Goal: Task Accomplishment & Management: Complete application form

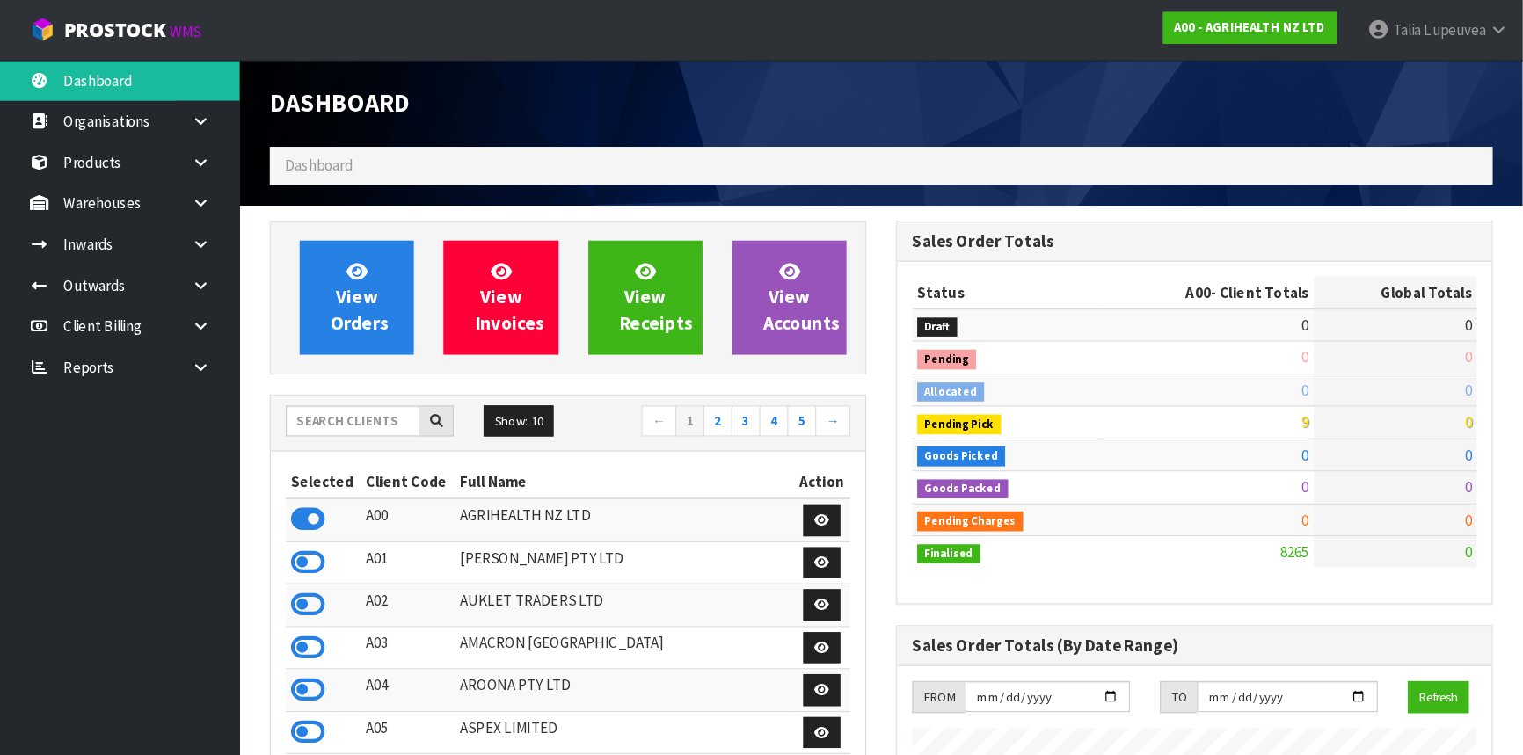
scroll to position [1326, 551]
click at [837, 110] on div "Dashboard" at bounding box center [775, 91] width 1103 height 76
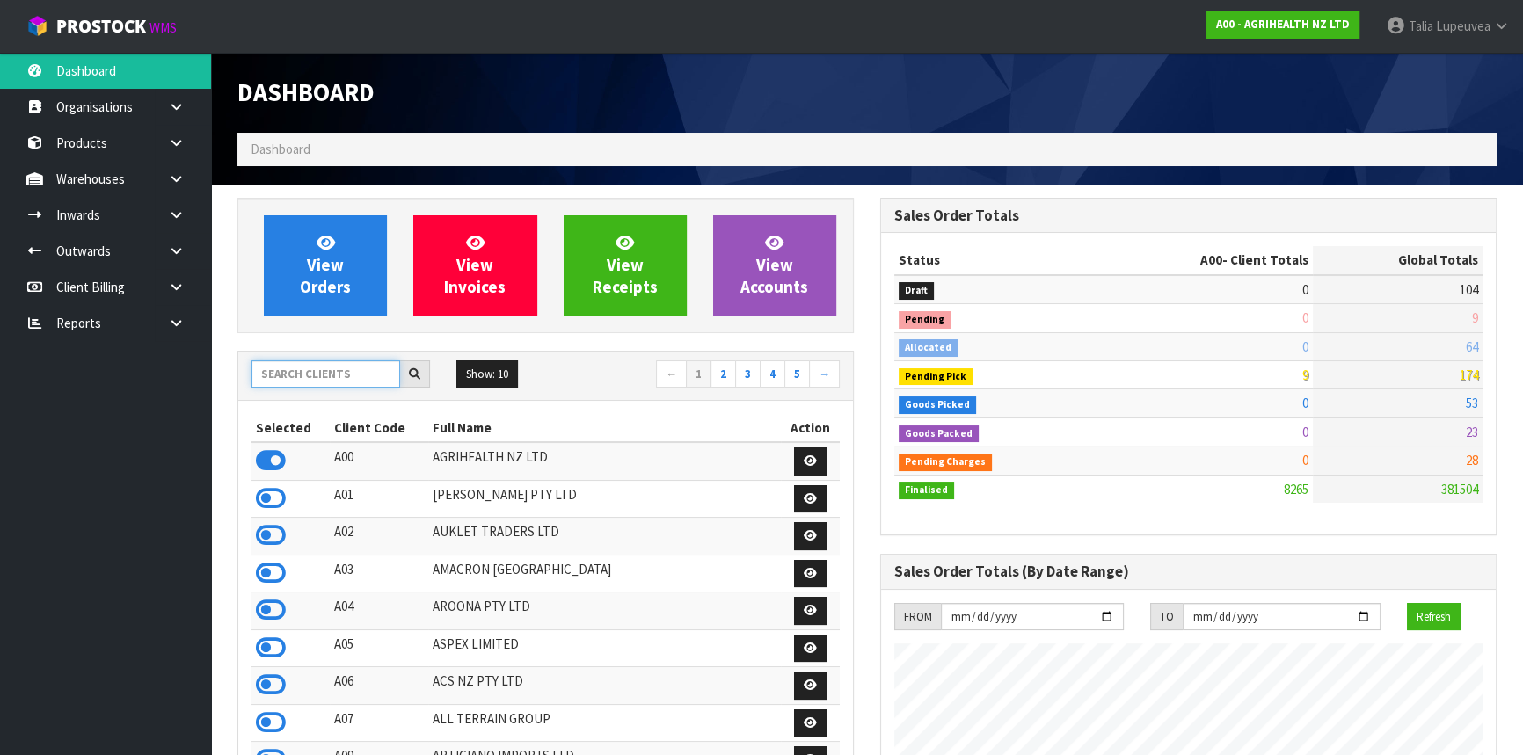
click at [352, 376] on input "text" at bounding box center [325, 373] width 149 height 27
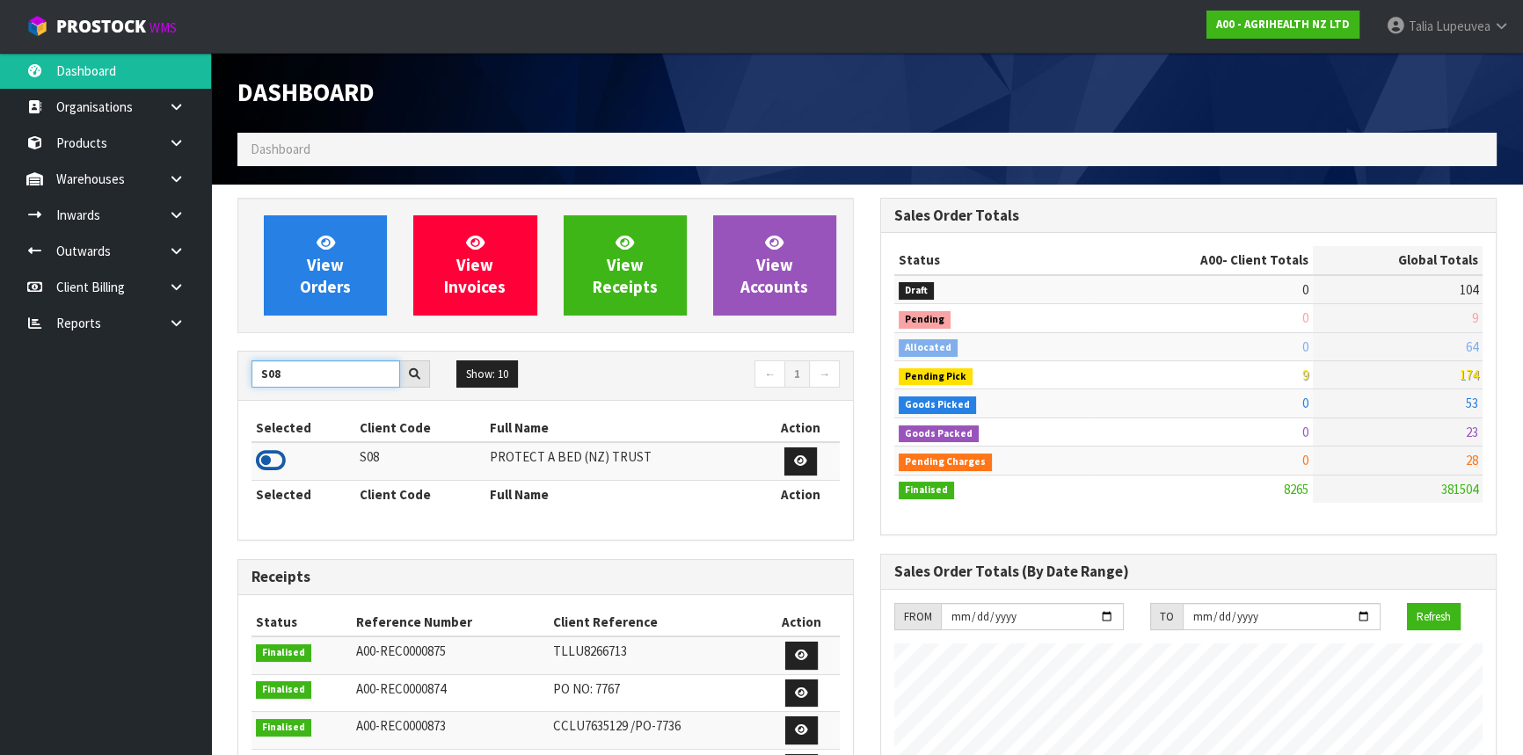
type input "S08"
click at [264, 462] on icon at bounding box center [271, 461] width 30 height 26
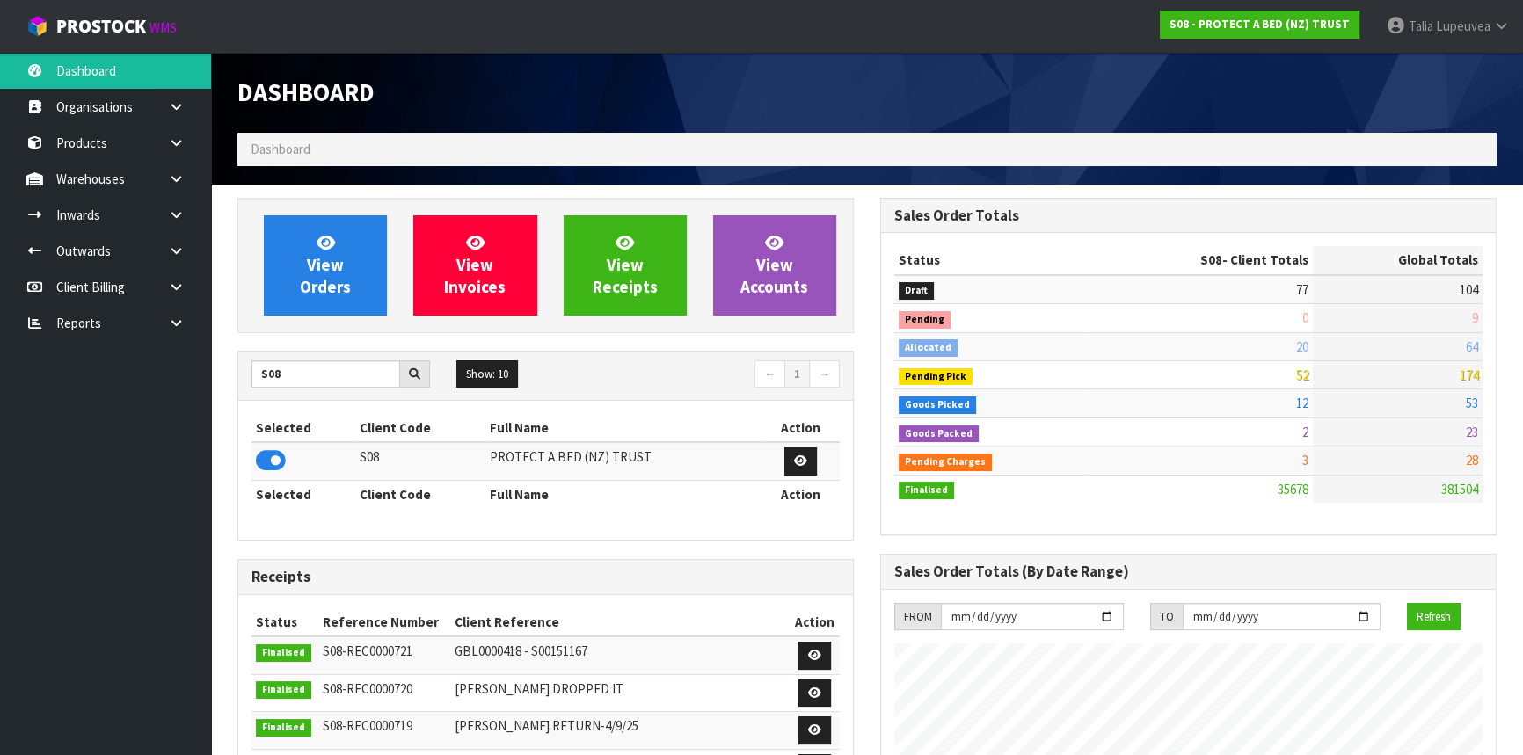
scroll to position [1386, 642]
click at [177, 223] on link at bounding box center [183, 215] width 56 height 36
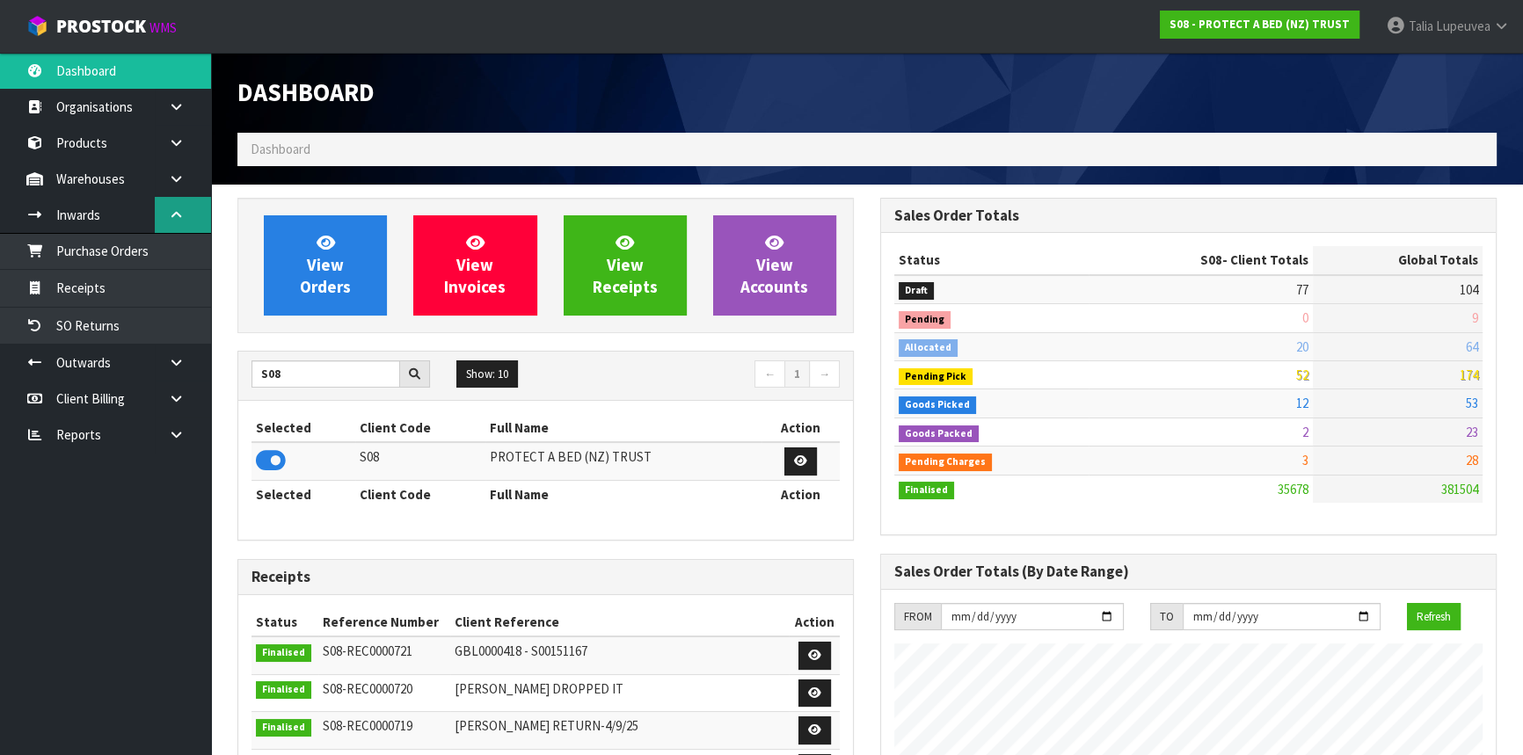
click at [177, 223] on link at bounding box center [183, 215] width 56 height 36
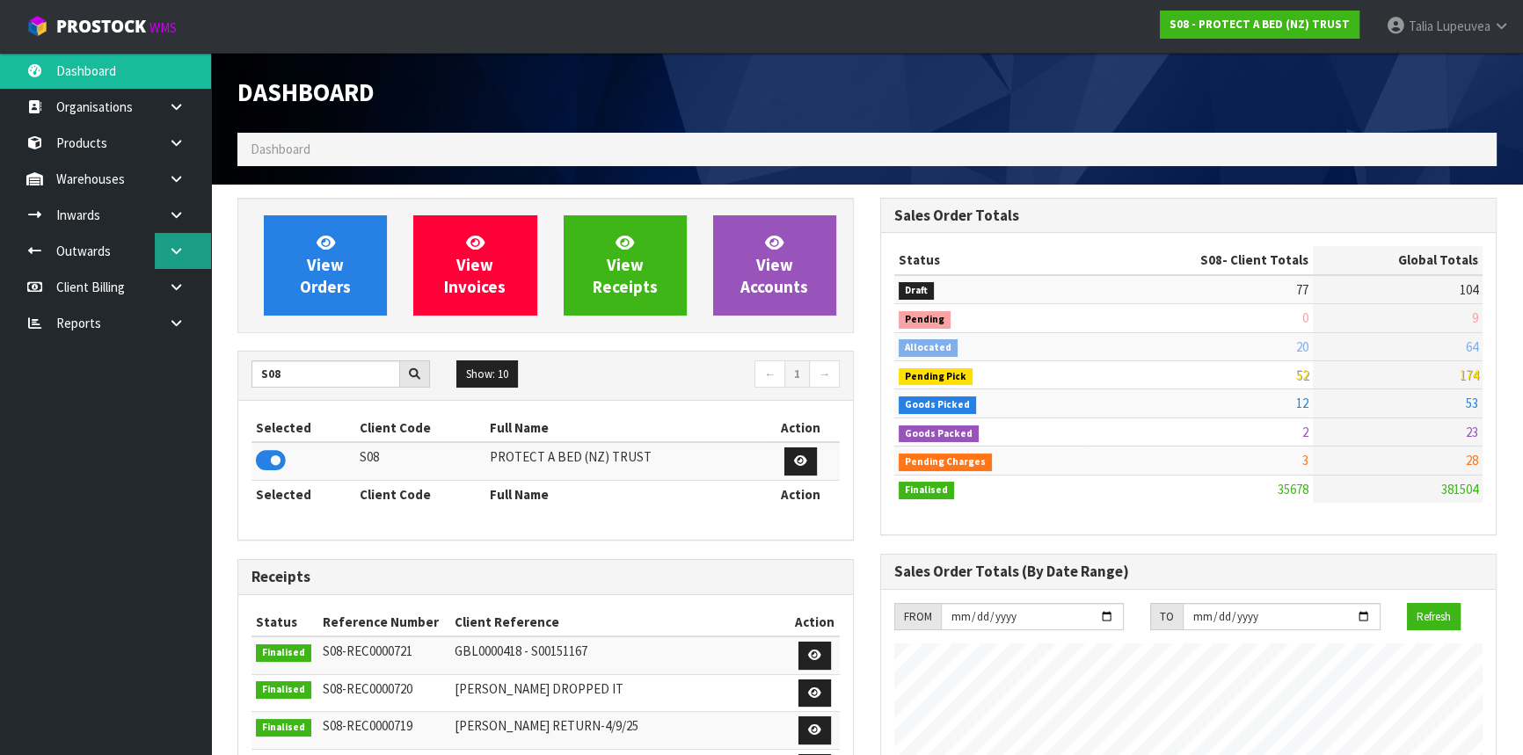
click at [181, 244] on icon at bounding box center [176, 250] width 17 height 13
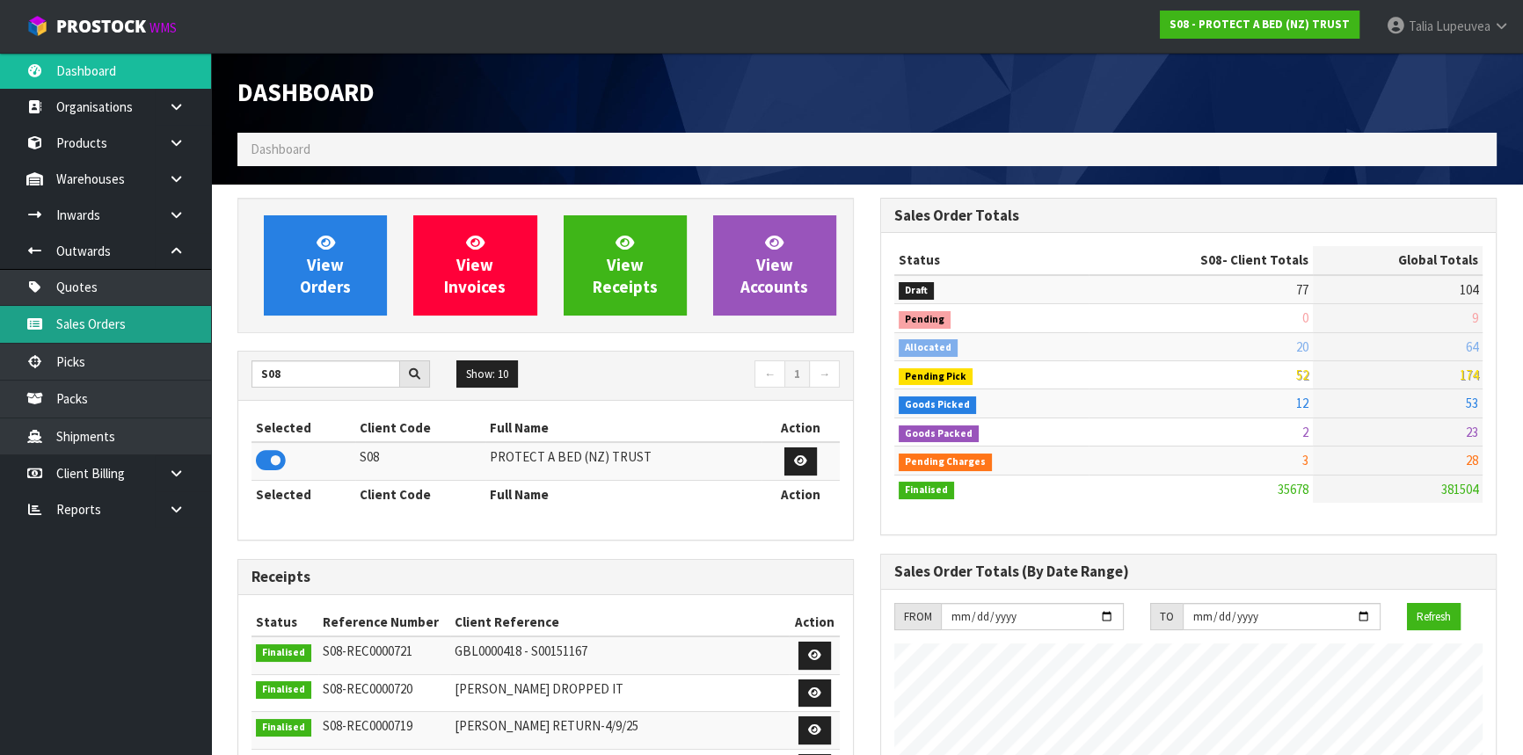
click at [160, 317] on link "Sales Orders" at bounding box center [105, 324] width 211 height 36
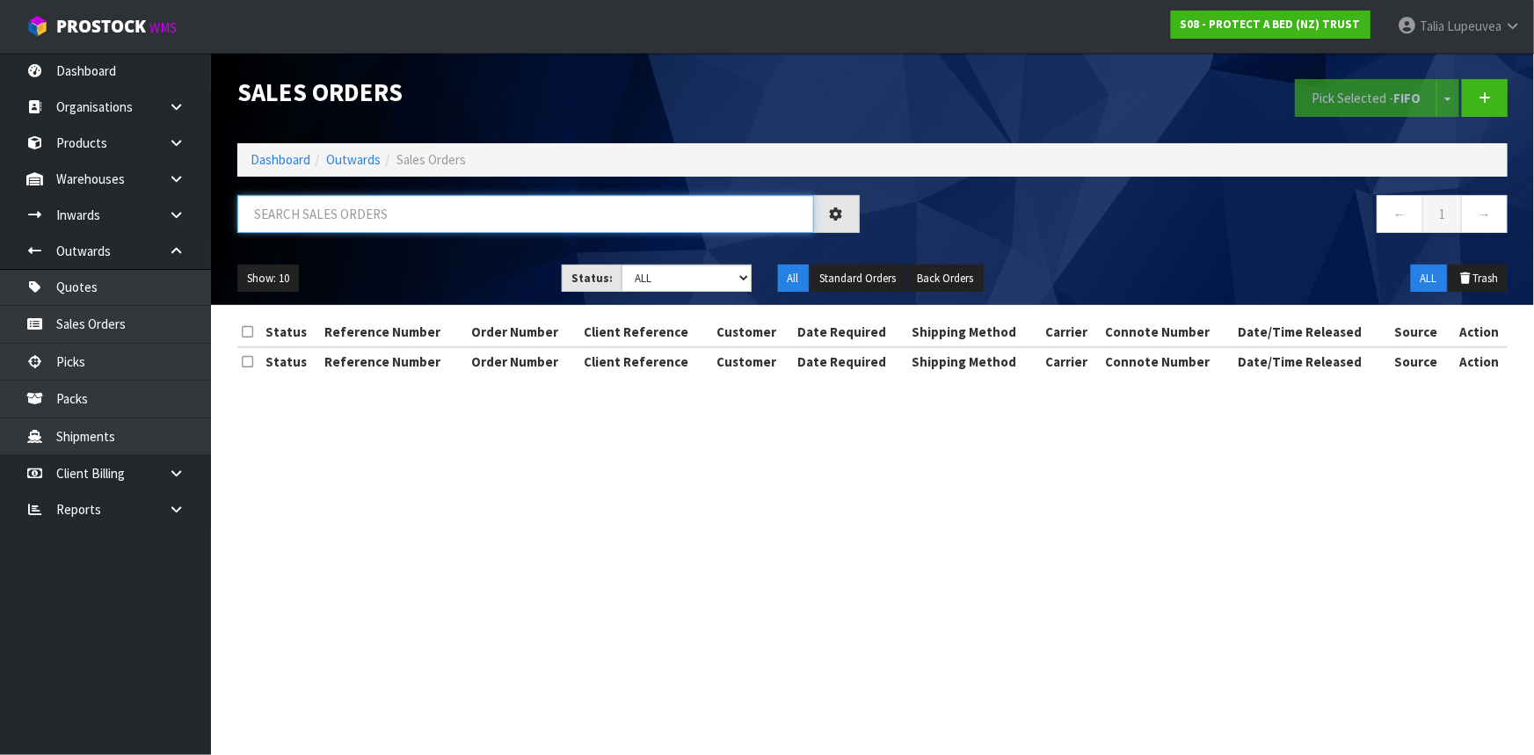
click at [375, 219] on input "text" at bounding box center [525, 214] width 577 height 38
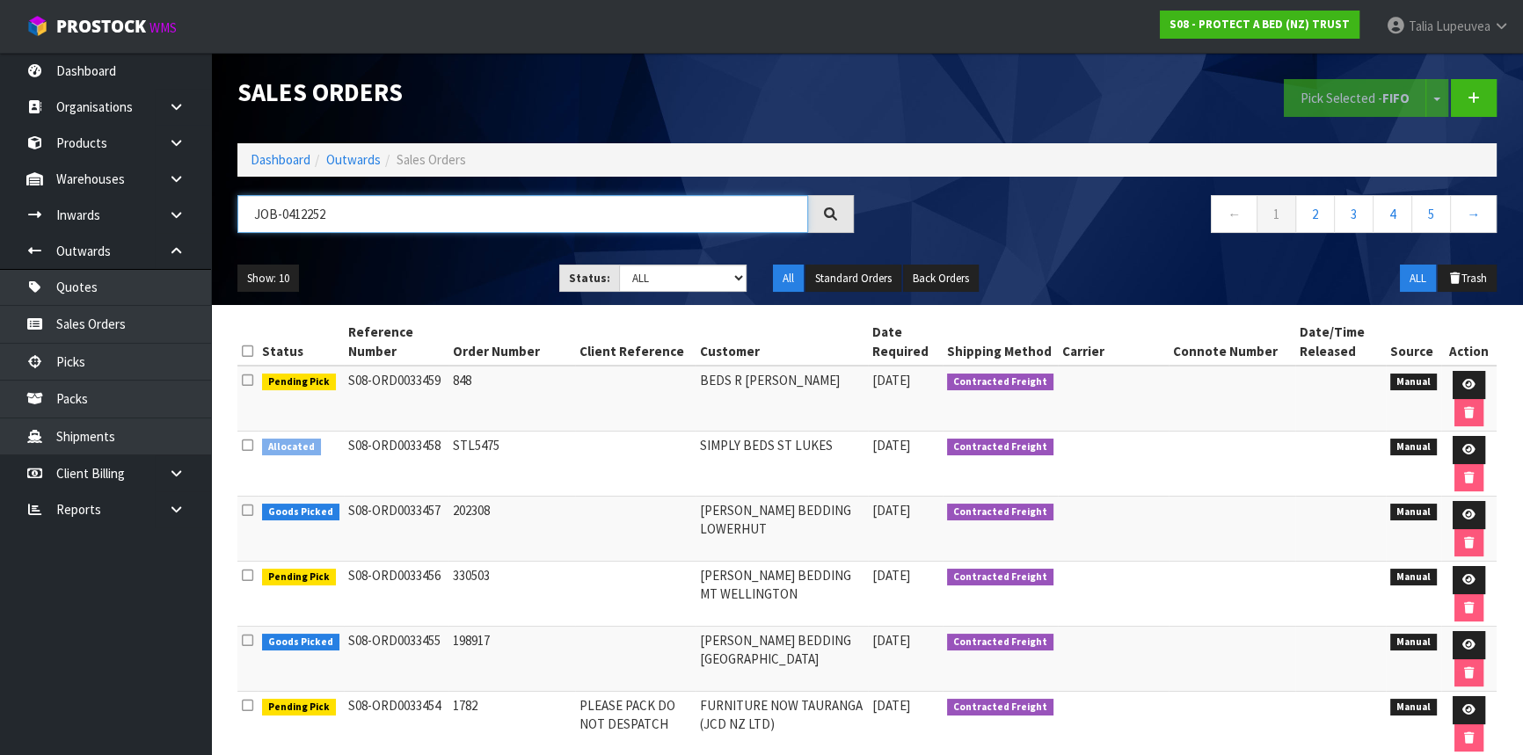
type input "JOB-0412252"
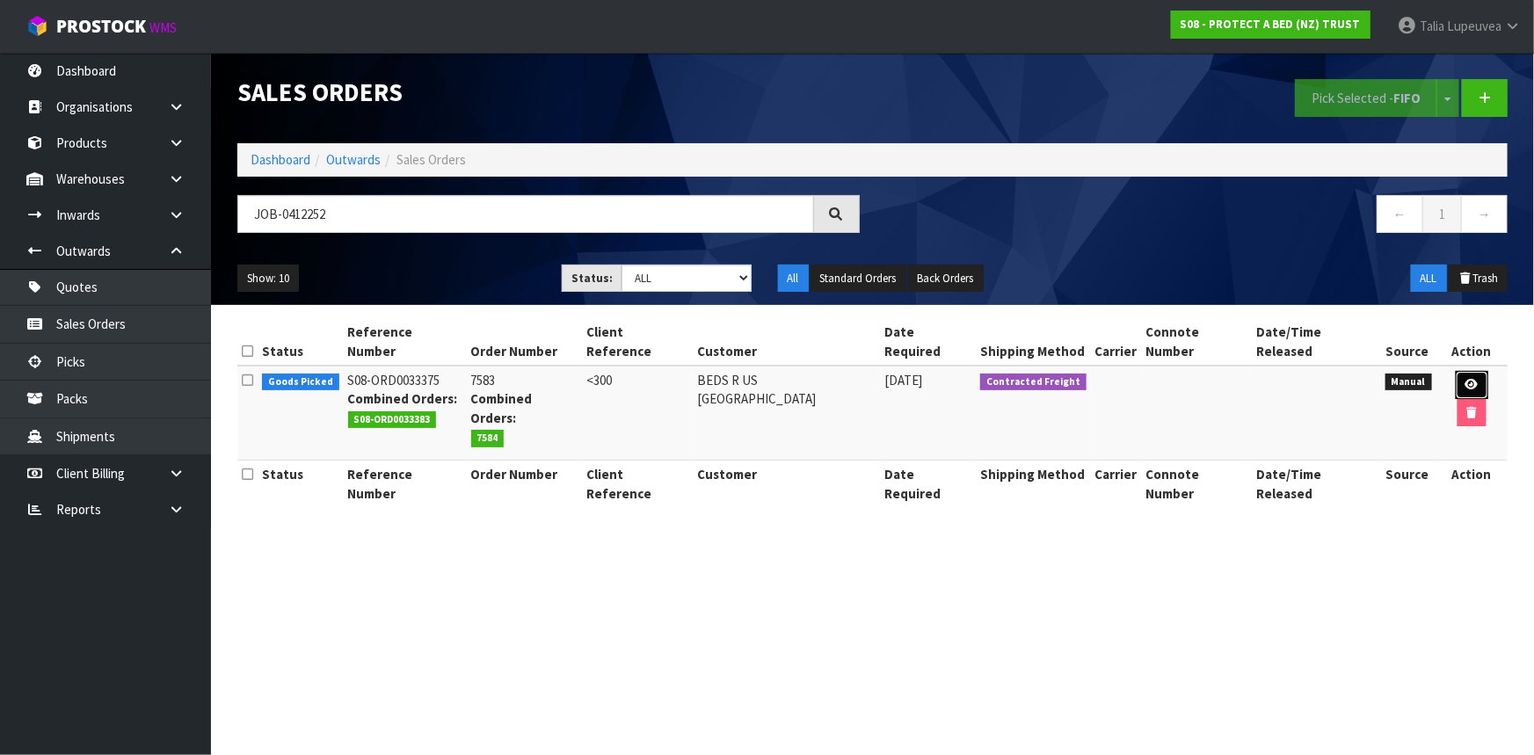
click at [1350, 379] on icon at bounding box center [1472, 384] width 13 height 11
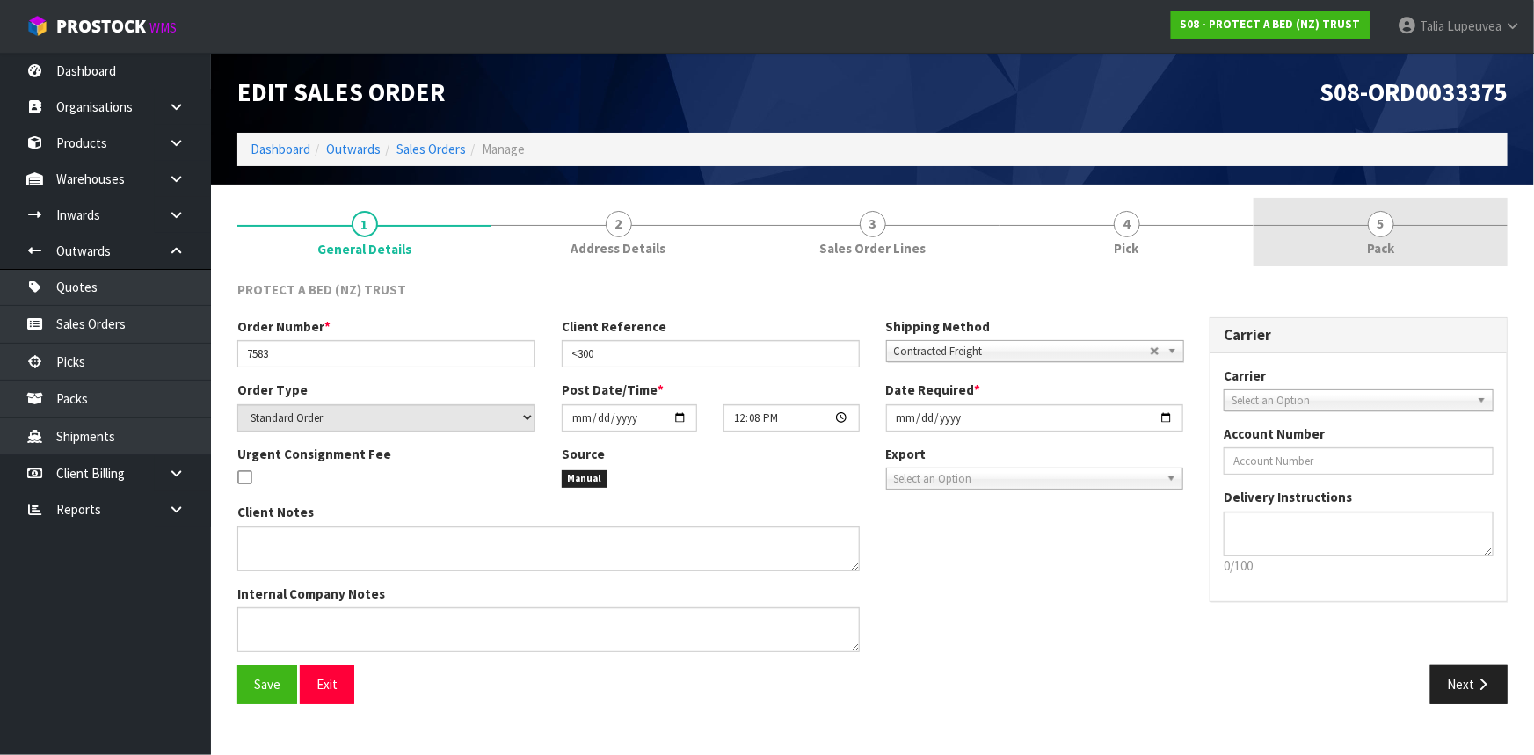
click at [1347, 244] on link "5 Pack" at bounding box center [1381, 232] width 254 height 69
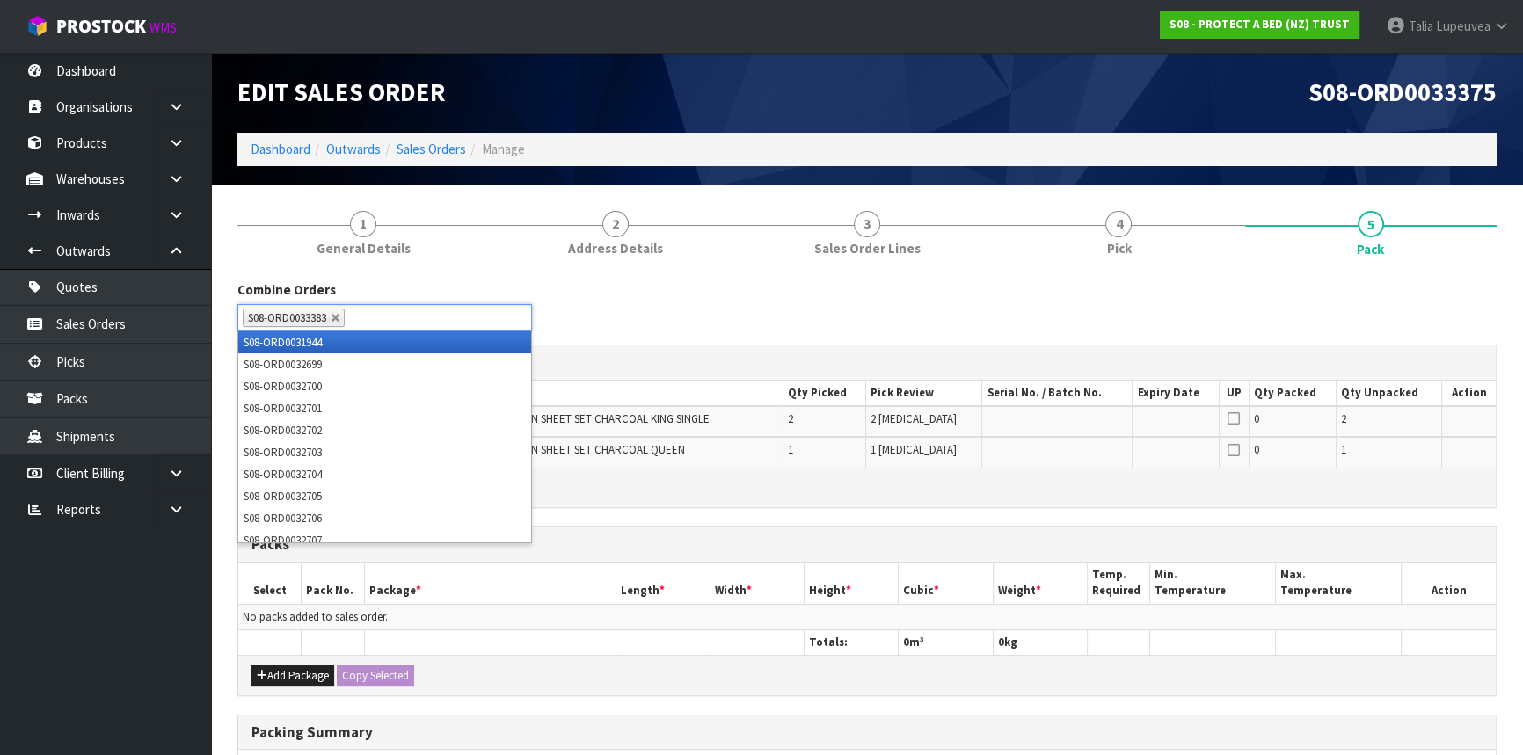
click at [381, 322] on ul "S08-ORD0033383" at bounding box center [384, 317] width 295 height 27
type input "s"
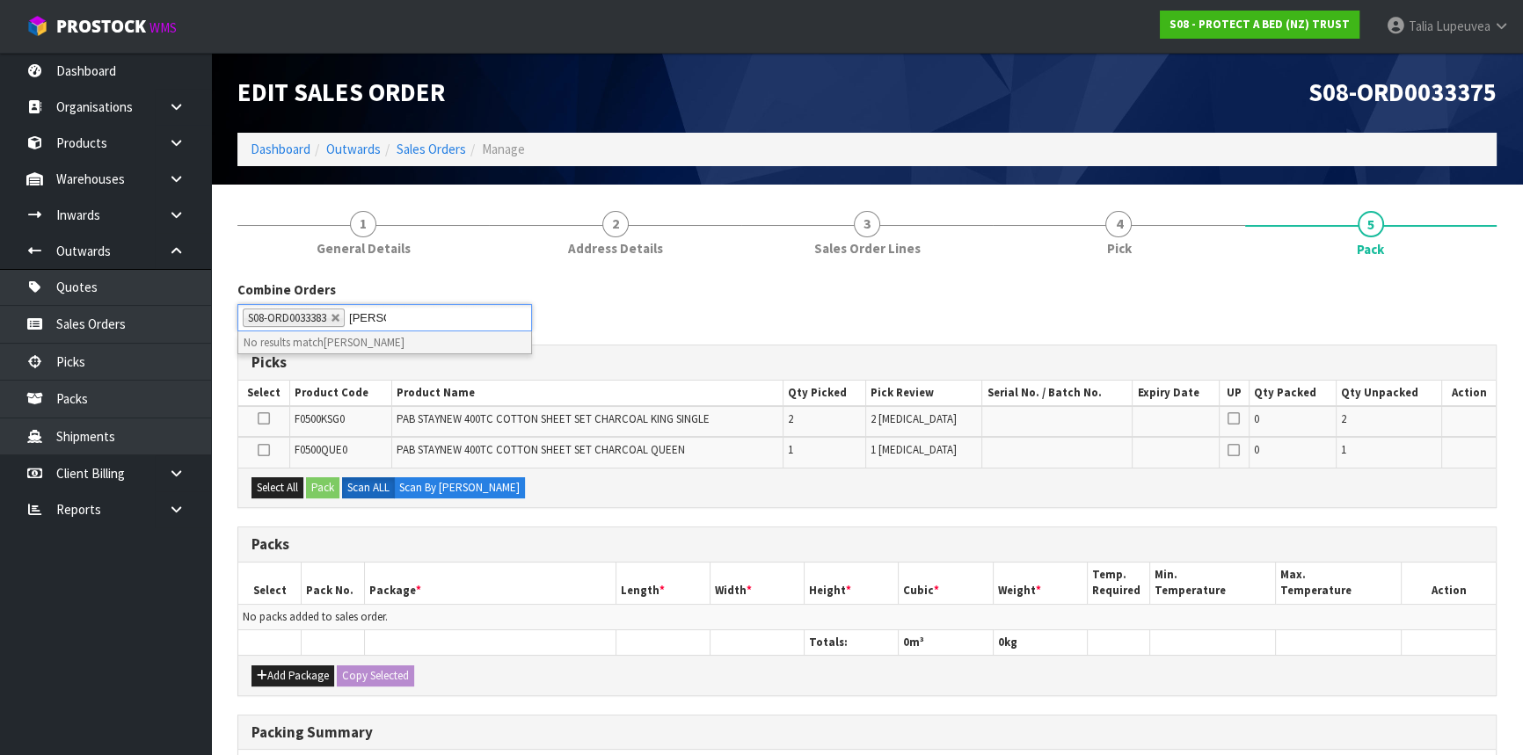
type input "J"
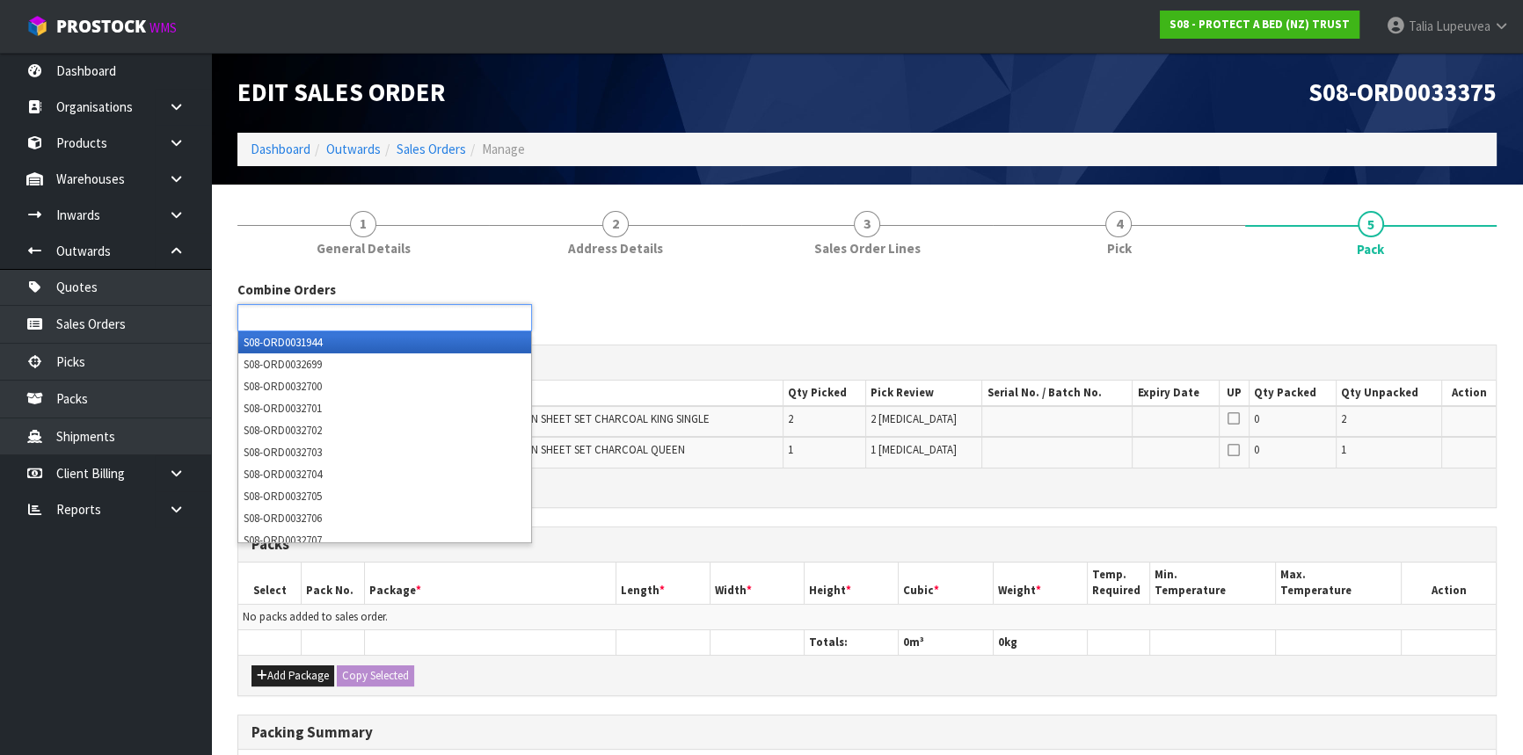
type input "Select Some Options"
click at [773, 349] on div "Picks" at bounding box center [866, 363] width 1257 height 35
click at [377, 309] on ul at bounding box center [384, 317] width 295 height 27
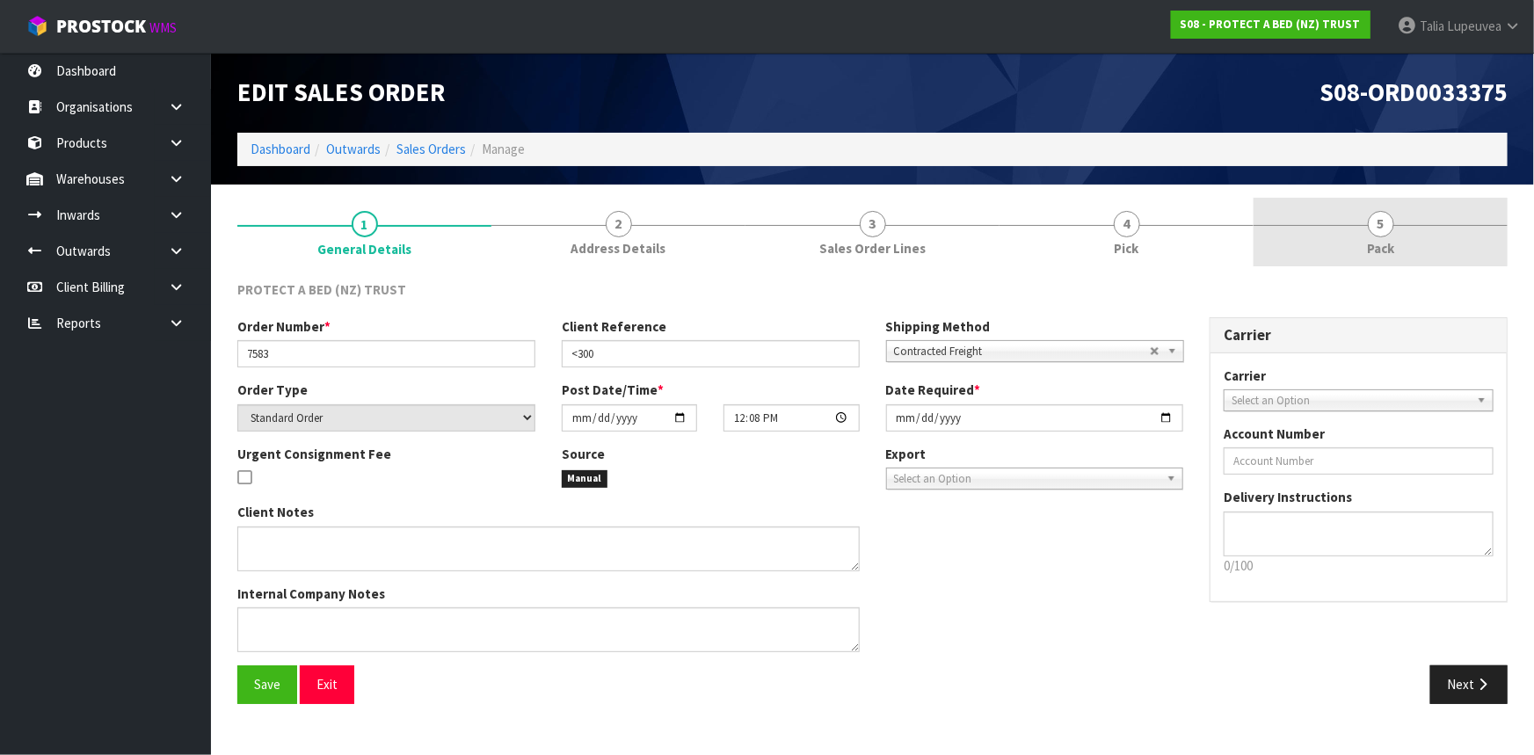
click at [1321, 232] on link "5 Pack" at bounding box center [1381, 232] width 254 height 69
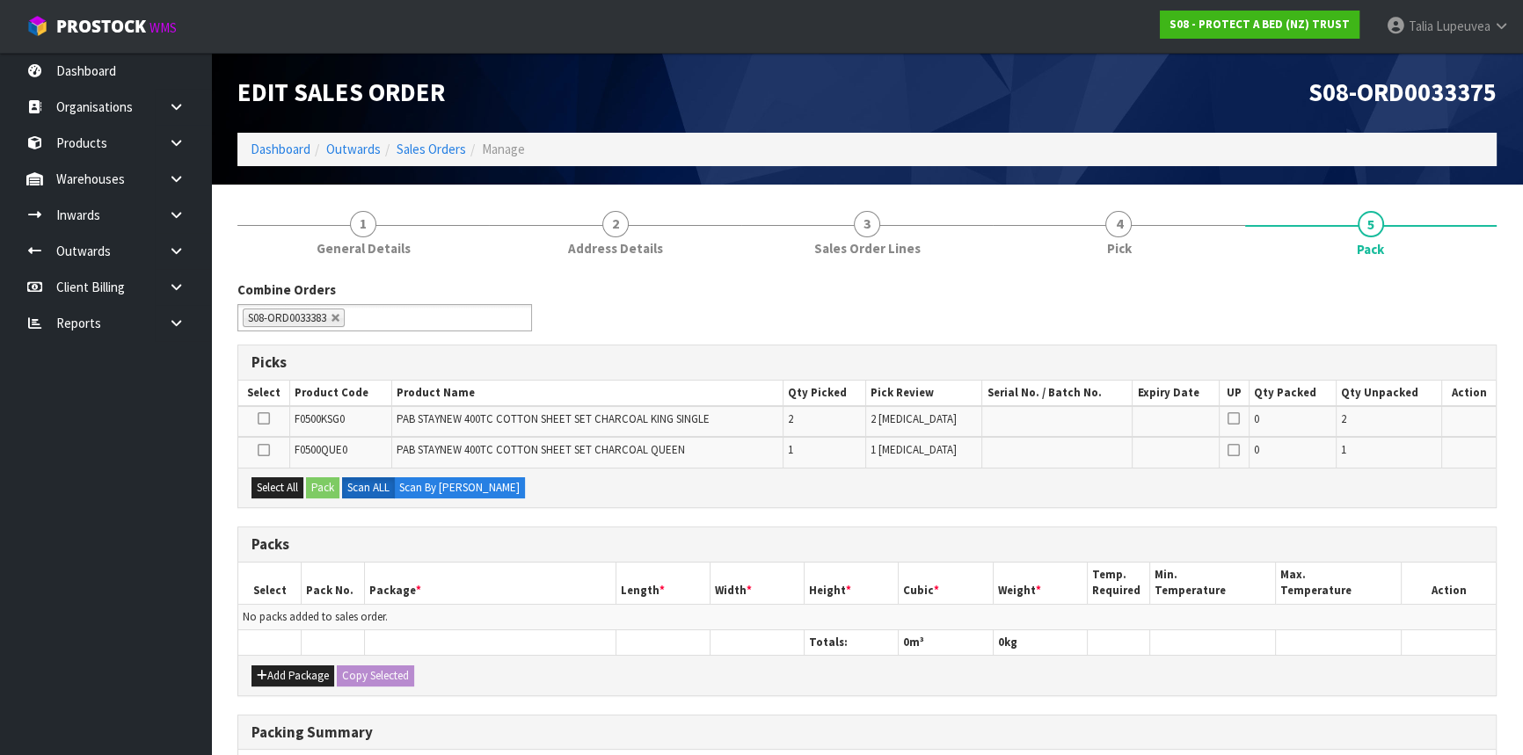
click at [406, 323] on ul "S08-ORD0033383" at bounding box center [384, 317] width 295 height 27
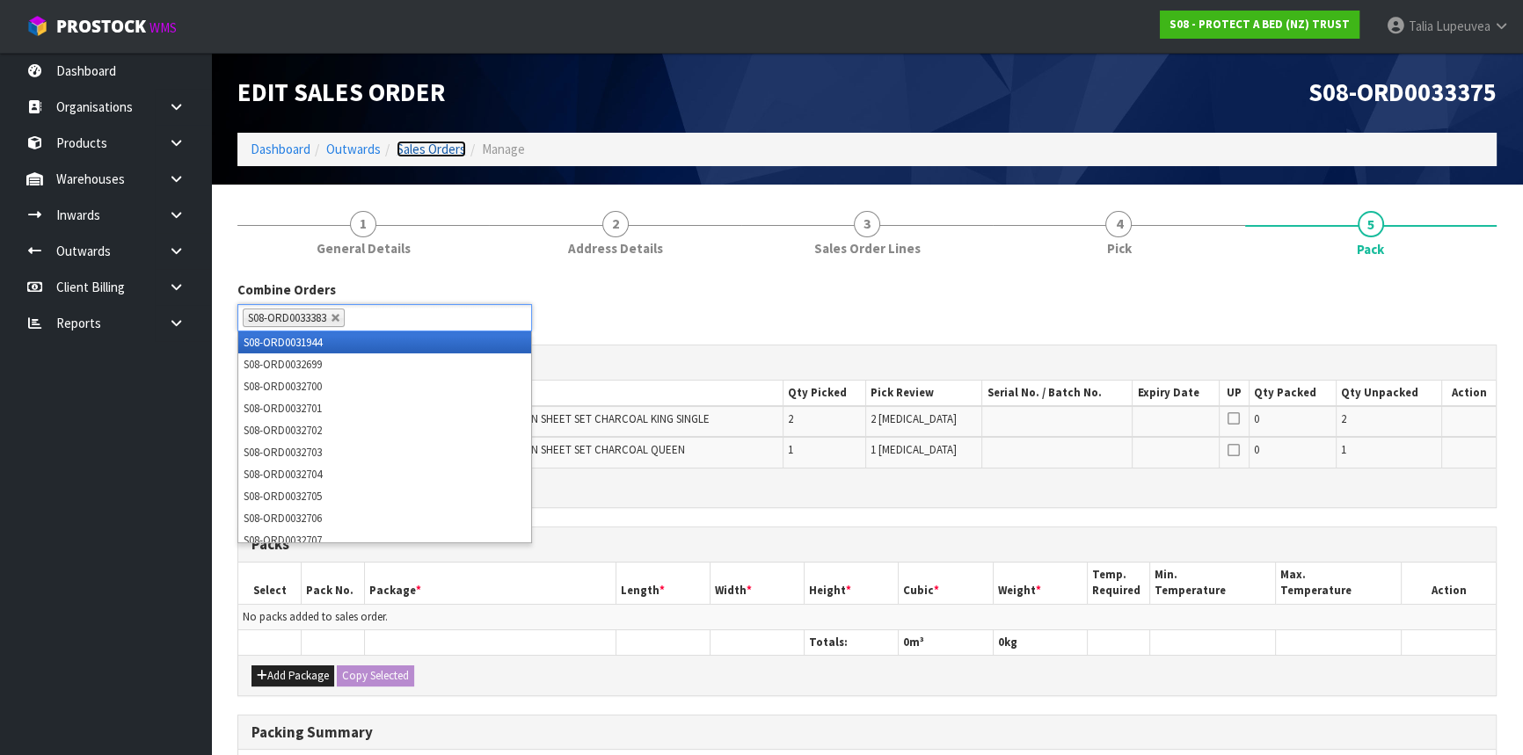
click at [420, 144] on link "Sales Orders" at bounding box center [431, 149] width 69 height 17
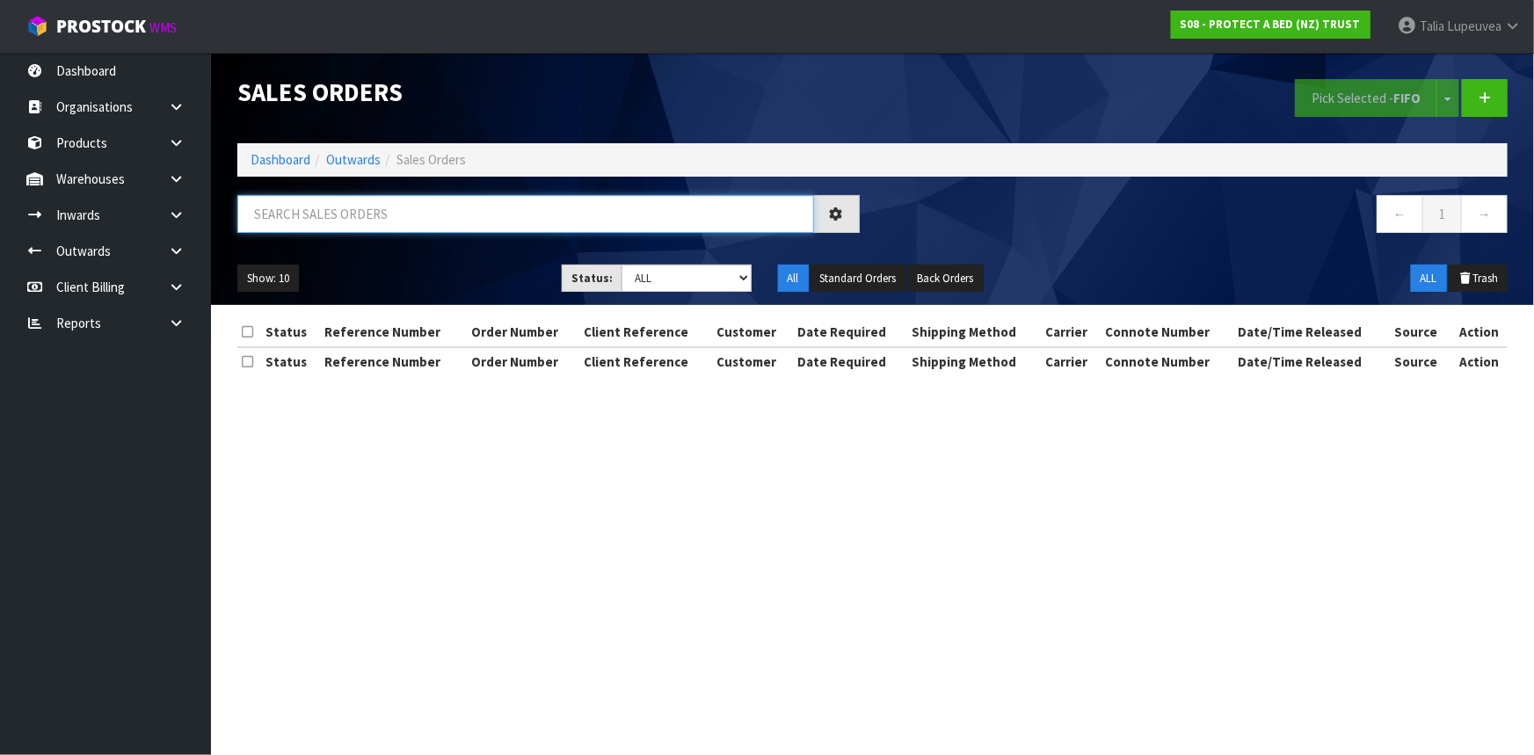
click at [421, 226] on input "text" at bounding box center [525, 214] width 577 height 38
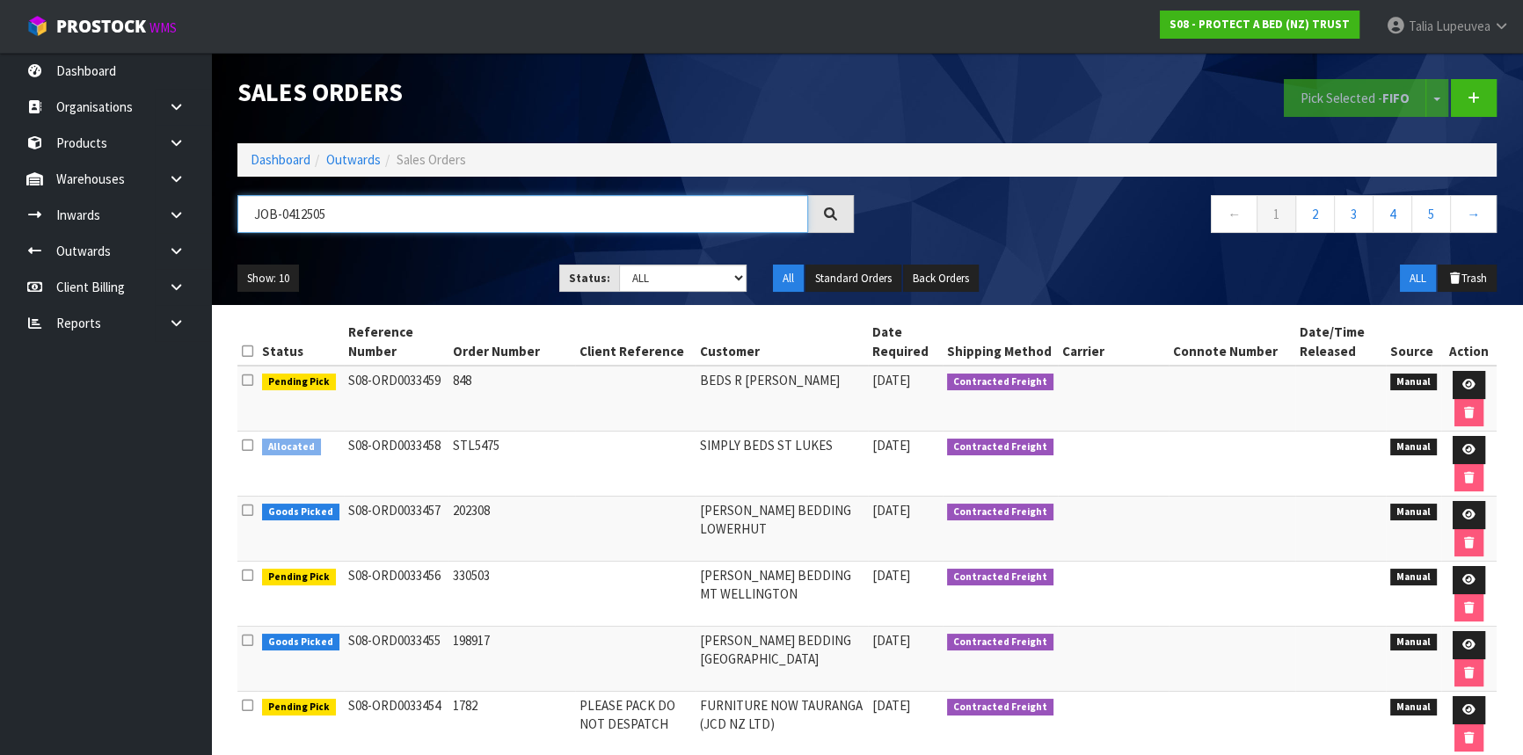
type input "JOB-0412505"
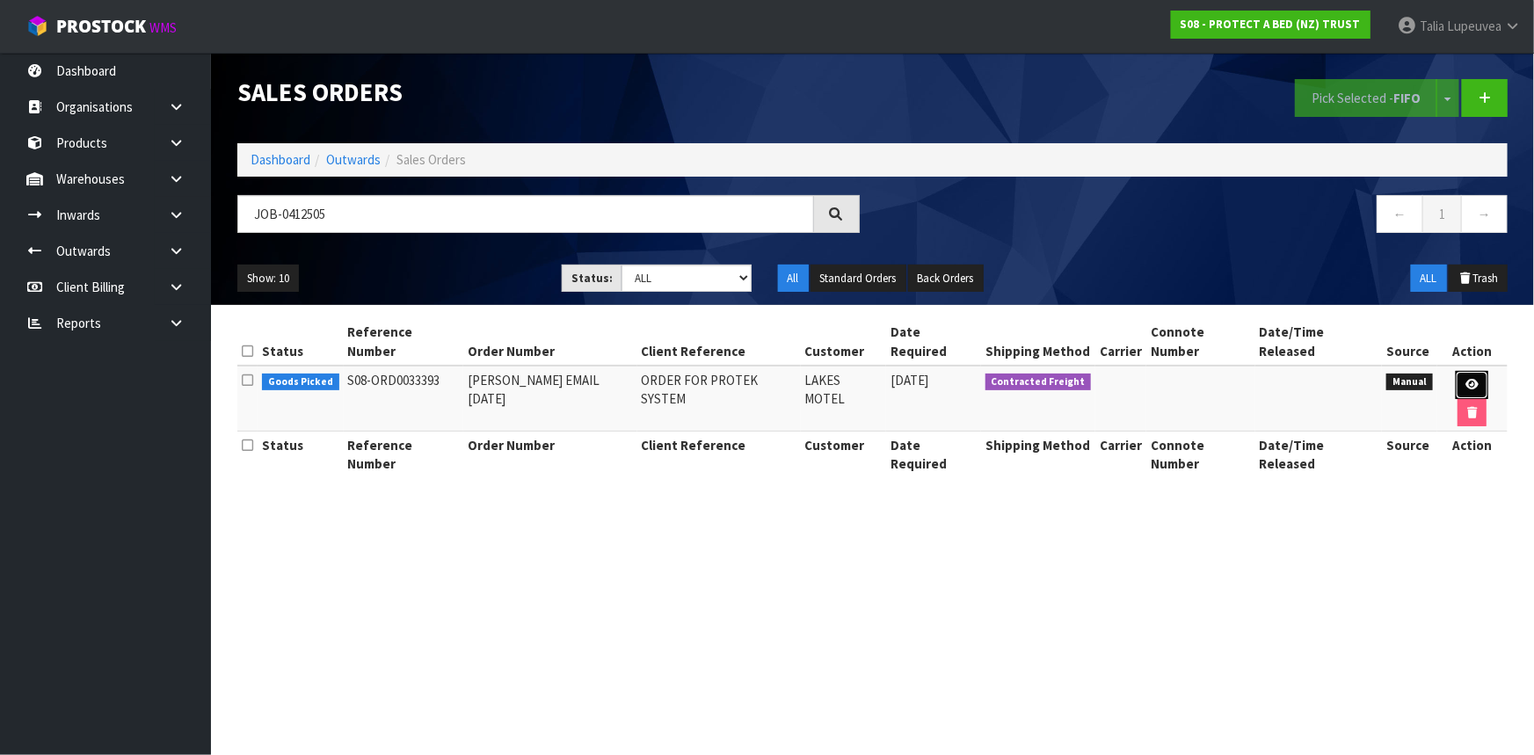
click at [1466, 379] on icon at bounding box center [1472, 384] width 13 height 11
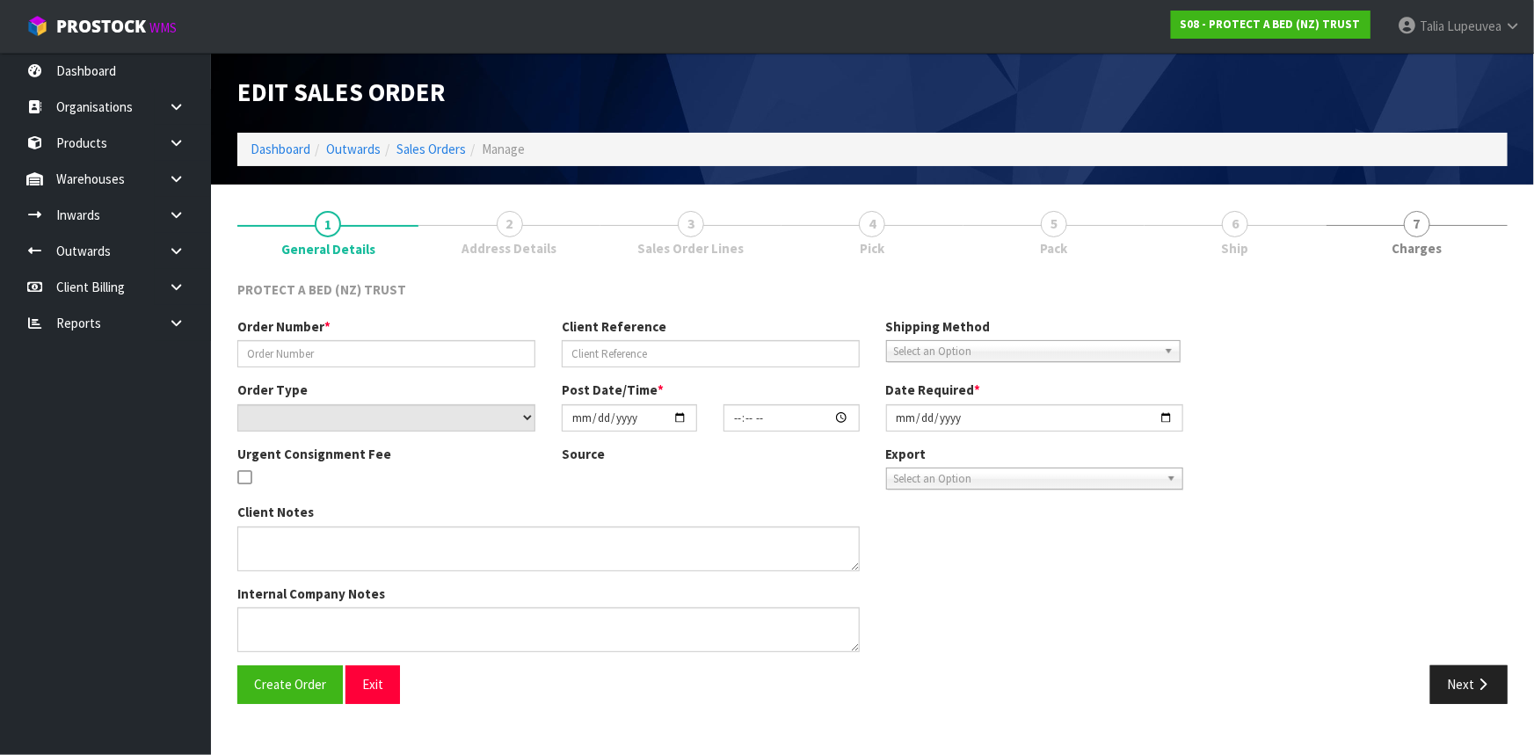
type input "[PERSON_NAME] EMAIL [DATE]"
type input "ORDER FOR PROTEK SYSTEM"
select select "number:0"
type input "[DATE]"
type input "10:08:00.000"
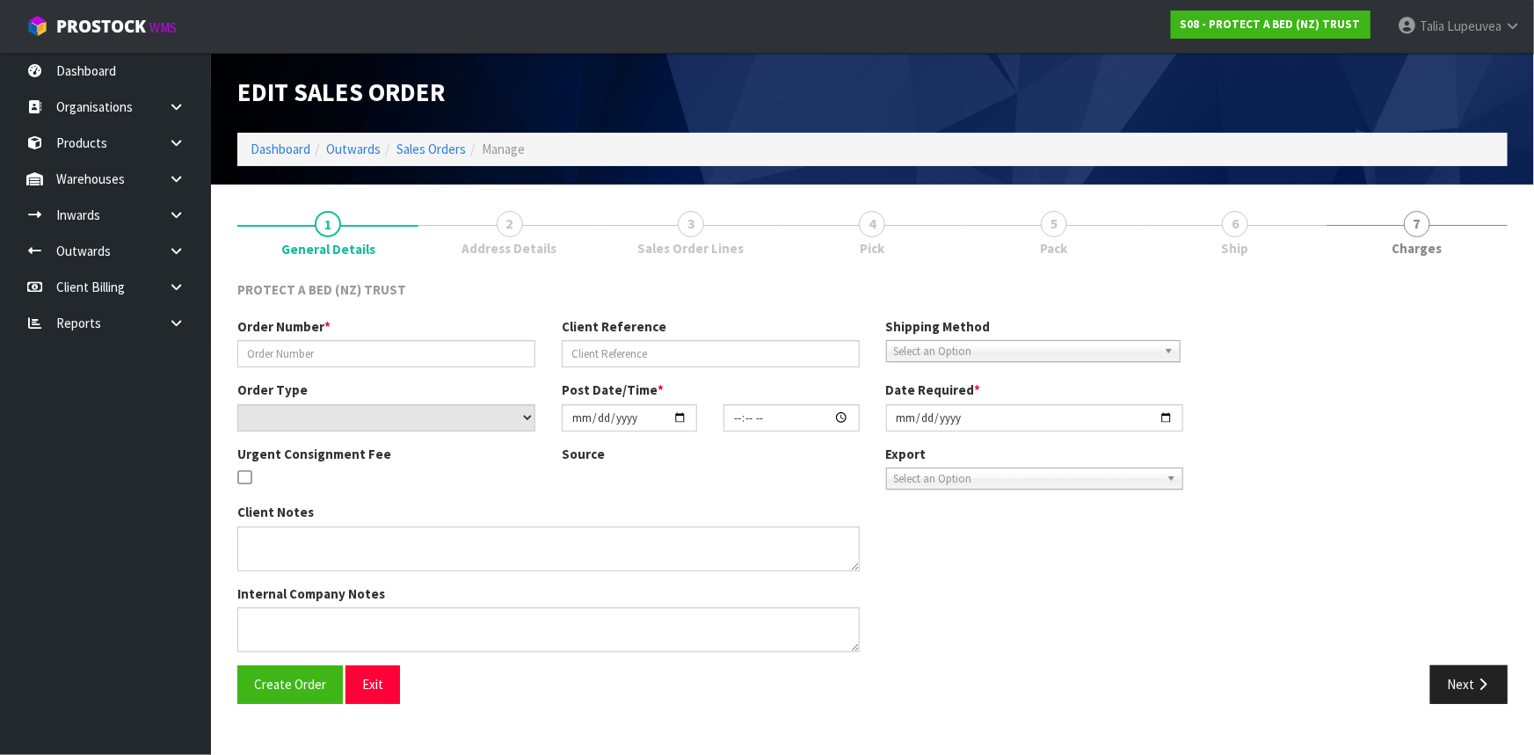
type input "[DATE]"
type textarea "DO NOT SEND INVOICE WITH THE ORDER. INVOICE PROTEK AND EMAIL INVOICE. 20% DISCO…"
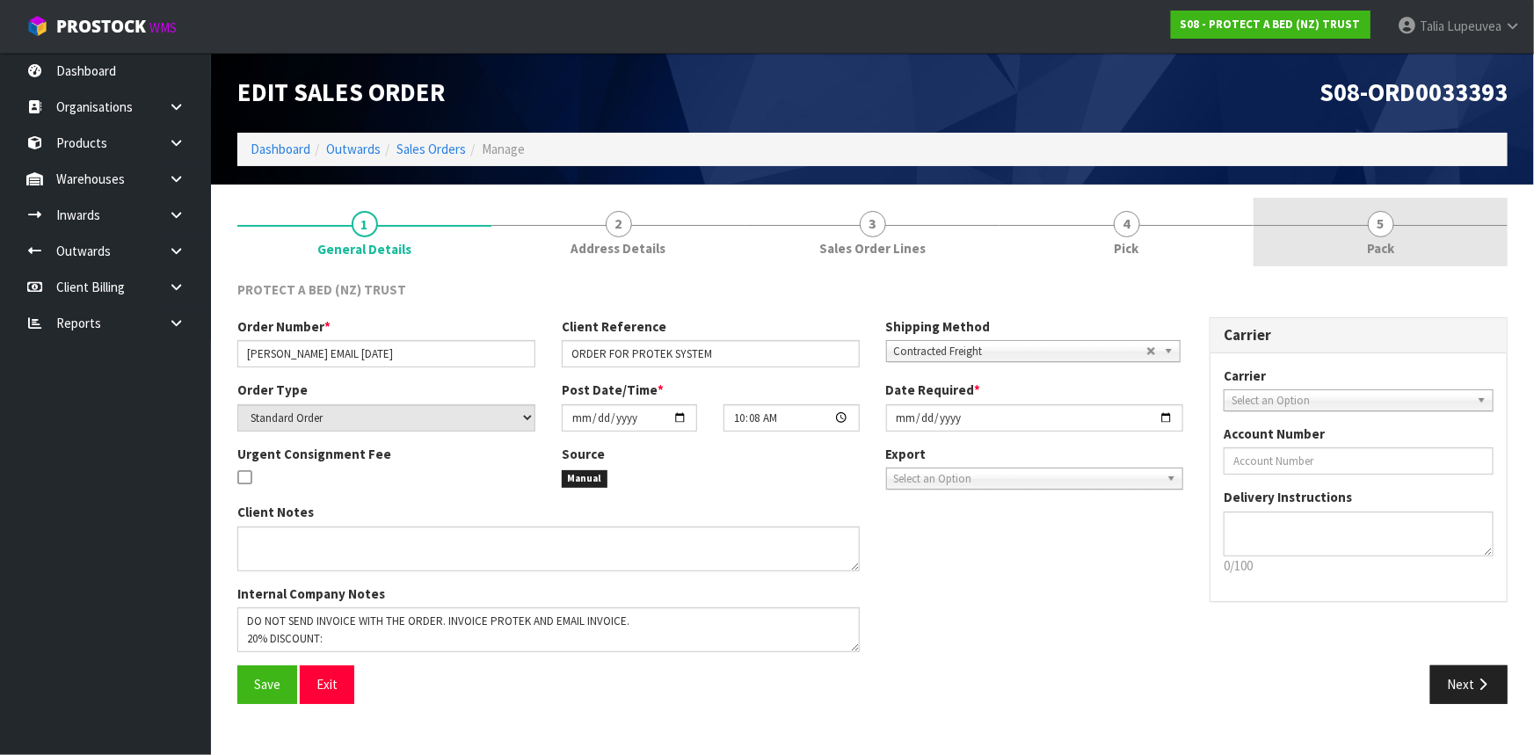
click at [1407, 229] on link "5 Pack" at bounding box center [1381, 232] width 254 height 69
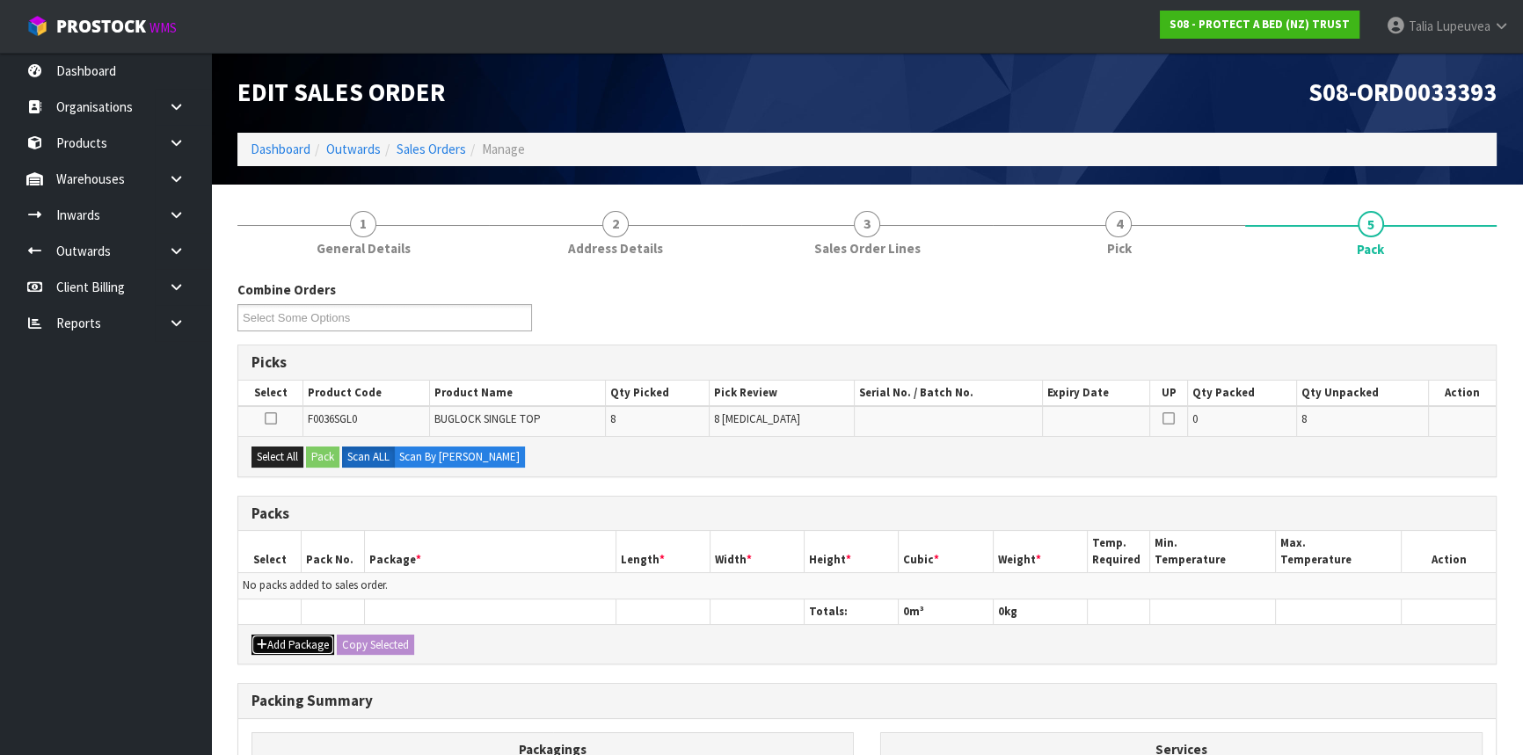
click at [321, 647] on button "Add Package" at bounding box center [292, 645] width 83 height 21
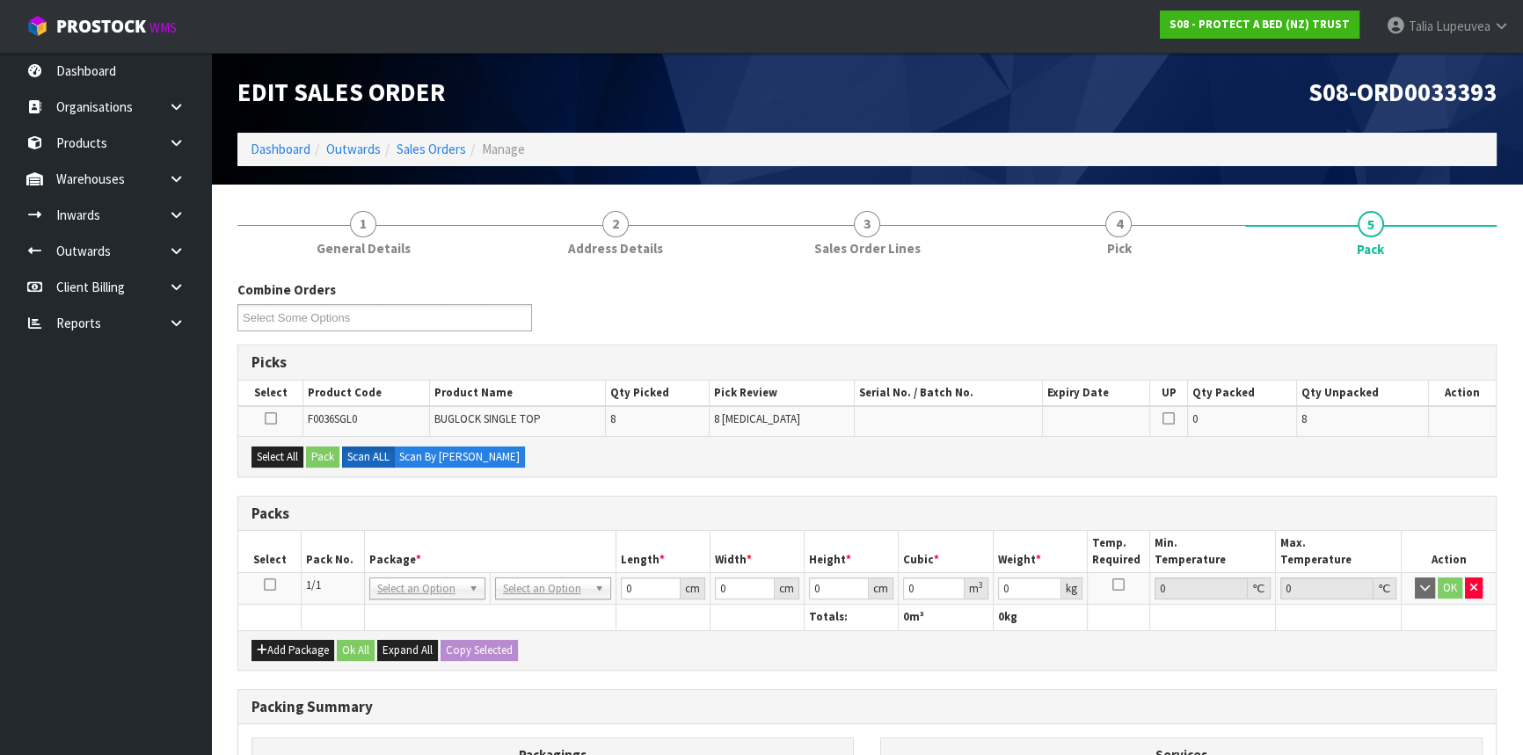
click at [266, 585] on icon at bounding box center [270, 585] width 12 height 1
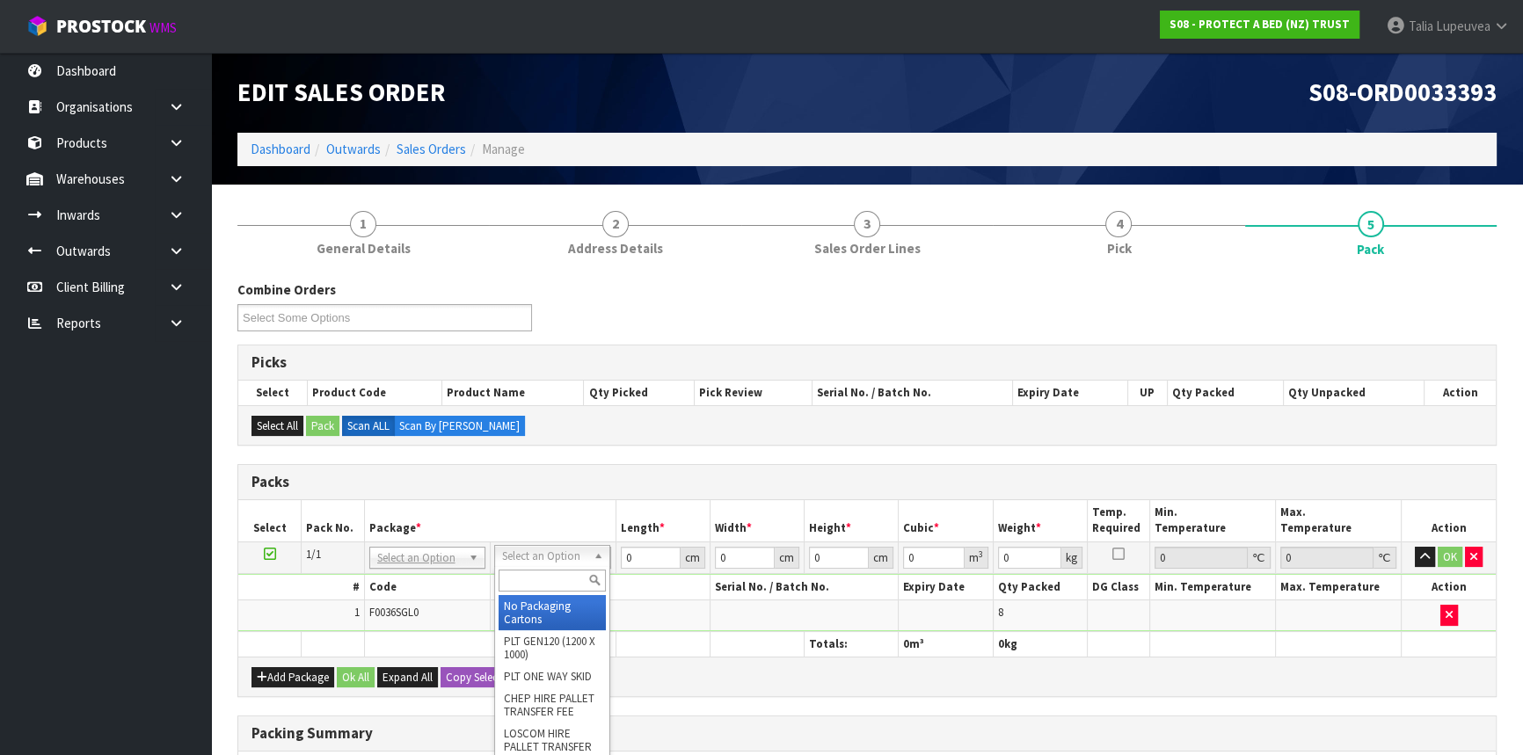
click at [550, 586] on input "text" at bounding box center [552, 581] width 107 height 22
type input "oc"
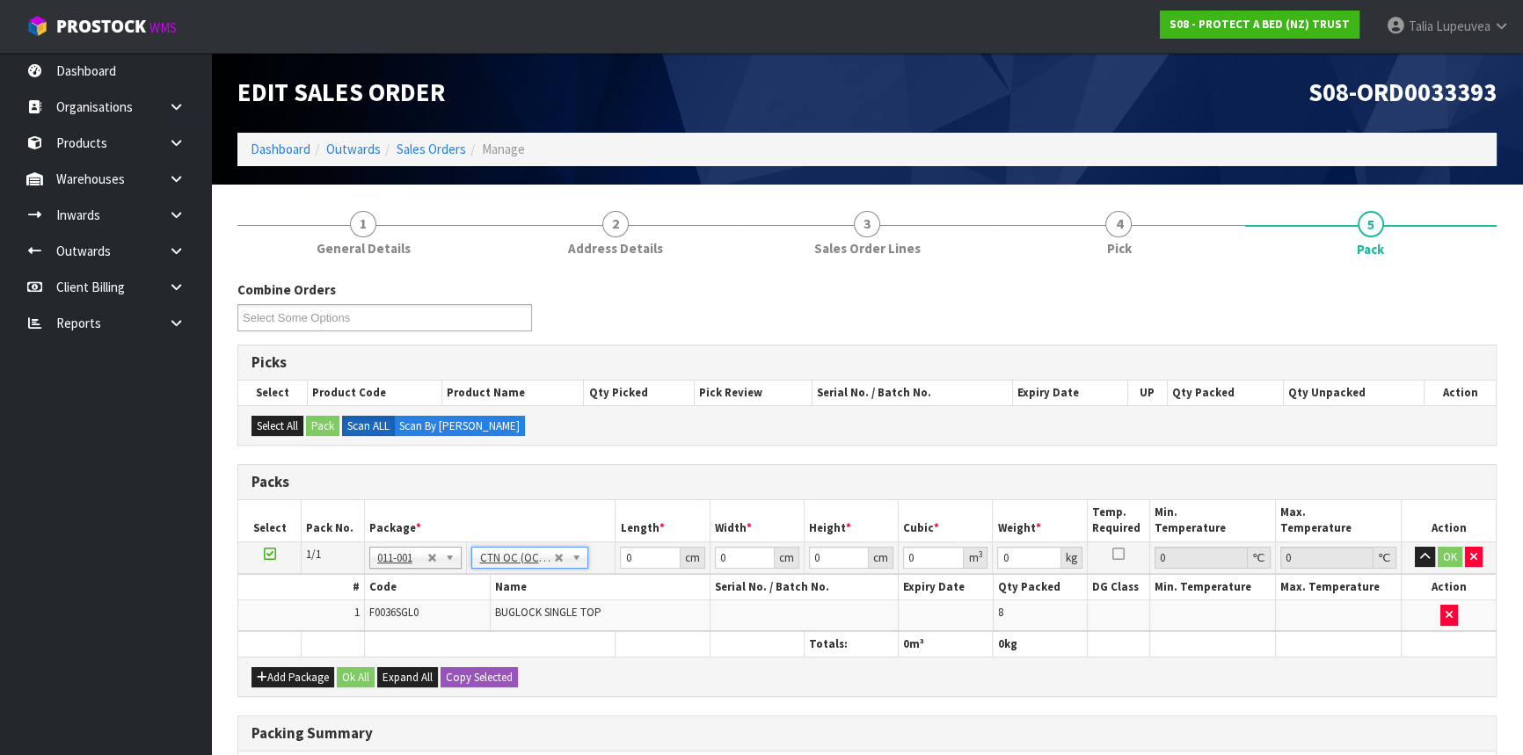
type input "8"
drag, startPoint x: 634, startPoint y: 554, endPoint x: 615, endPoint y: 563, distance: 21.2
click at [615, 563] on td "0 cm" at bounding box center [662, 558] width 94 height 32
type input "57"
type input "38"
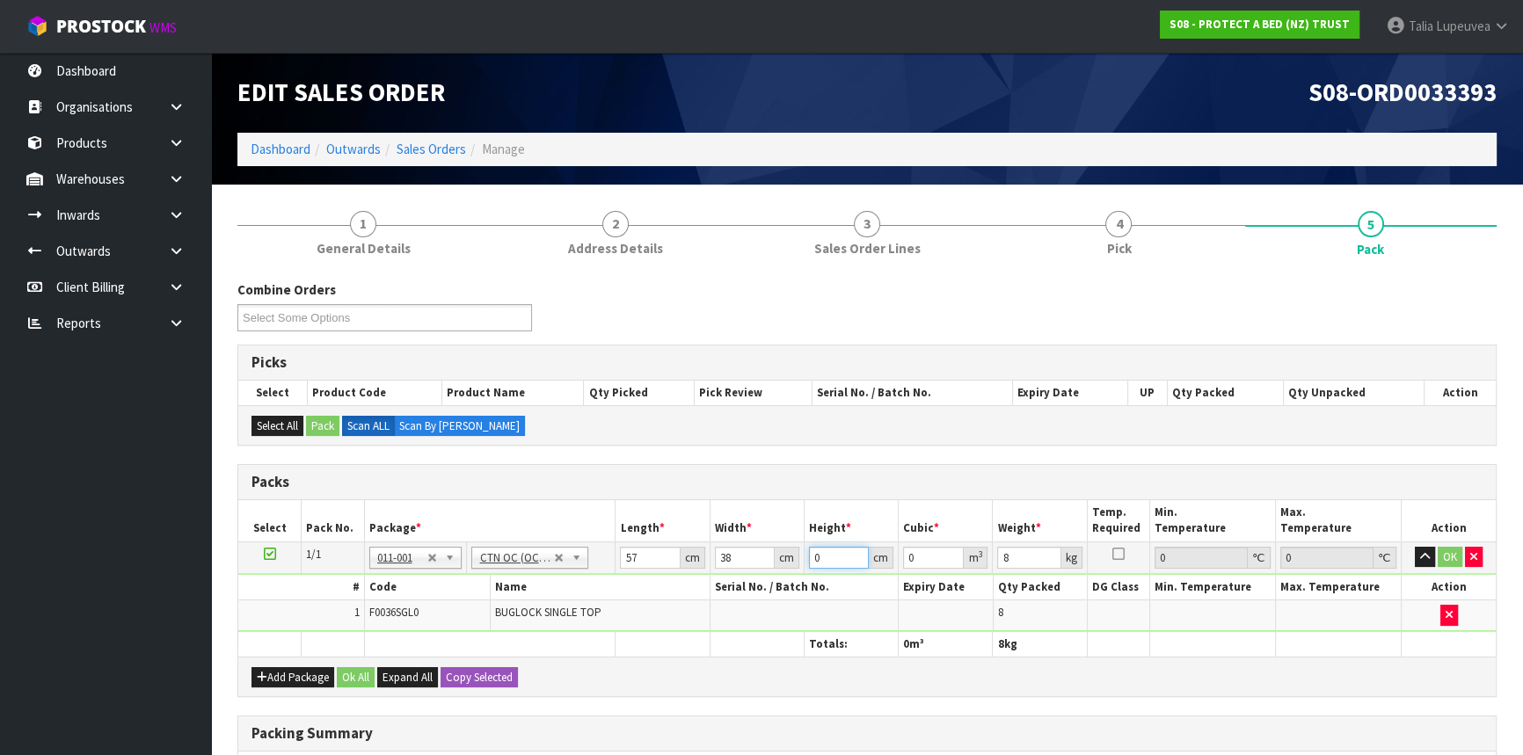
type input "3"
type input "0.006498"
type input "31"
type input "0.067146"
type input "31"
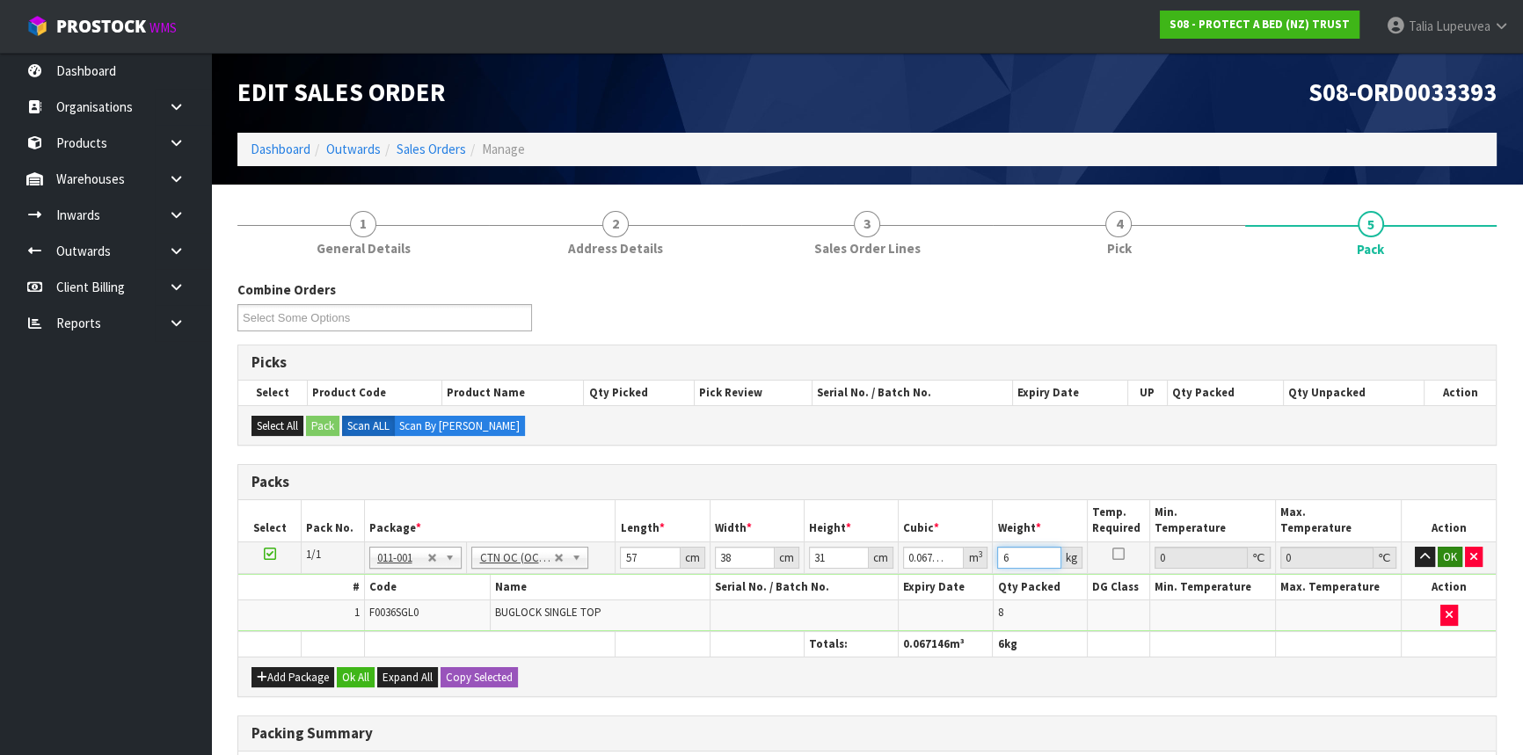
type input "6"
click at [1453, 559] on button "OK" at bounding box center [1450, 557] width 25 height 21
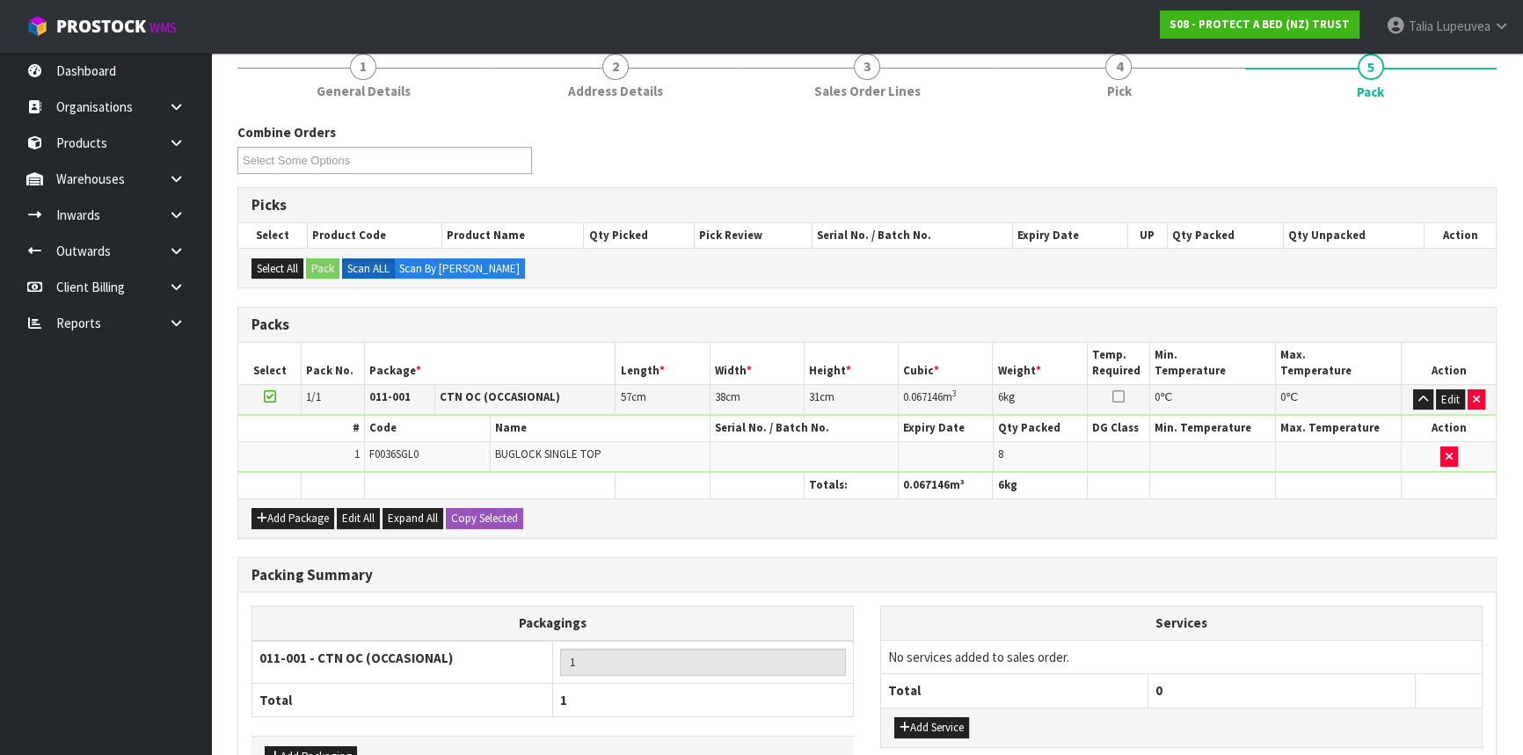
scroll to position [270, 0]
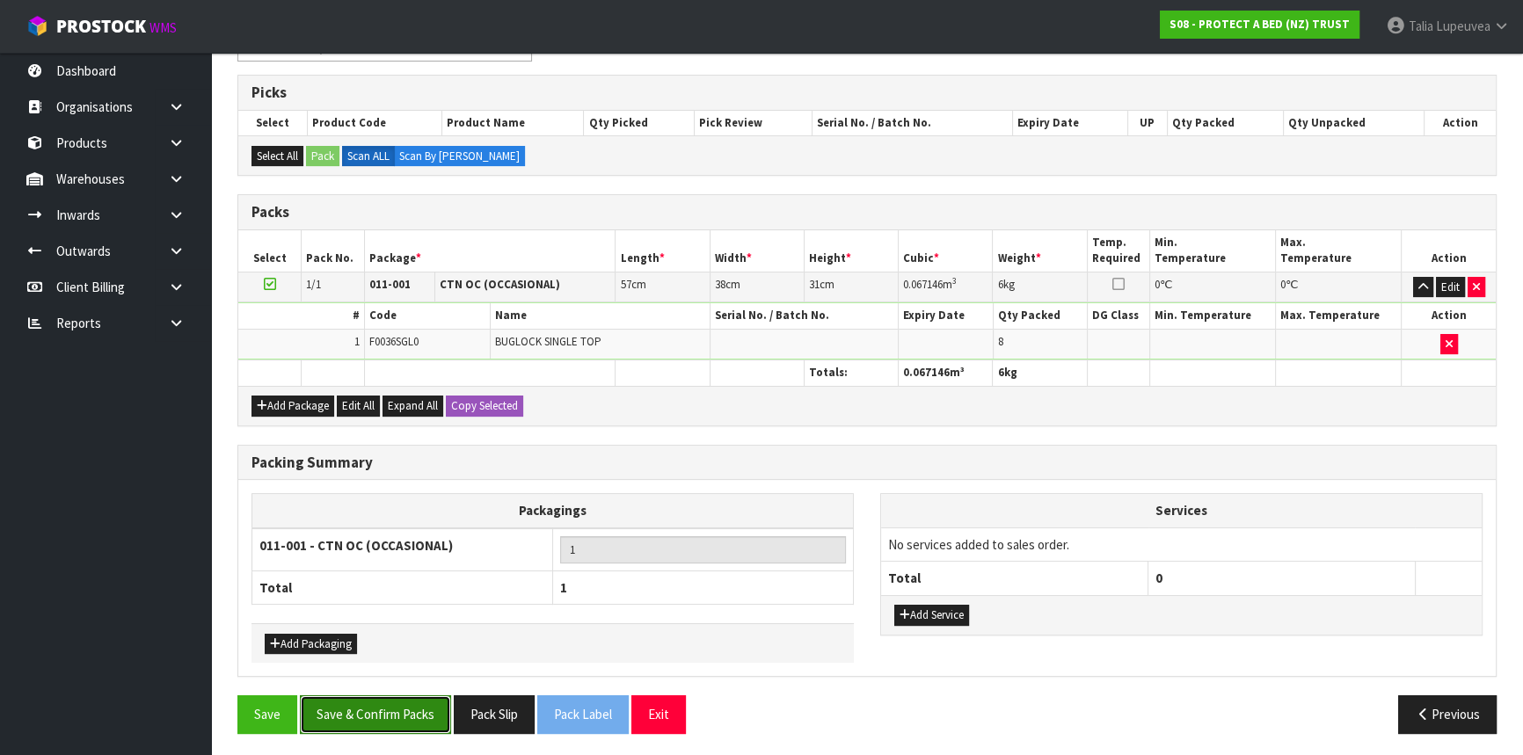
click at [356, 703] on button "Save & Confirm Packs" at bounding box center [375, 714] width 151 height 38
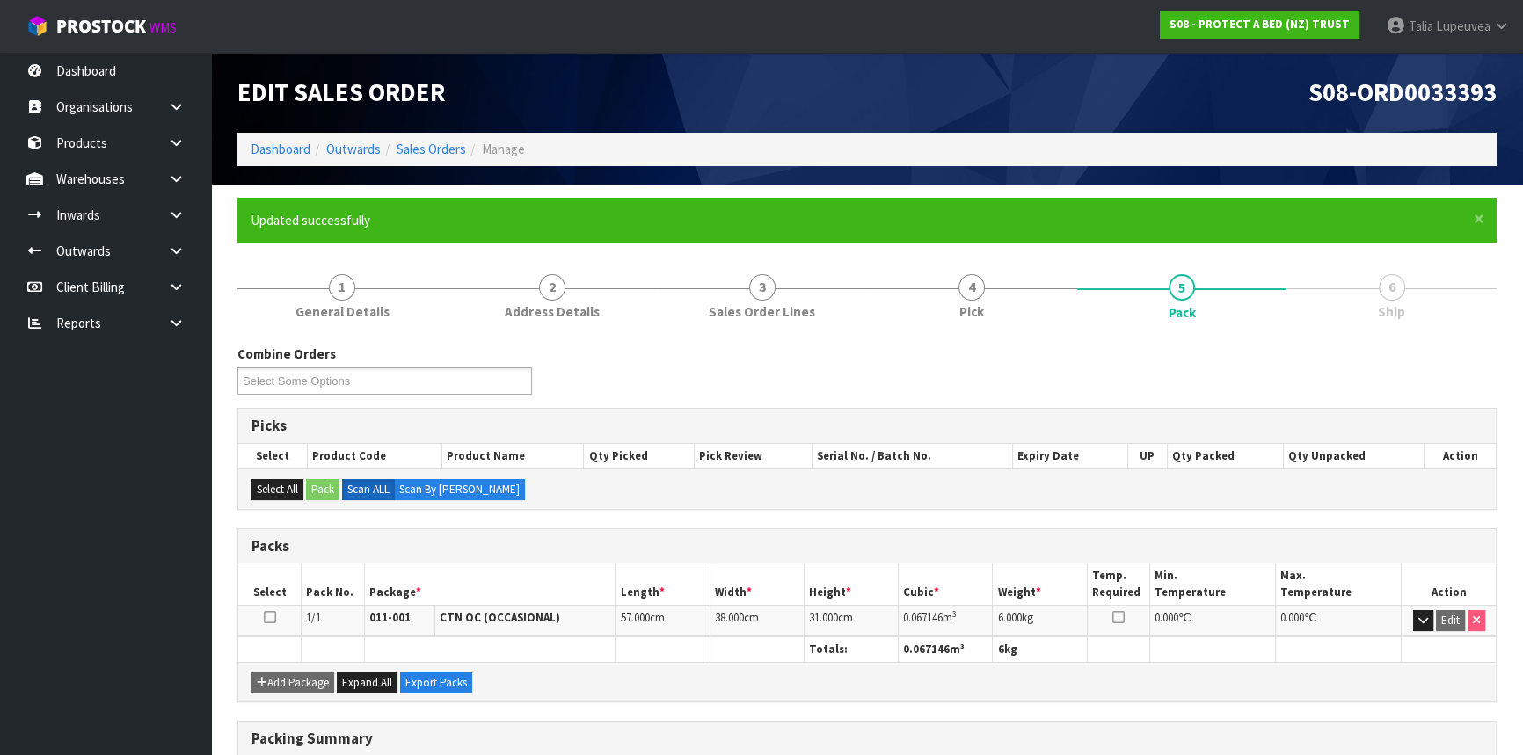
scroll to position [237, 0]
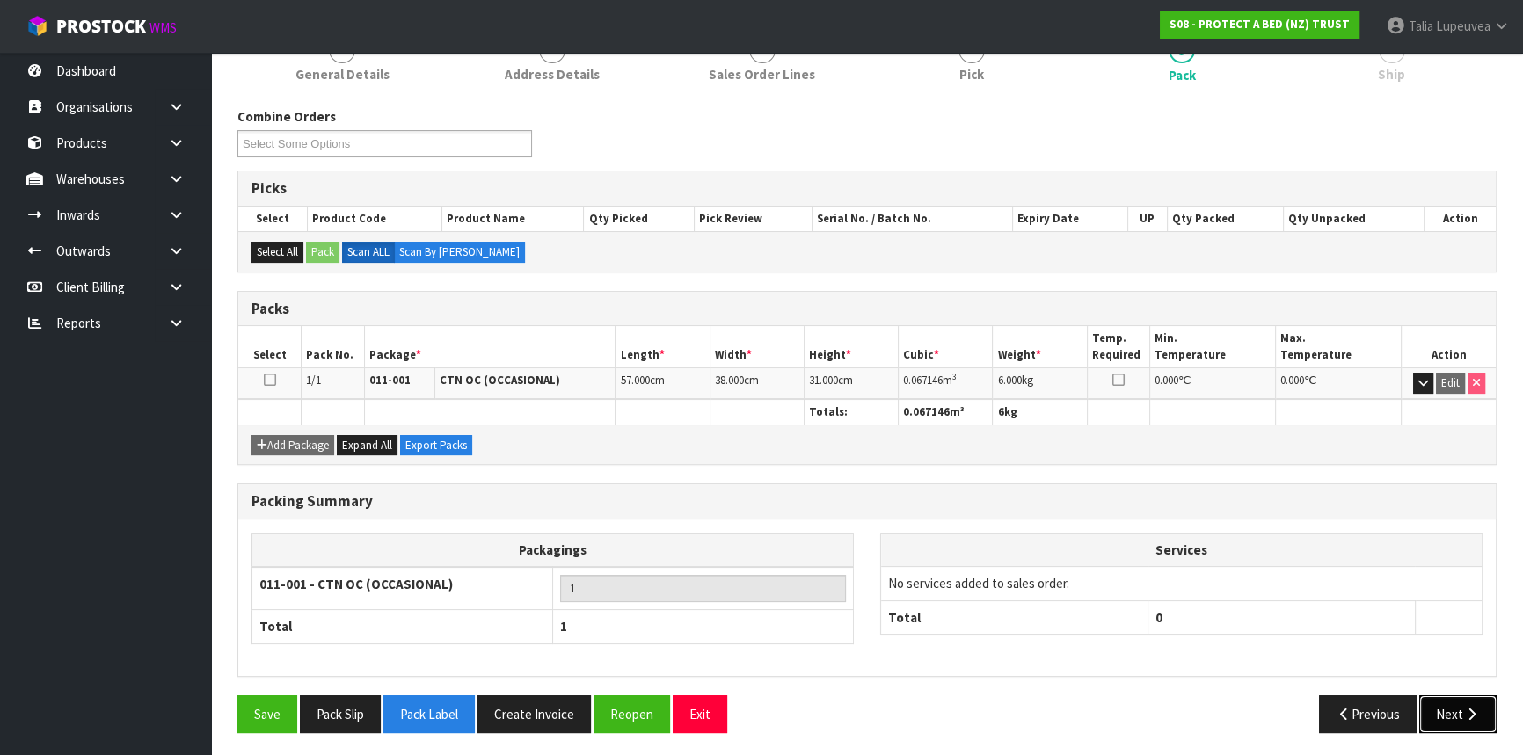
drag, startPoint x: 1451, startPoint y: 708, endPoint x: 1194, endPoint y: 673, distance: 259.0
click at [1451, 708] on button "Next" at bounding box center [1457, 714] width 77 height 38
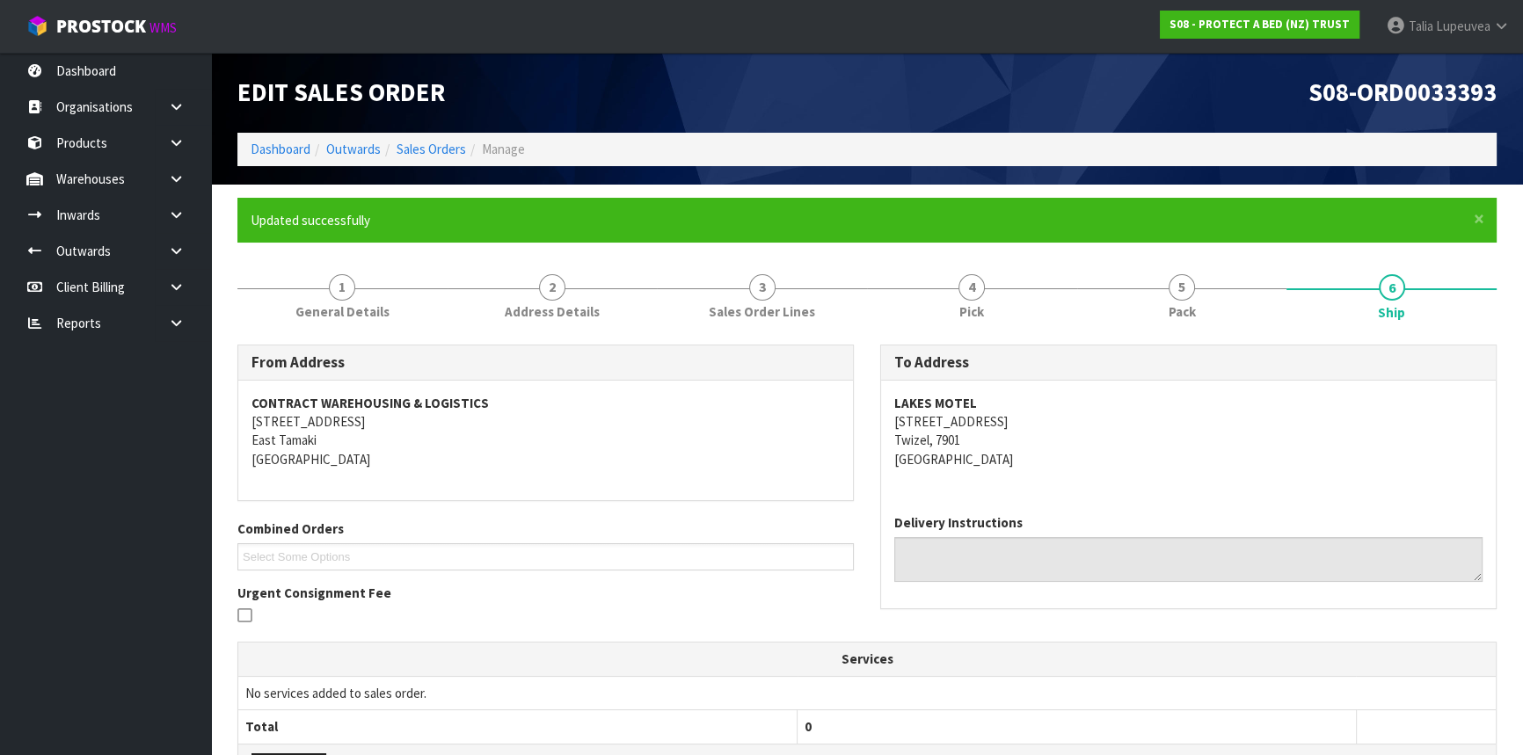
scroll to position [381, 0]
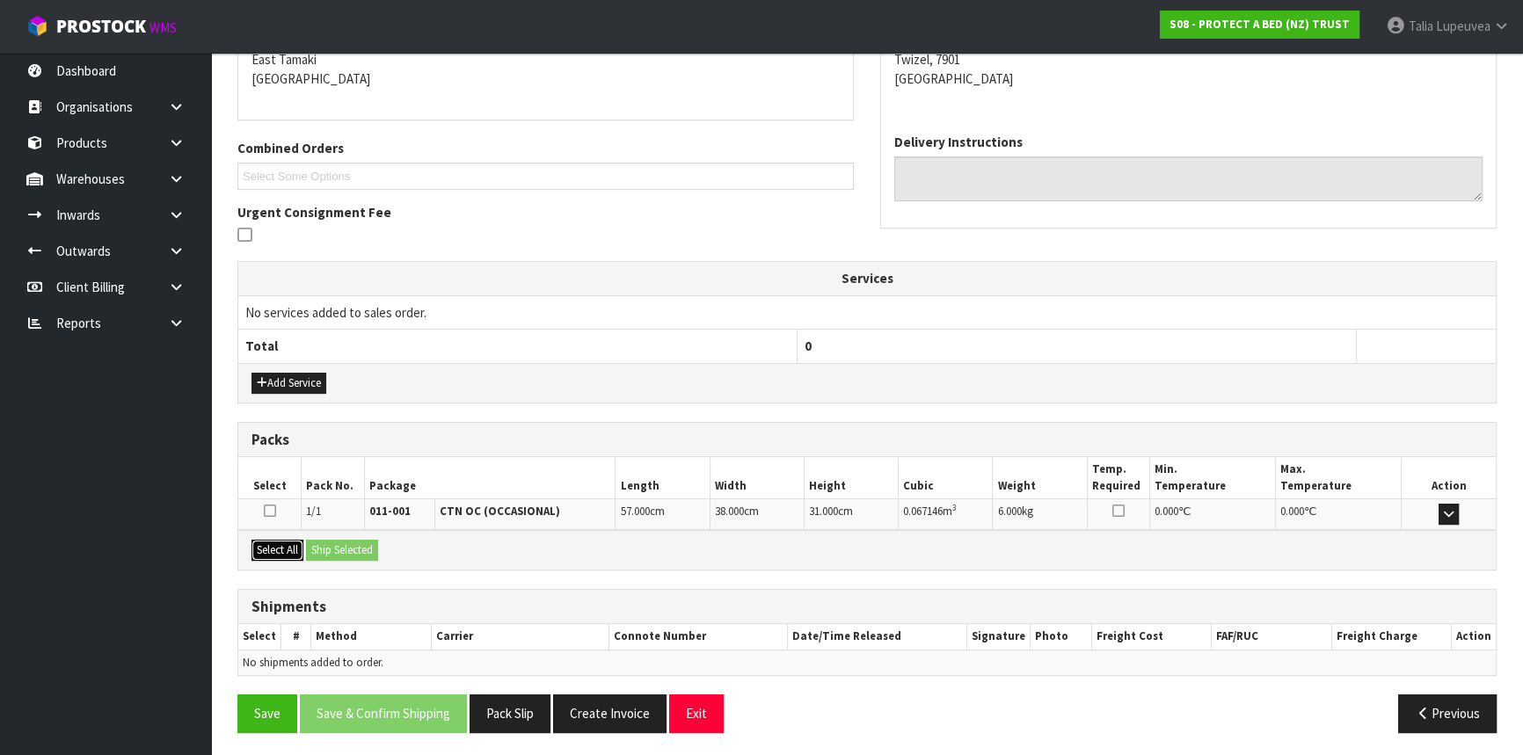
click at [286, 551] on button "Select All" at bounding box center [277, 550] width 52 height 21
click at [338, 544] on button "Ship Selected" at bounding box center [342, 550] width 72 height 21
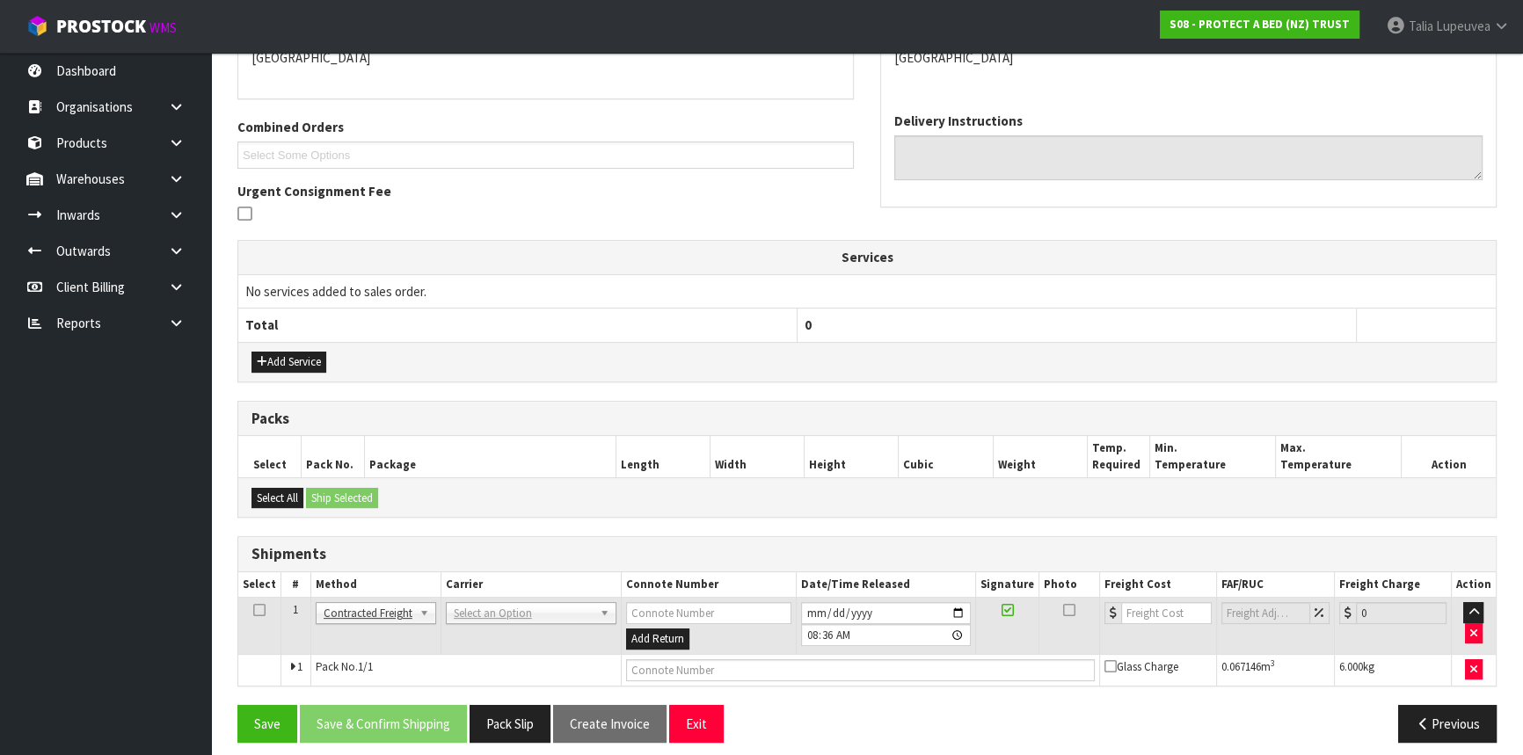
scroll to position [412, 0]
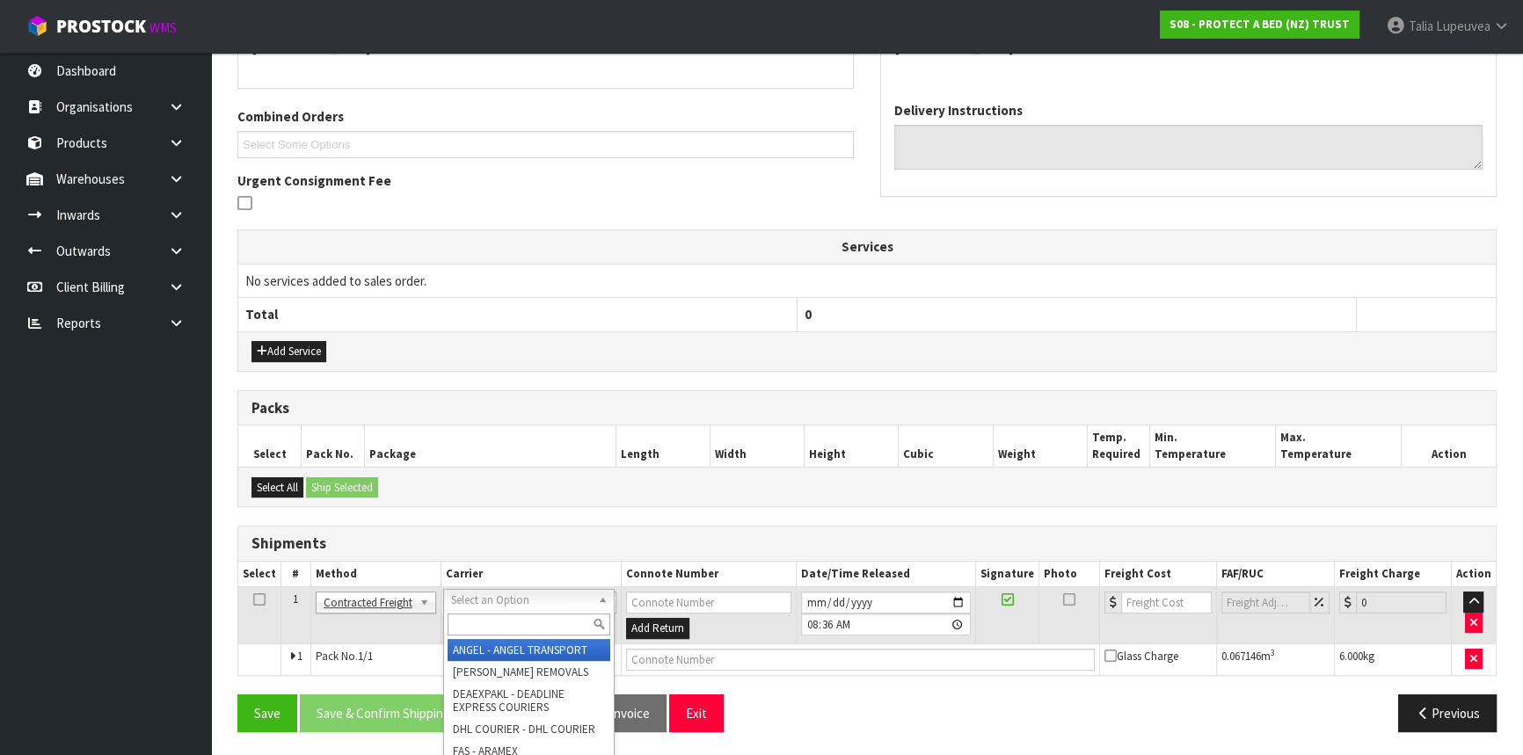
click at [506, 617] on input "text" at bounding box center [529, 625] width 163 height 22
type input "nzp"
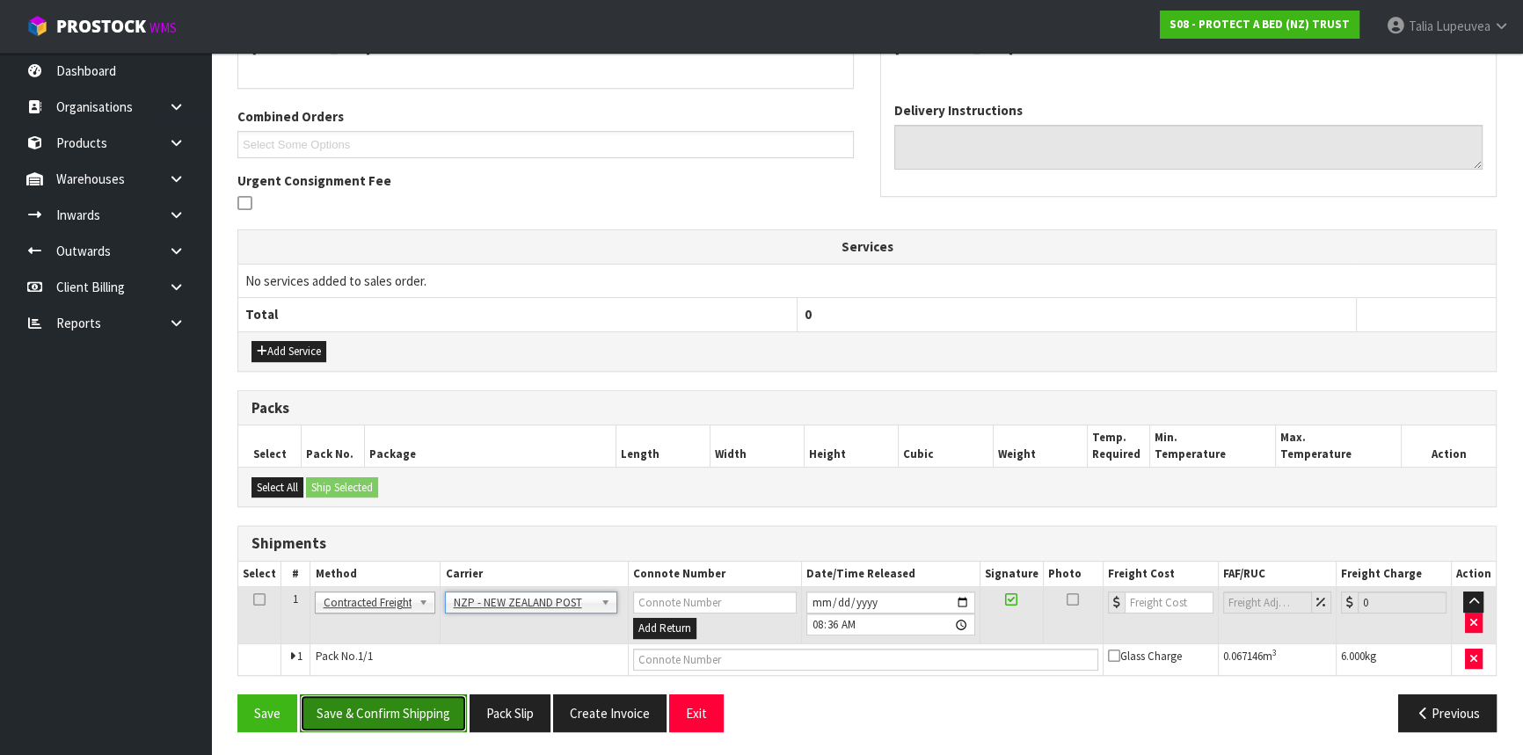
click at [455, 701] on button "Save & Confirm Shipping" at bounding box center [383, 714] width 167 height 38
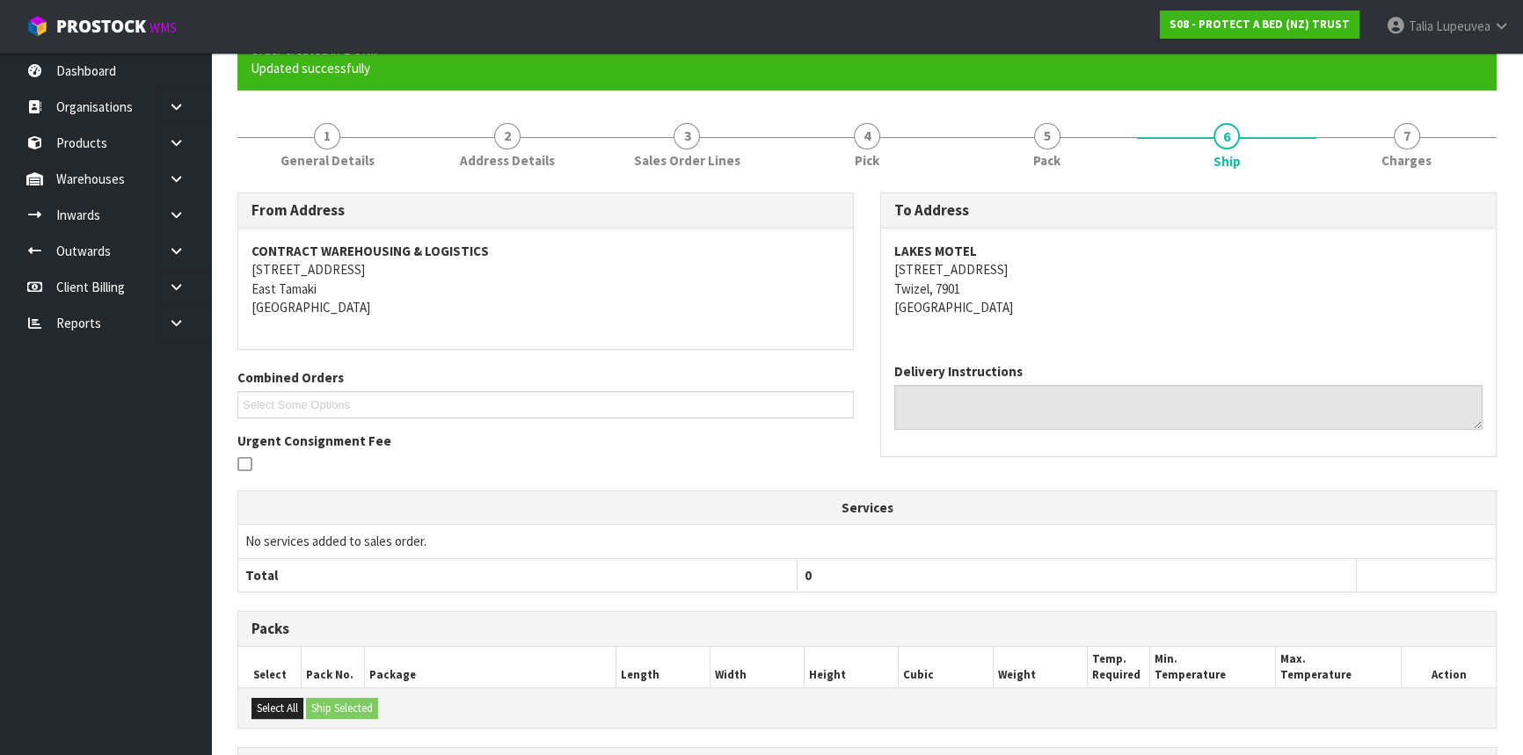
scroll to position [0, 0]
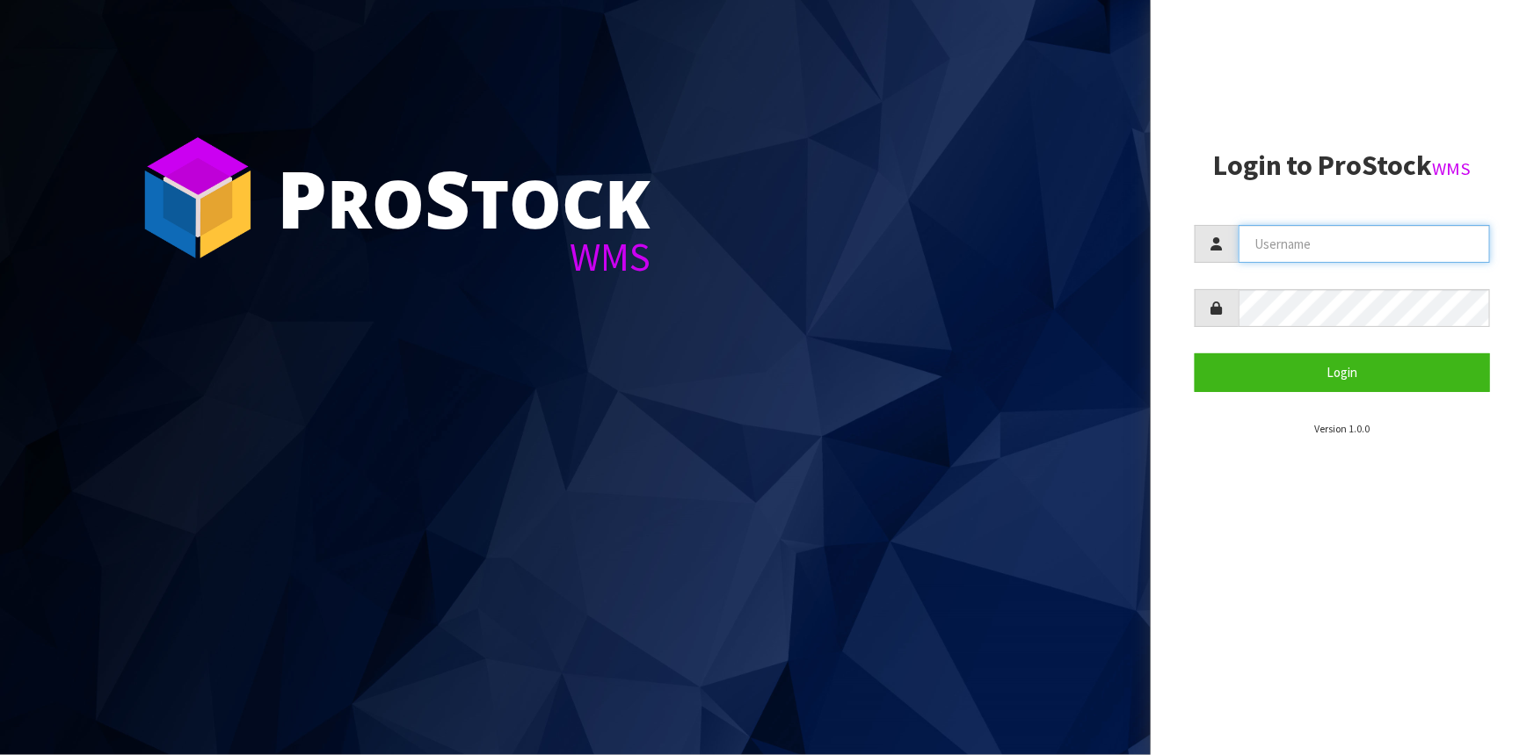
click at [1303, 250] on input "text" at bounding box center [1364, 244] width 251 height 38
type input "Talia"
click at [1195, 353] on button "Login" at bounding box center [1342, 372] width 295 height 38
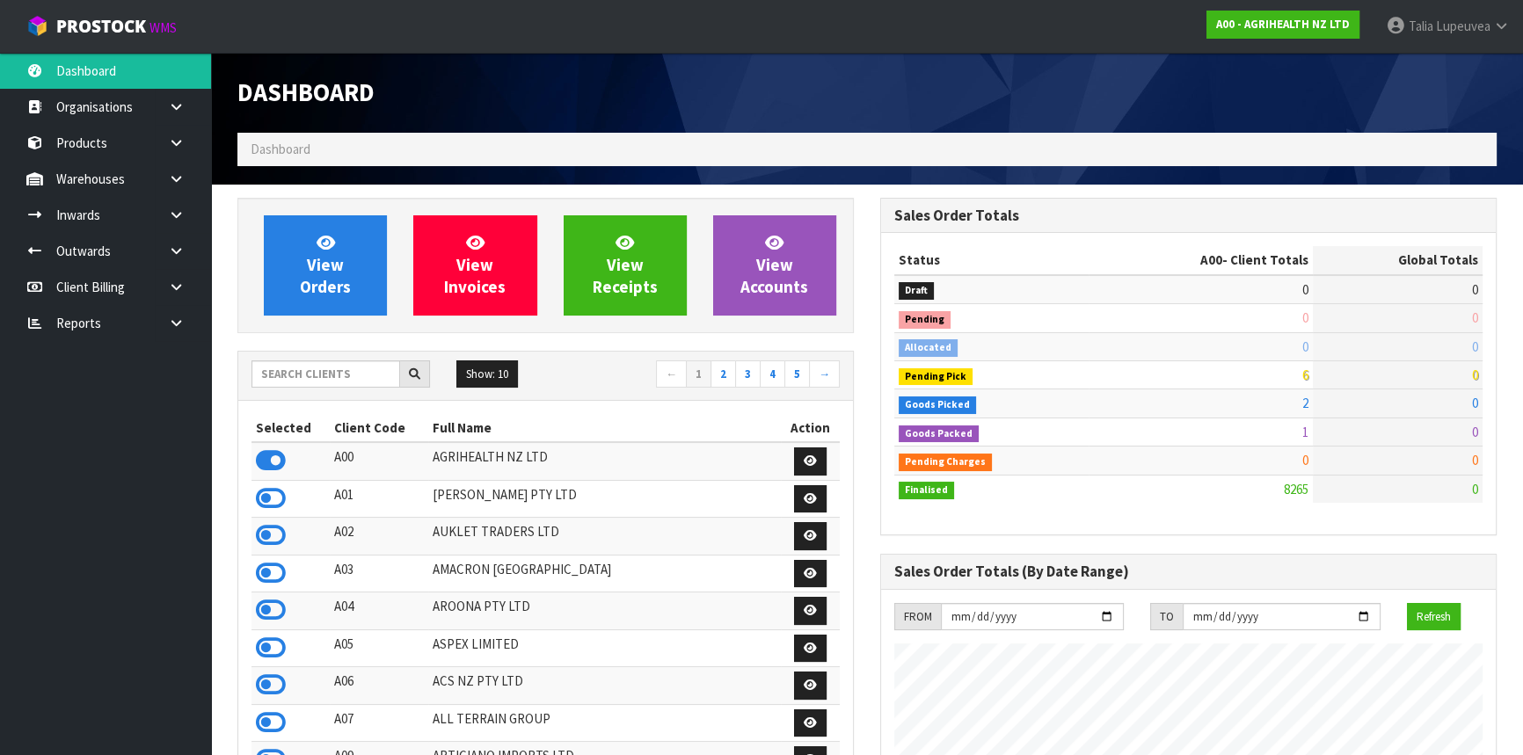
scroll to position [1329, 642]
click at [321, 377] on input "text" at bounding box center [325, 373] width 149 height 27
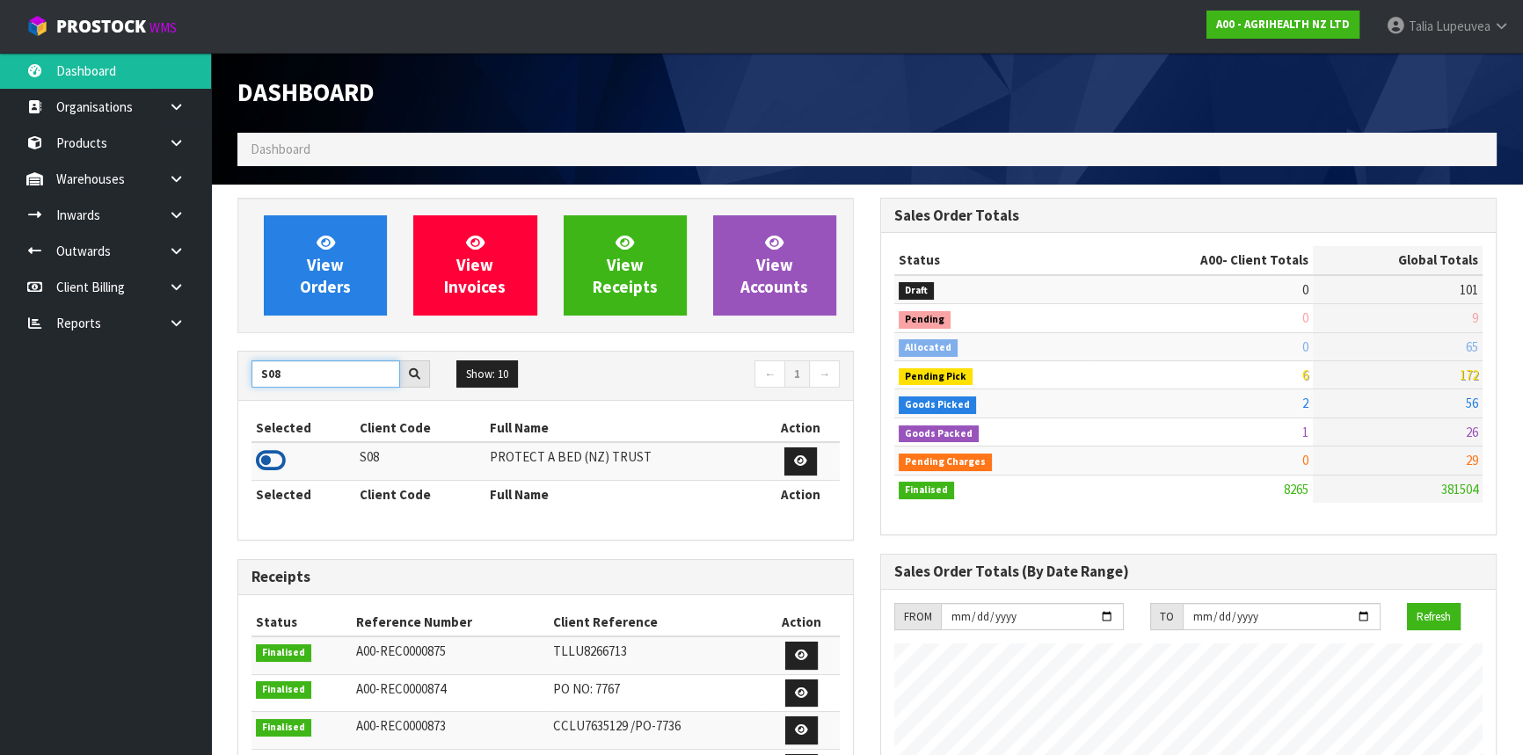
type input "S08"
click at [282, 459] on icon at bounding box center [271, 461] width 30 height 26
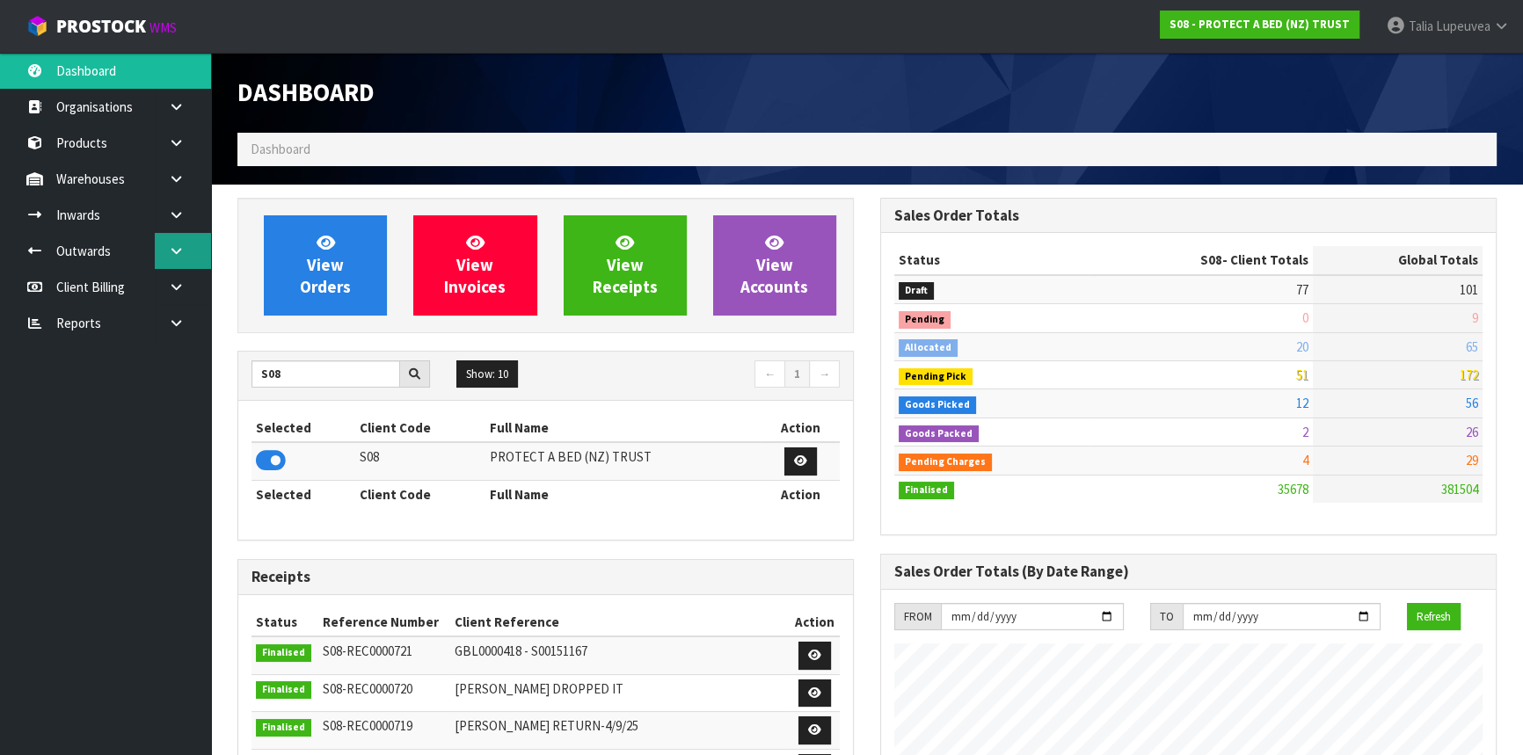
scroll to position [1386, 642]
click at [185, 259] on link at bounding box center [183, 251] width 56 height 36
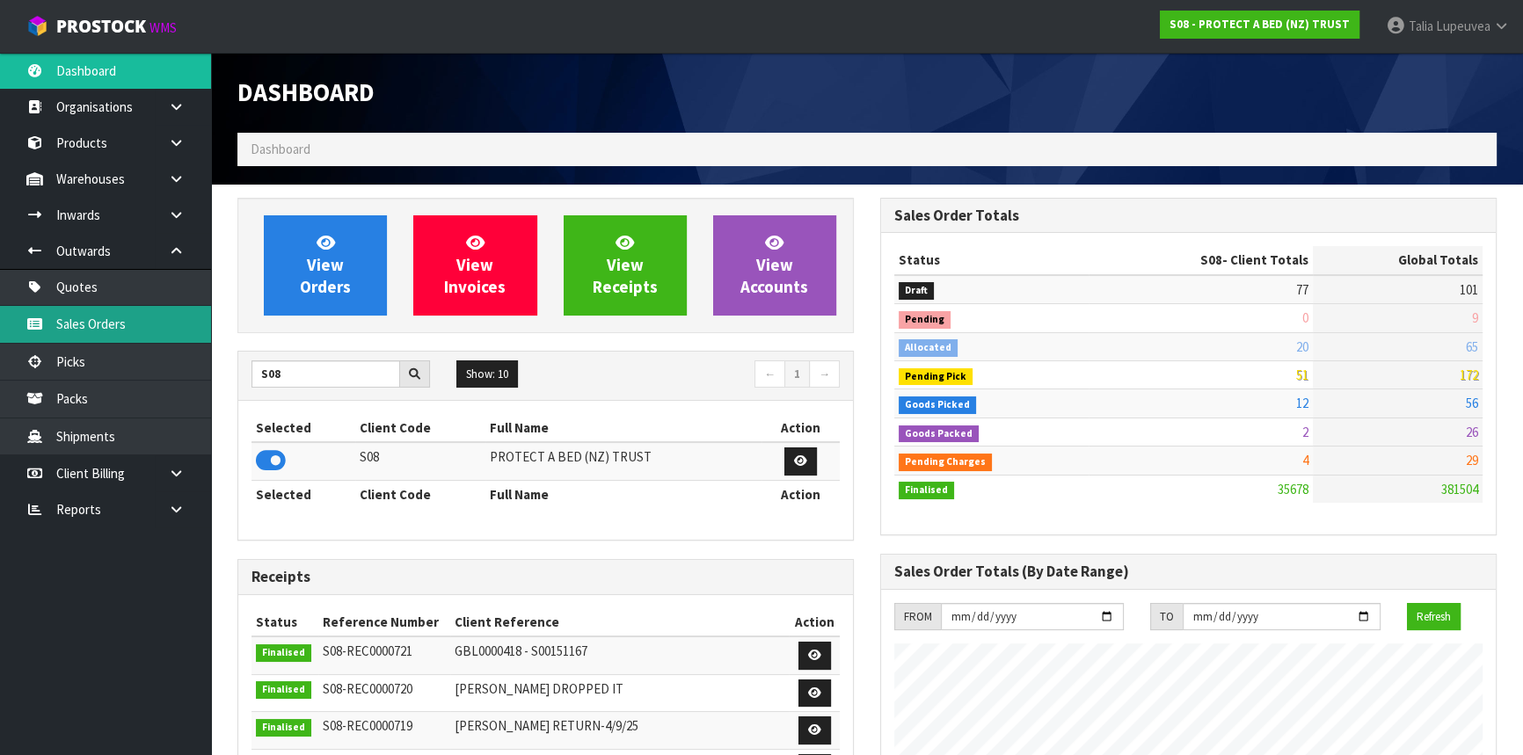
click at [155, 314] on link "Sales Orders" at bounding box center [105, 324] width 211 height 36
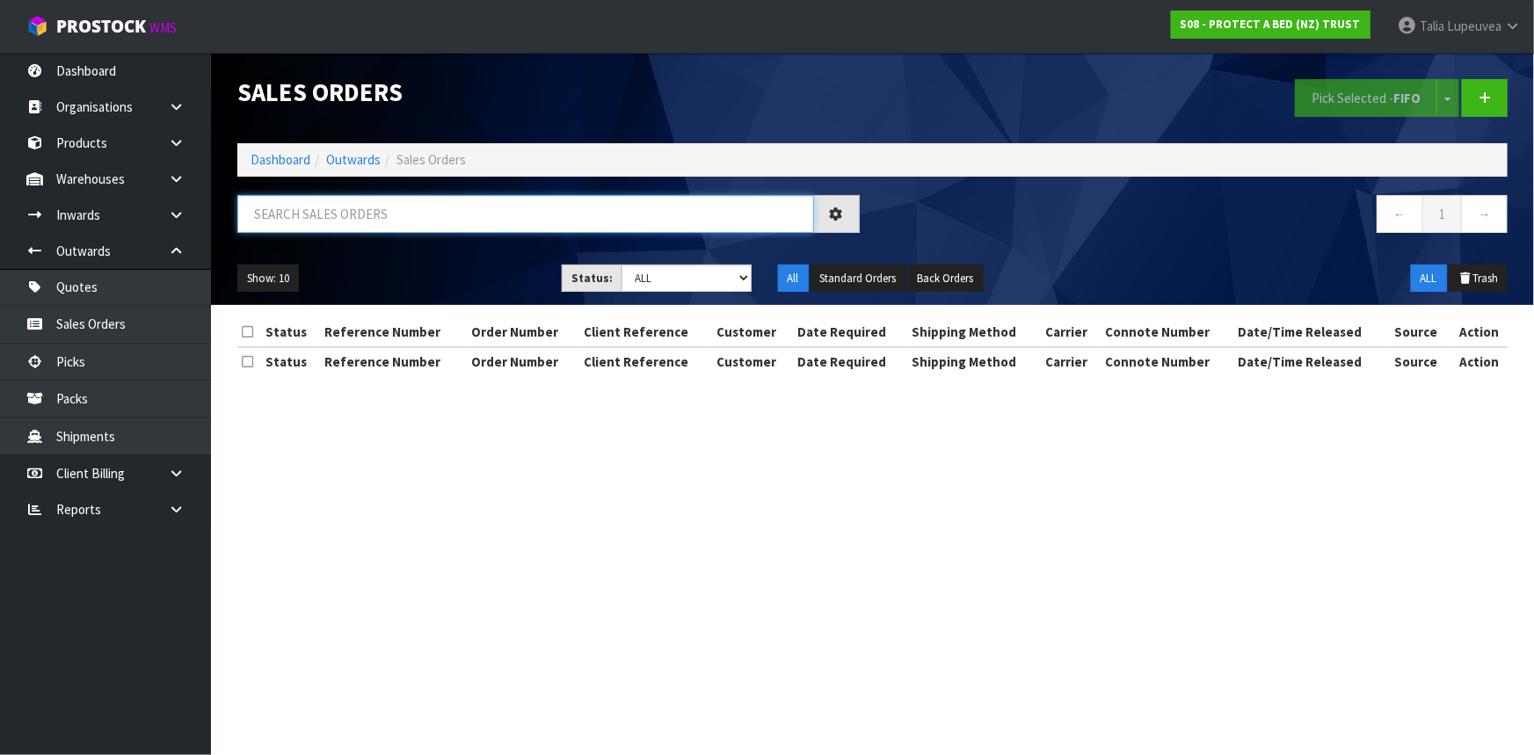
click at [325, 211] on input "text" at bounding box center [525, 214] width 577 height 38
type input "JOB-0412505"
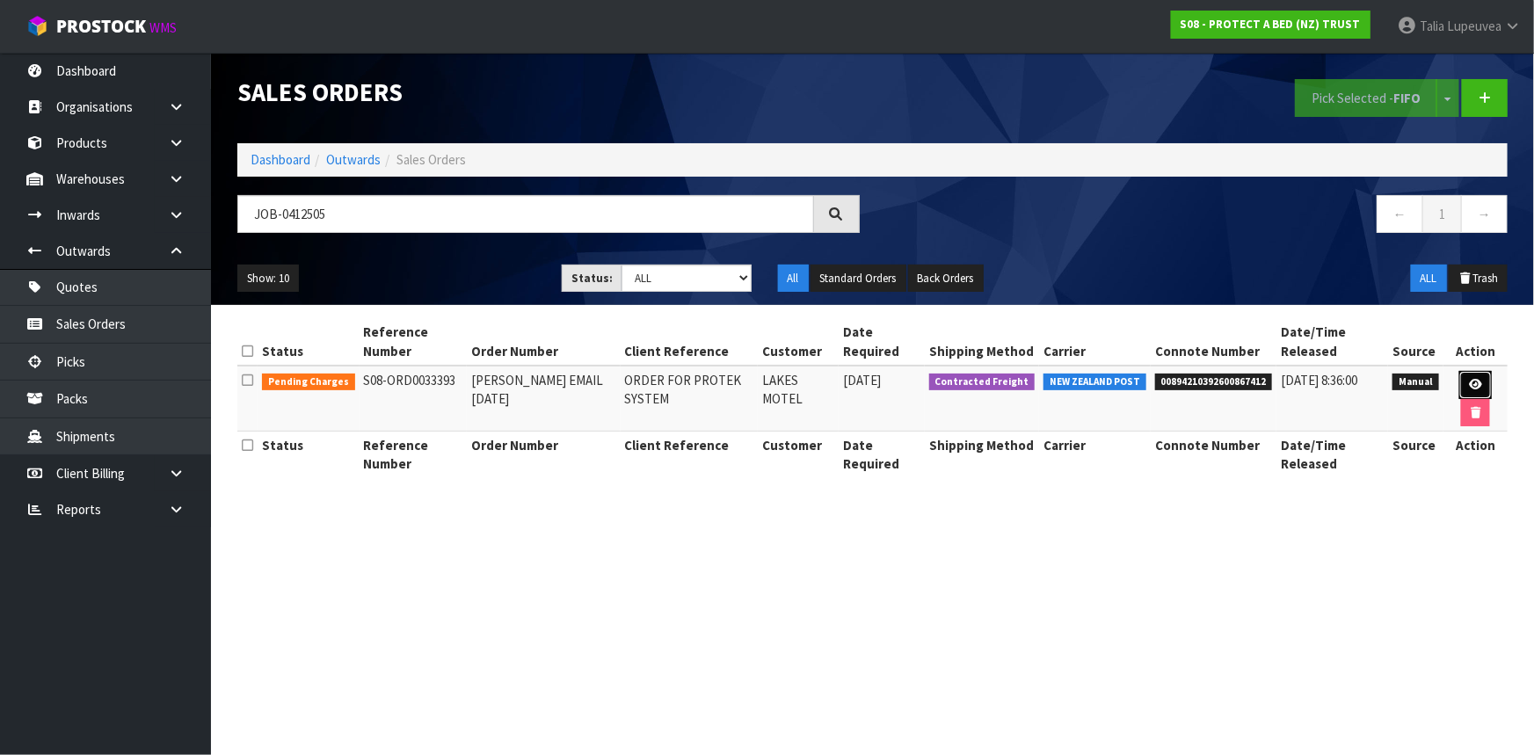
click at [1480, 377] on link at bounding box center [1475, 385] width 33 height 28
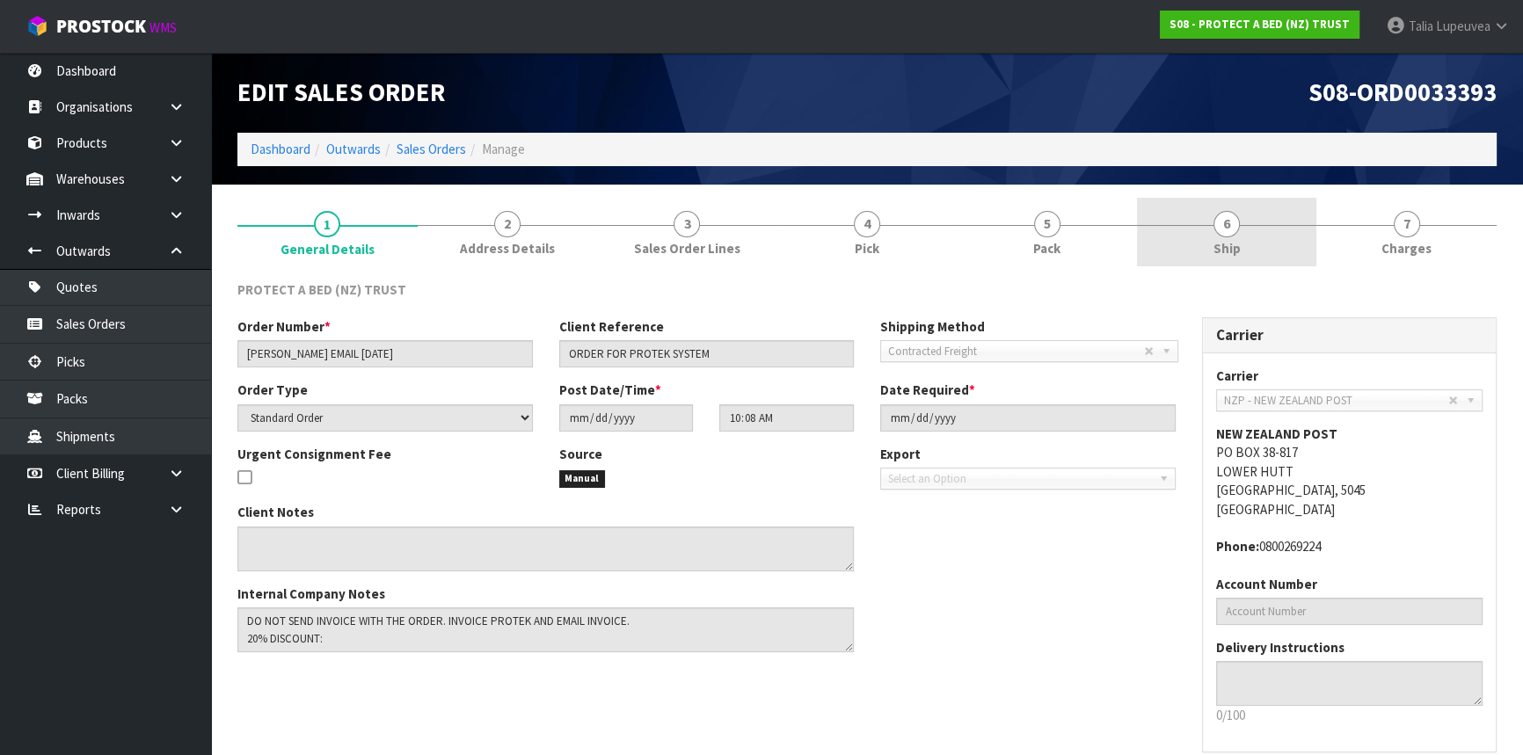
click at [1217, 242] on span "Ship" at bounding box center [1226, 248] width 27 height 18
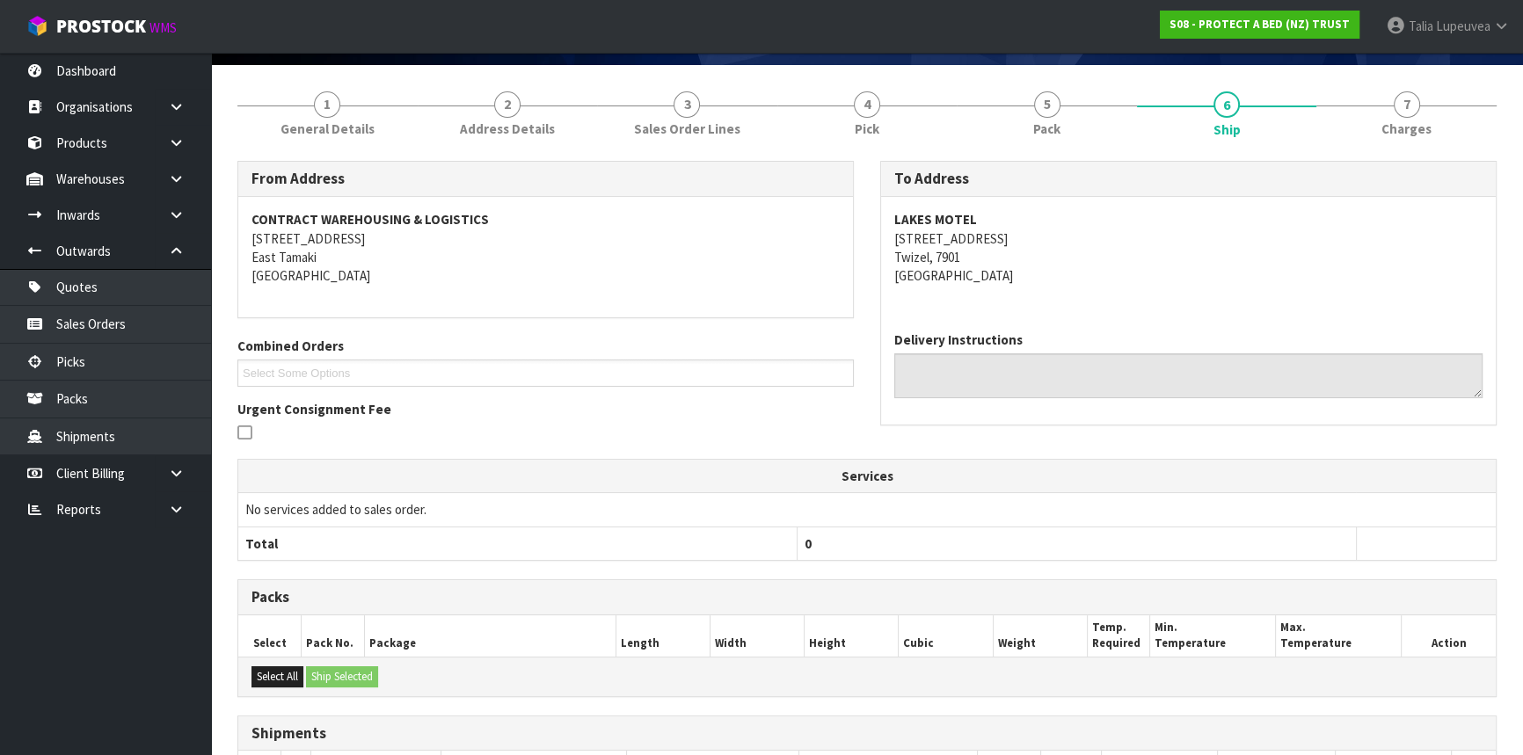
scroll to position [317, 0]
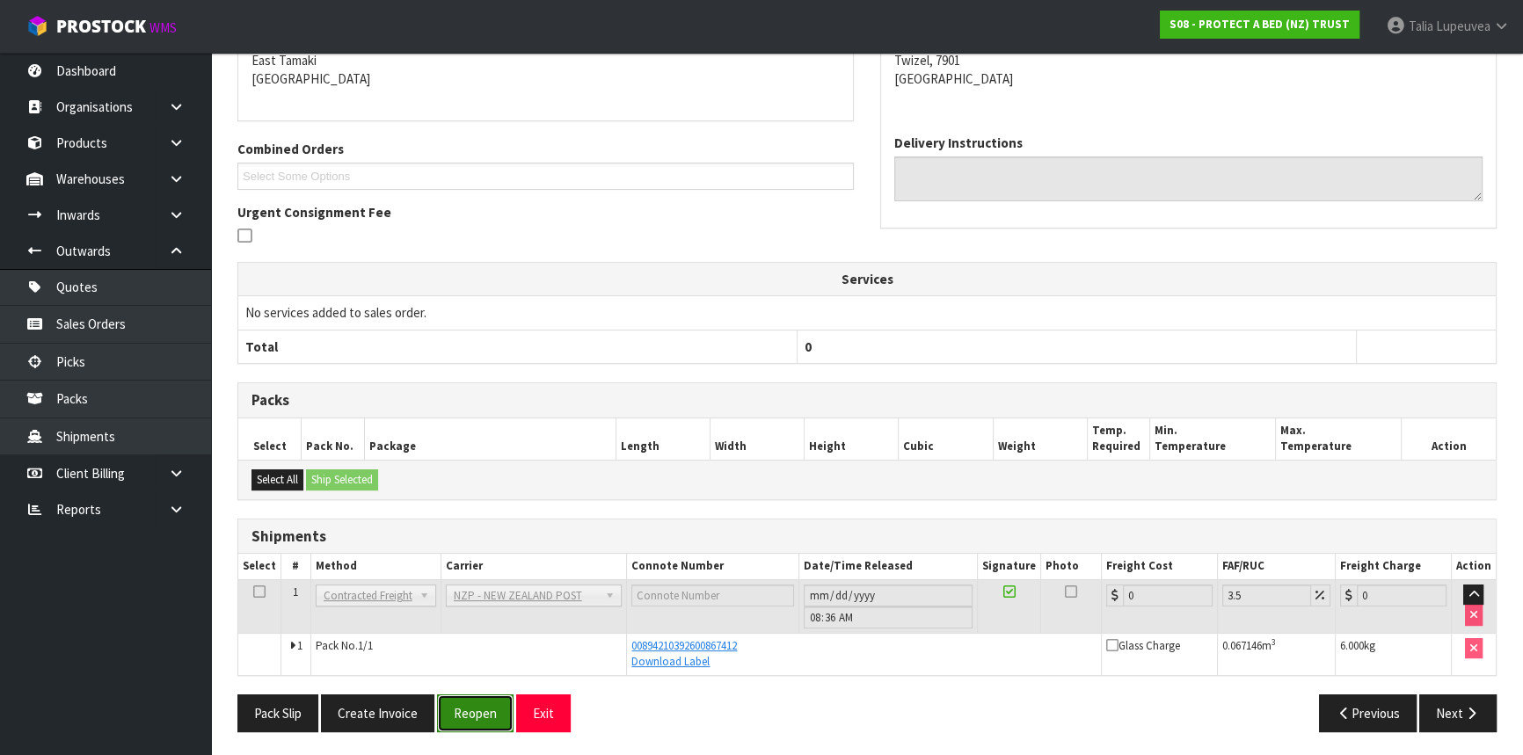
click at [501, 707] on button "Reopen" at bounding box center [475, 714] width 76 height 38
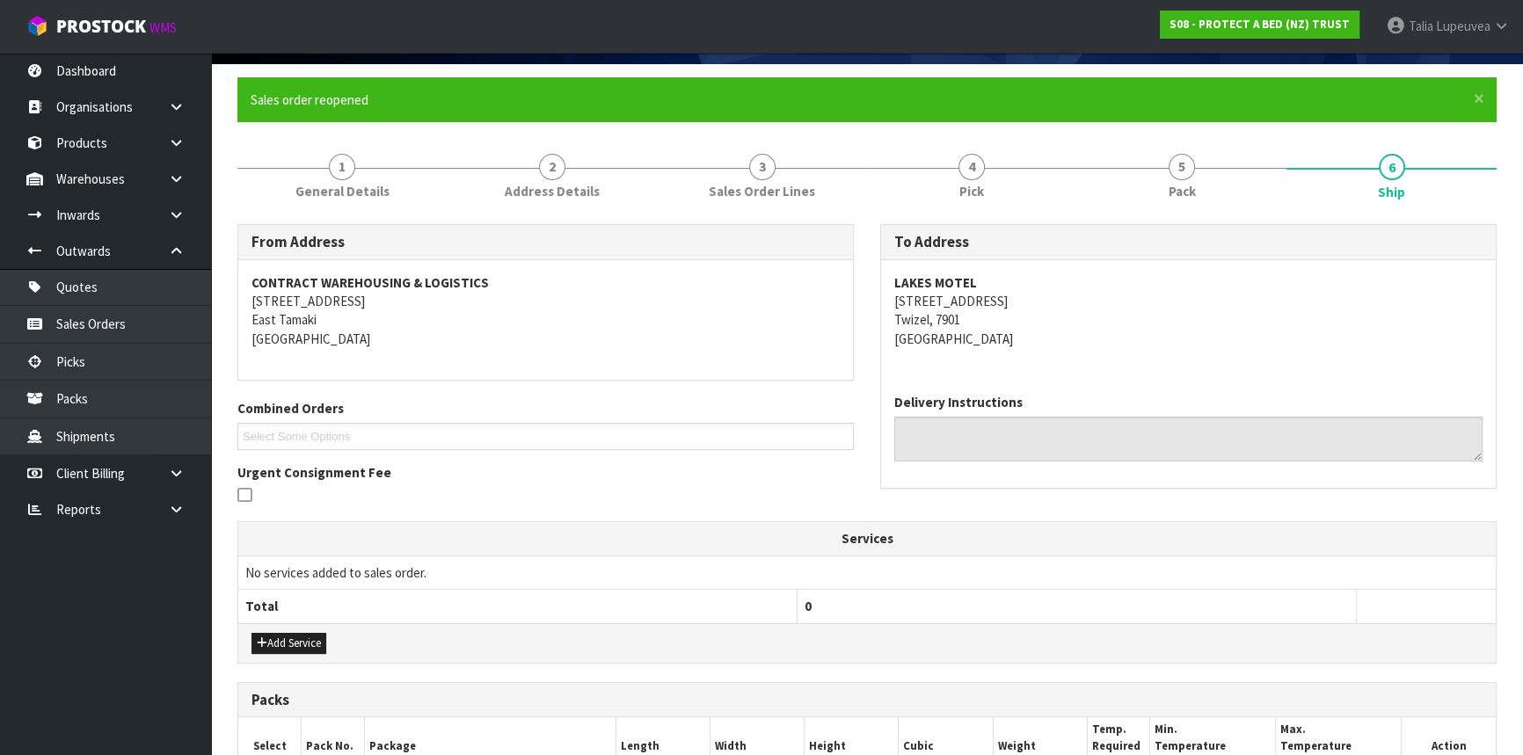
scroll to position [429, 0]
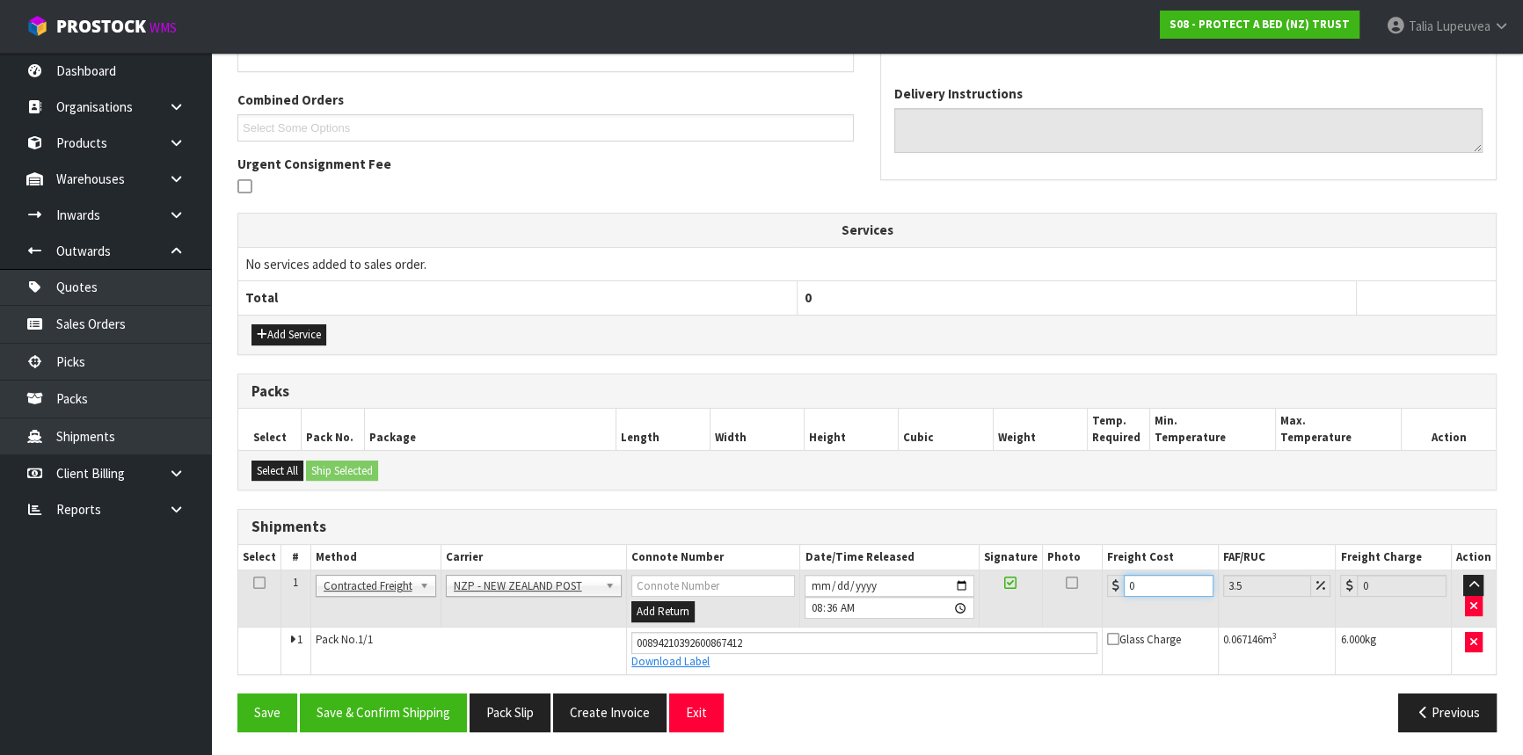
drag, startPoint x: 1134, startPoint y: 577, endPoint x: 1120, endPoint y: 583, distance: 15.4
click at [1120, 583] on div "0" at bounding box center [1160, 586] width 106 height 22
type input "1"
type input "1.03"
type input "18"
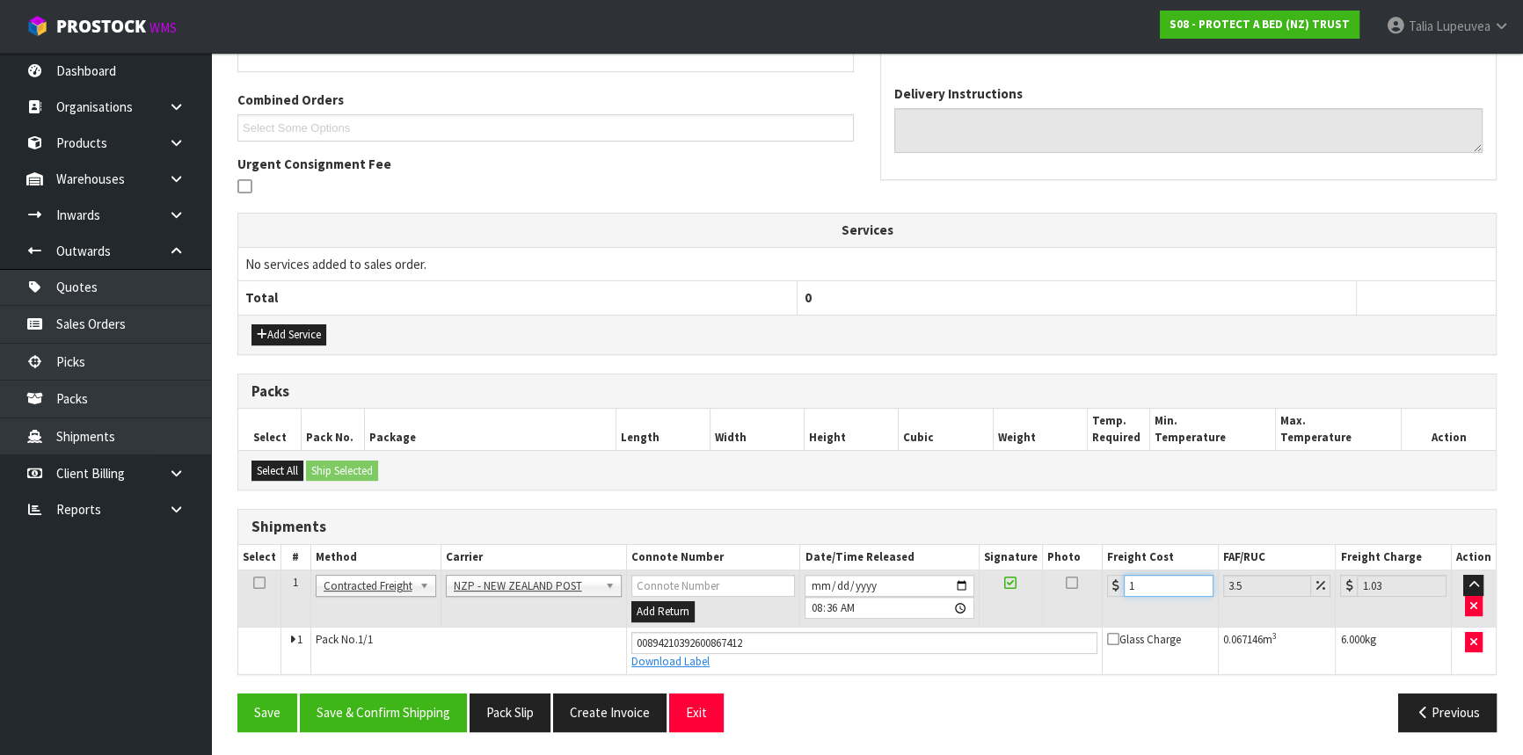
type input "18.63"
type input "18.2"
type input "18.84"
type input "18.28"
type input "18.92"
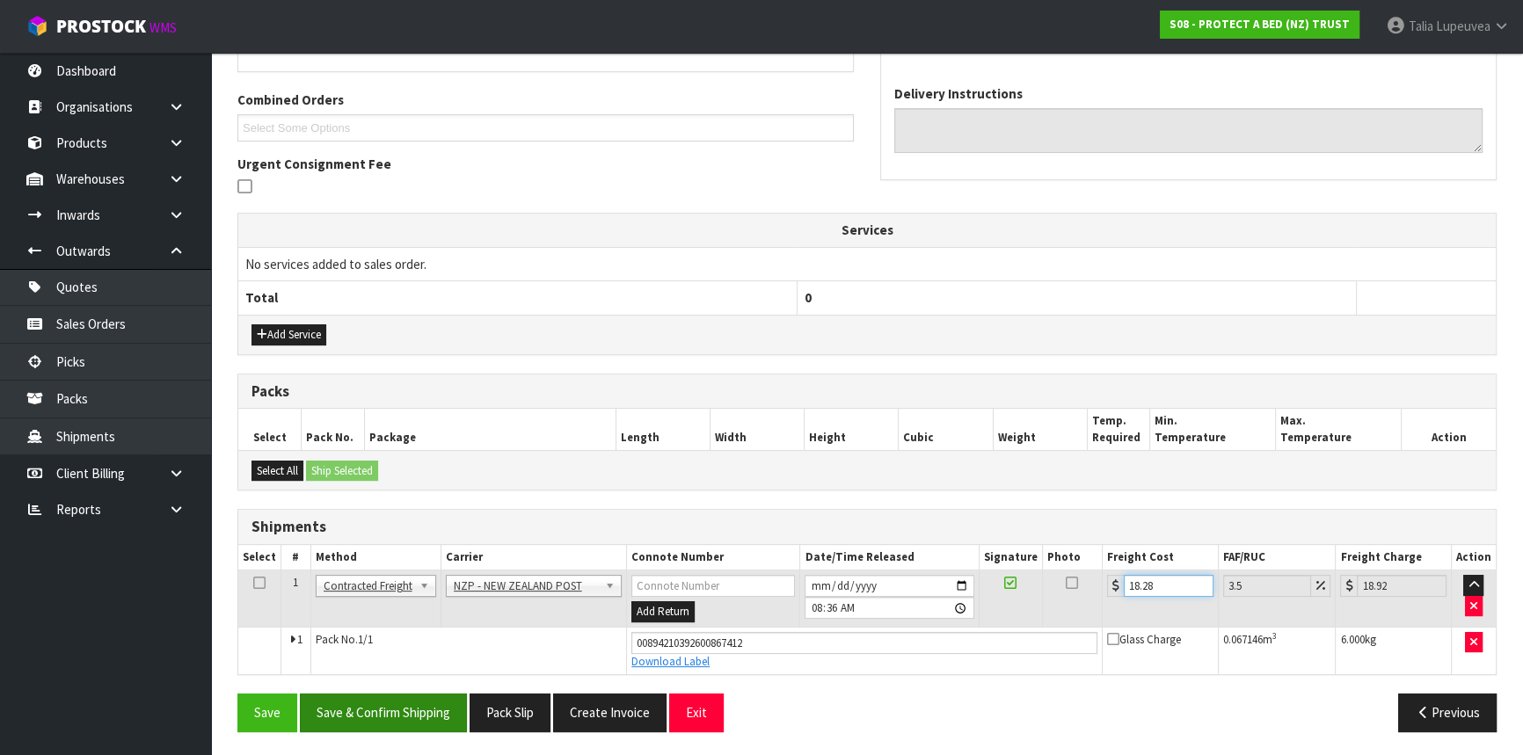
type input "18.28"
click at [386, 719] on button "Save & Confirm Shipping" at bounding box center [383, 713] width 167 height 38
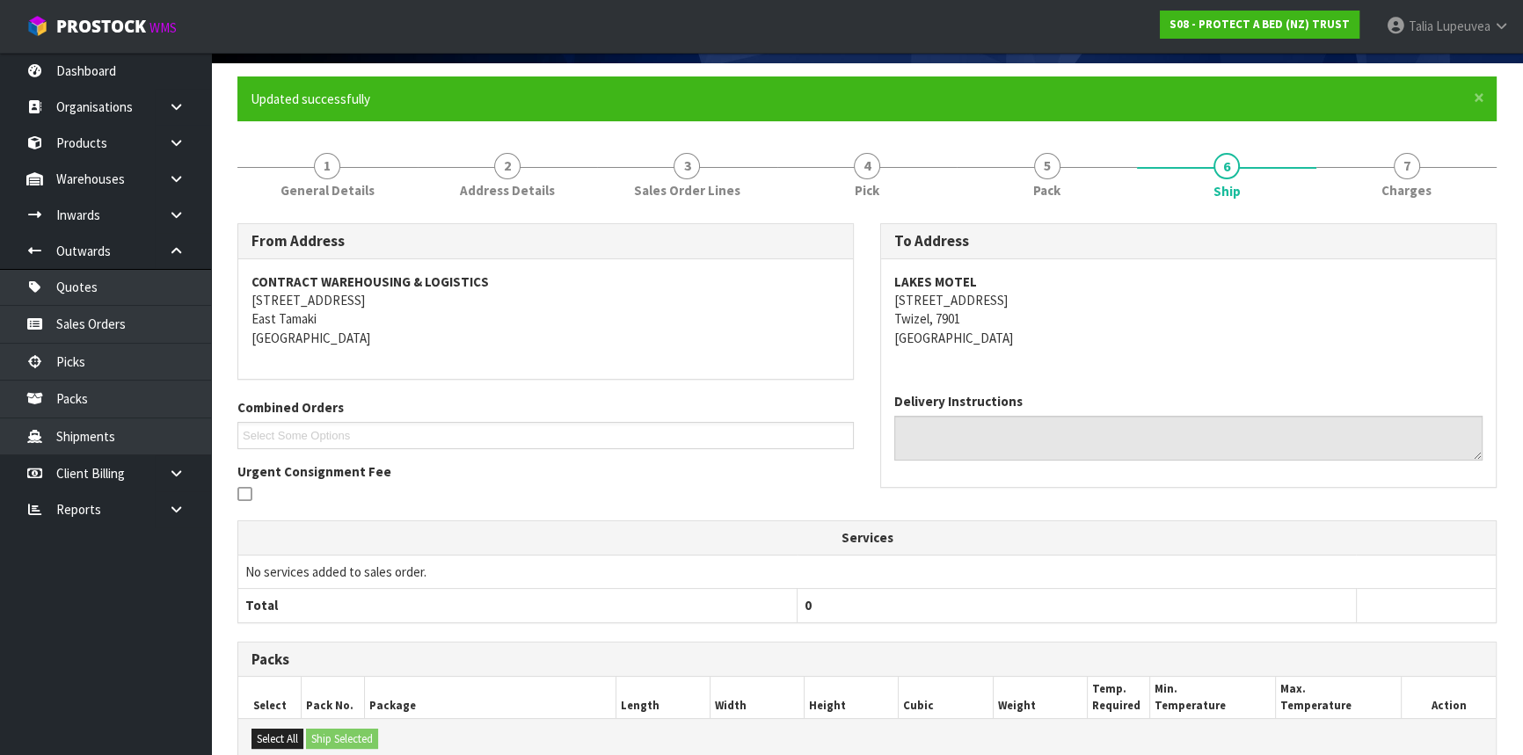
scroll to position [0, 0]
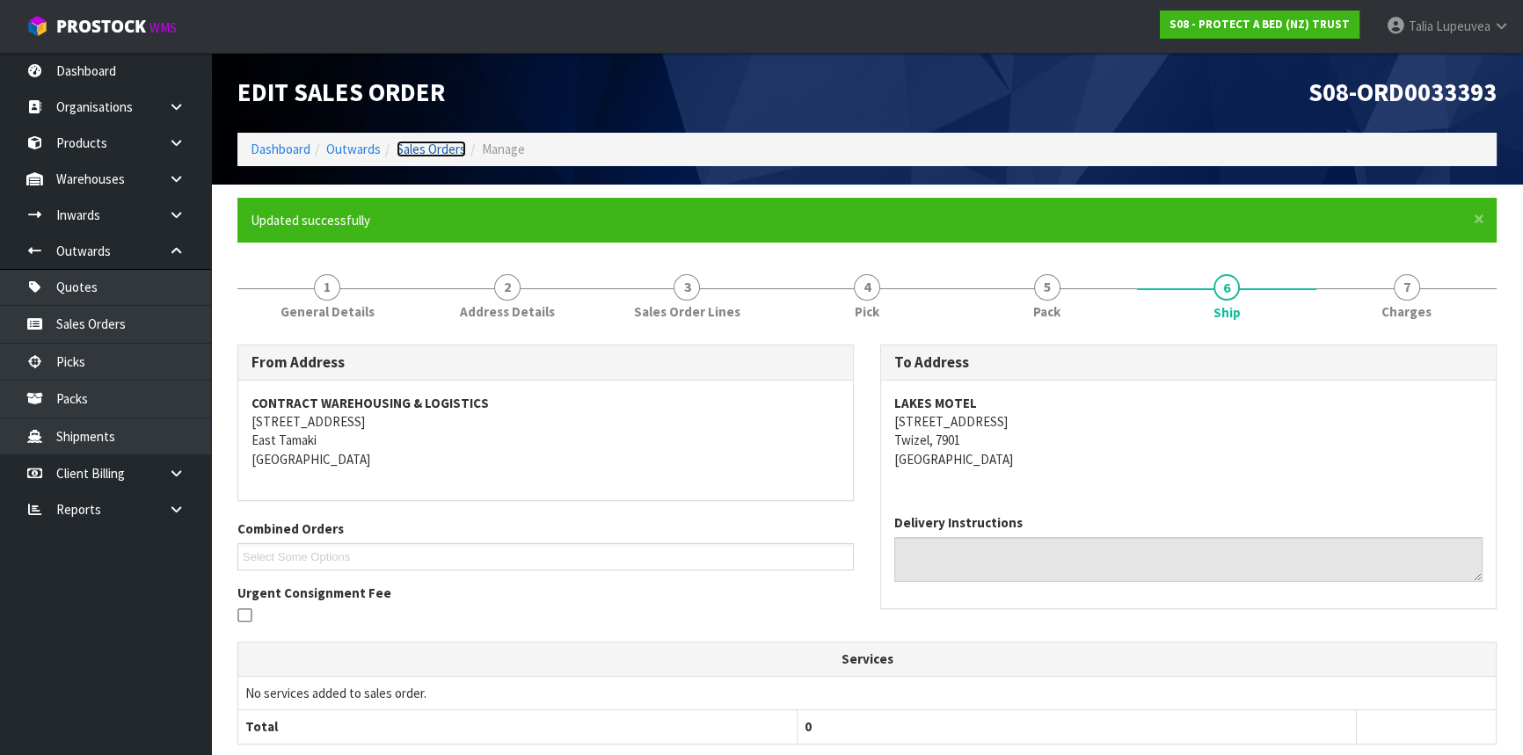
click at [433, 142] on link "Sales Orders" at bounding box center [431, 149] width 69 height 17
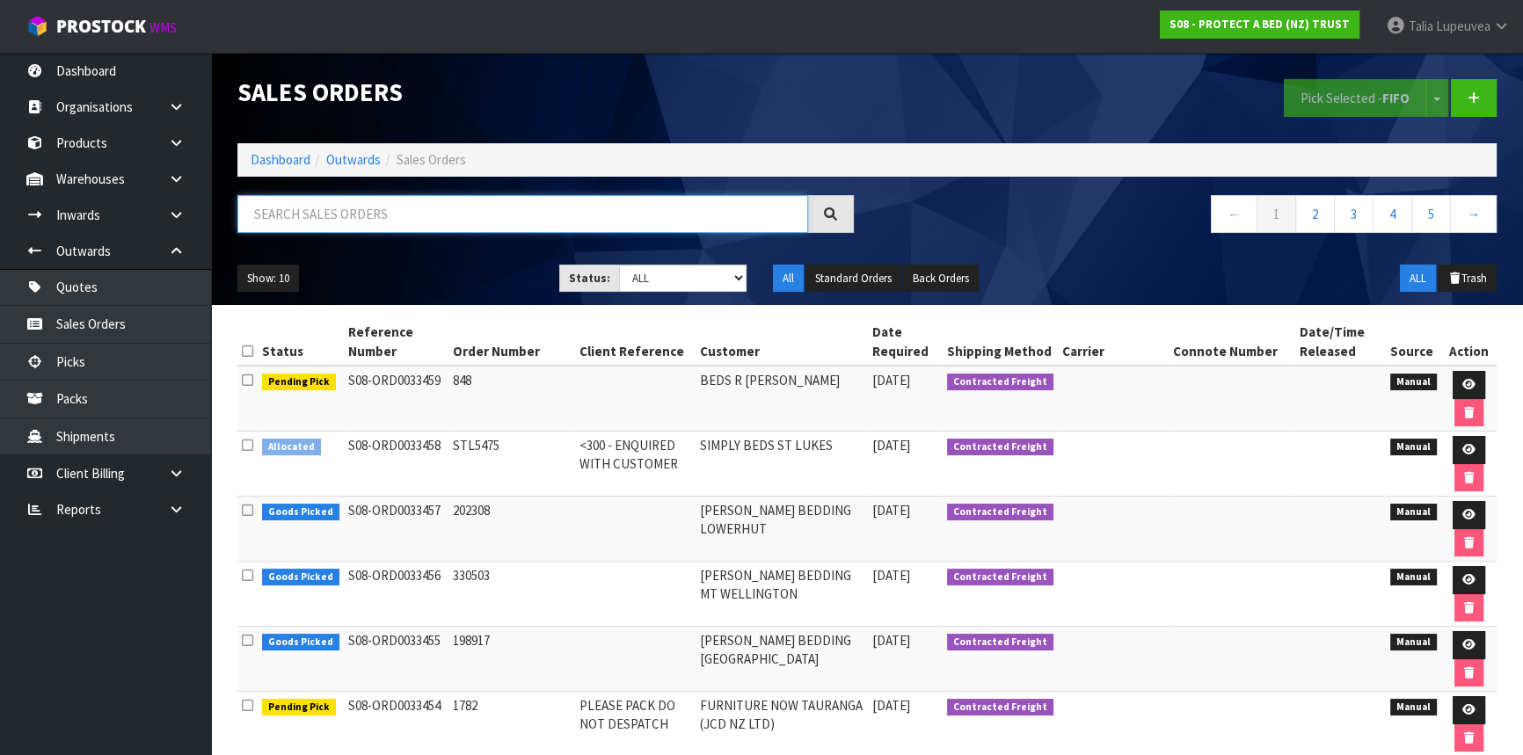
drag, startPoint x: 412, startPoint y: 208, endPoint x: 419, endPoint y: 201, distance: 9.3
click at [412, 207] on input "text" at bounding box center [522, 214] width 571 height 38
type input "JOB-0412503"
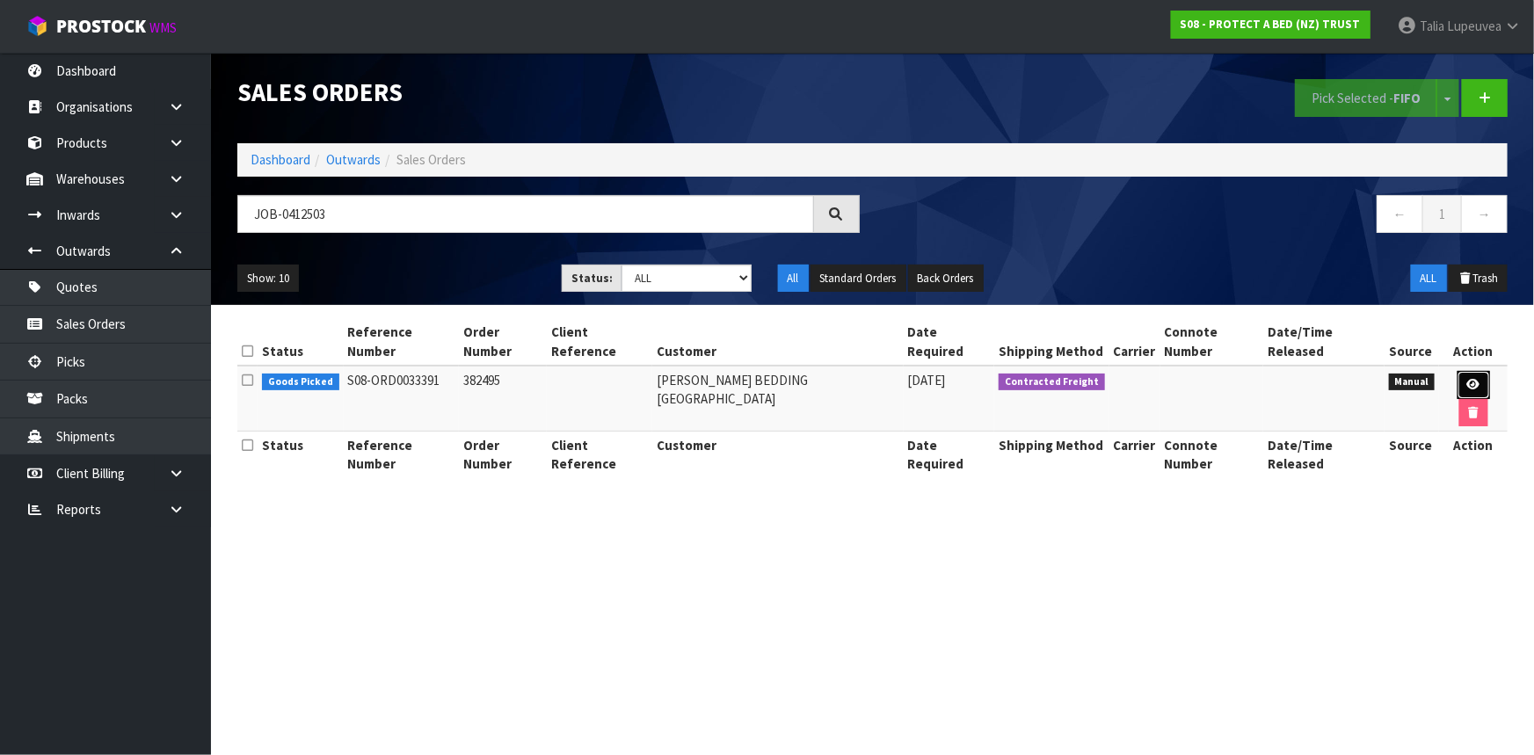
click at [1458, 371] on link at bounding box center [1474, 385] width 33 height 28
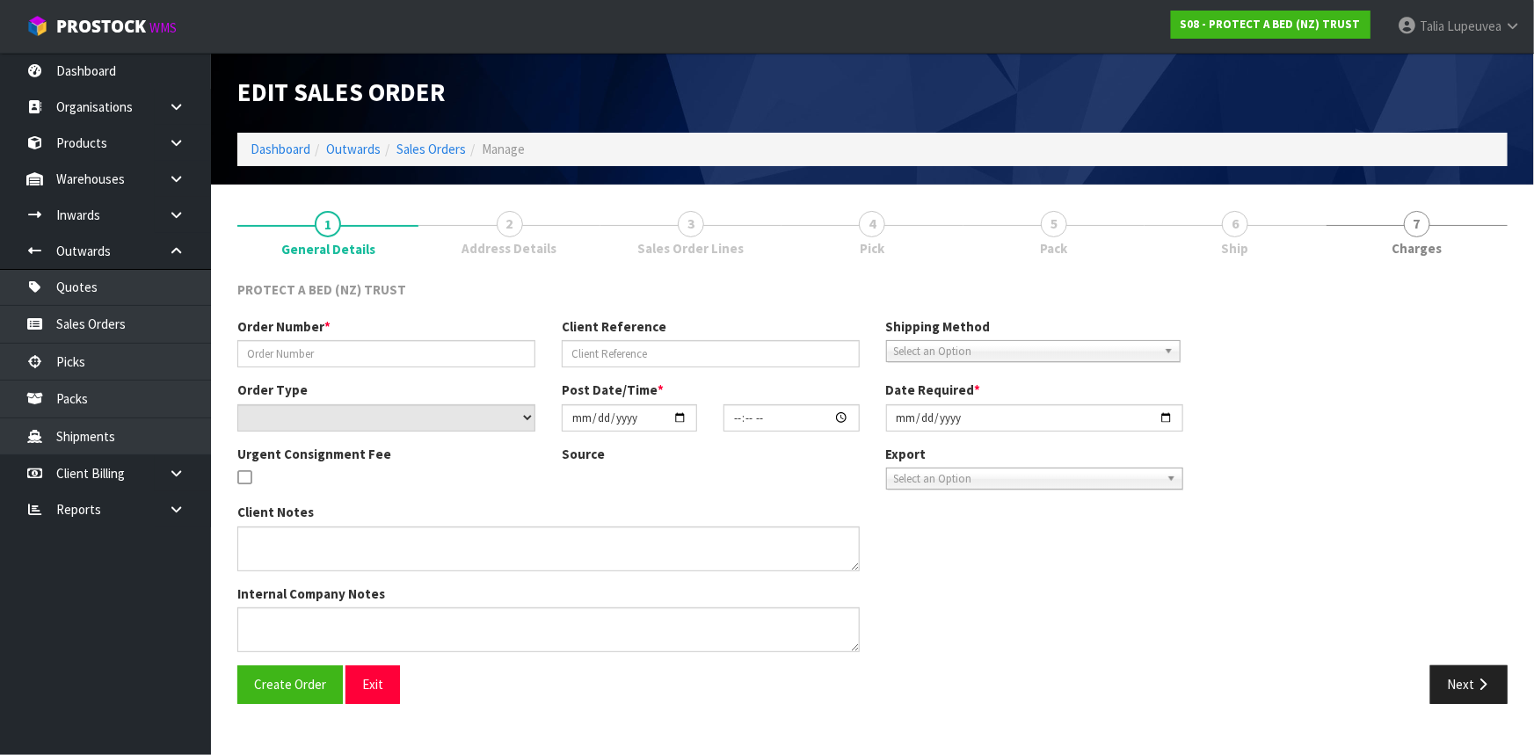
type input "382495"
select select "number:0"
type input "[DATE]"
type input "10:04:00.000"
type input "[DATE]"
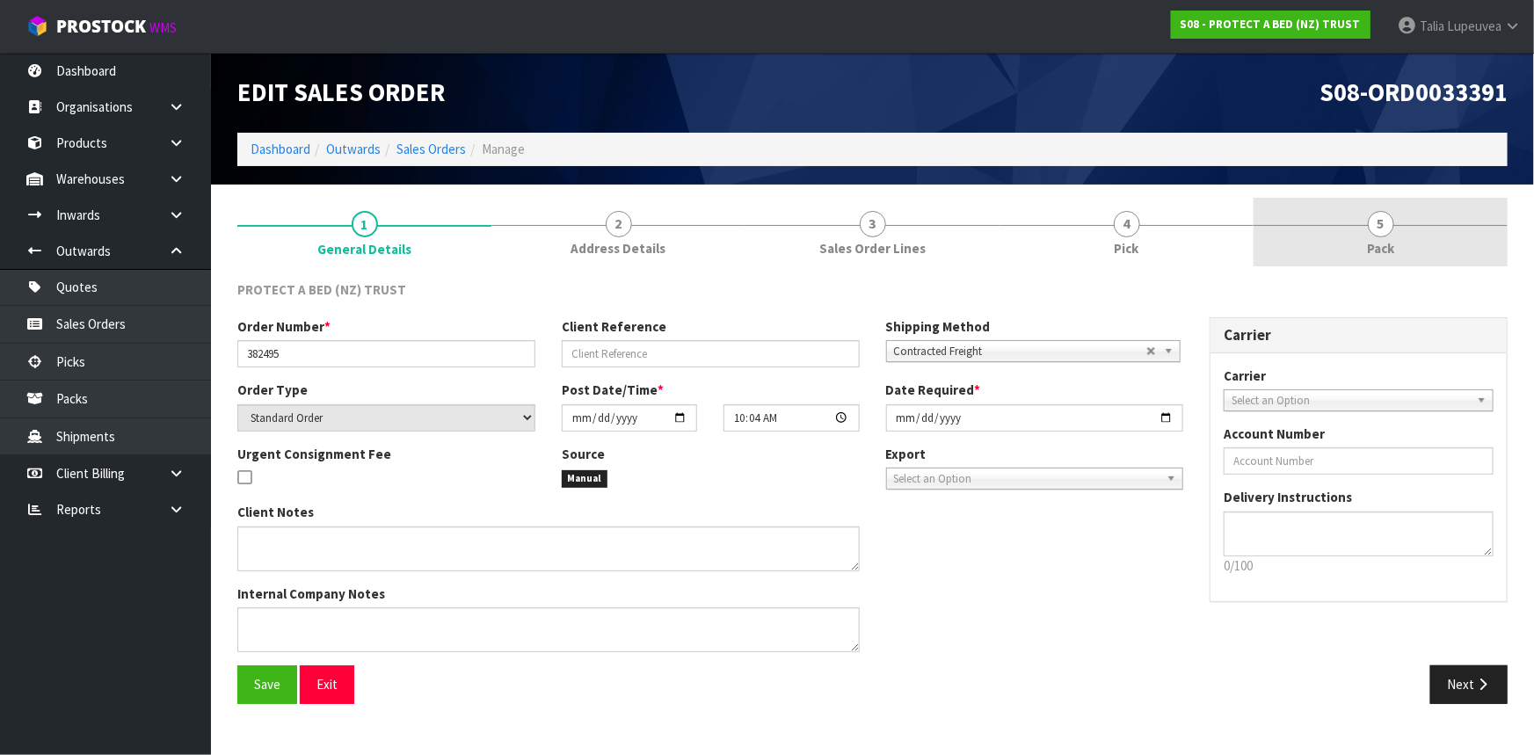
drag, startPoint x: 1407, startPoint y: 223, endPoint x: 1387, endPoint y: 238, distance: 25.1
click at [1407, 222] on link "5 Pack" at bounding box center [1381, 232] width 254 height 69
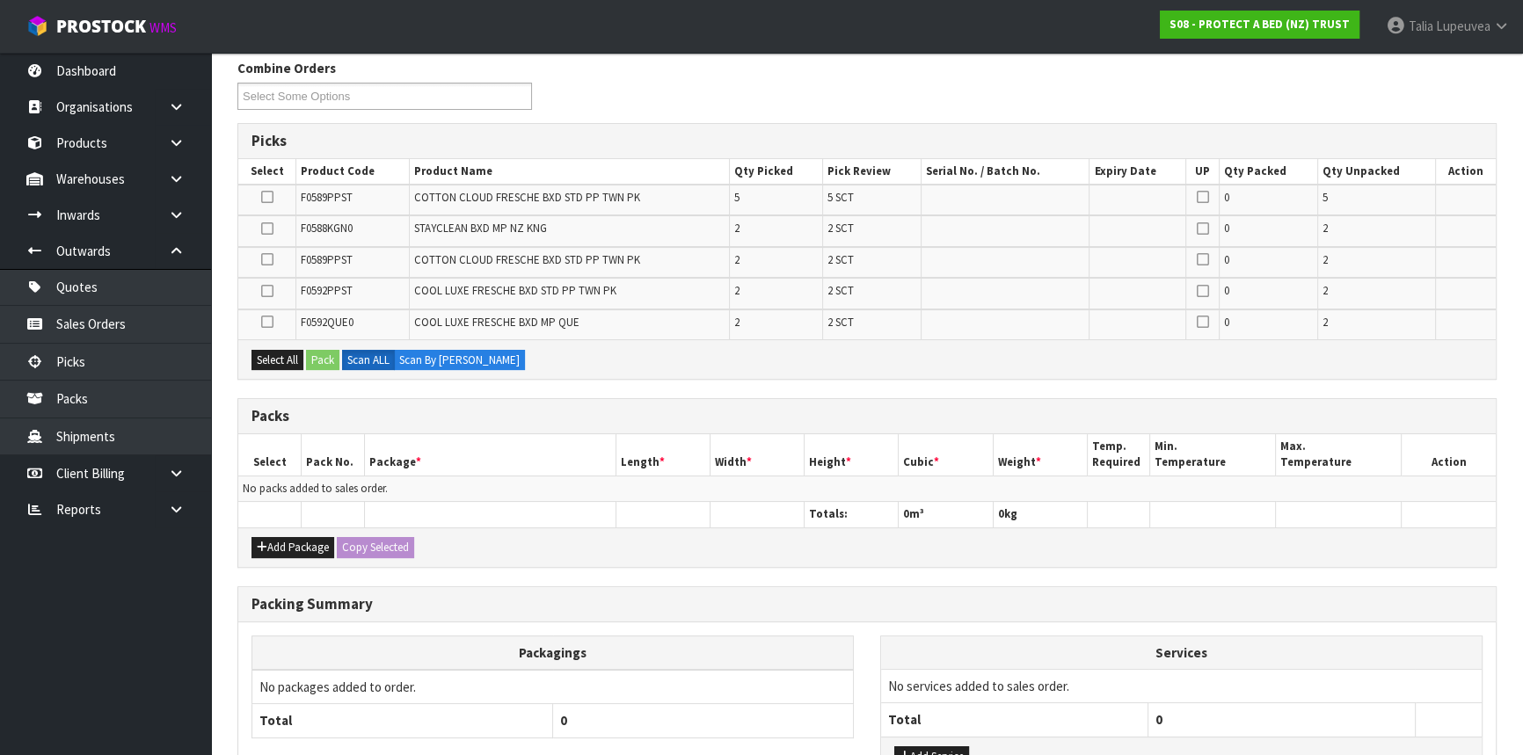
scroll to position [239, 0]
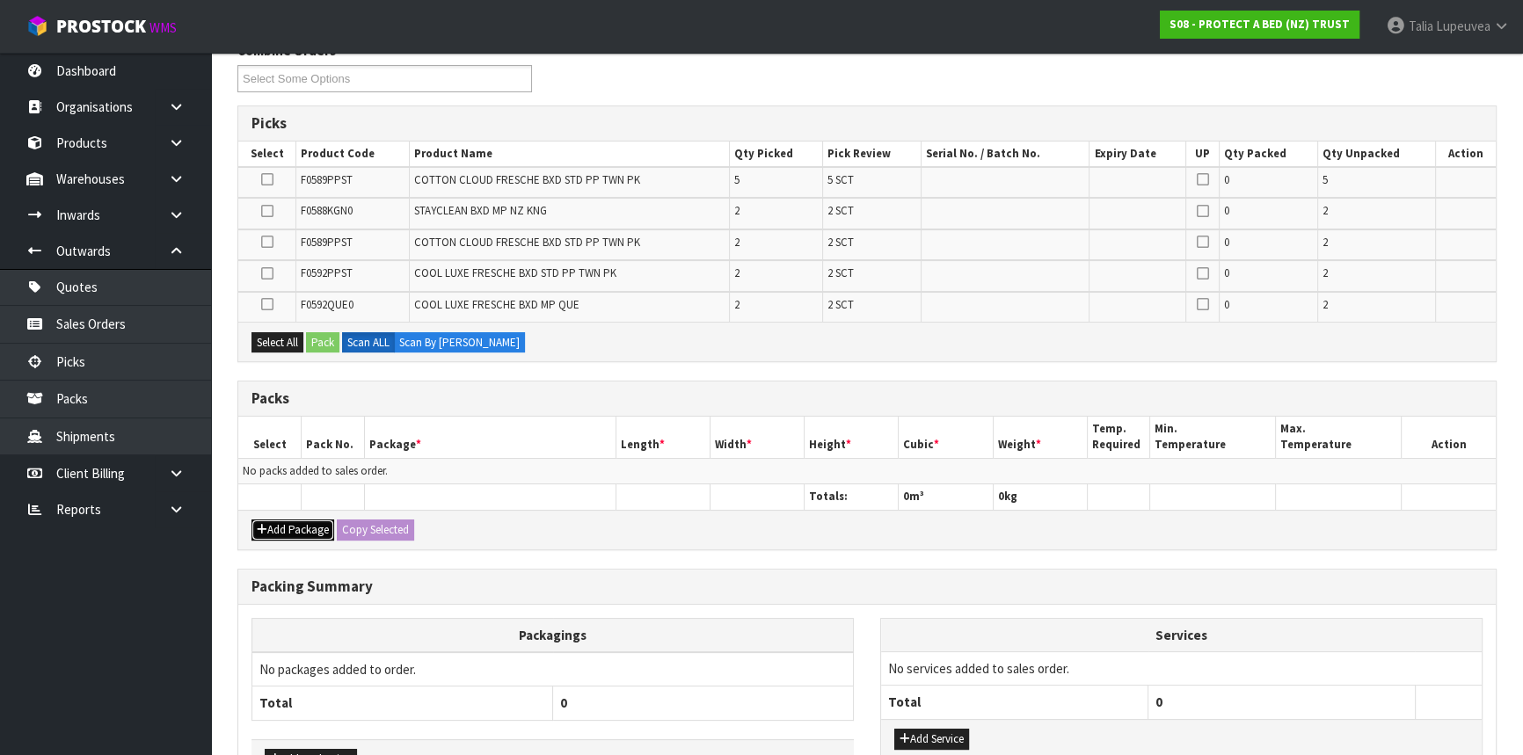
click at [295, 524] on button "Add Package" at bounding box center [292, 530] width 83 height 21
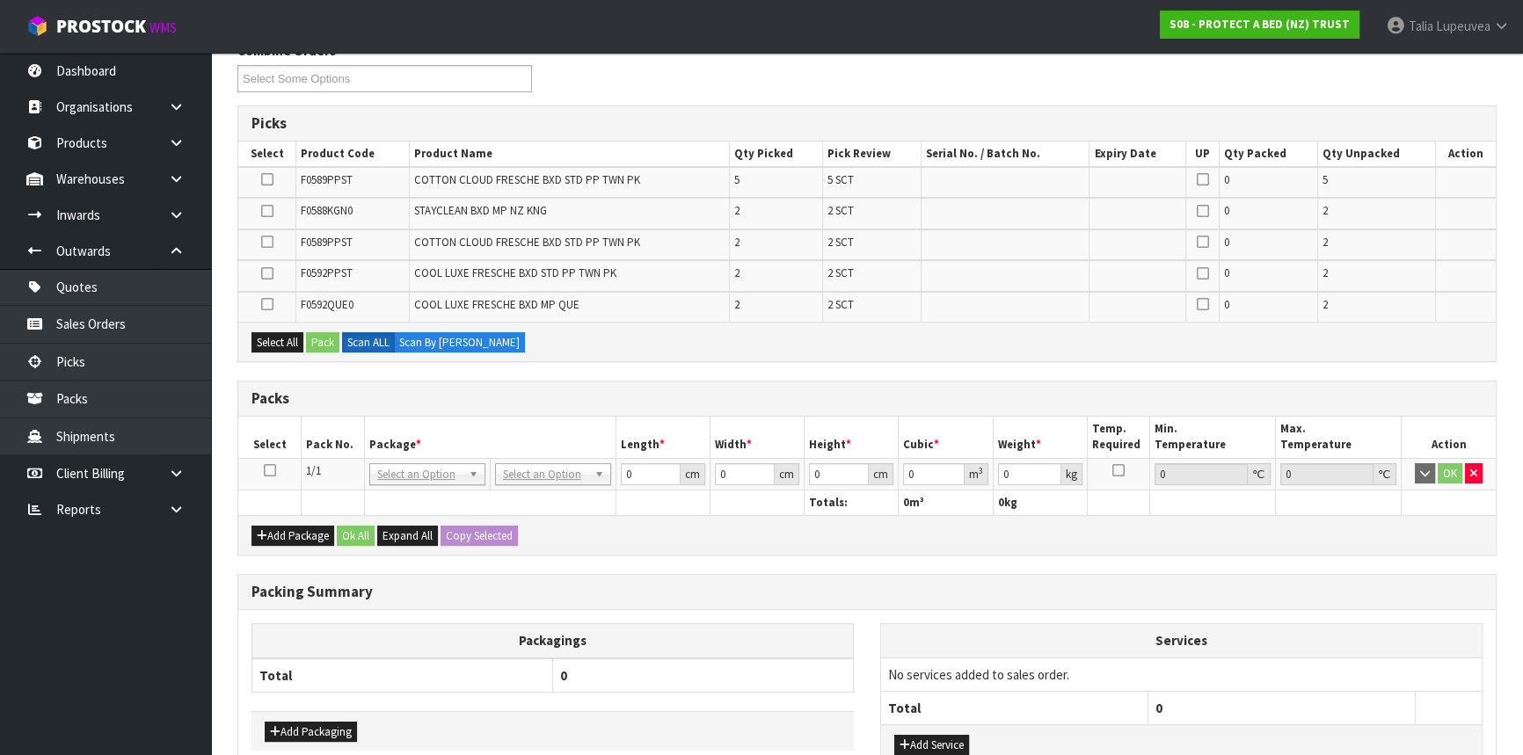
click at [271, 470] on icon at bounding box center [270, 470] width 12 height 1
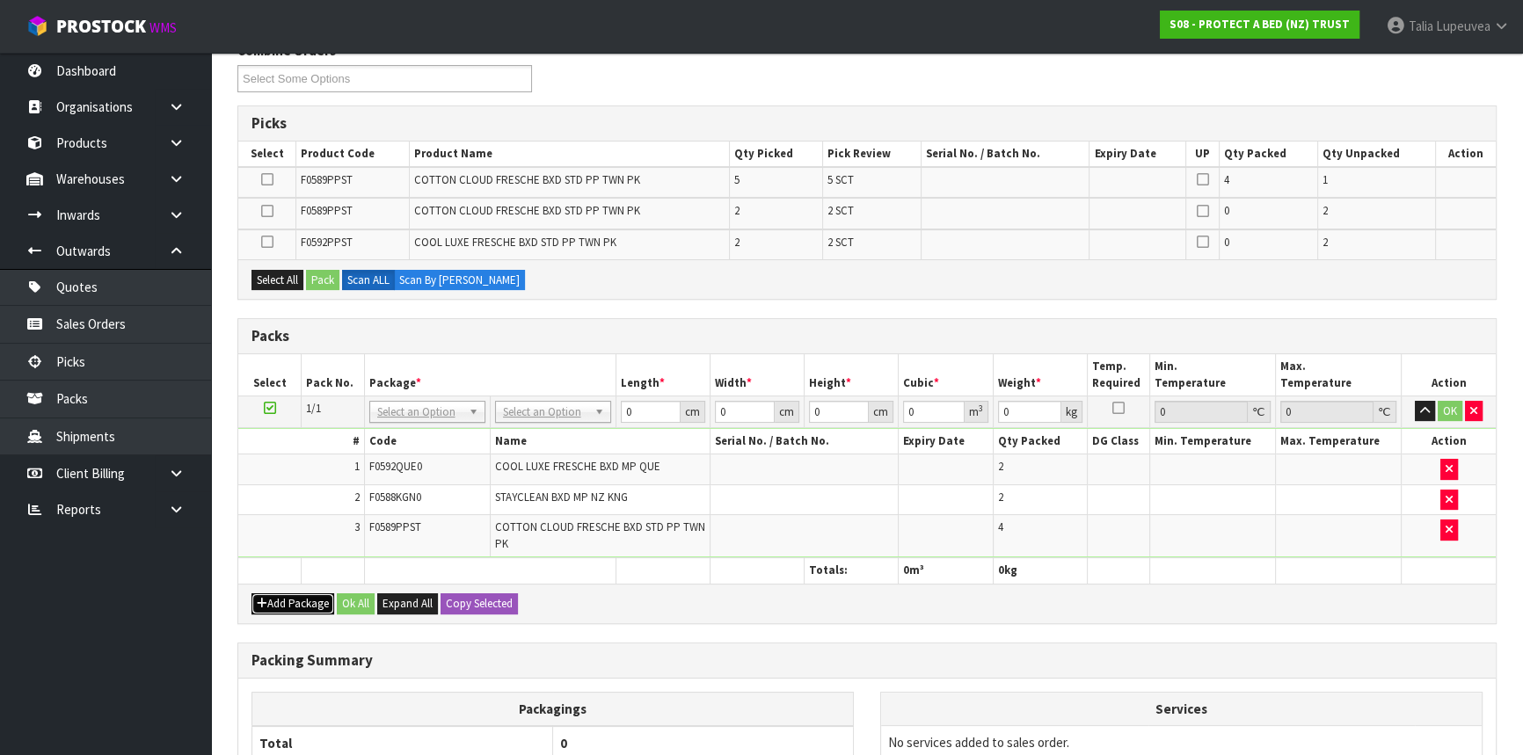
click at [286, 593] on button "Add Package" at bounding box center [292, 603] width 83 height 21
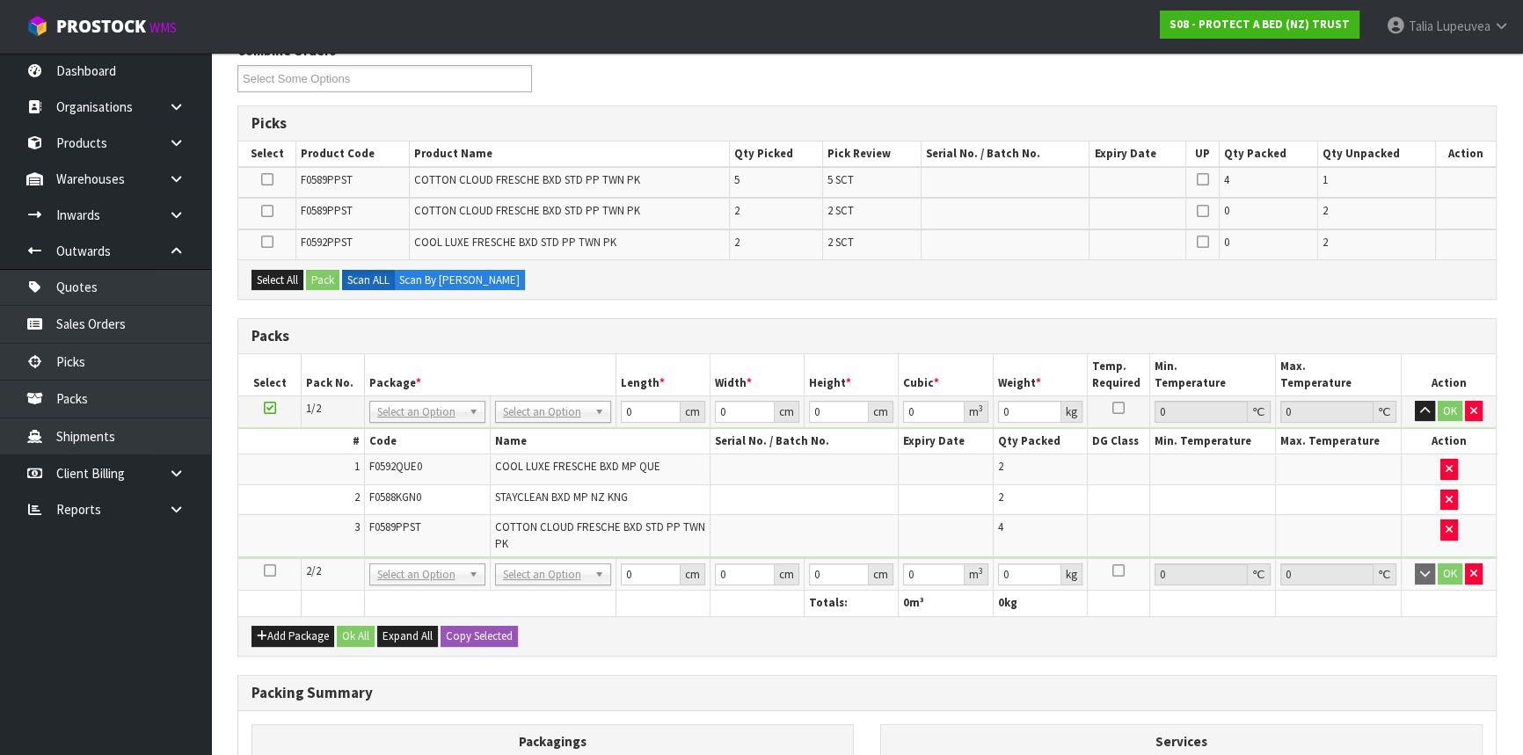
click at [272, 571] on icon at bounding box center [270, 571] width 12 height 1
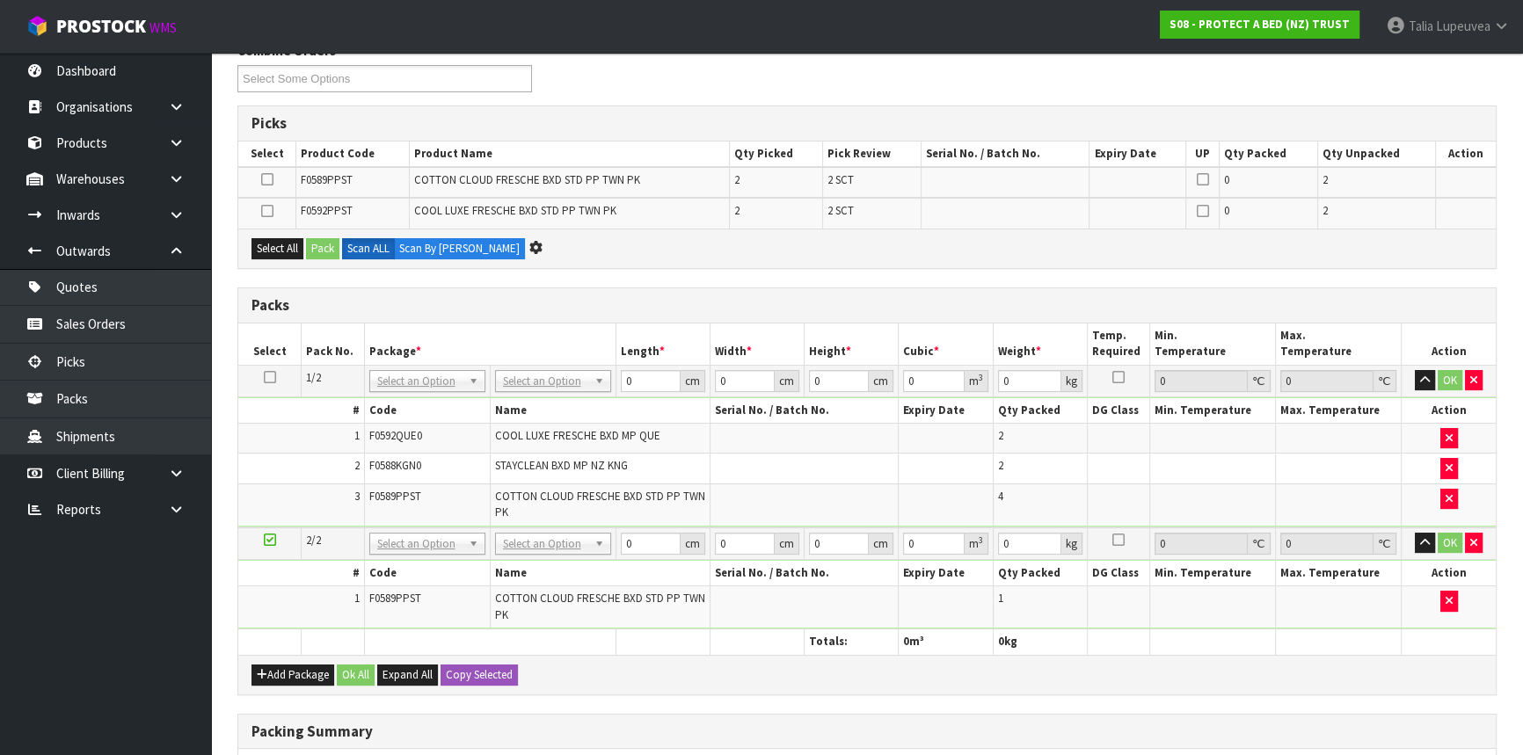
scroll to position [0, 0]
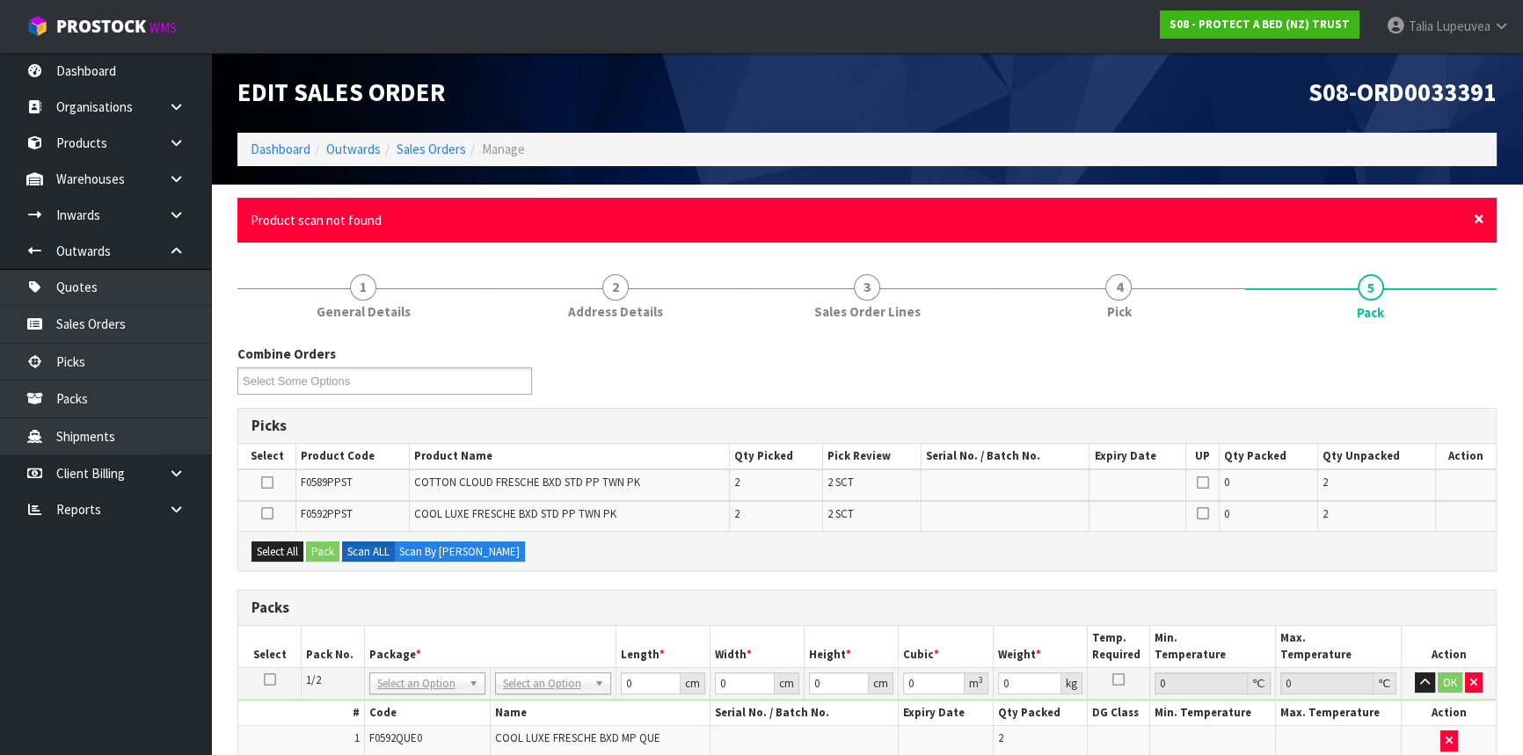
click at [1478, 219] on span "×" at bounding box center [1479, 219] width 11 height 25
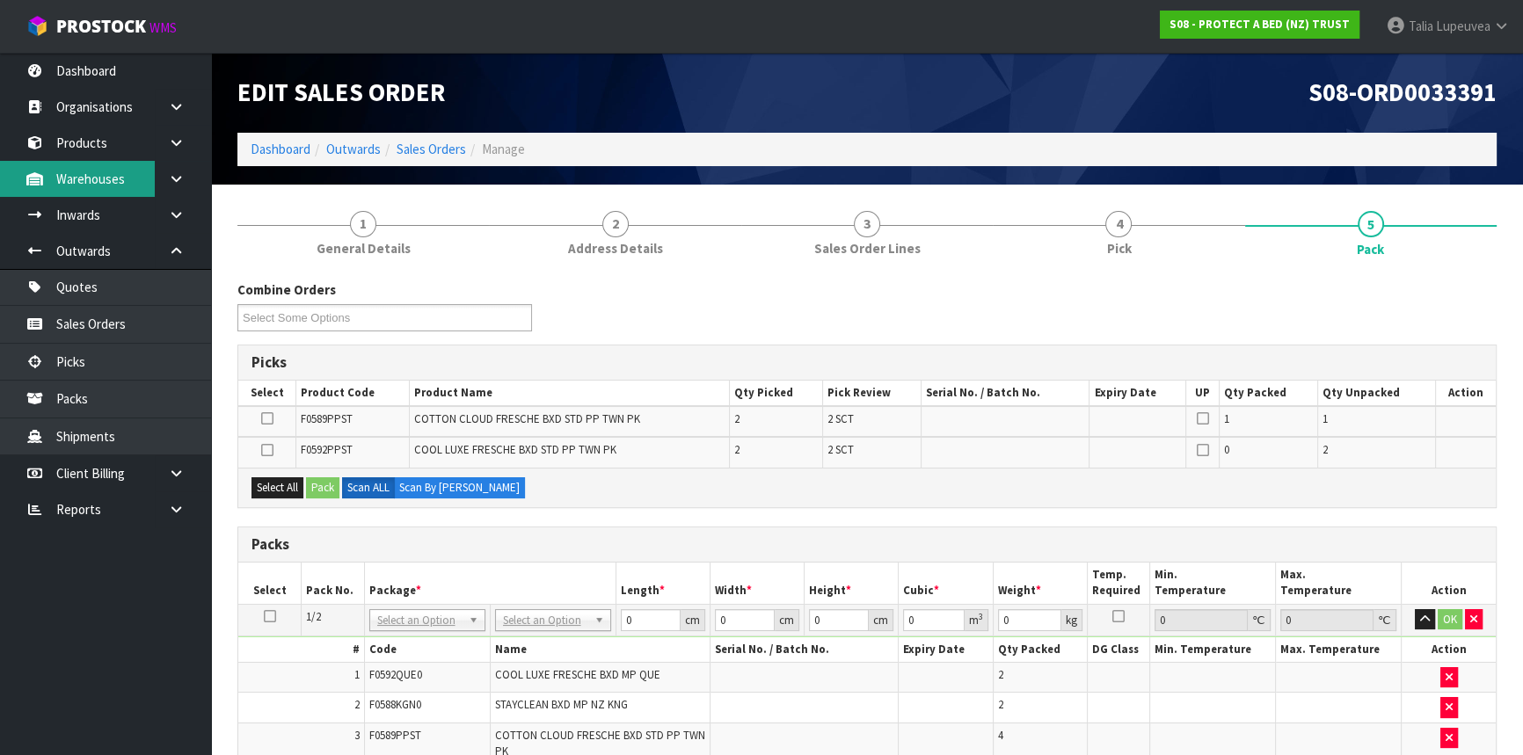
drag, startPoint x: 117, startPoint y: 171, endPoint x: -371, endPoint y: 424, distance: 549.3
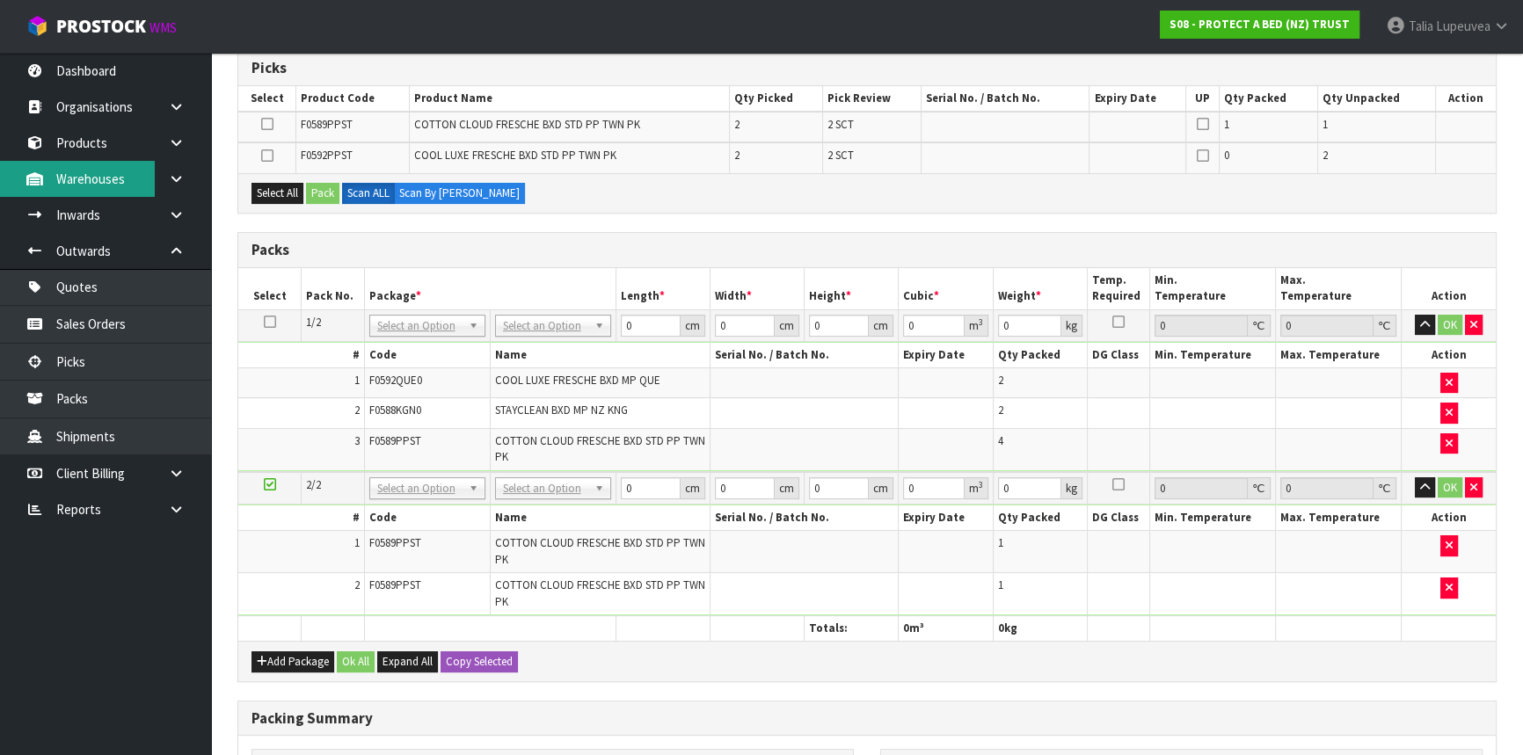
scroll to position [319, 0]
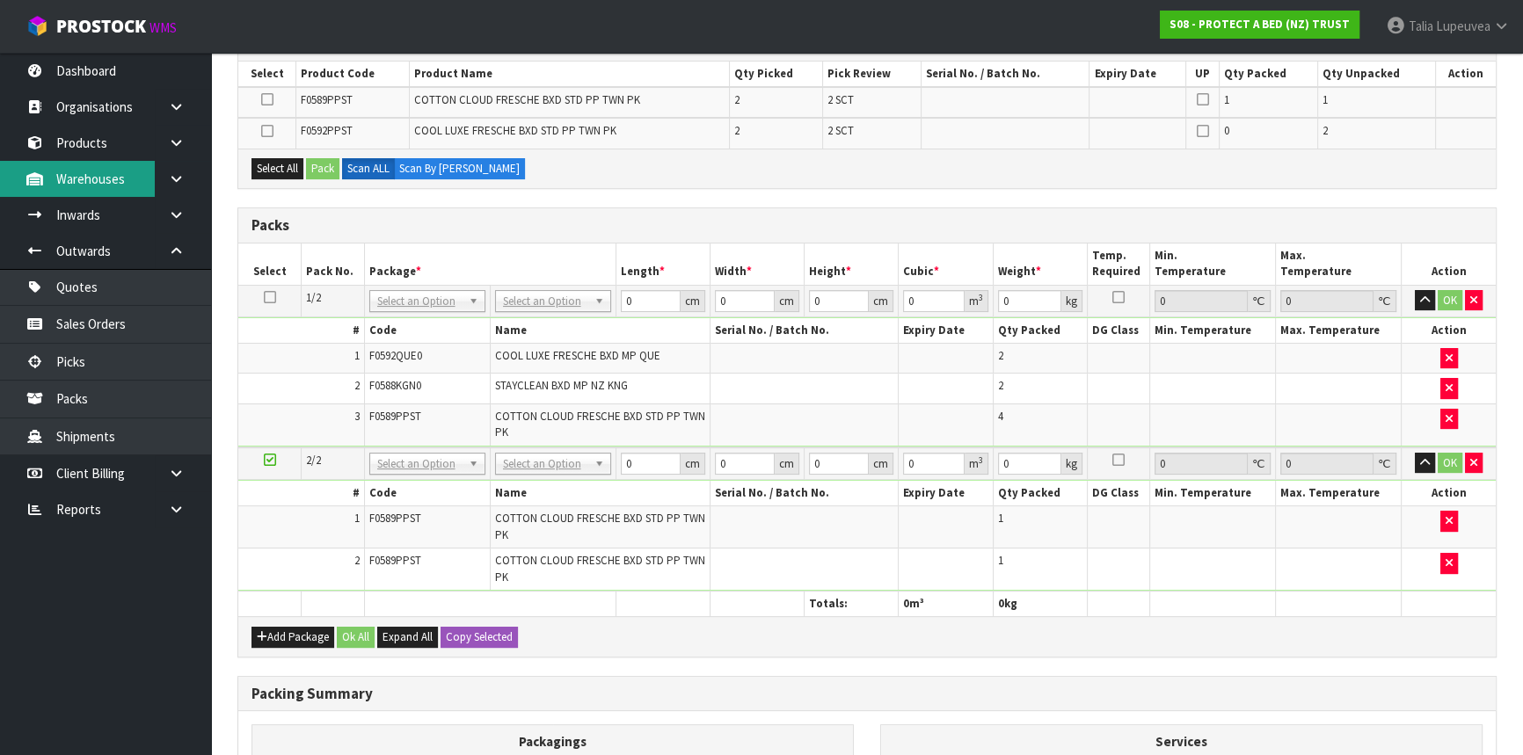
click at [0, 161] on link "Warehouses" at bounding box center [105, 179] width 211 height 36
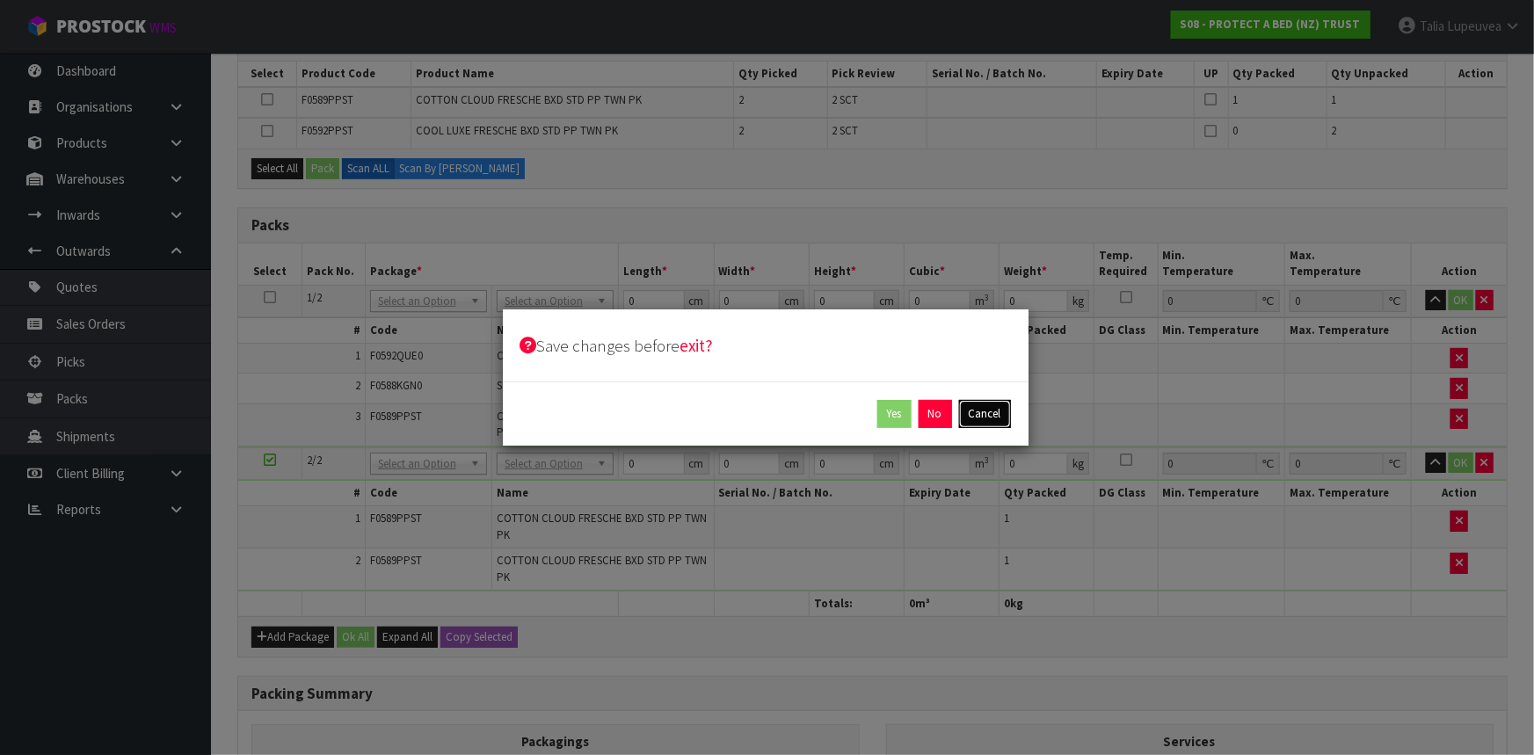
click at [988, 404] on button "Cancel" at bounding box center [985, 414] width 52 height 28
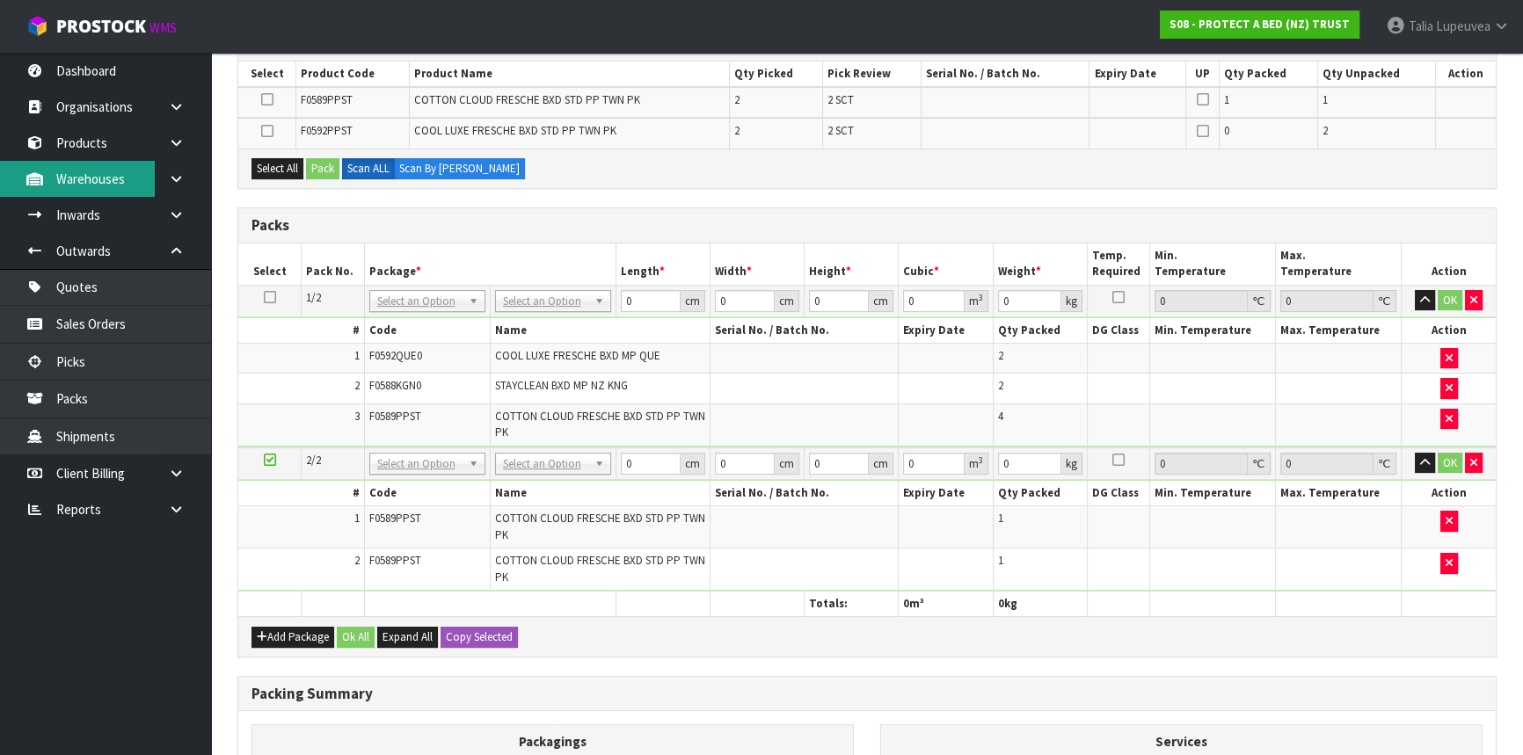
click at [0, 161] on link "Warehouses" at bounding box center [105, 179] width 211 height 36
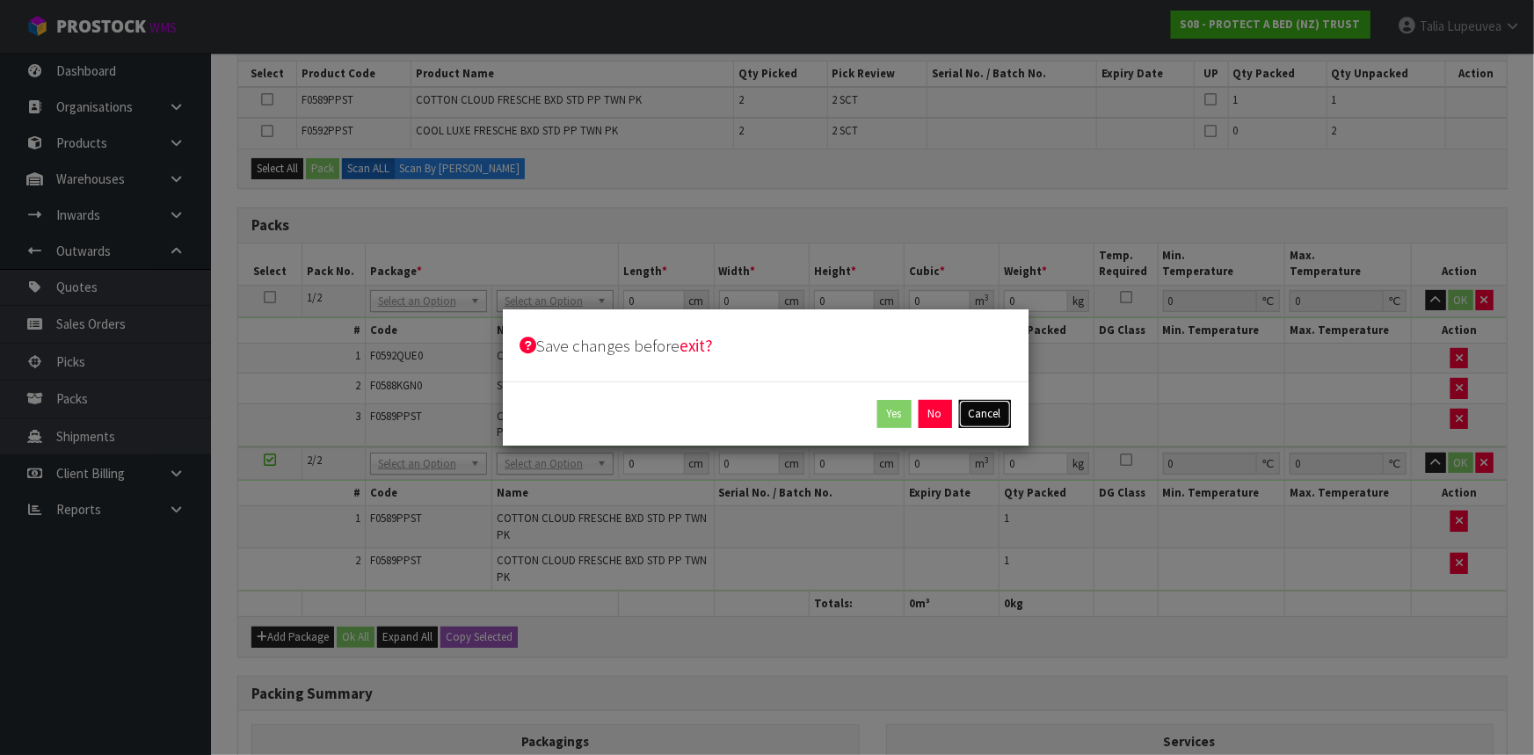
click at [984, 419] on button "Cancel" at bounding box center [985, 414] width 52 height 28
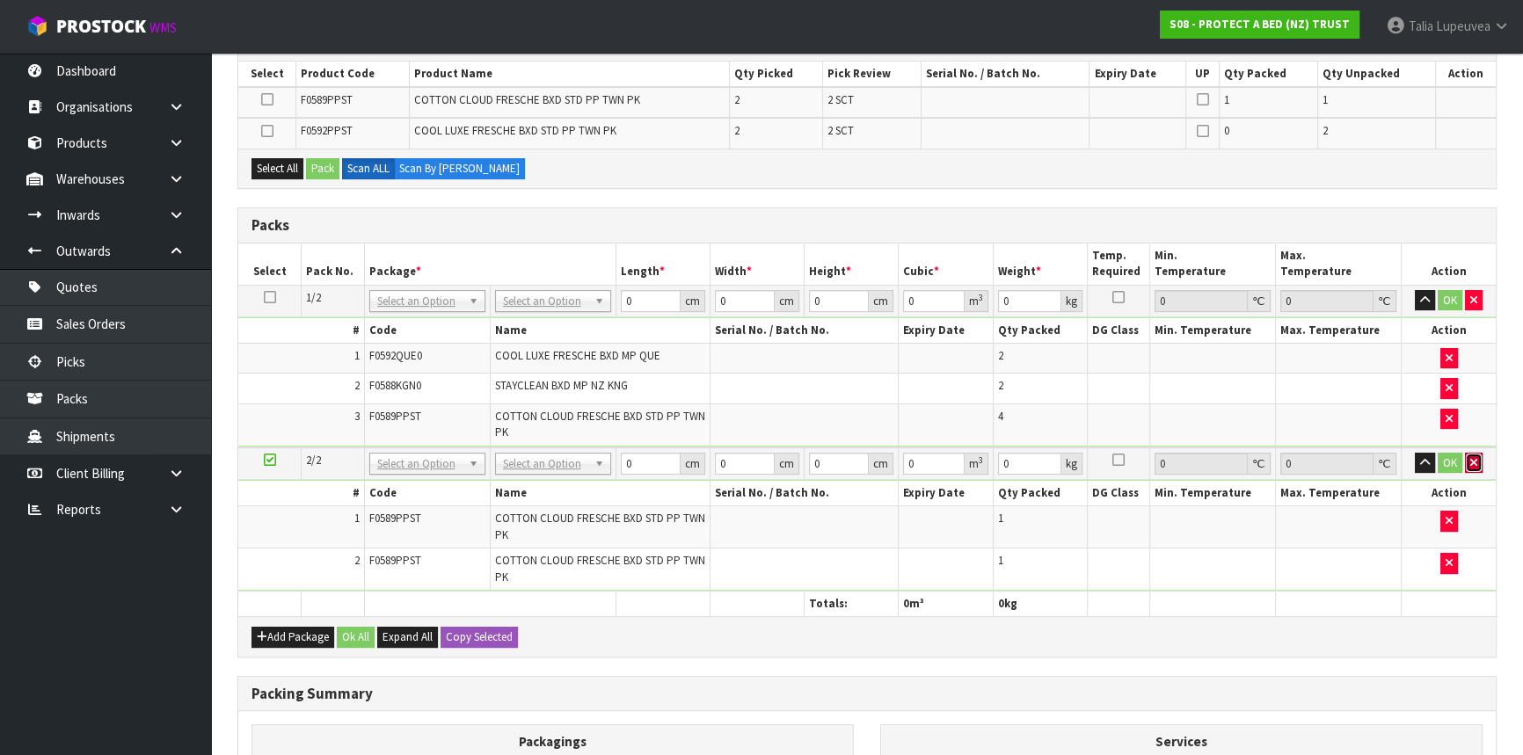
click at [1480, 466] on button "button" at bounding box center [1474, 463] width 18 height 21
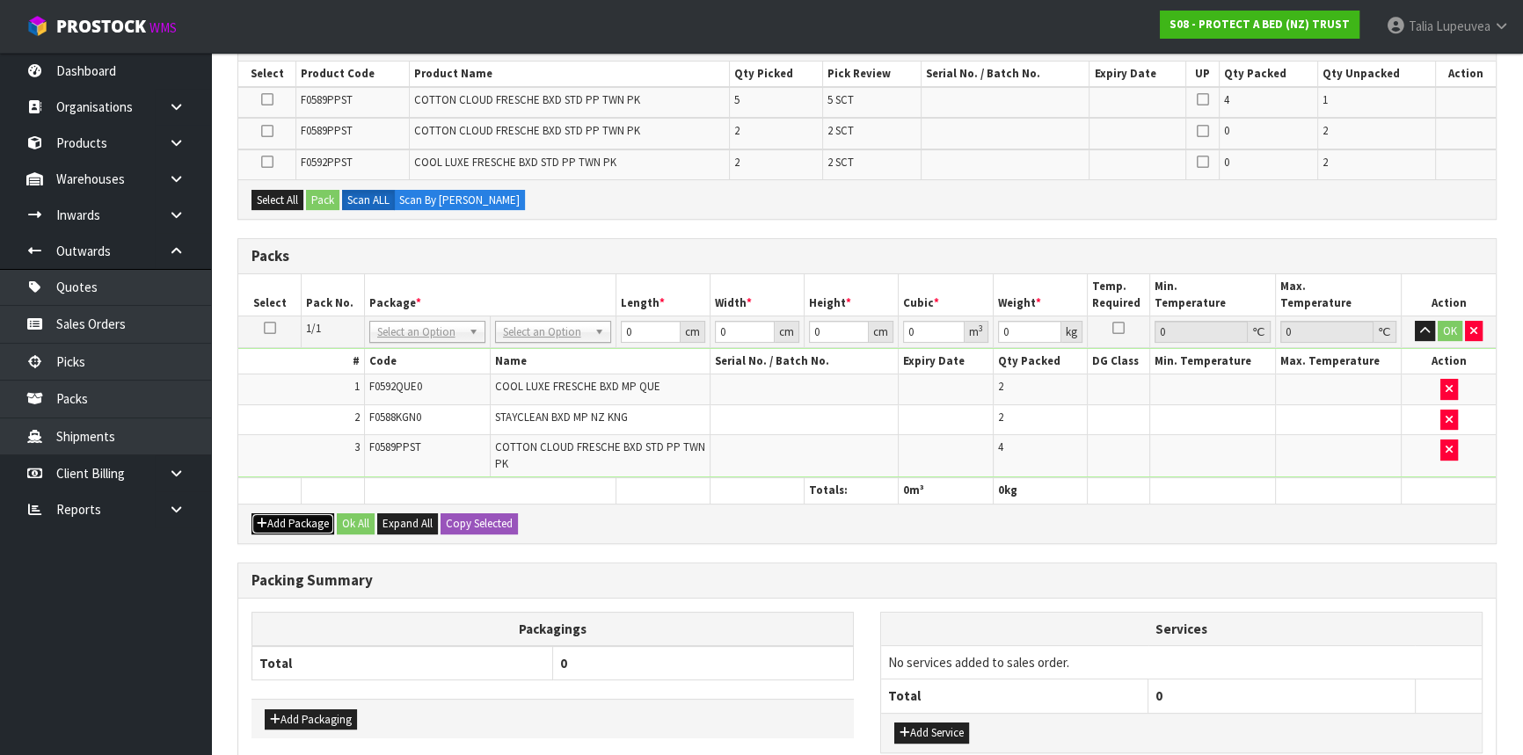
click at [286, 518] on button "Add Package" at bounding box center [292, 523] width 83 height 21
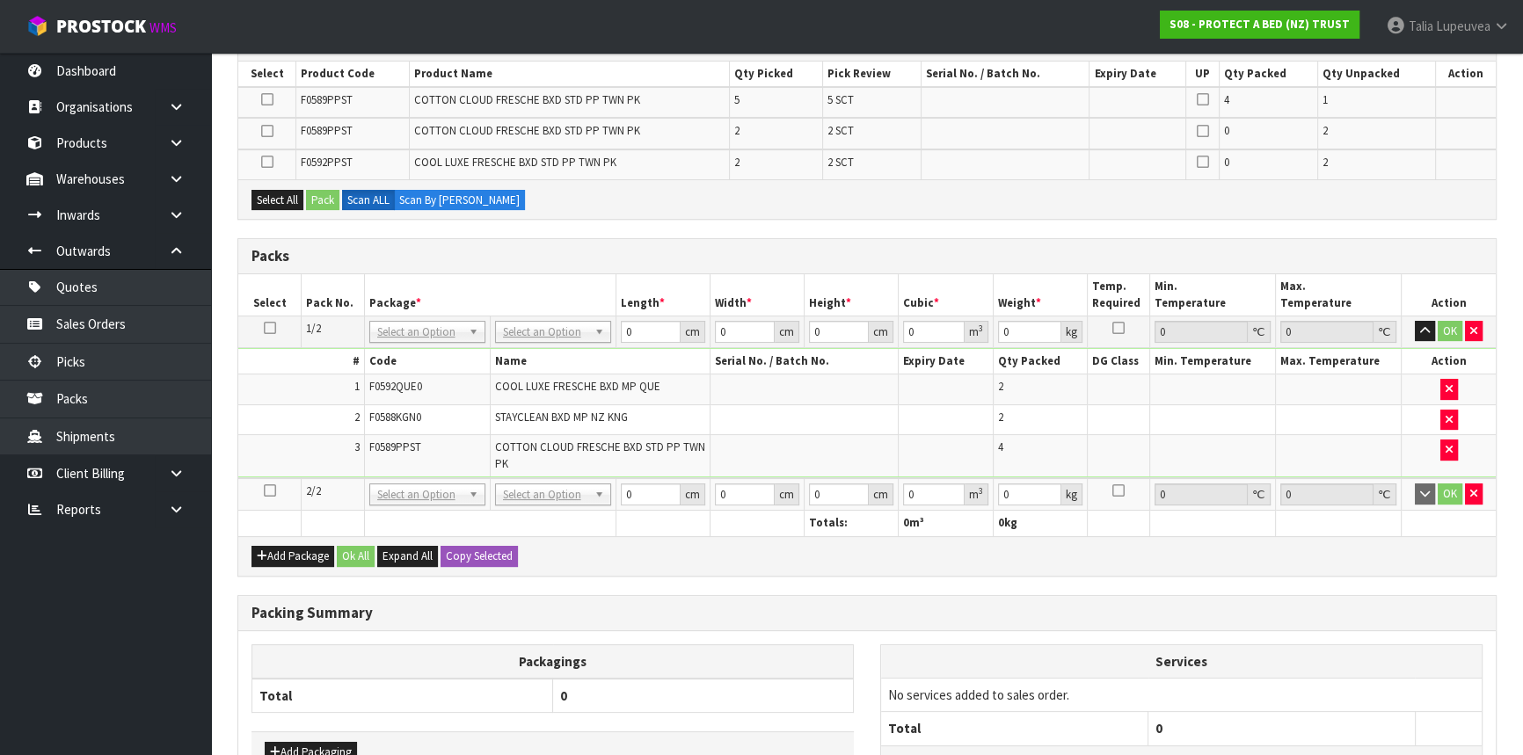
click at [273, 491] on icon at bounding box center [270, 491] width 12 height 1
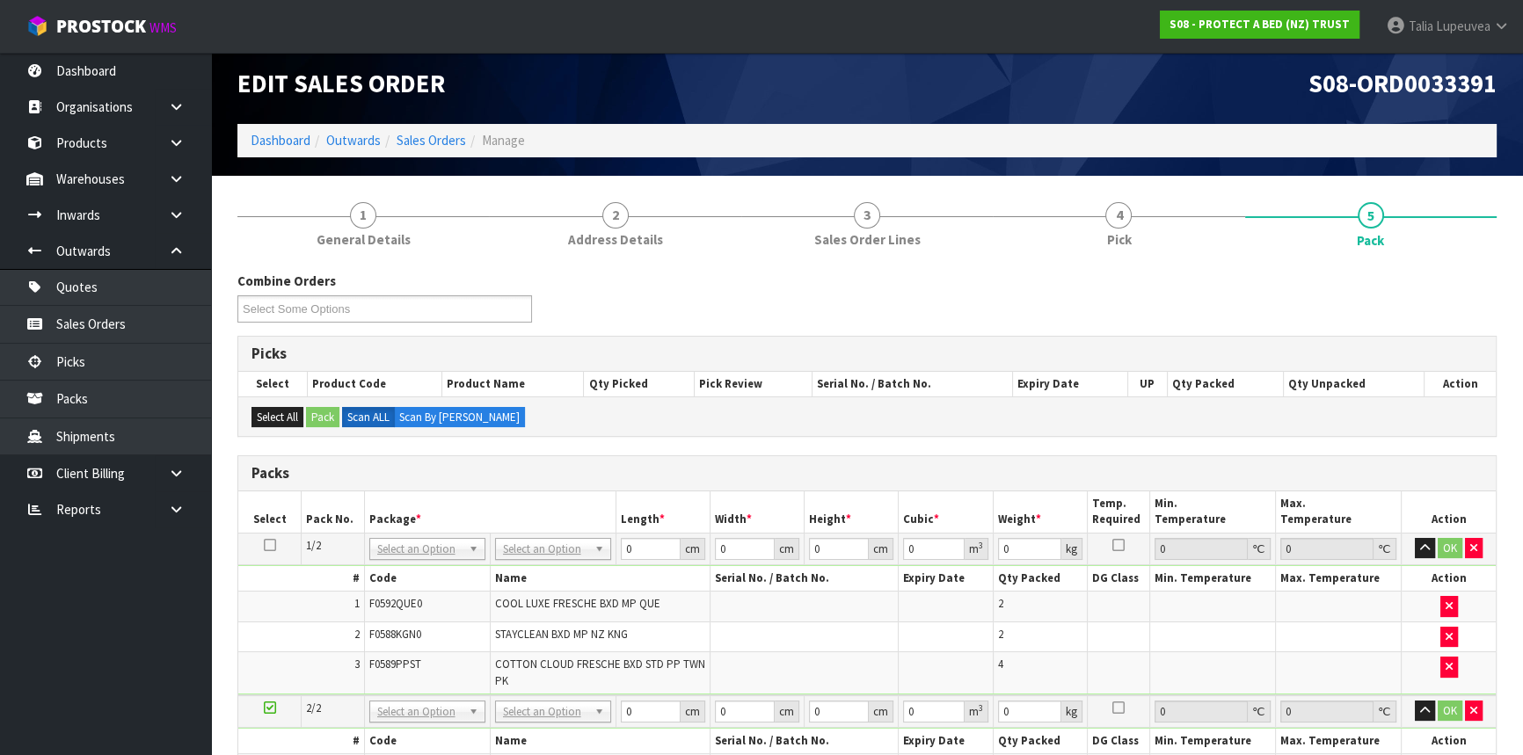
scroll to position [0, 0]
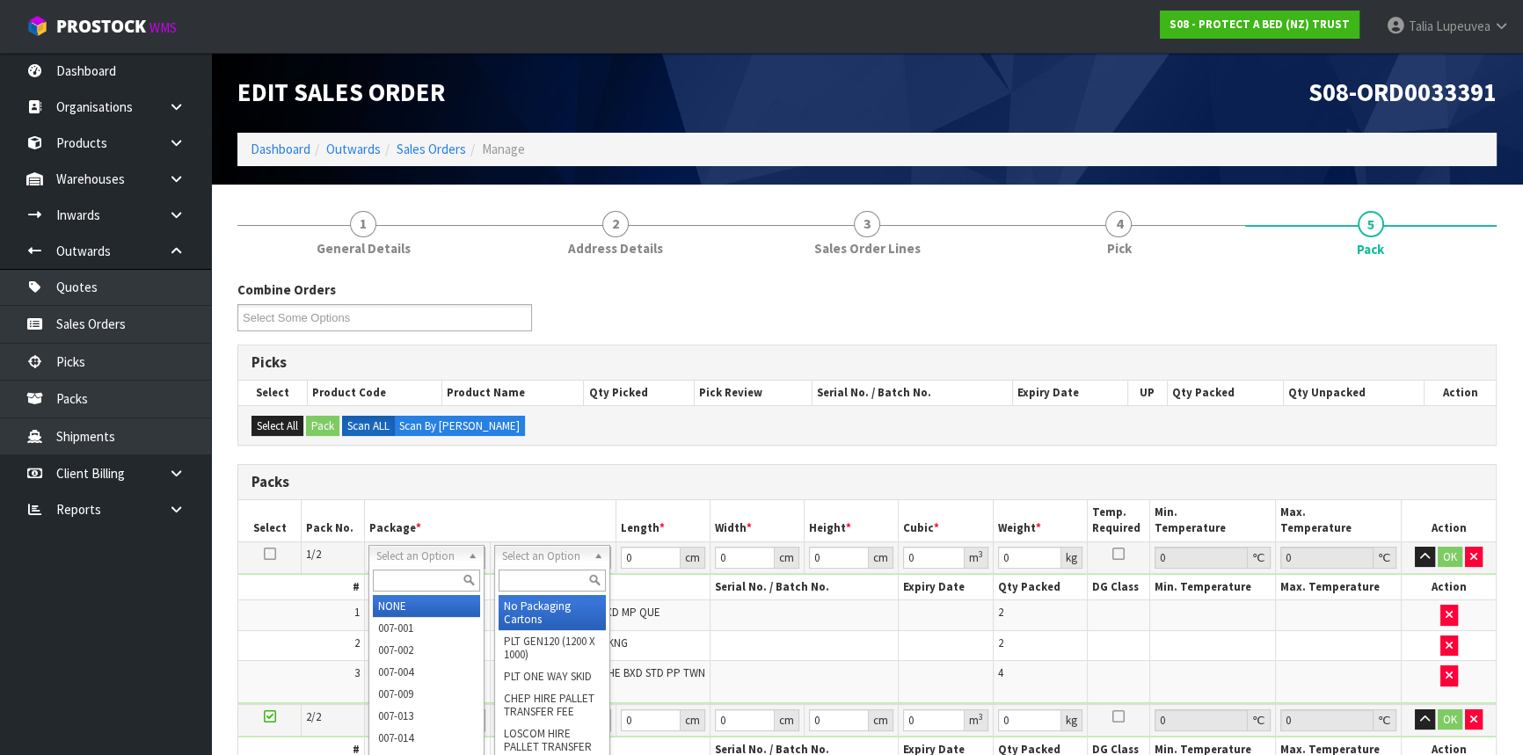
click at [536, 582] on input "text" at bounding box center [552, 581] width 107 height 22
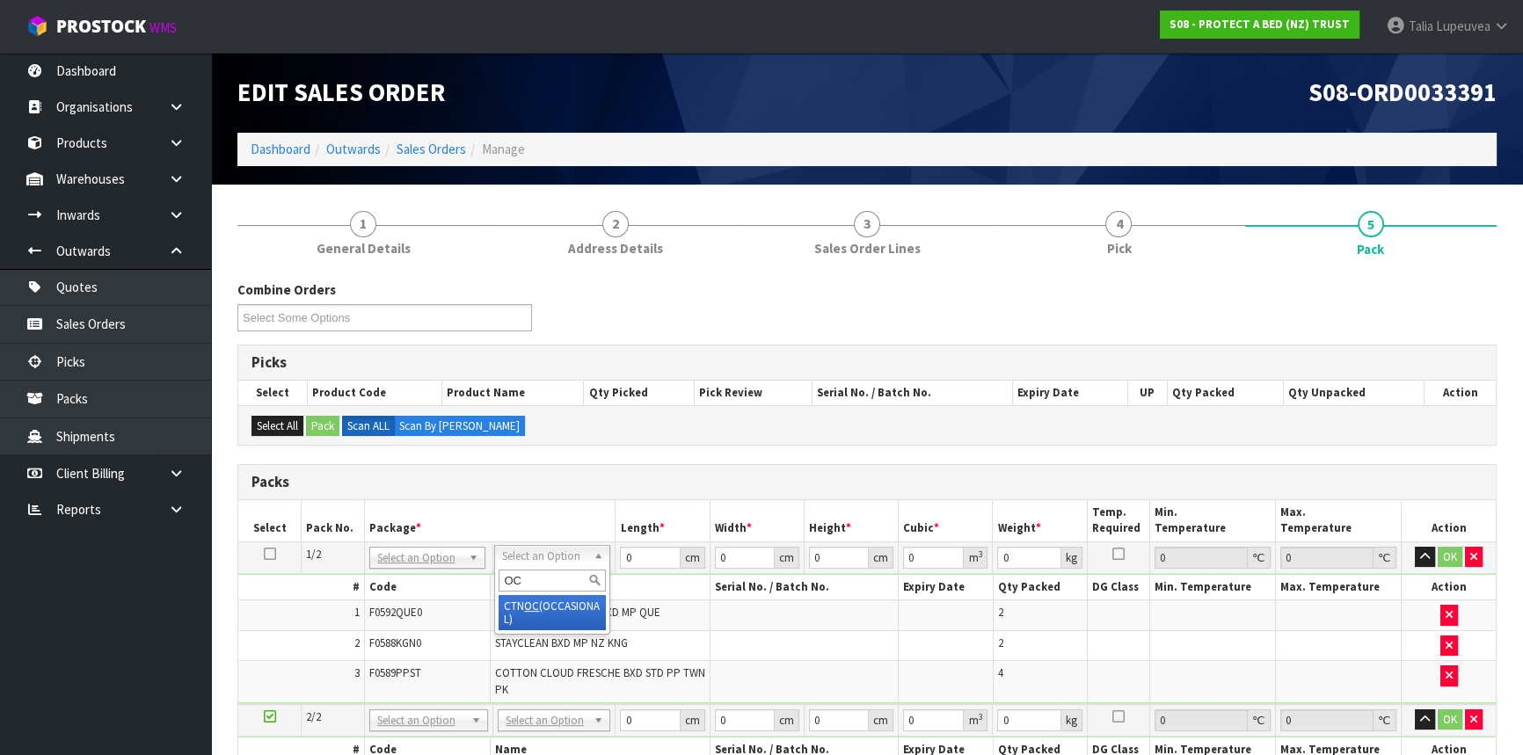
type input "OC"
type input "8.2"
drag, startPoint x: 630, startPoint y: 563, endPoint x: 620, endPoint y: 565, distance: 10.9
click at [621, 565] on input "0" at bounding box center [651, 558] width 60 height 22
type input "47"
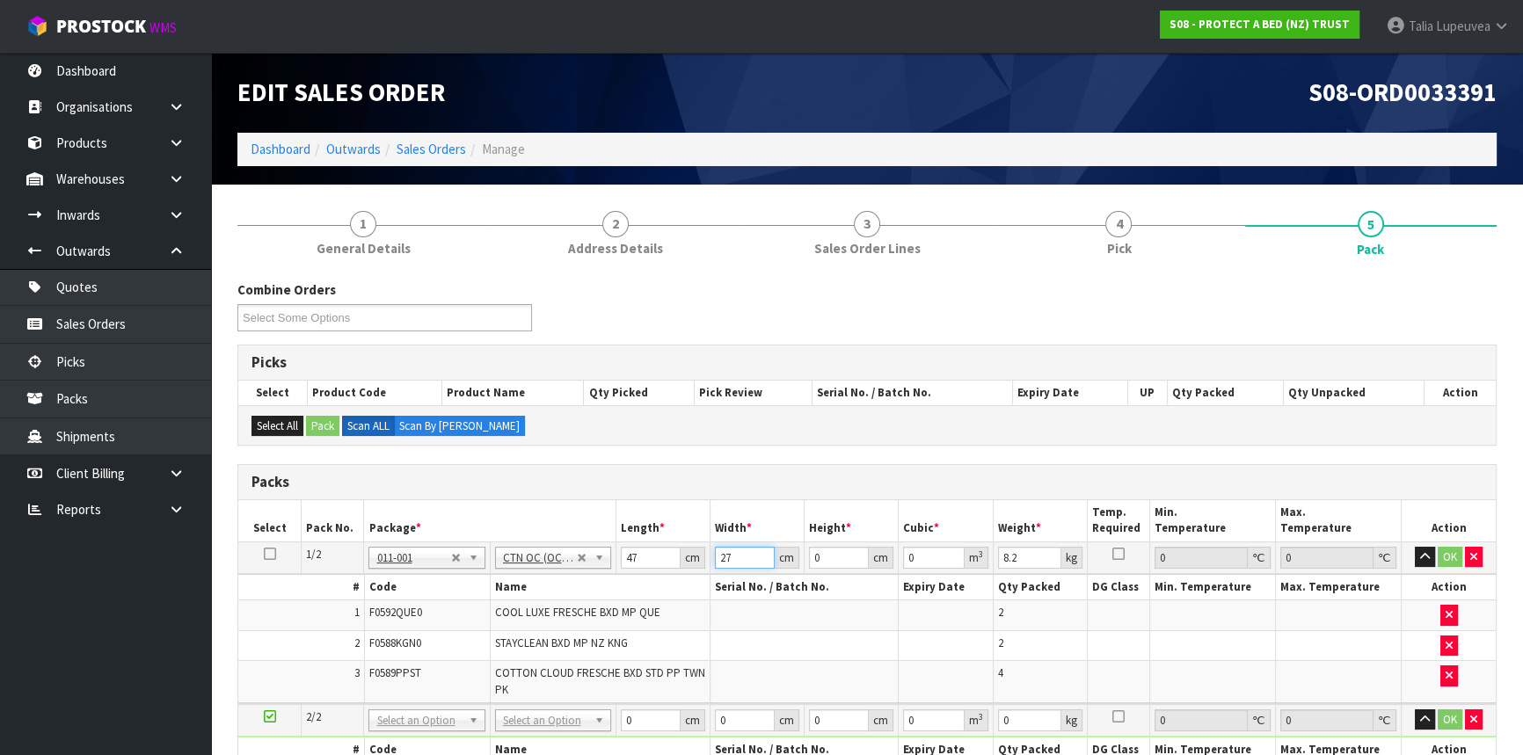
type input "27"
type input "3"
type input "0.003807"
type input "32"
type input "0.040608"
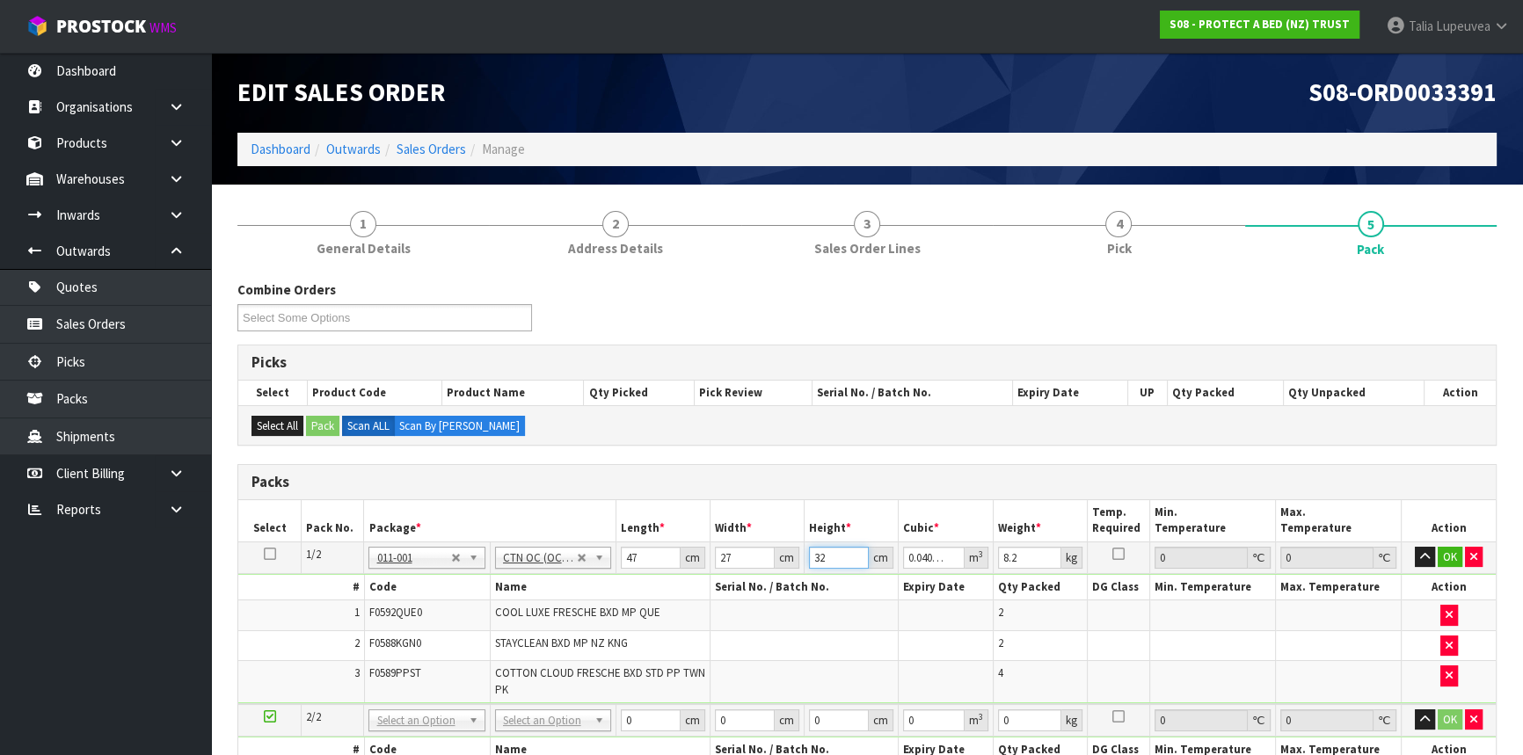
type input "32"
type input "4"
drag, startPoint x: 638, startPoint y: 552, endPoint x: 615, endPoint y: 561, distance: 24.5
click at [615, 561] on td "47 cm" at bounding box center [662, 558] width 94 height 32
type input "5"
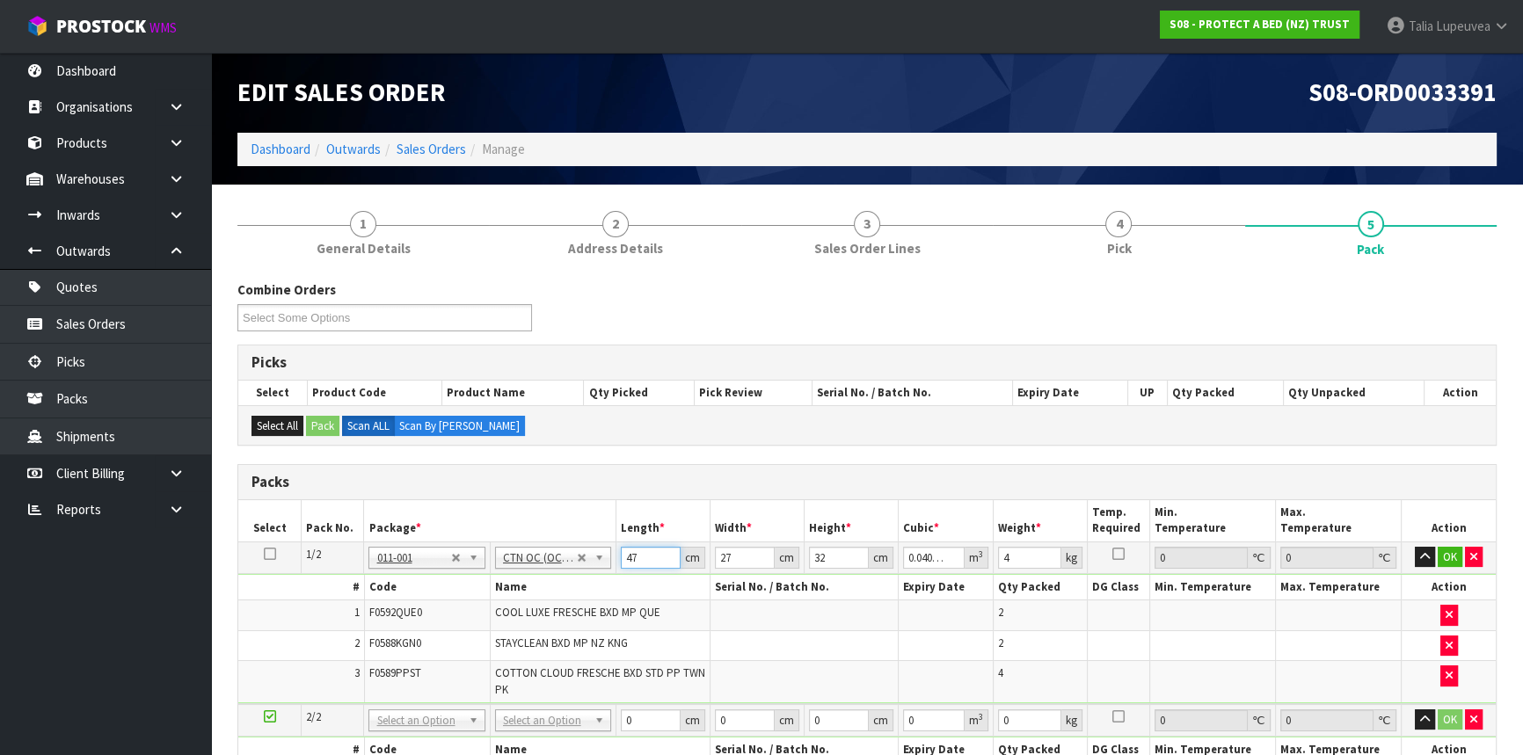
type input "0.00432"
type input "58"
type input "0.050112"
type input "58"
type input "4"
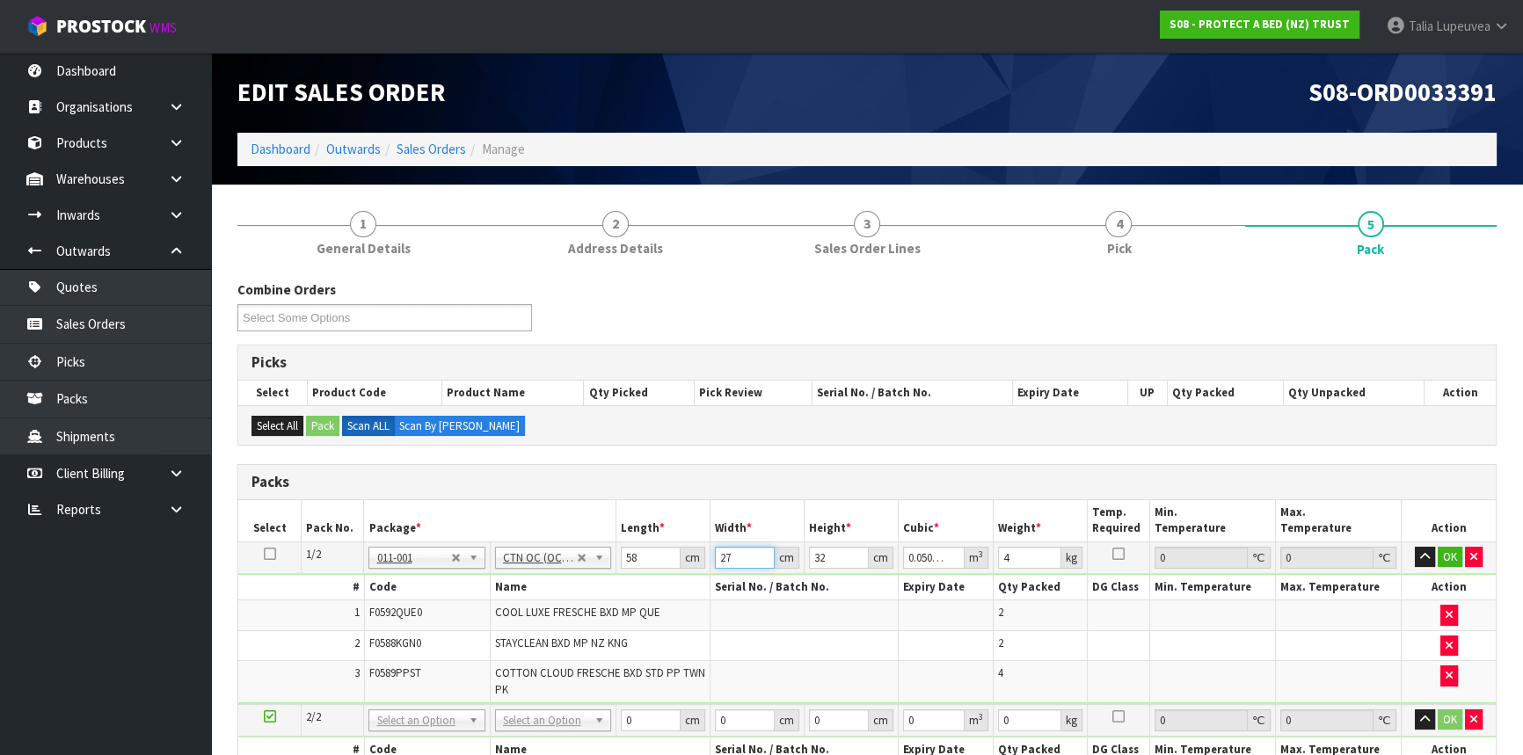
type input "0.007424"
type input "41"
type input "0.076096"
type input "41"
type input "3"
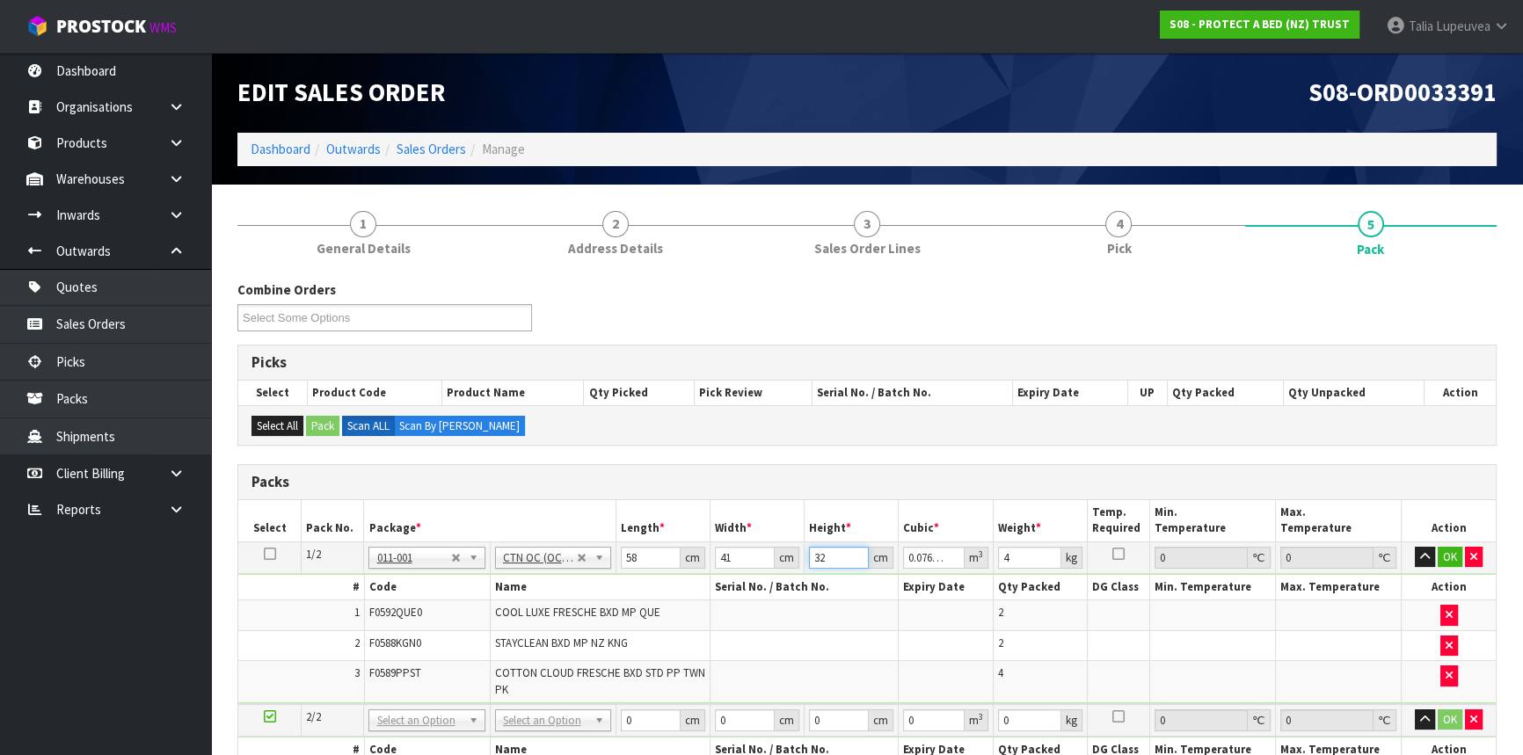
type input "0.007134"
type input "32"
type input "0.076096"
type input "9"
click at [1438, 554] on button "OK" at bounding box center [1450, 557] width 25 height 21
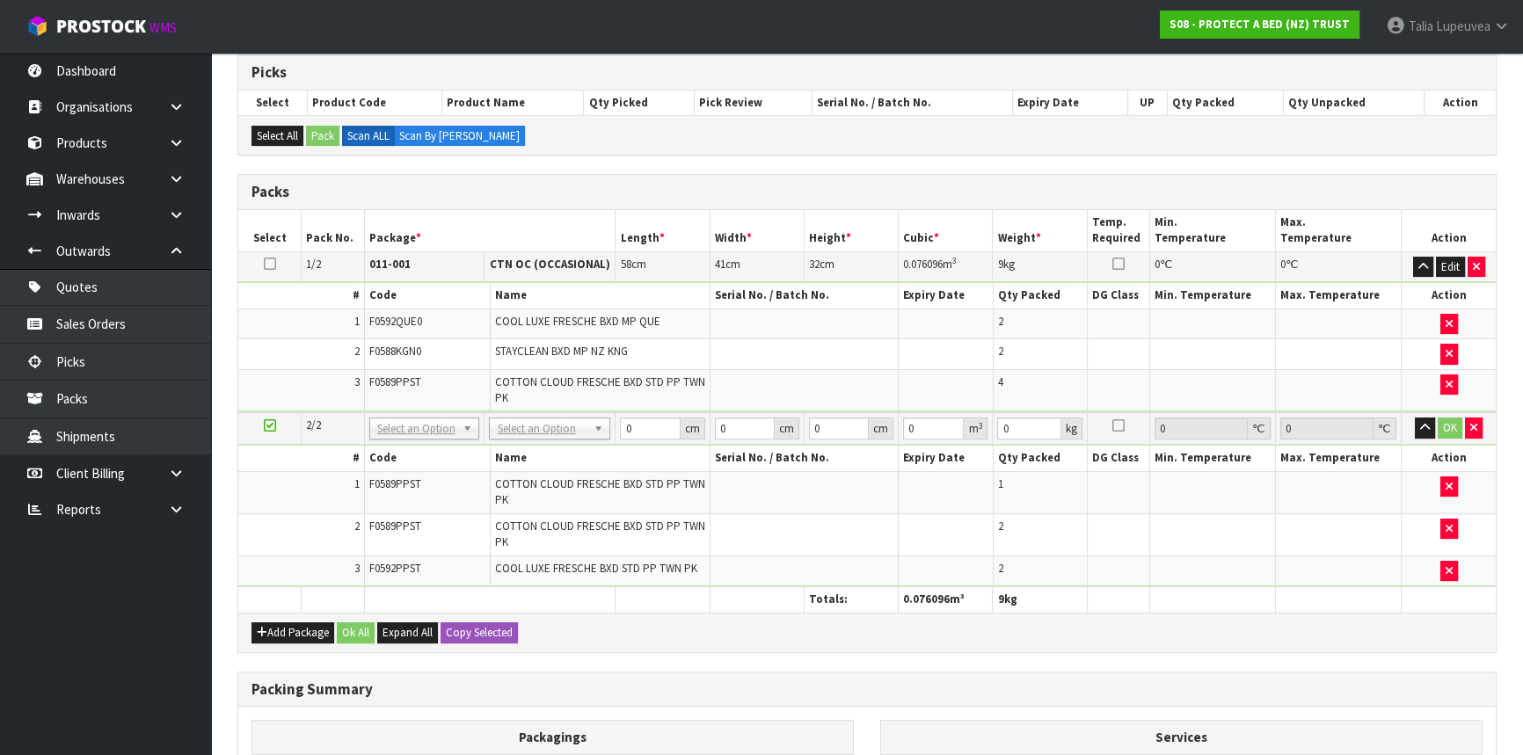
scroll to position [319, 0]
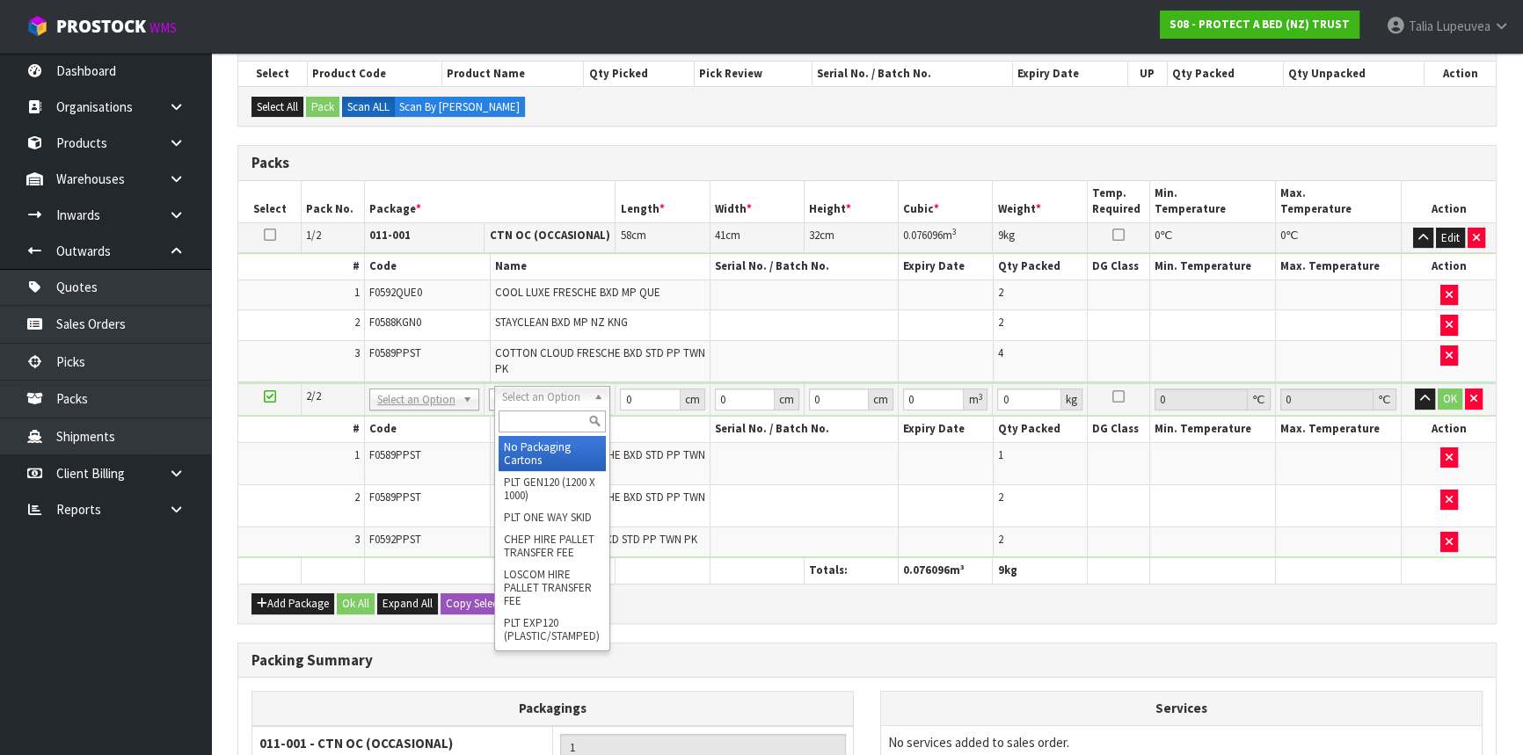
click at [541, 426] on input "text" at bounding box center [553, 422] width 108 height 22
type input "OC"
type input "2"
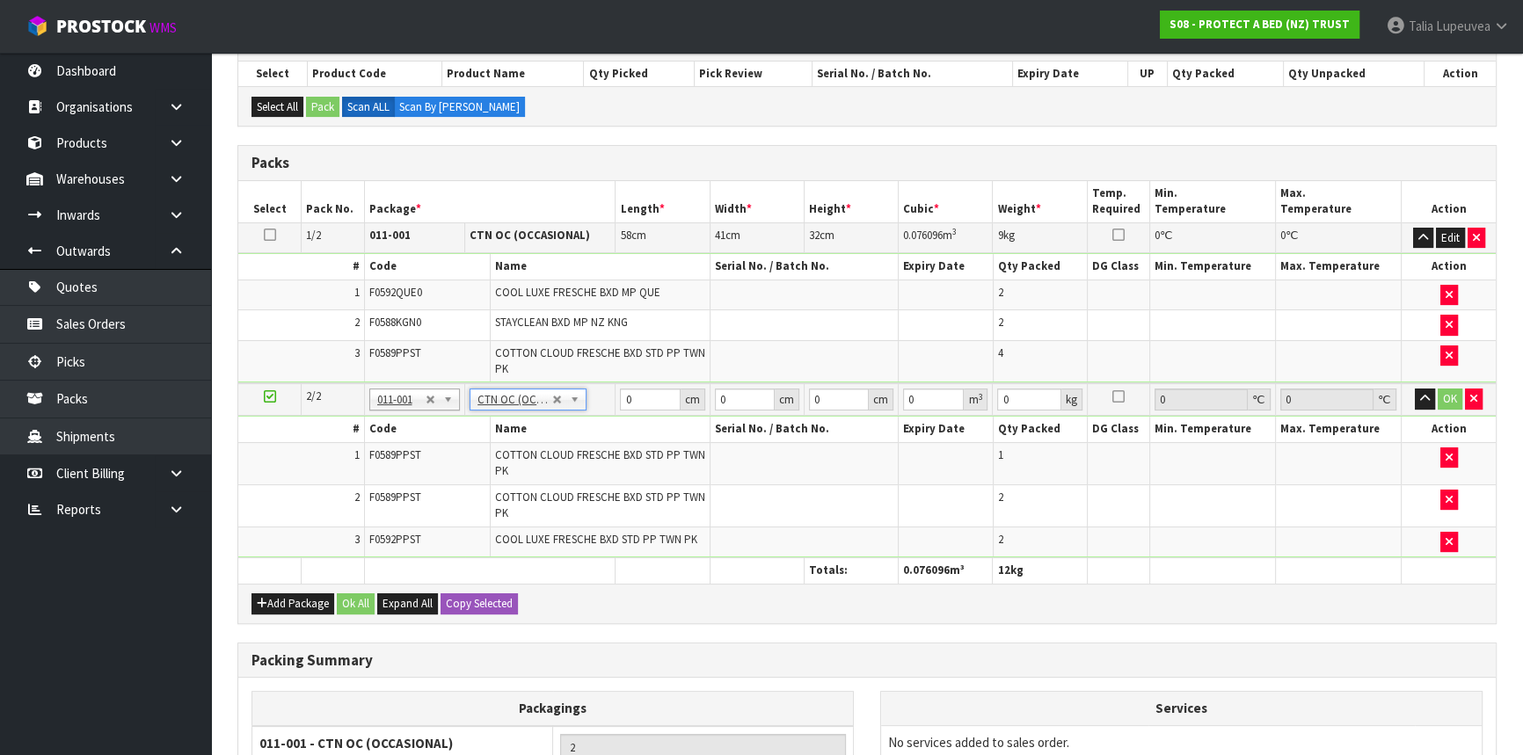
type input "3"
drag, startPoint x: 640, startPoint y: 398, endPoint x: 622, endPoint y: 401, distance: 17.8
click at [622, 401] on input "0" at bounding box center [650, 400] width 60 height 22
type input "47"
type input "27"
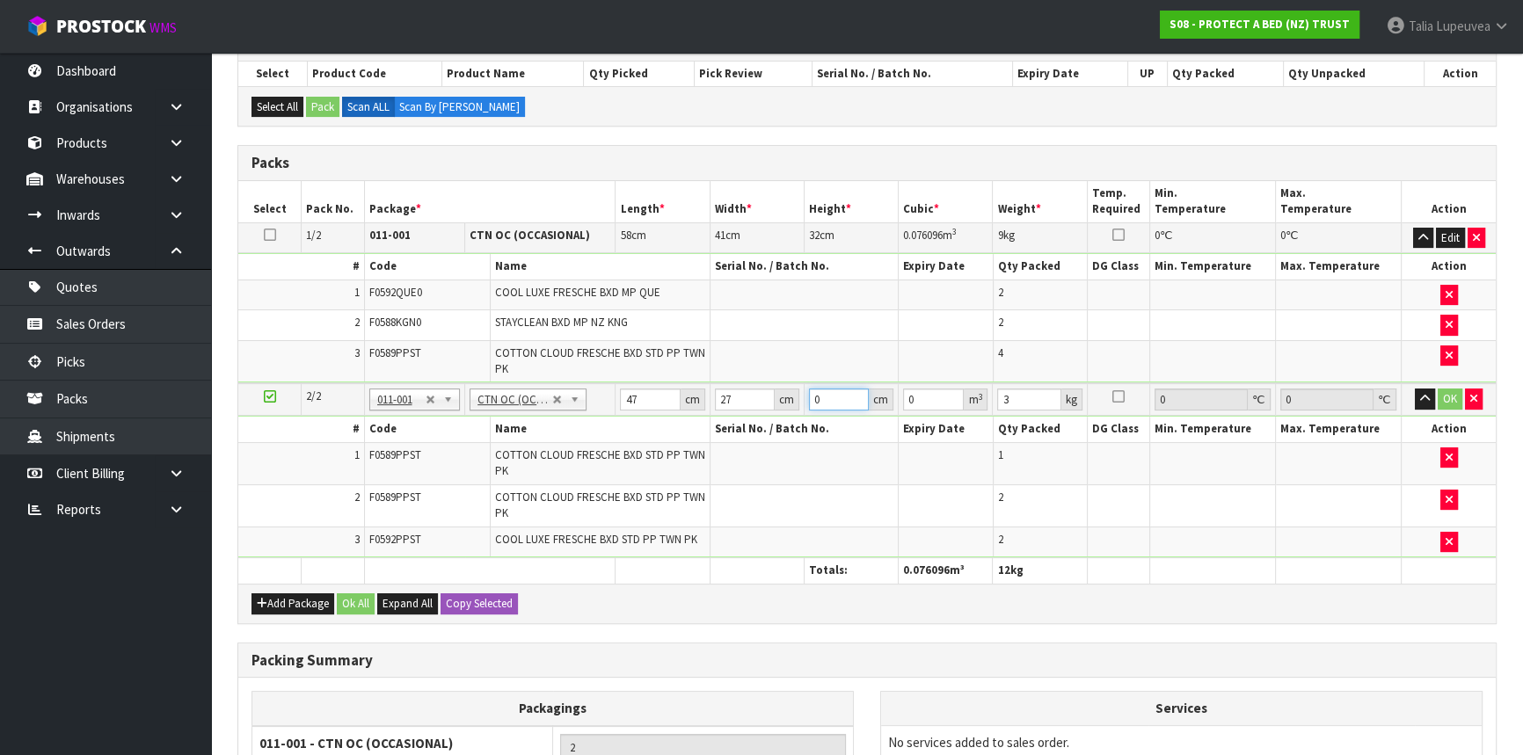
type input "3"
type input "0.003807"
type input "32"
type input "0.040608"
type input "32"
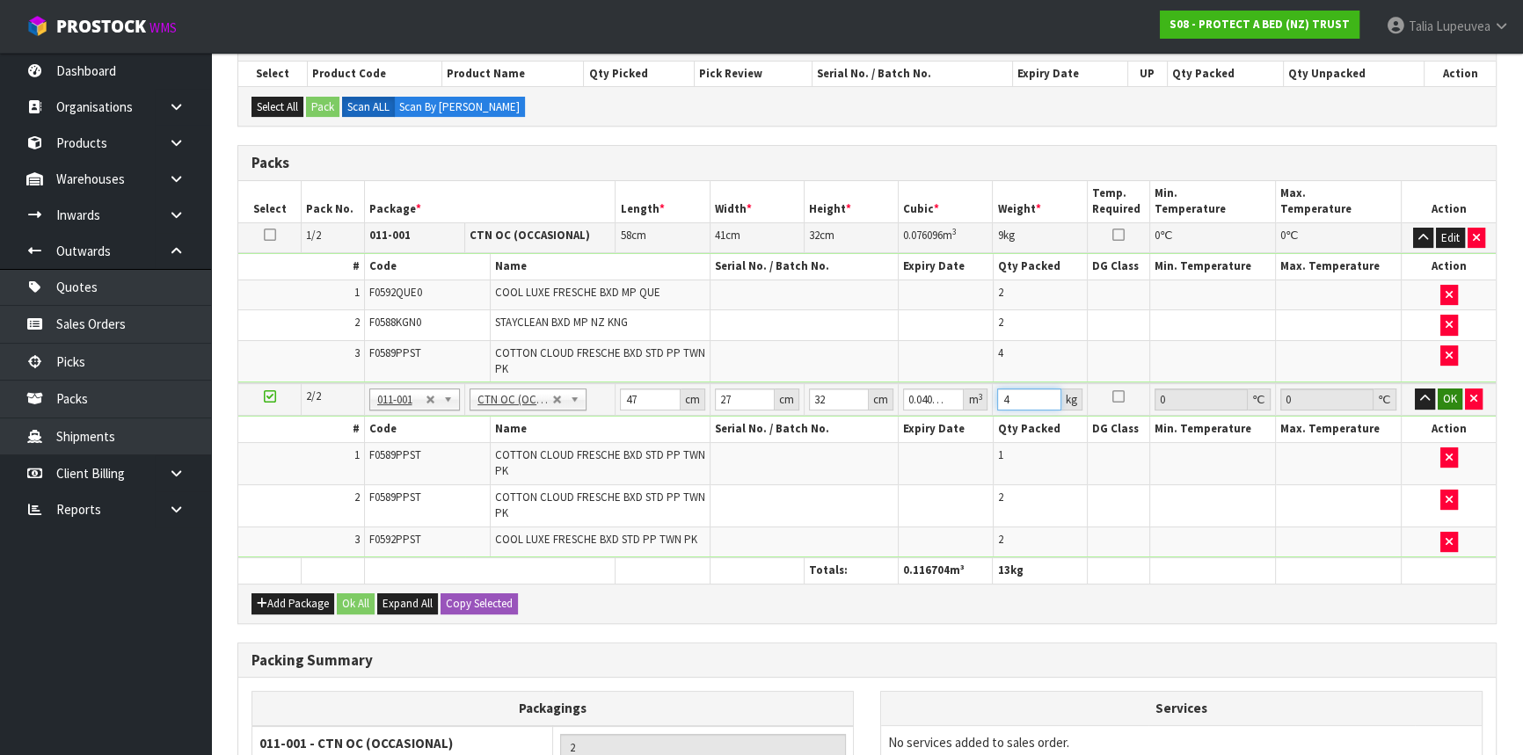
type input "4"
click at [1441, 397] on button "OK" at bounding box center [1450, 399] width 25 height 21
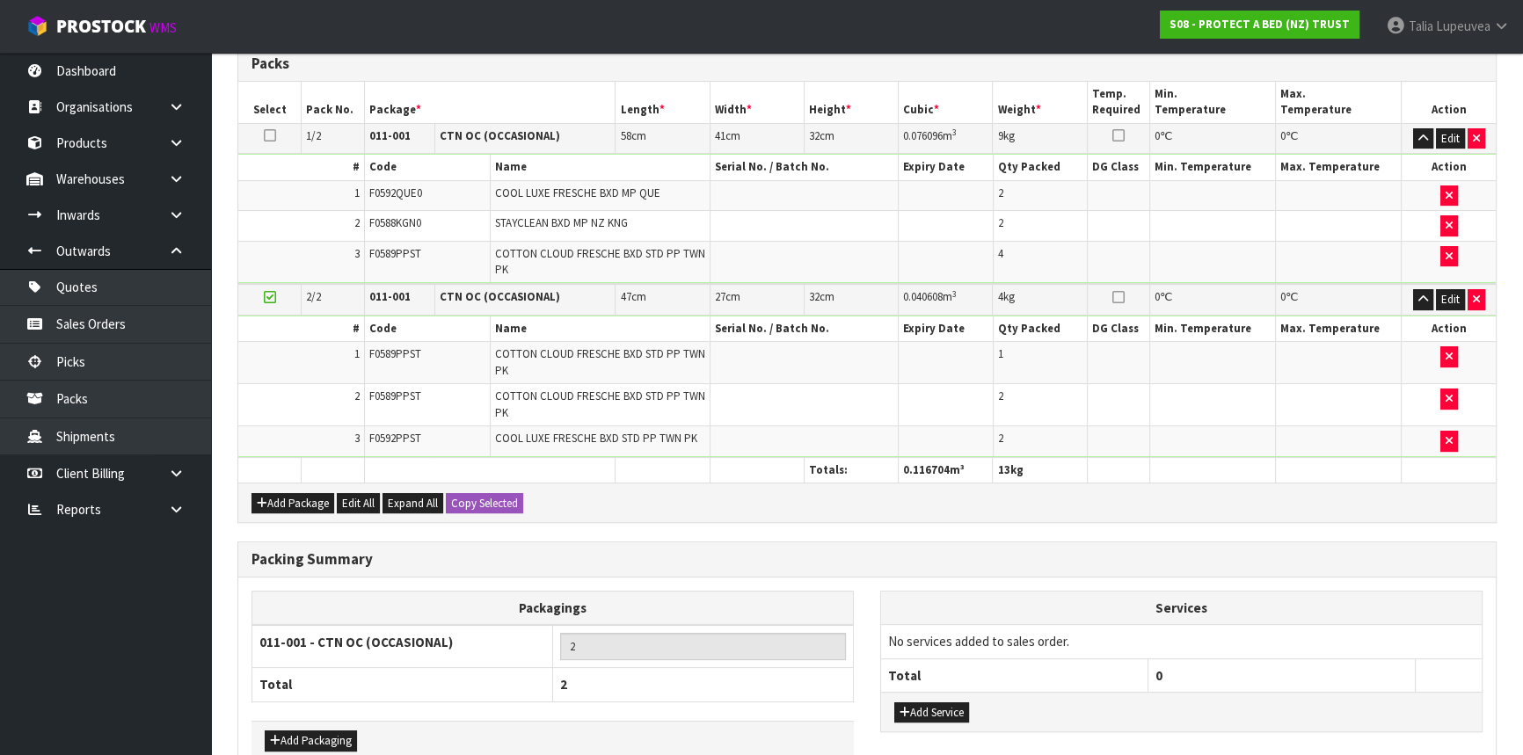
scroll to position [514, 0]
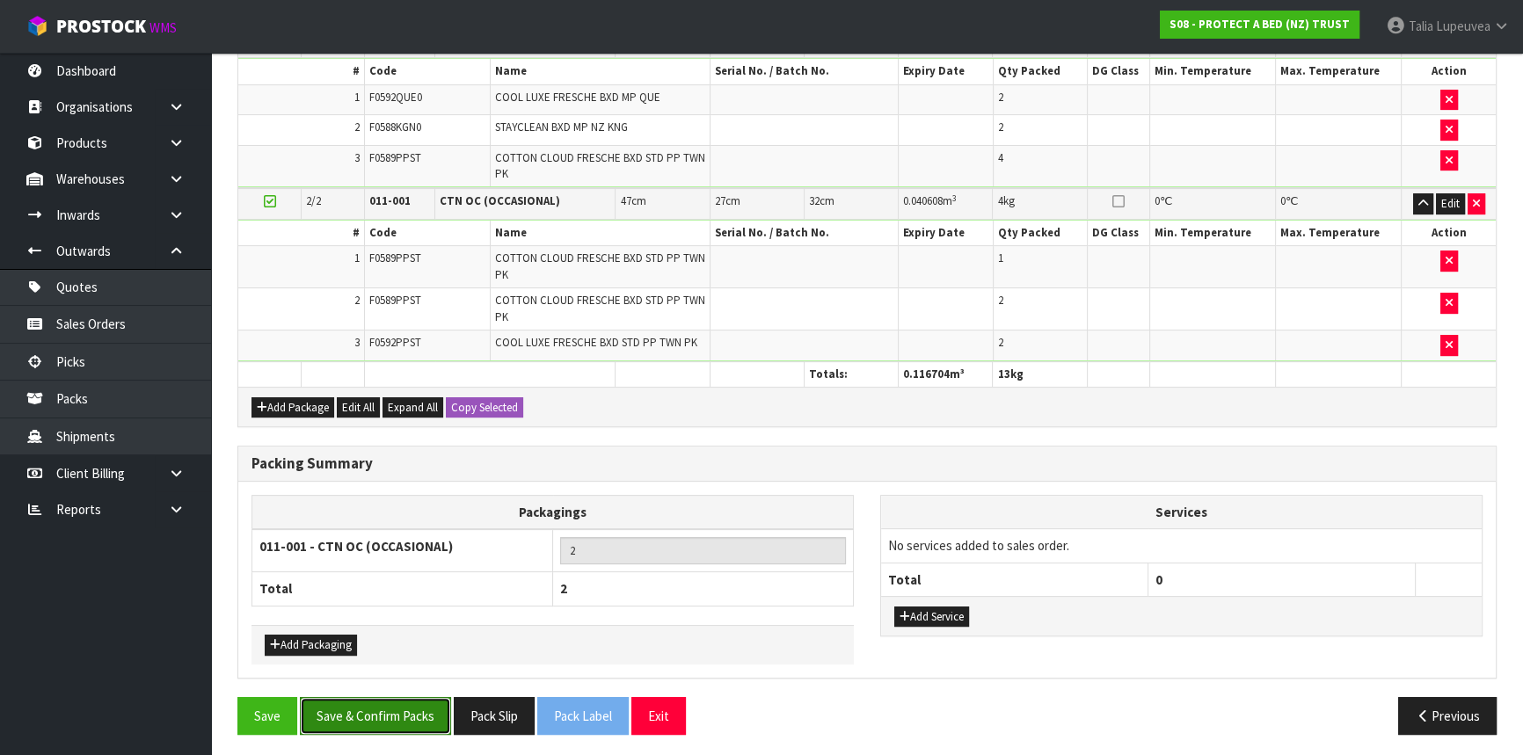
click at [392, 707] on button "Save & Confirm Packs" at bounding box center [375, 716] width 151 height 38
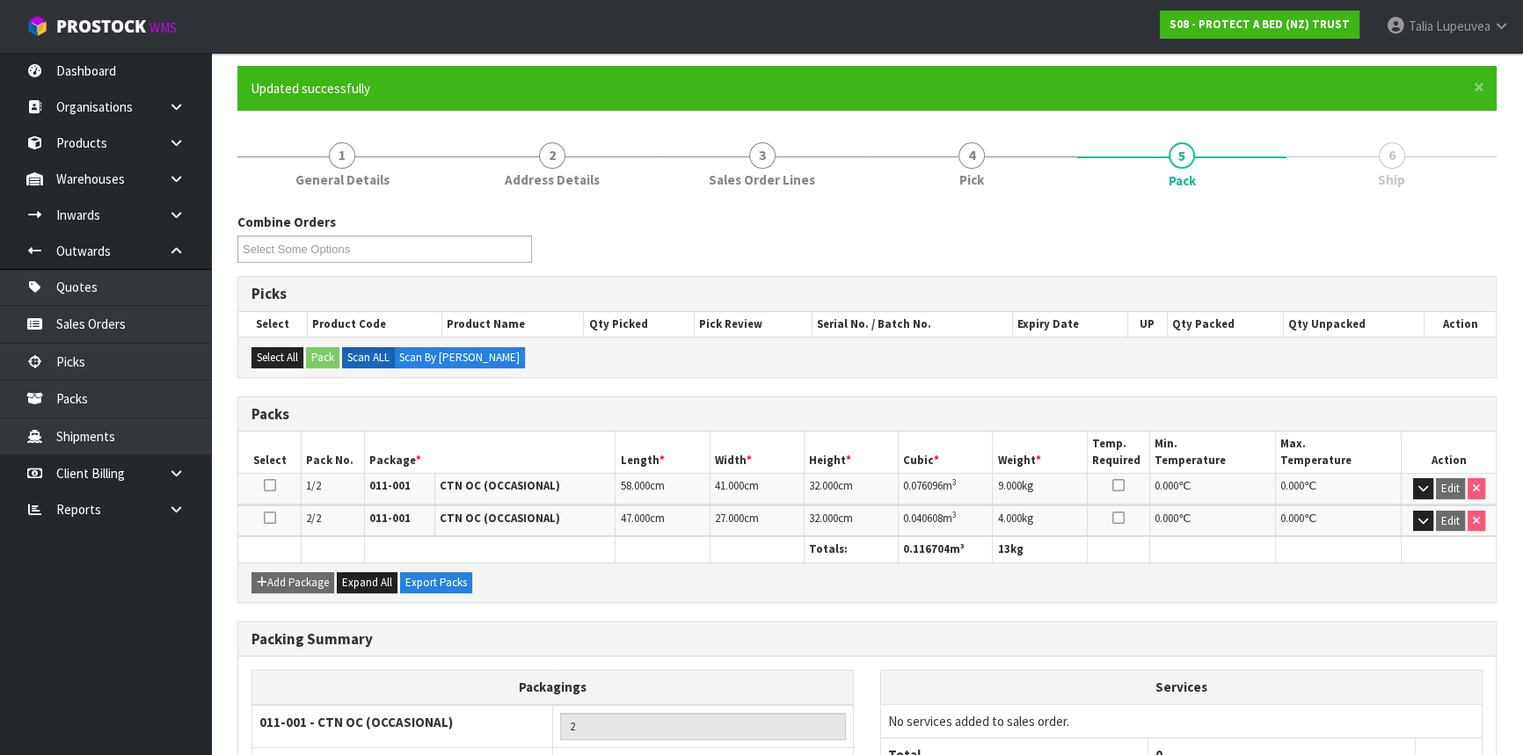
scroll to position [270, 0]
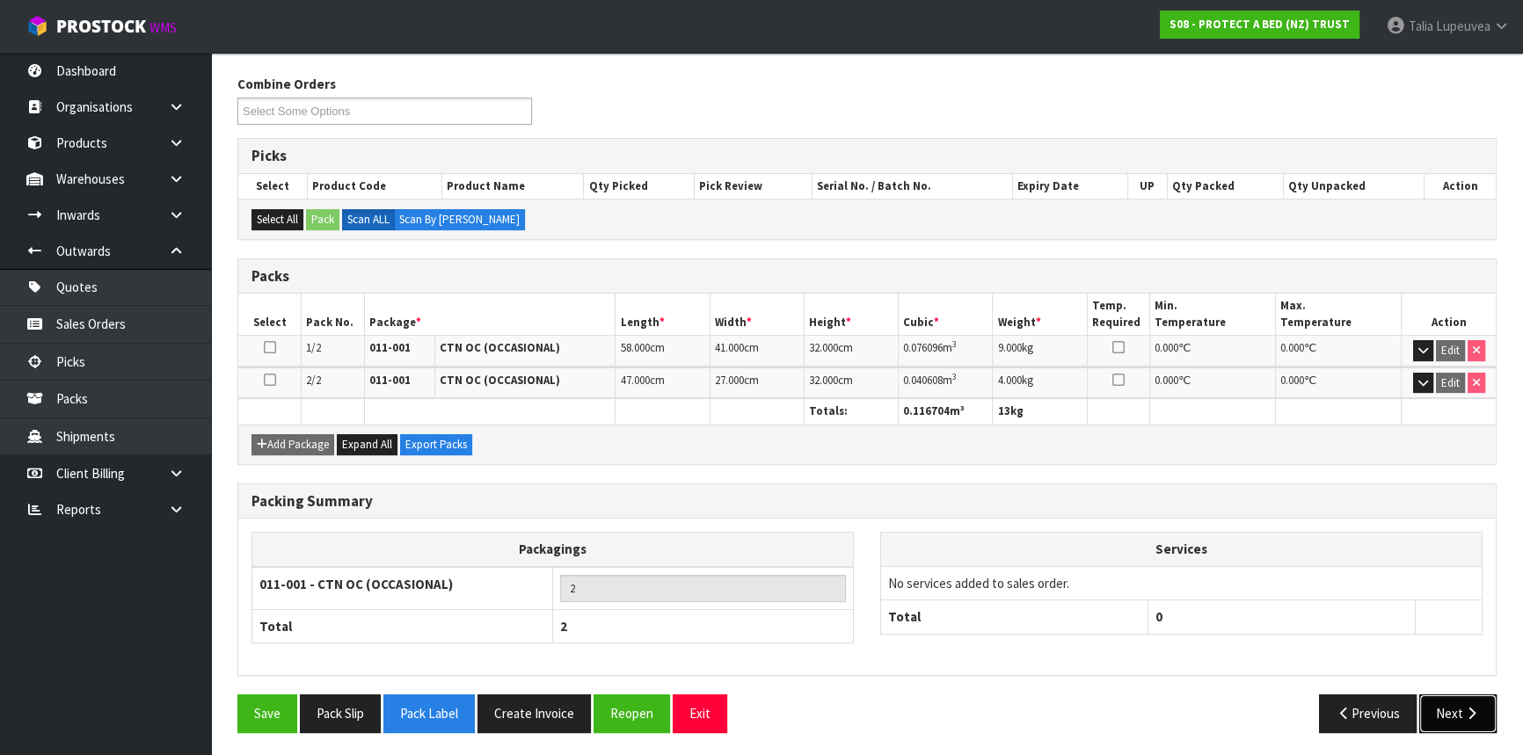
click at [1463, 709] on icon "button" at bounding box center [1471, 713] width 17 height 13
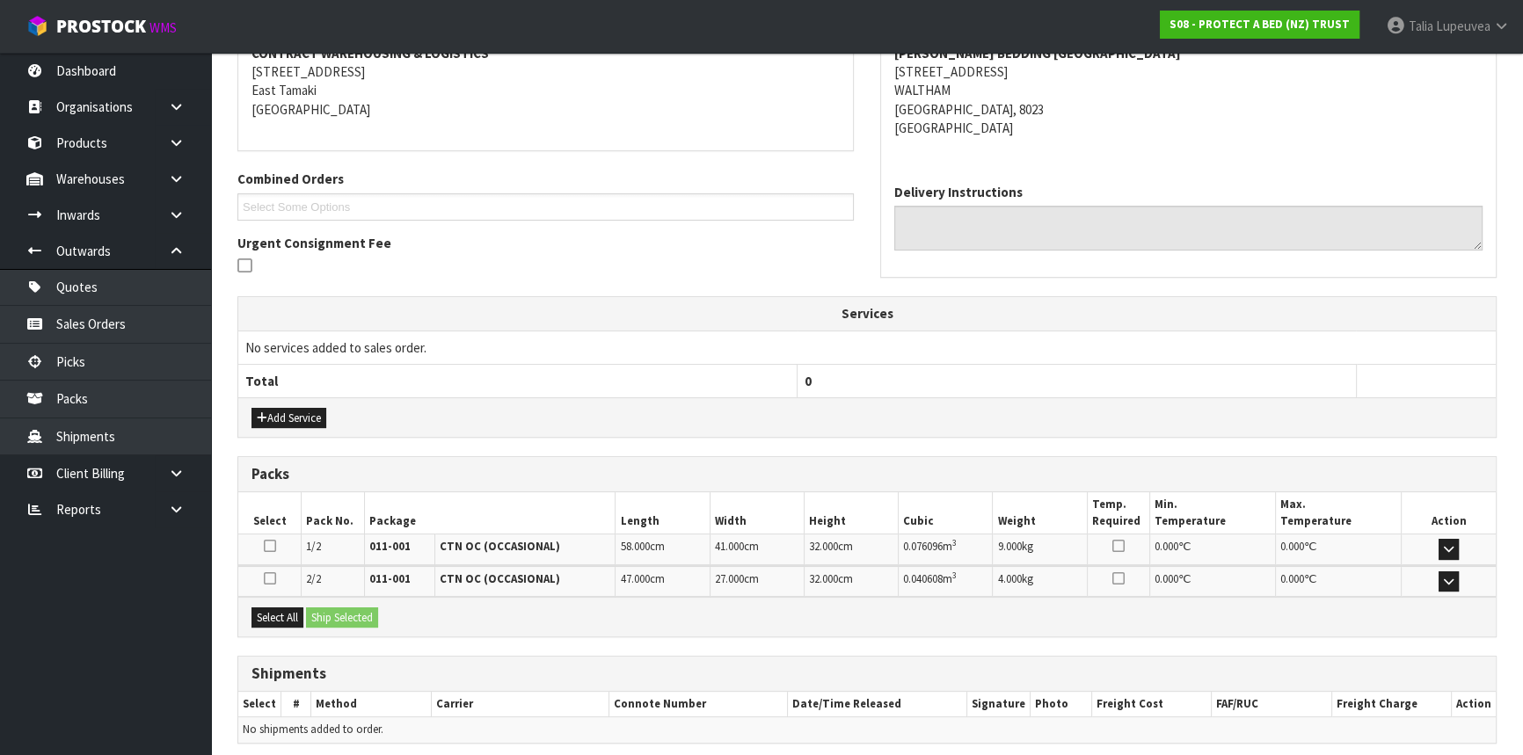
scroll to position [417, 0]
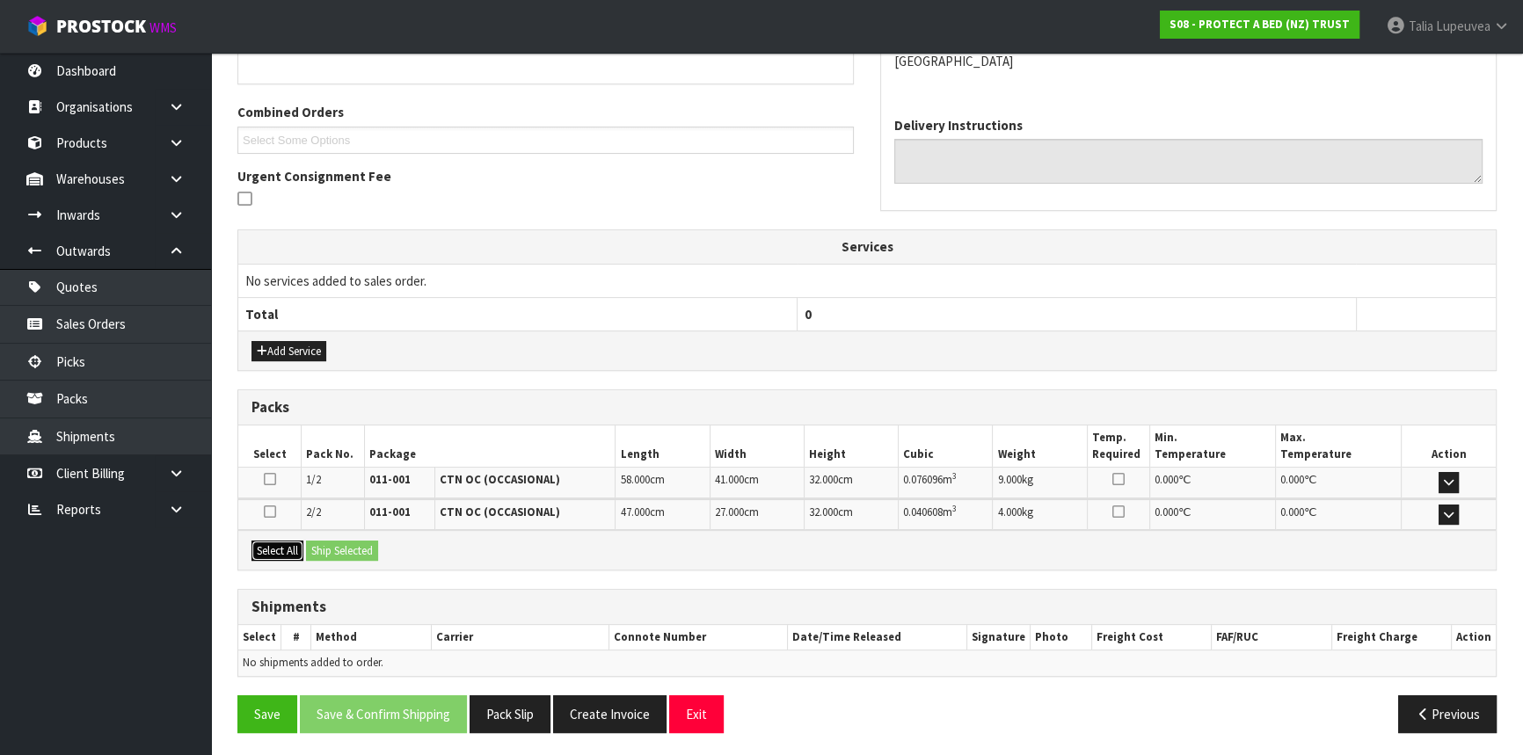
click at [277, 552] on button "Select All" at bounding box center [277, 551] width 52 height 21
click at [345, 551] on button "Ship Selected" at bounding box center [342, 551] width 72 height 21
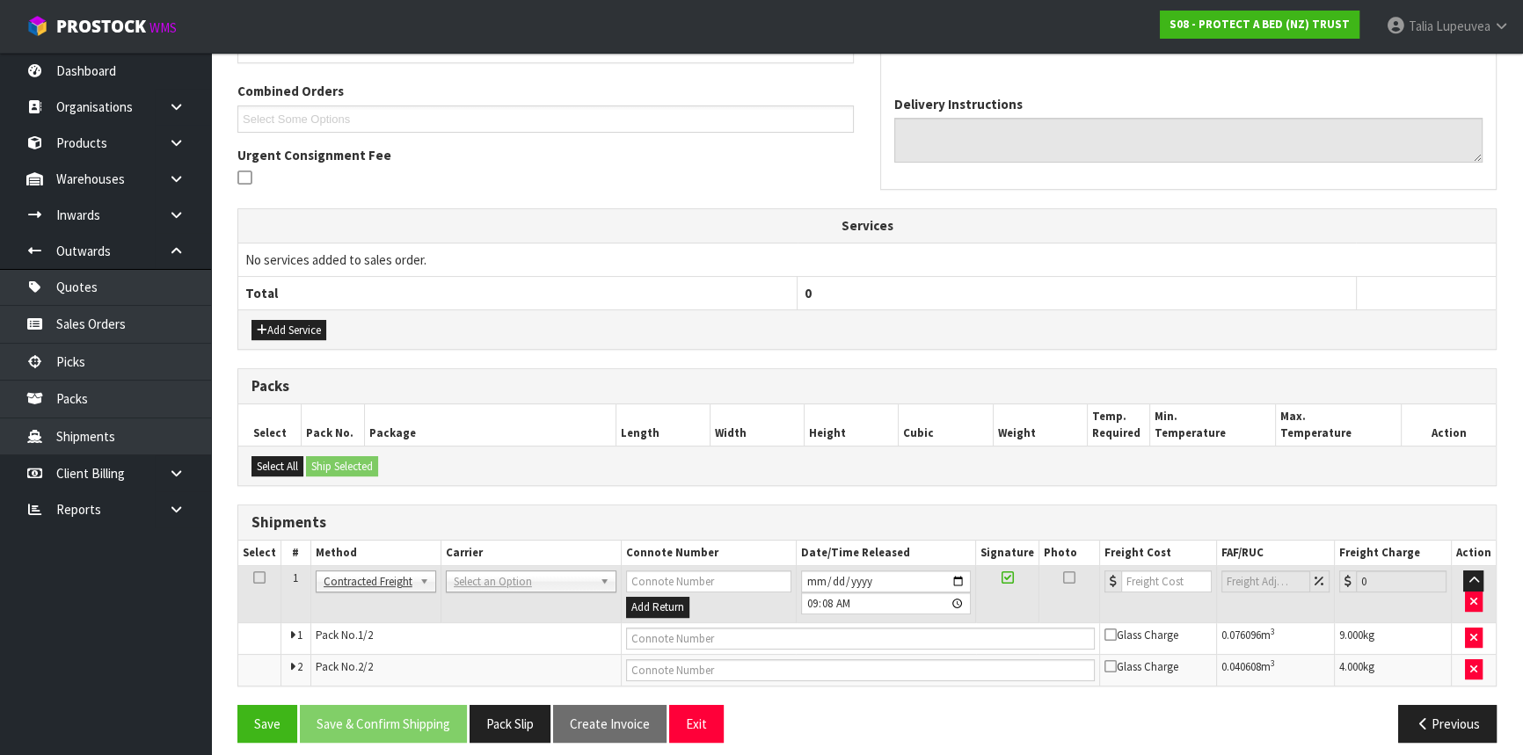
scroll to position [448, 0]
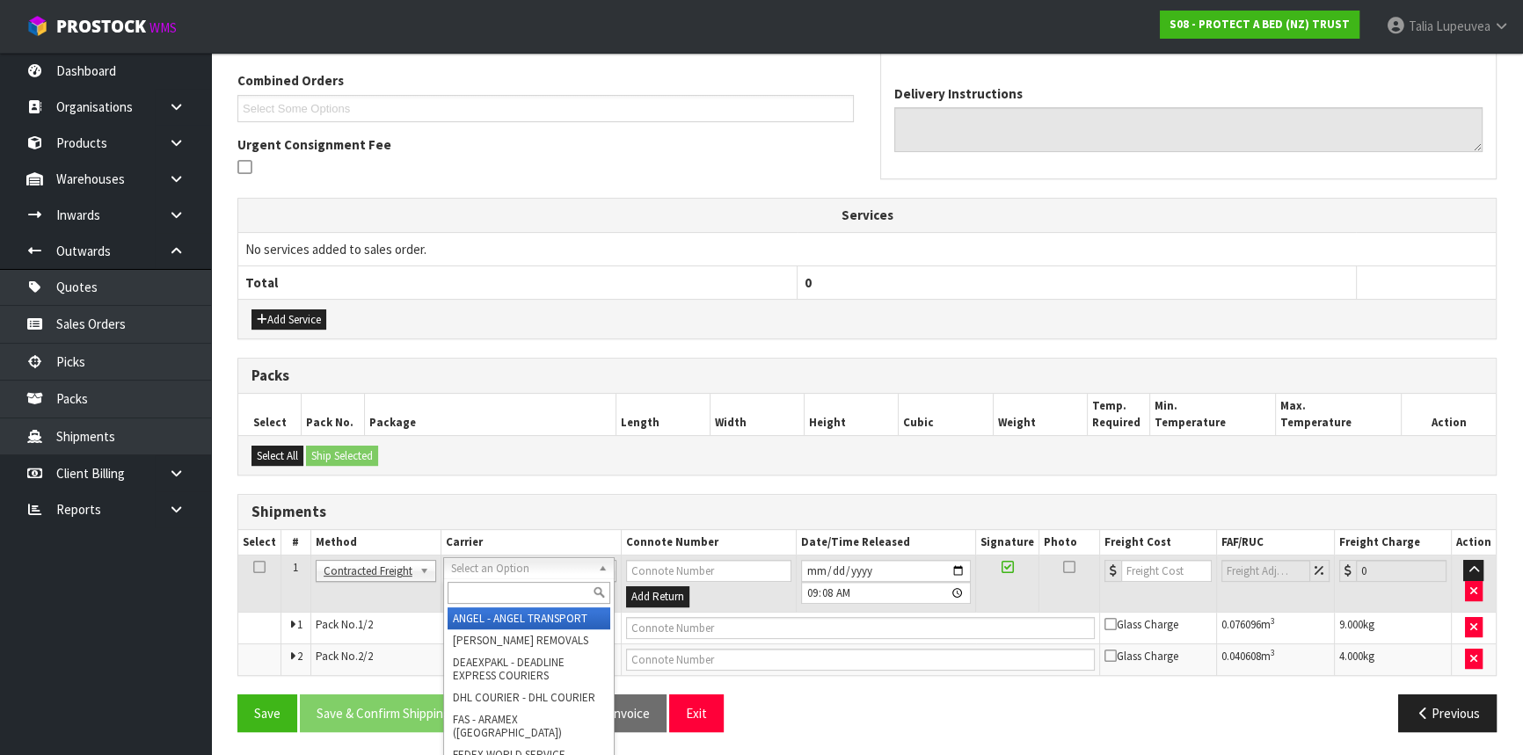
click at [469, 593] on input "text" at bounding box center [529, 593] width 163 height 22
type input "NZP"
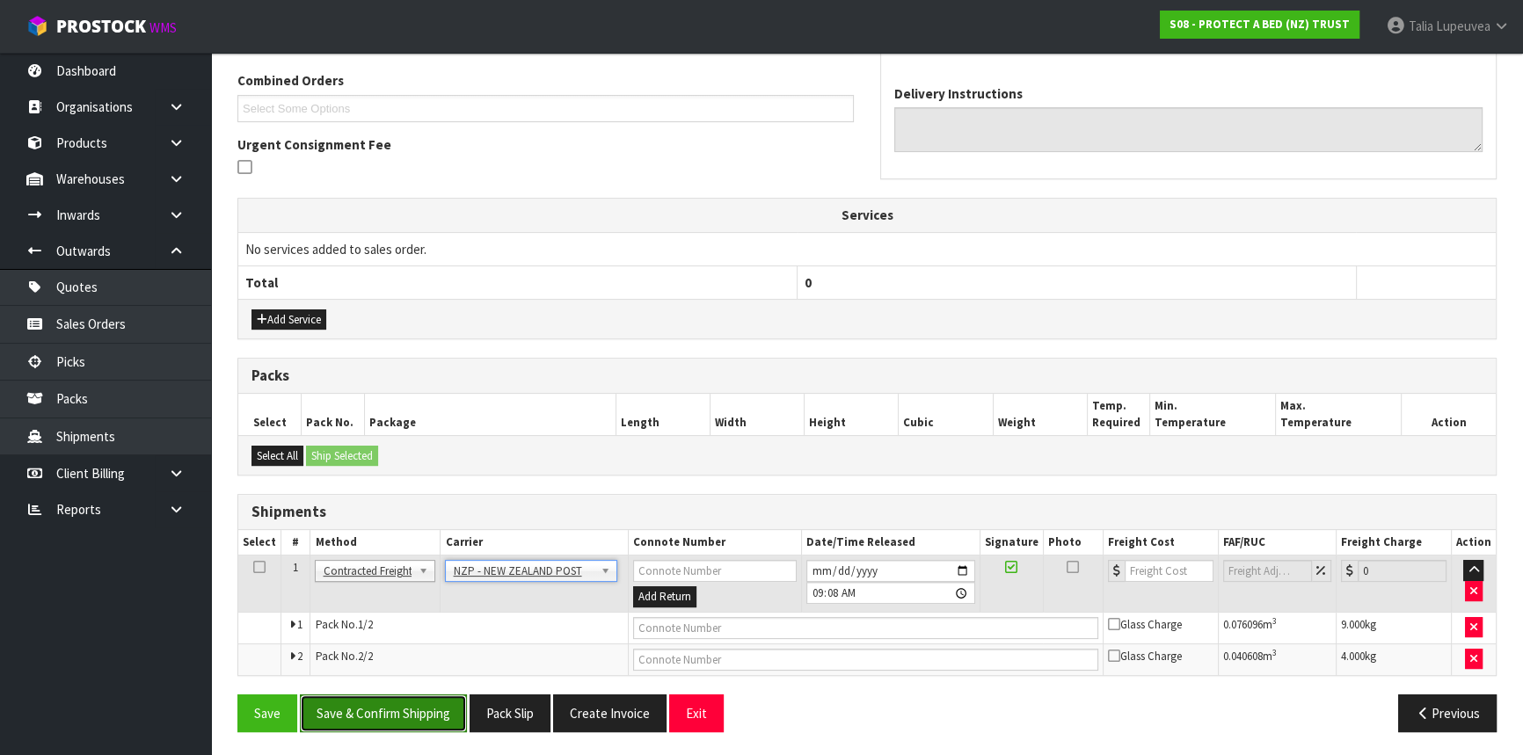
click at [377, 717] on button "Save & Confirm Shipping" at bounding box center [383, 714] width 167 height 38
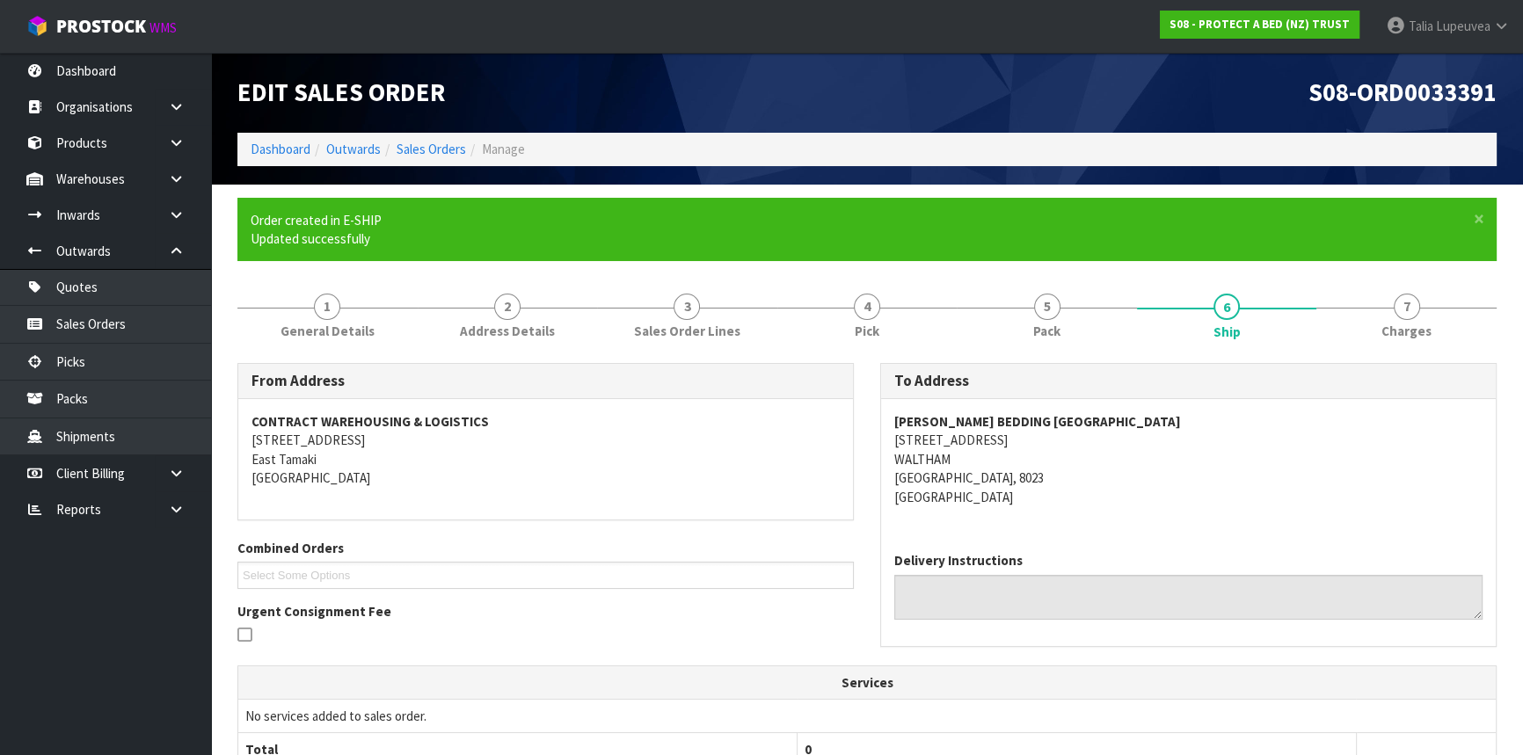
scroll to position [422, 0]
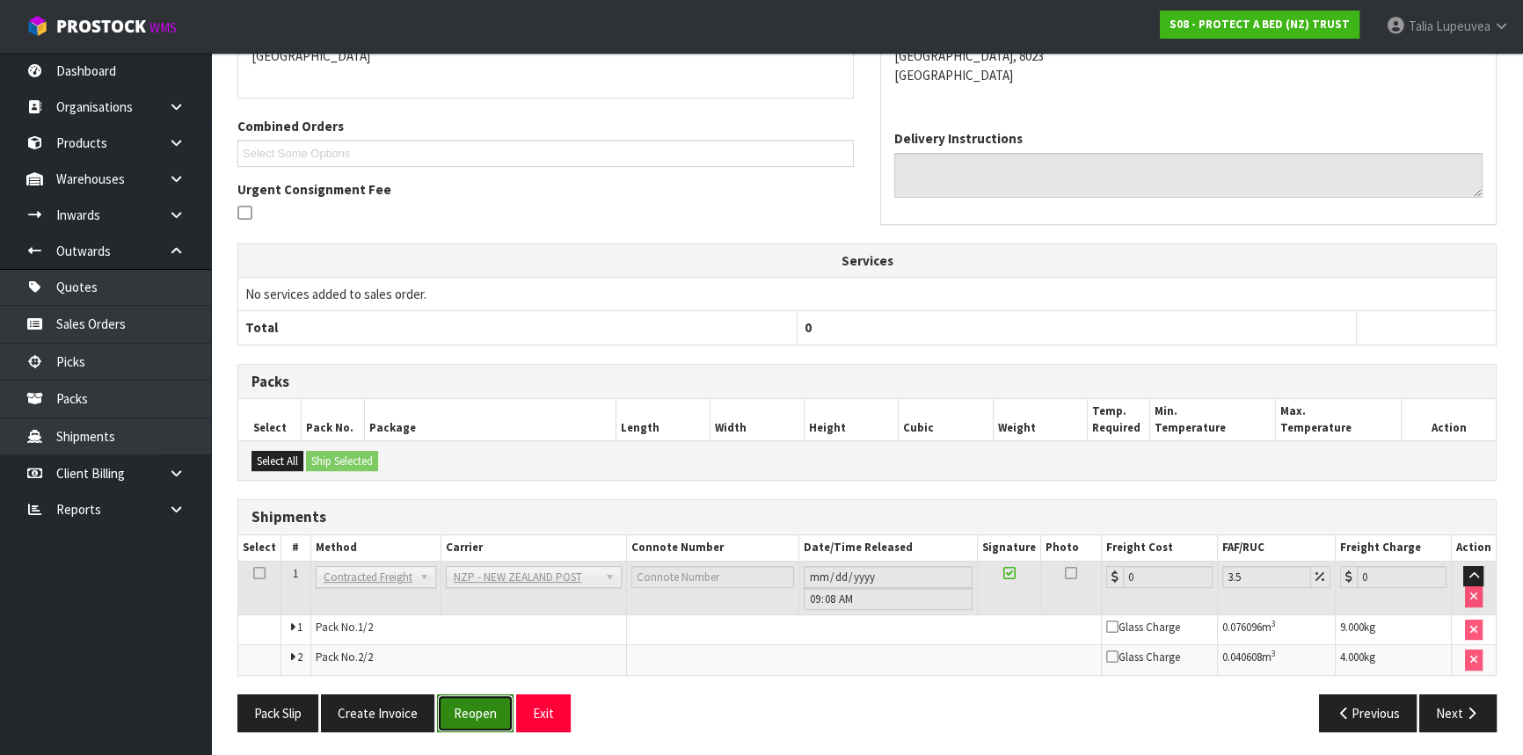
click at [452, 703] on button "Reopen" at bounding box center [475, 714] width 76 height 38
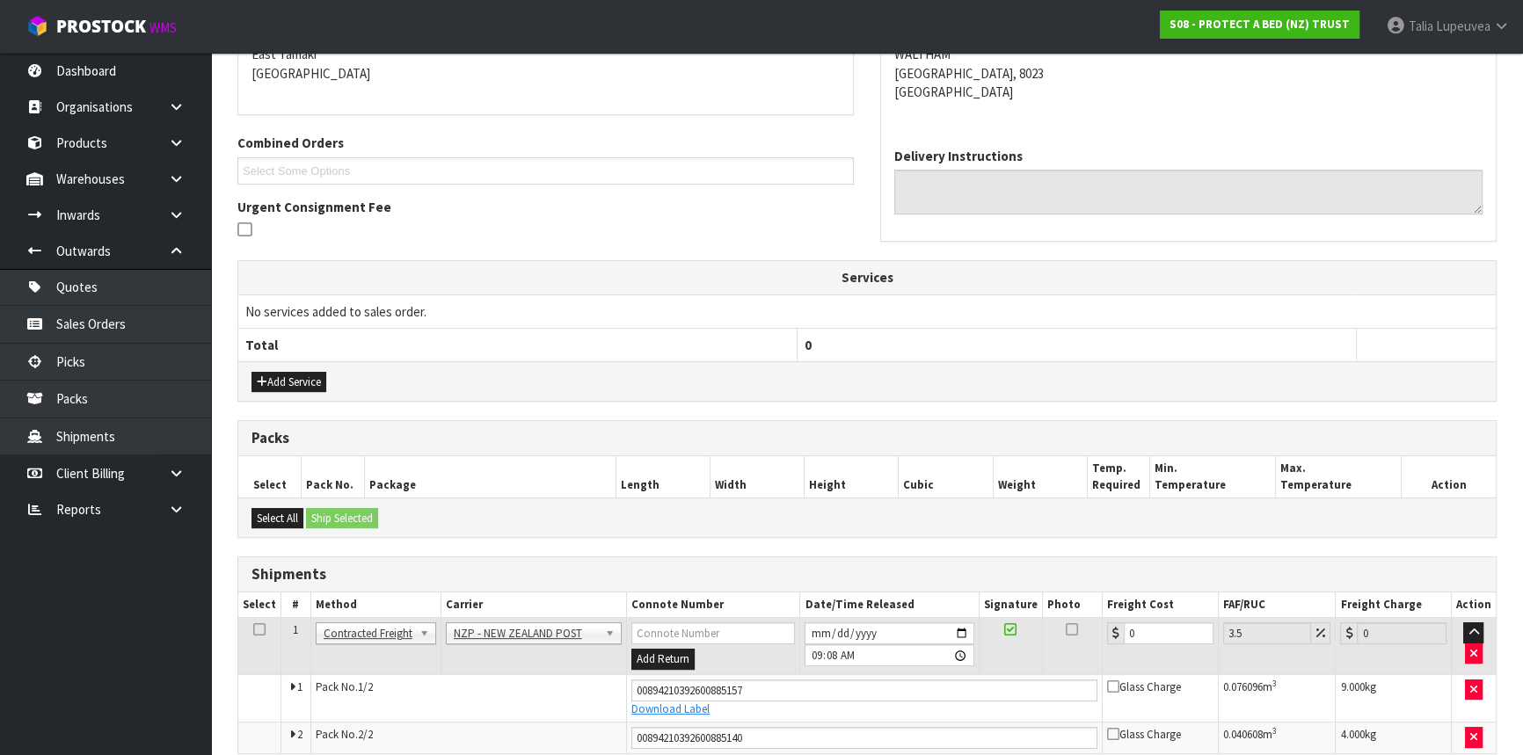
scroll to position [465, 0]
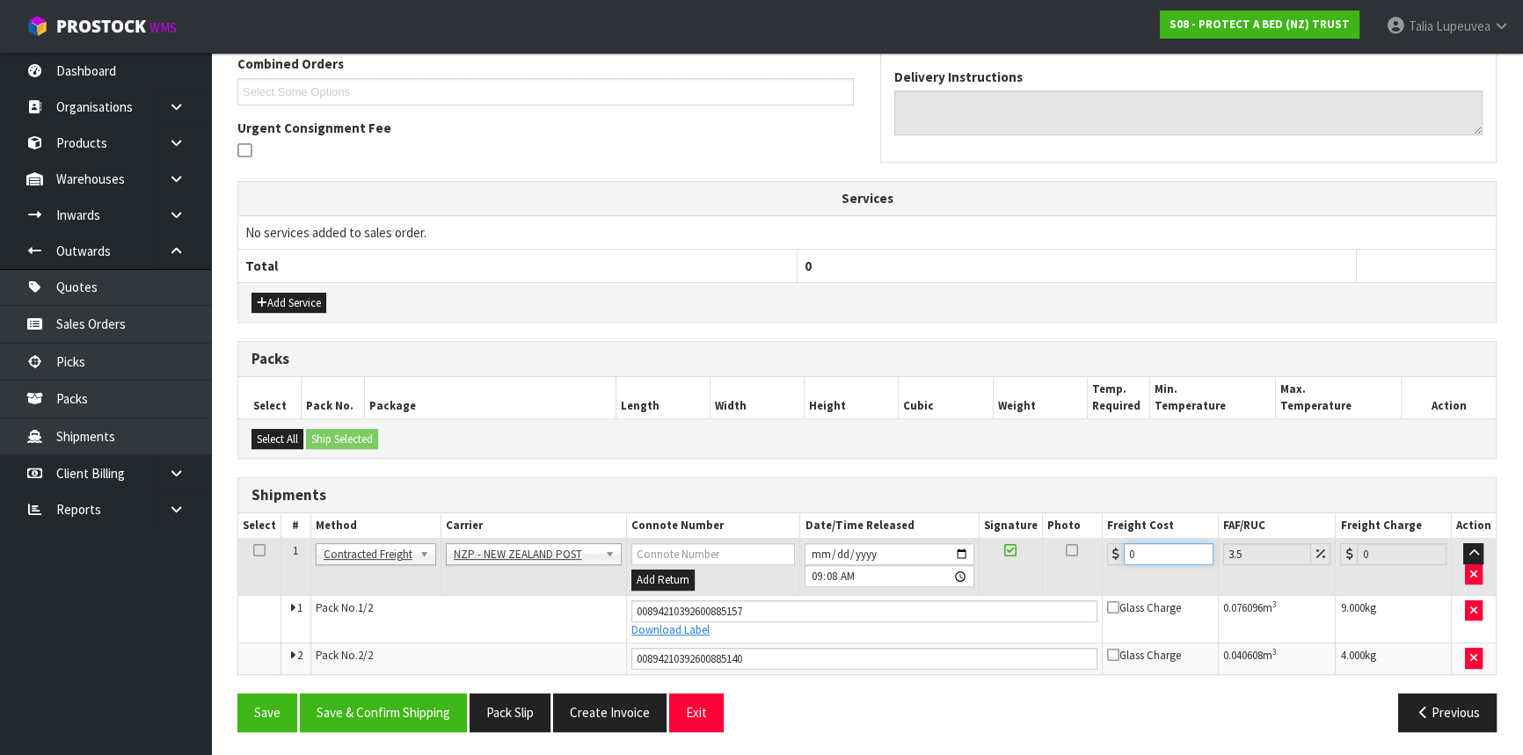
drag, startPoint x: 1153, startPoint y: 549, endPoint x: 1102, endPoint y: 556, distance: 51.5
click at [1103, 556] on td "0" at bounding box center [1161, 567] width 116 height 57
type input "3"
type input "3.1"
type input "33"
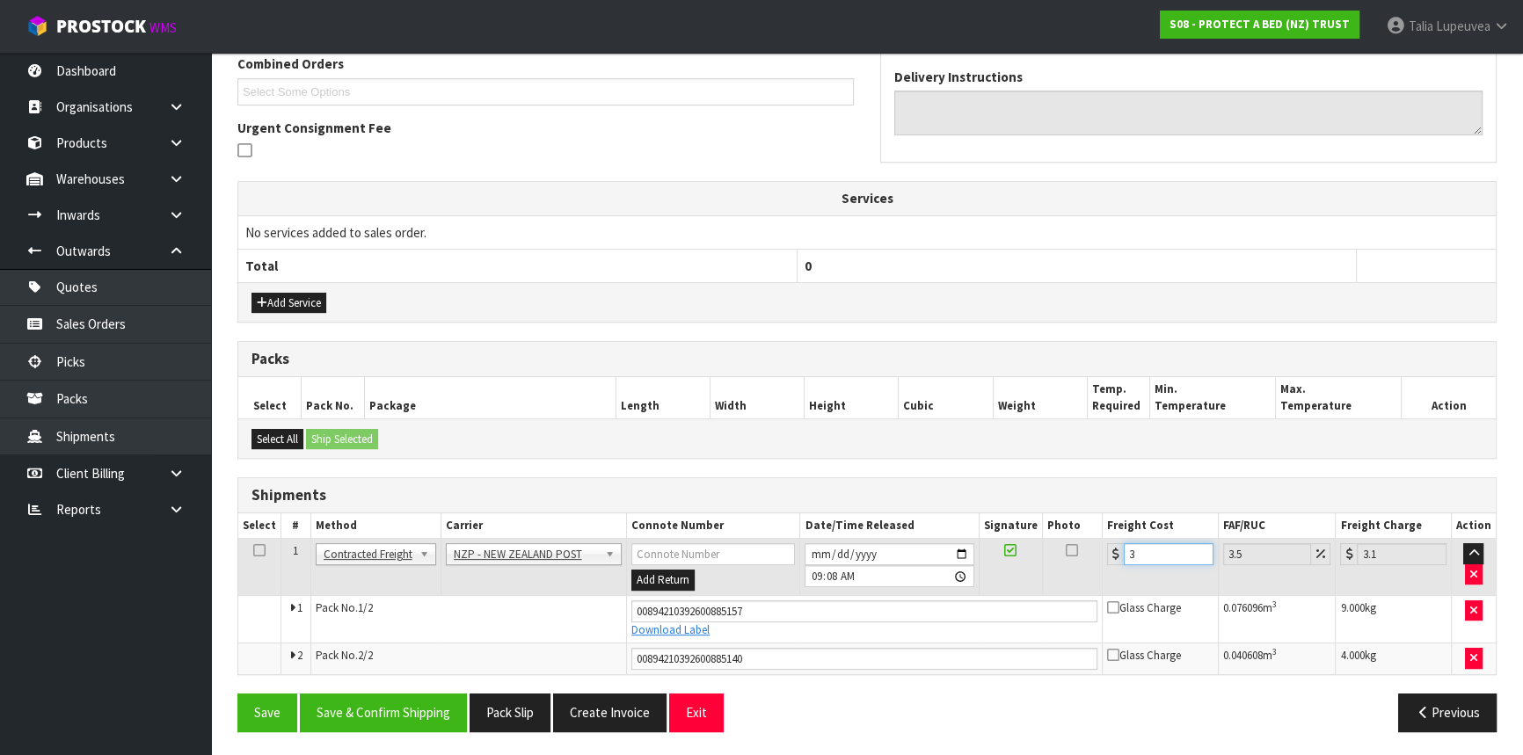
type input "34.15"
type input "33.2"
type input "34.36"
type input "33.22"
type input "34.38"
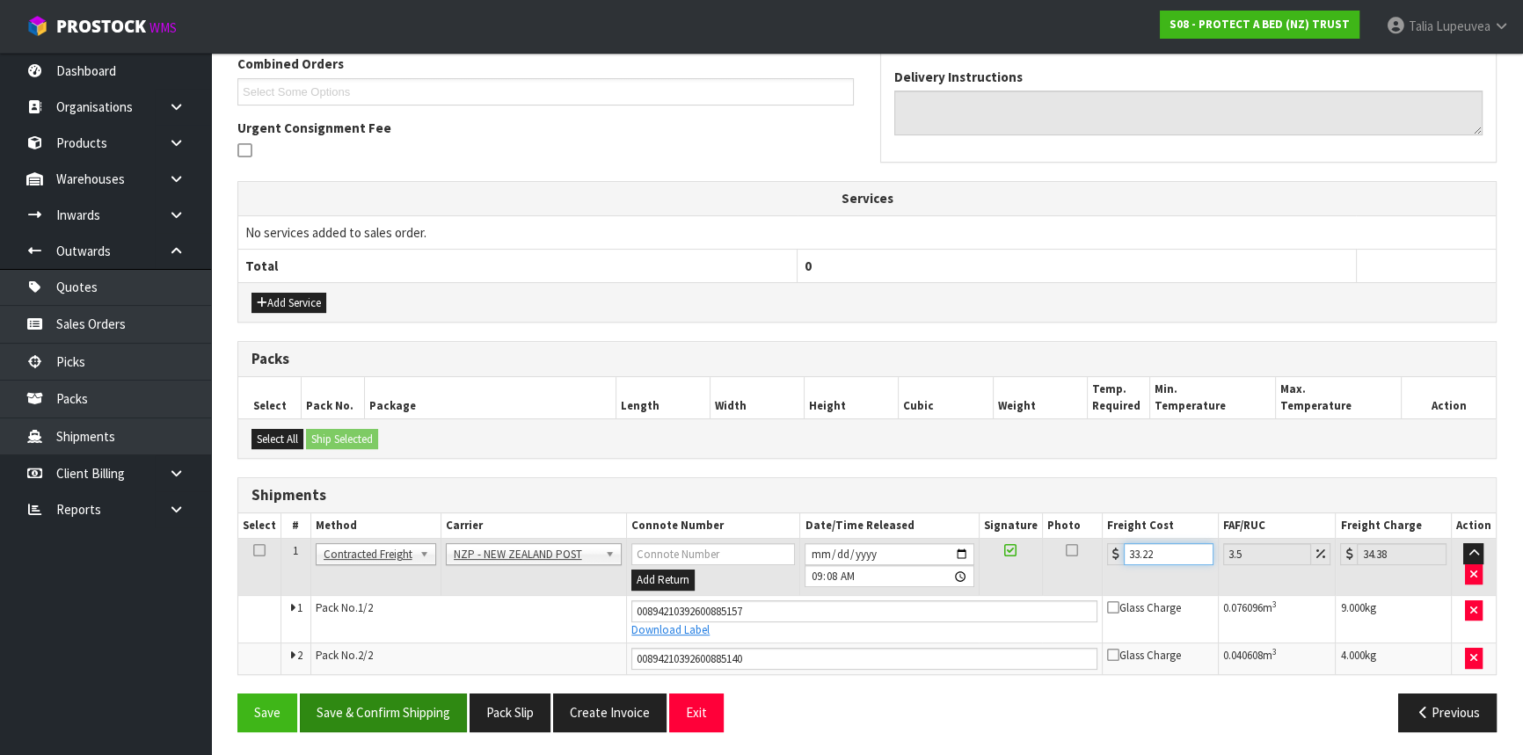
type input "33.22"
click at [388, 710] on button "Save & Confirm Shipping" at bounding box center [383, 713] width 167 height 38
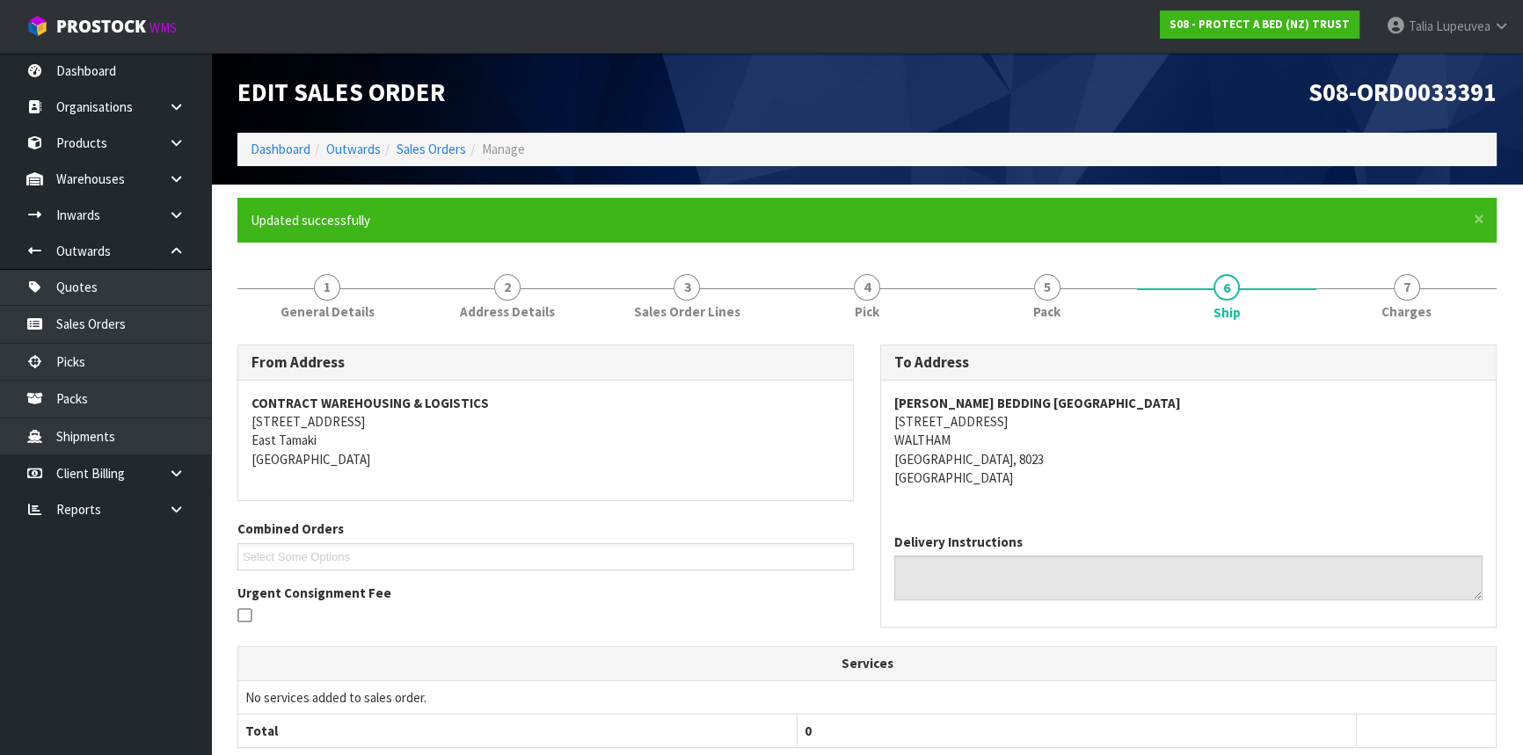
scroll to position [0, 0]
click at [434, 149] on link "Sales Orders" at bounding box center [431, 149] width 69 height 17
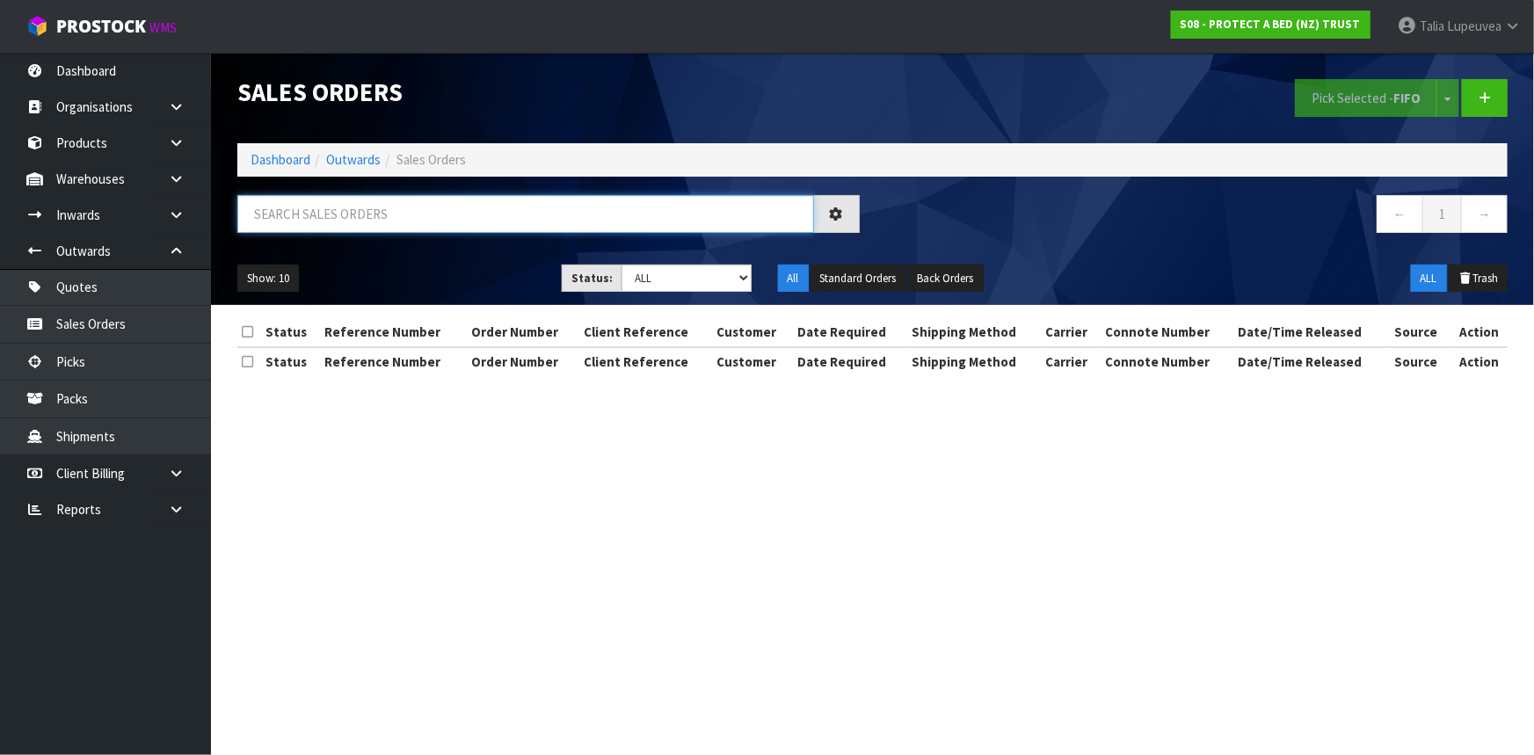
click at [393, 213] on input "text" at bounding box center [525, 214] width 577 height 38
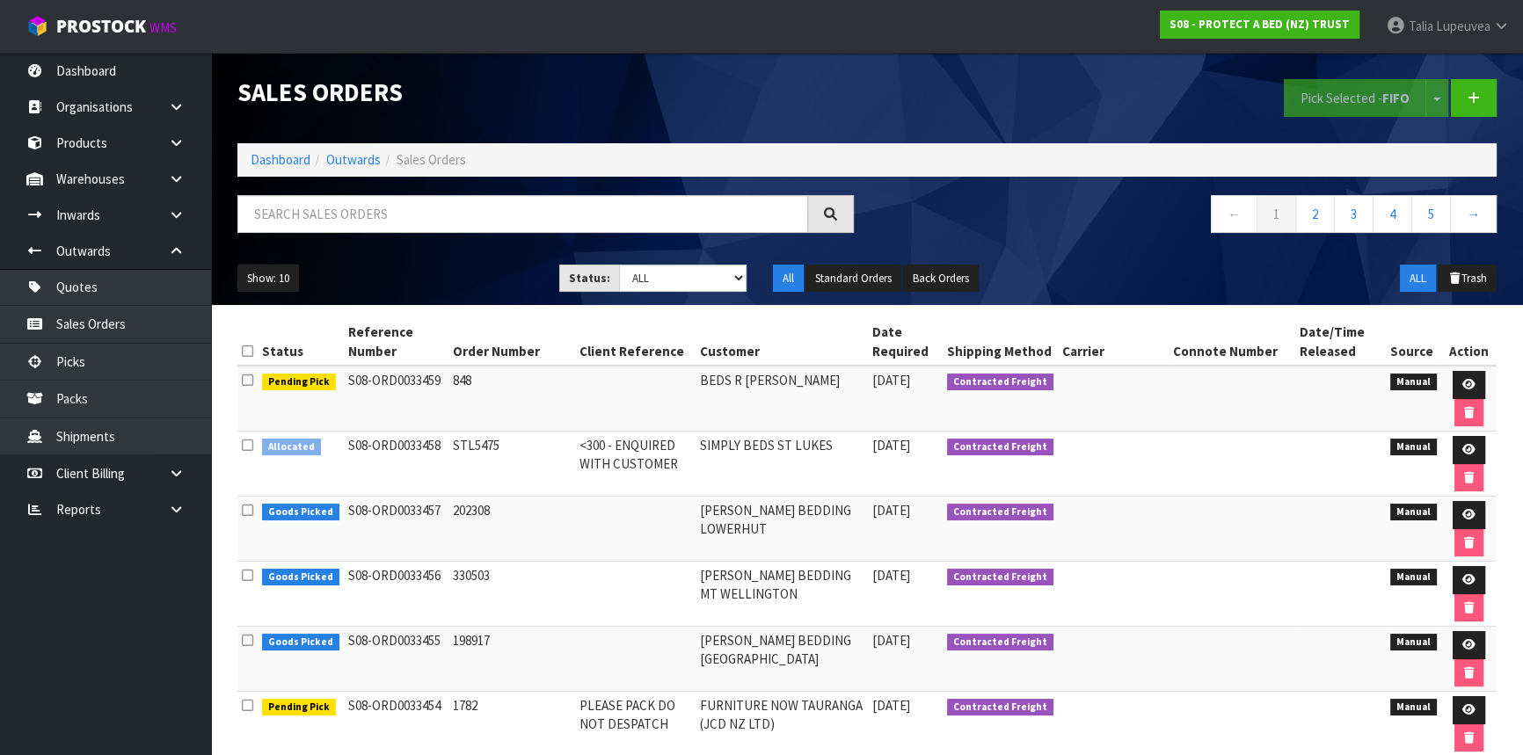
click at [375, 278] on ul "Show: 10 5 10 25 50" at bounding box center [384, 279] width 295 height 28
click at [501, 214] on input "text" at bounding box center [522, 214] width 571 height 38
type input "JOB-0412881"
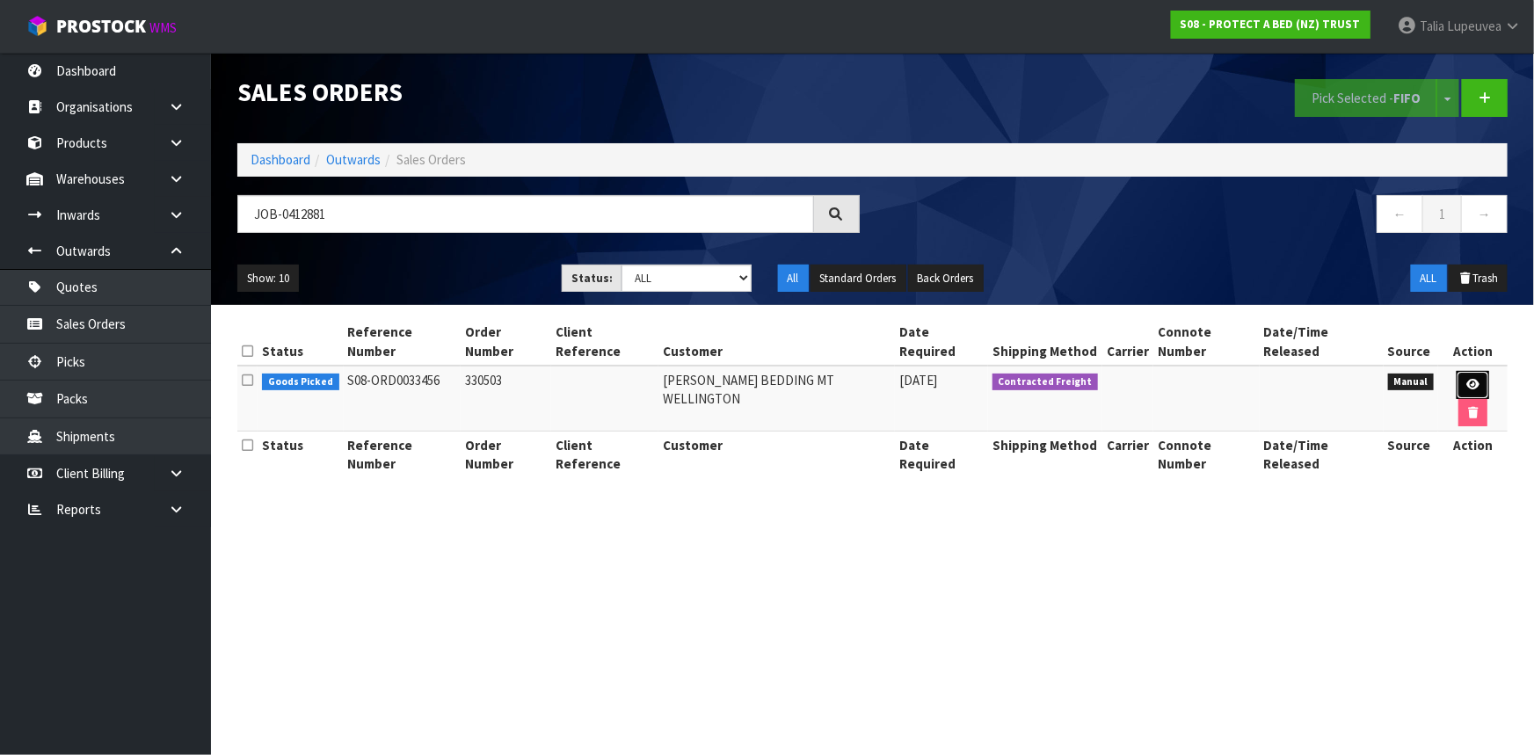
click at [1467, 382] on icon at bounding box center [1473, 384] width 13 height 11
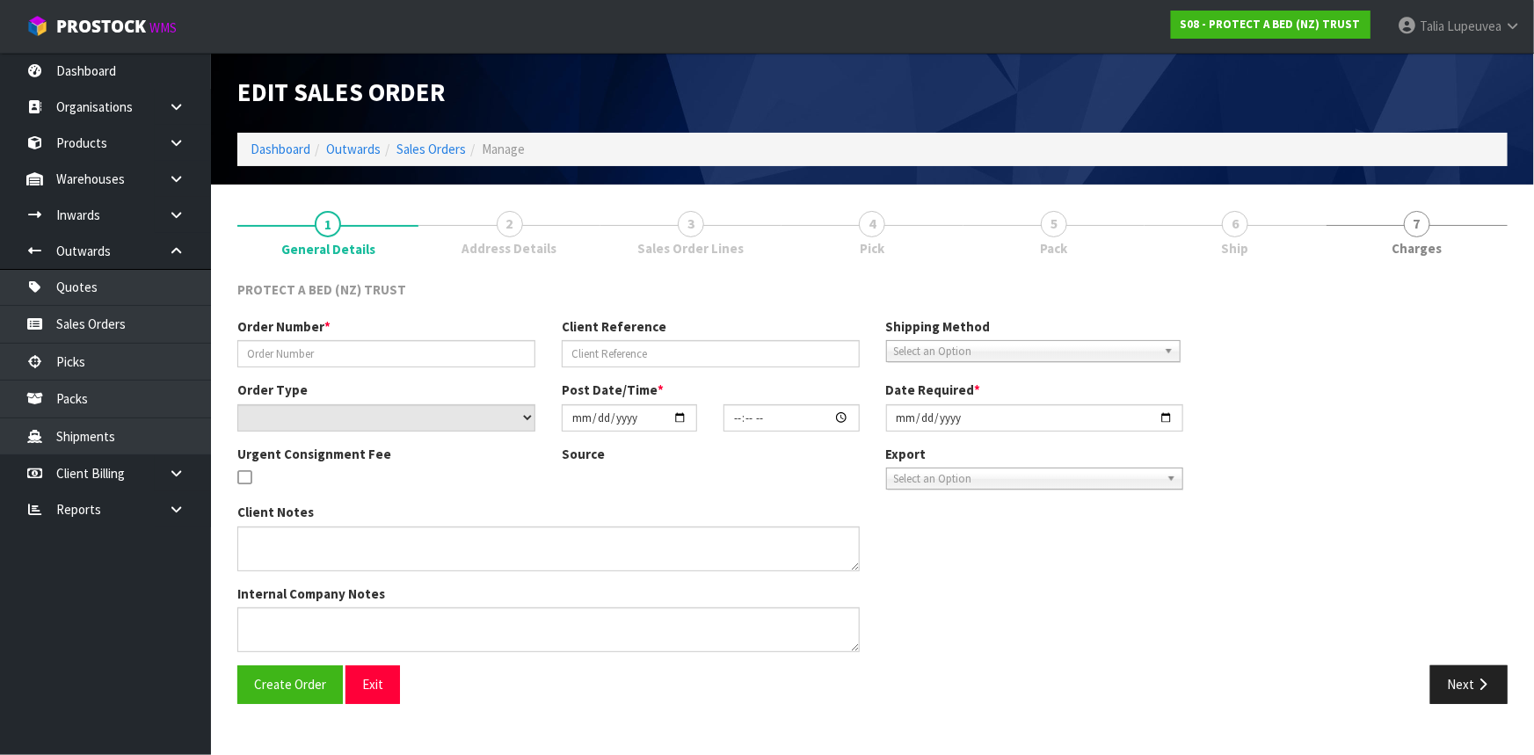
type input "330503"
select select "number:0"
type input "[DATE]"
type input "12:45:00.000"
type input "[DATE]"
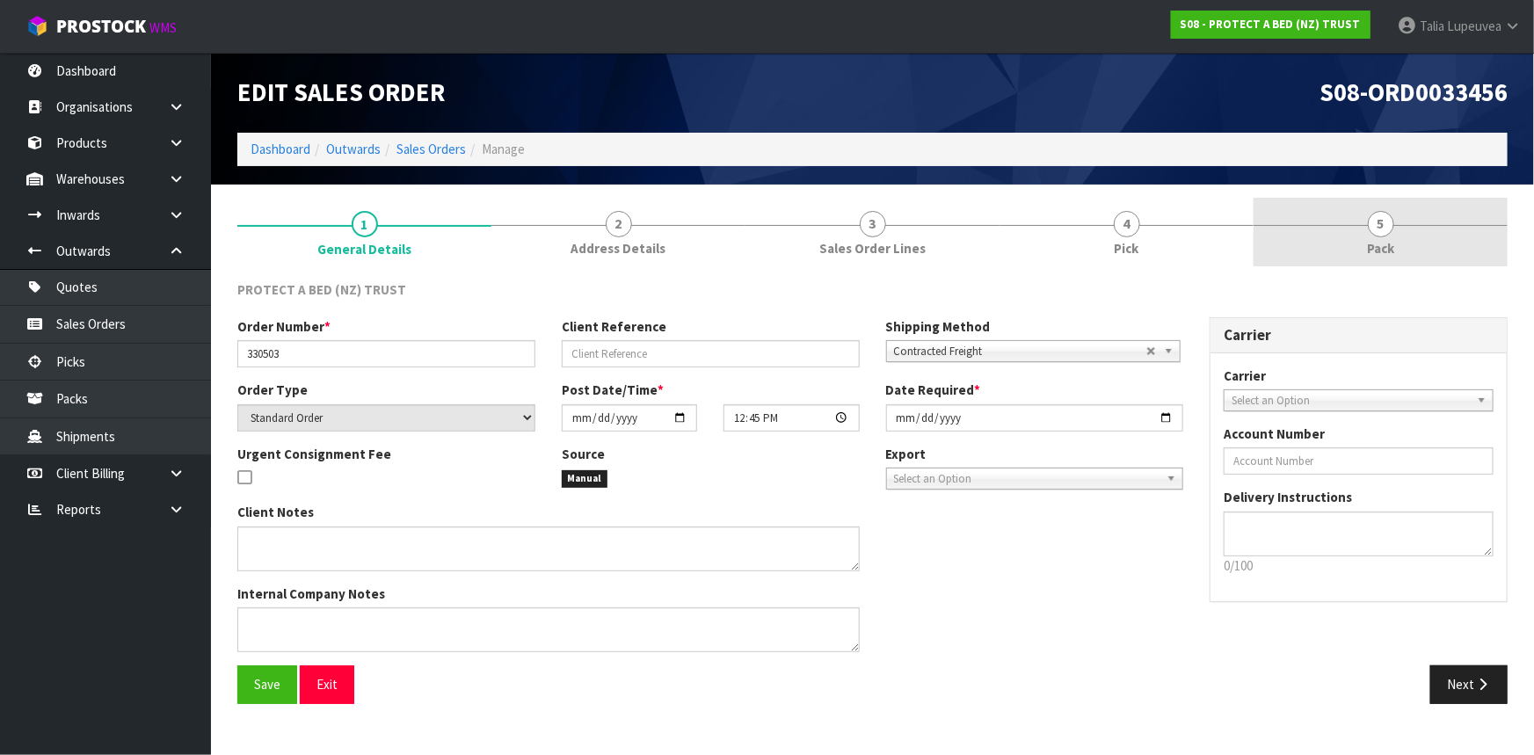
click at [1423, 245] on link "5 Pack" at bounding box center [1381, 232] width 254 height 69
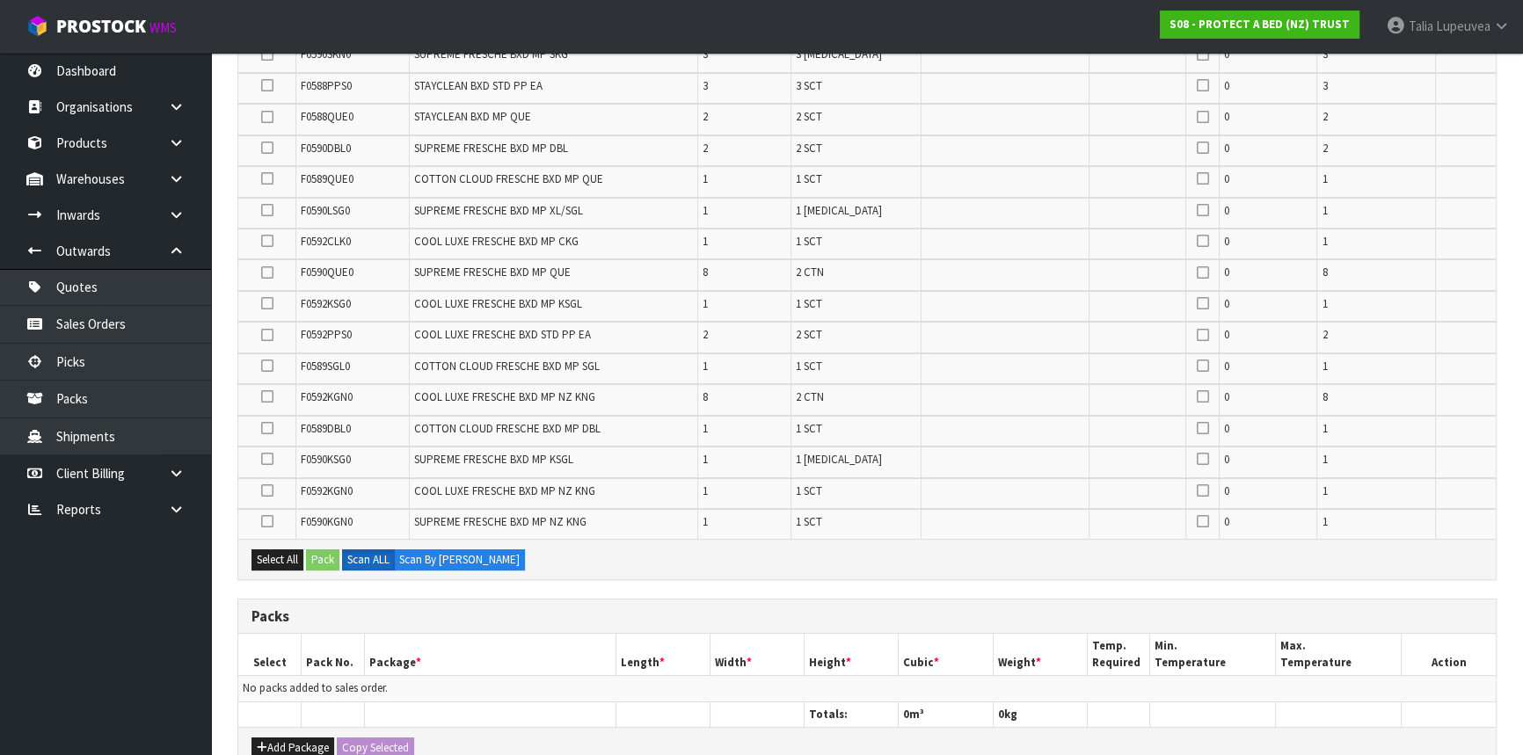
scroll to position [399, 0]
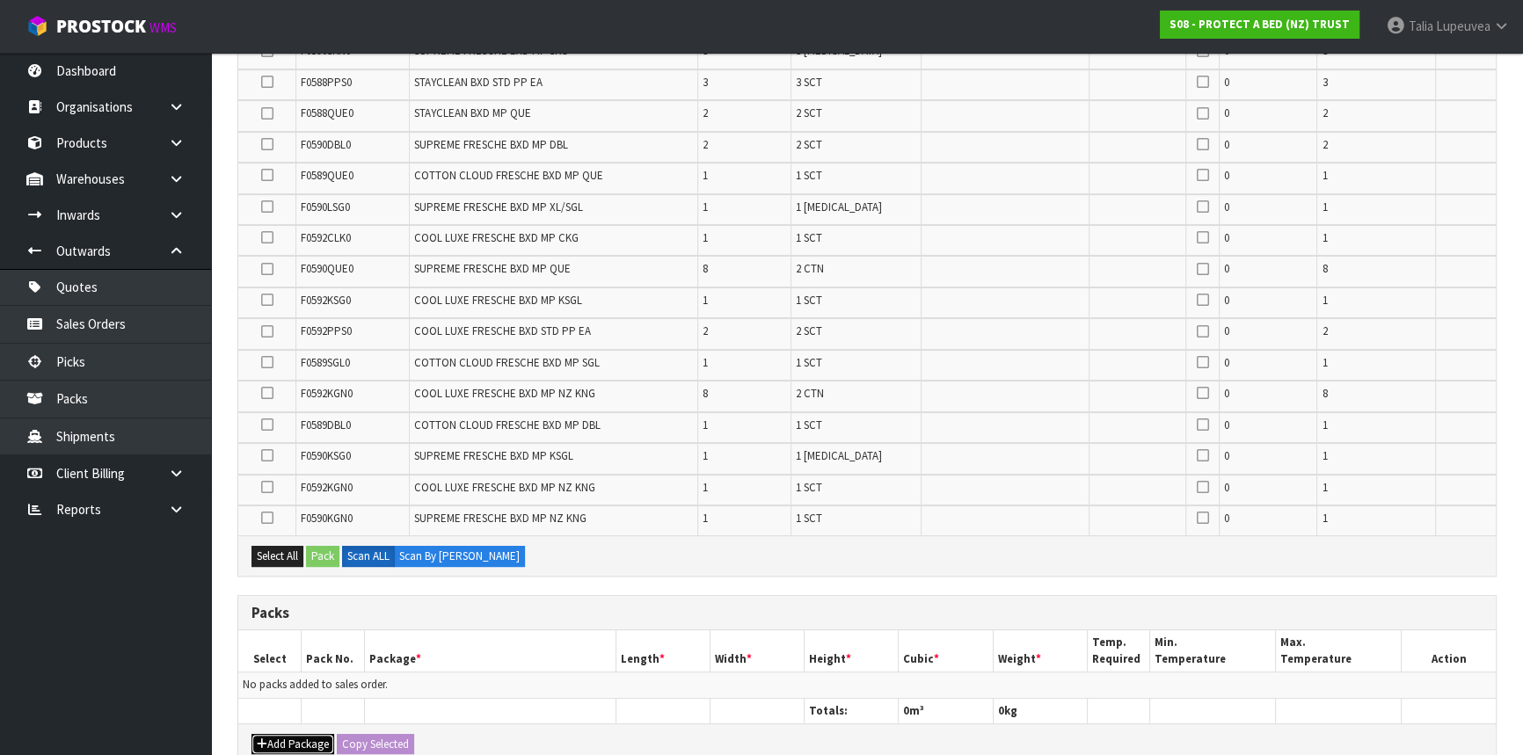
click at [299, 727] on button "Add Package" at bounding box center [292, 744] width 83 height 21
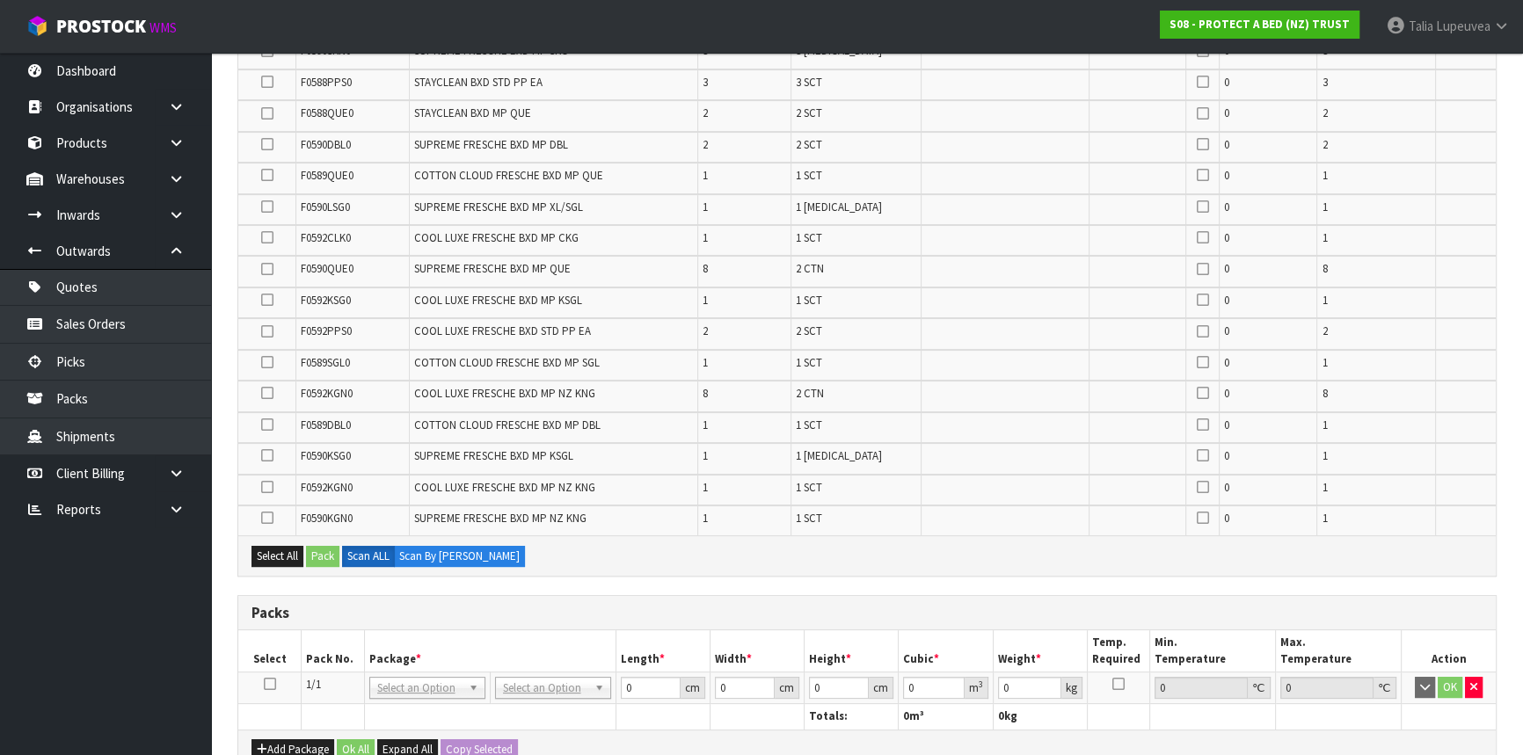
click at [271, 684] on icon at bounding box center [270, 684] width 12 height 1
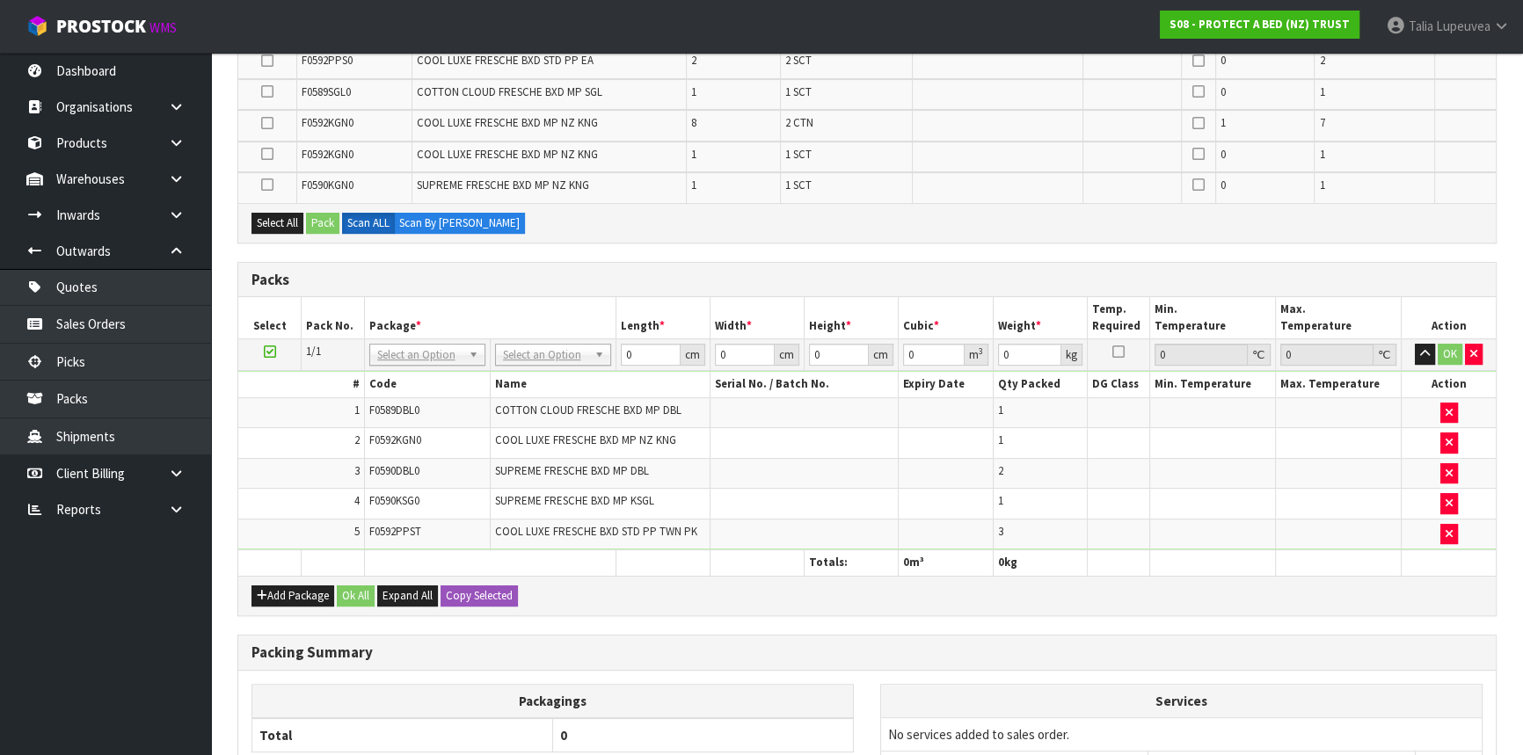
scroll to position [577, 0]
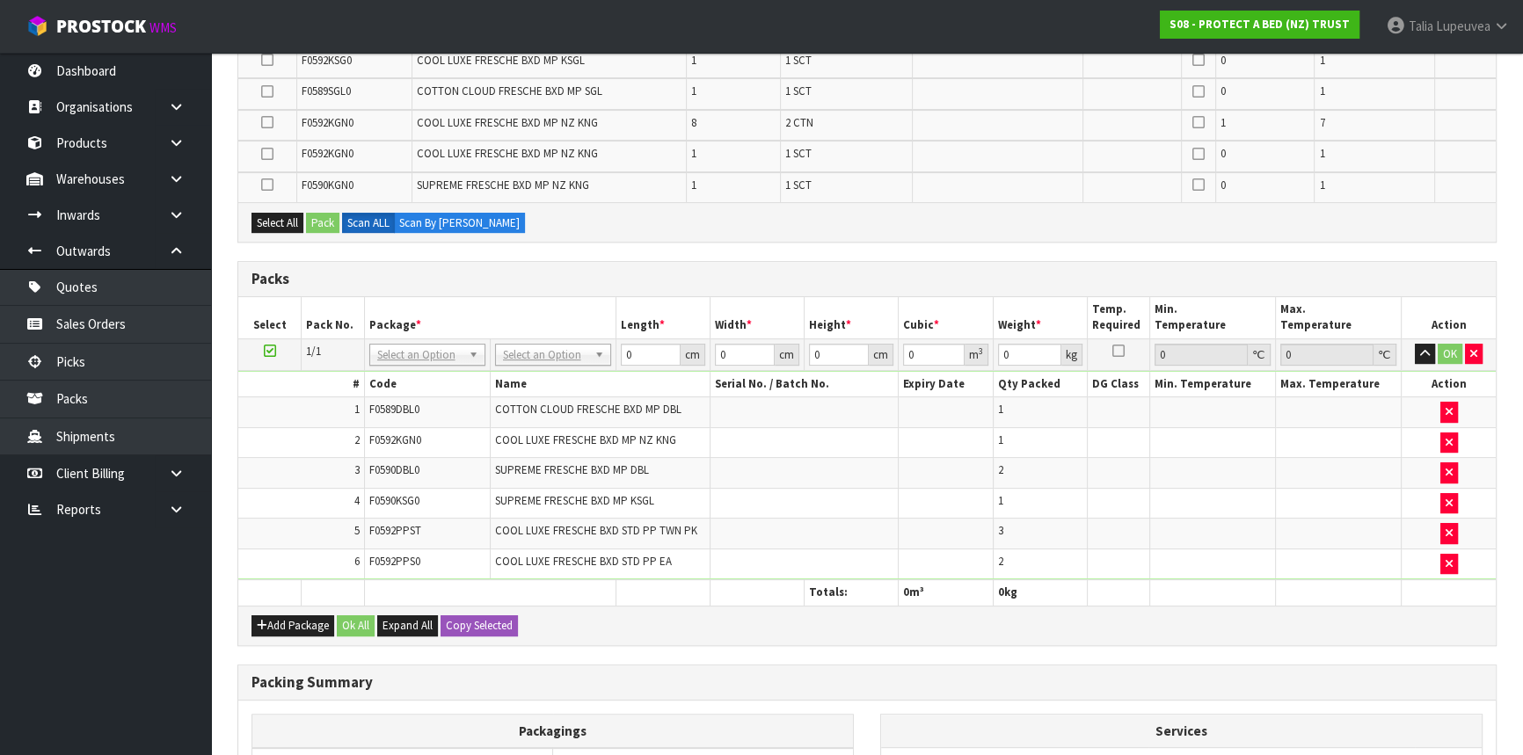
drag, startPoint x: 582, startPoint y: 345, endPoint x: 577, endPoint y: 355, distance: 11.8
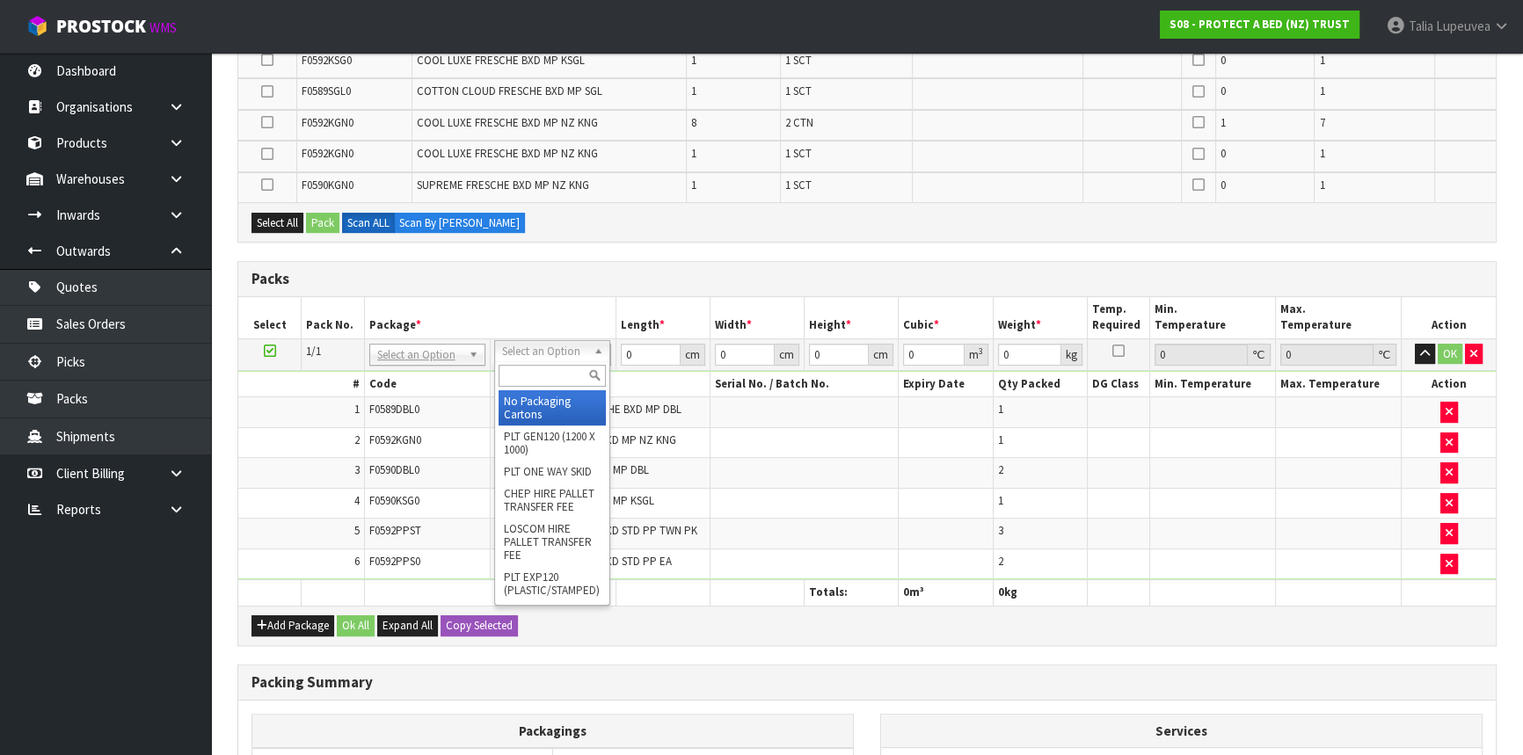
click at [571, 371] on input "text" at bounding box center [552, 376] width 107 height 22
type input "CTN9"
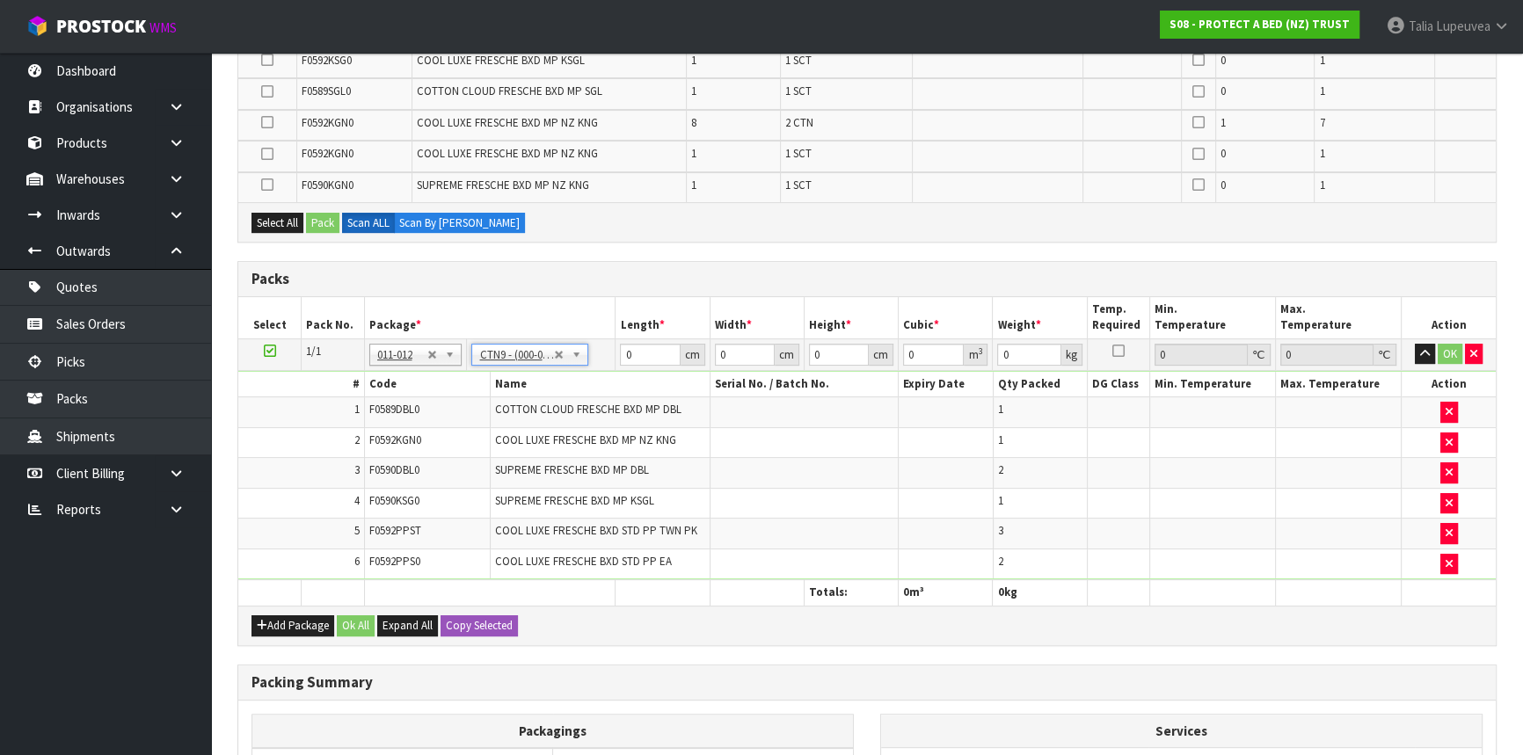
type input "51"
type input "38"
type input "58.5"
type input "0.113373"
type input "9.11"
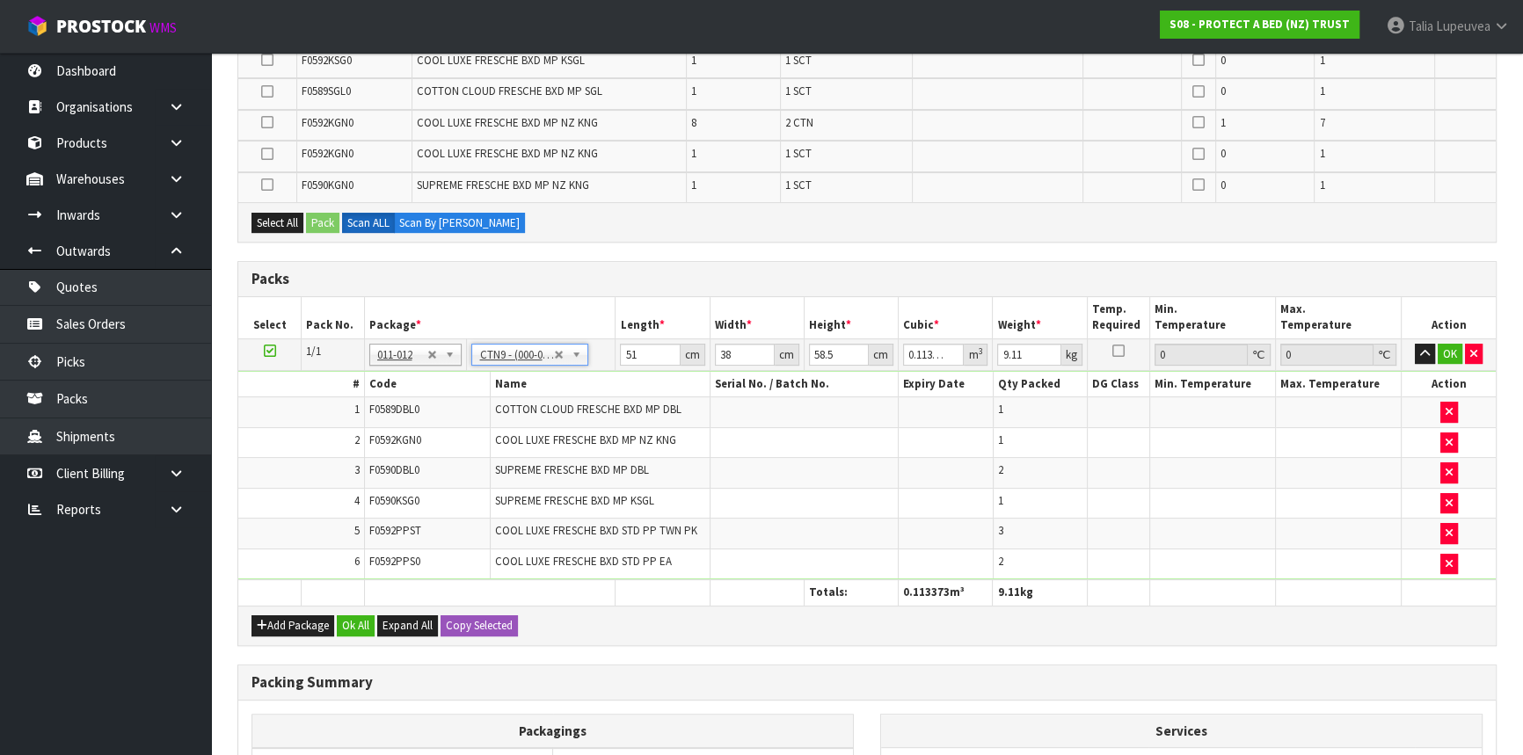
click at [265, 351] on icon at bounding box center [270, 351] width 12 height 1
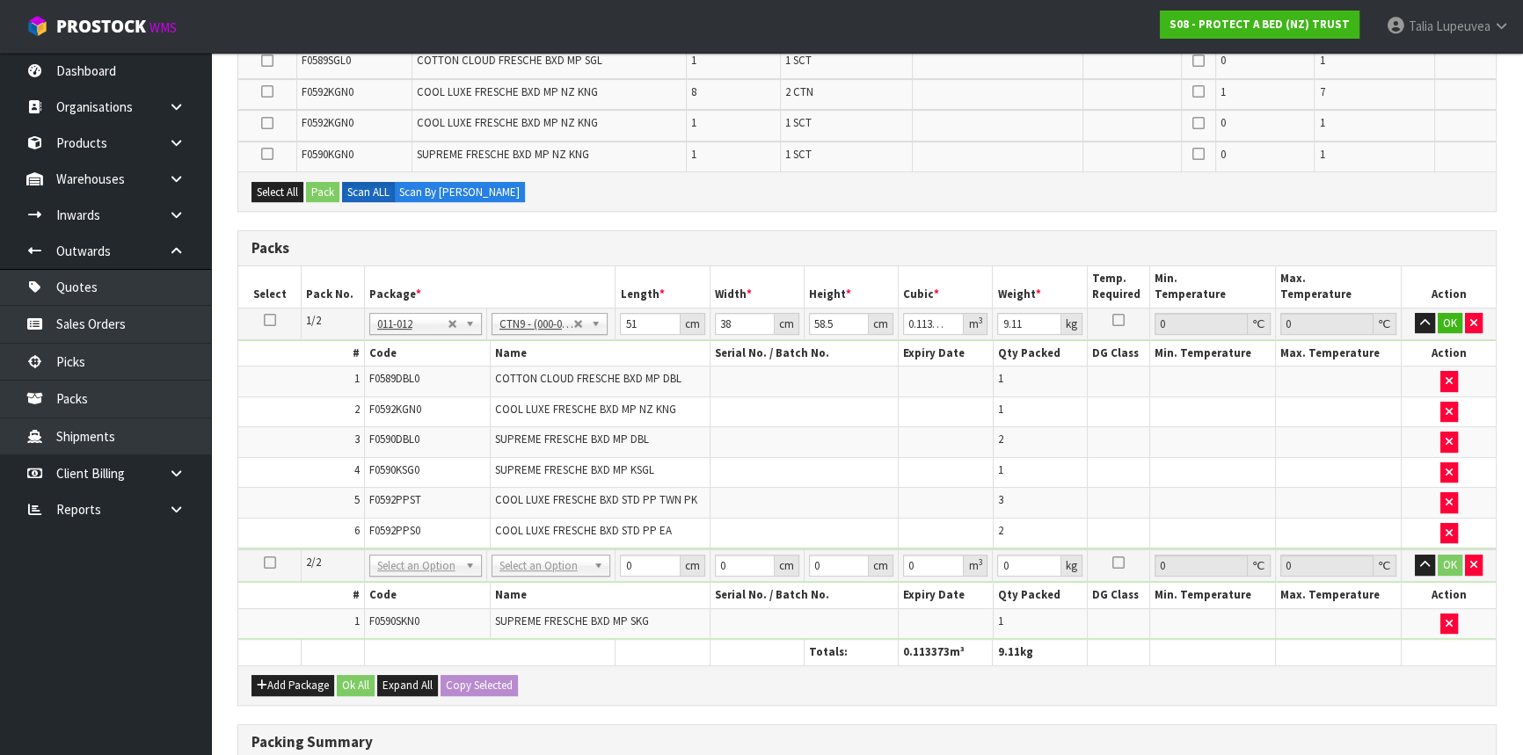
scroll to position [657, 0]
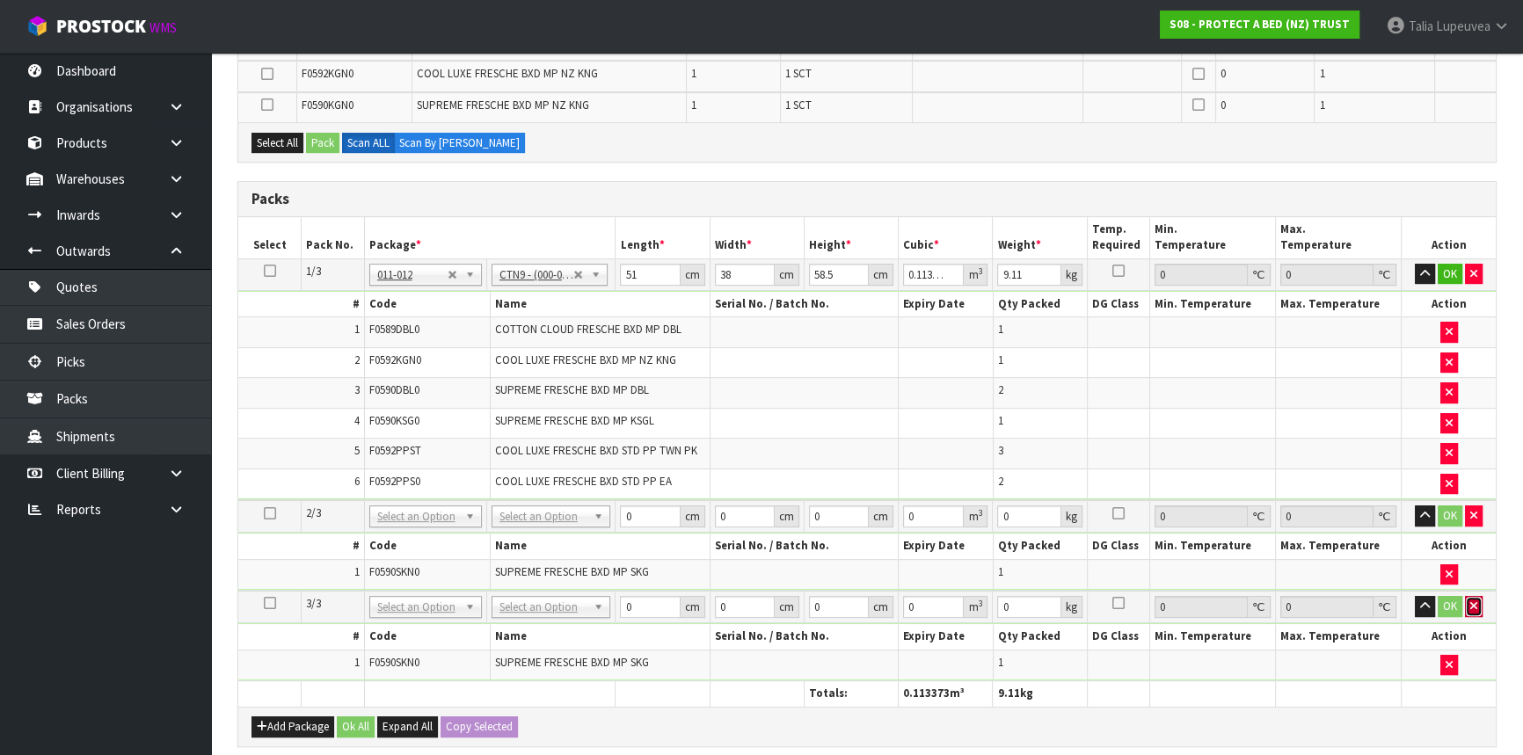
click at [1475, 607] on button "button" at bounding box center [1474, 606] width 18 height 21
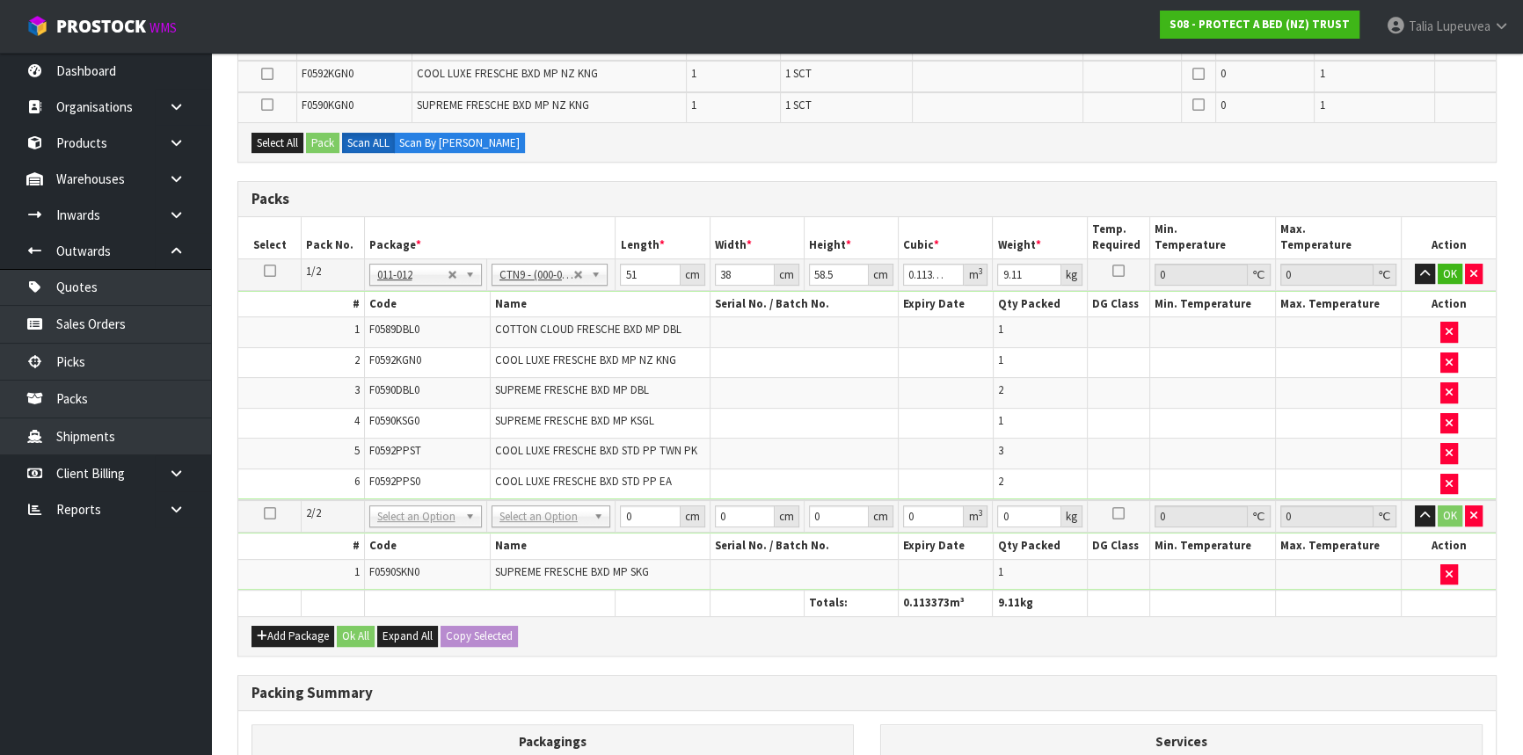
click at [273, 513] on icon at bounding box center [270, 513] width 12 height 1
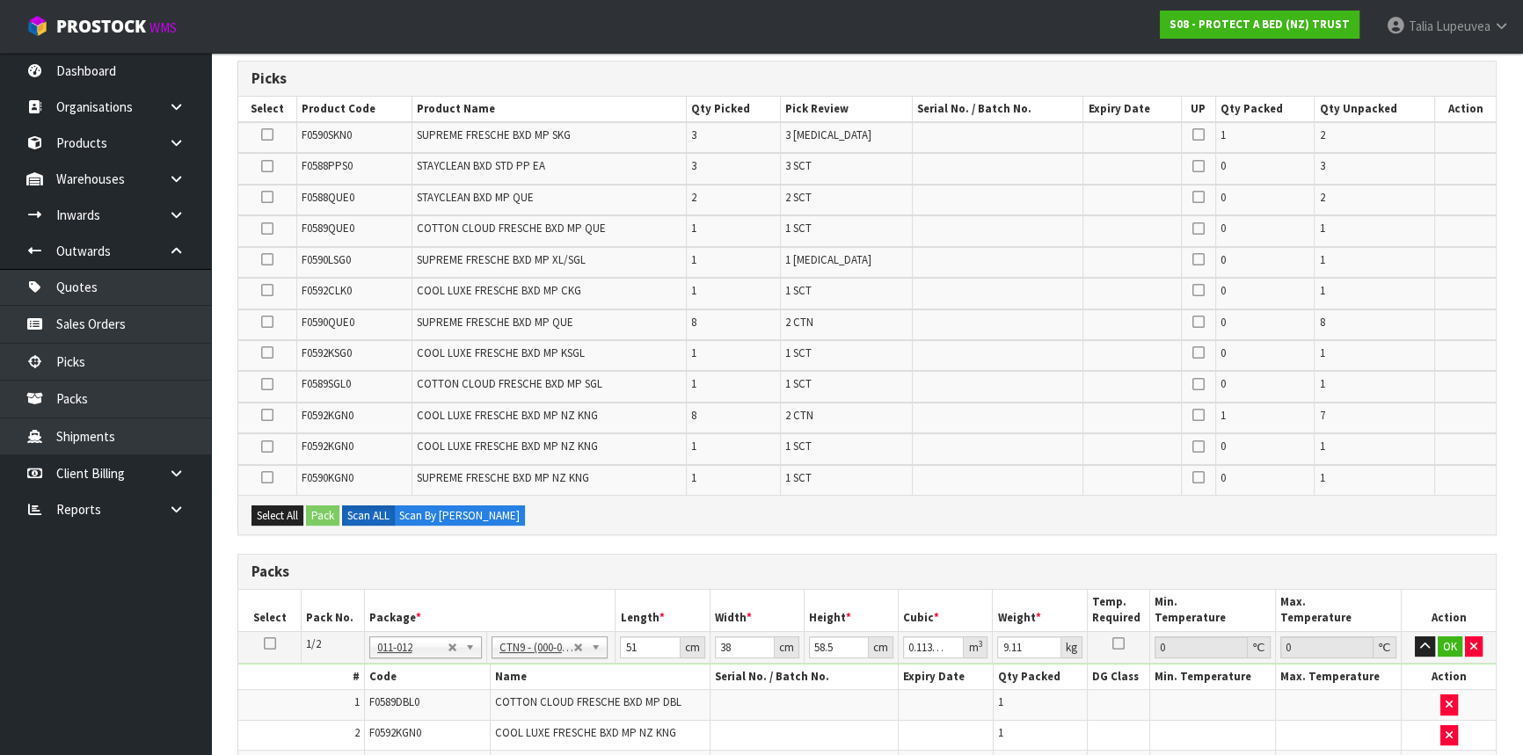
scroll to position [257, 0]
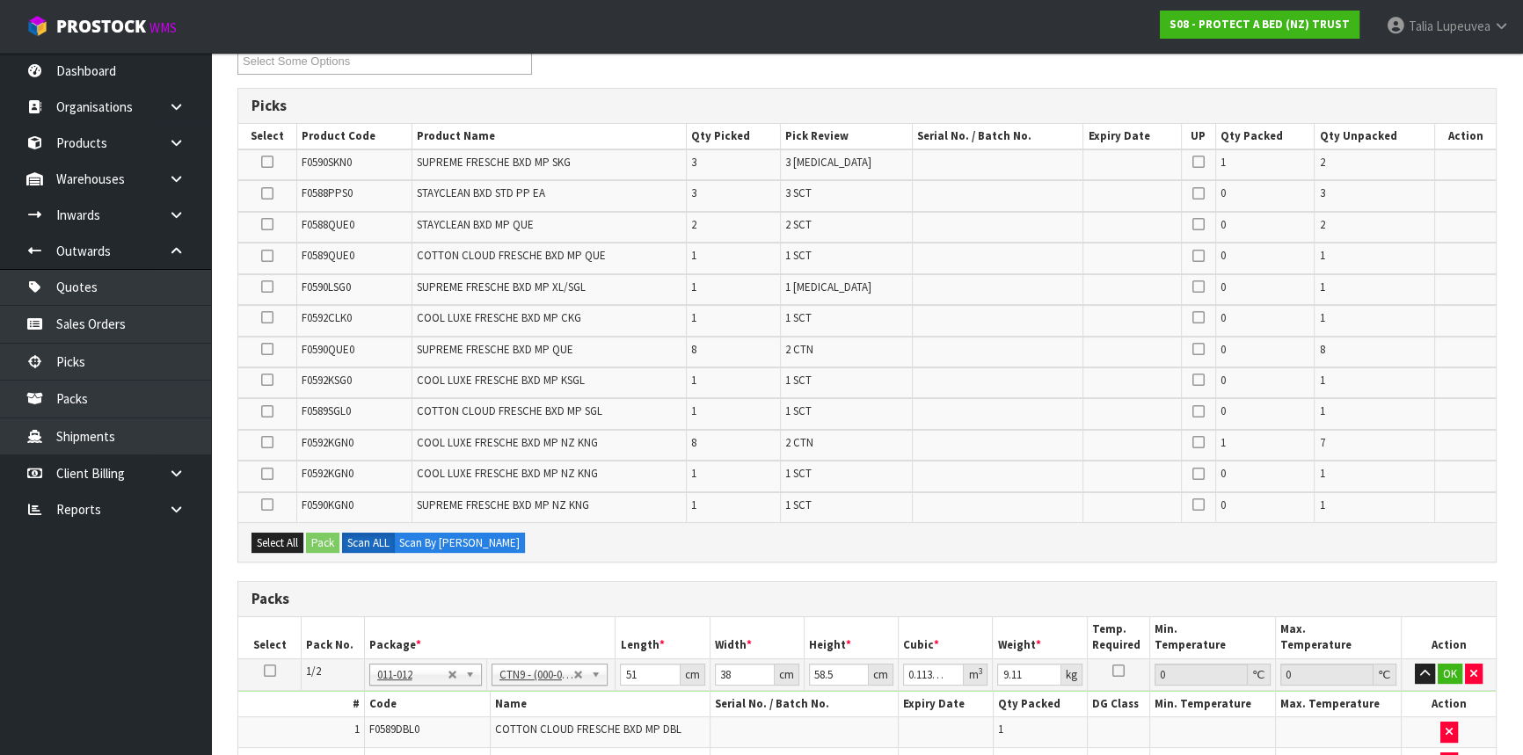
drag, startPoint x: 1256, startPoint y: 447, endPoint x: 1472, endPoint y: 519, distance: 227.2
click at [1472, 522] on div "Select All Pack Scan ALL Scan By [PERSON_NAME]" at bounding box center [866, 542] width 1257 height 40
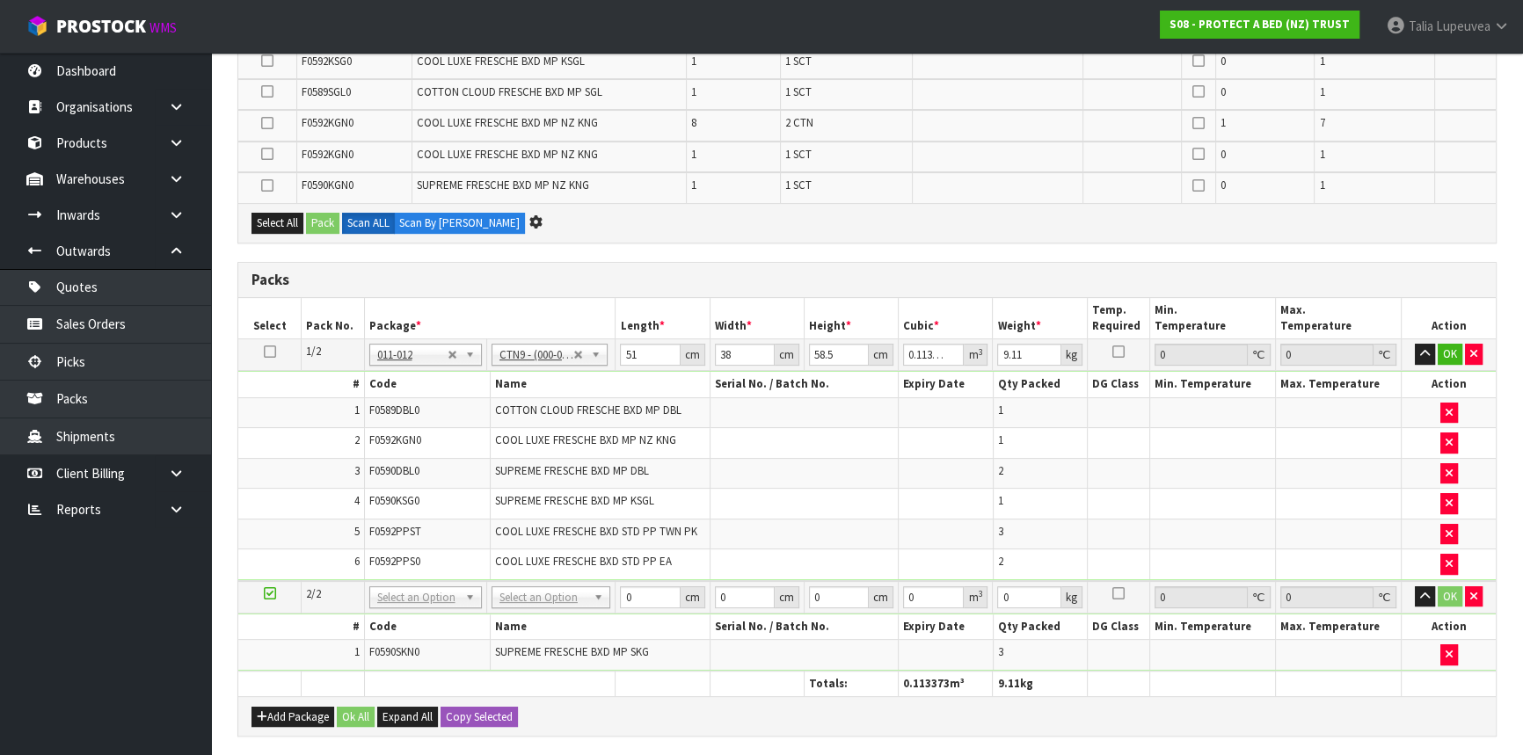
scroll to position [0, 0]
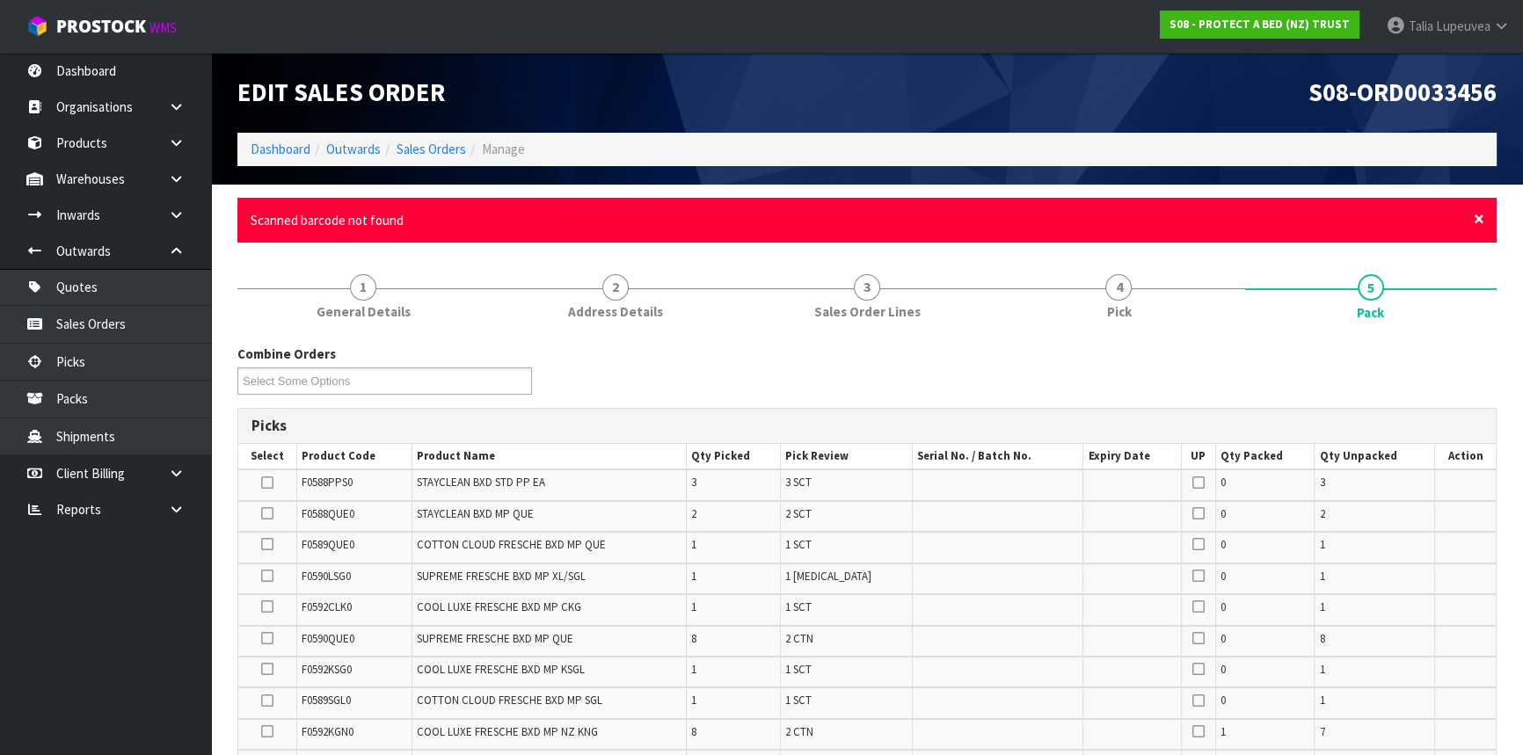
click at [1474, 213] on span "×" at bounding box center [1479, 219] width 11 height 25
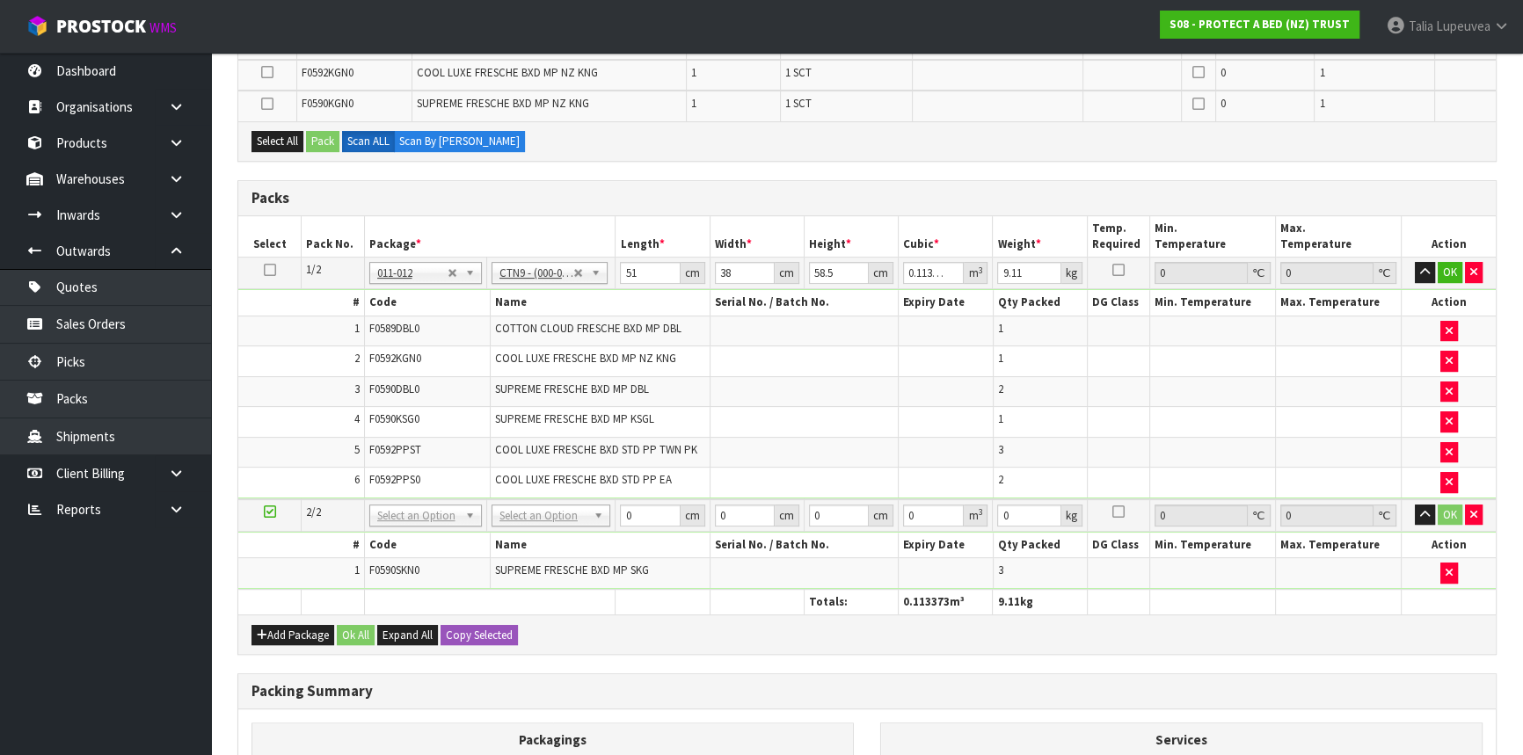
scroll to position [853, 0]
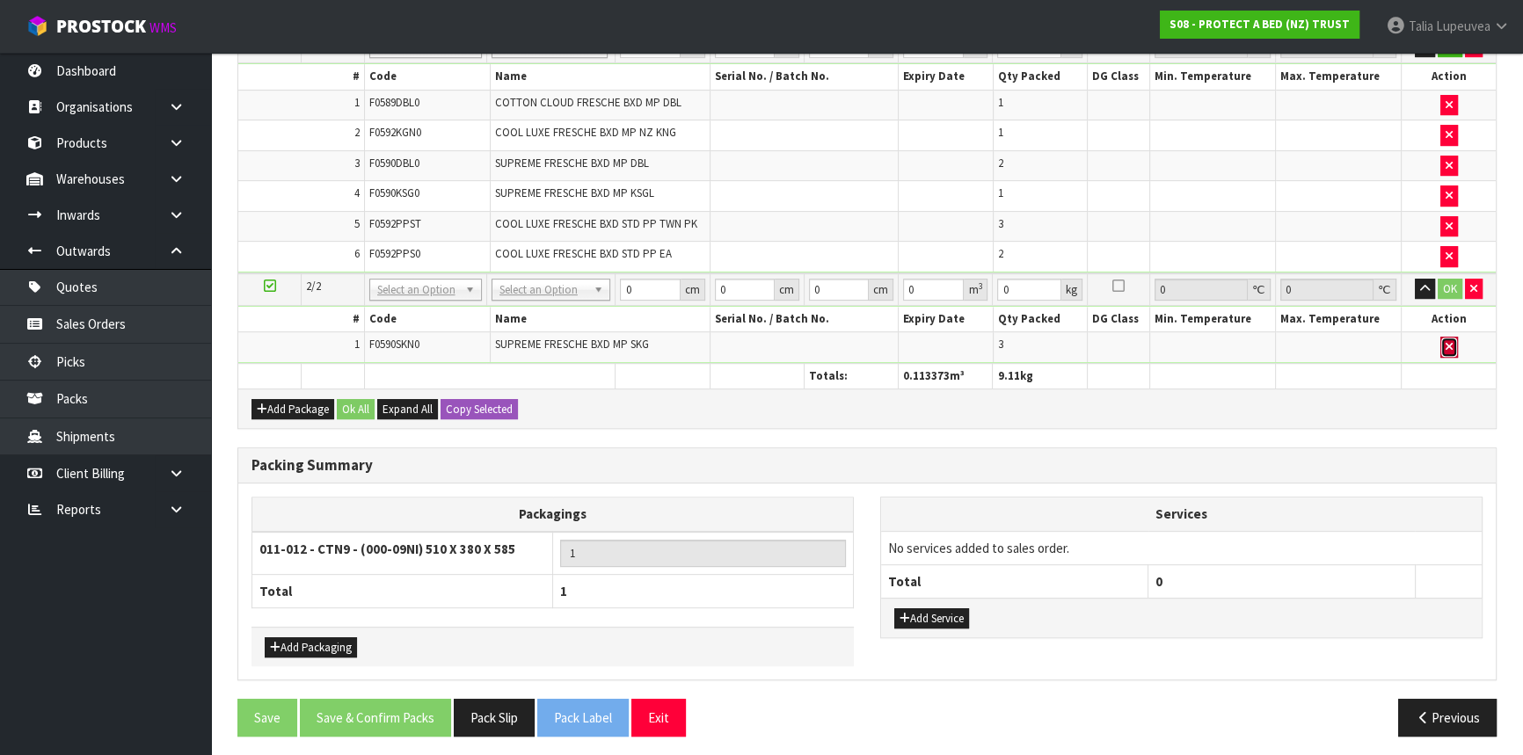
click at [1443, 345] on button "button" at bounding box center [1449, 347] width 18 height 21
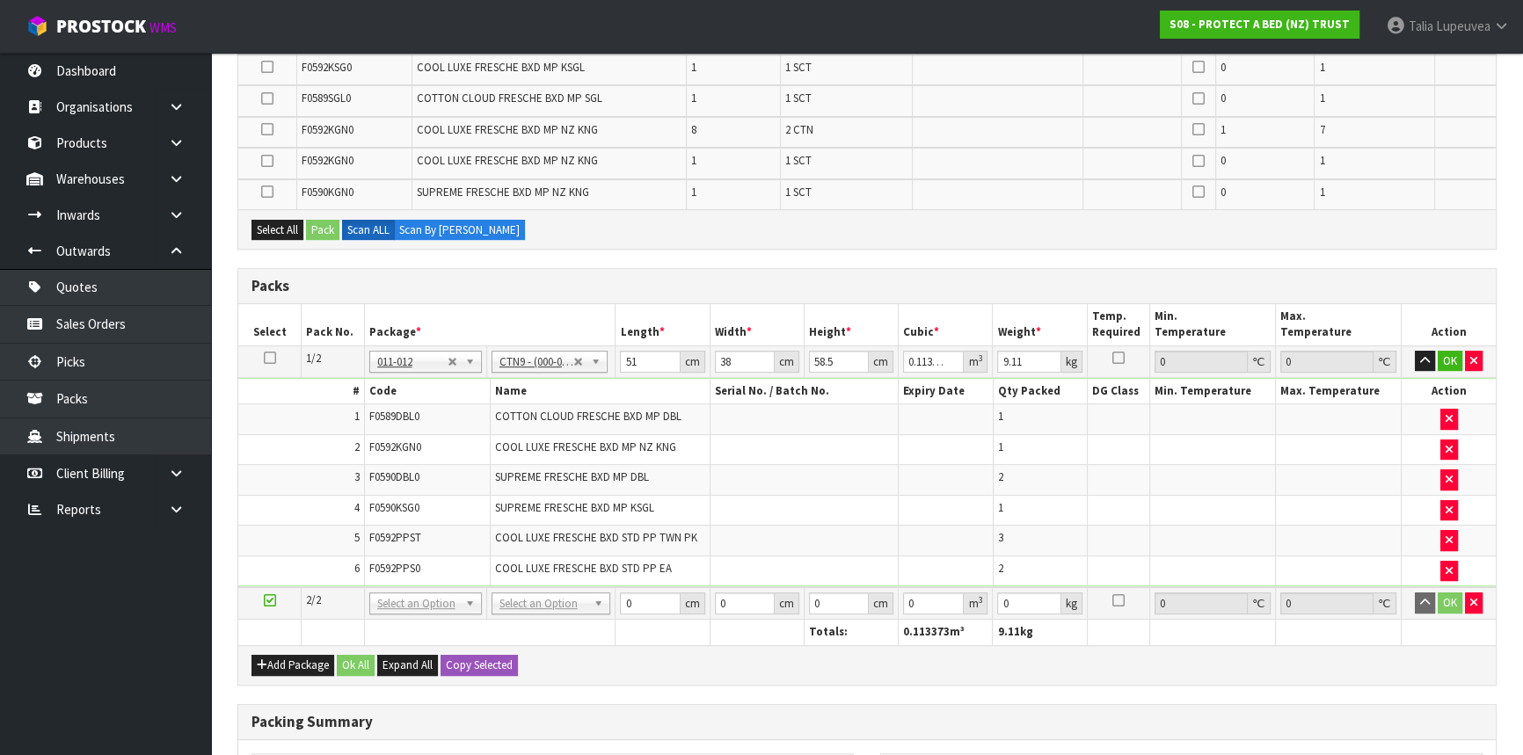
scroll to position [586, 0]
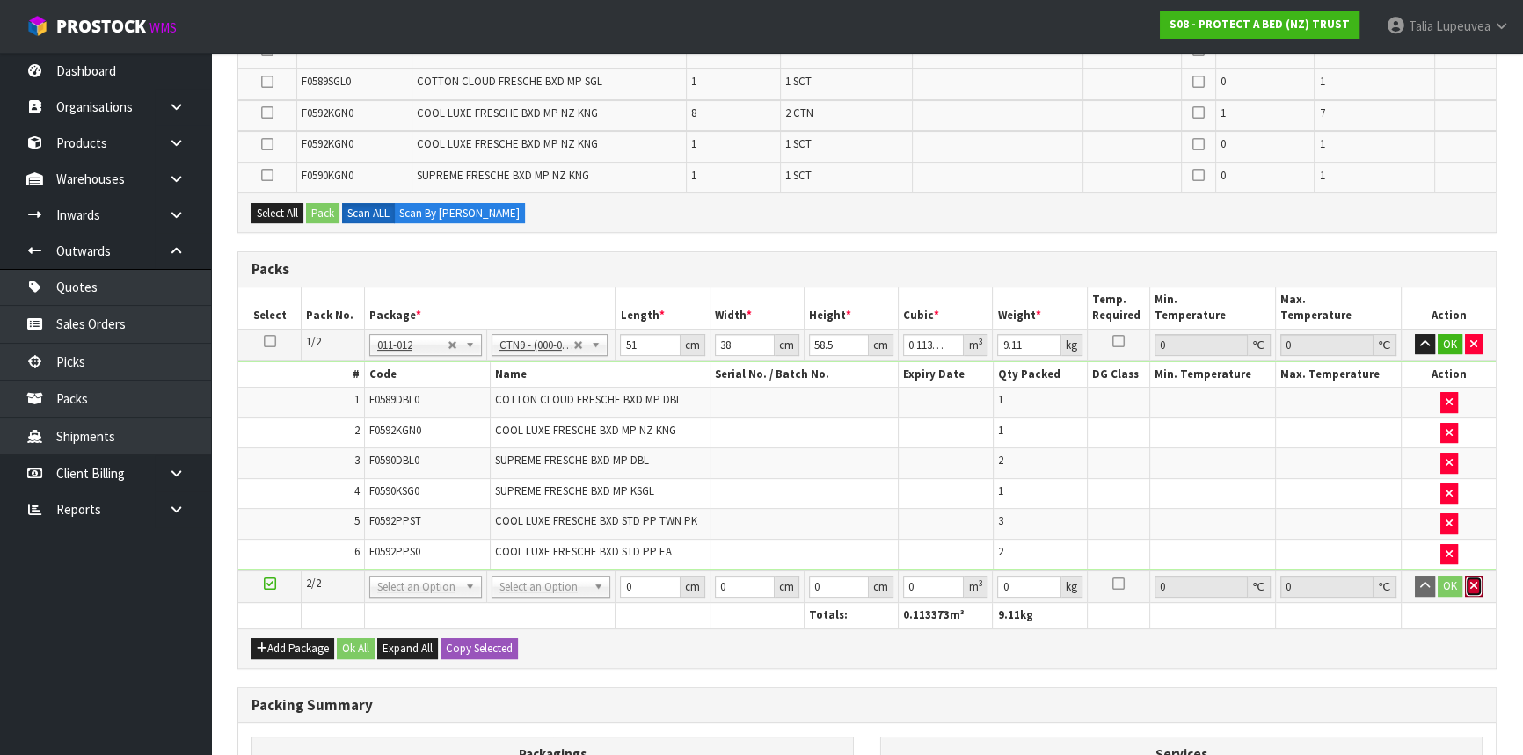
click at [1477, 585] on button "button" at bounding box center [1474, 586] width 18 height 21
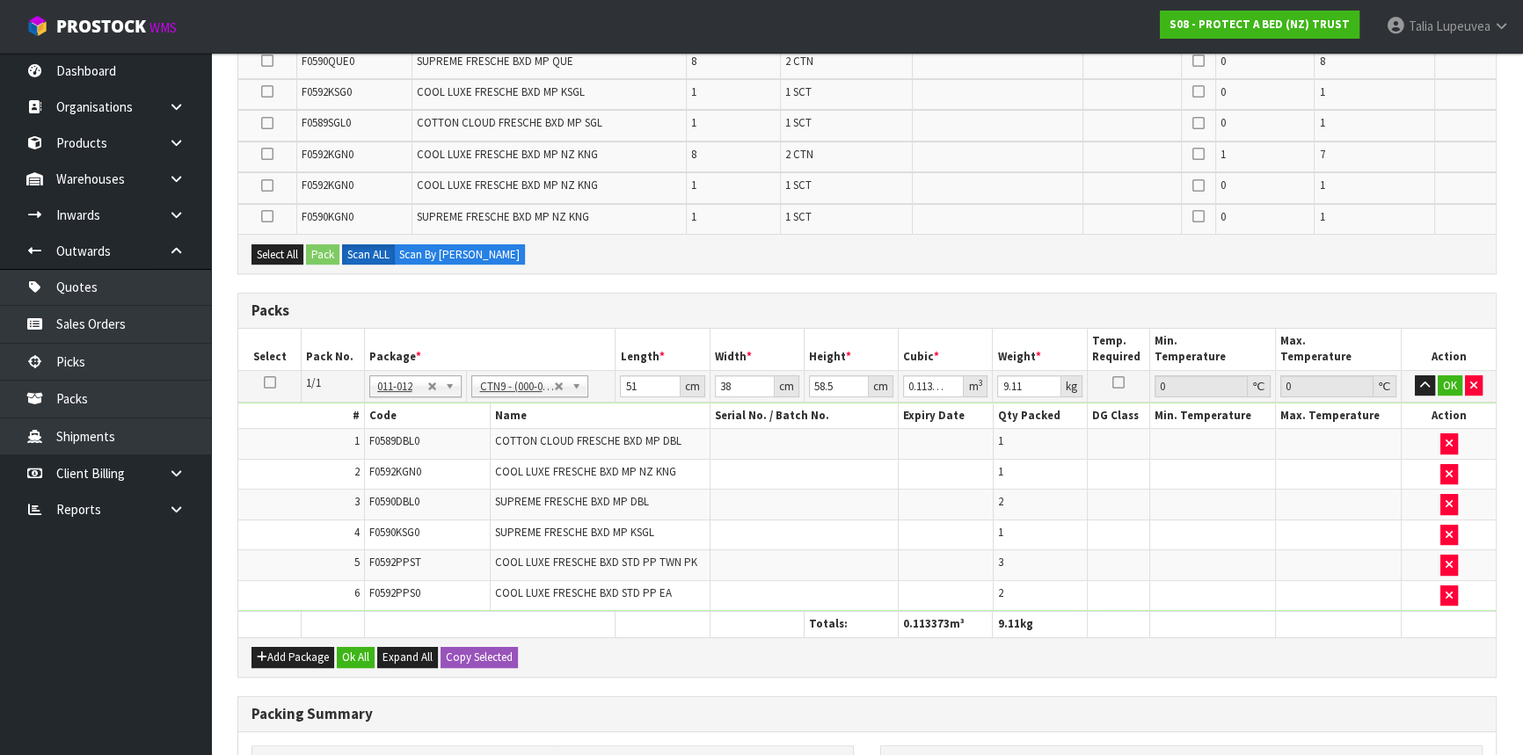
scroll to position [746, 0]
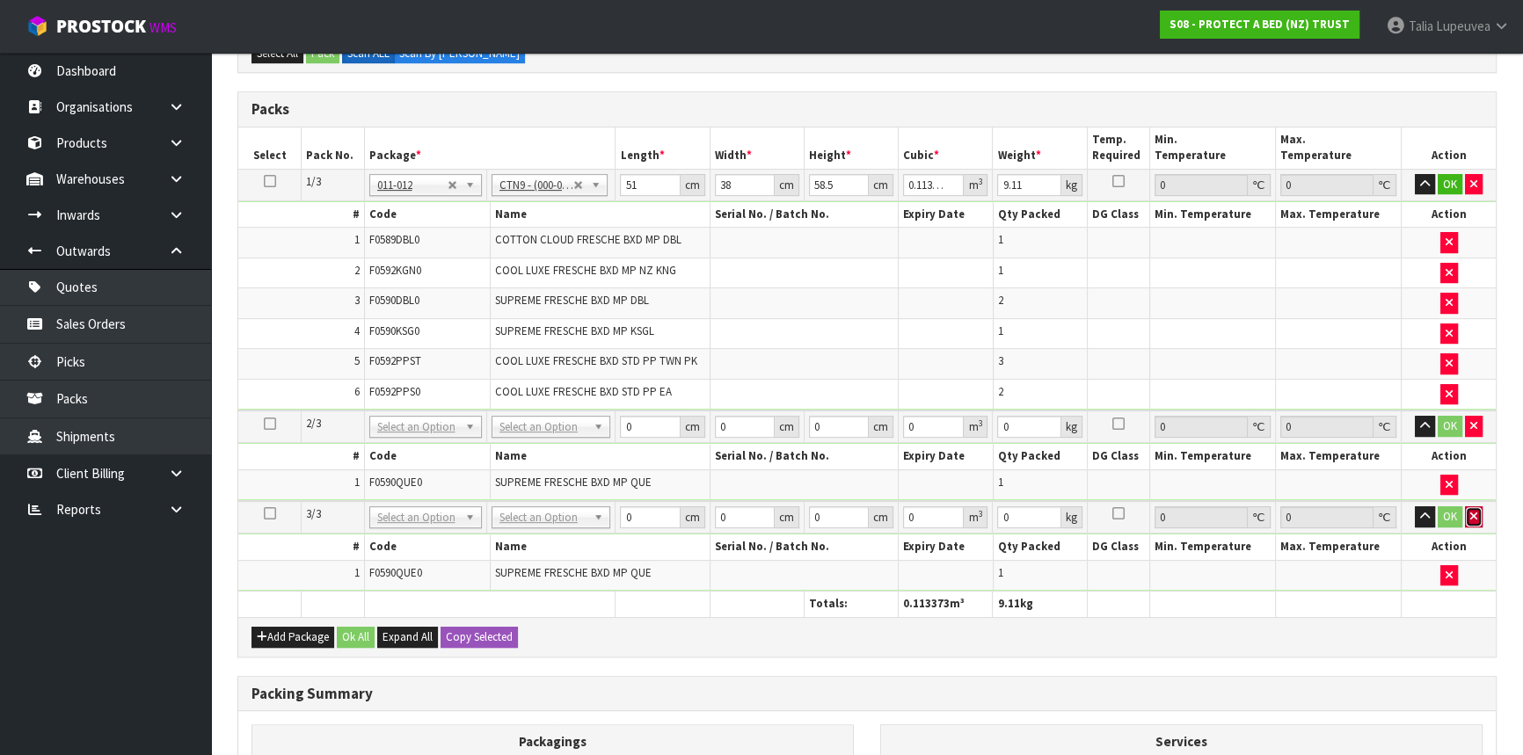
click at [1473, 511] on icon "button" at bounding box center [1473, 516] width 7 height 11
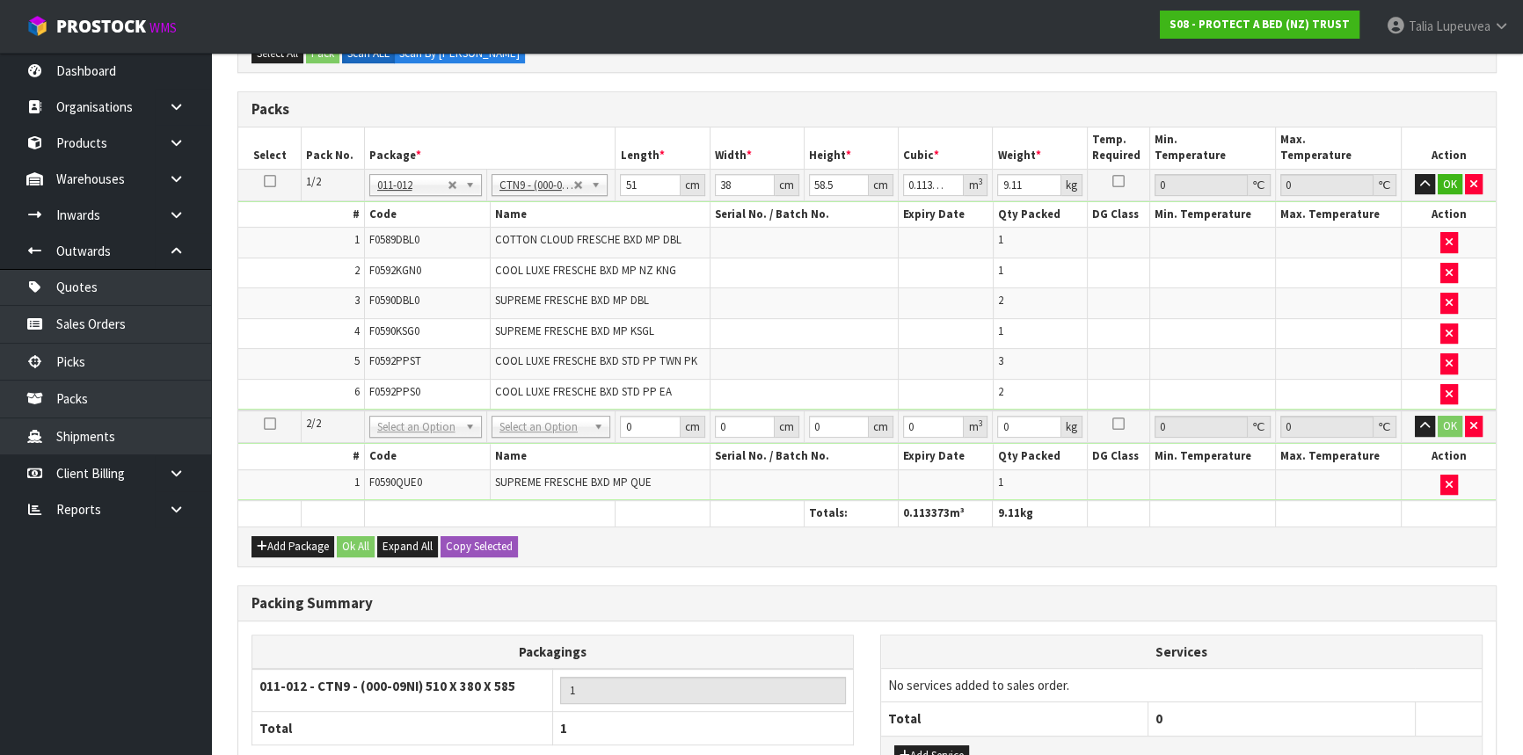
click at [266, 424] on icon at bounding box center [270, 424] width 12 height 1
click at [310, 536] on button "Add Package" at bounding box center [292, 546] width 83 height 21
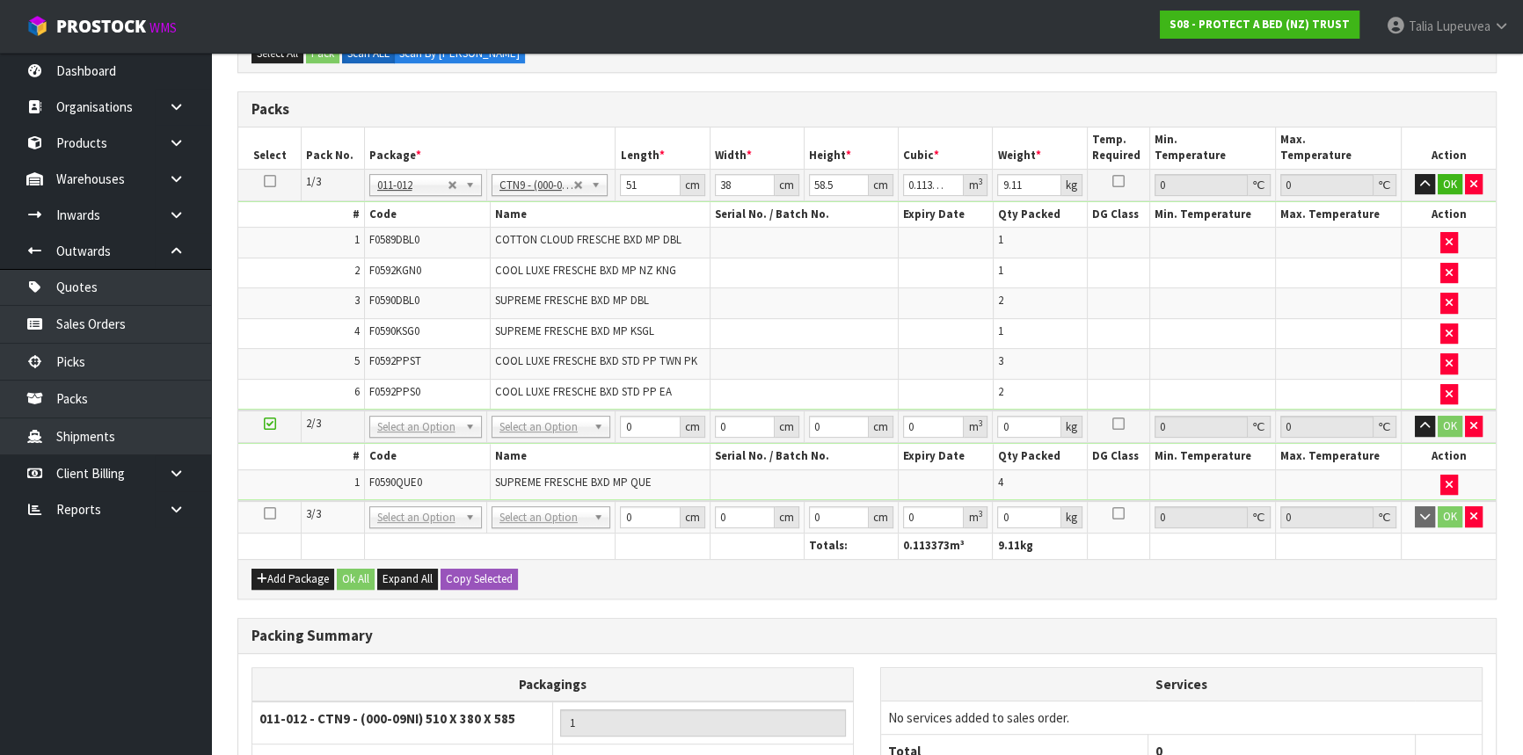
click at [269, 513] on icon at bounding box center [270, 513] width 12 height 1
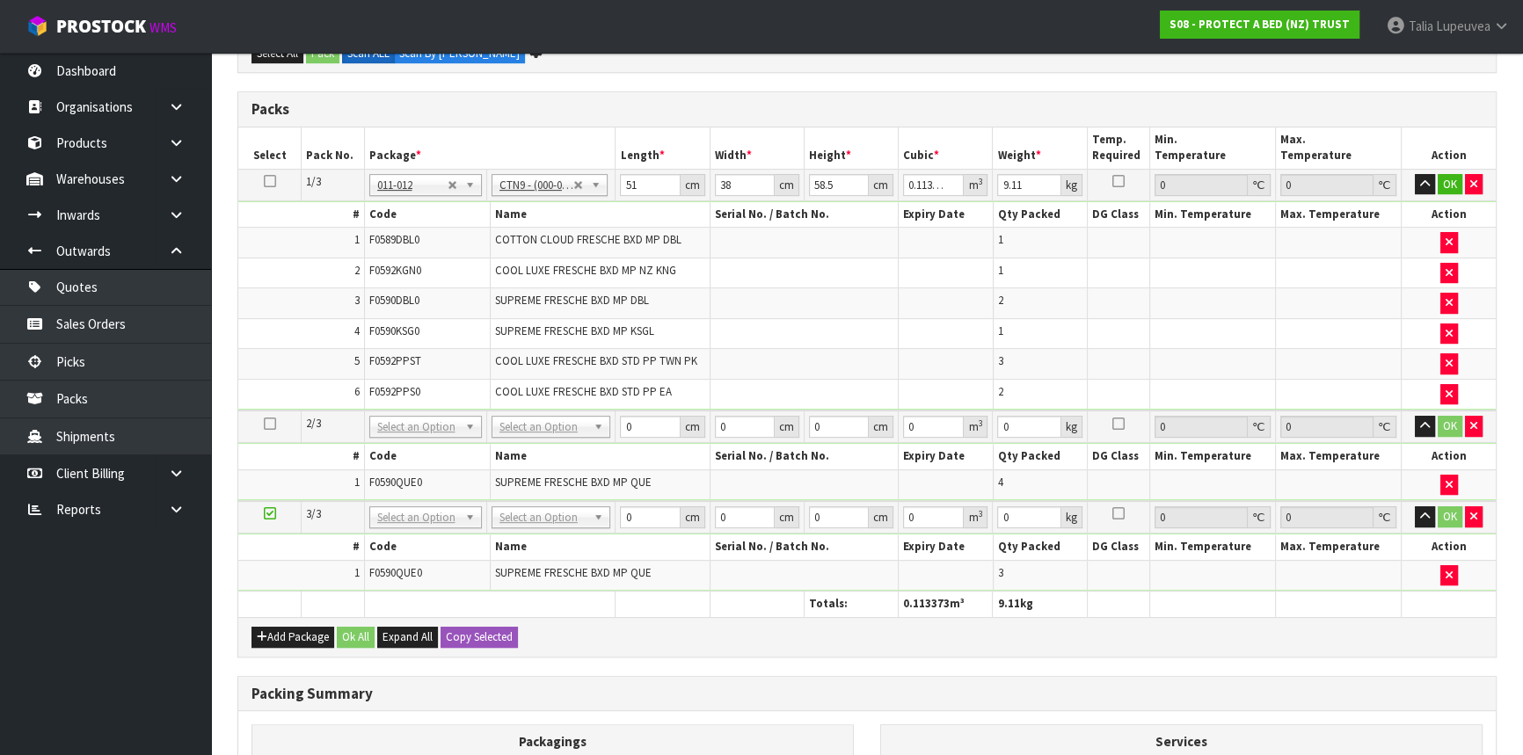
scroll to position [716, 0]
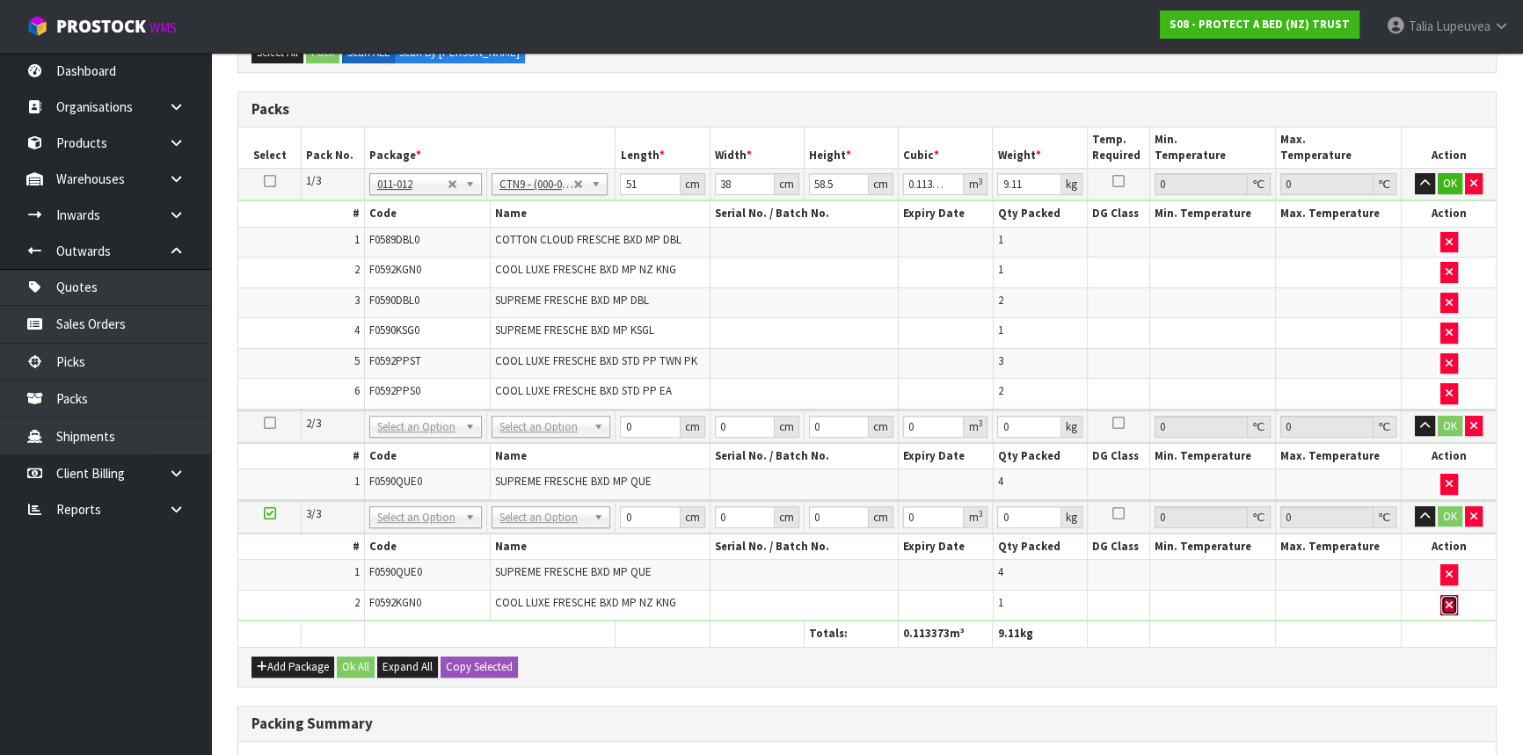
click at [1444, 604] on button "button" at bounding box center [1449, 605] width 18 height 21
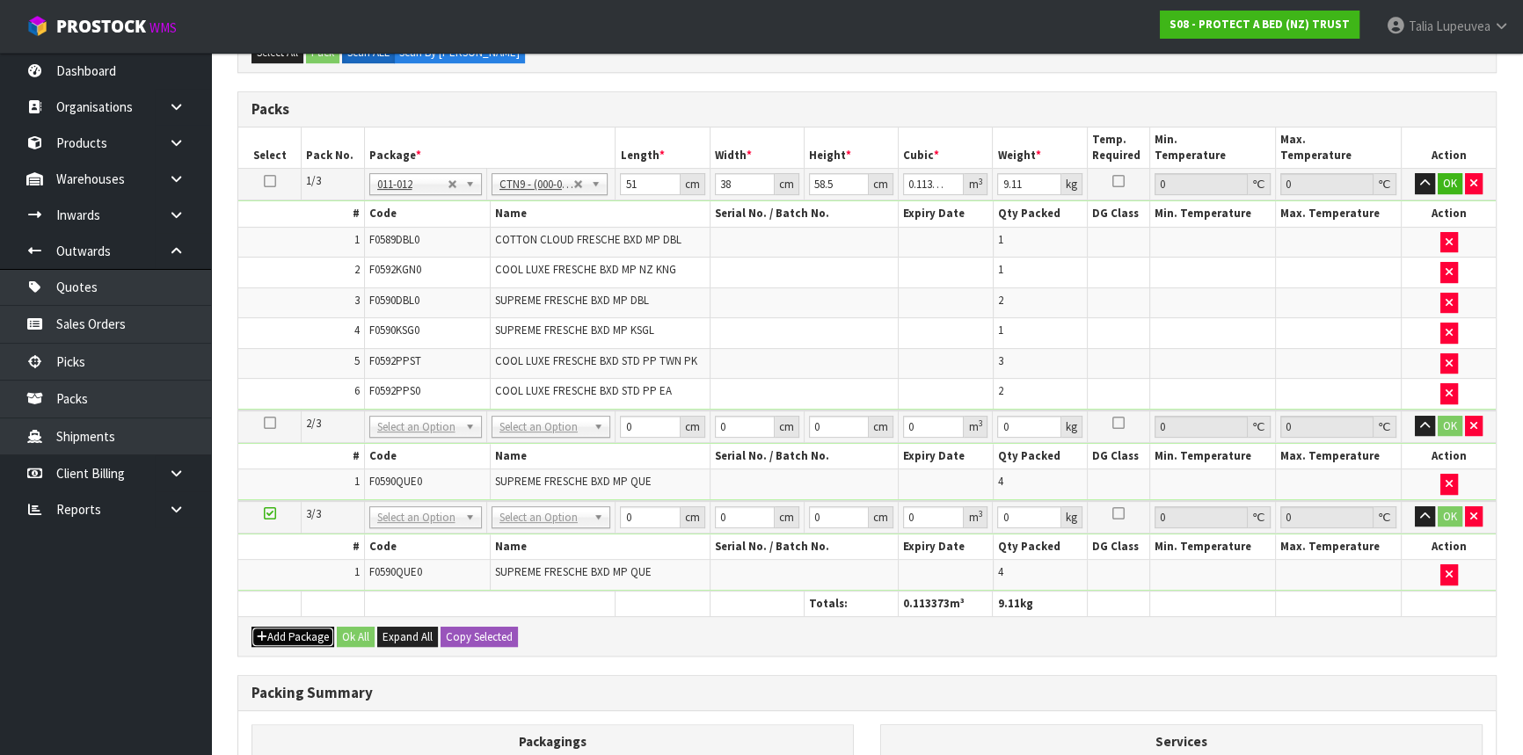
click at [310, 627] on button "Add Package" at bounding box center [292, 637] width 83 height 21
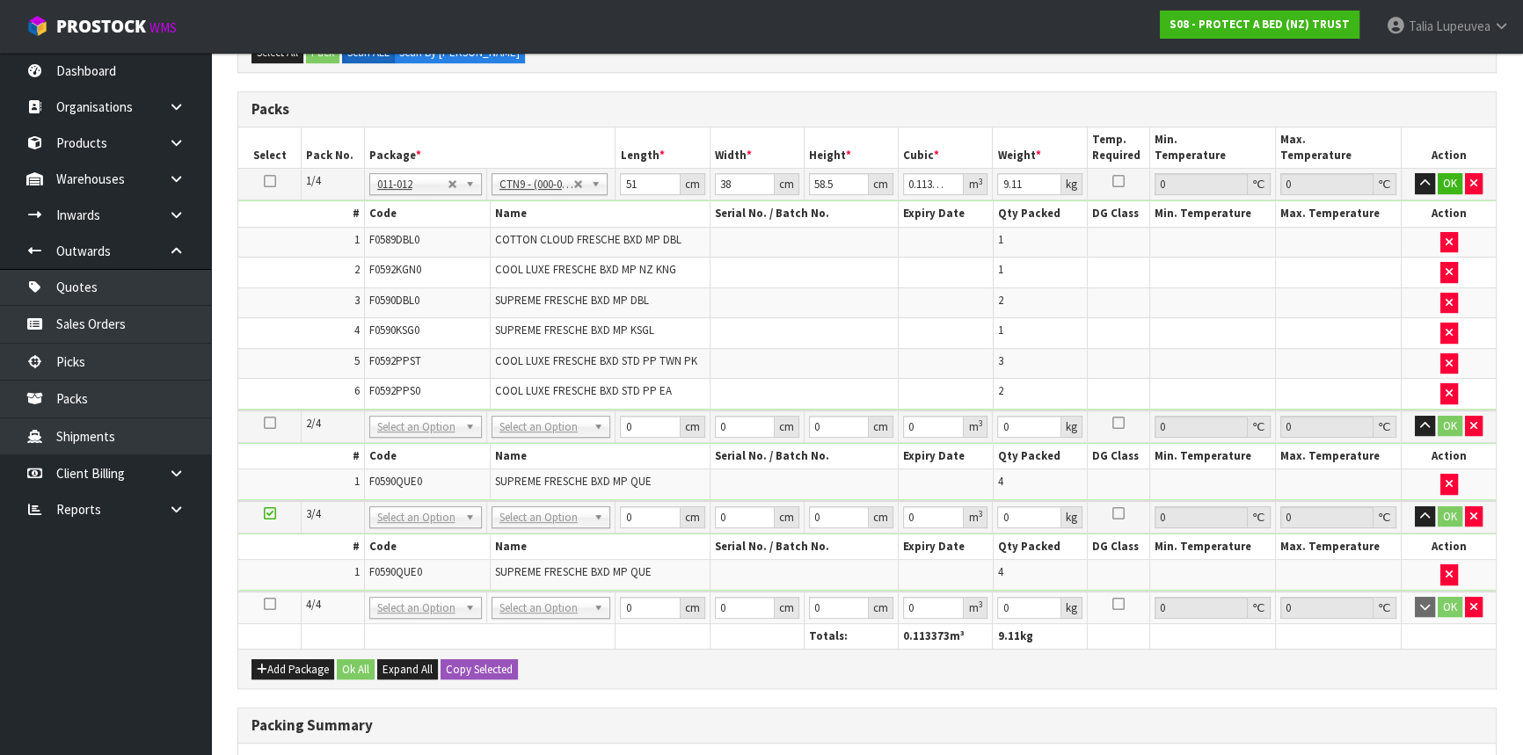
click at [273, 604] on icon at bounding box center [270, 604] width 12 height 1
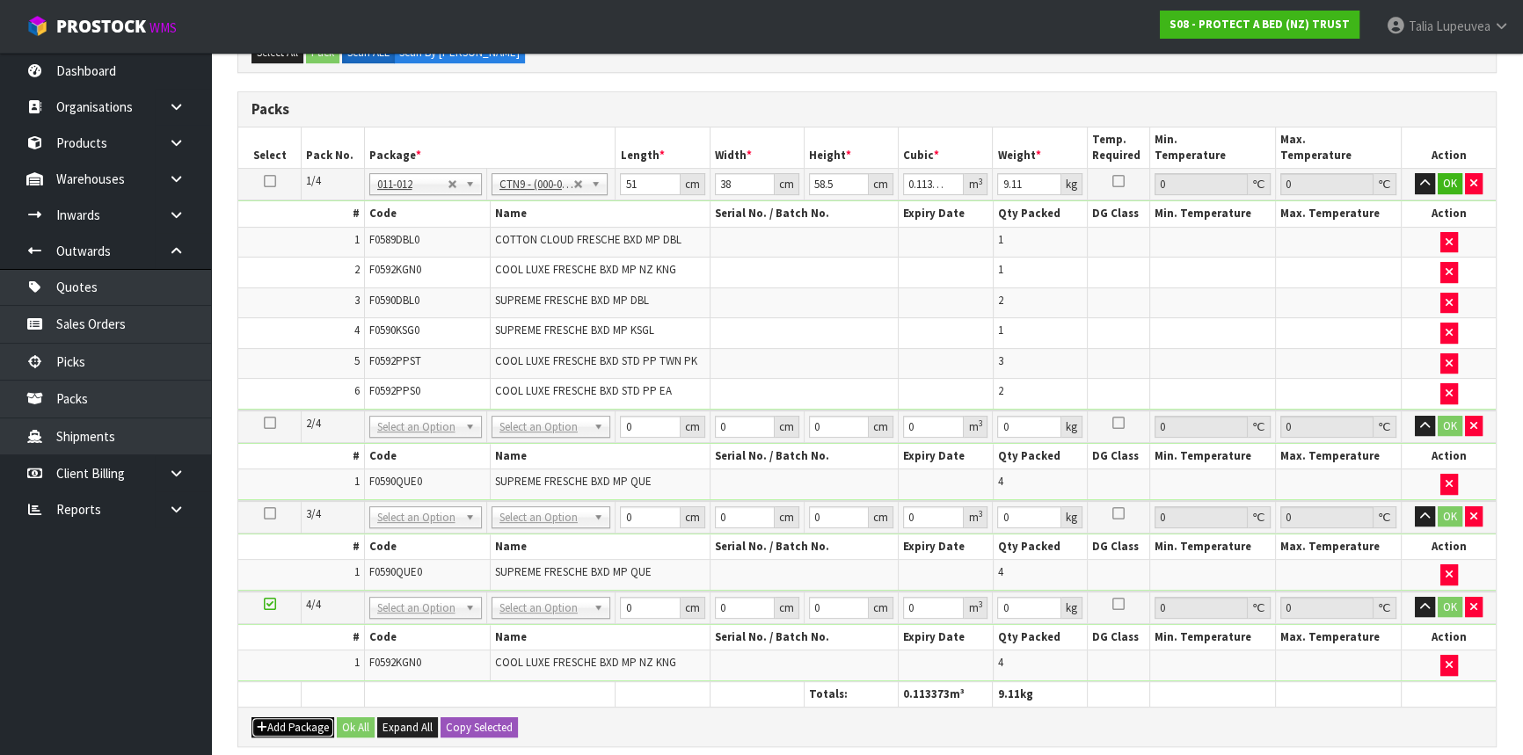
click at [288, 717] on button "Add Package" at bounding box center [292, 727] width 83 height 21
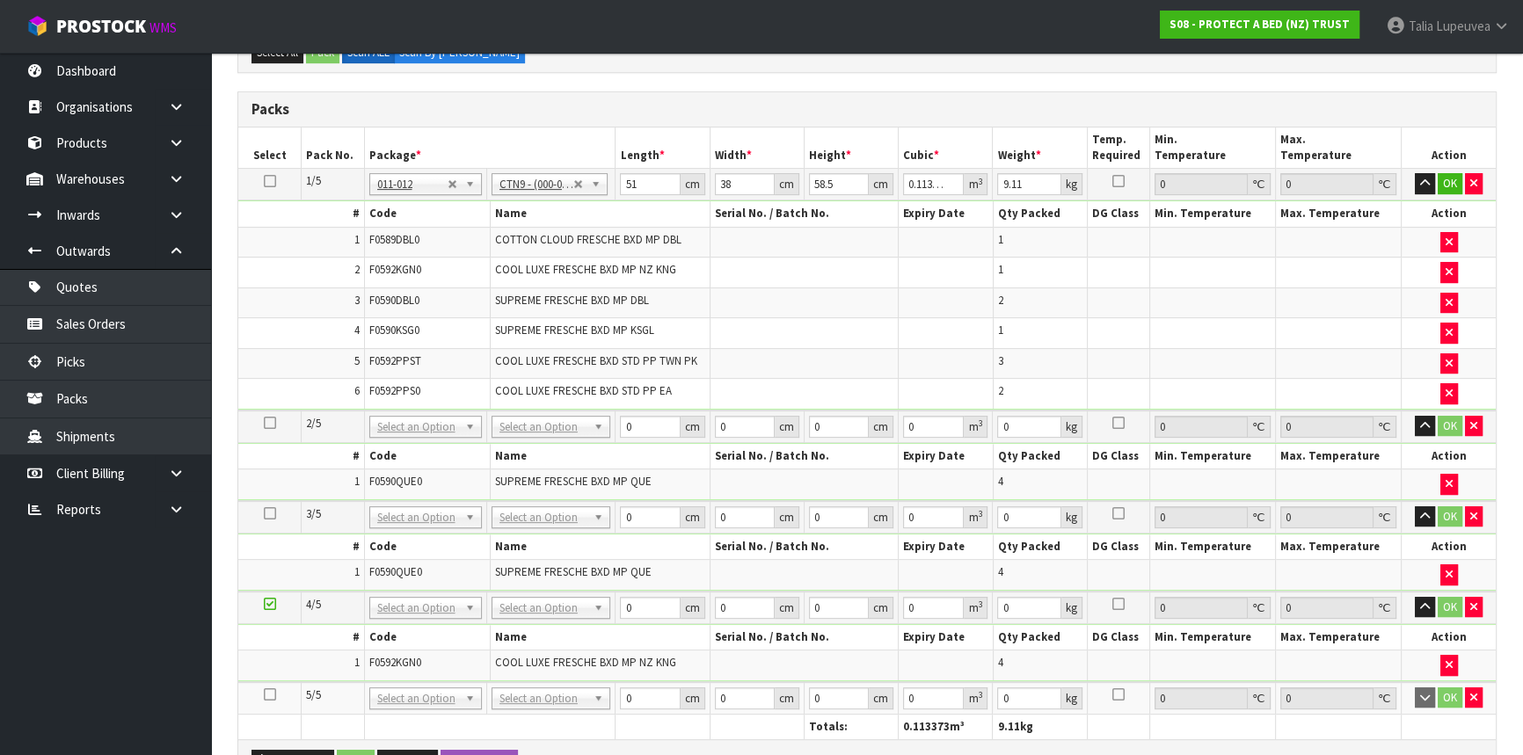
click at [268, 695] on icon at bounding box center [270, 695] width 12 height 1
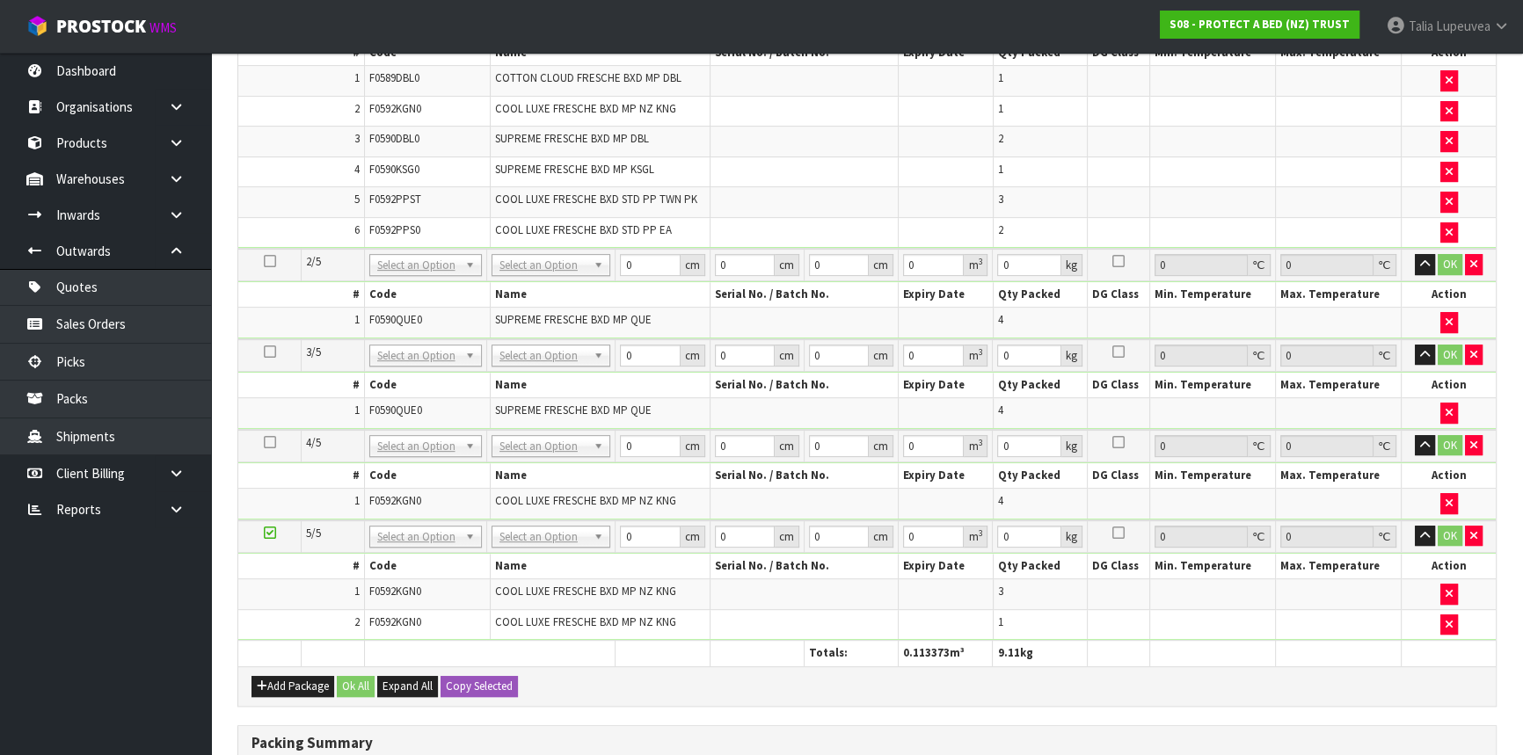
scroll to position [893, 0]
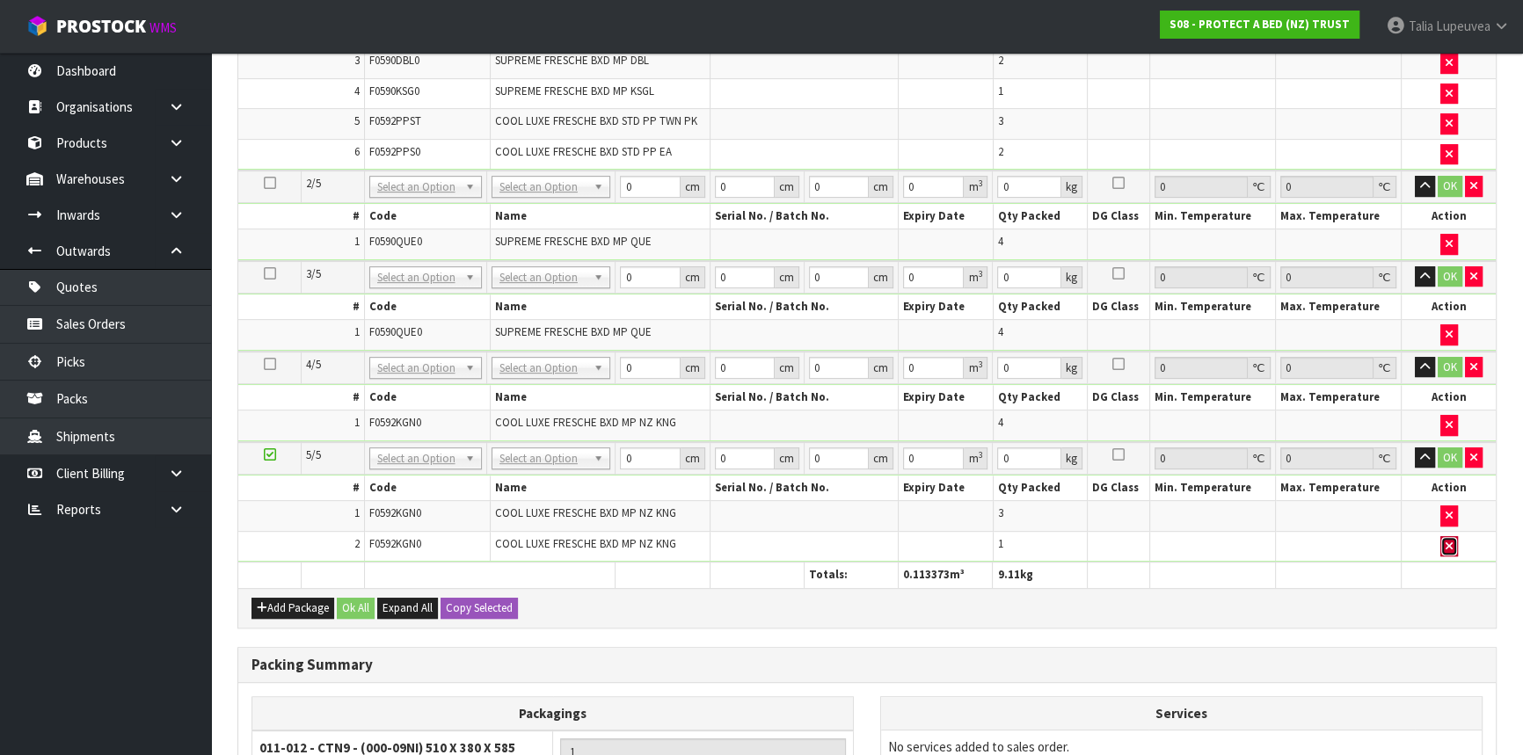
click at [1448, 541] on icon "button" at bounding box center [1448, 546] width 7 height 11
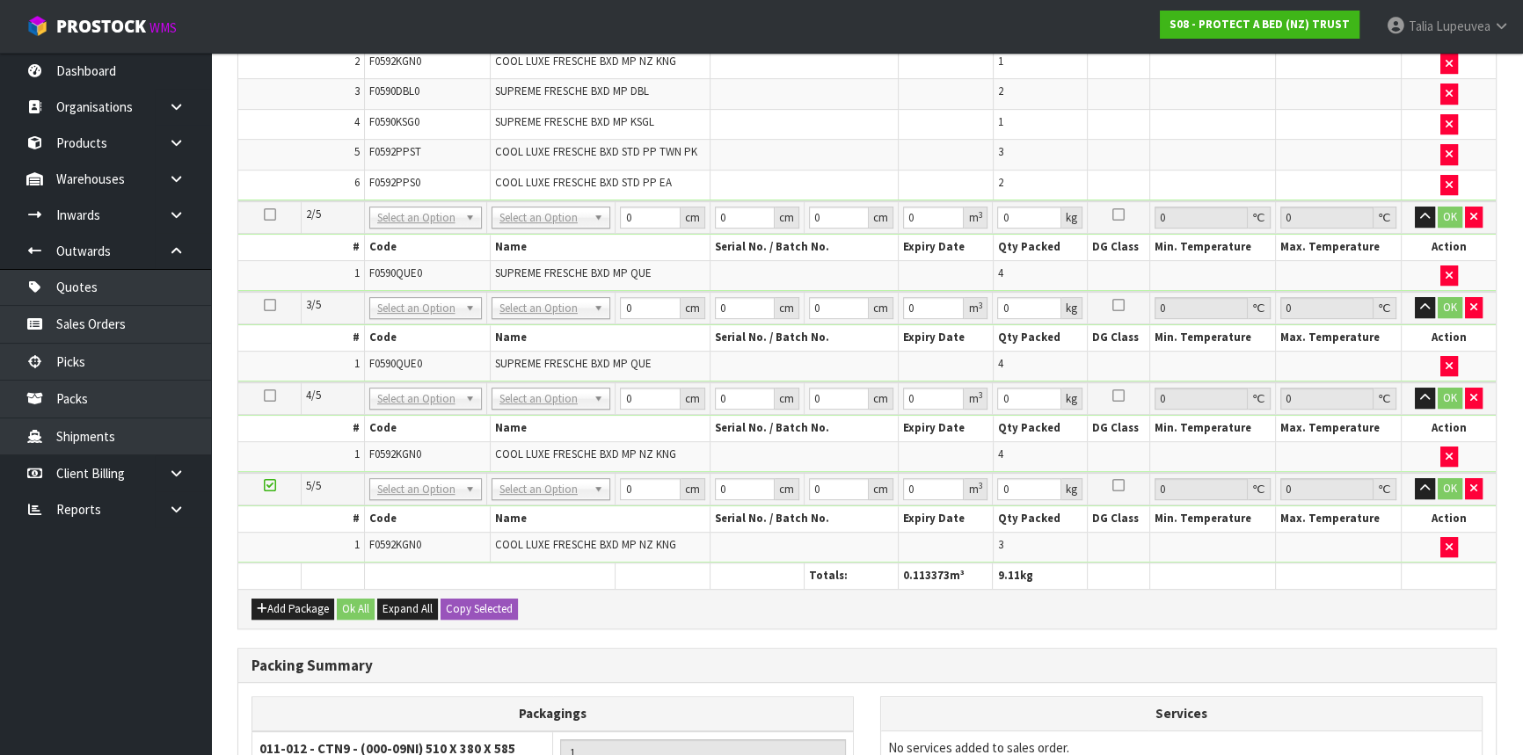
scroll to position [923, 0]
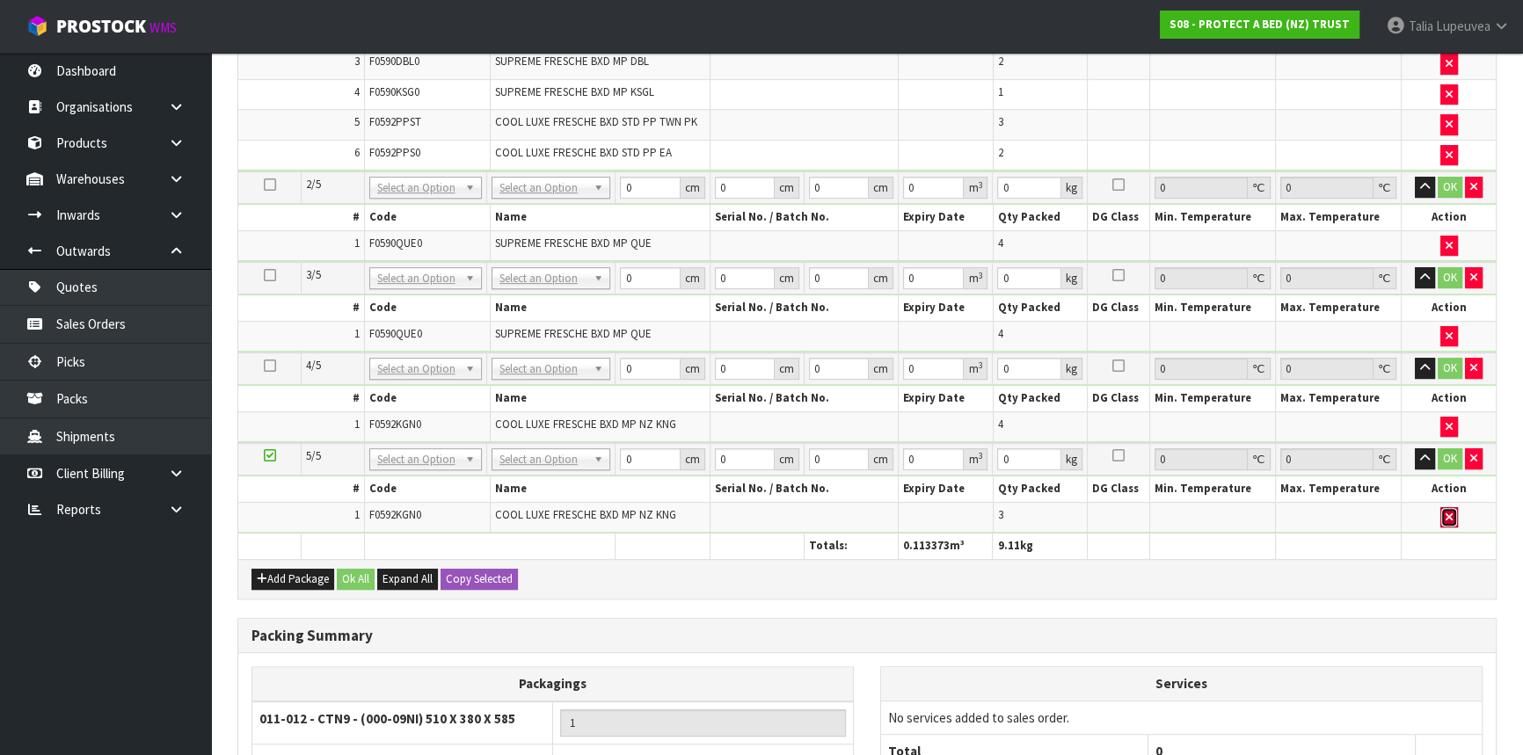
click at [1448, 513] on icon "button" at bounding box center [1448, 517] width 7 height 11
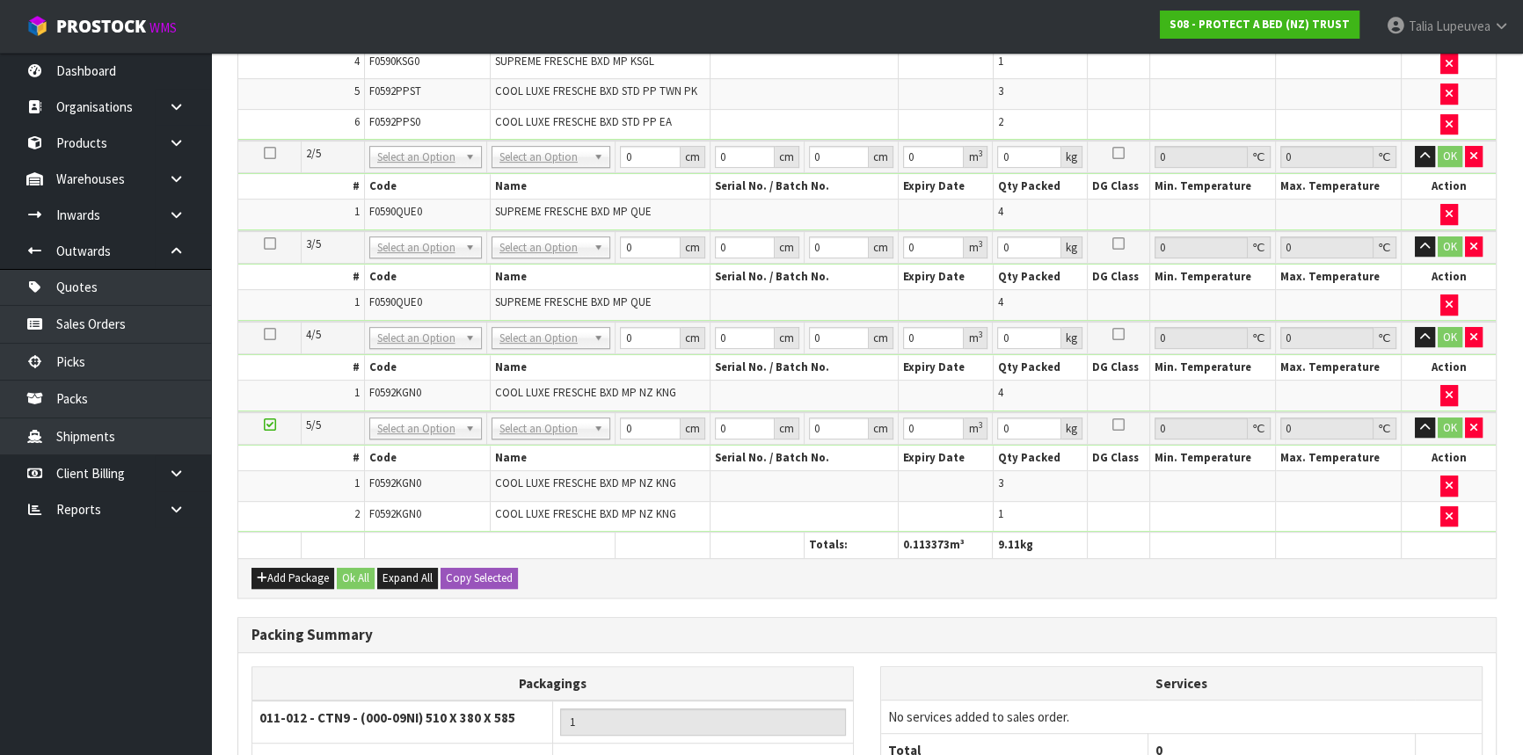
scroll to position [893, 0]
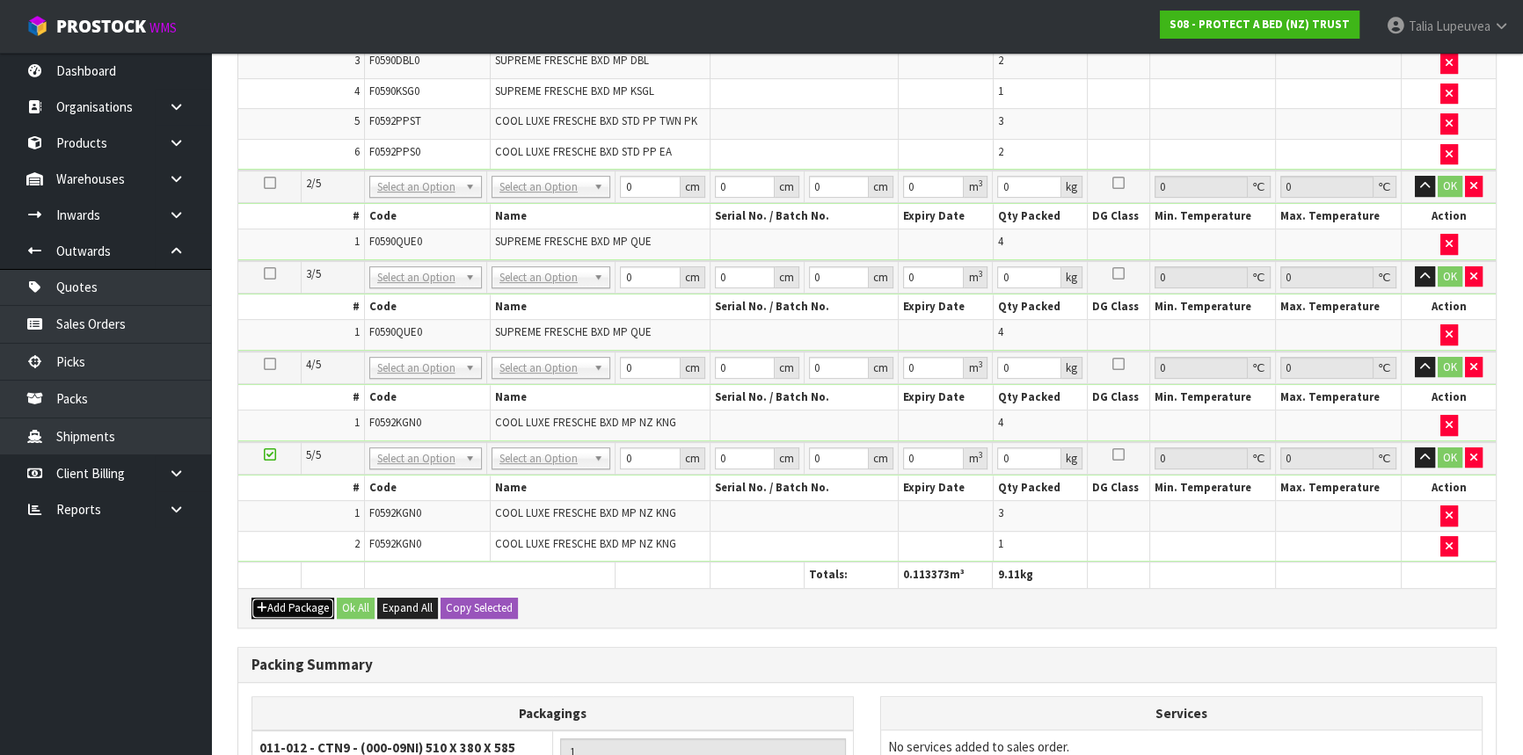
click at [281, 598] on button "Add Package" at bounding box center [292, 608] width 83 height 21
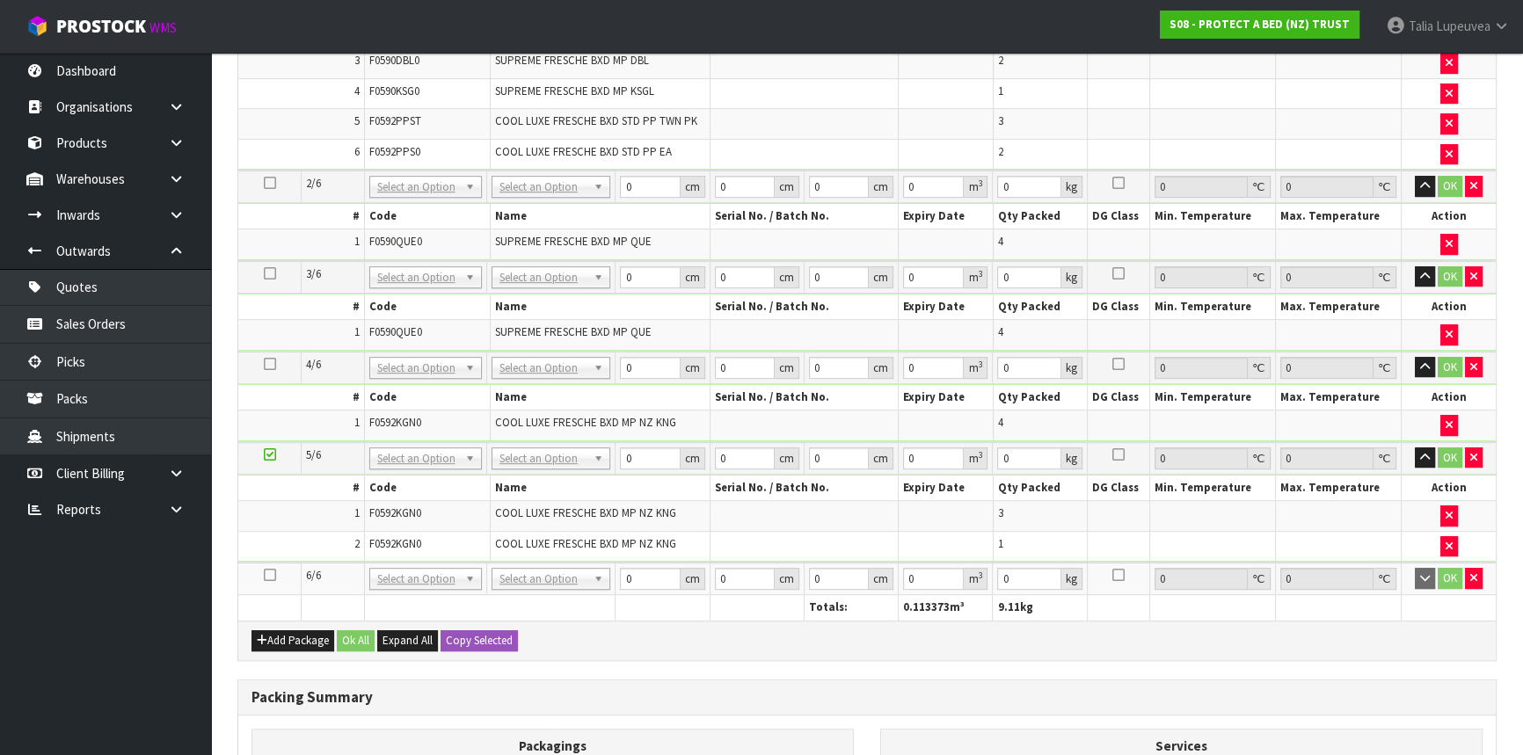
click at [271, 575] on icon at bounding box center [270, 575] width 12 height 1
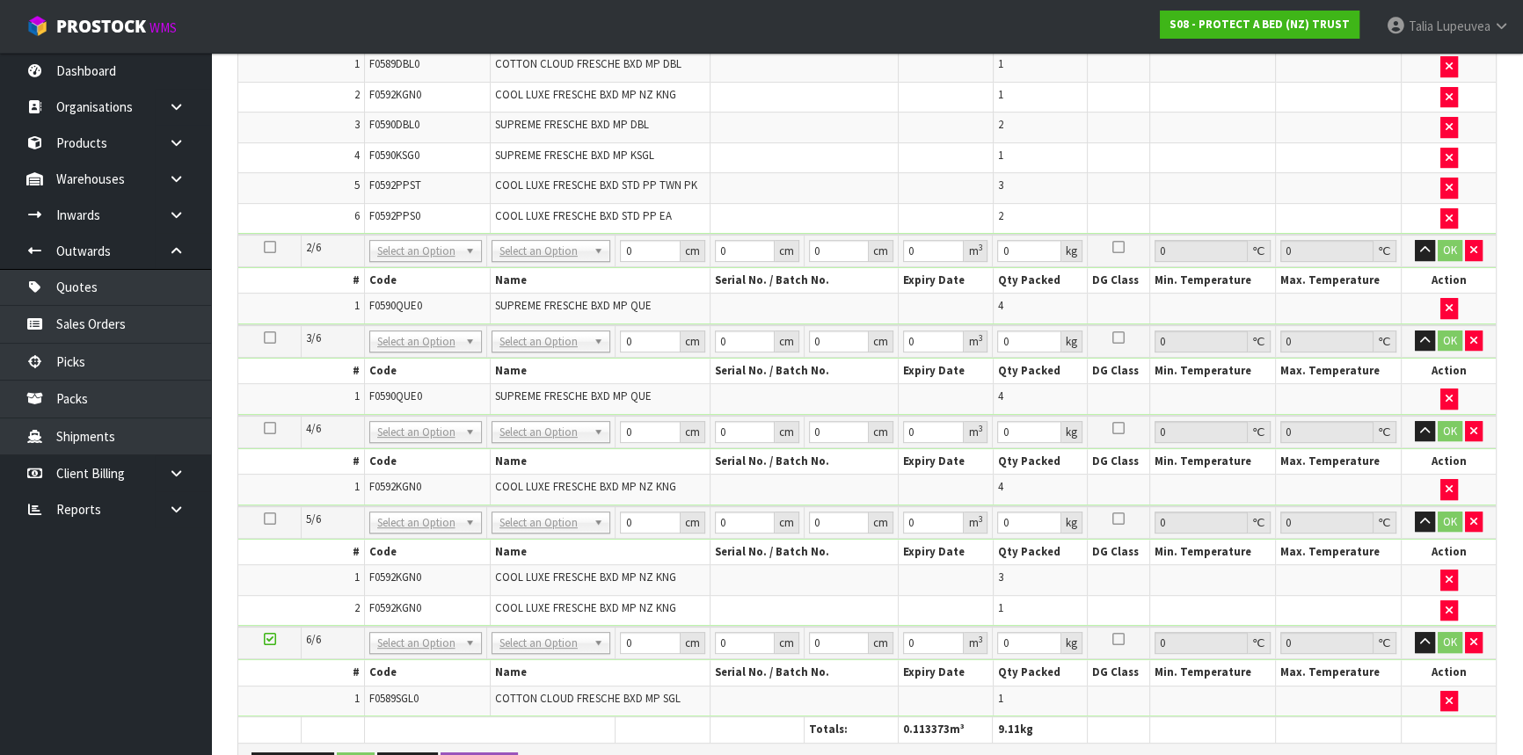
scroll to position [0, 0]
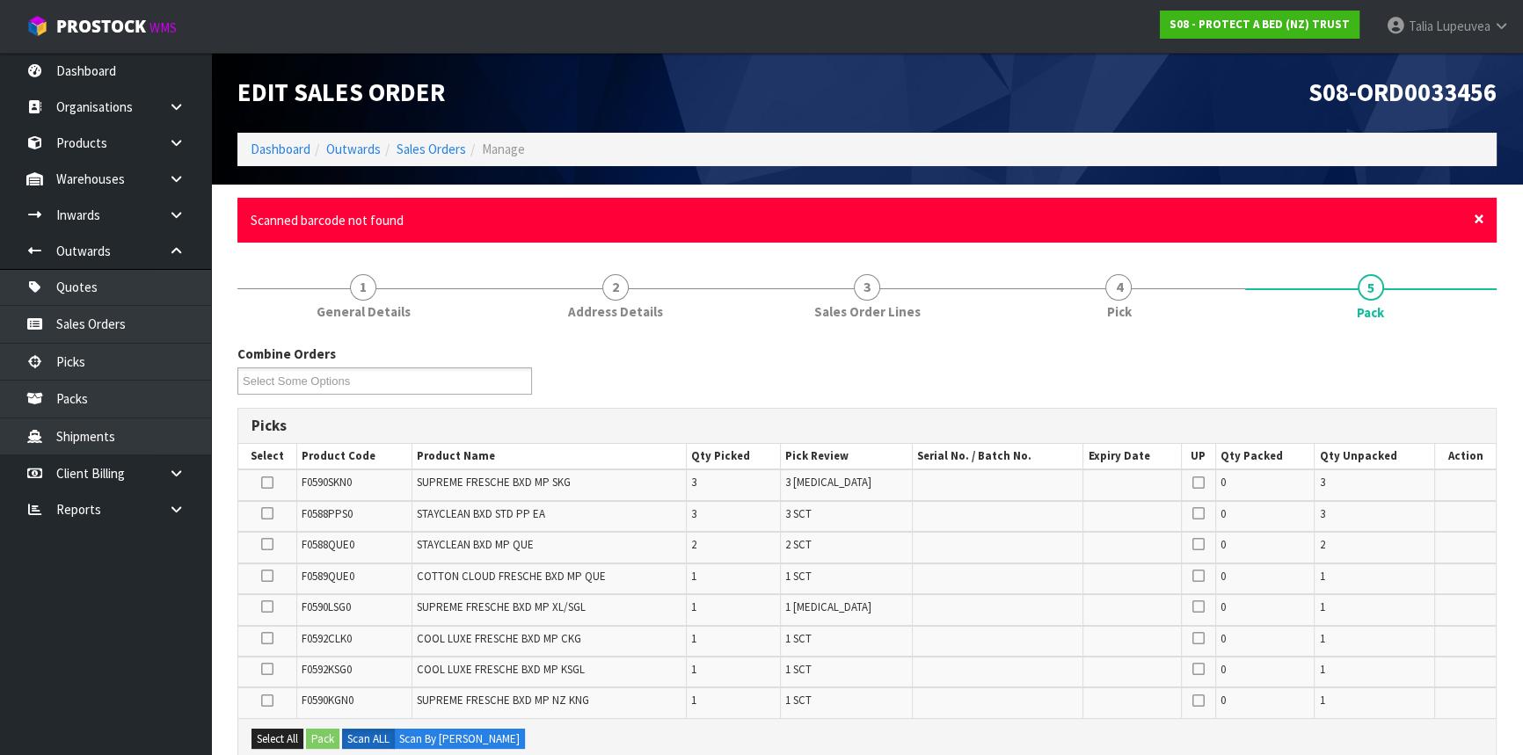
click at [1474, 219] on span "×" at bounding box center [1479, 219] width 11 height 25
click at [1482, 213] on span "×" at bounding box center [1479, 219] width 11 height 25
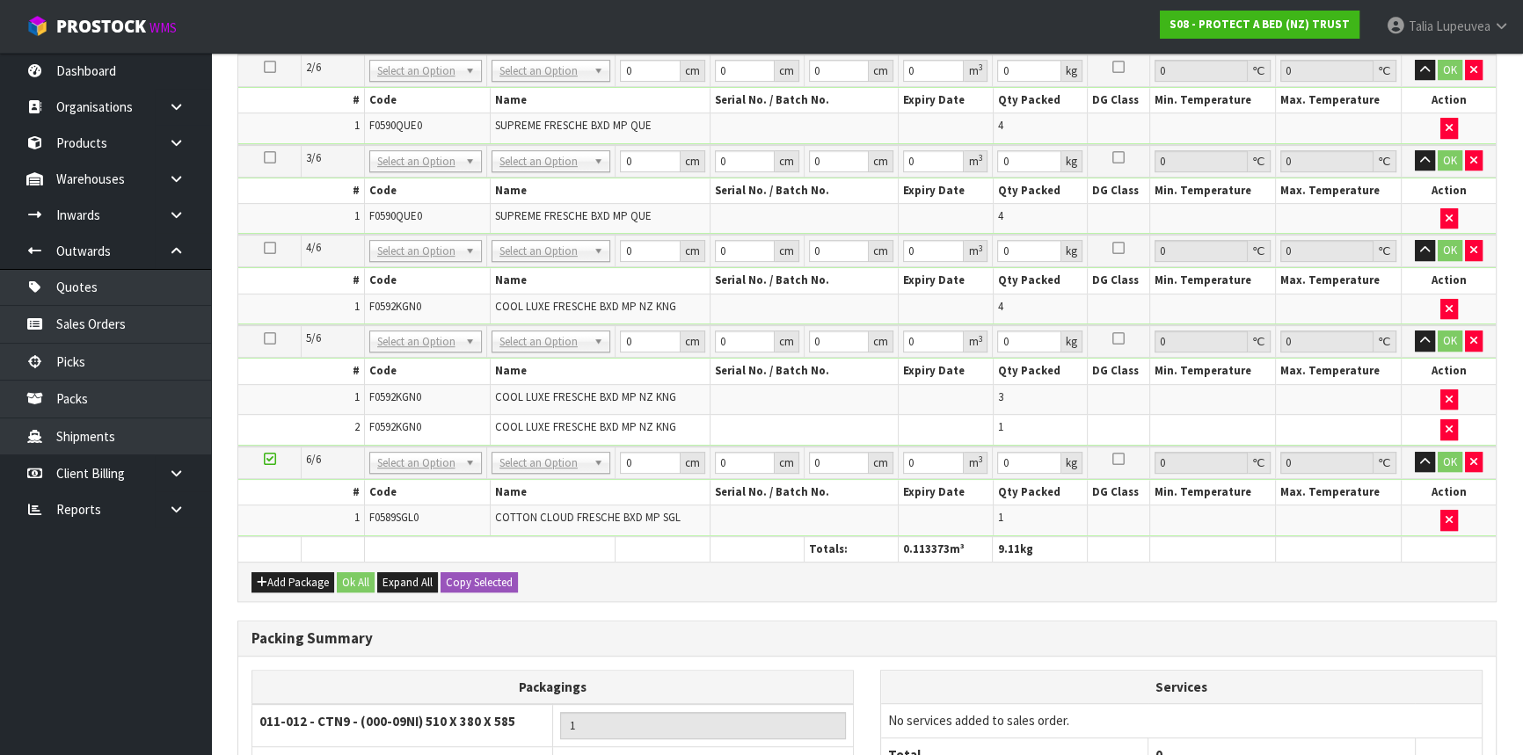
scroll to position [1038, 0]
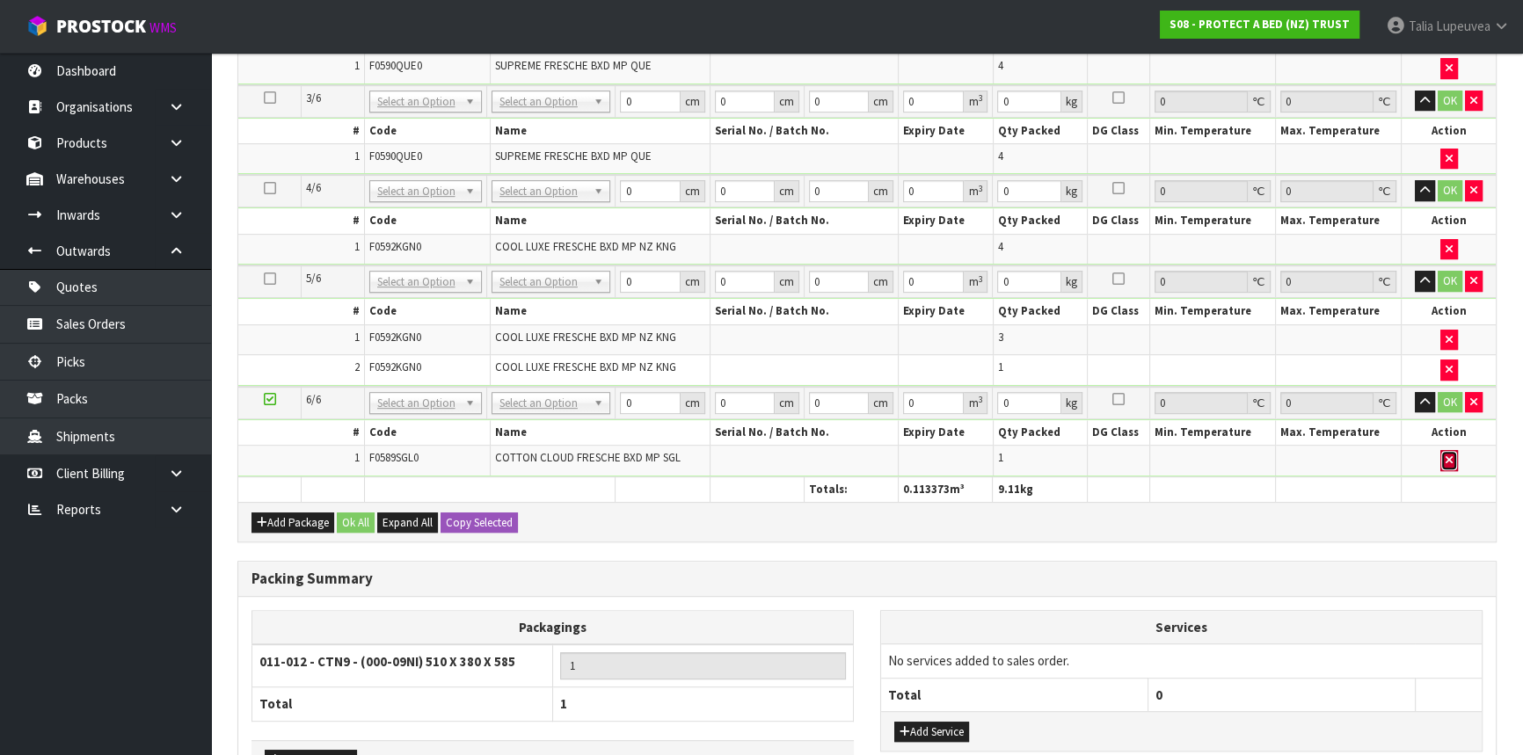
click at [1442, 454] on button "button" at bounding box center [1449, 460] width 18 height 21
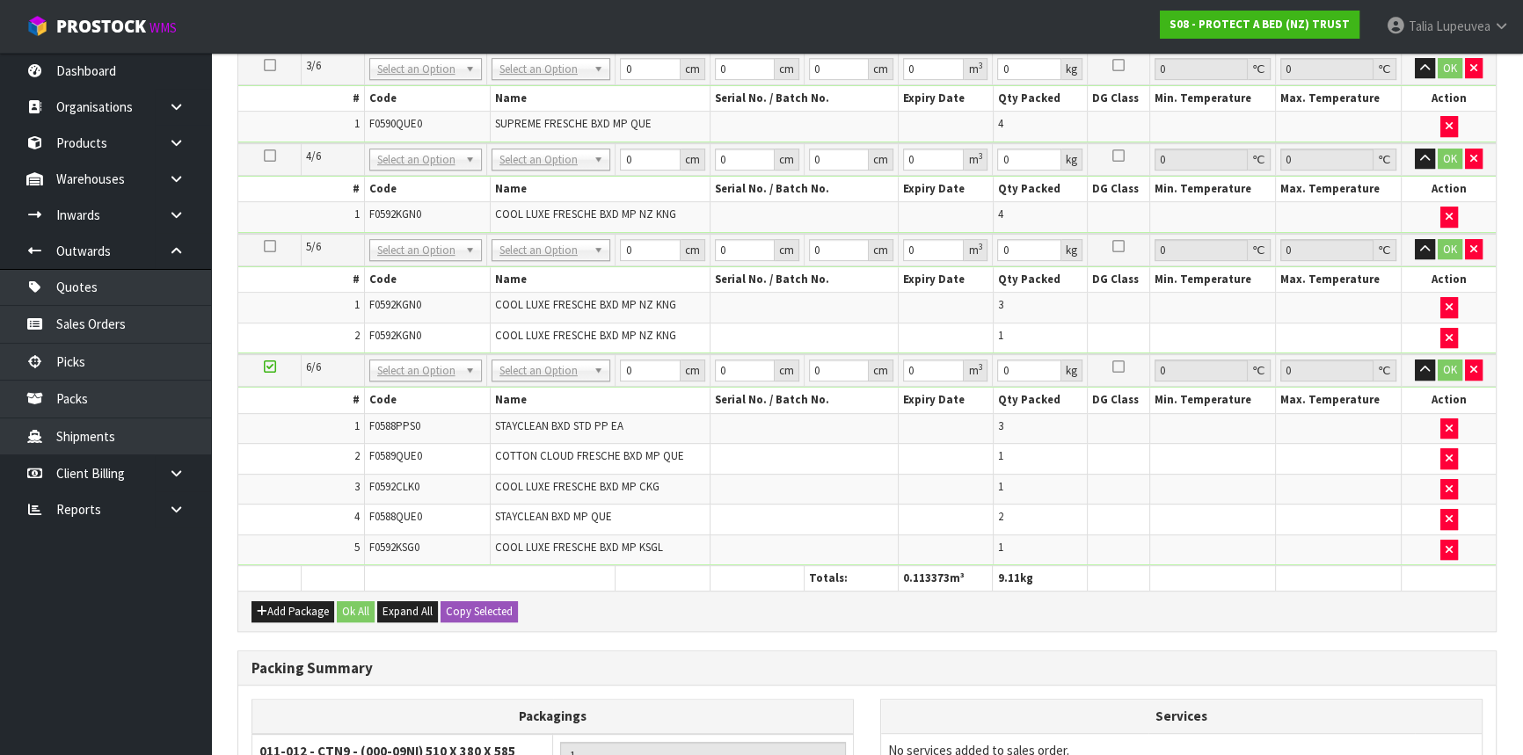
scroll to position [914, 0]
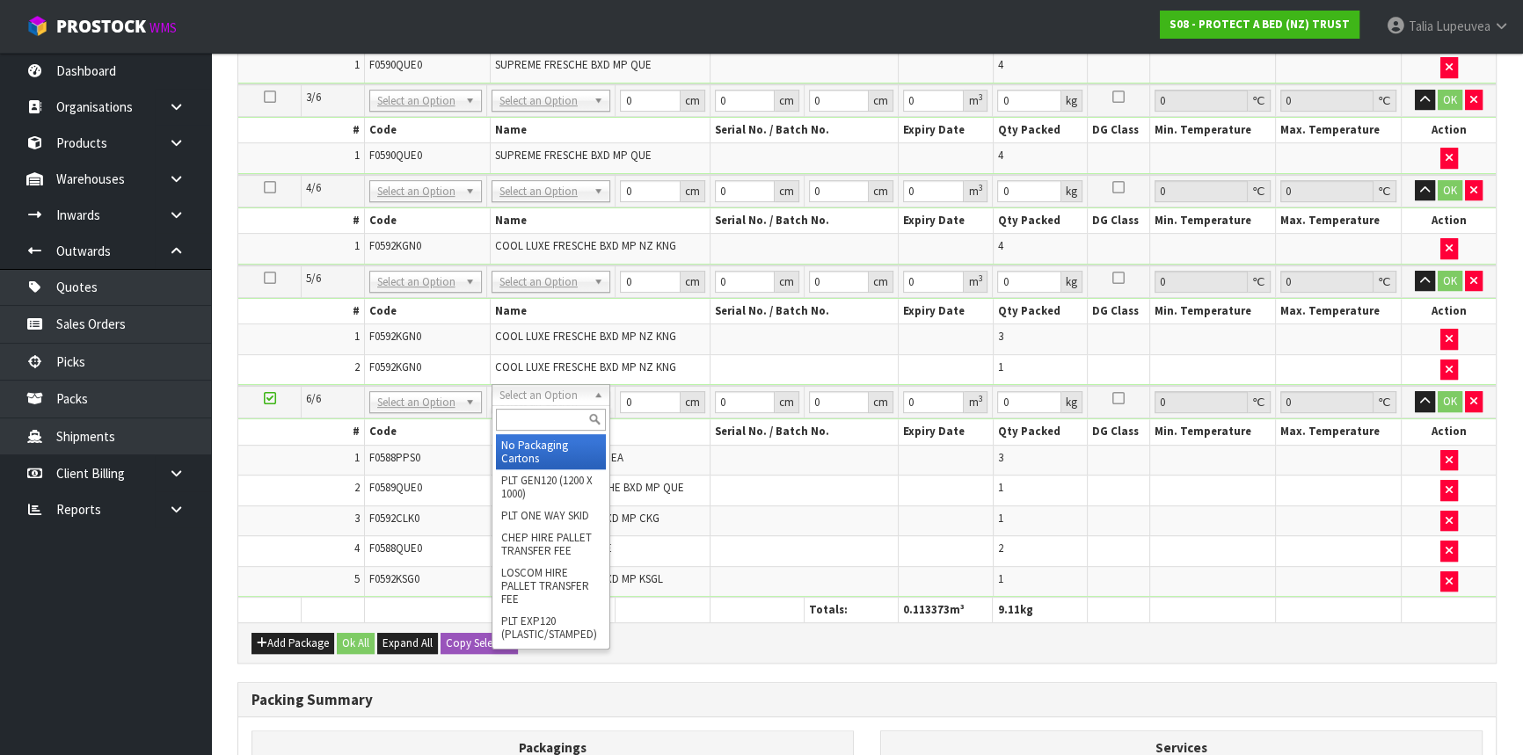
click at [534, 418] on input "text" at bounding box center [551, 420] width 110 height 22
type input "OC"
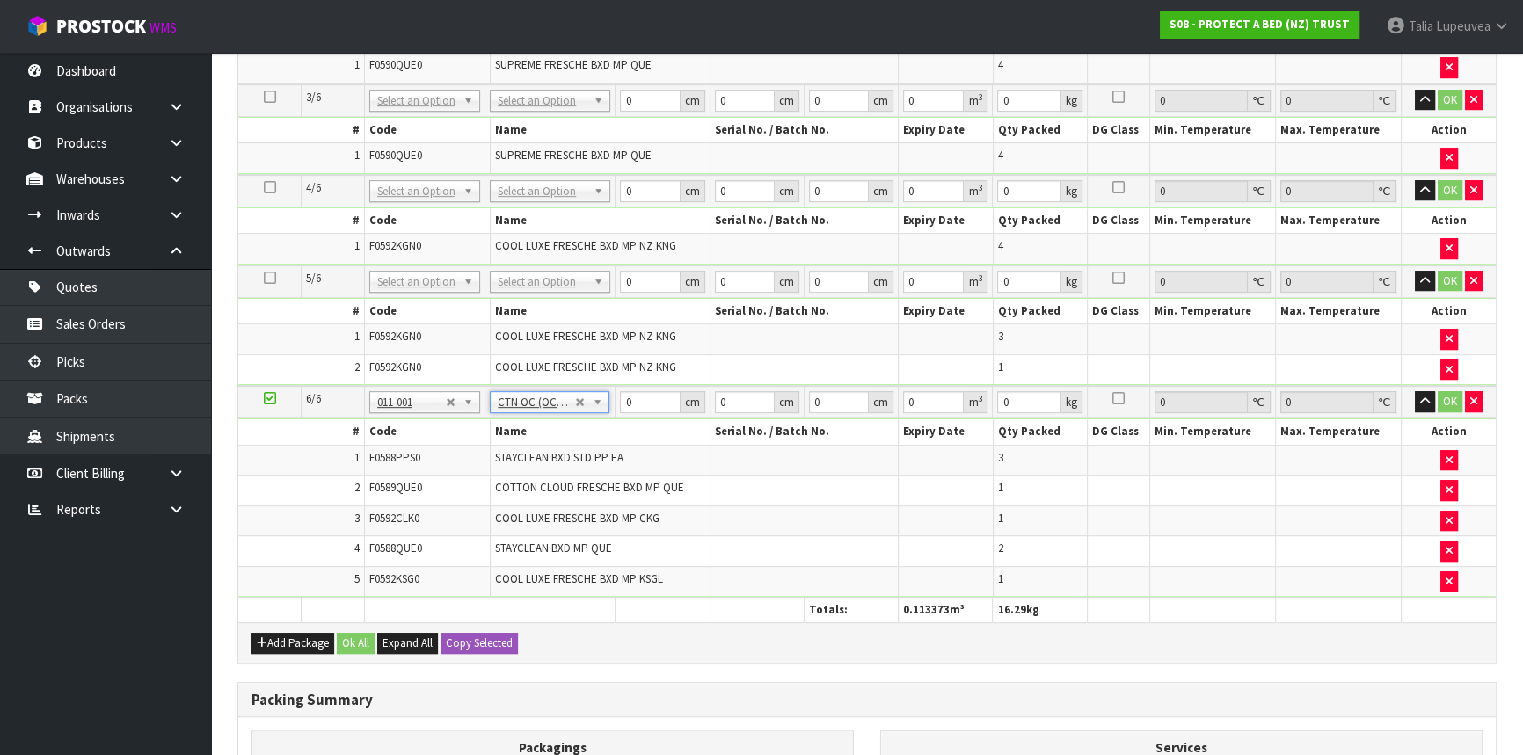
type input "7.18"
click at [263, 637] on icon "button" at bounding box center [262, 642] width 11 height 11
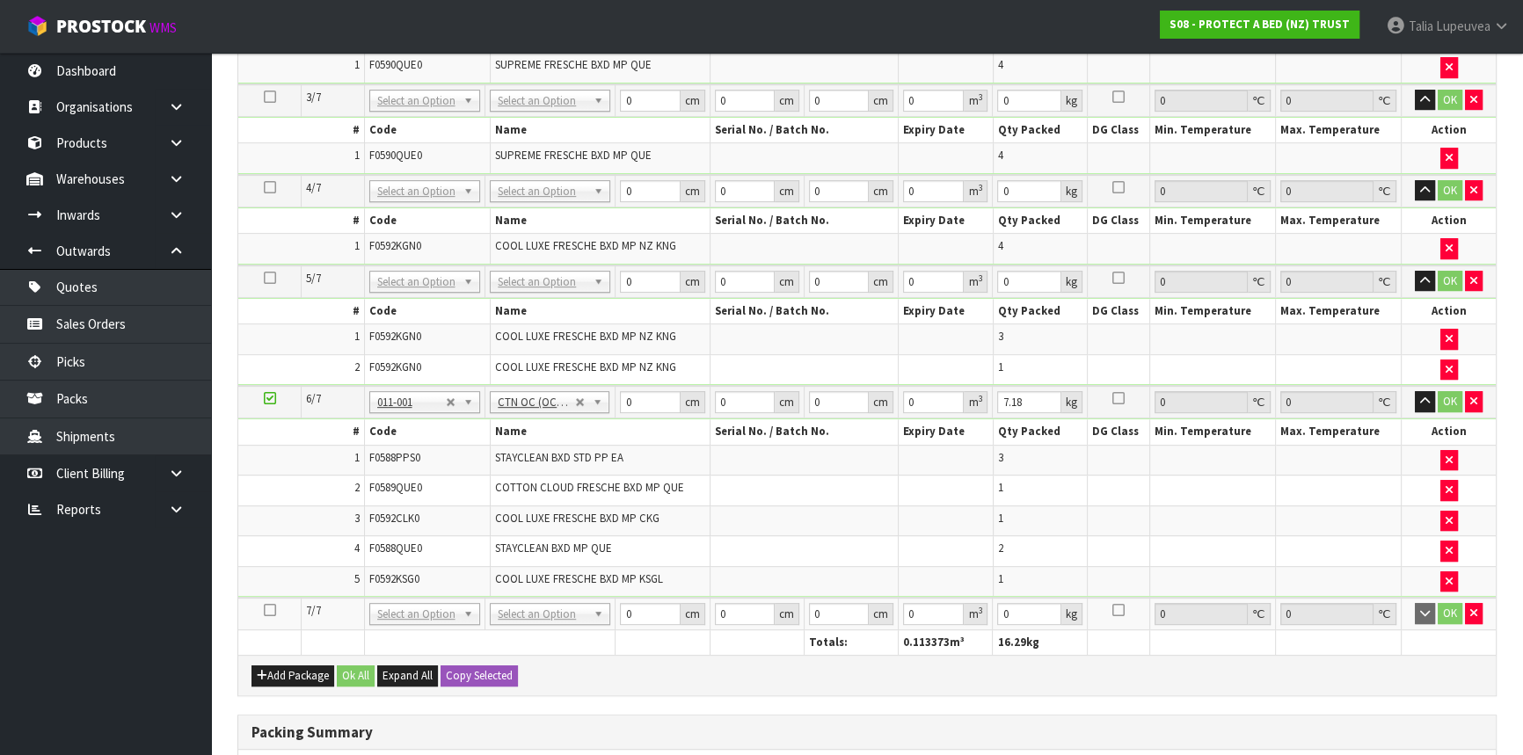
click at [266, 610] on icon at bounding box center [270, 610] width 12 height 1
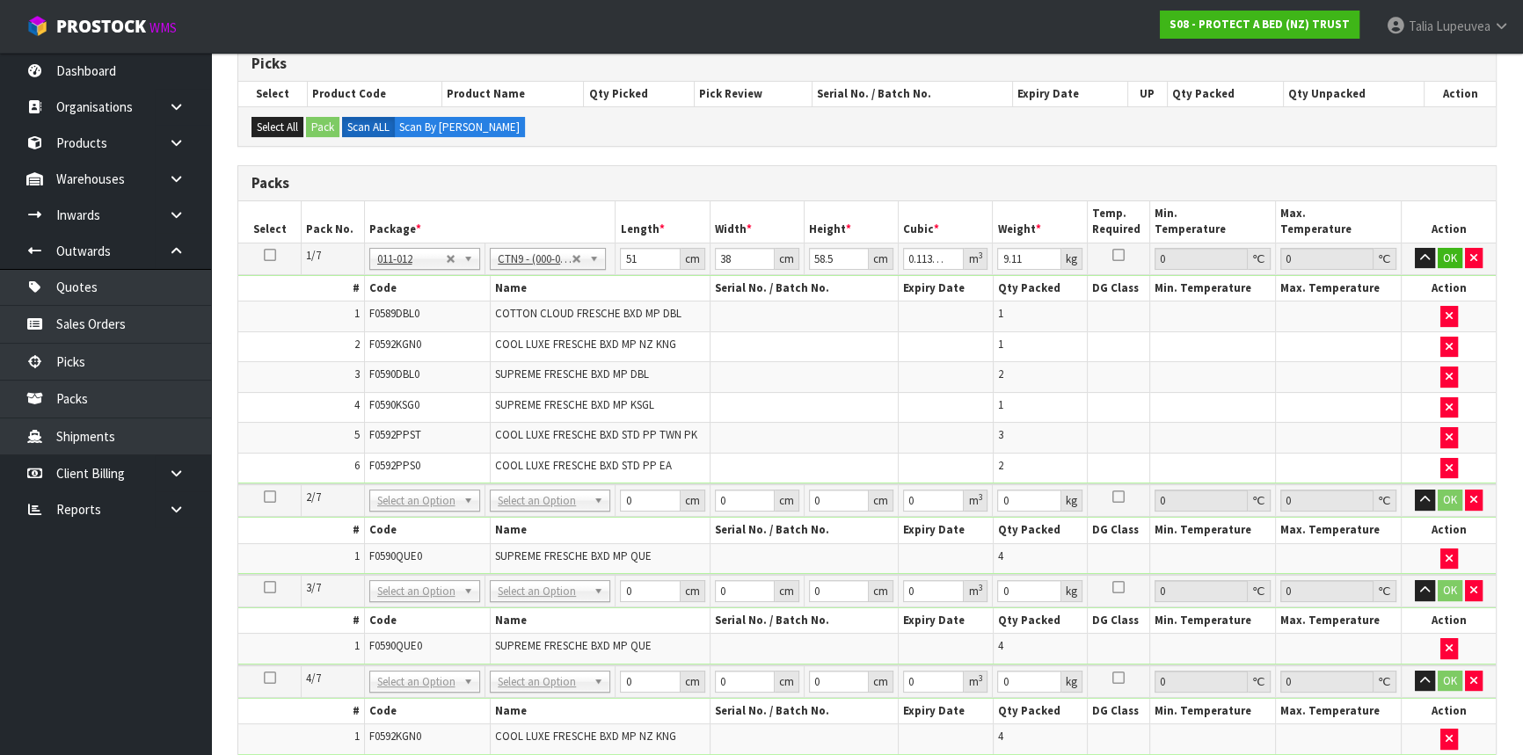
scroll to position [391, 0]
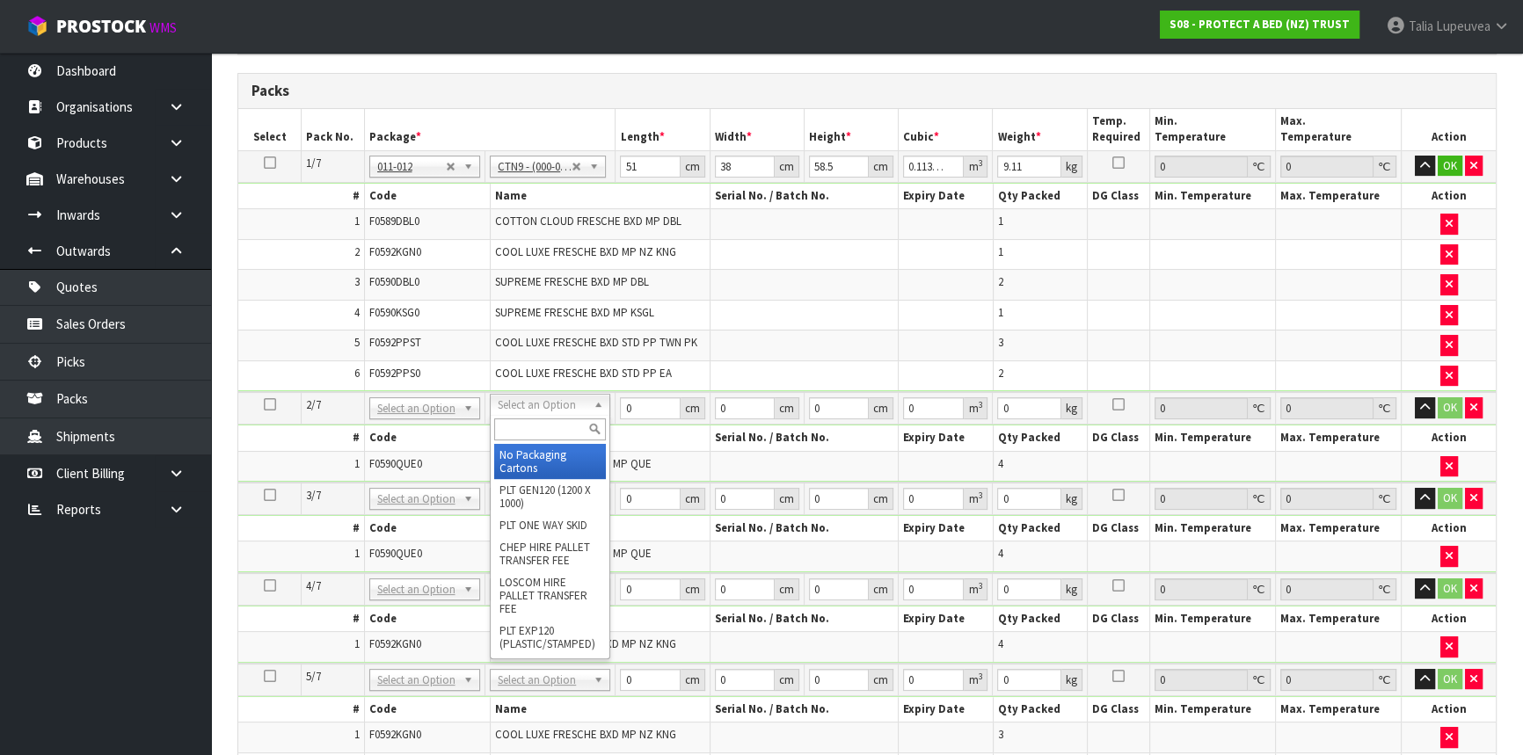
click at [553, 430] on input "text" at bounding box center [550, 430] width 112 height 22
type input "OW"
type input "6.7"
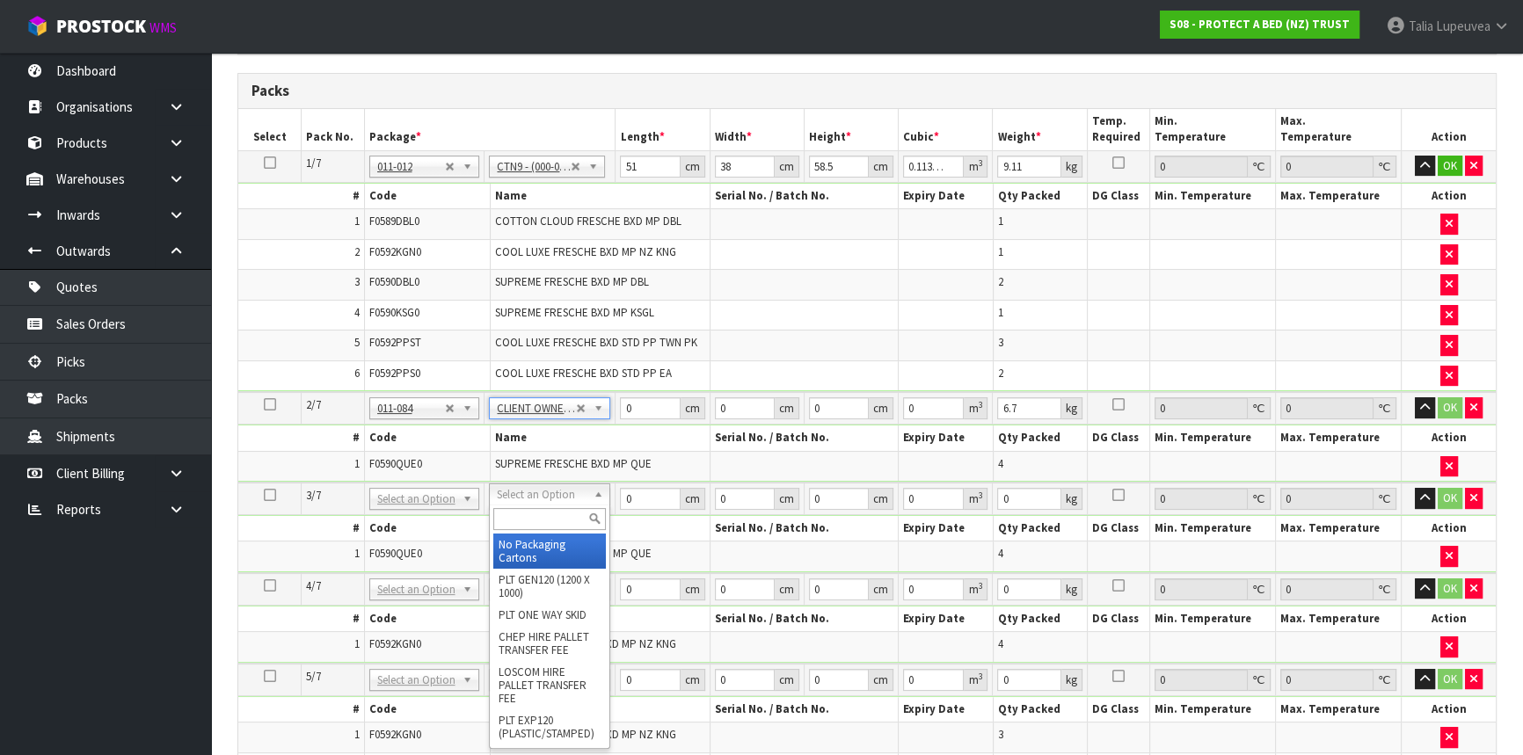
click at [558, 520] on input "text" at bounding box center [549, 519] width 113 height 22
type input "OWN"
type input "2"
type input "6.7"
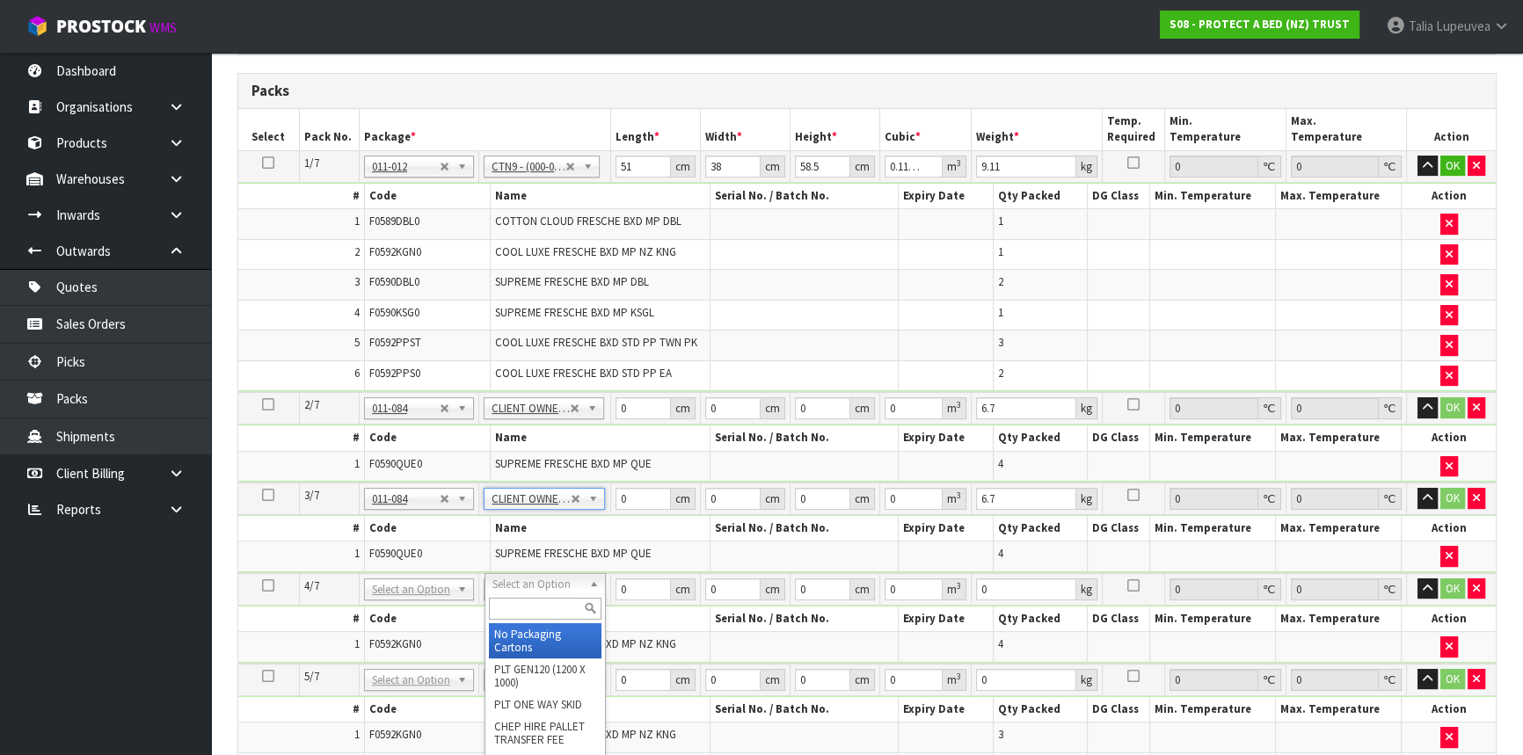
click at [546, 605] on input "text" at bounding box center [545, 609] width 113 height 22
type input "OWN"
type input "3"
type input "7.9"
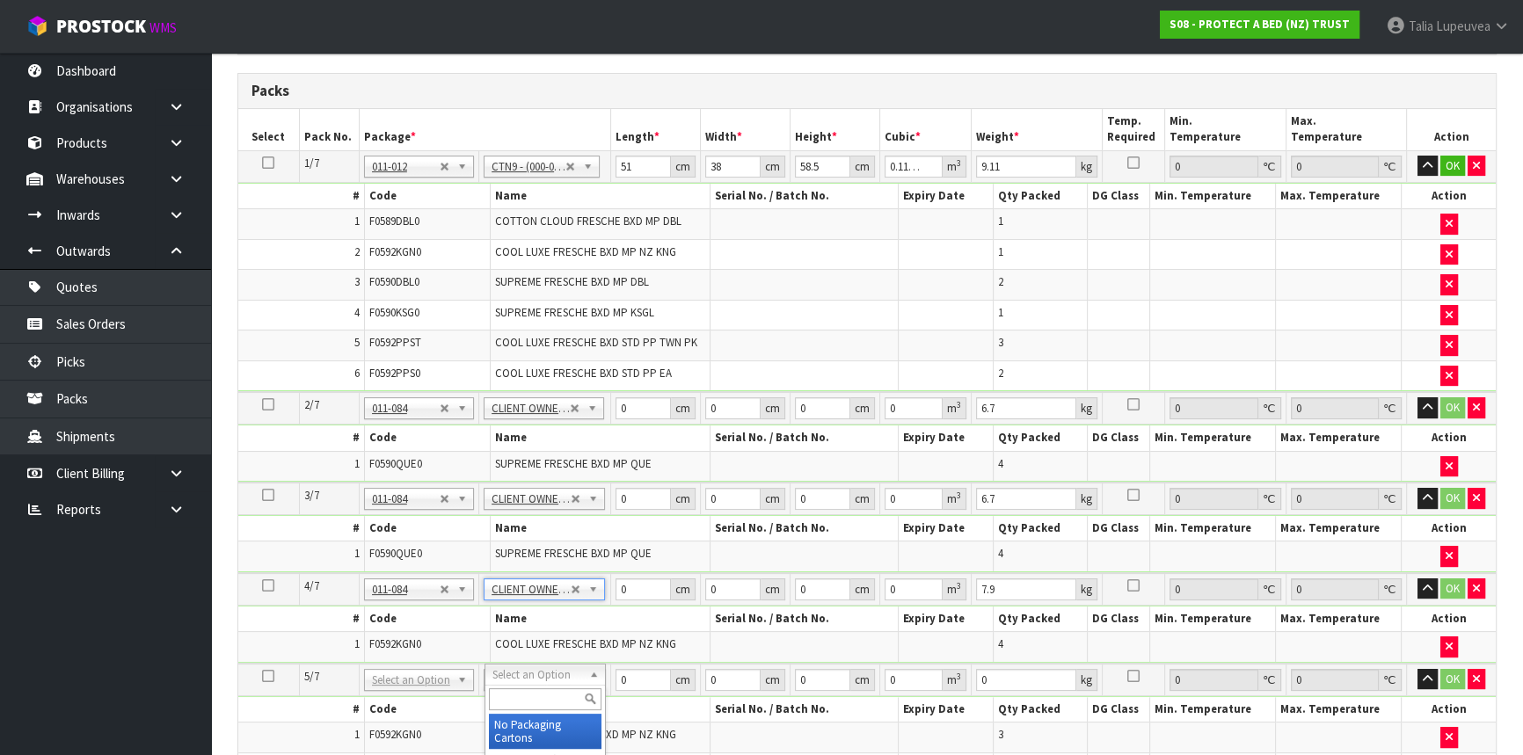
click at [556, 688] on input "text" at bounding box center [545, 699] width 113 height 22
type input "OWN"
type input "4"
type input "7.2"
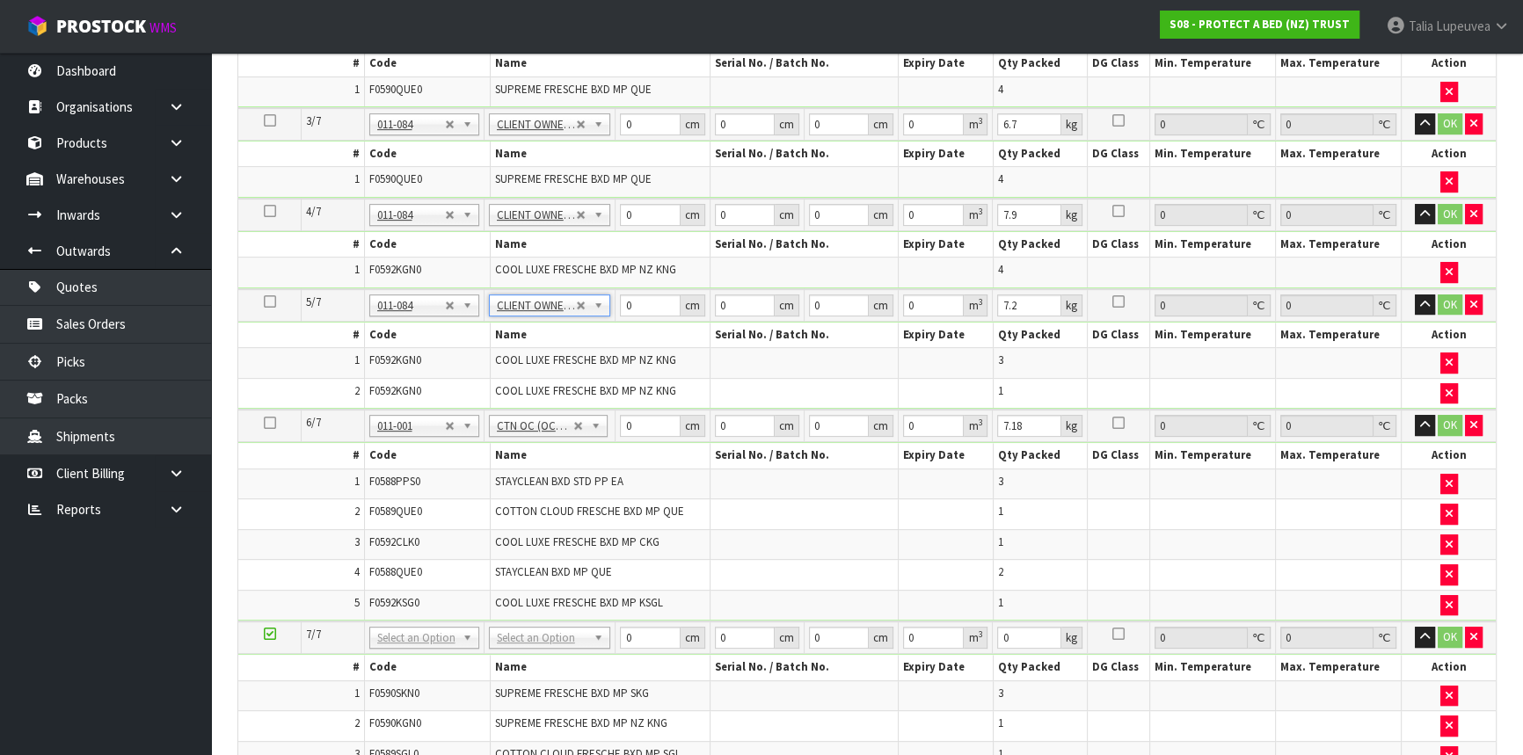
scroll to position [791, 0]
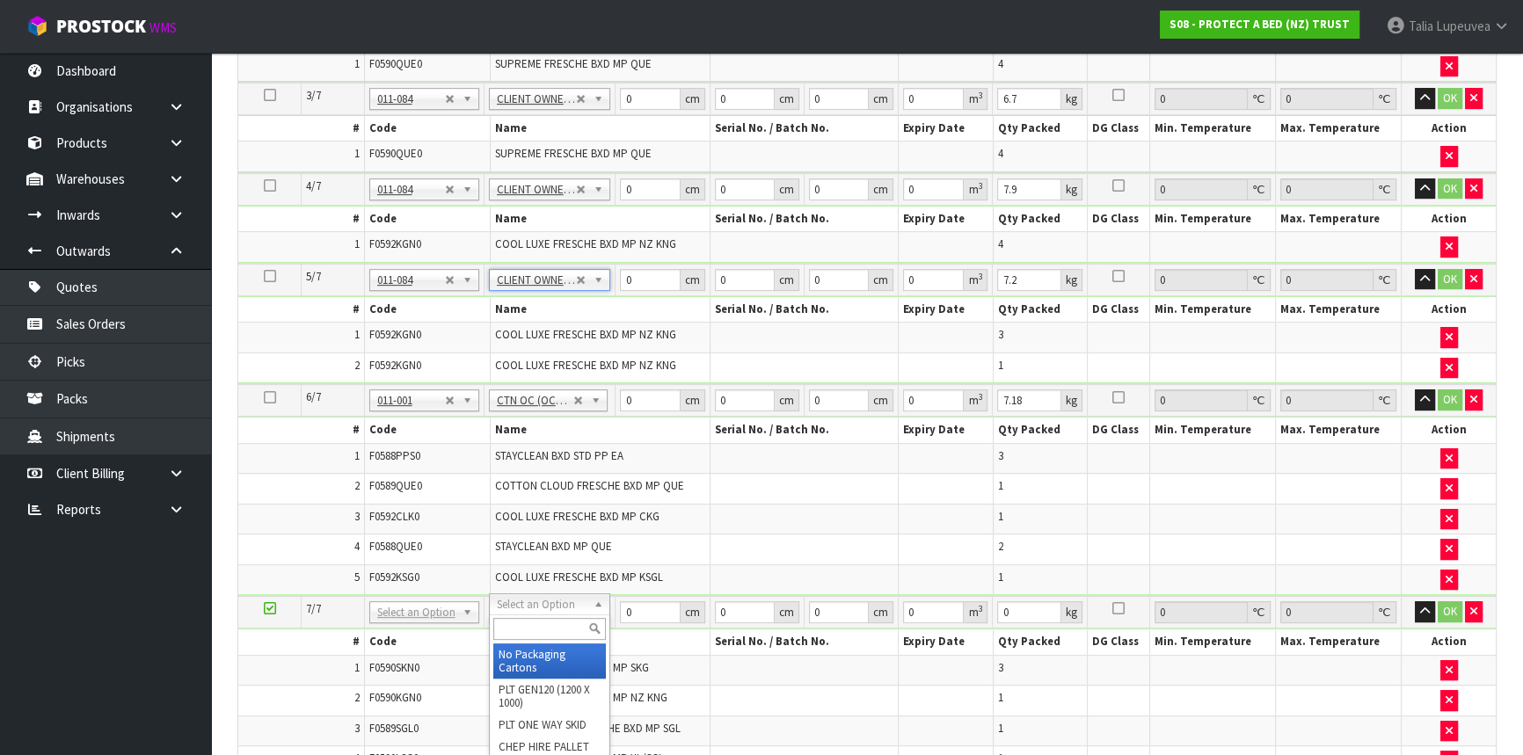
click at [539, 626] on input "text" at bounding box center [549, 629] width 113 height 22
type input "OWN"
type input "5"
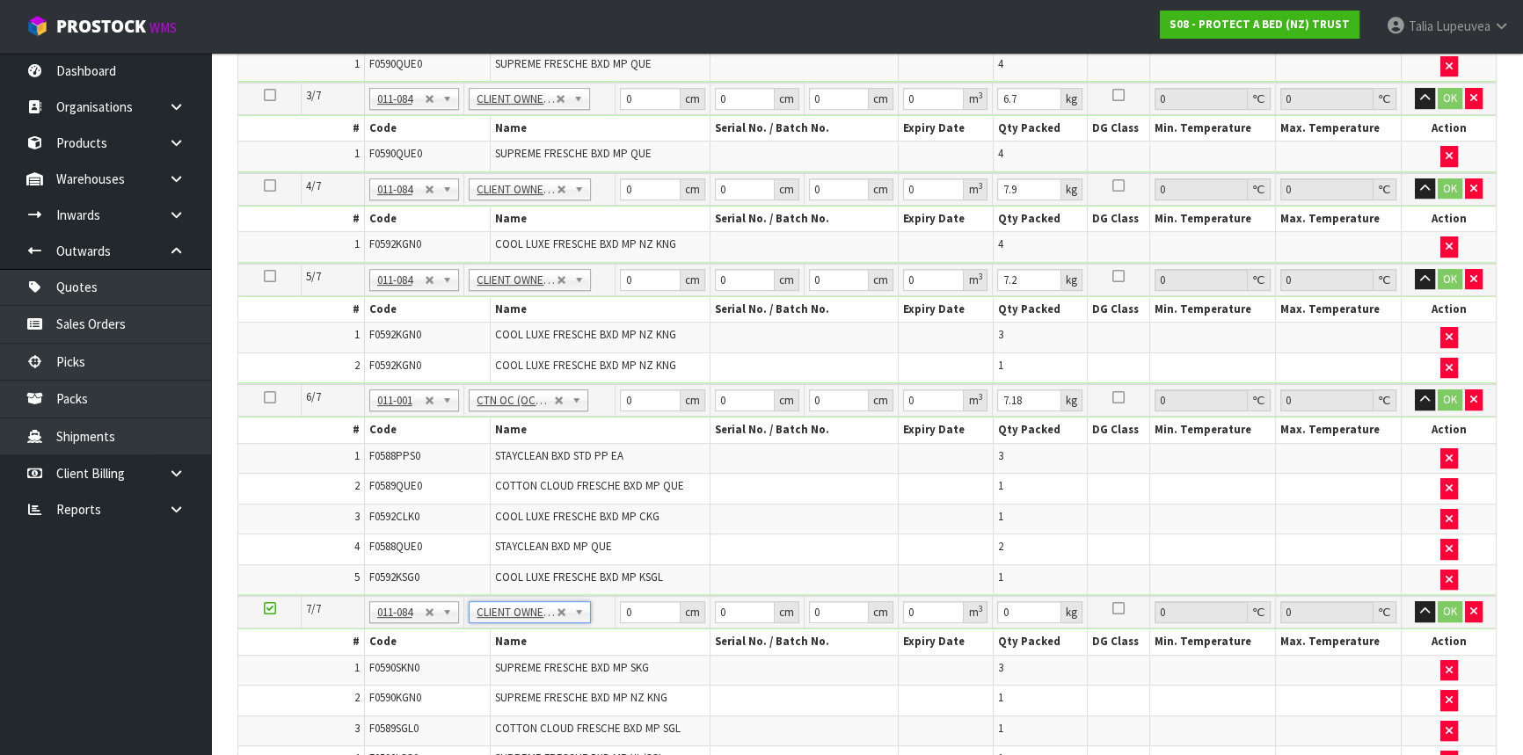
type input "8.4"
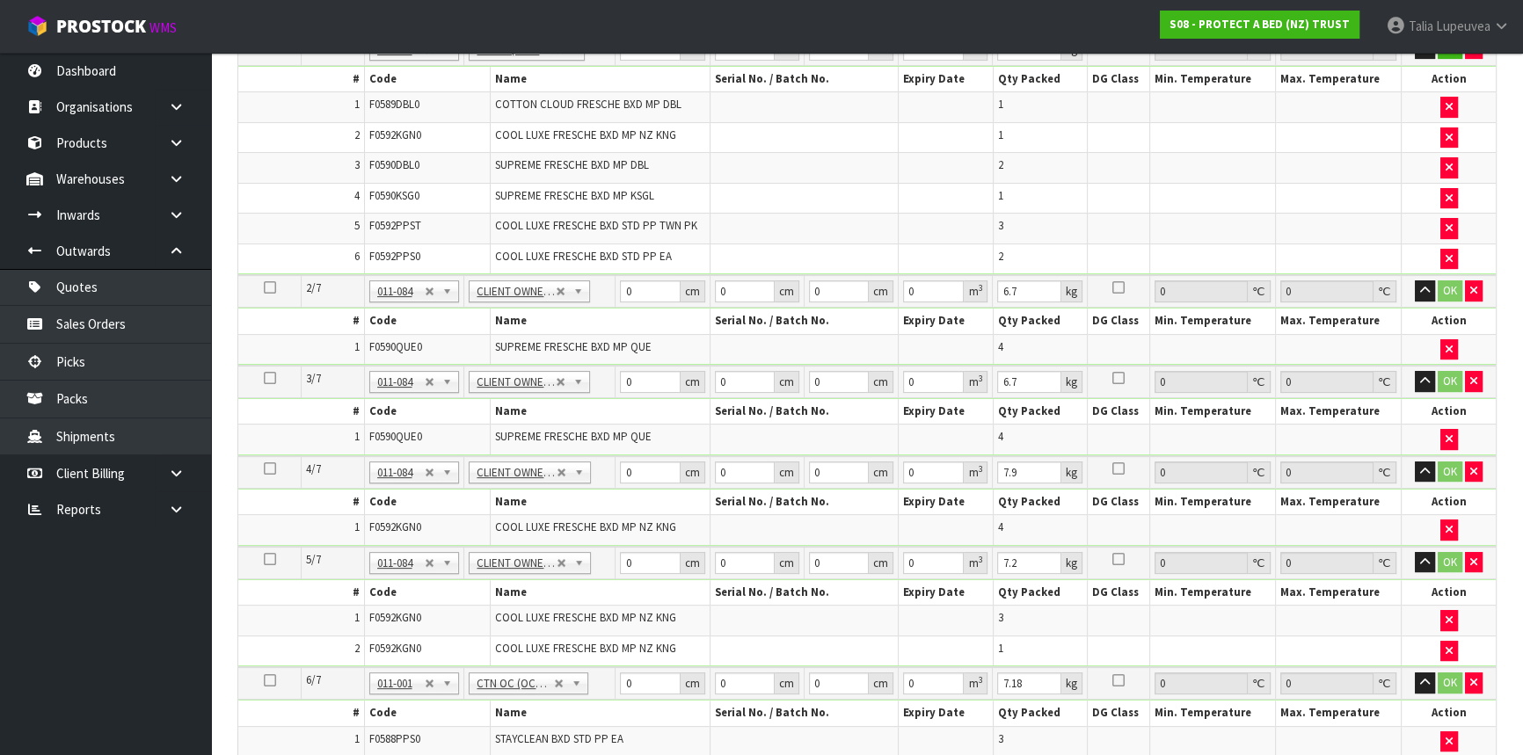
scroll to position [151, 0]
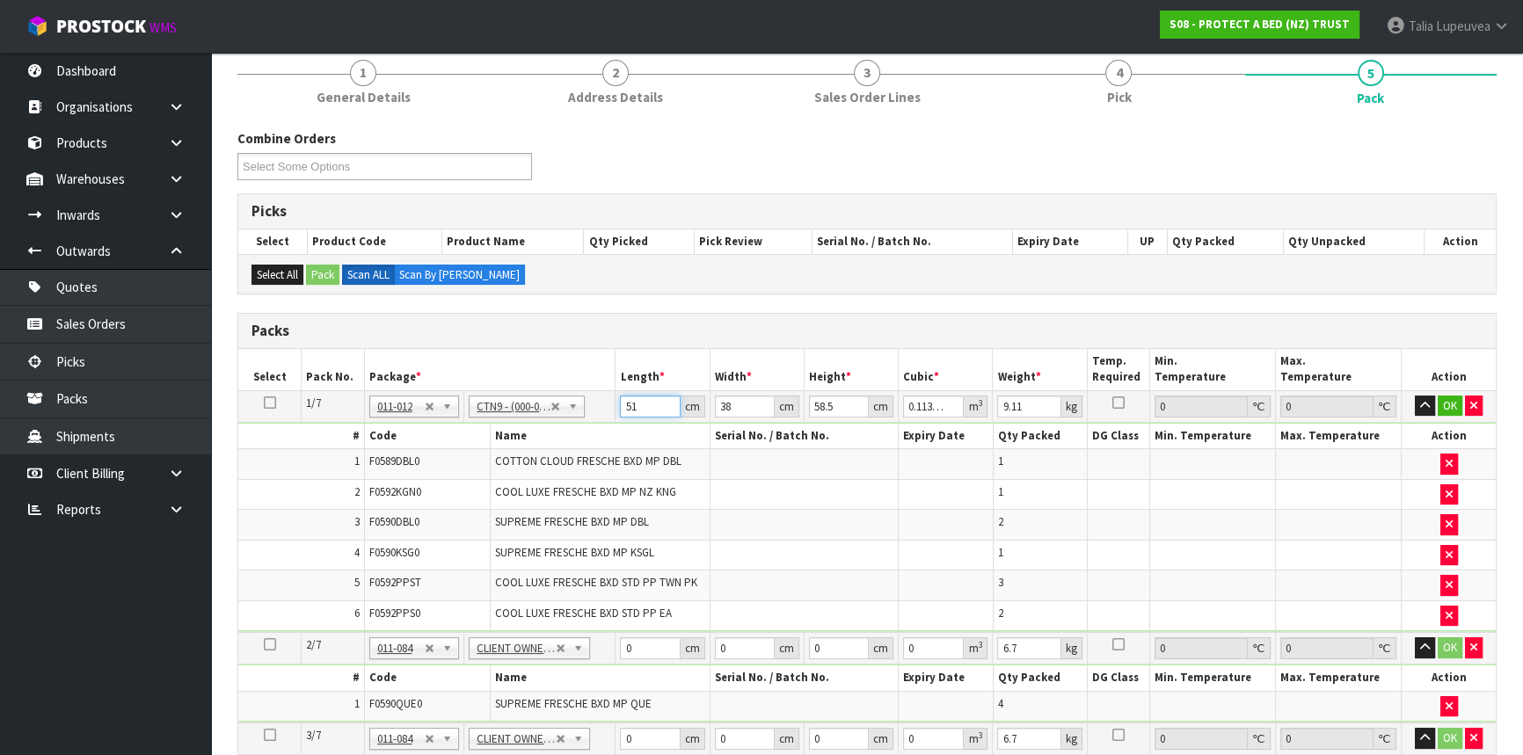
drag, startPoint x: 638, startPoint y: 404, endPoint x: 607, endPoint y: 403, distance: 31.7
click at [607, 403] on tr "1/7 NONE 007-001 007-002 007-004 007-009 007-013 007-014 007-015 007-017 007-01…" at bounding box center [866, 406] width 1257 height 32
type input "5"
type input "0.011115"
type input "51"
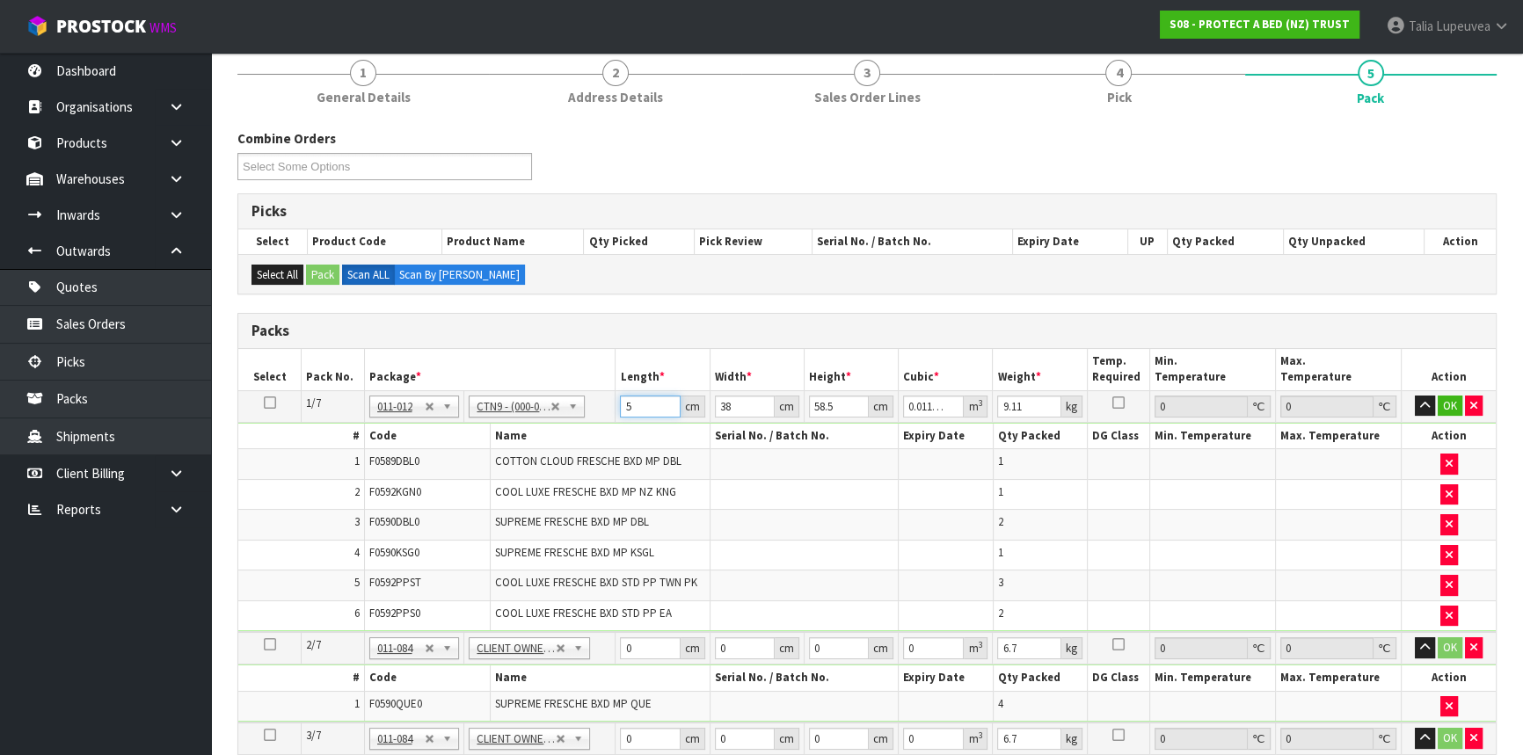
type input "0.113373"
type input "4"
type input "0.011934"
type input "40"
type input "0.11934"
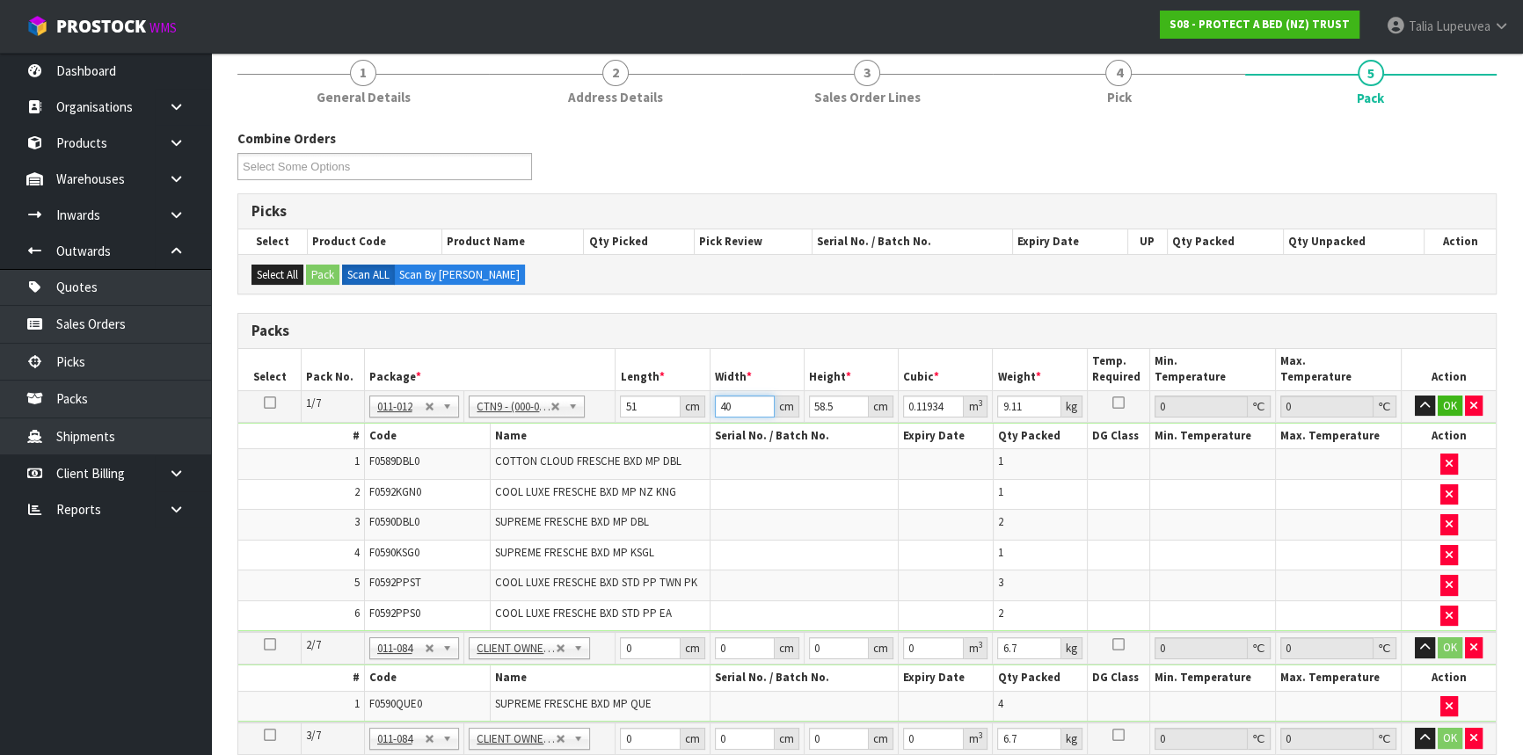
type input "40"
type input "4"
type input "0.00816"
type input "46"
type input "0.09384"
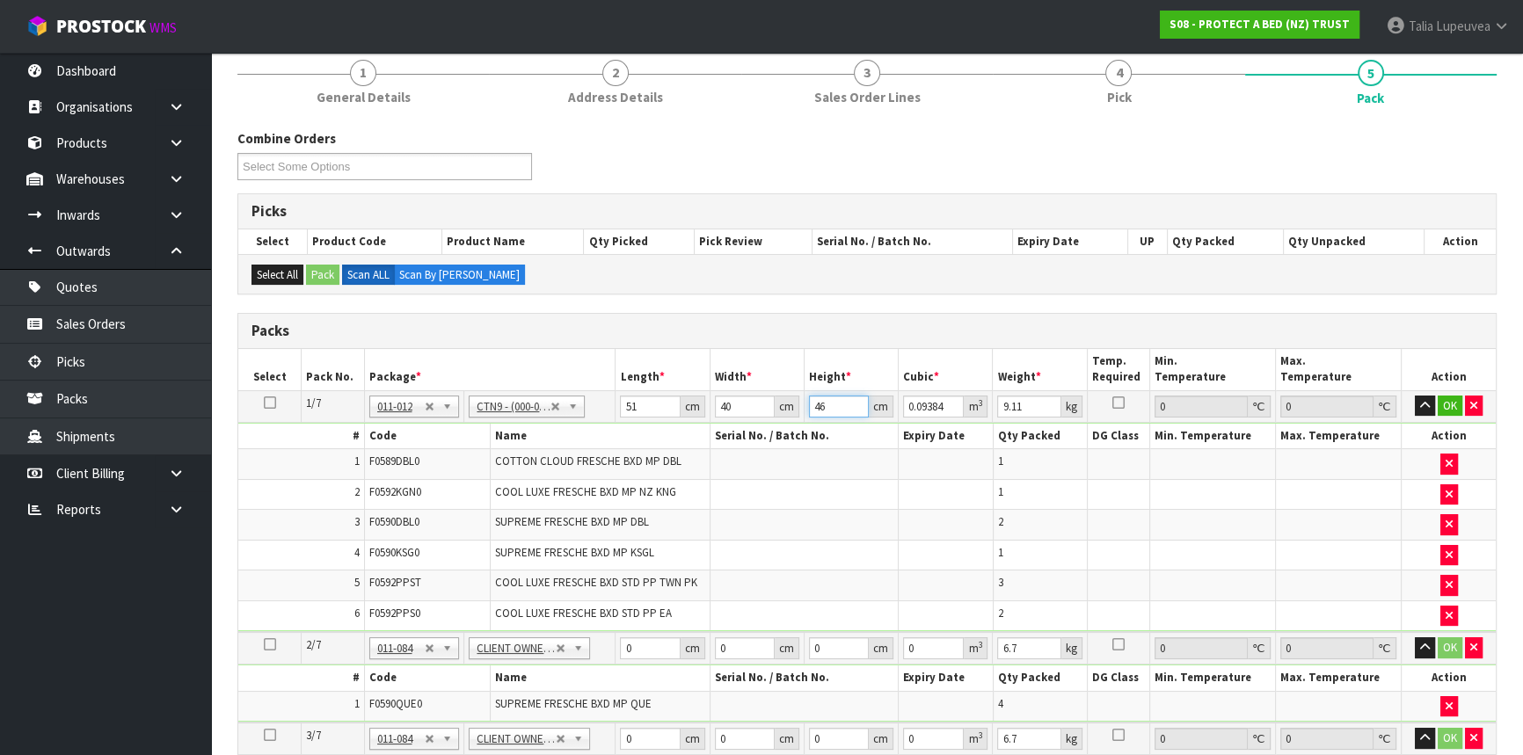
type input "46"
type input "11"
click at [1456, 409] on button "OK" at bounding box center [1450, 406] width 25 height 21
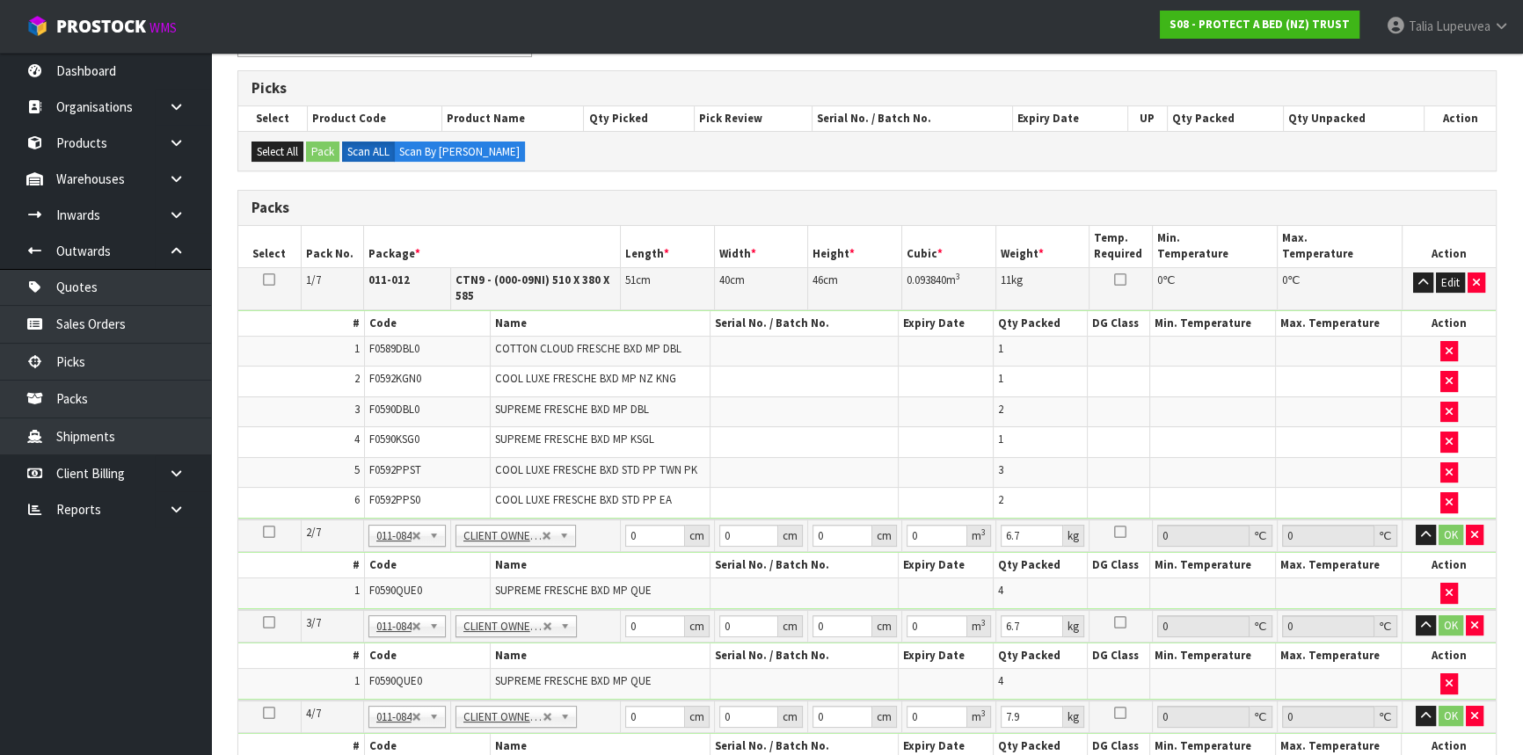
scroll to position [311, 0]
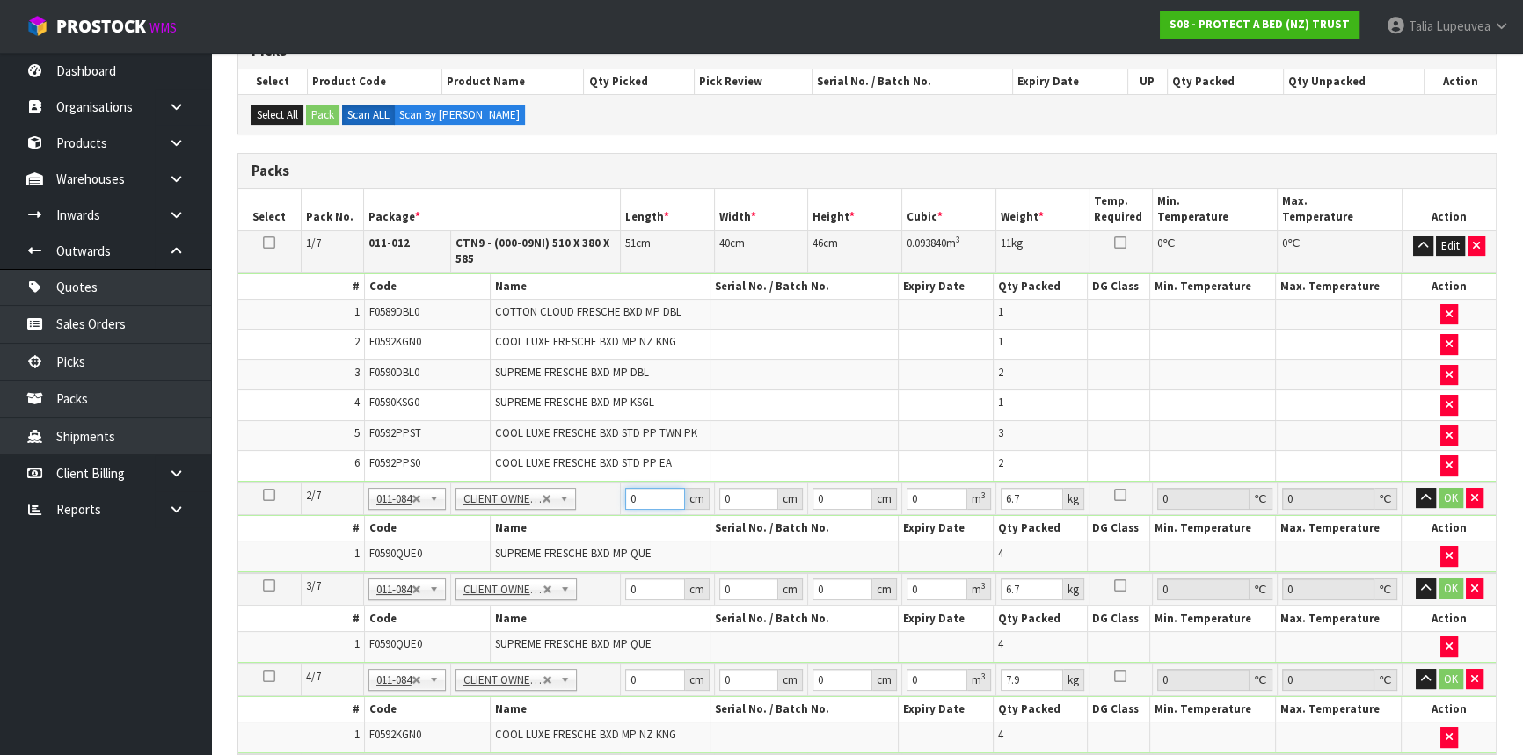
drag, startPoint x: 637, startPoint y: 499, endPoint x: 607, endPoint y: 494, distance: 31.2
click at [607, 494] on tr "2/7 NONE 007-001 007-002 007-004 007-009 007-013 007-014 007-015 007-017 007-01…" at bounding box center [866, 499] width 1257 height 33
type input "58"
type input "40"
type input "3"
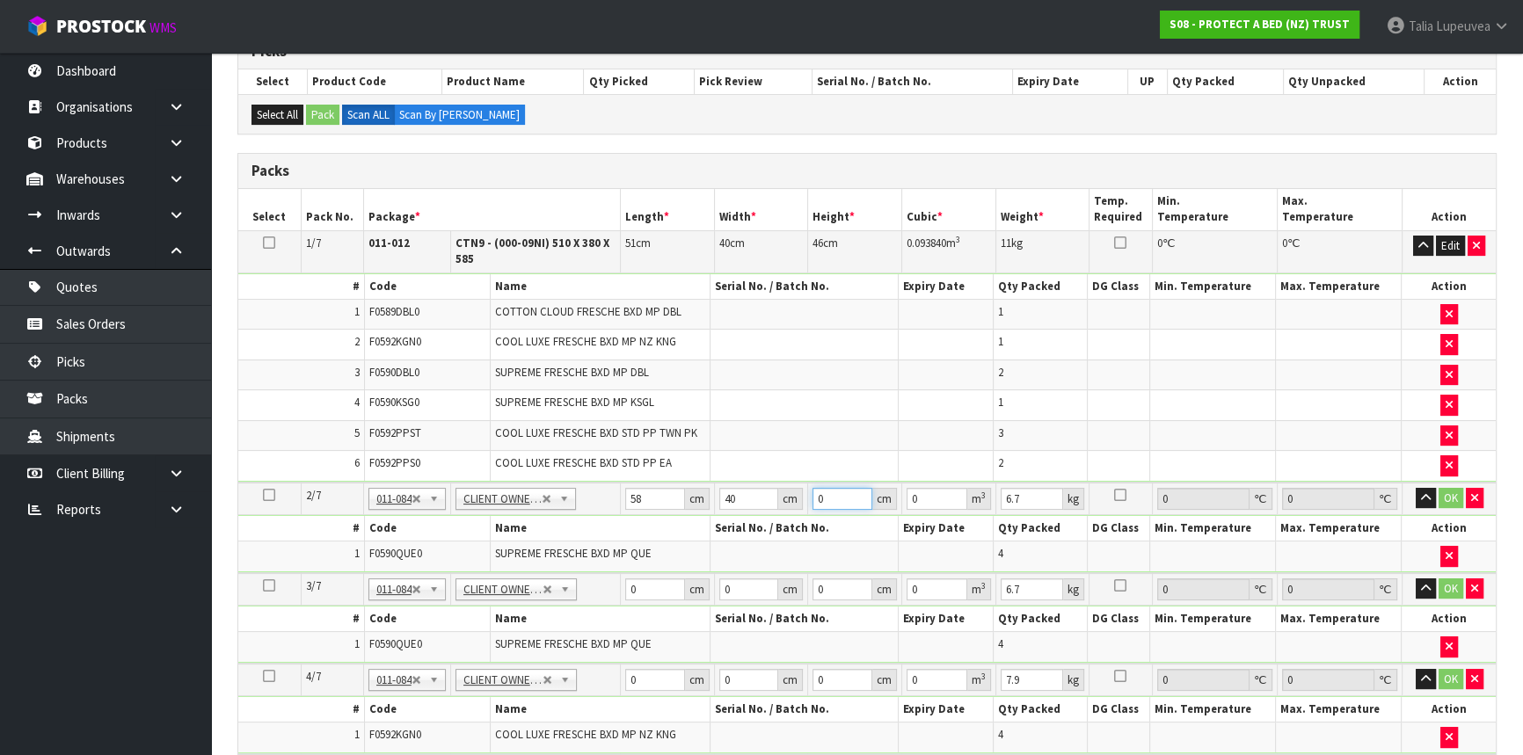
type input "0.00696"
type input "32"
type input "0.07424"
type input "32"
type input "7"
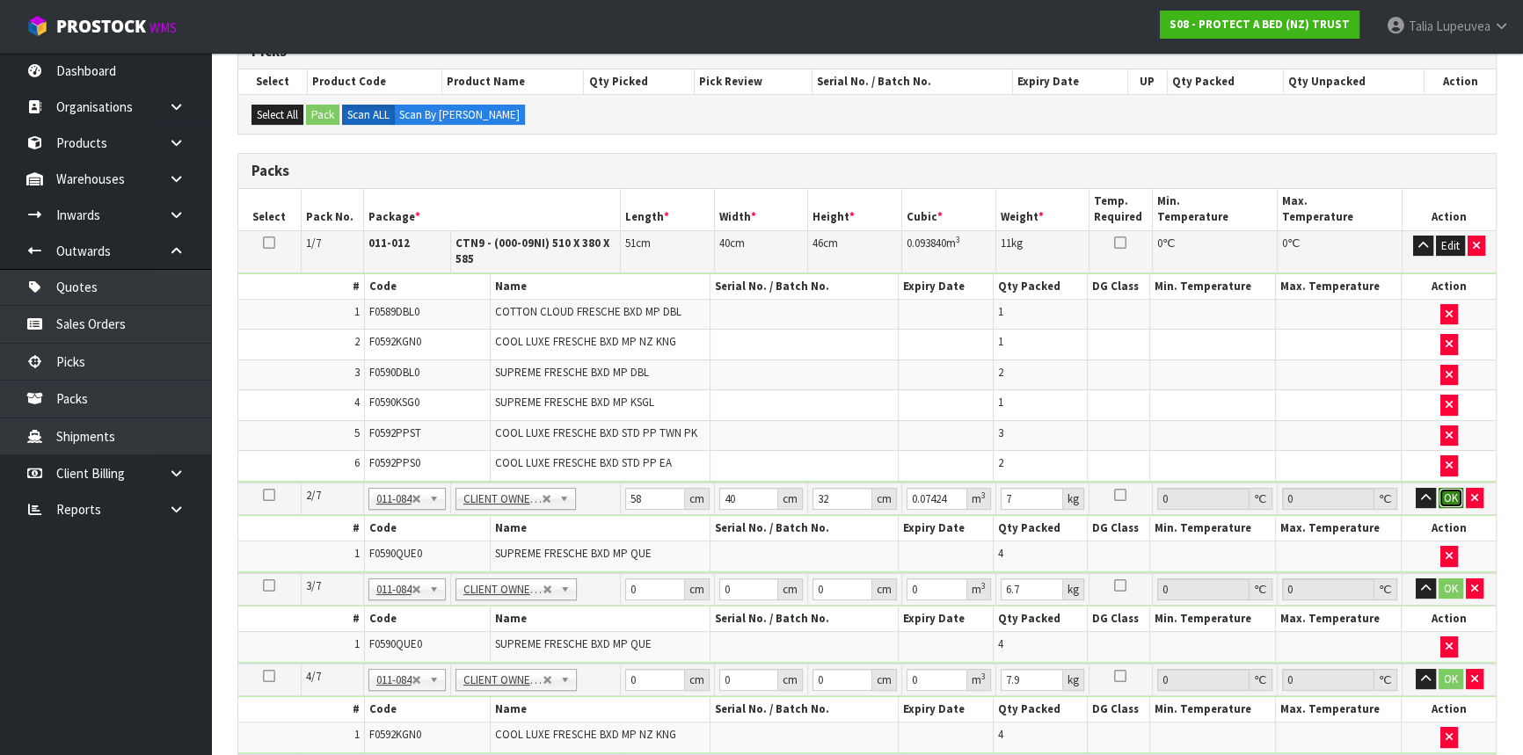
click at [1443, 498] on button "OK" at bounding box center [1450, 498] width 25 height 21
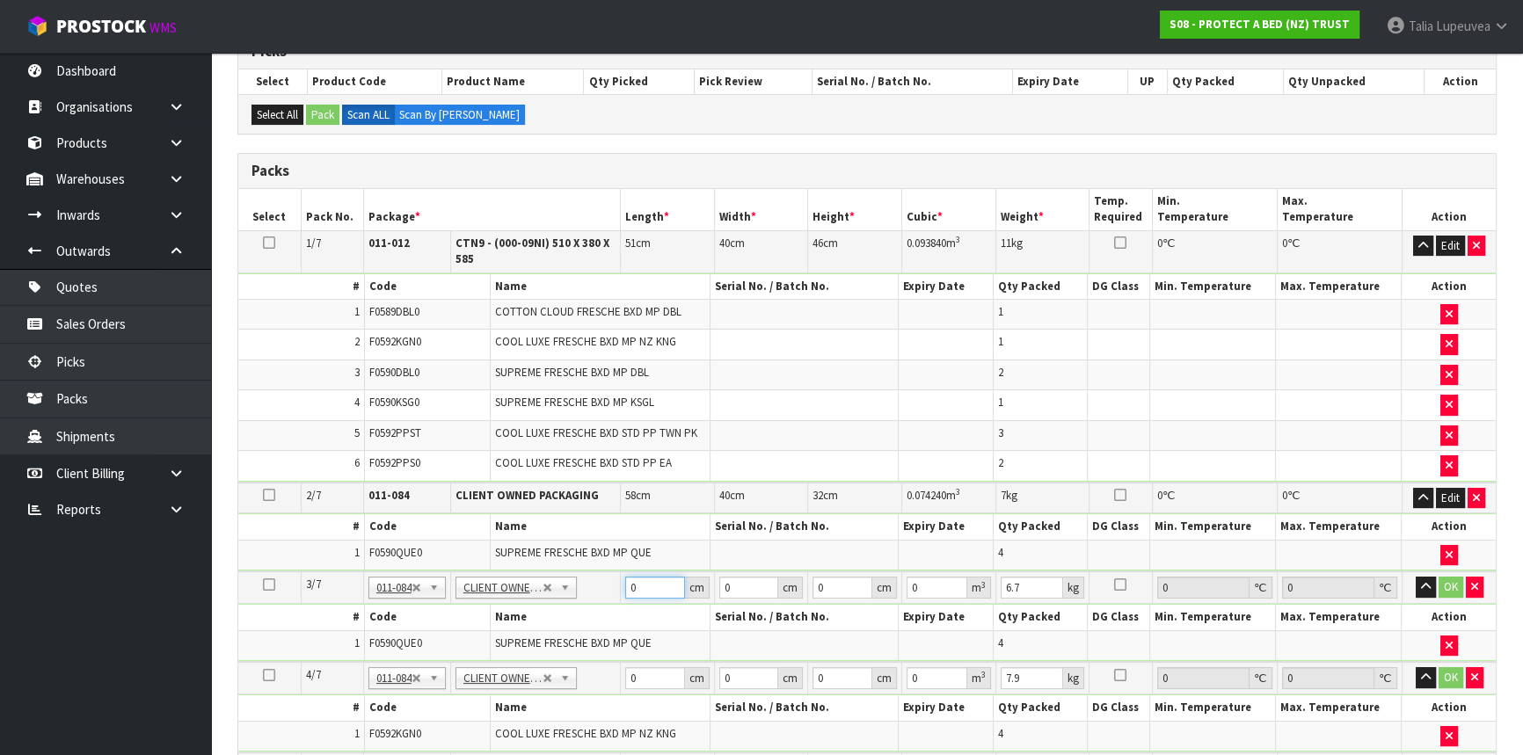
drag, startPoint x: 646, startPoint y: 587, endPoint x: 613, endPoint y: 579, distance: 34.5
click at [615, 591] on tr "3/7 NONE 007-001 007-002 007-004 007-009 007-013 007-014 007-015 007-017 007-01…" at bounding box center [866, 587] width 1257 height 33
type input "58"
type input "40"
type input "3"
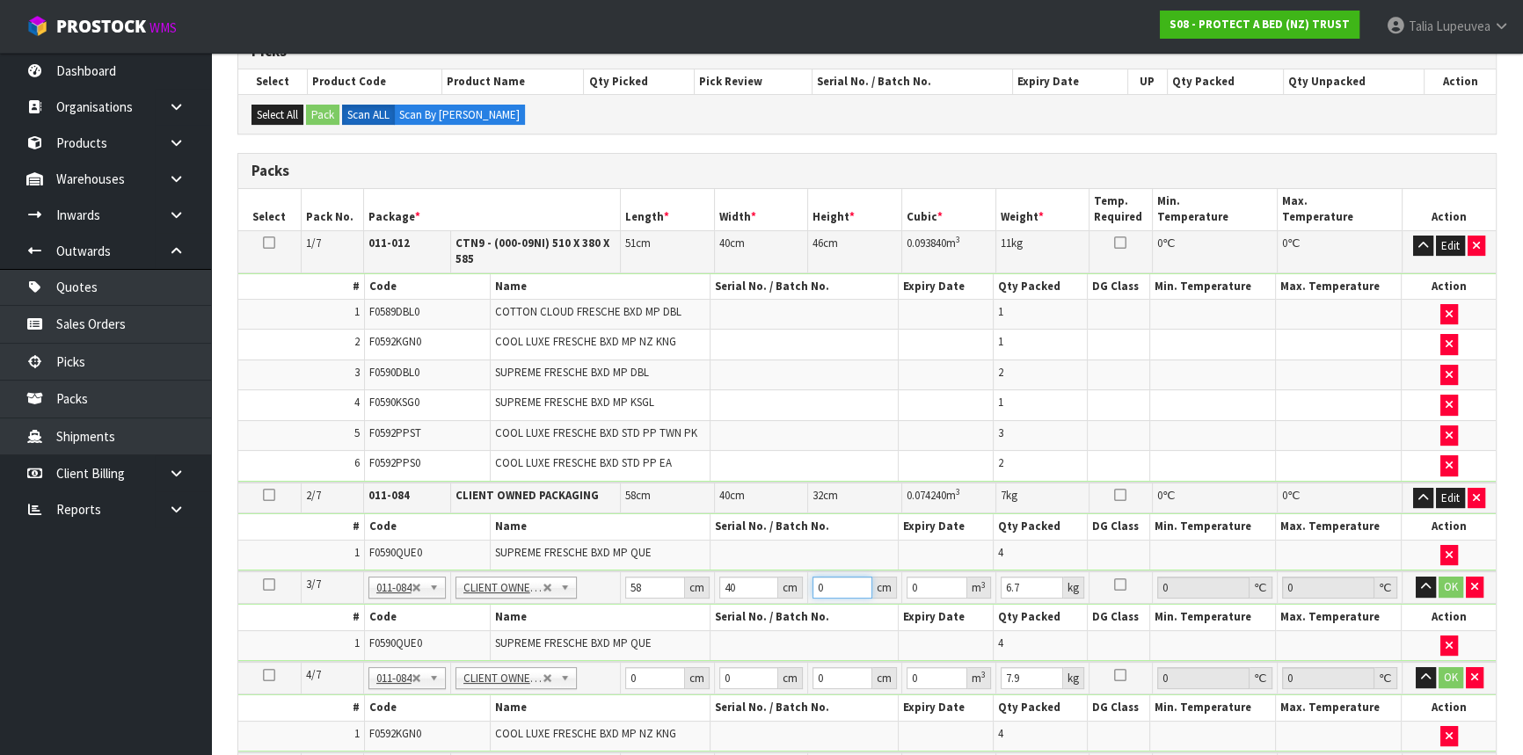
type input "0.00696"
type input "32"
type input "0.07424"
type input "32"
type input "7"
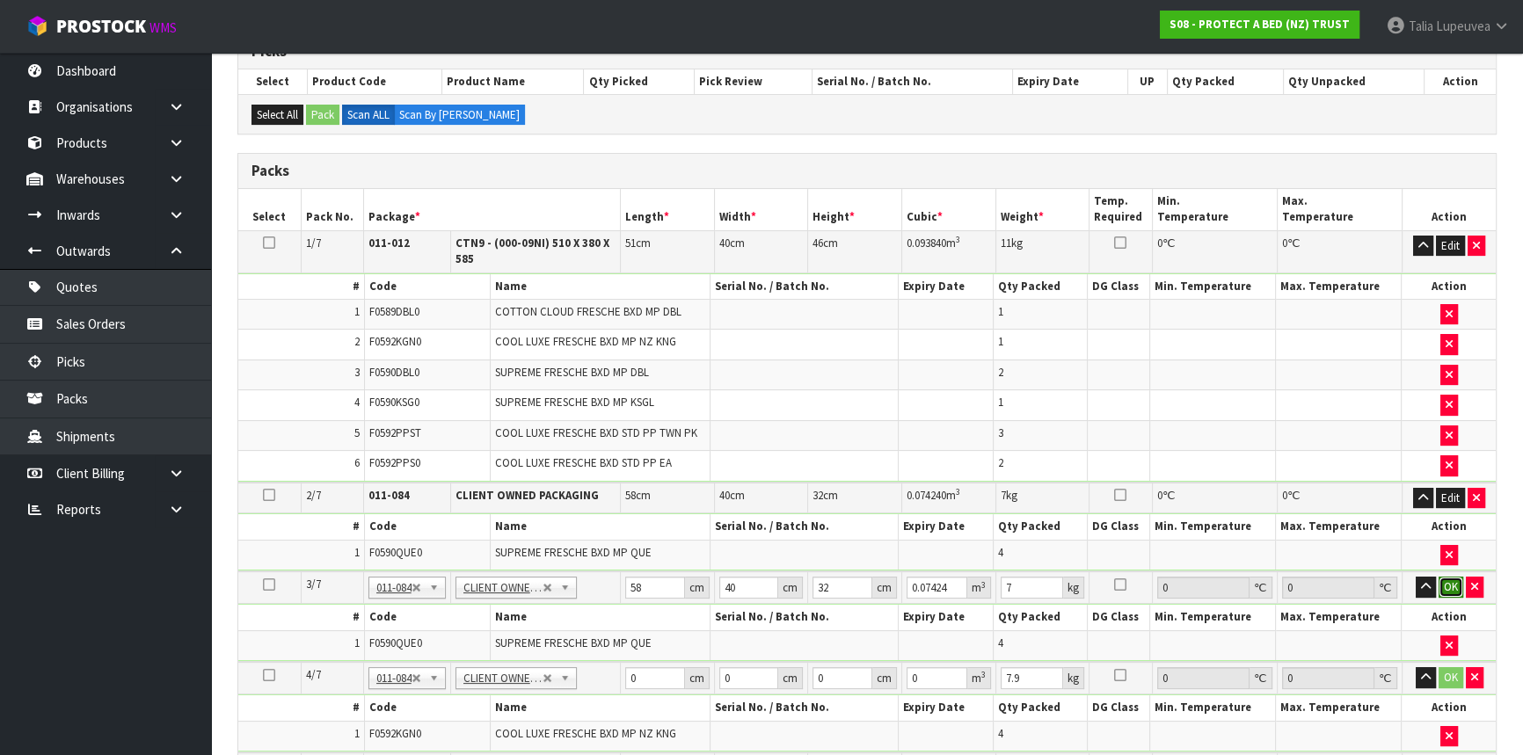
click at [1441, 577] on button "OK" at bounding box center [1450, 587] width 25 height 21
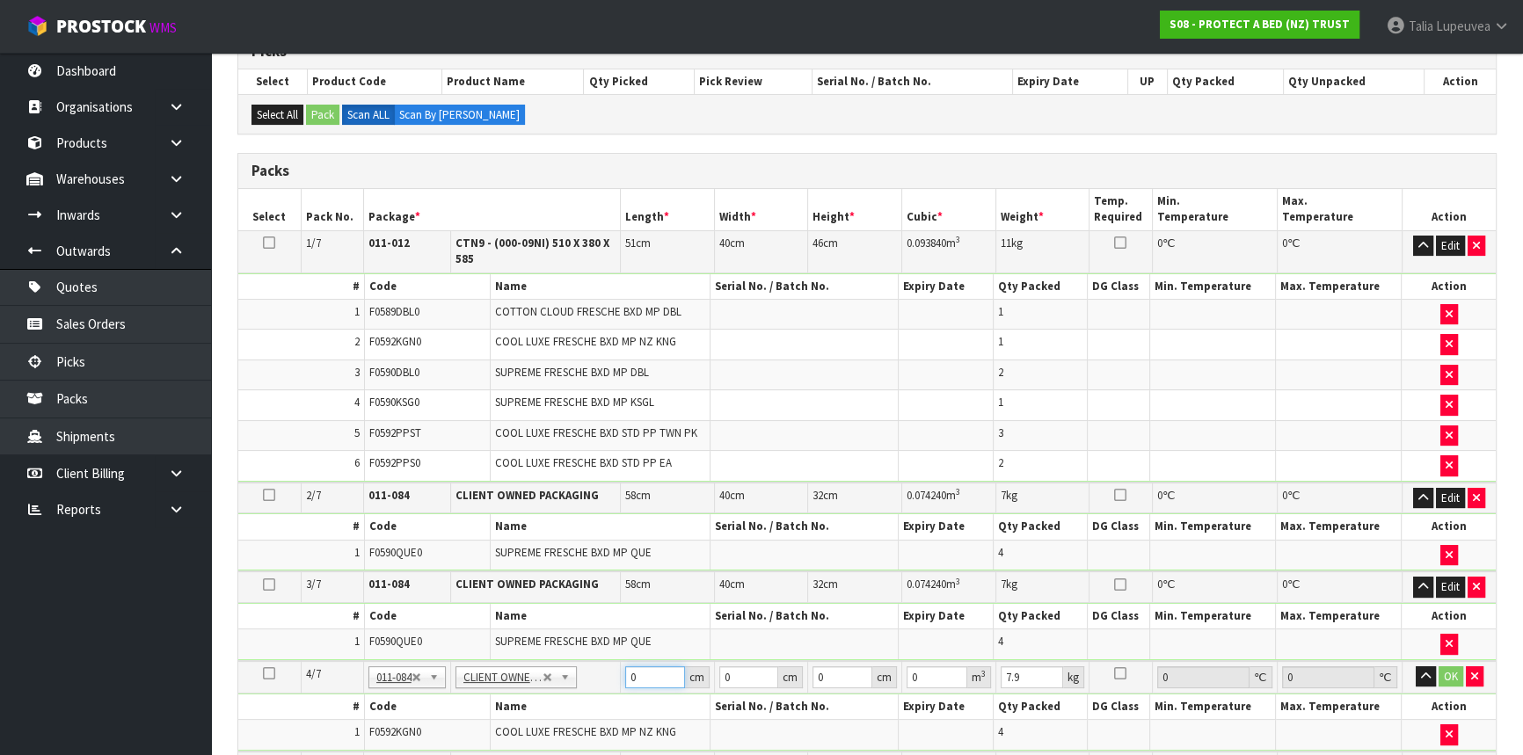
drag, startPoint x: 639, startPoint y: 675, endPoint x: 580, endPoint y: 659, distance: 61.0
click at [580, 666] on tr "4/7 NONE 007-001 007-002 007-004 007-009 007-013 007-014 007-015 007-017 007-01…" at bounding box center [866, 677] width 1257 height 33
type input "58"
type input "40"
type input "3"
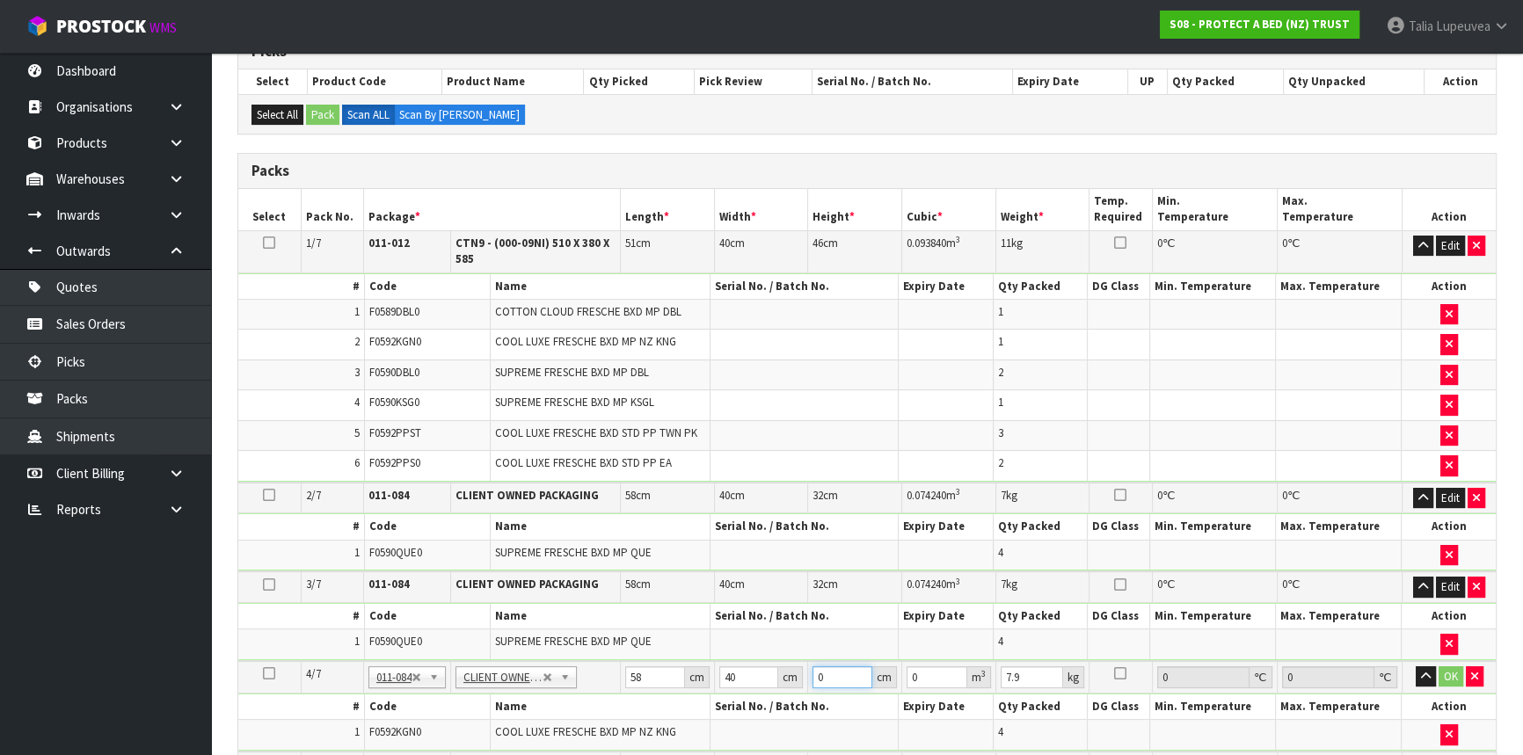
type input "0.00696"
type input "32"
type input "0.07424"
type input "32"
type input "8"
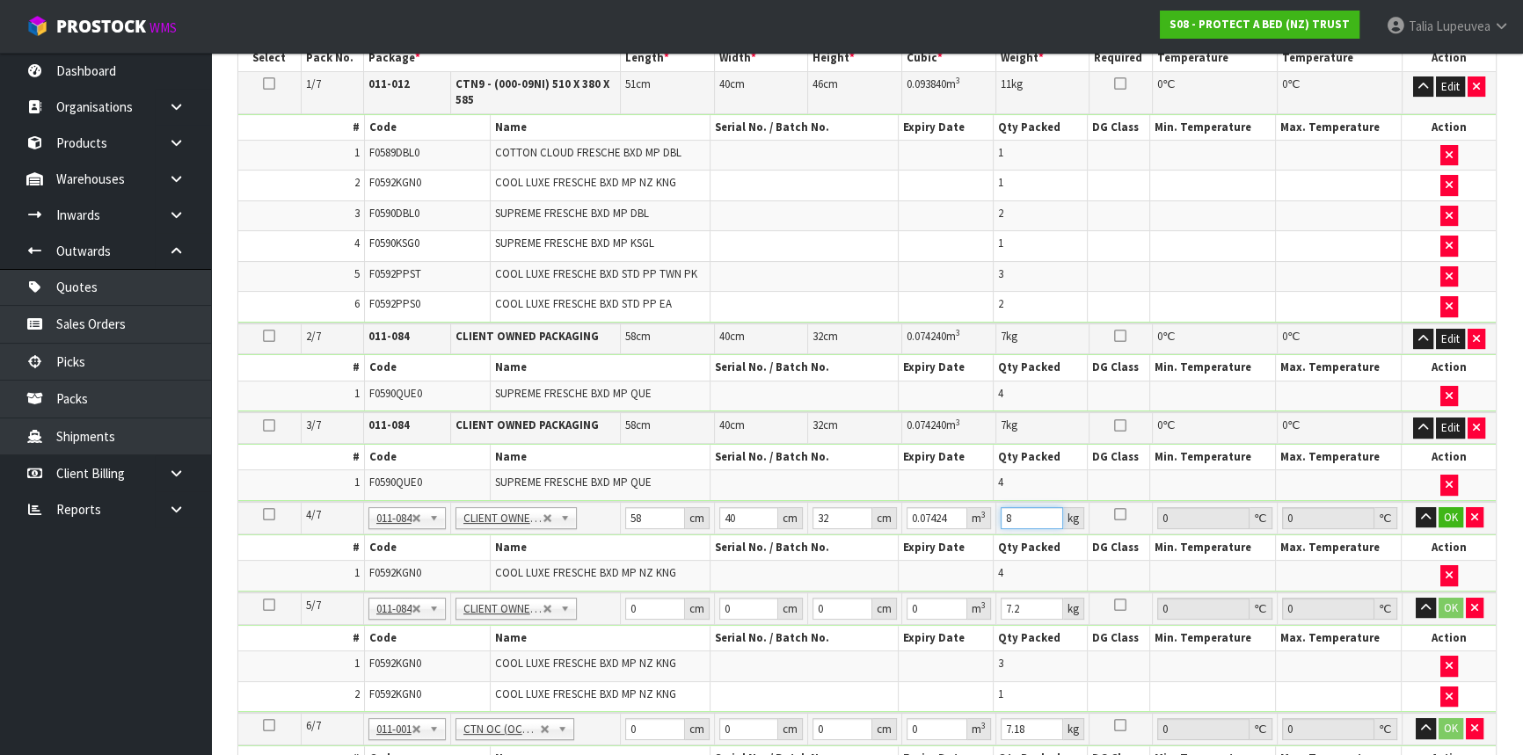
scroll to position [471, 0]
click at [1452, 513] on button "OK" at bounding box center [1450, 516] width 25 height 21
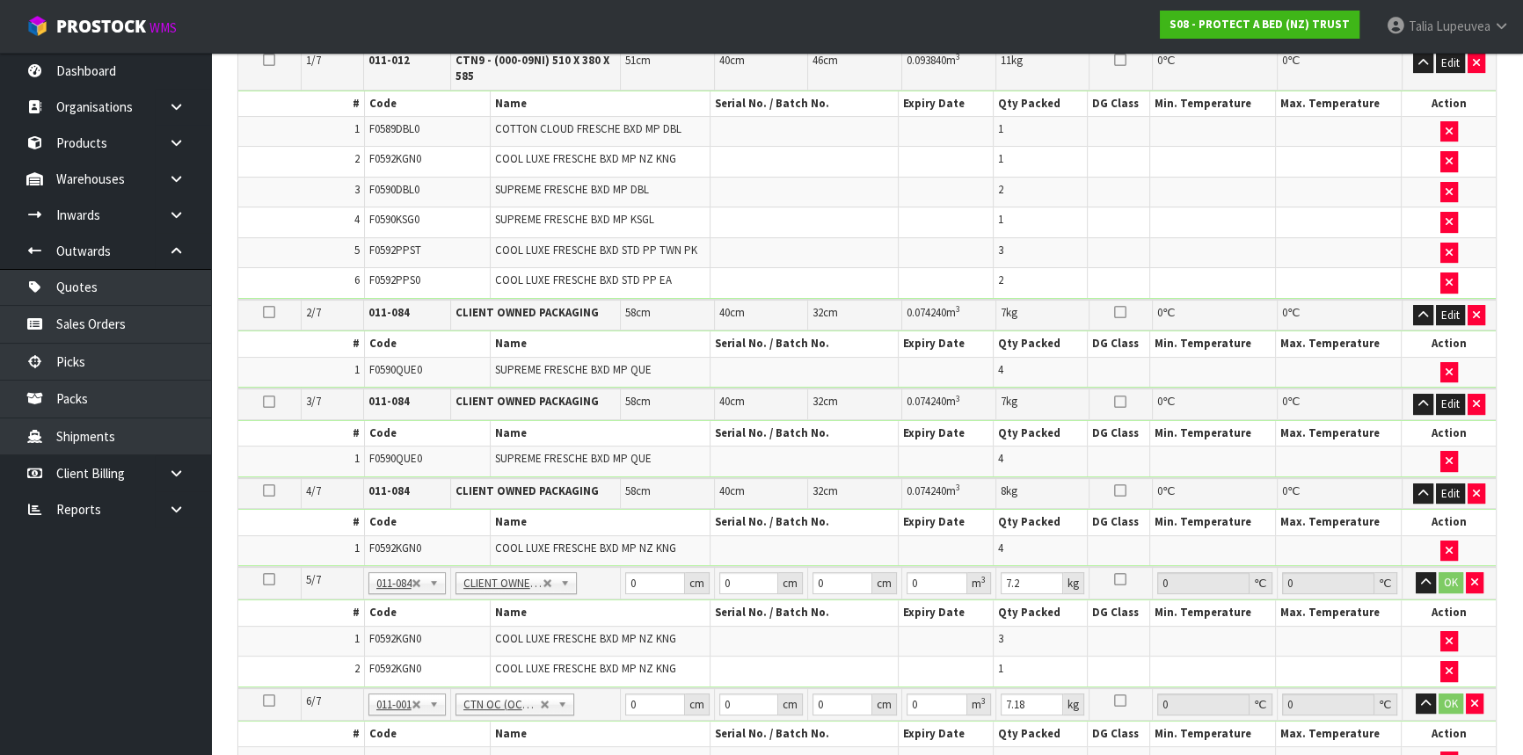
scroll to position [631, 0]
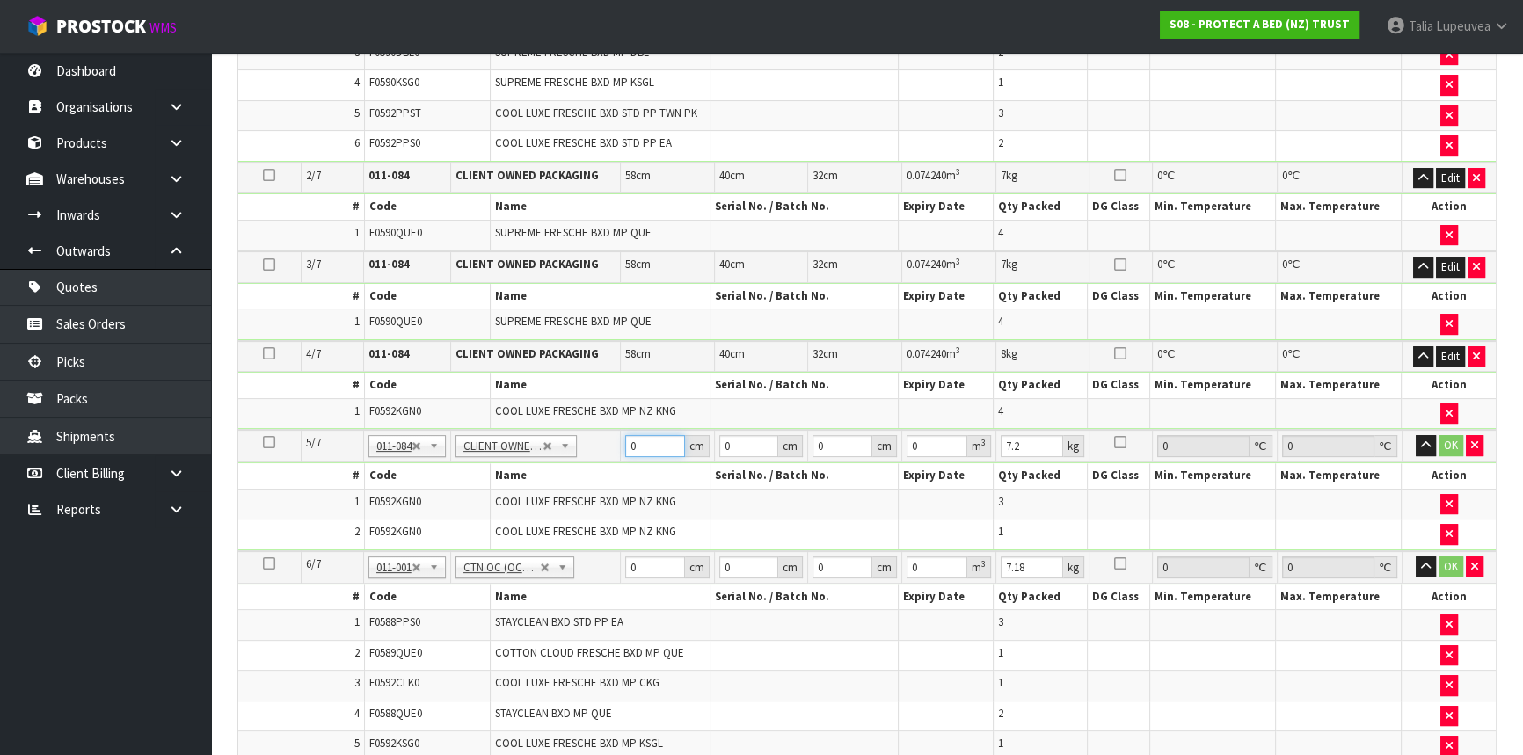
drag, startPoint x: 644, startPoint y: 440, endPoint x: 610, endPoint y: 453, distance: 36.4
click at [610, 453] on tr "5/7 NONE 007-001 007-002 007-004 007-009 007-013 007-014 007-015 007-017 007-01…" at bounding box center [866, 446] width 1257 height 33
type input "58"
type input "40"
type input "3"
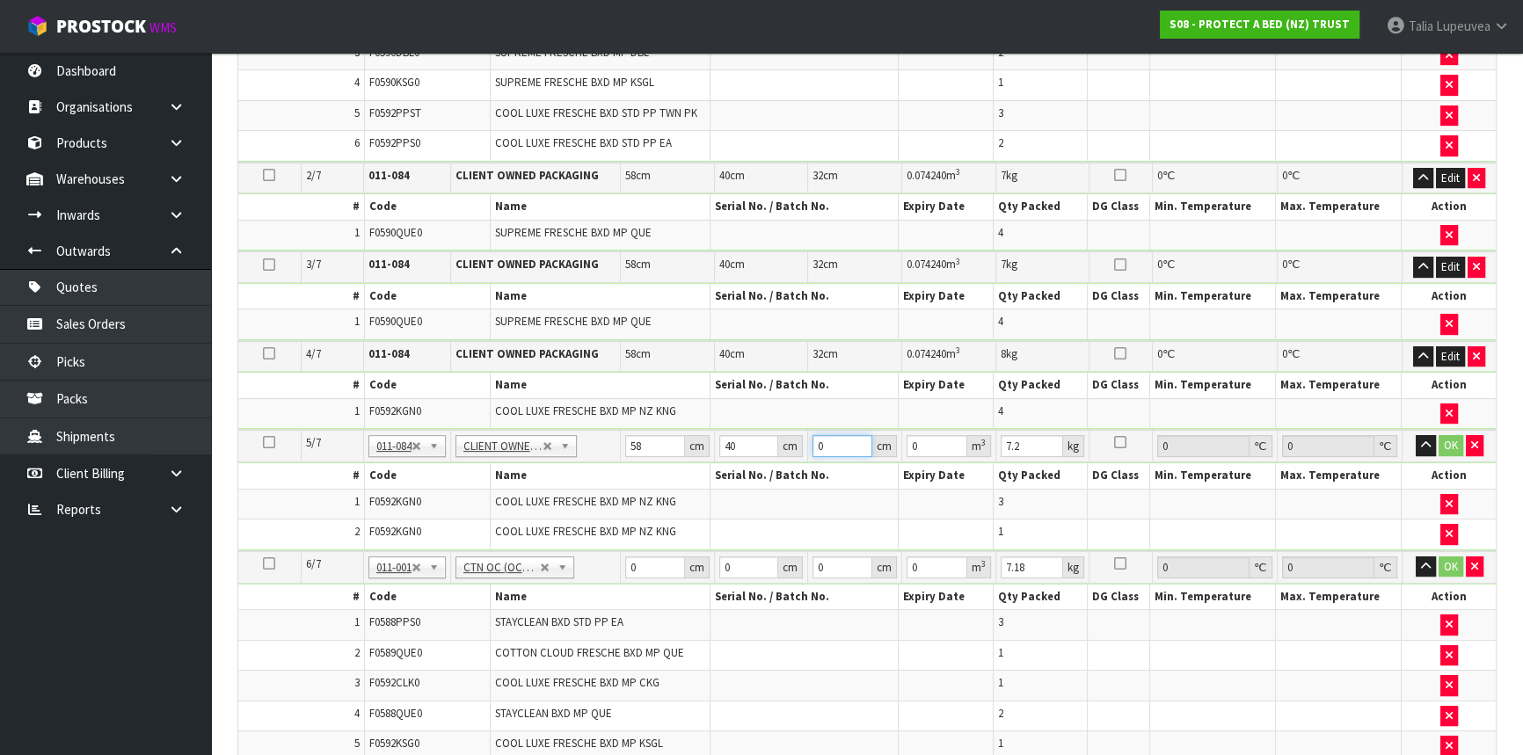
type input "0.00696"
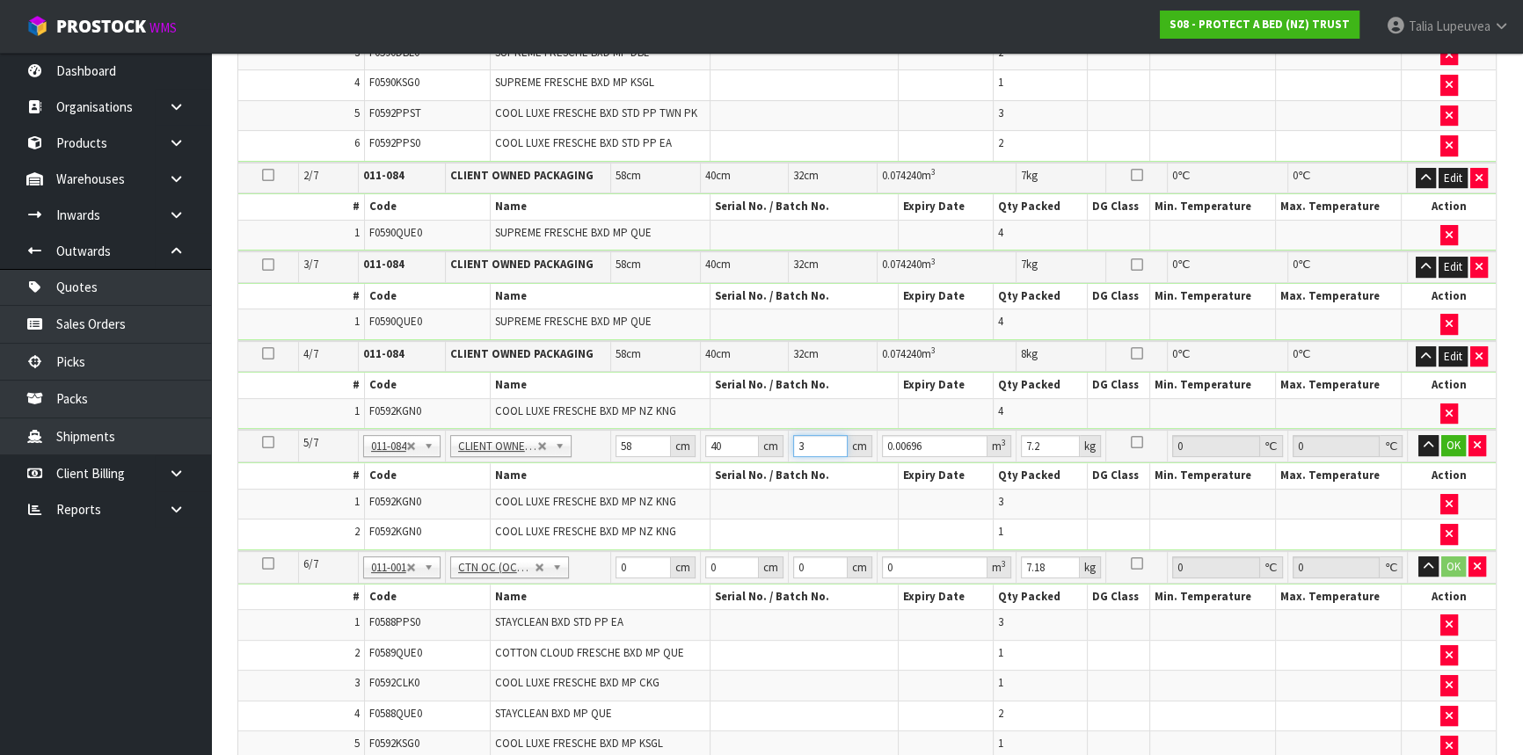
type input "32"
type input "0.07424"
type input "32"
type input "8"
click at [1459, 440] on button "OK" at bounding box center [1453, 445] width 25 height 21
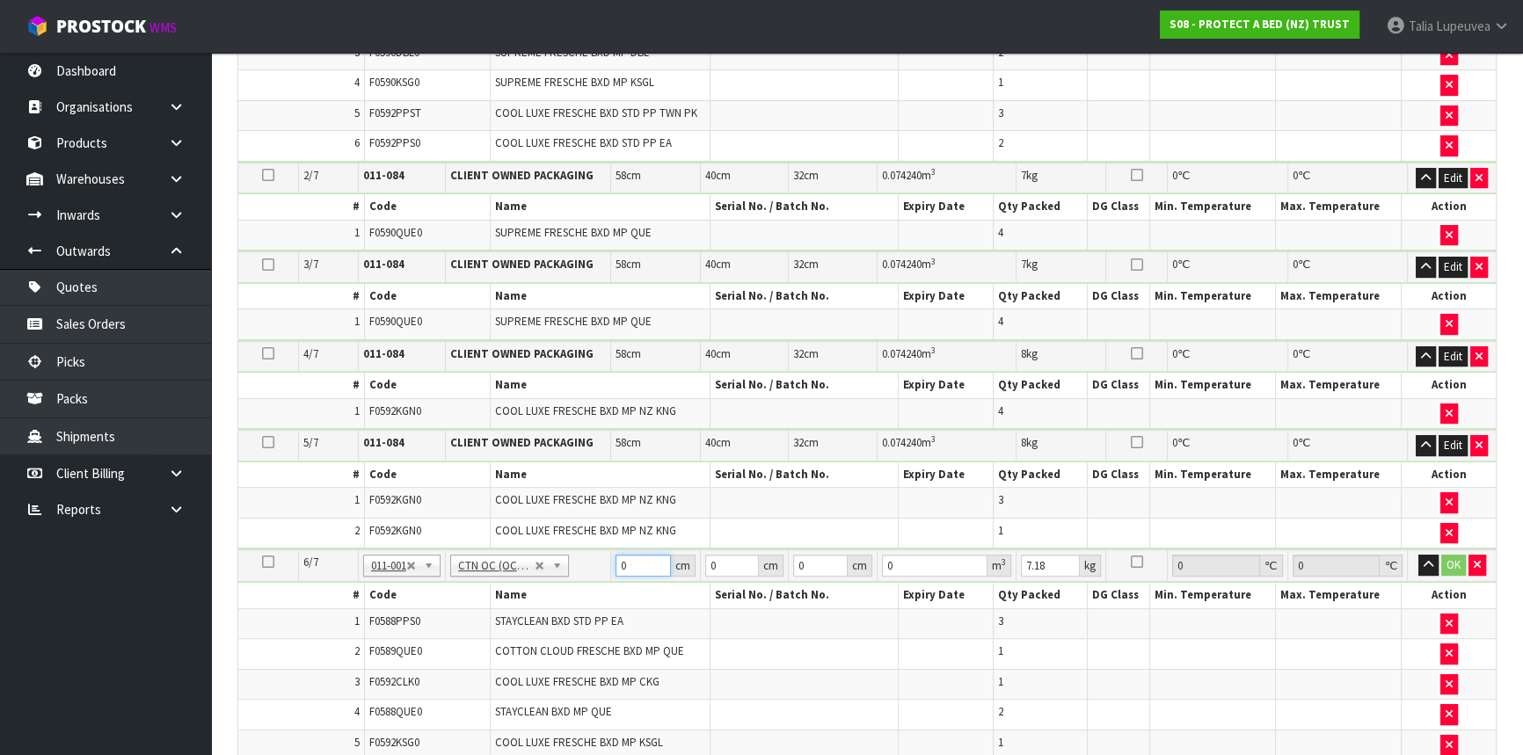
drag, startPoint x: 632, startPoint y: 564, endPoint x: 604, endPoint y: 565, distance: 28.2
click at [604, 564] on tr "6/7 NONE 007-001 007-002 007-004 007-009 007-013 007-014 007-015 007-017 007-01…" at bounding box center [866, 566] width 1257 height 33
type input "58"
type input "41"
type input "3"
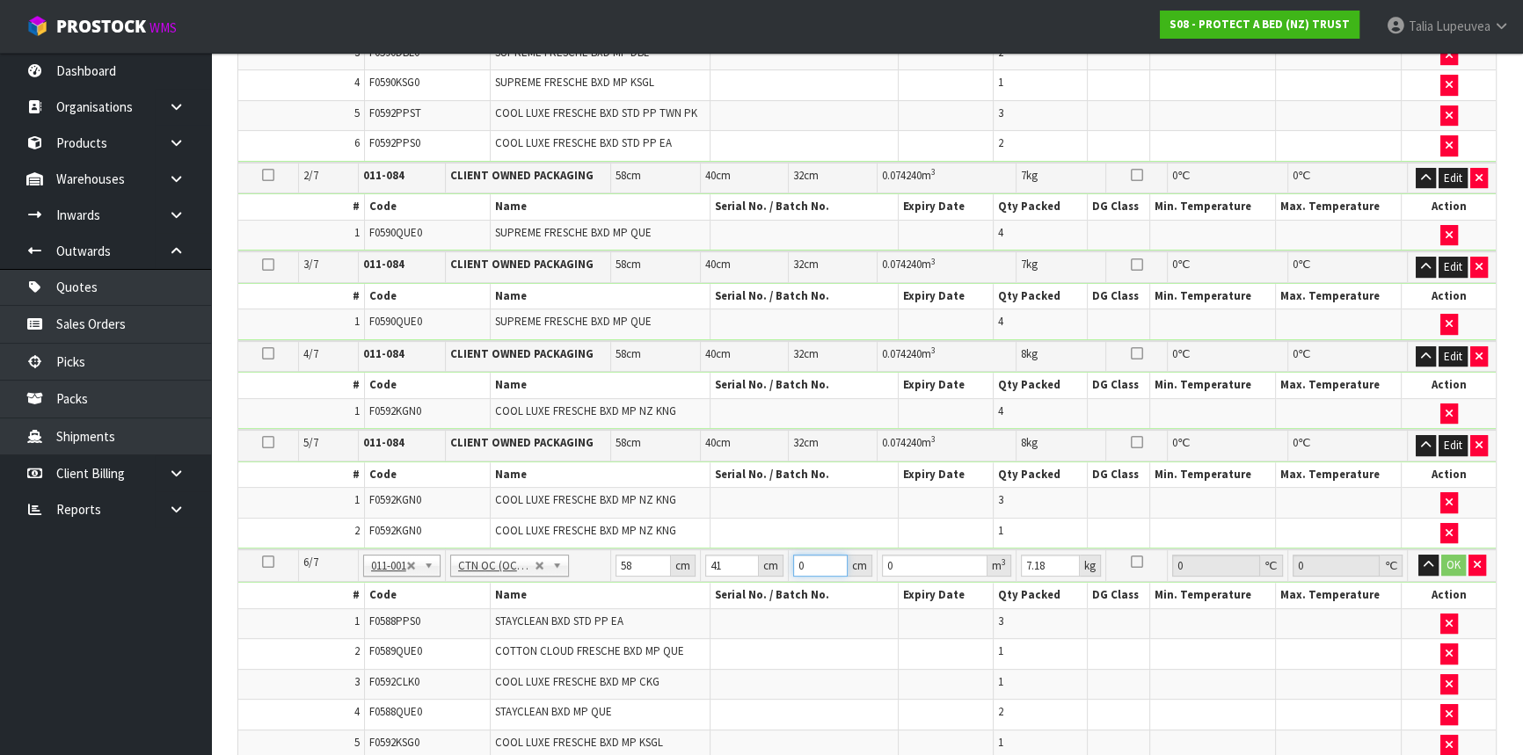
type input "0.007134"
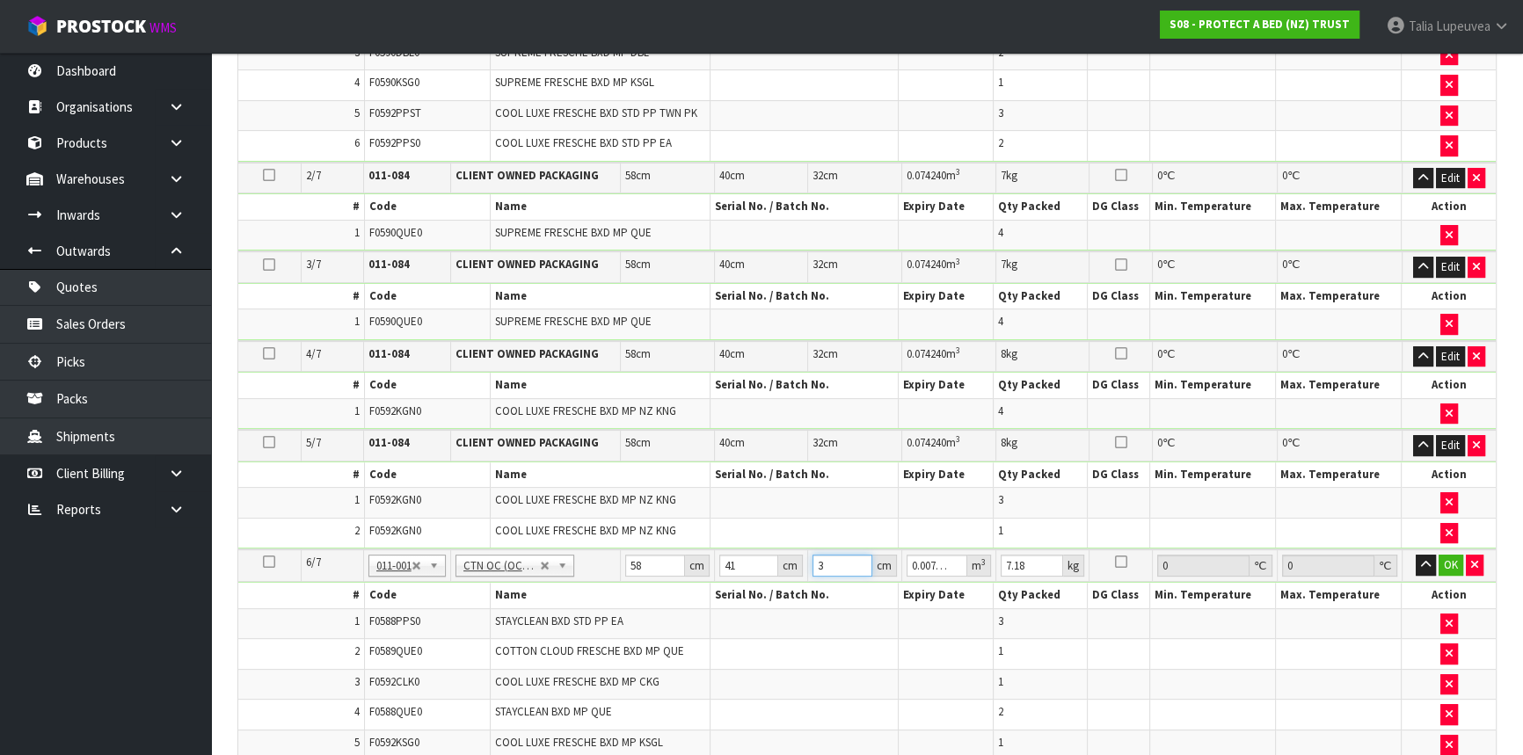
type input "32"
type input "0.076096"
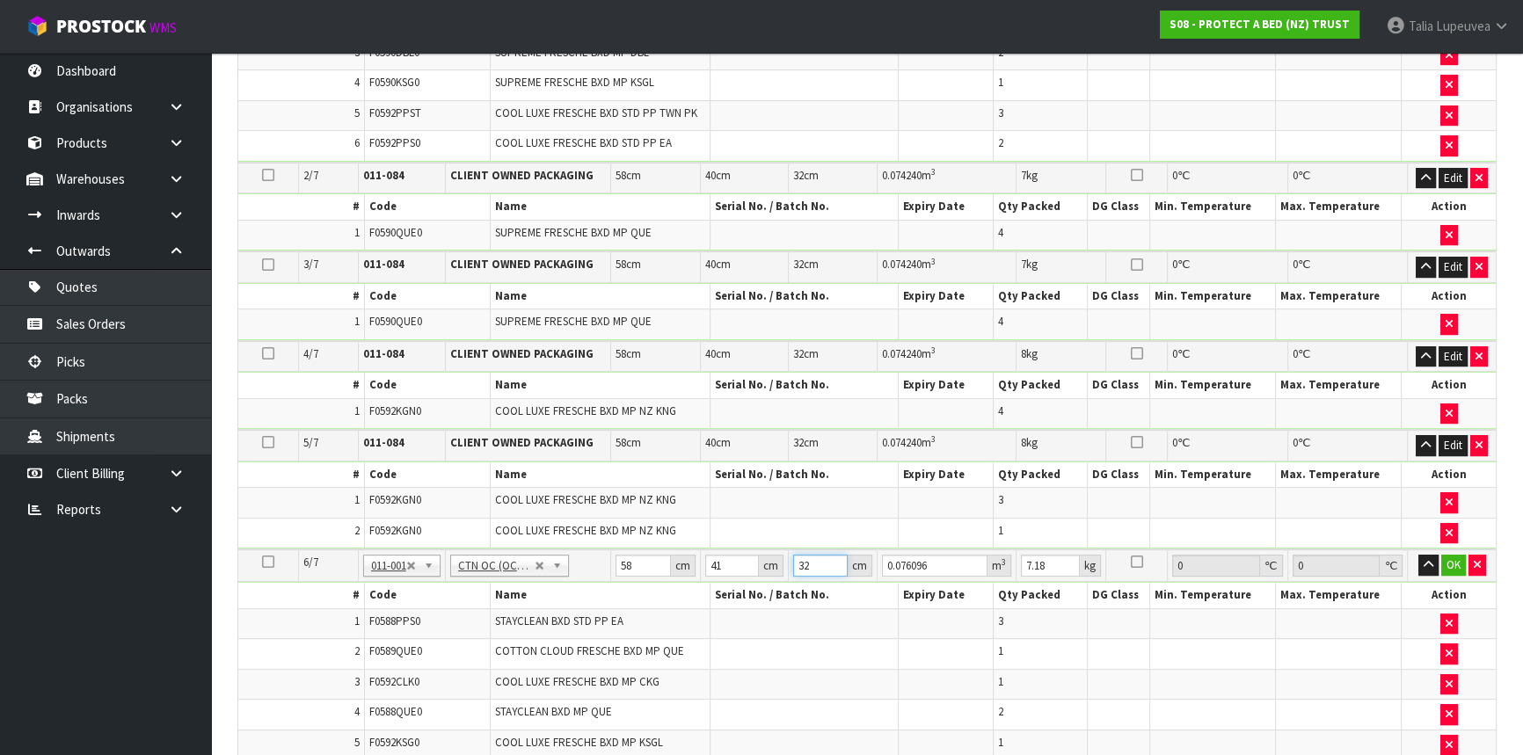
type input "32"
type input "9"
click at [1458, 560] on button "OK" at bounding box center [1453, 565] width 25 height 21
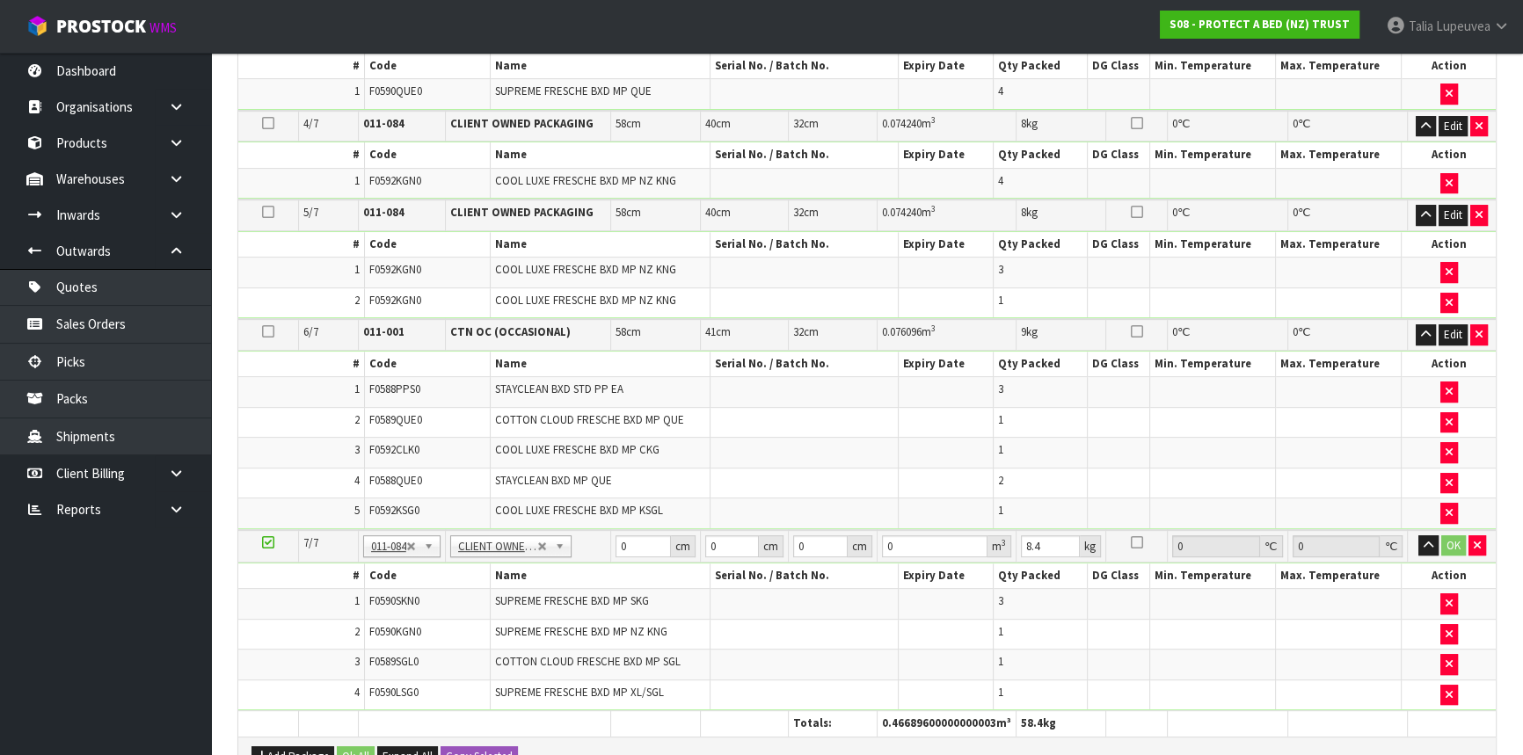
scroll to position [950, 0]
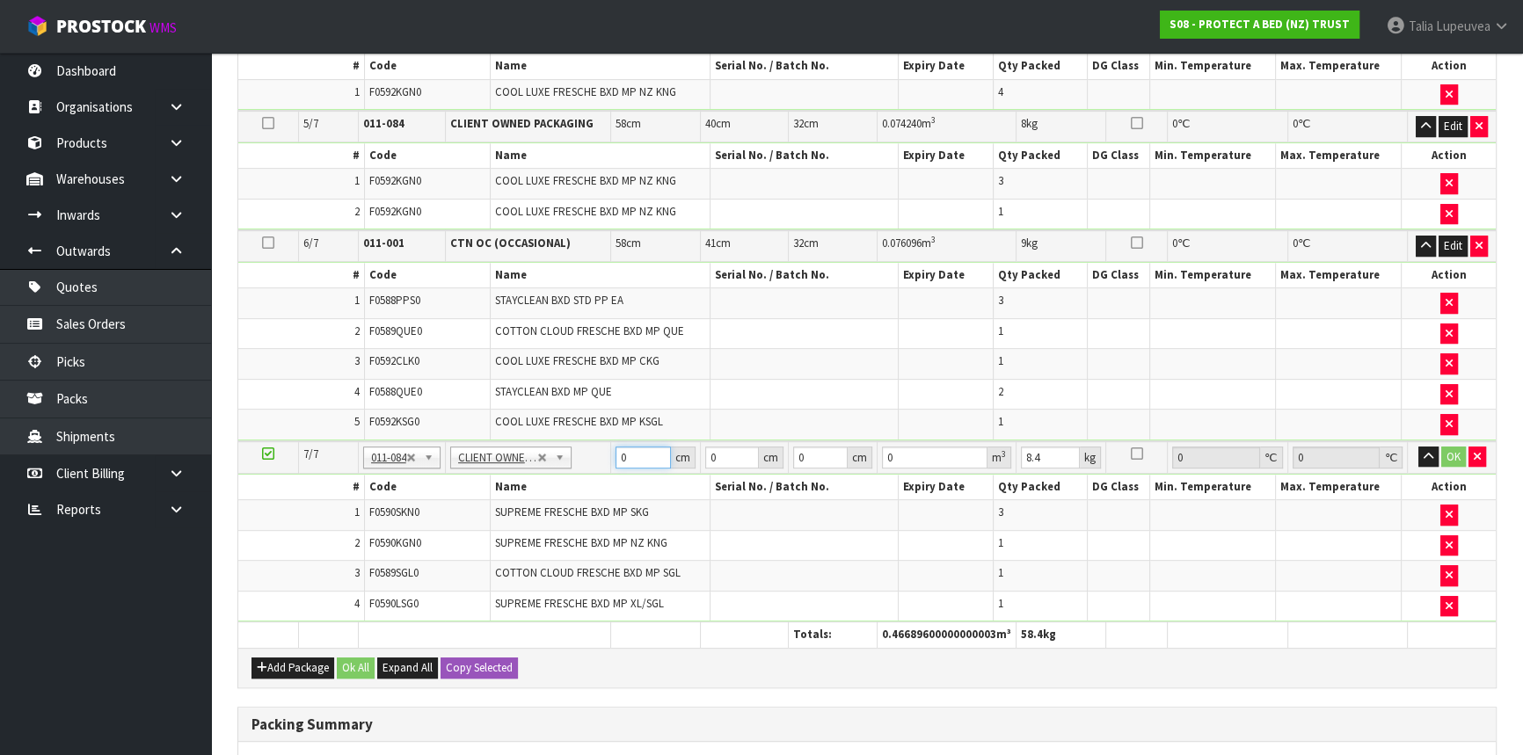
drag, startPoint x: 629, startPoint y: 440, endPoint x: 606, endPoint y: 455, distance: 27.3
click at [606, 455] on tr "7/7 NONE 007-001 007-002 007-004 007-009 007-013 007-014 007-015 007-017 007-01…" at bounding box center [866, 457] width 1257 height 33
type input "60"
type input "42"
type input "3"
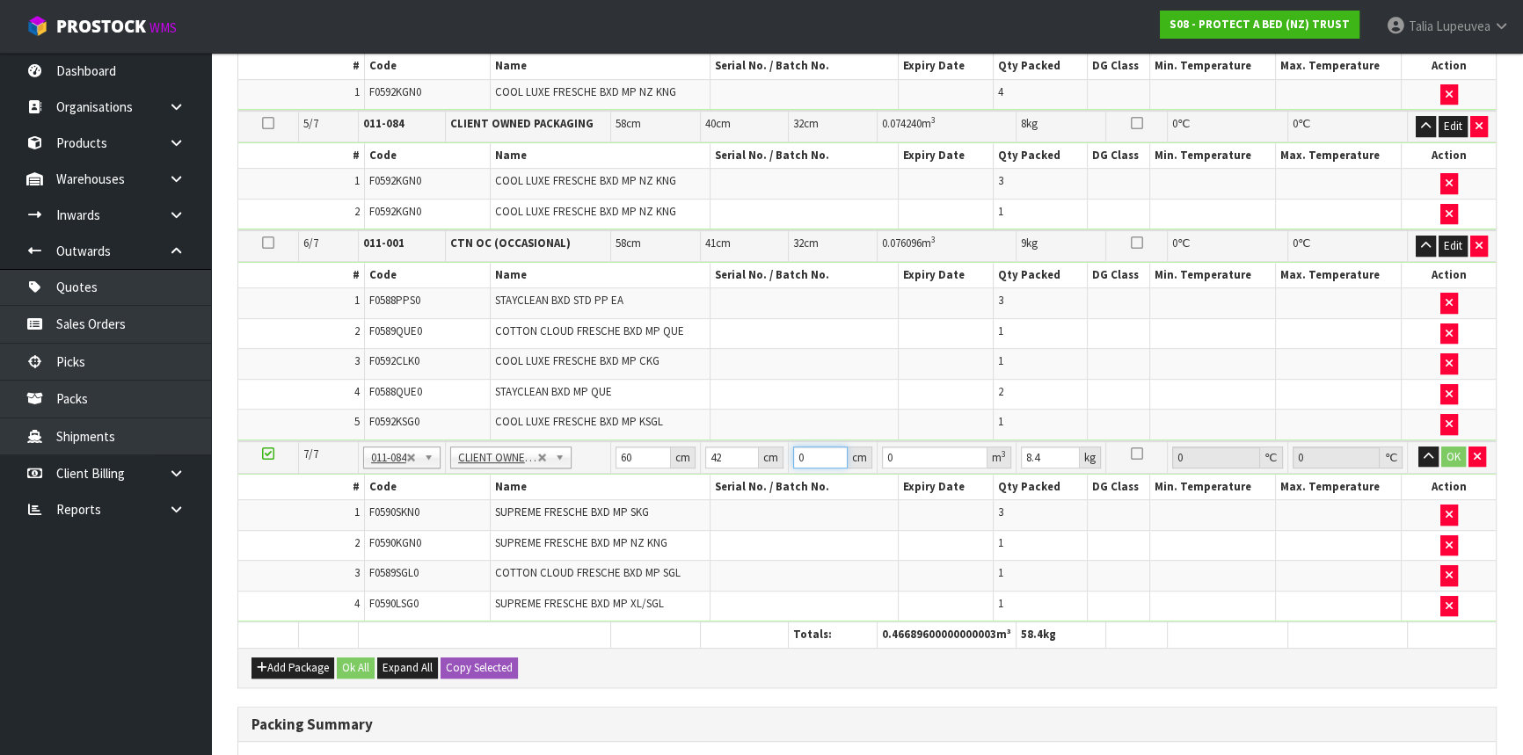
type input "0.00756"
type input "33"
type input "0.08316"
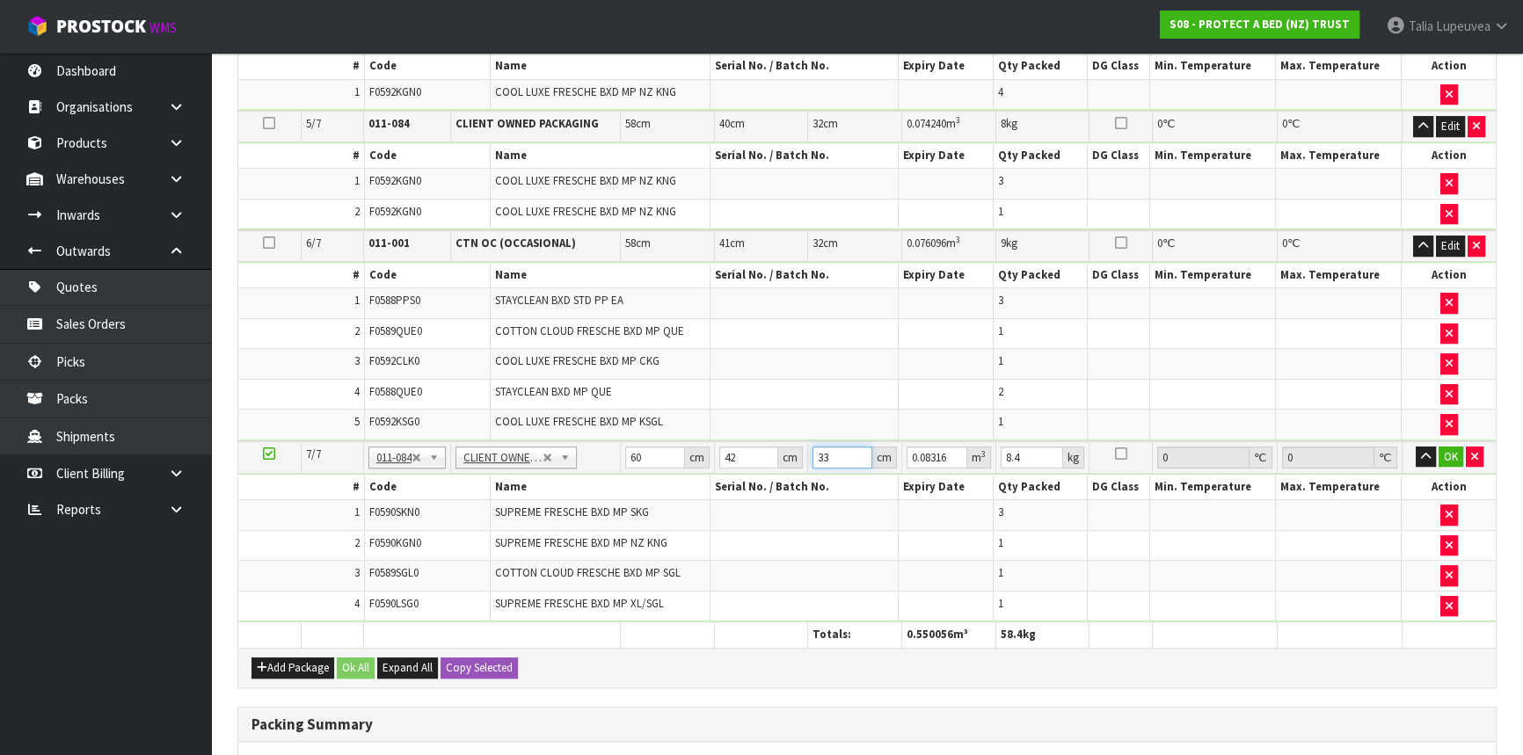
type input "33"
type input "10"
click at [1447, 451] on button "OK" at bounding box center [1450, 457] width 25 height 21
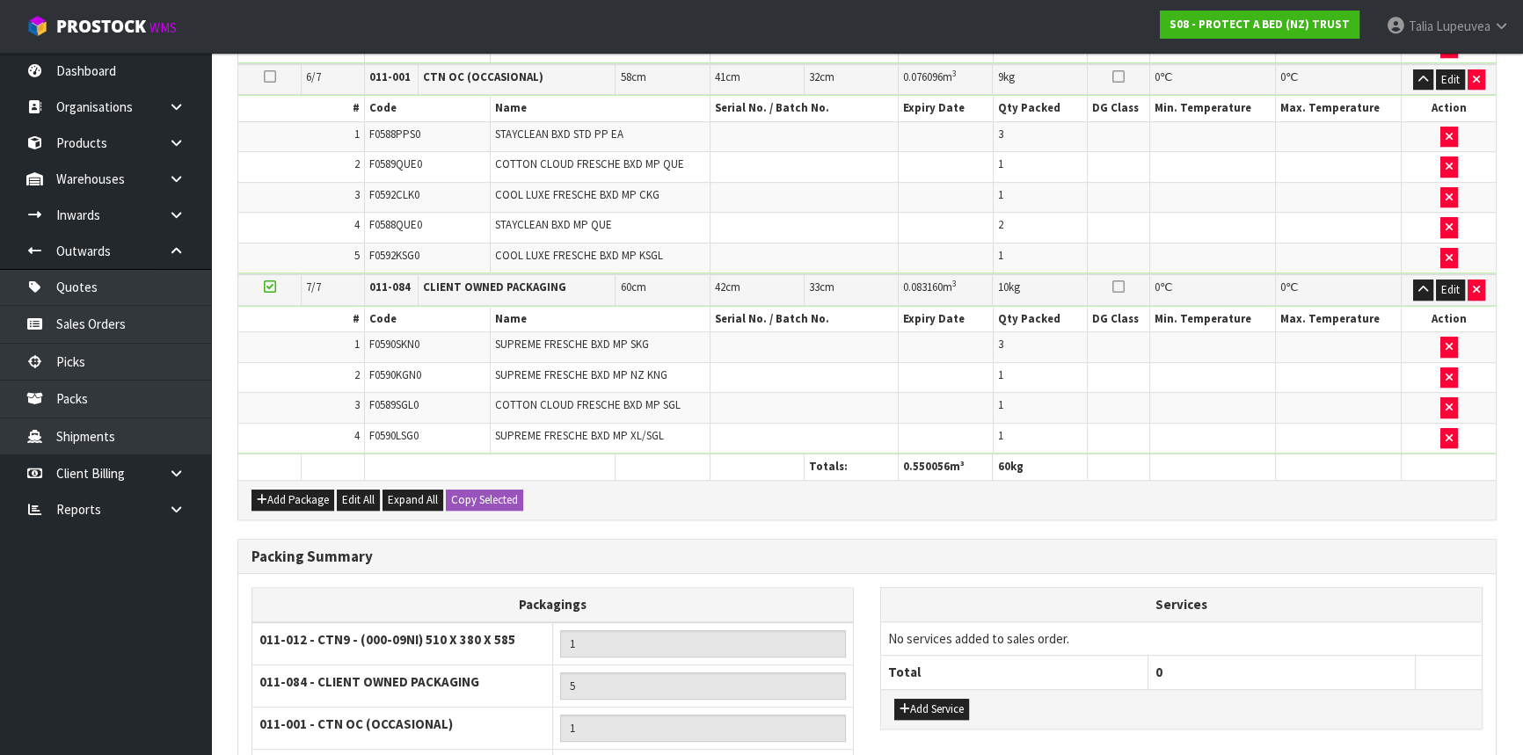
scroll to position [1276, 0]
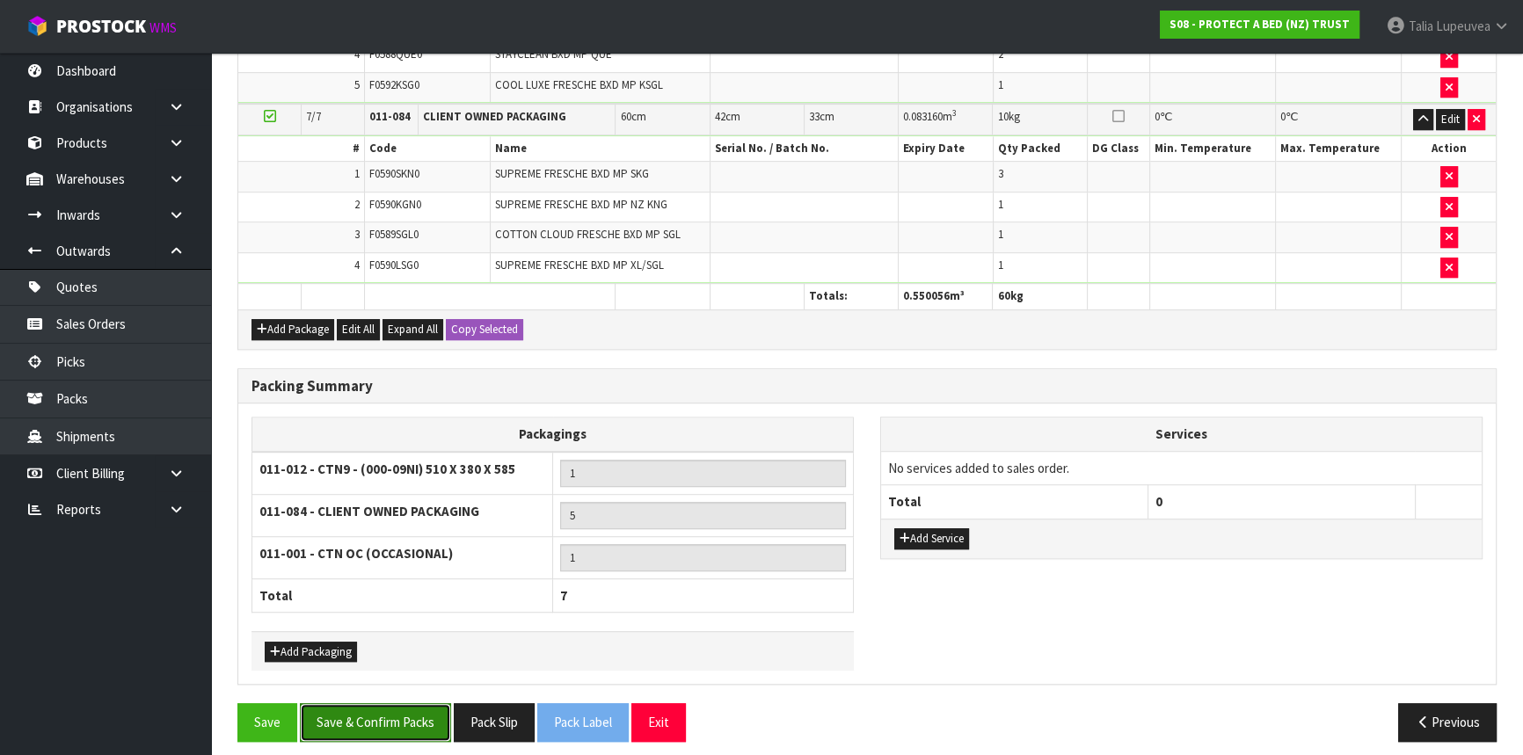
click at [392, 709] on button "Save & Confirm Packs" at bounding box center [375, 722] width 151 height 38
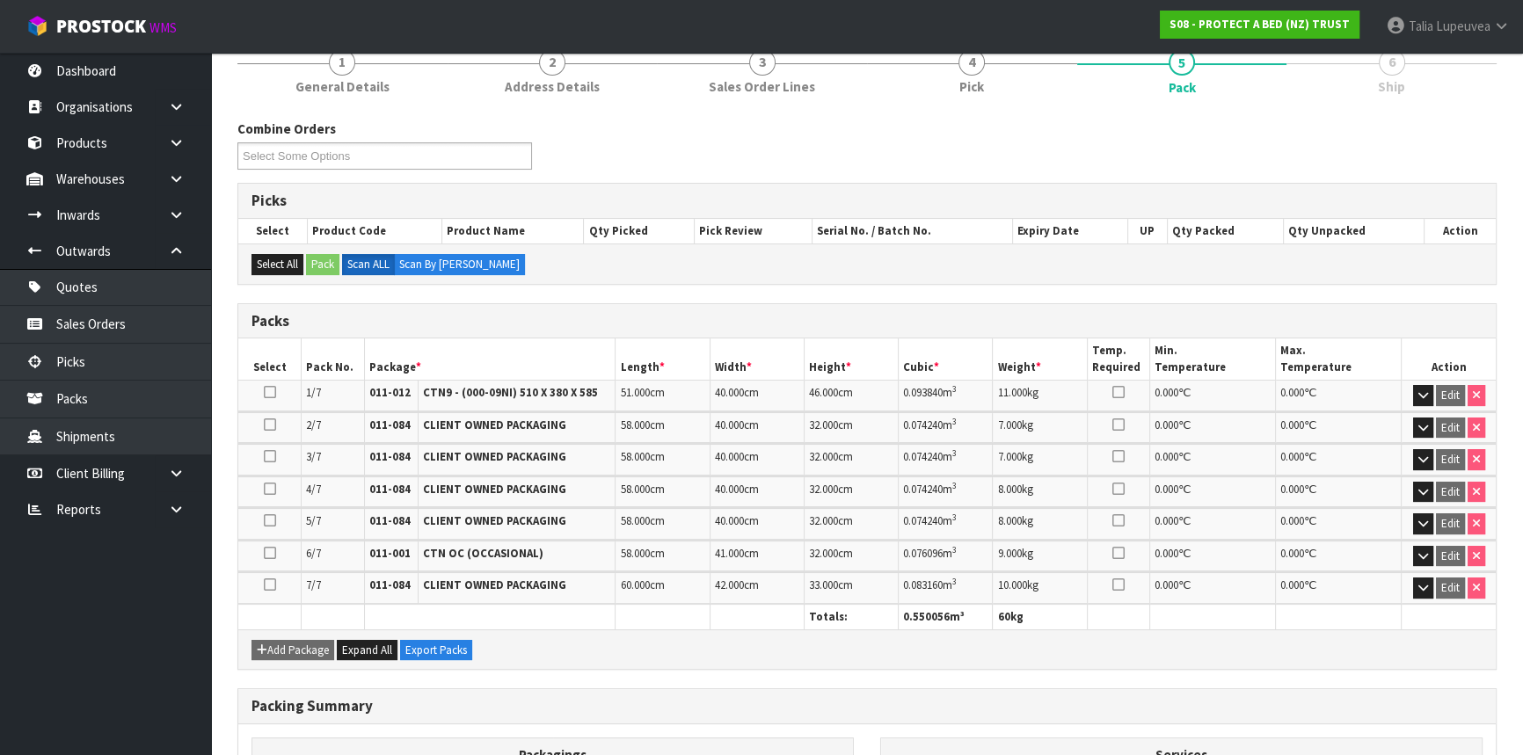
scroll to position [0, 0]
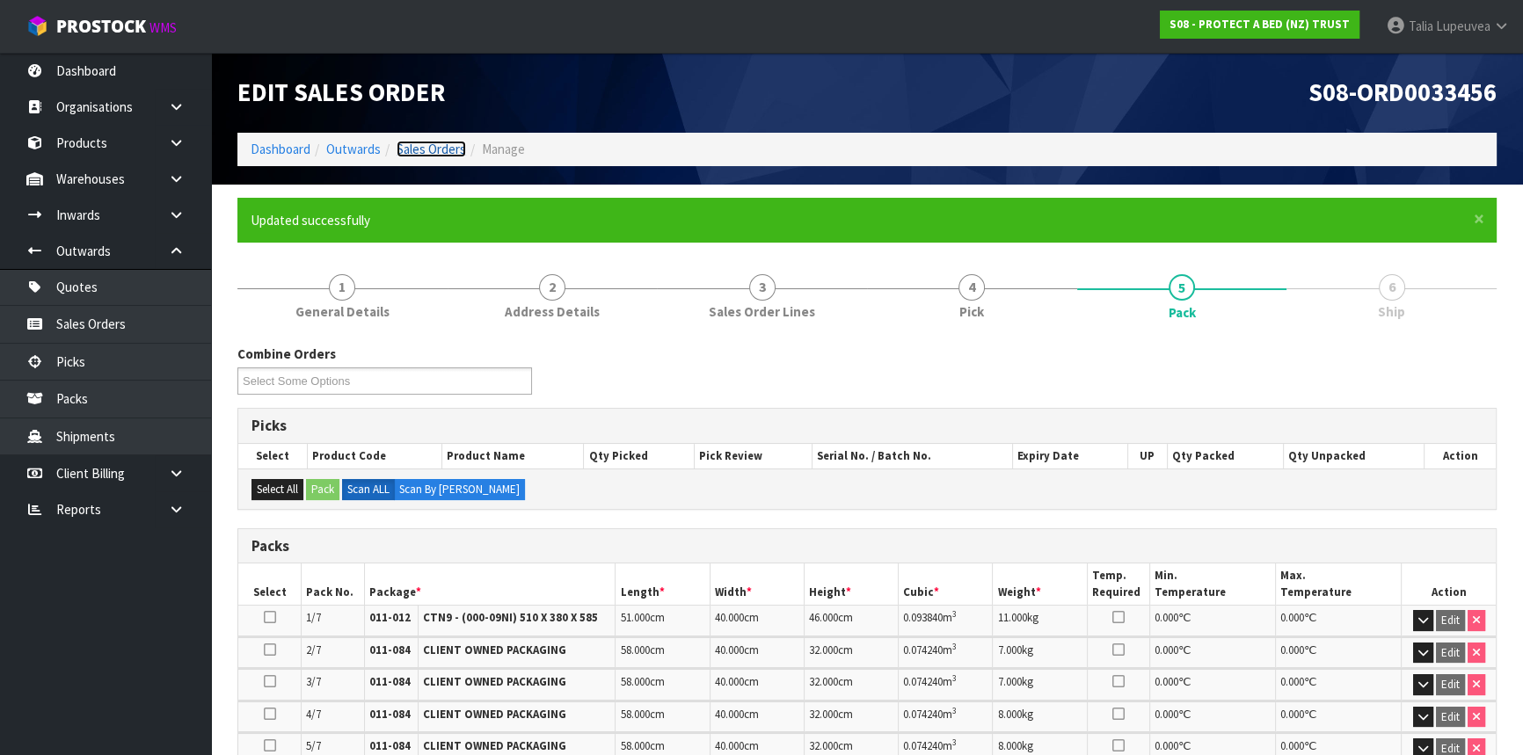
click at [448, 157] on link "Sales Orders" at bounding box center [431, 149] width 69 height 17
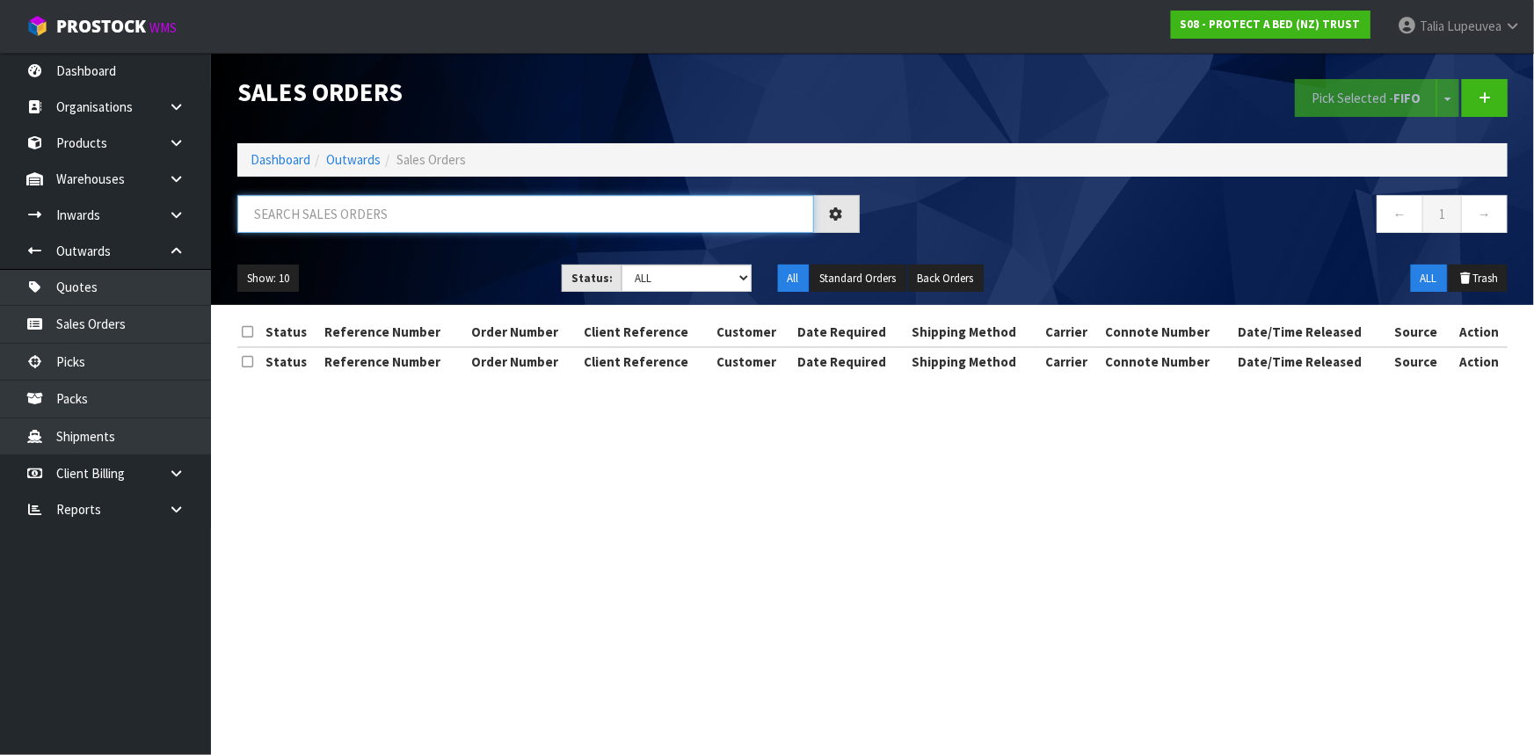
click at [446, 210] on input "text" at bounding box center [525, 214] width 577 height 38
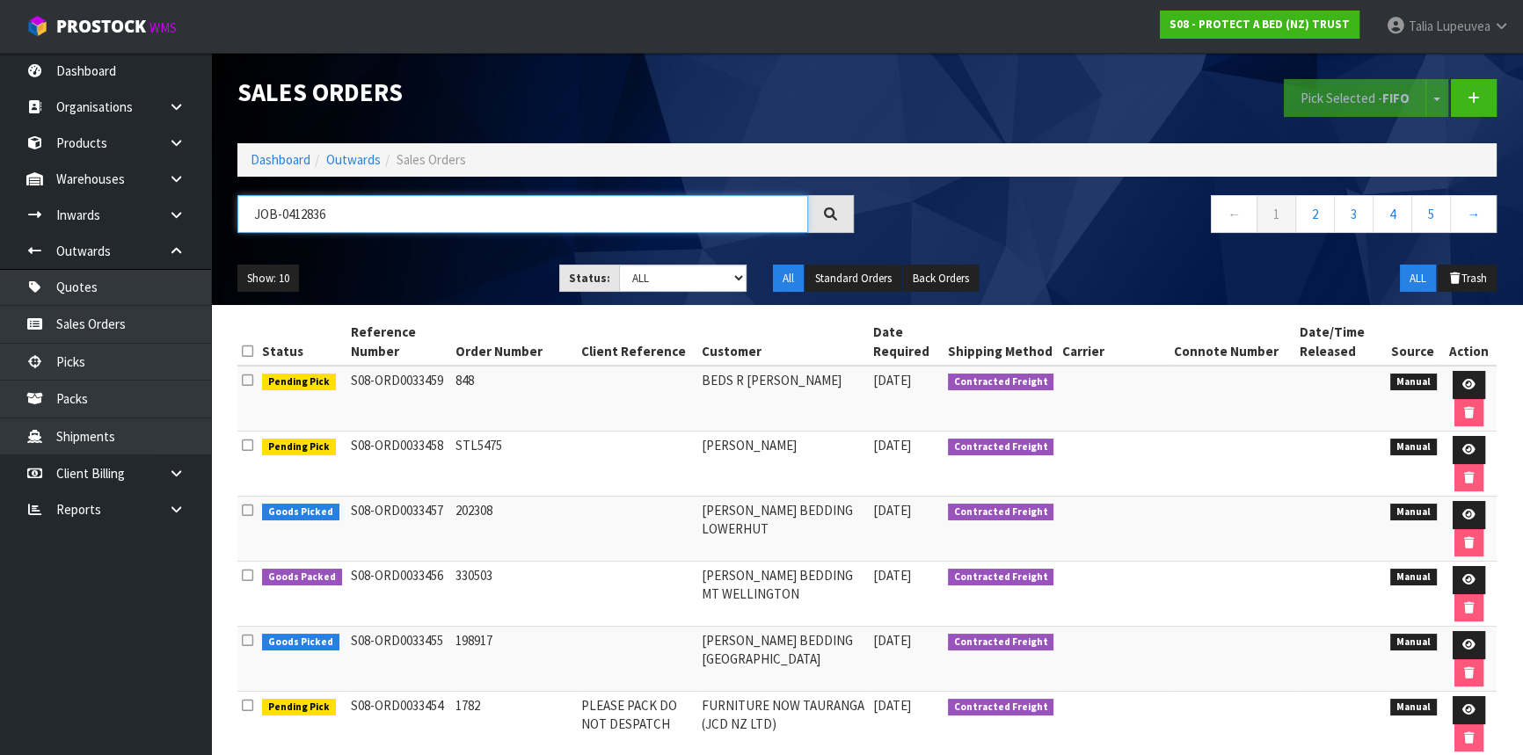
type input "JOB-0412836"
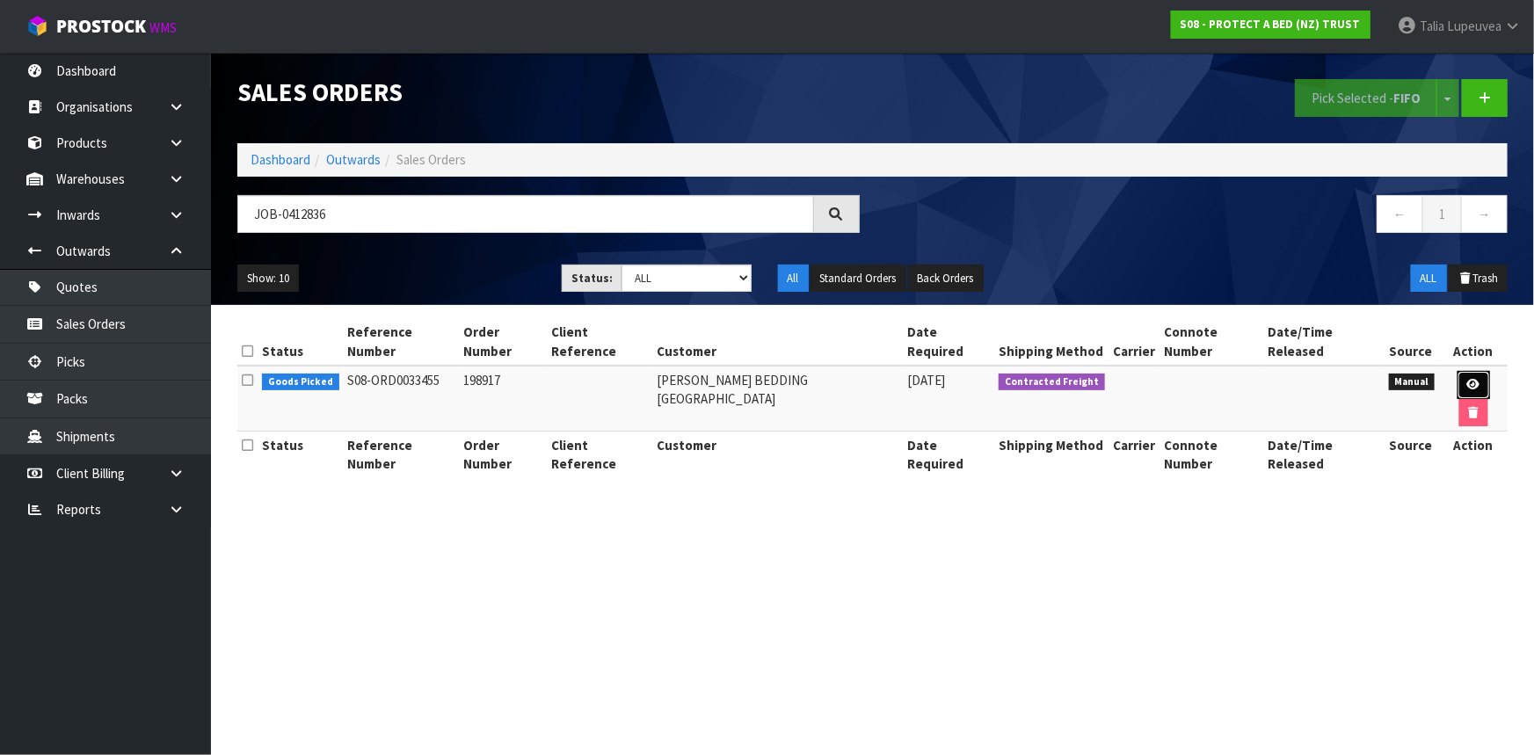
click at [1467, 379] on icon at bounding box center [1473, 384] width 13 height 11
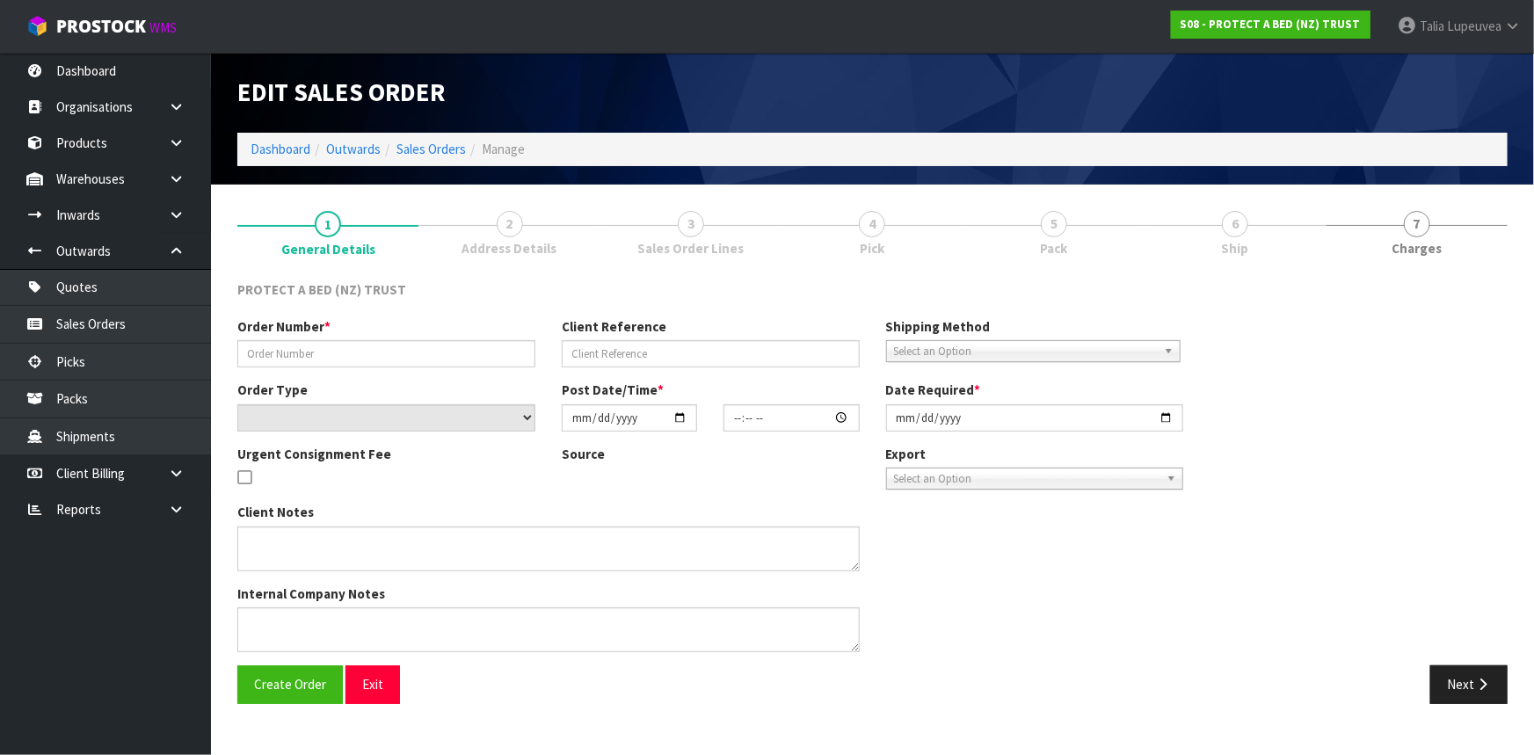
type input "198917"
select select "number:0"
type input "[DATE]"
type input "10:18:00.000"
type input "[DATE]"
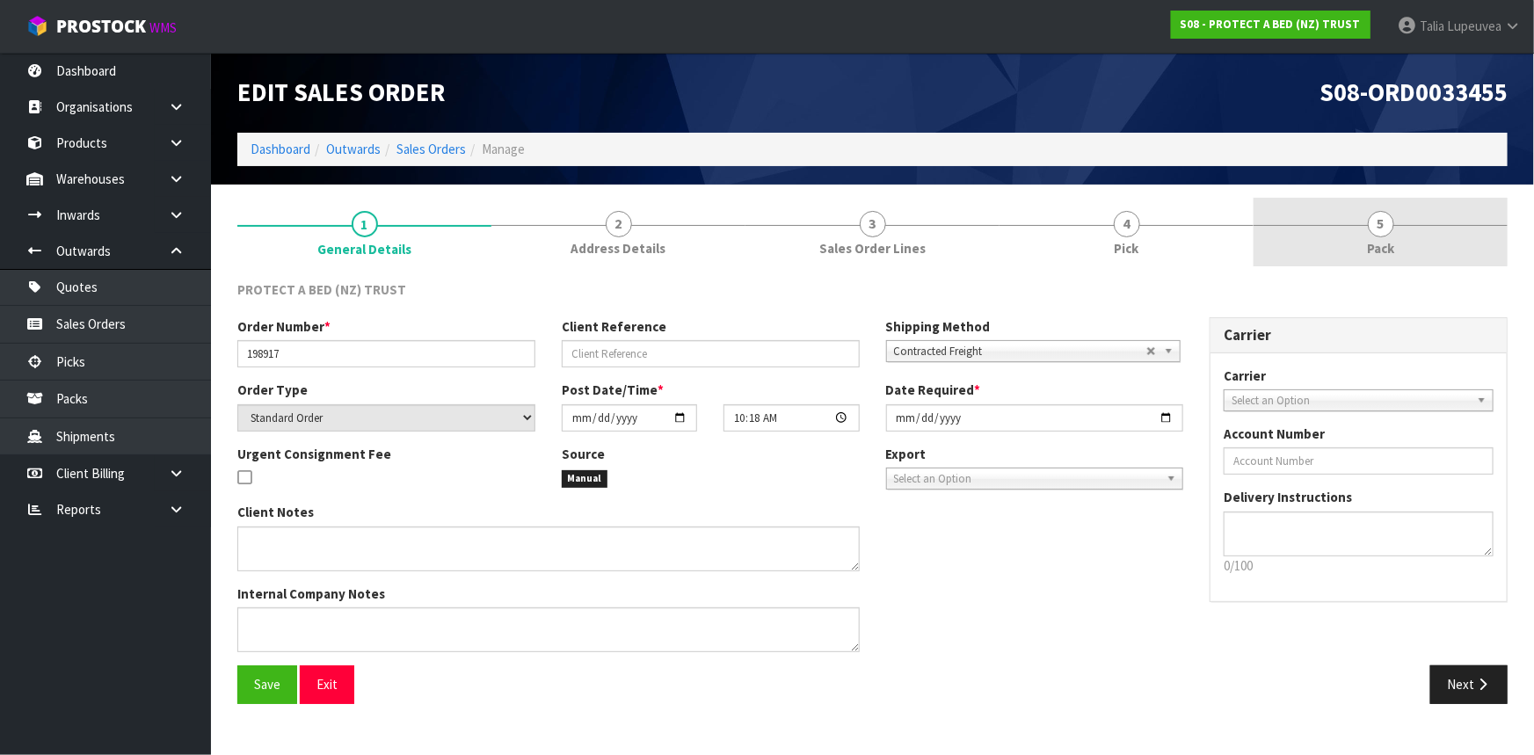
click at [1389, 255] on span "Pack" at bounding box center [1380, 248] width 27 height 18
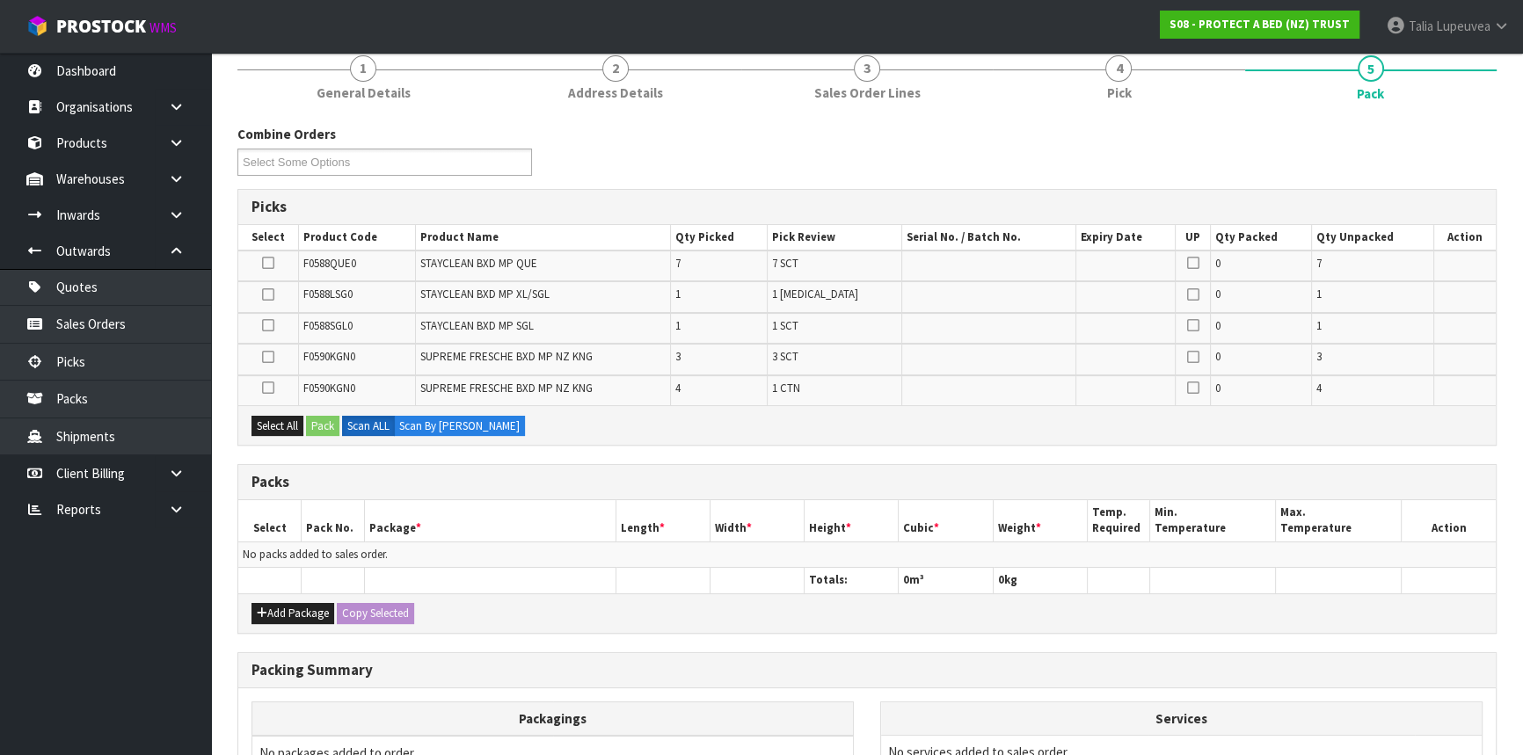
scroll to position [159, 0]
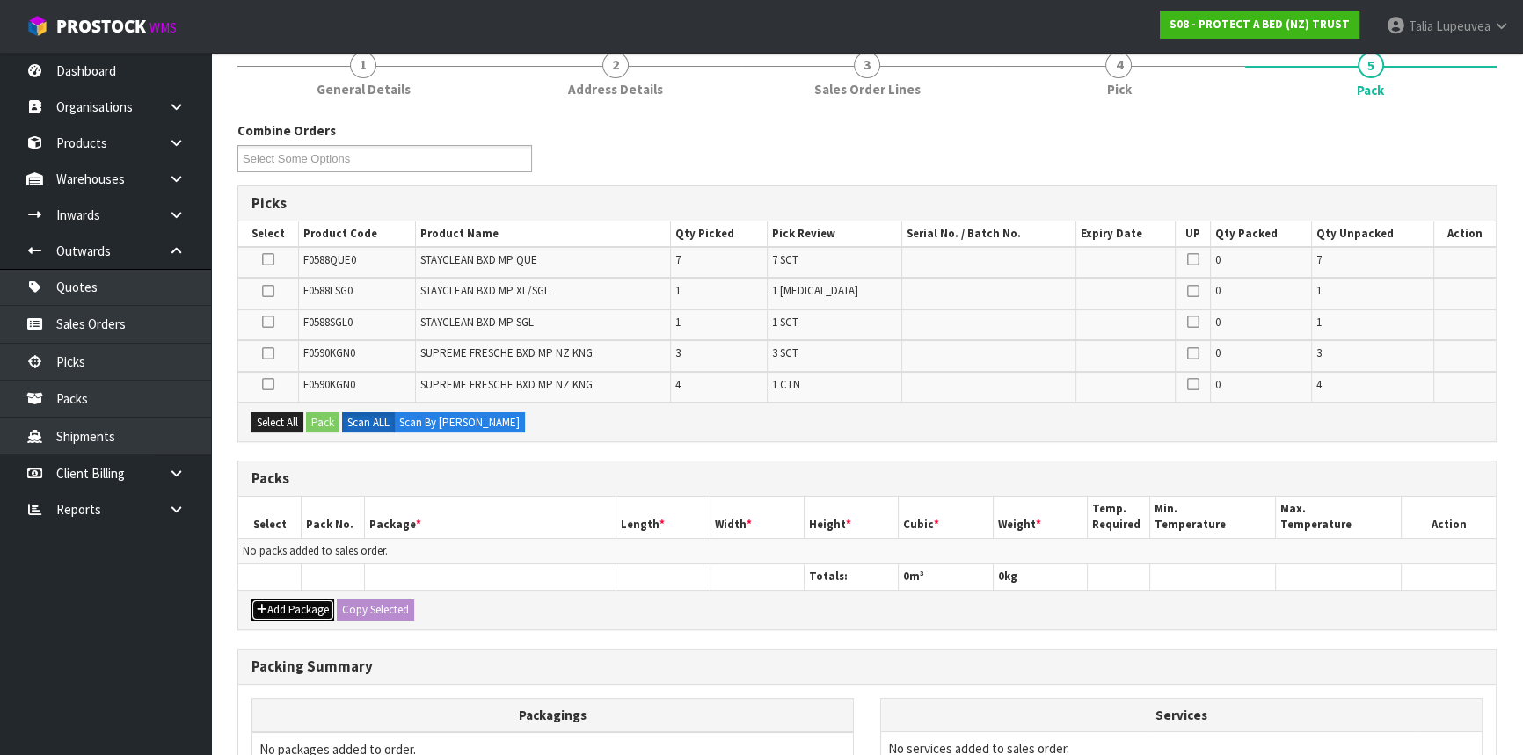
click at [280, 607] on button "Add Package" at bounding box center [292, 610] width 83 height 21
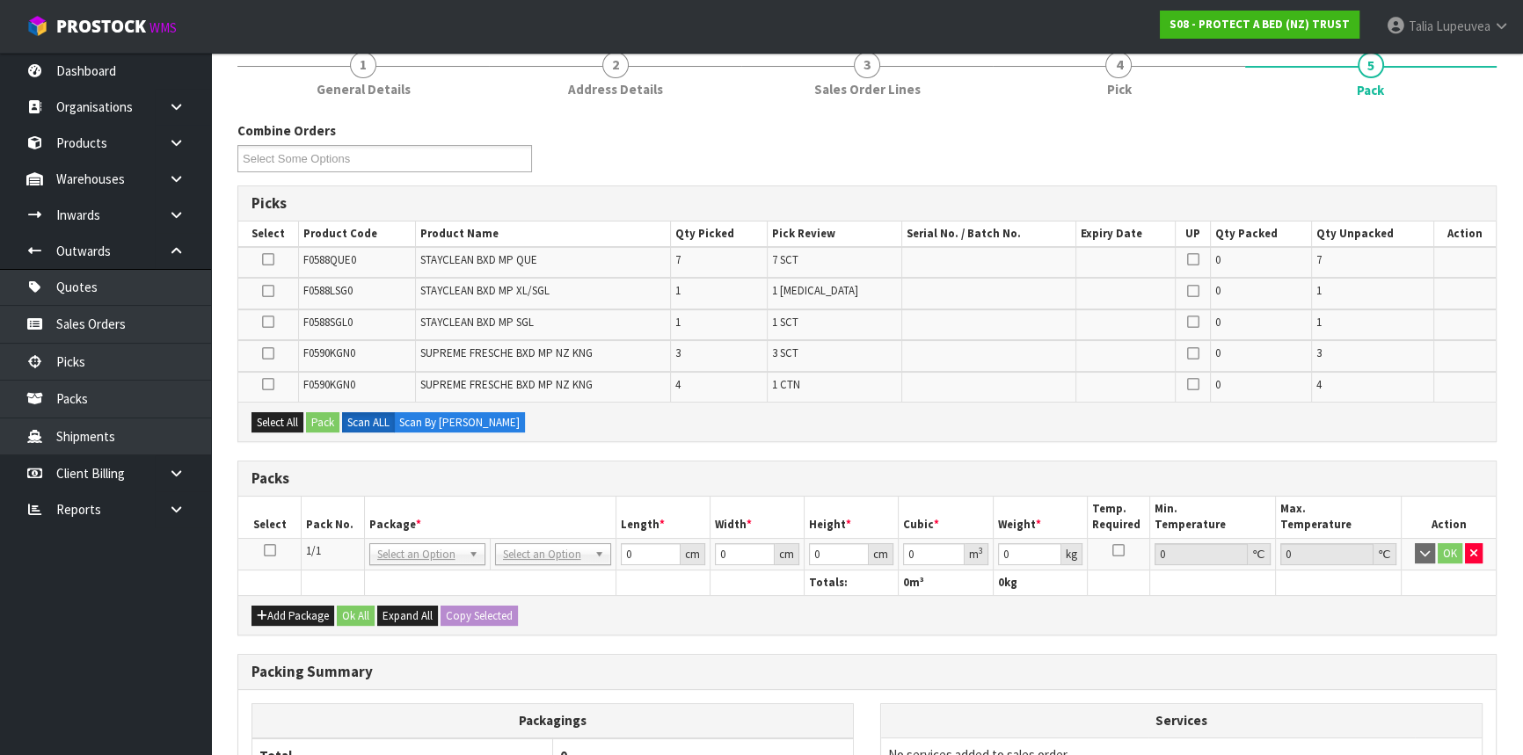
click at [270, 554] on td at bounding box center [269, 554] width 63 height 32
click at [268, 550] on icon at bounding box center [270, 550] width 12 height 1
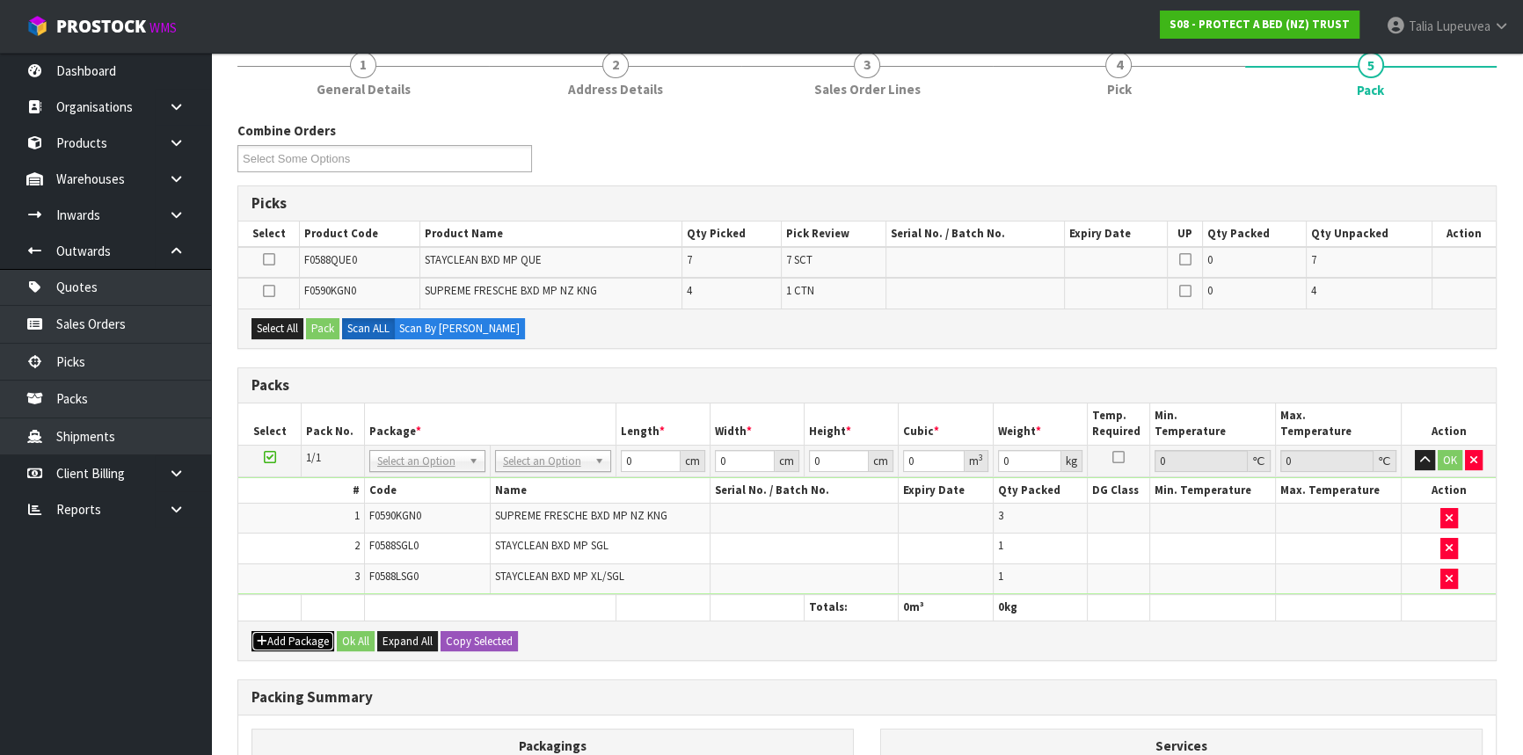
click at [301, 646] on button "Add Package" at bounding box center [292, 641] width 83 height 21
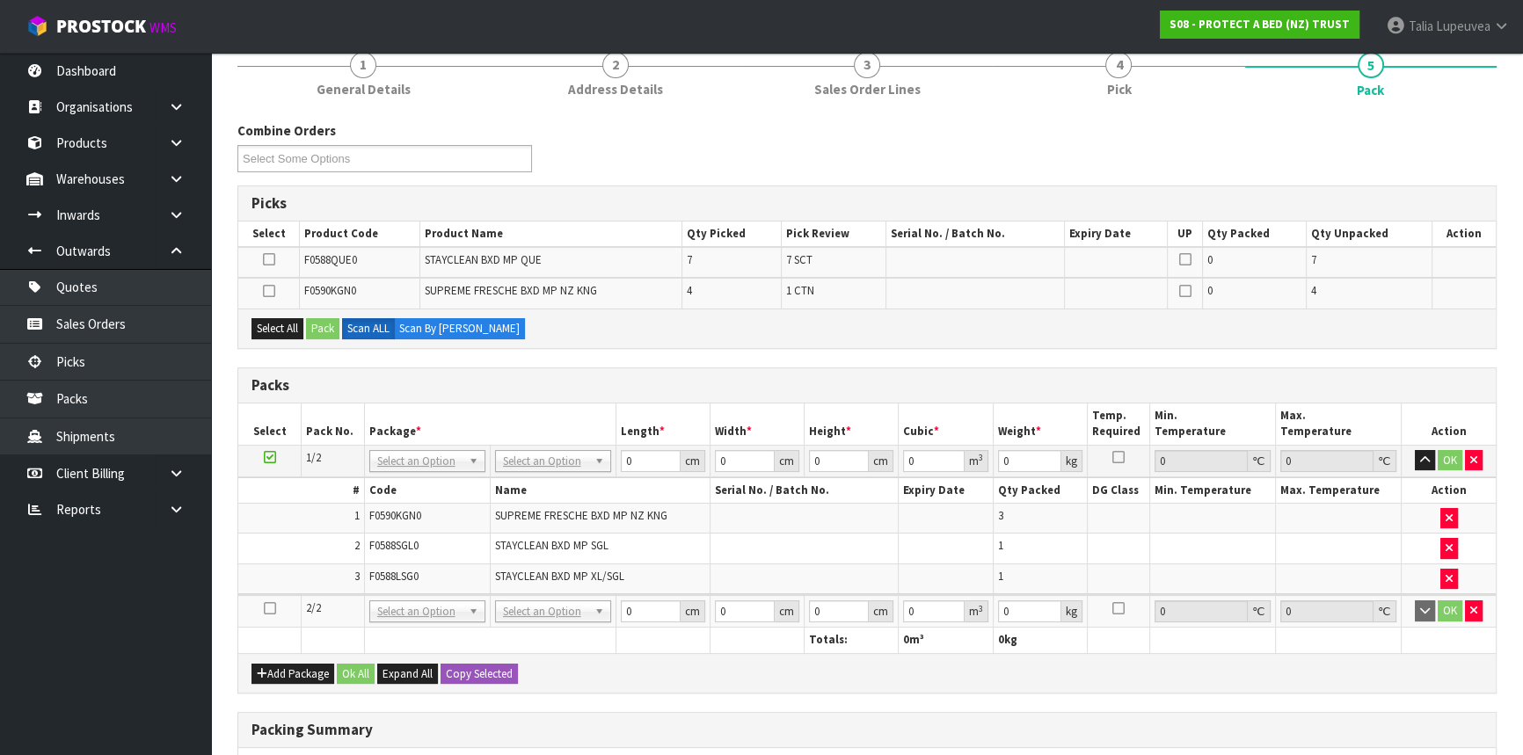
click at [271, 608] on icon at bounding box center [270, 608] width 12 height 1
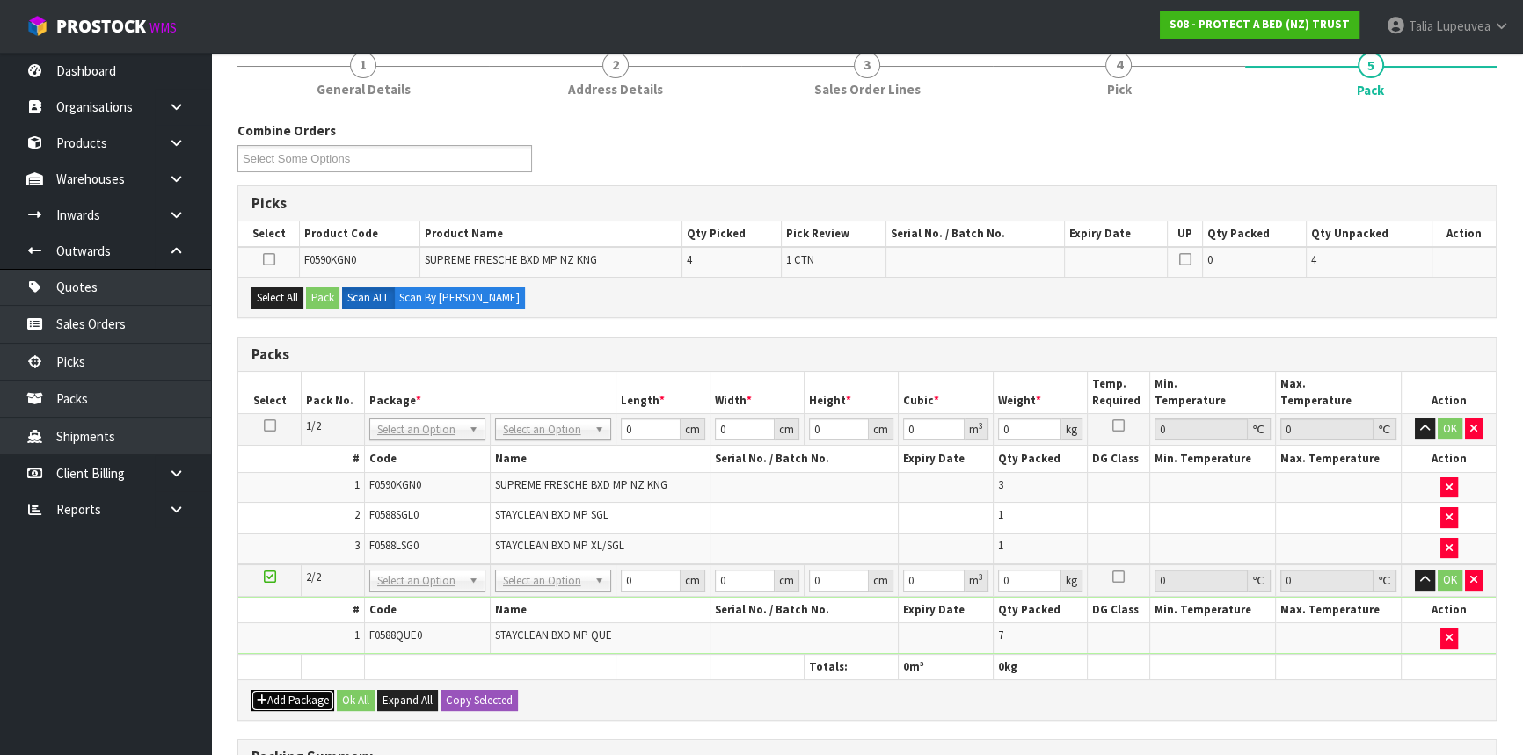
click at [314, 695] on button "Add Package" at bounding box center [292, 700] width 83 height 21
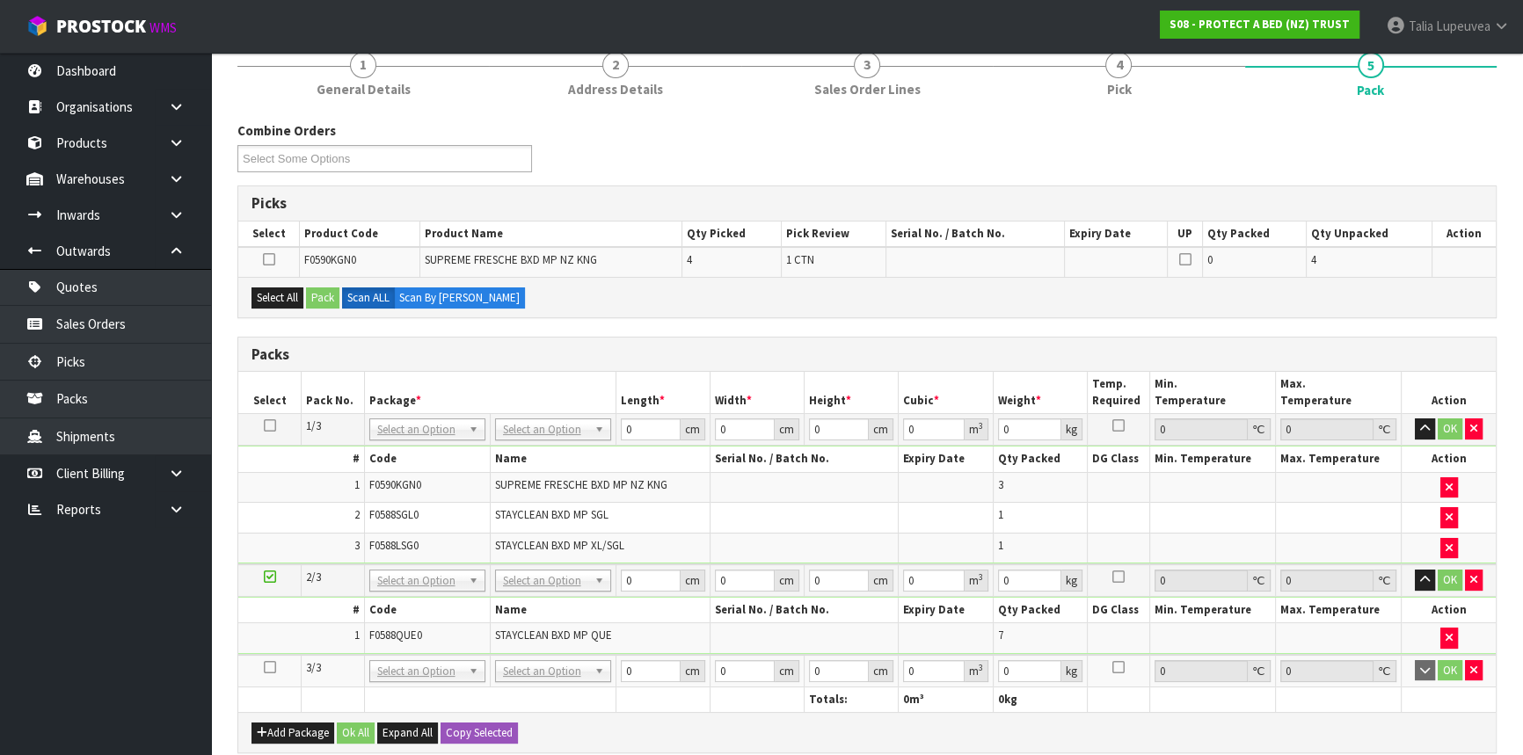
click at [270, 667] on icon at bounding box center [270, 667] width 12 height 1
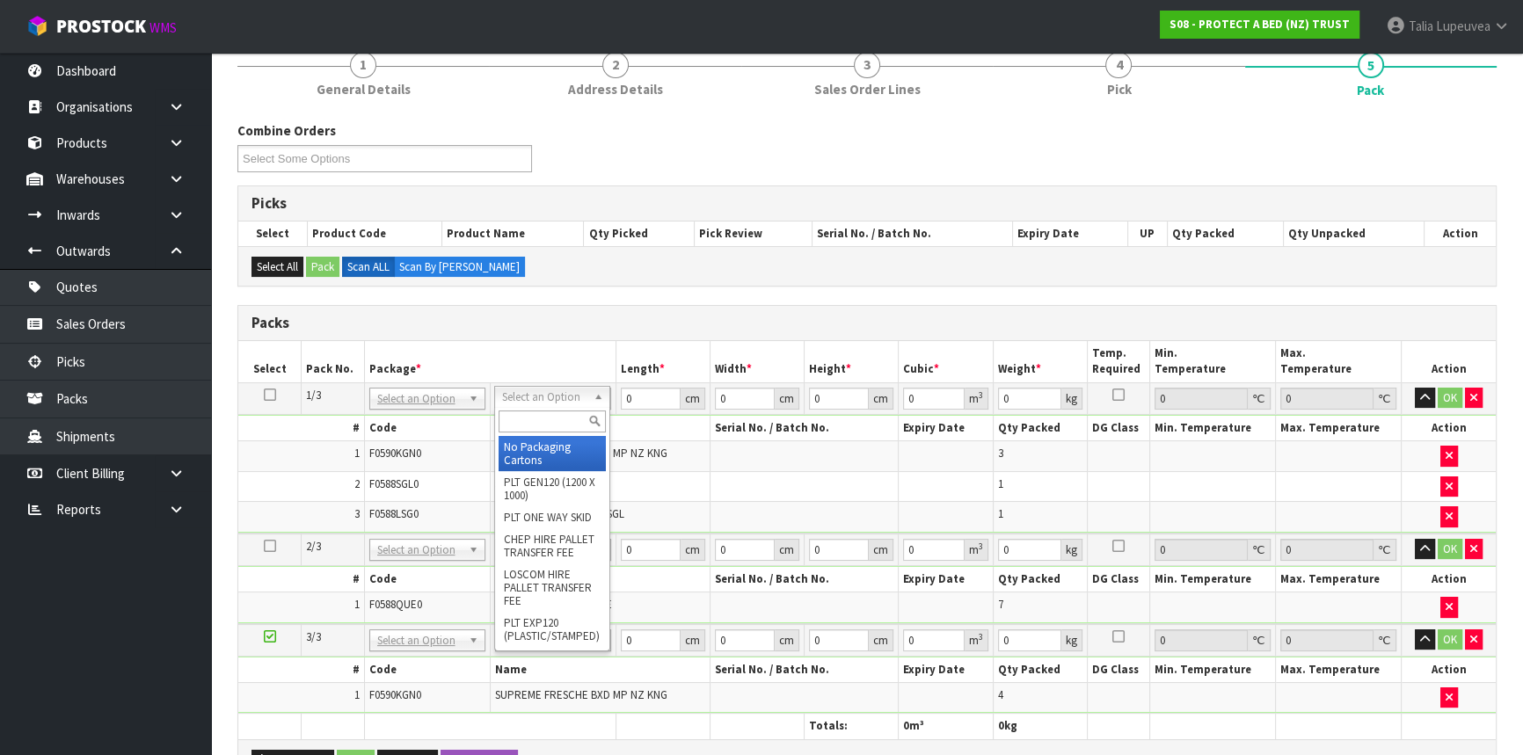
click at [553, 421] on input "text" at bounding box center [552, 422] width 107 height 22
type input "CTN7"
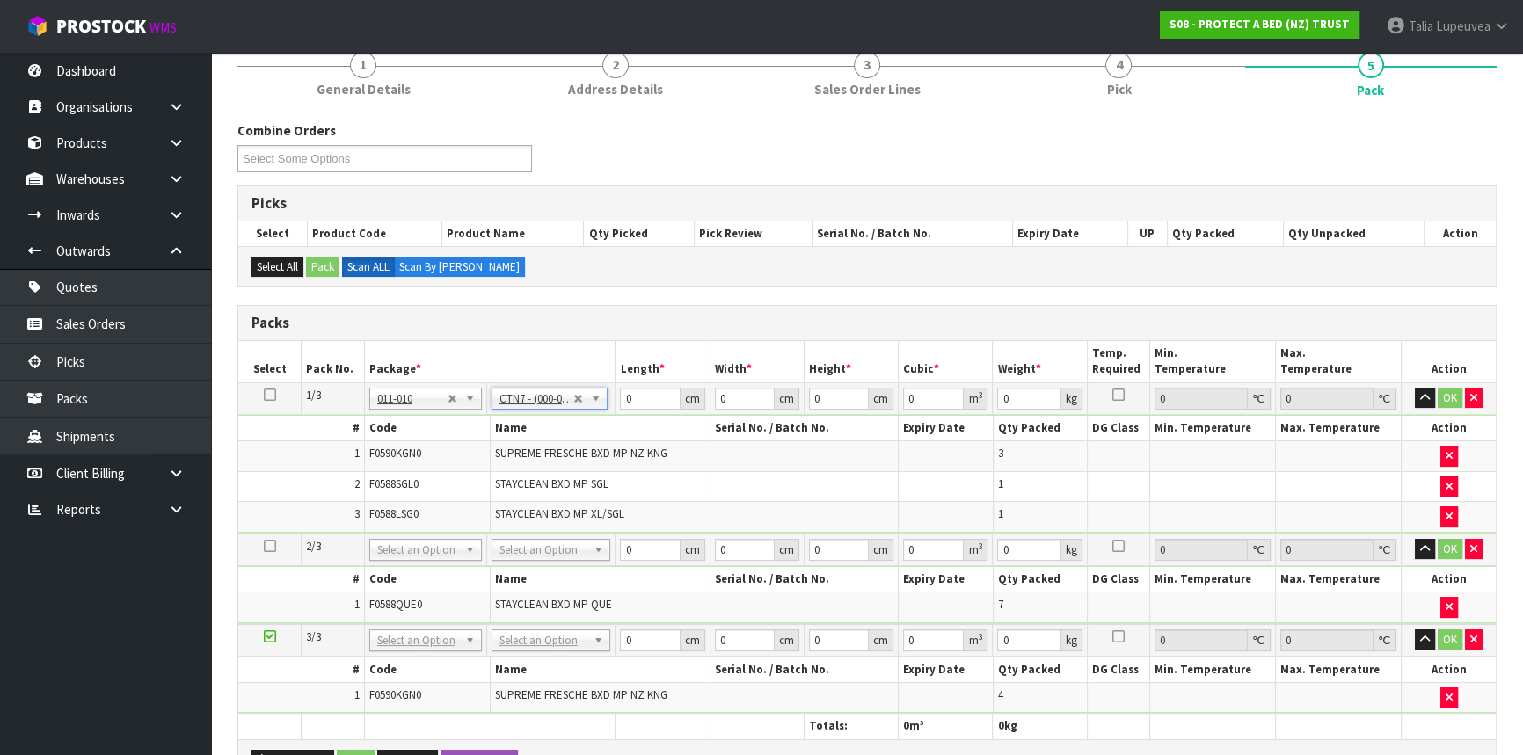
type input "45.5"
type input "35"
type input "0.072459"
type input "6.5"
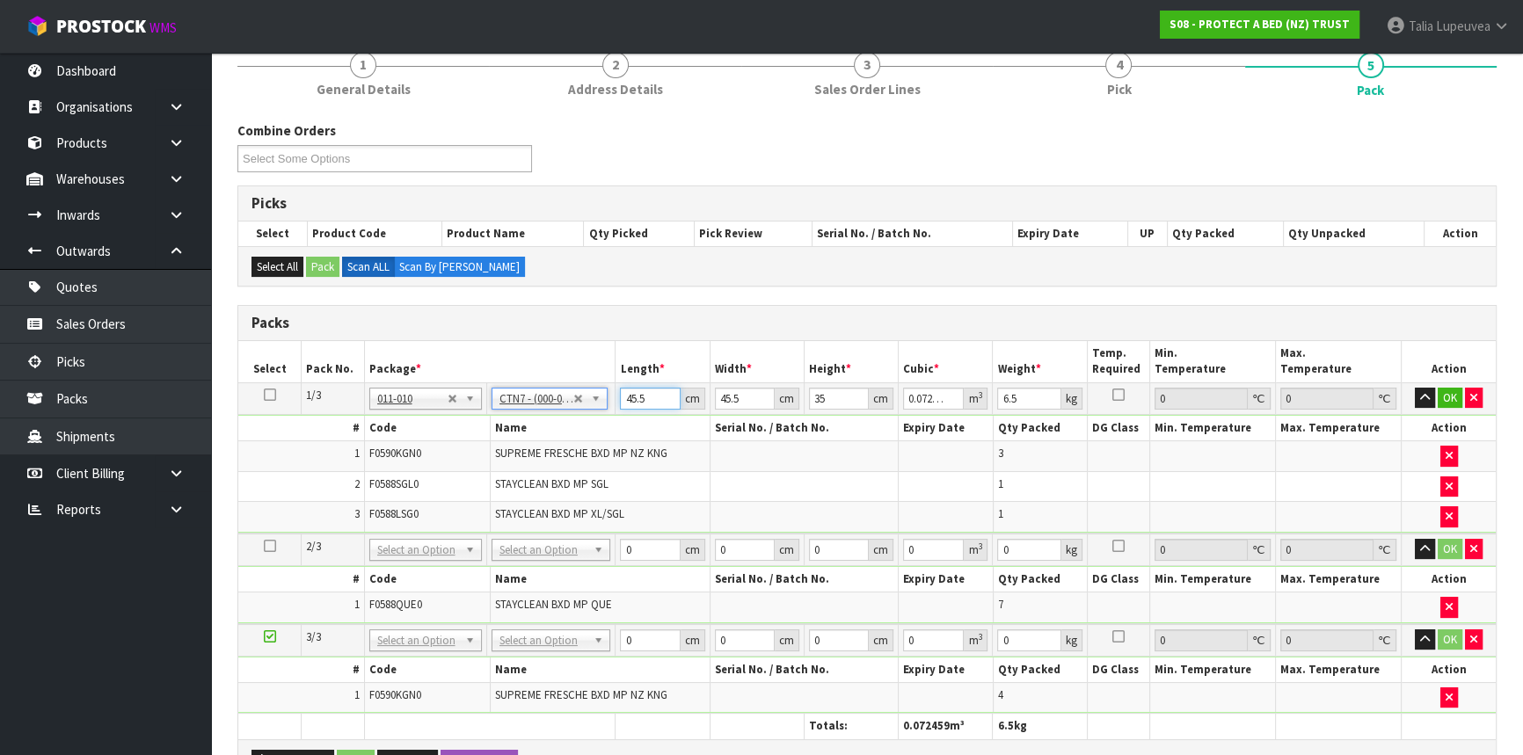
drag, startPoint x: 648, startPoint y: 397, endPoint x: 572, endPoint y: 412, distance: 77.1
click at [572, 412] on tbody "1/3 NONE 007-001 007-002 007-004 007-009 007-013 007-014 007-015 007-017 007-01…" at bounding box center [866, 457] width 1257 height 150
type input "4"
type input "0.00637"
type input "48"
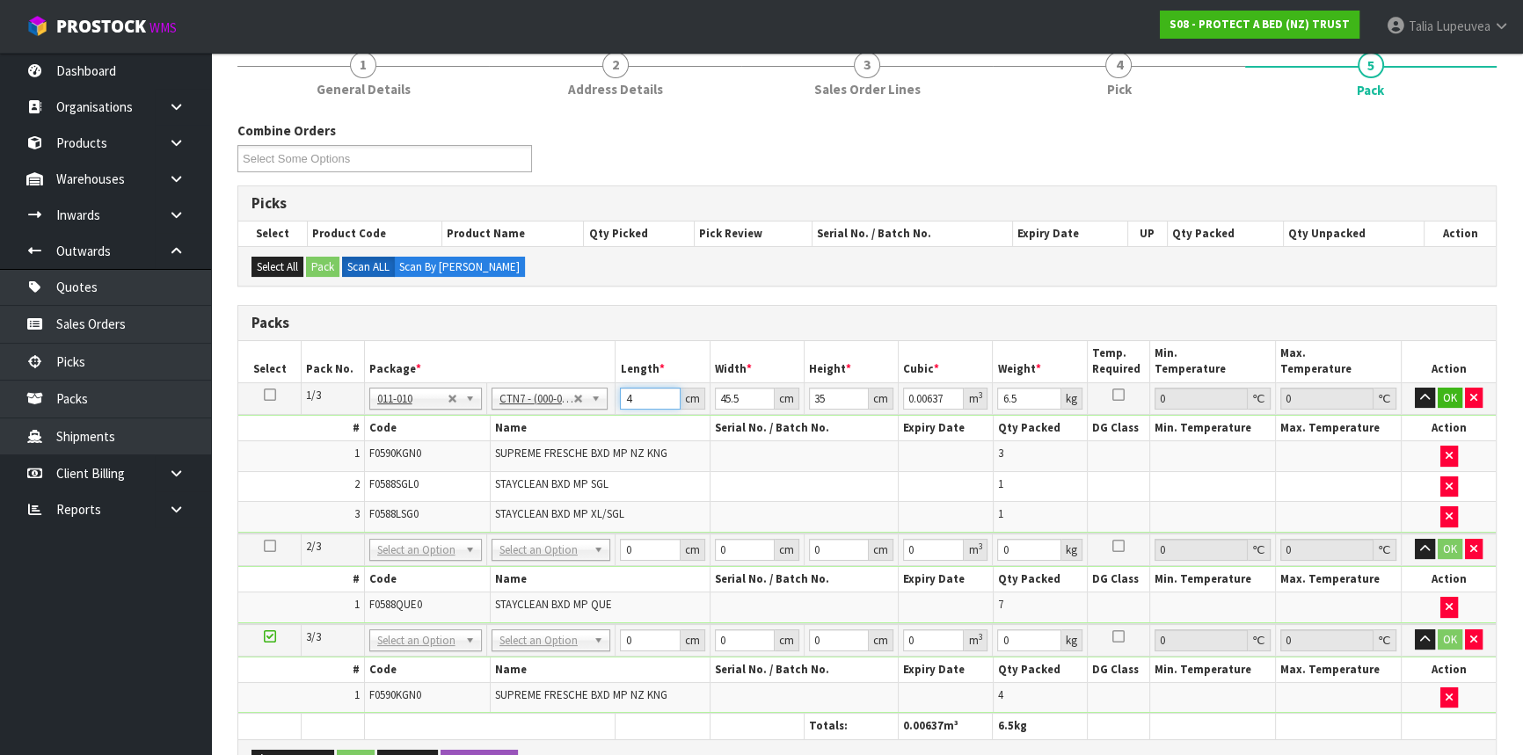
type input "0.07644"
type input "48"
type input "4"
type input "0.00672"
type input "47"
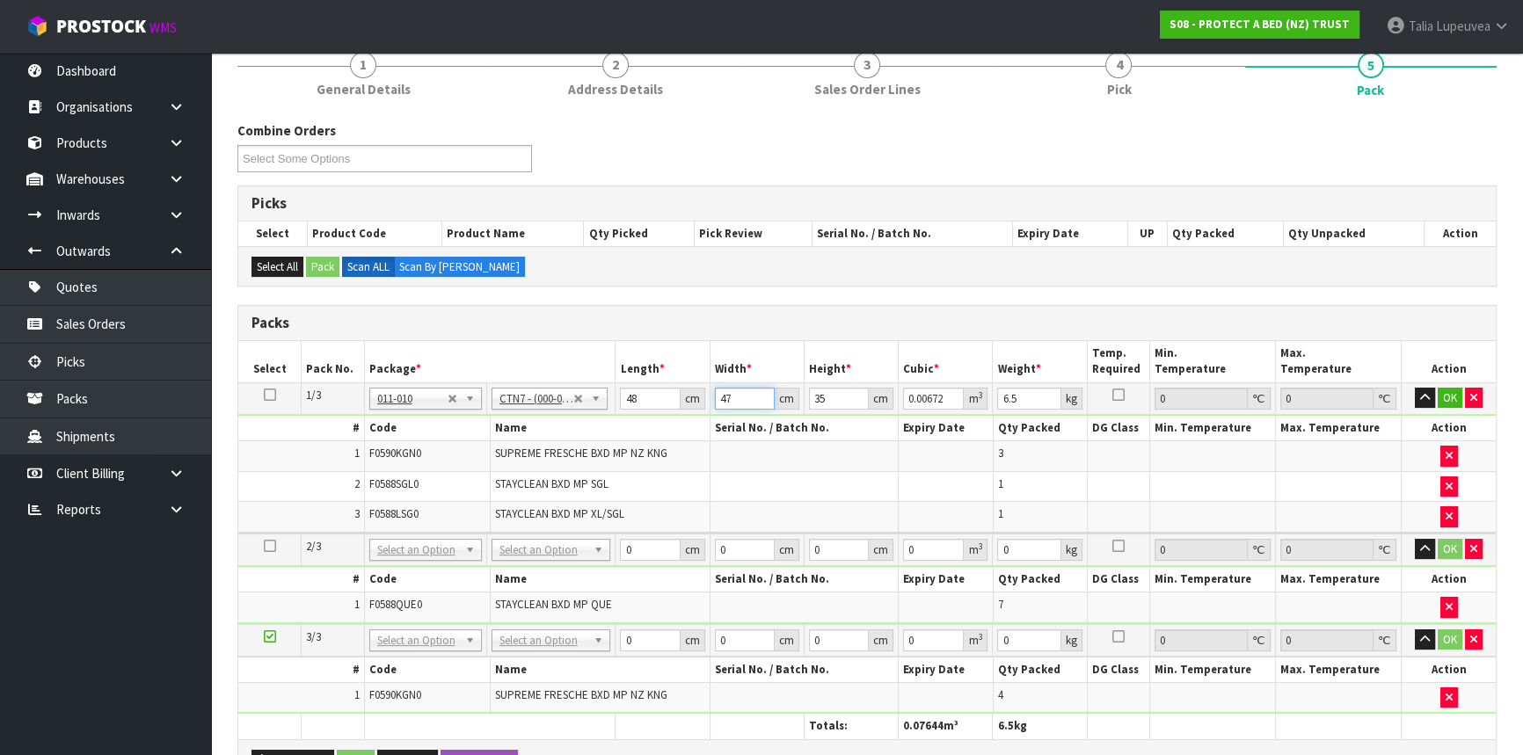
type input "0.07896"
type input "47"
type input "3"
type input "0.006768"
type input "32"
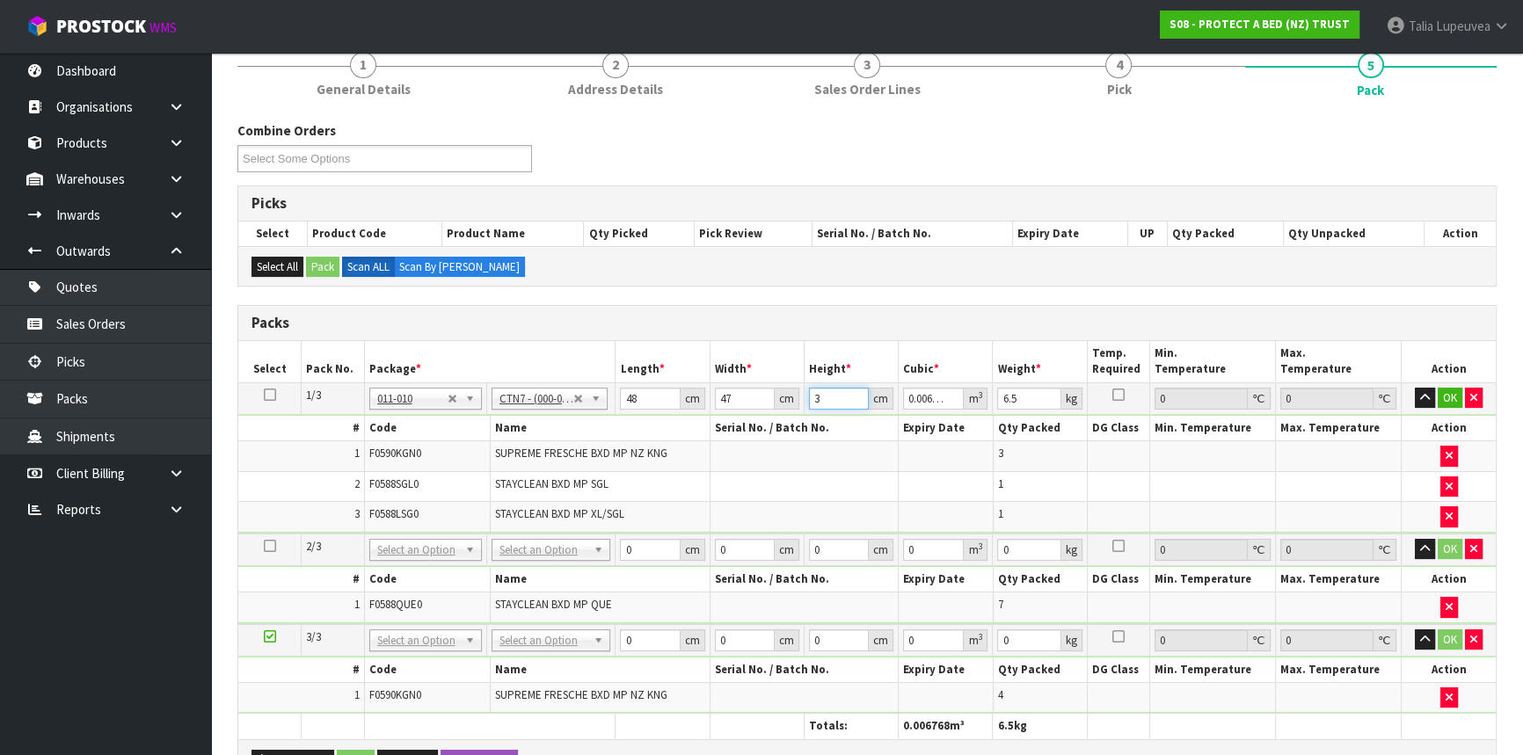
type input "0.072192"
type input "32"
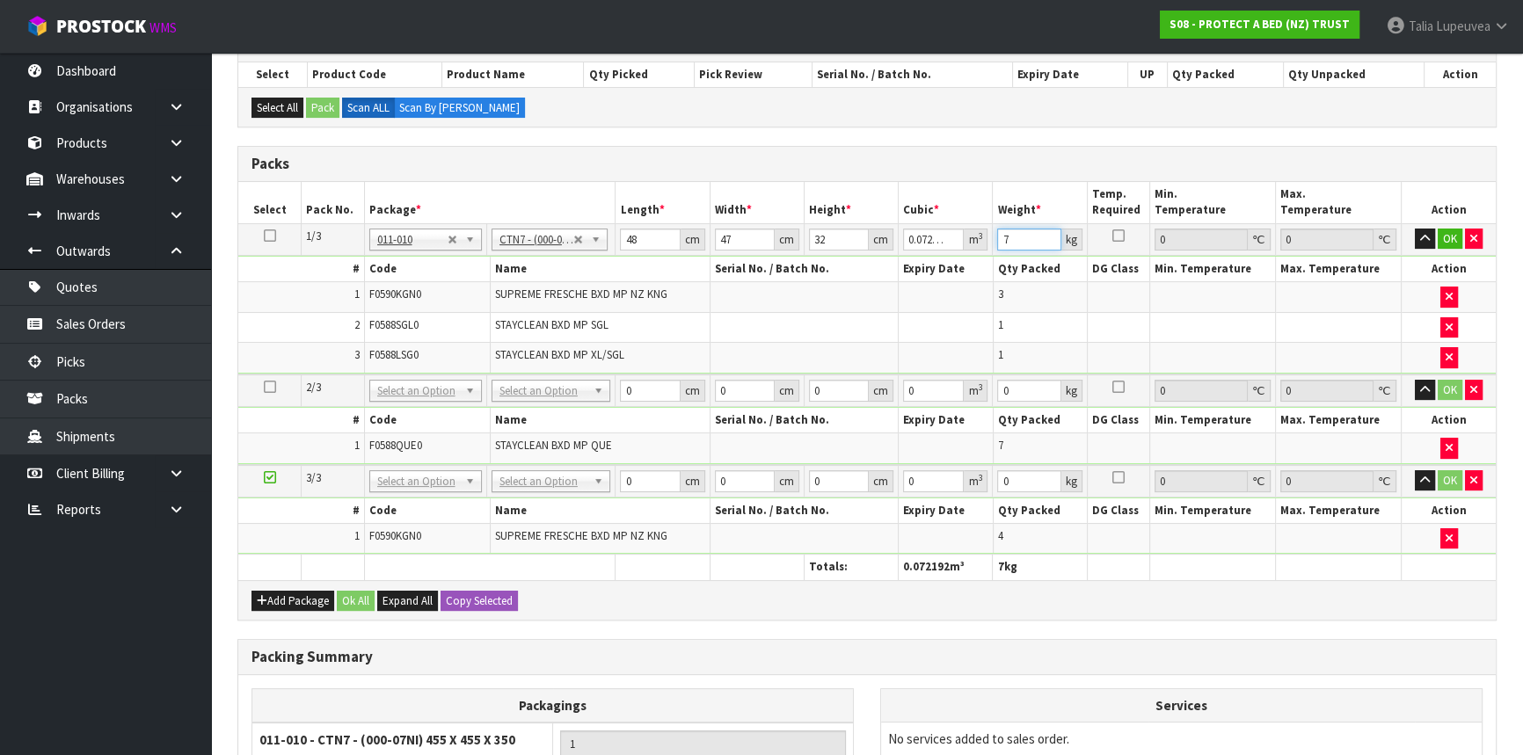
scroll to position [319, 0]
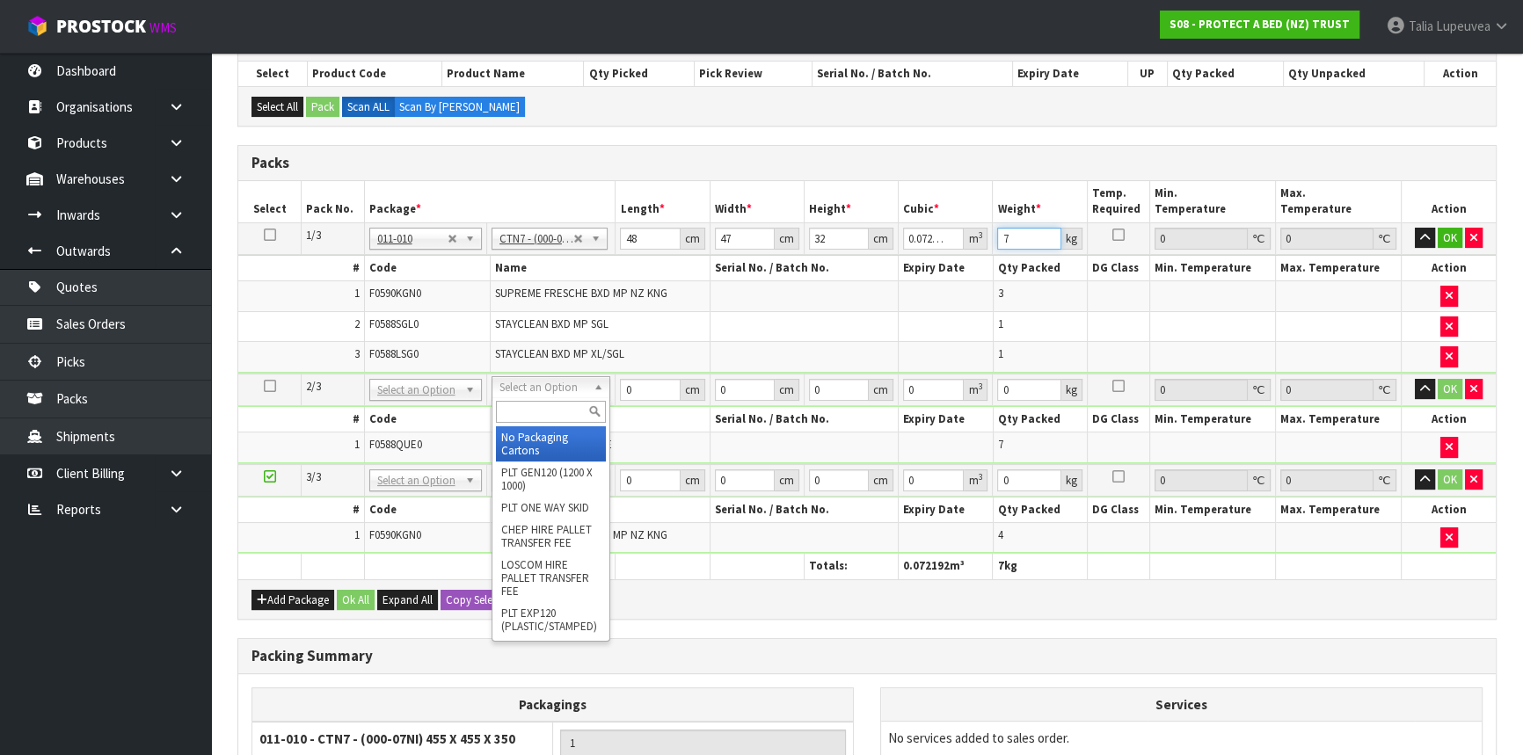
type input "7"
click at [531, 411] on input "text" at bounding box center [551, 412] width 110 height 22
type input "OC"
drag, startPoint x: 529, startPoint y: 439, endPoint x: 578, endPoint y: 402, distance: 60.8
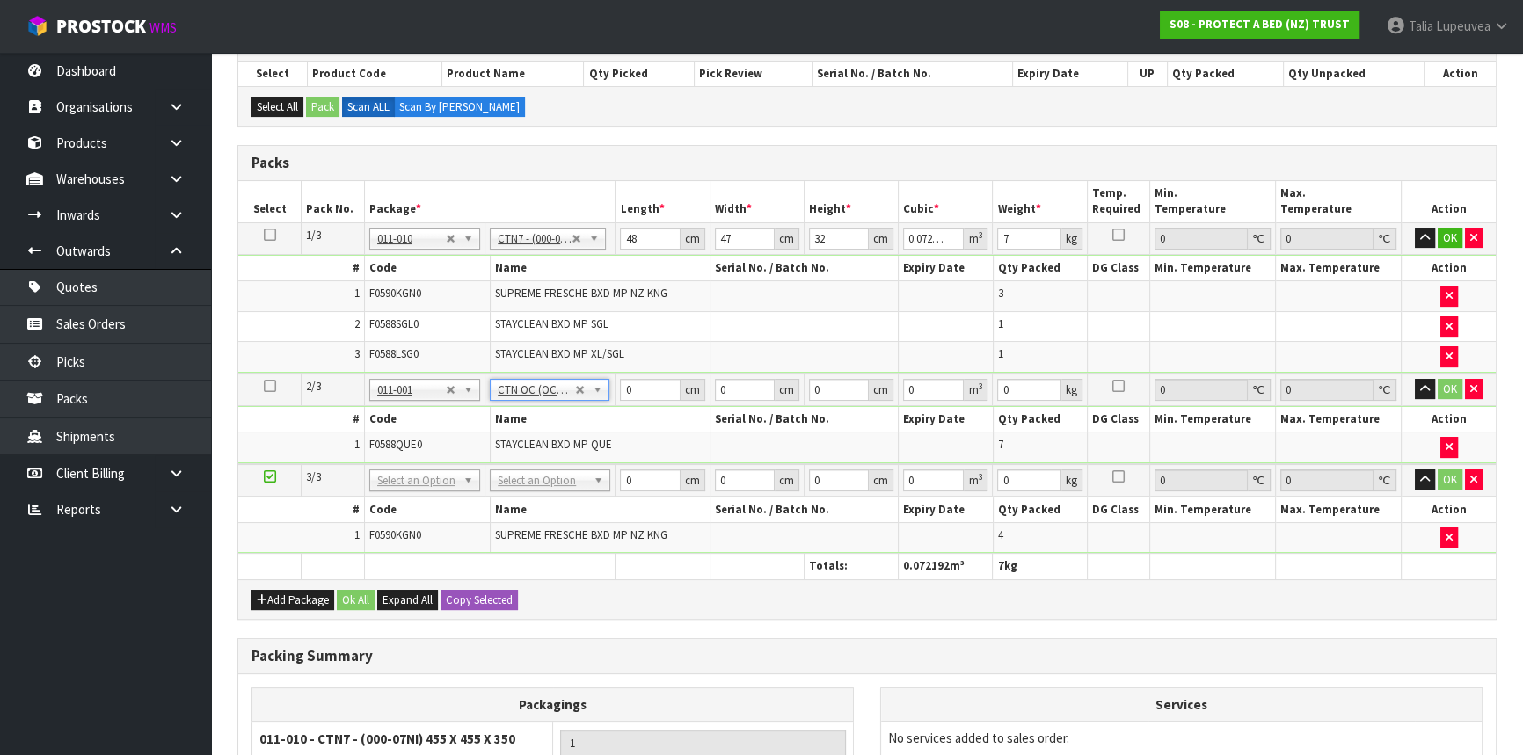
type input "6.3"
drag, startPoint x: 644, startPoint y: 386, endPoint x: 622, endPoint y: 384, distance: 22.9
click at [622, 385] on input "0" at bounding box center [650, 390] width 60 height 22
type input "58"
type input "40"
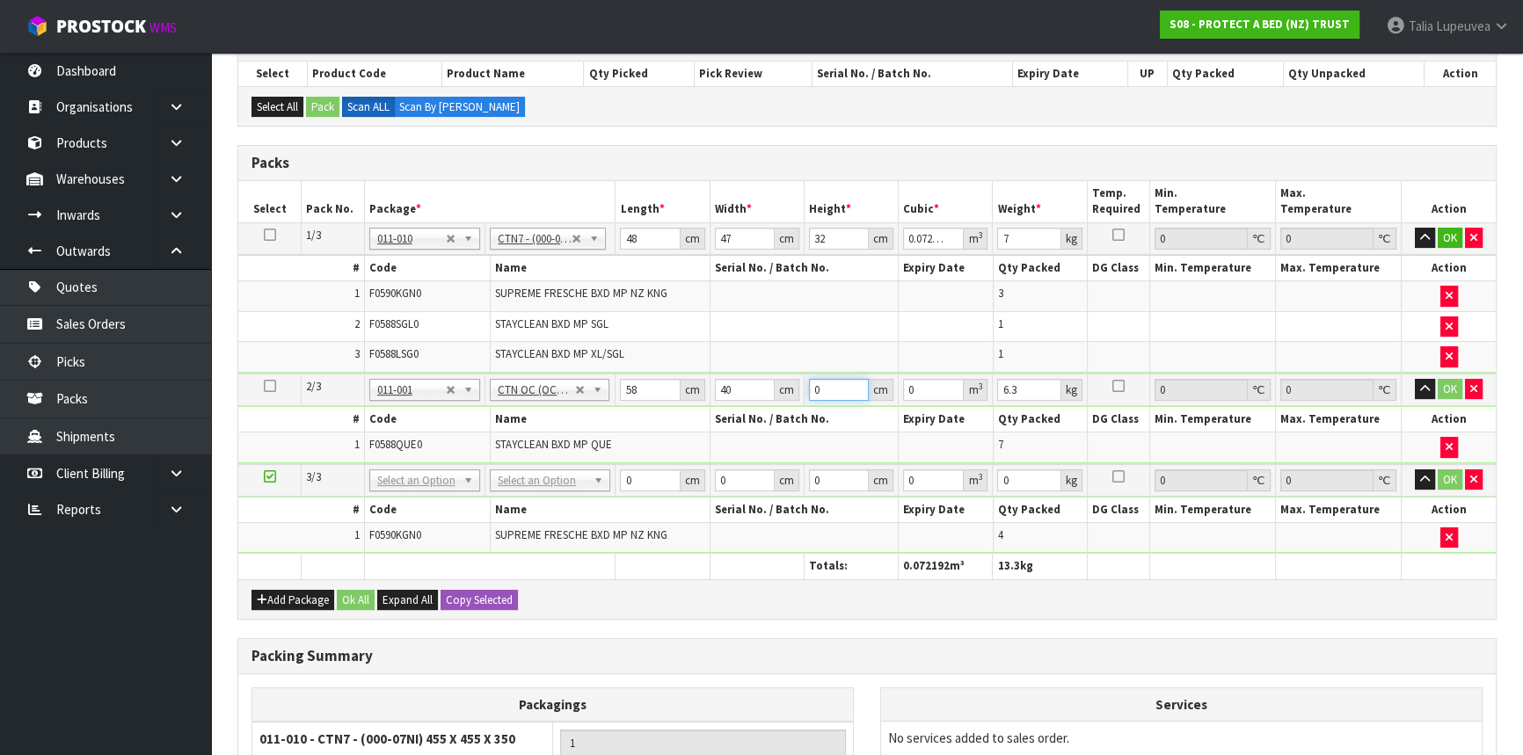
type input "3"
type input "0.00696"
type input "32"
type input "0.07424"
type input "32"
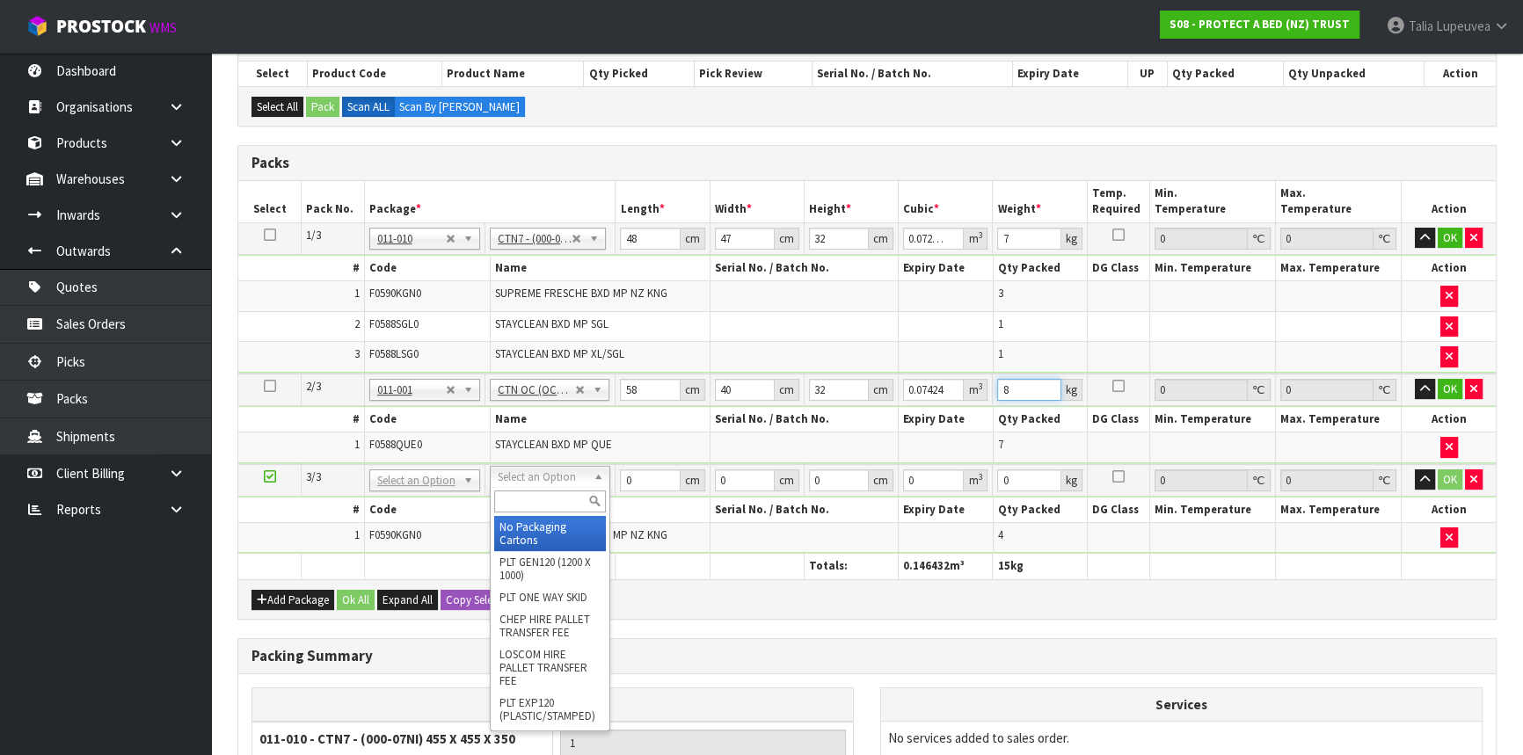
type input "8"
click at [533, 498] on input "text" at bounding box center [550, 502] width 112 height 22
type input "59"
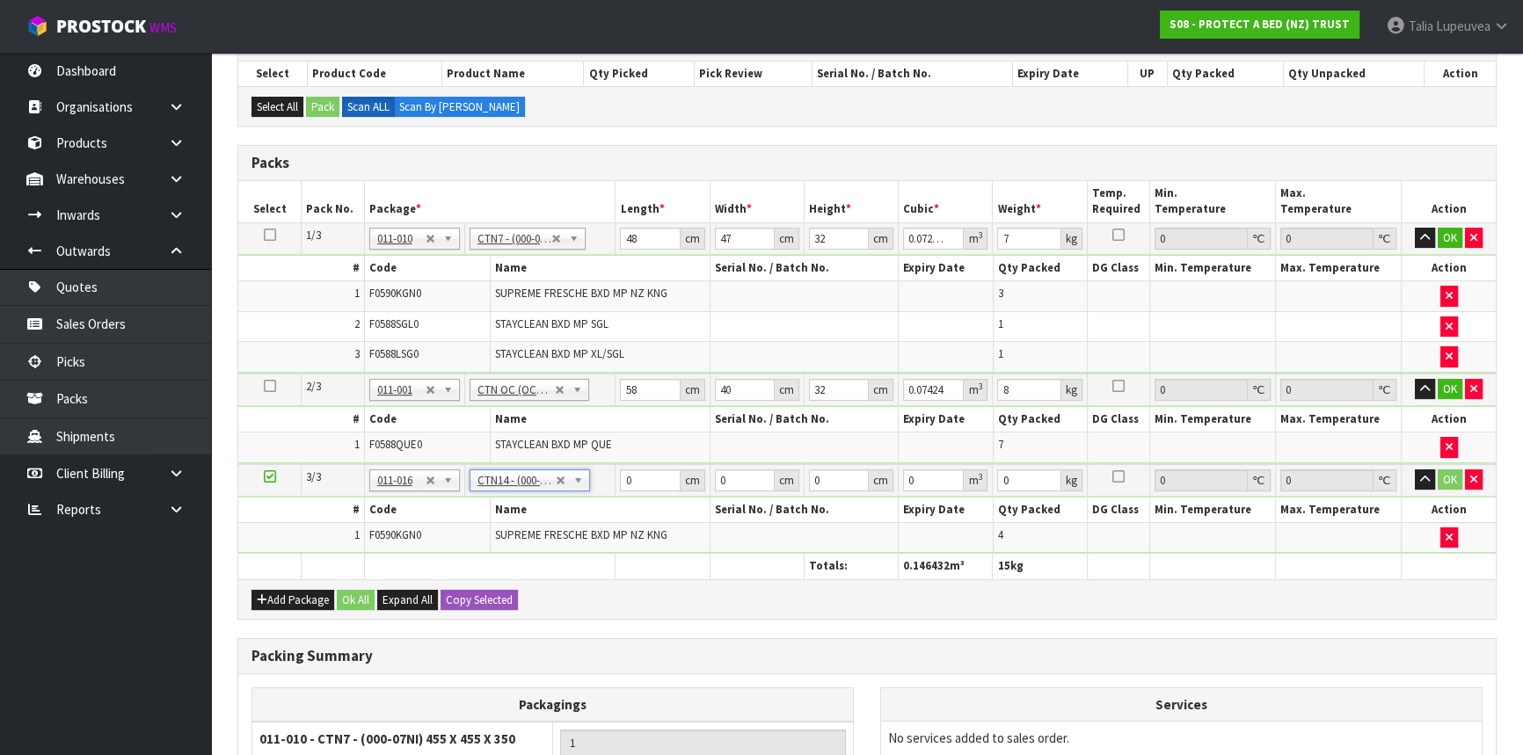
type input "59.8"
type input "34.4"
type input "23.1"
type input "0.047519"
type input "7.25"
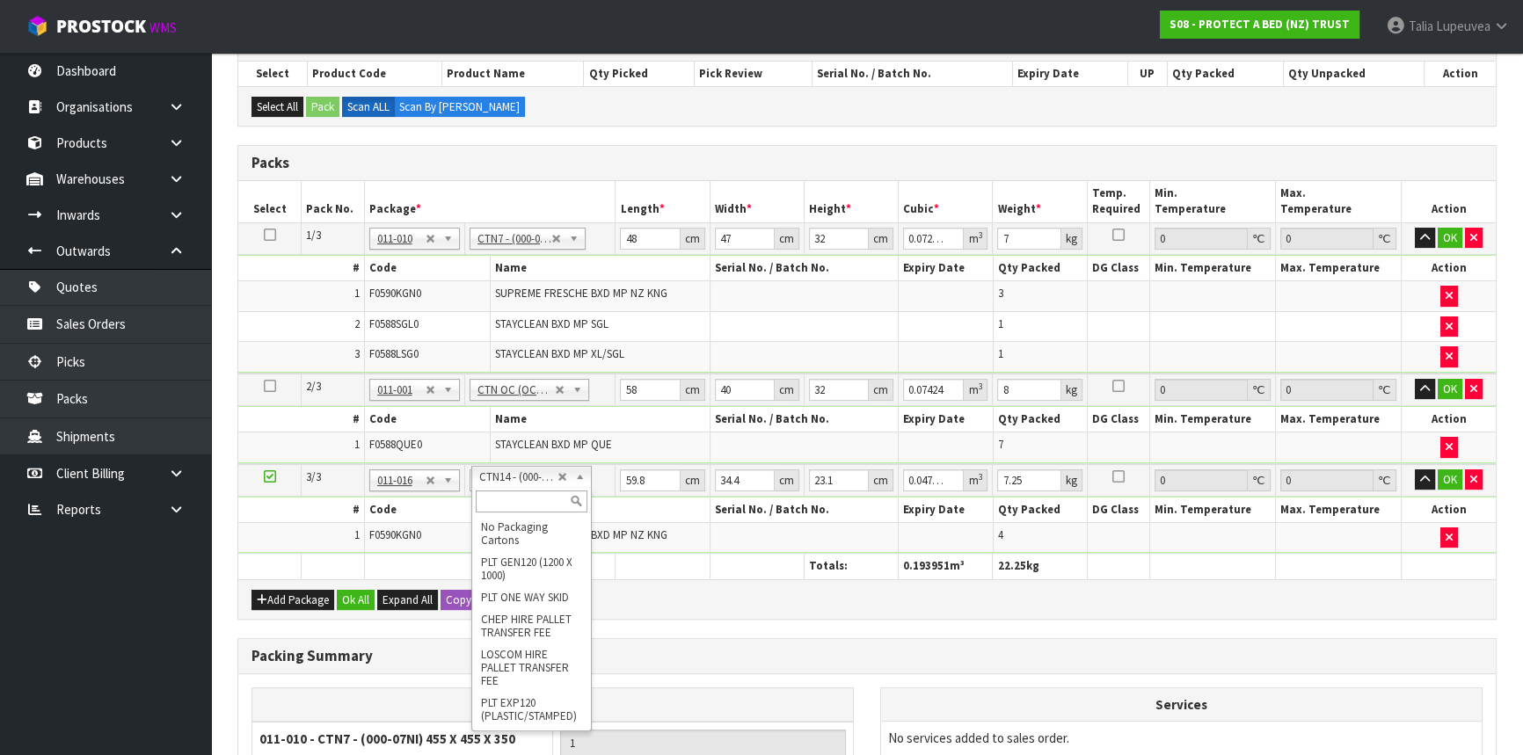
click at [531, 499] on input "text" at bounding box center [532, 502] width 112 height 22
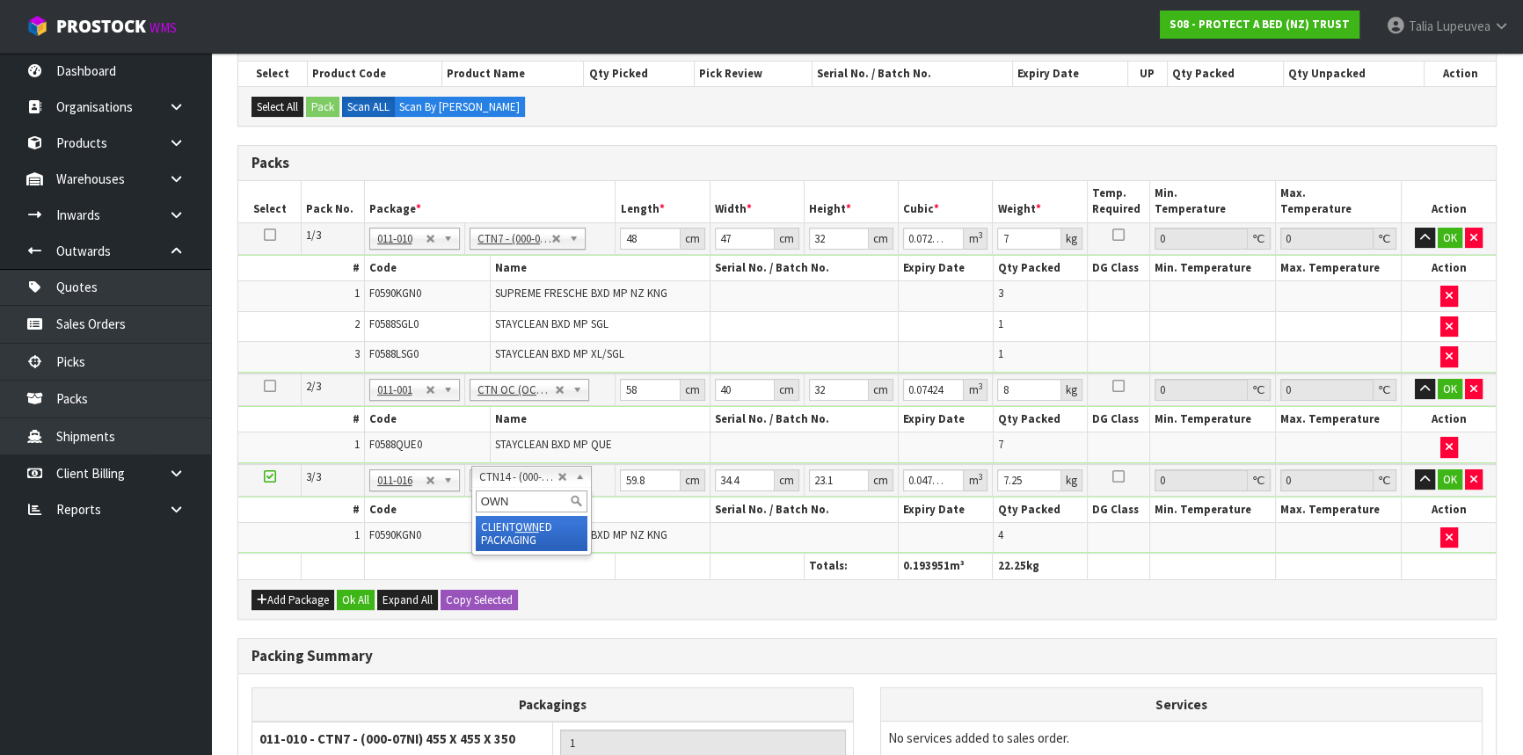
type input "OWN"
drag, startPoint x: 639, startPoint y: 482, endPoint x: 608, endPoint y: 482, distance: 31.7
click at [608, 482] on tr "3/3 NONE 007-001 007-002 007-004 007-009 007-013 007-014 007-015 007-017 007-01…" at bounding box center [866, 480] width 1257 height 33
click at [1438, 471] on button "OK" at bounding box center [1450, 479] width 25 height 21
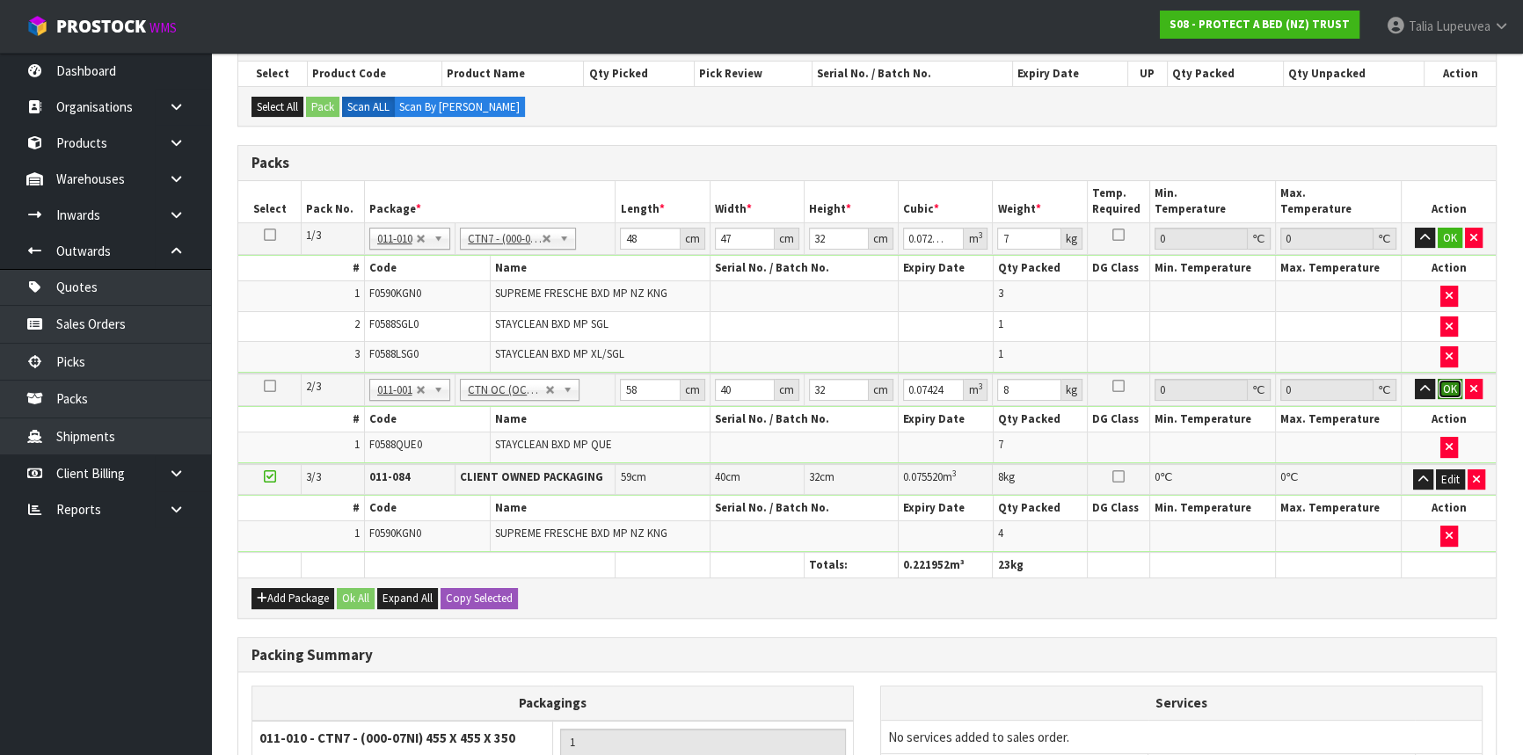
click at [1449, 387] on button "OK" at bounding box center [1450, 389] width 25 height 21
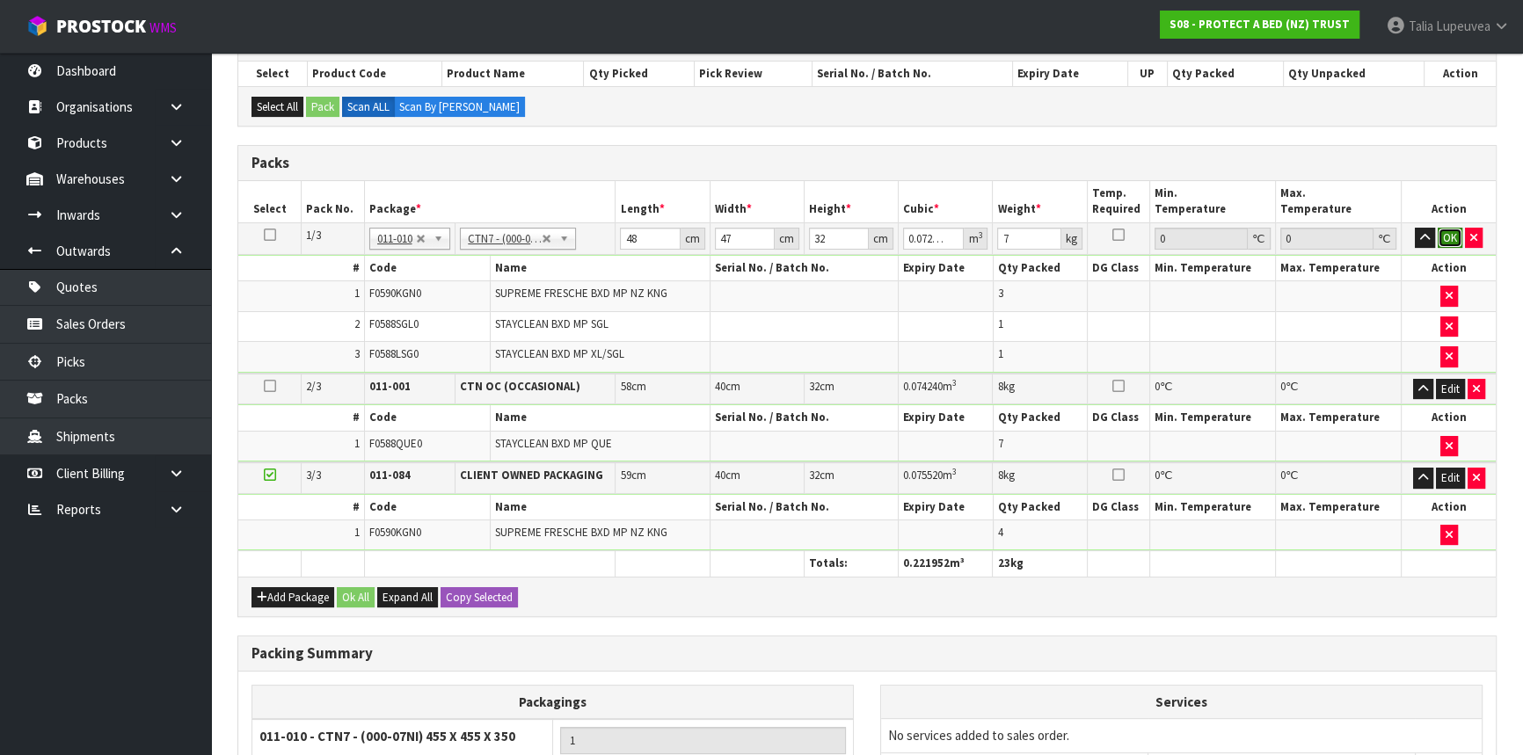
click at [1441, 232] on button "OK" at bounding box center [1450, 238] width 25 height 21
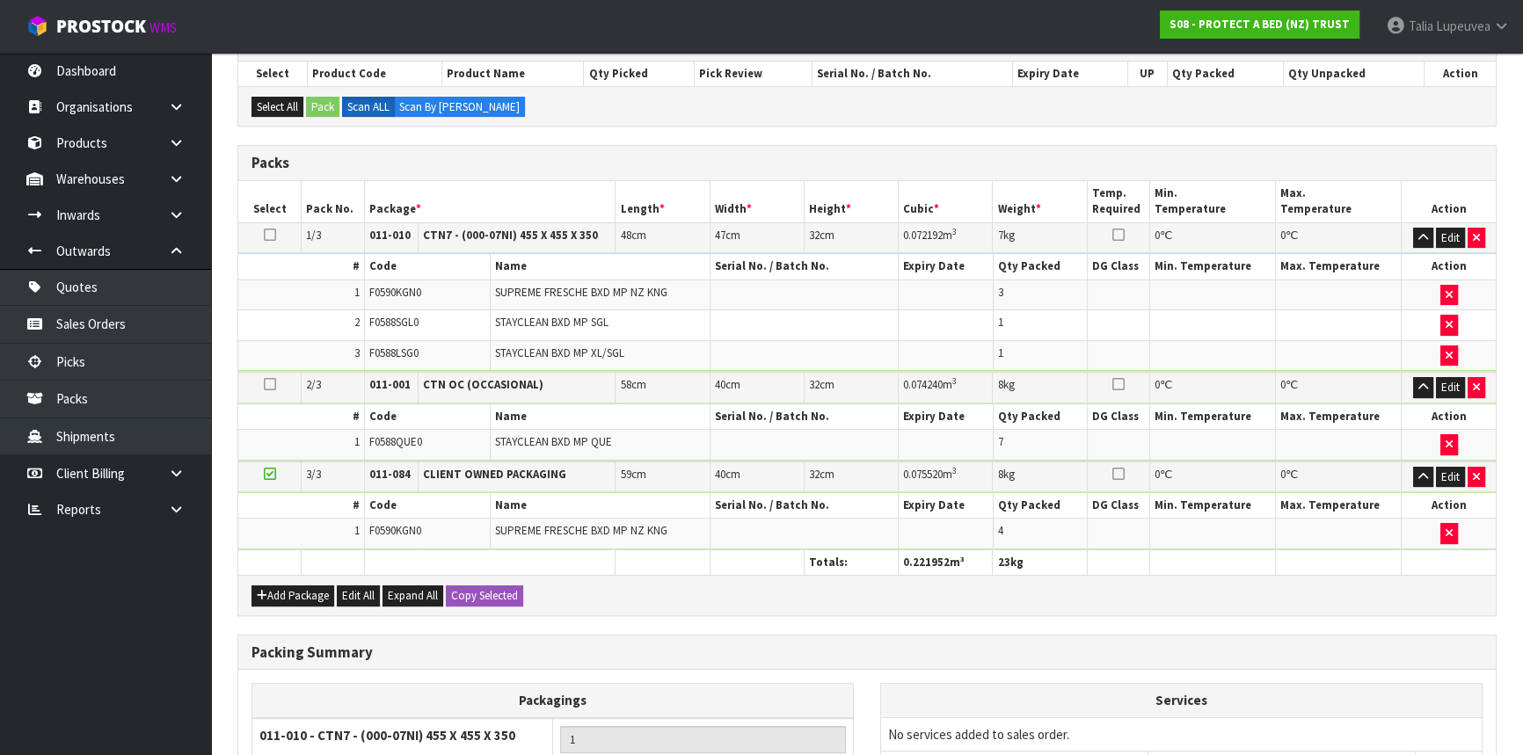
scroll to position [591, 0]
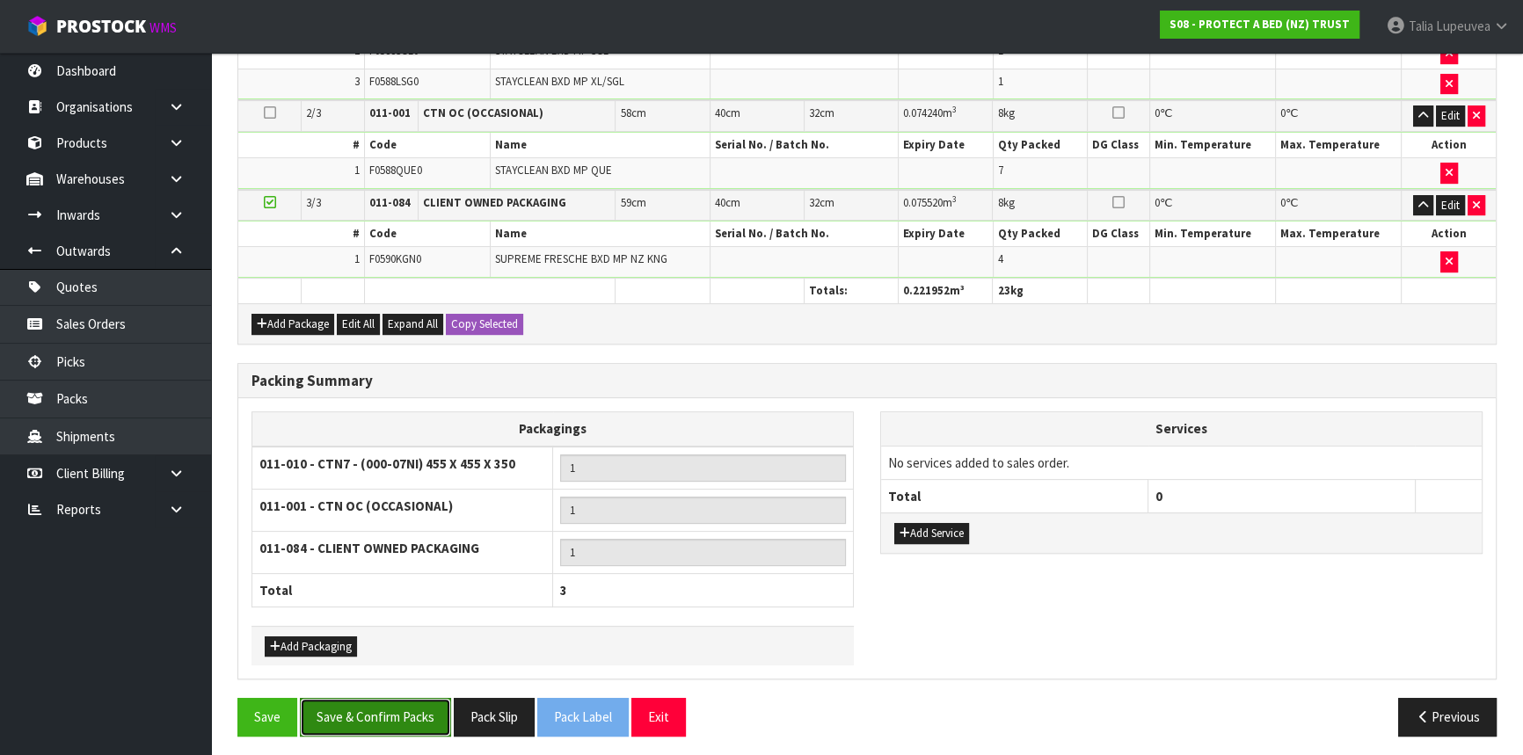
click at [385, 698] on button "Save & Confirm Packs" at bounding box center [375, 717] width 151 height 38
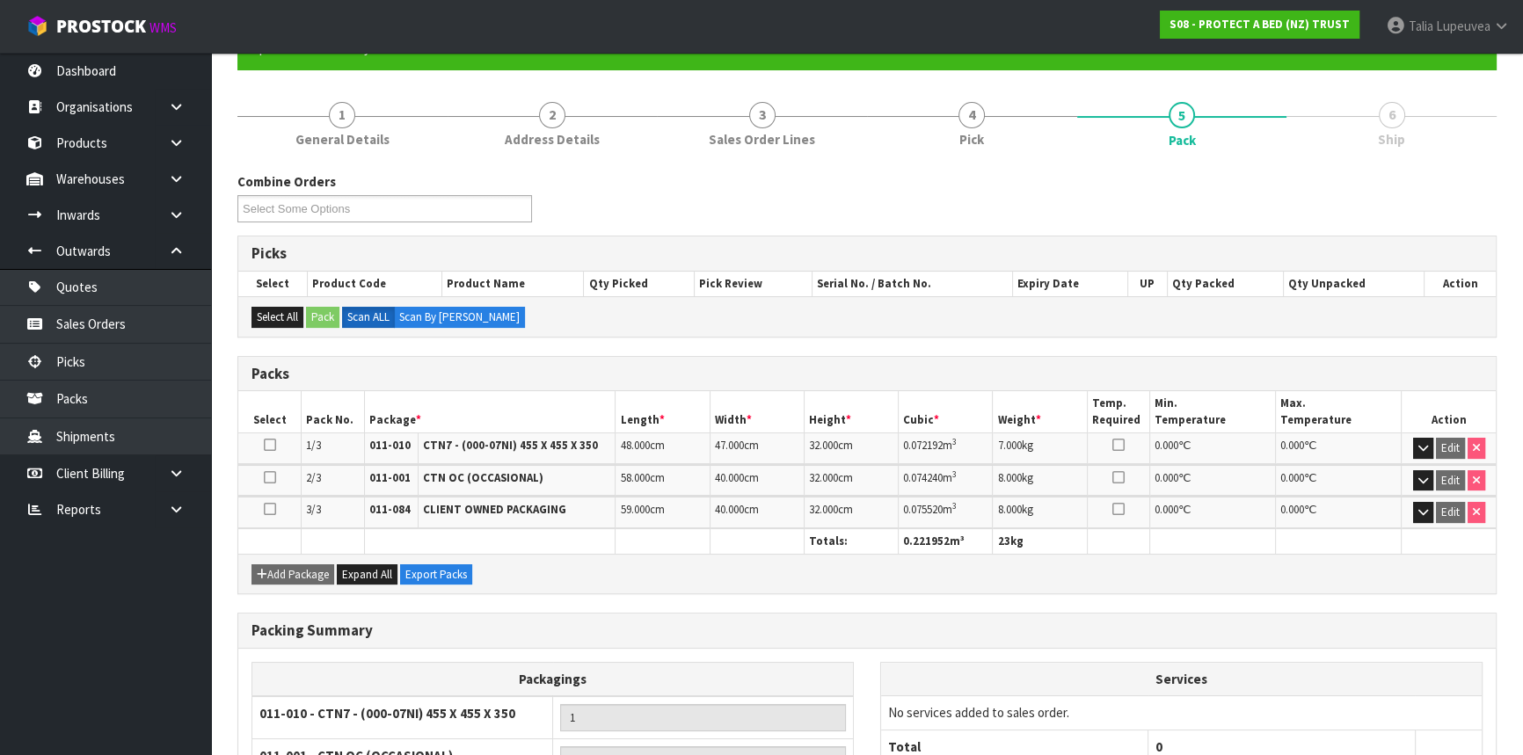
scroll to position [386, 0]
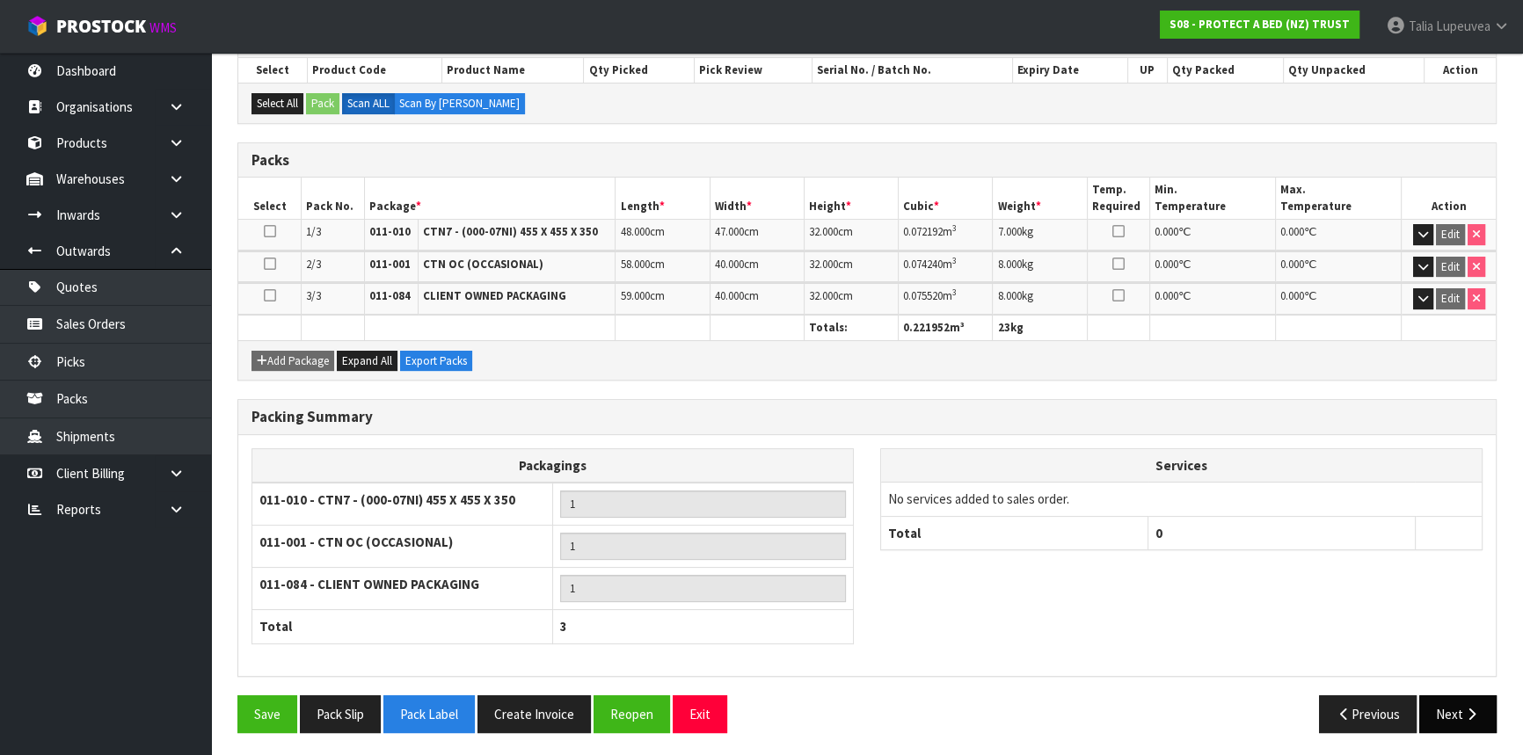
click at [1439, 708] on button "Next" at bounding box center [1457, 714] width 77 height 38
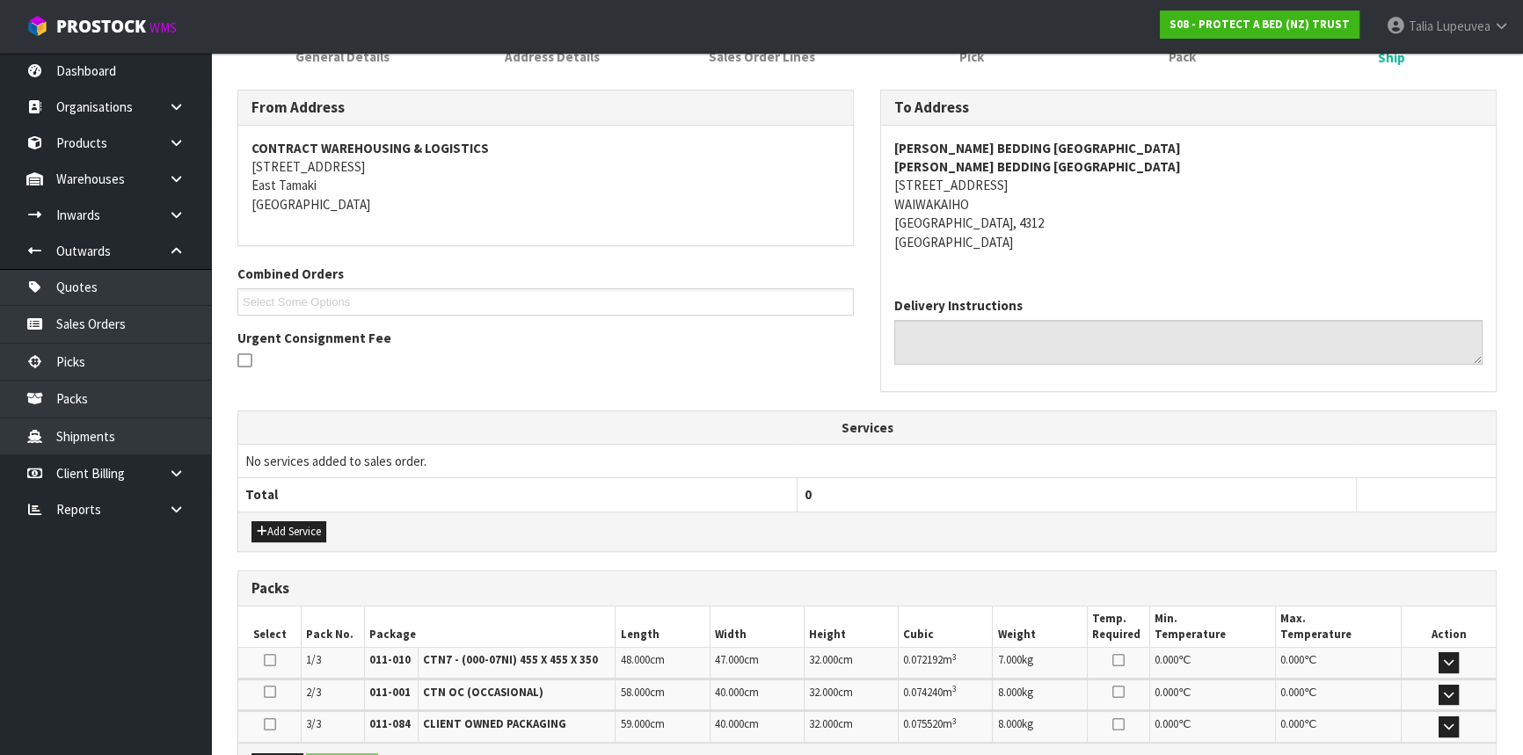
scroll to position [399, 0]
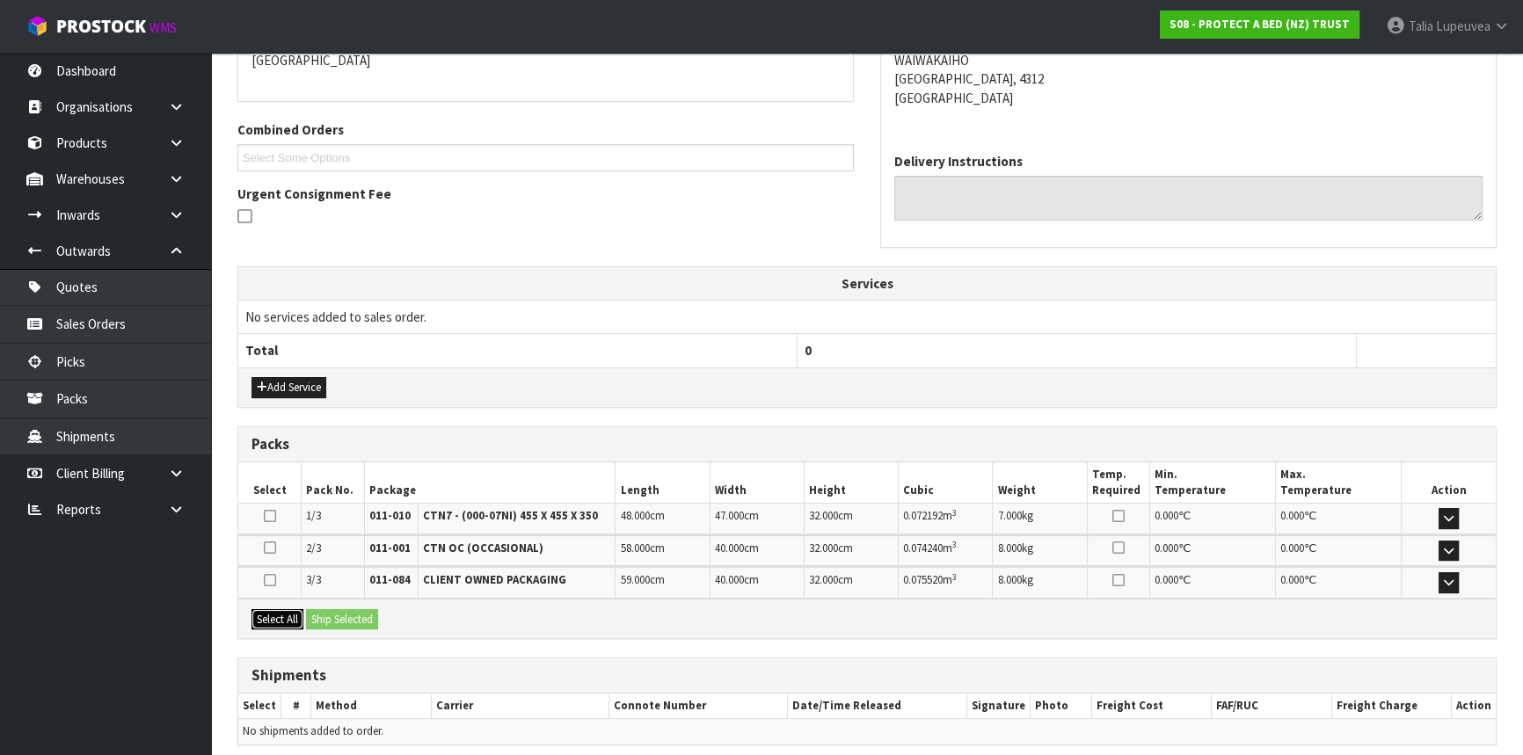
drag, startPoint x: 287, startPoint y: 615, endPoint x: 305, endPoint y: 613, distance: 18.7
click at [287, 615] on button "Select All" at bounding box center [277, 619] width 52 height 21
click at [340, 617] on button "Ship Selected" at bounding box center [342, 619] width 72 height 21
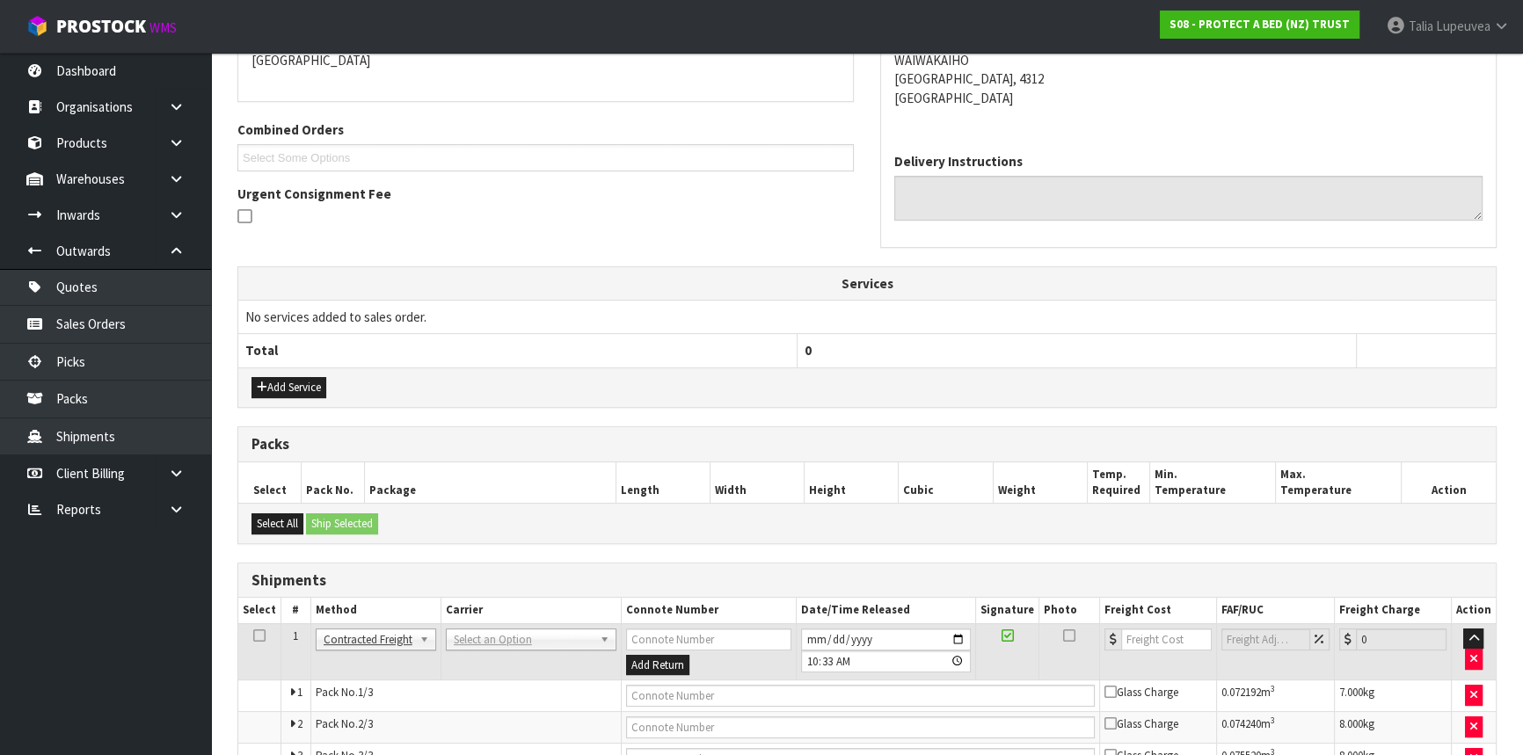
scroll to position [499, 0]
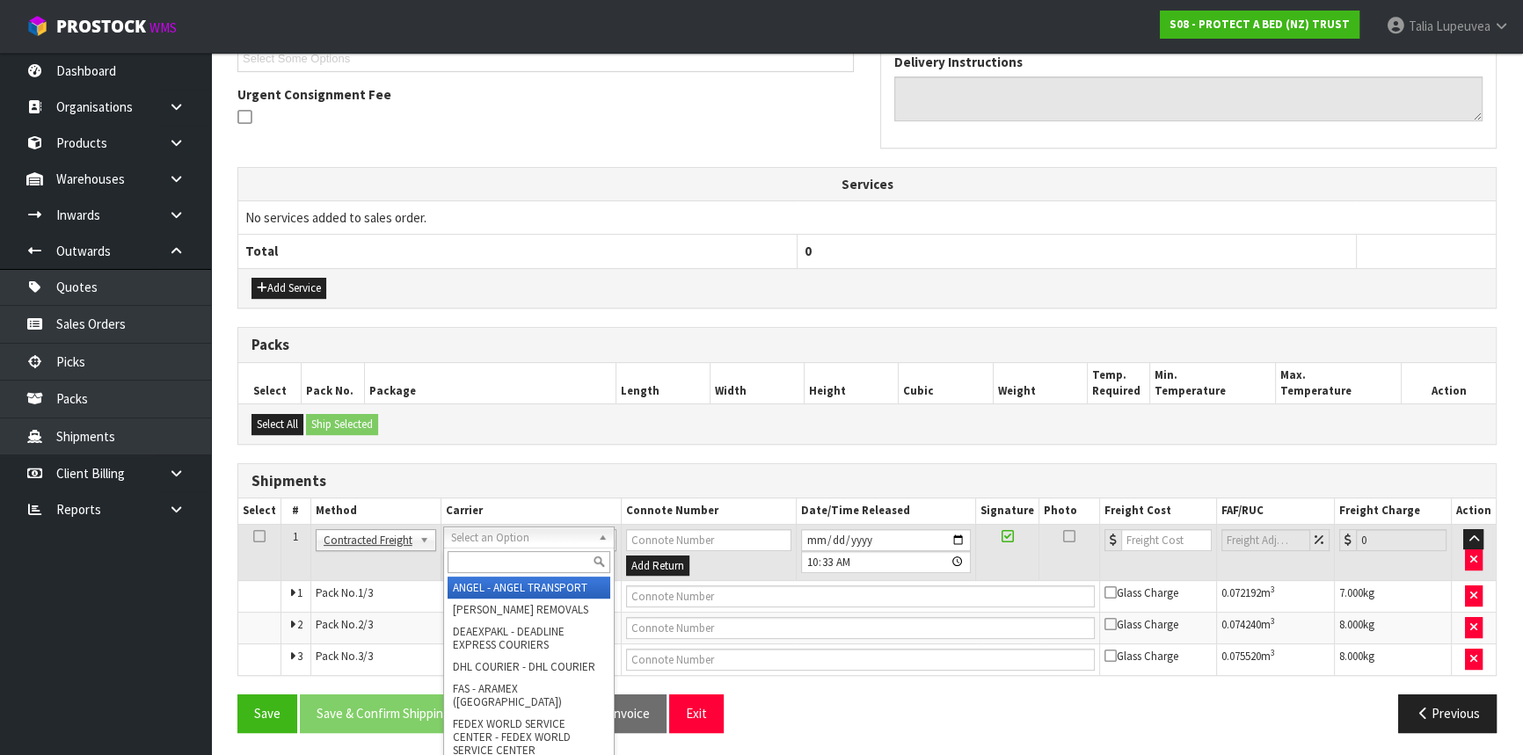
click at [494, 565] on input "text" at bounding box center [529, 562] width 163 height 22
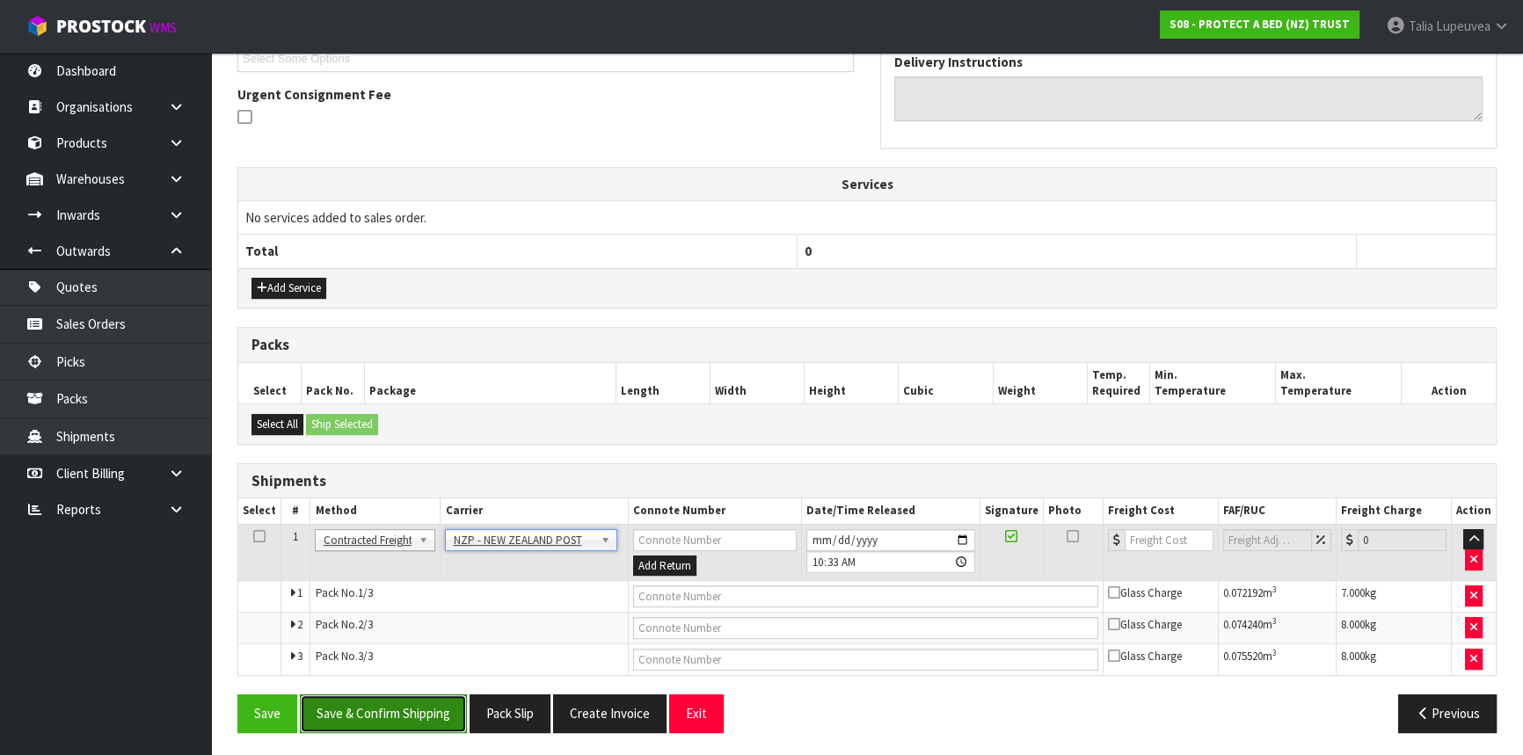
click at [421, 704] on button "Save & Confirm Shipping" at bounding box center [383, 714] width 167 height 38
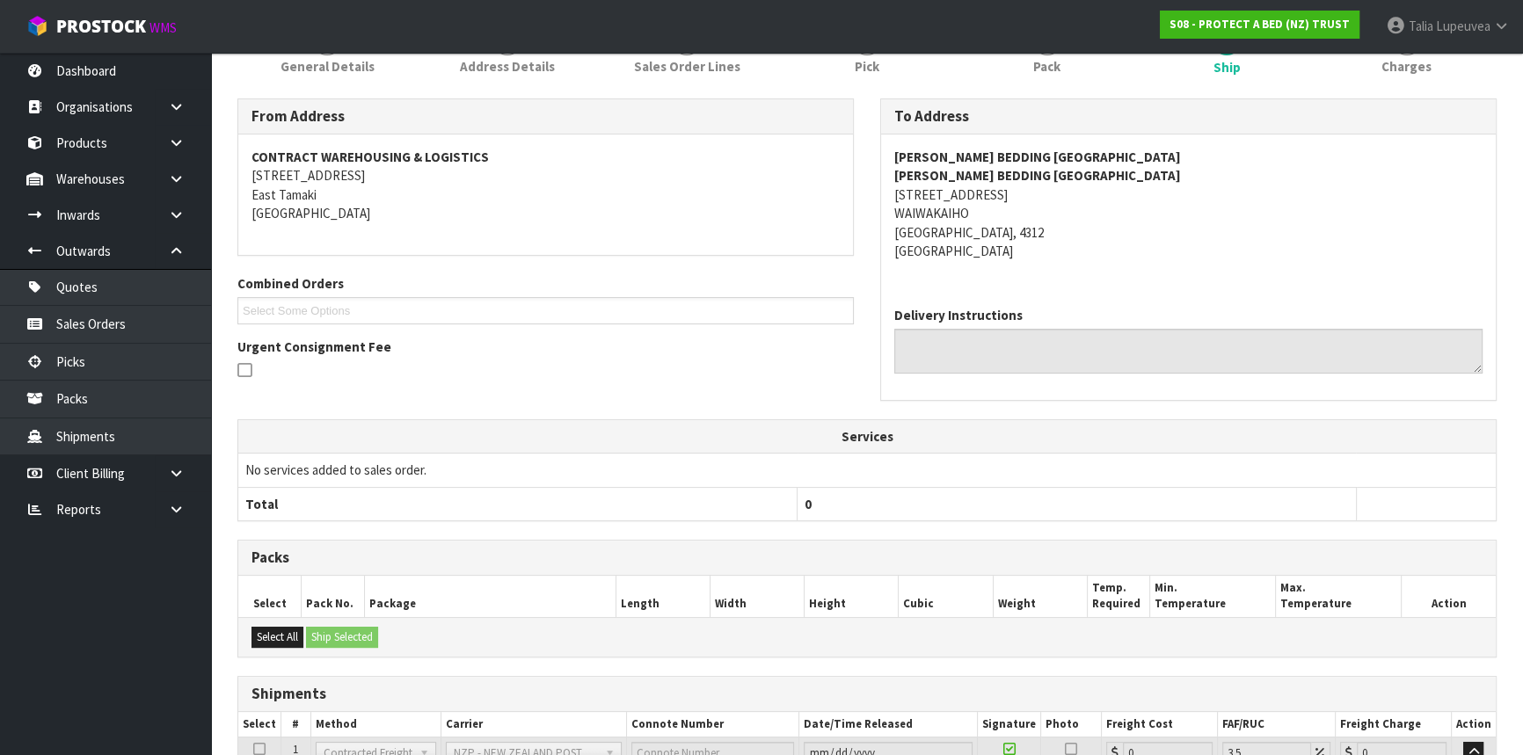
scroll to position [471, 0]
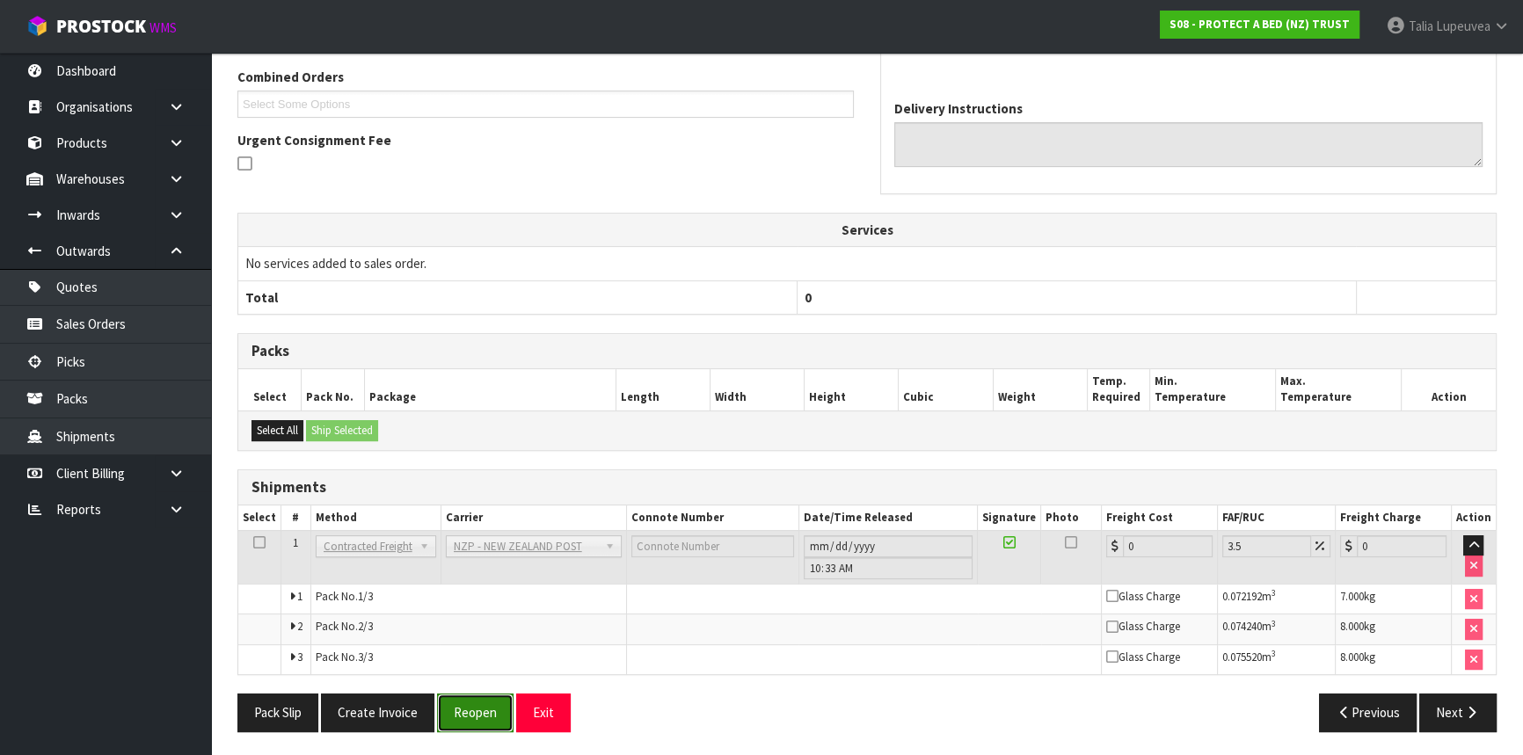
click at [458, 711] on button "Reopen" at bounding box center [475, 713] width 76 height 38
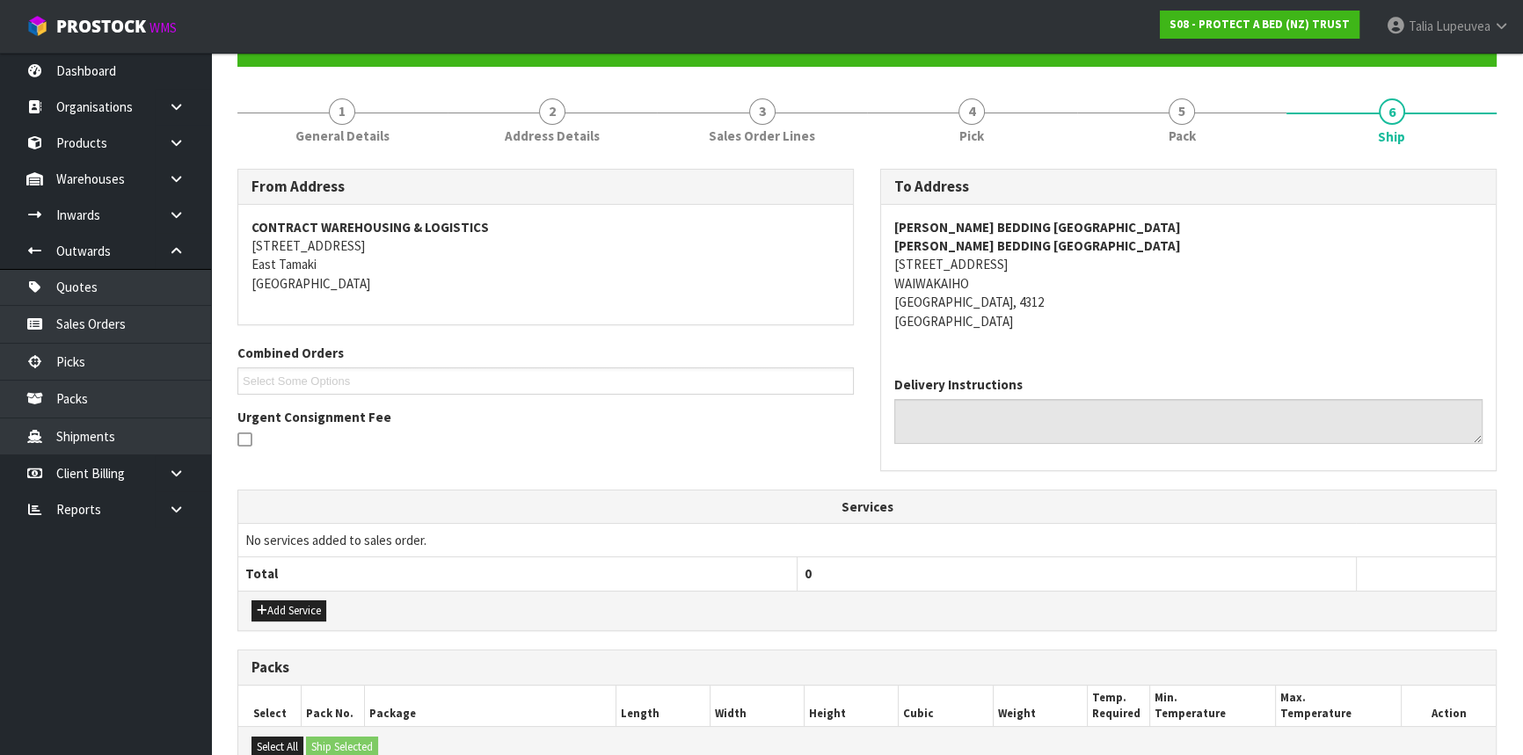
scroll to position [479, 0]
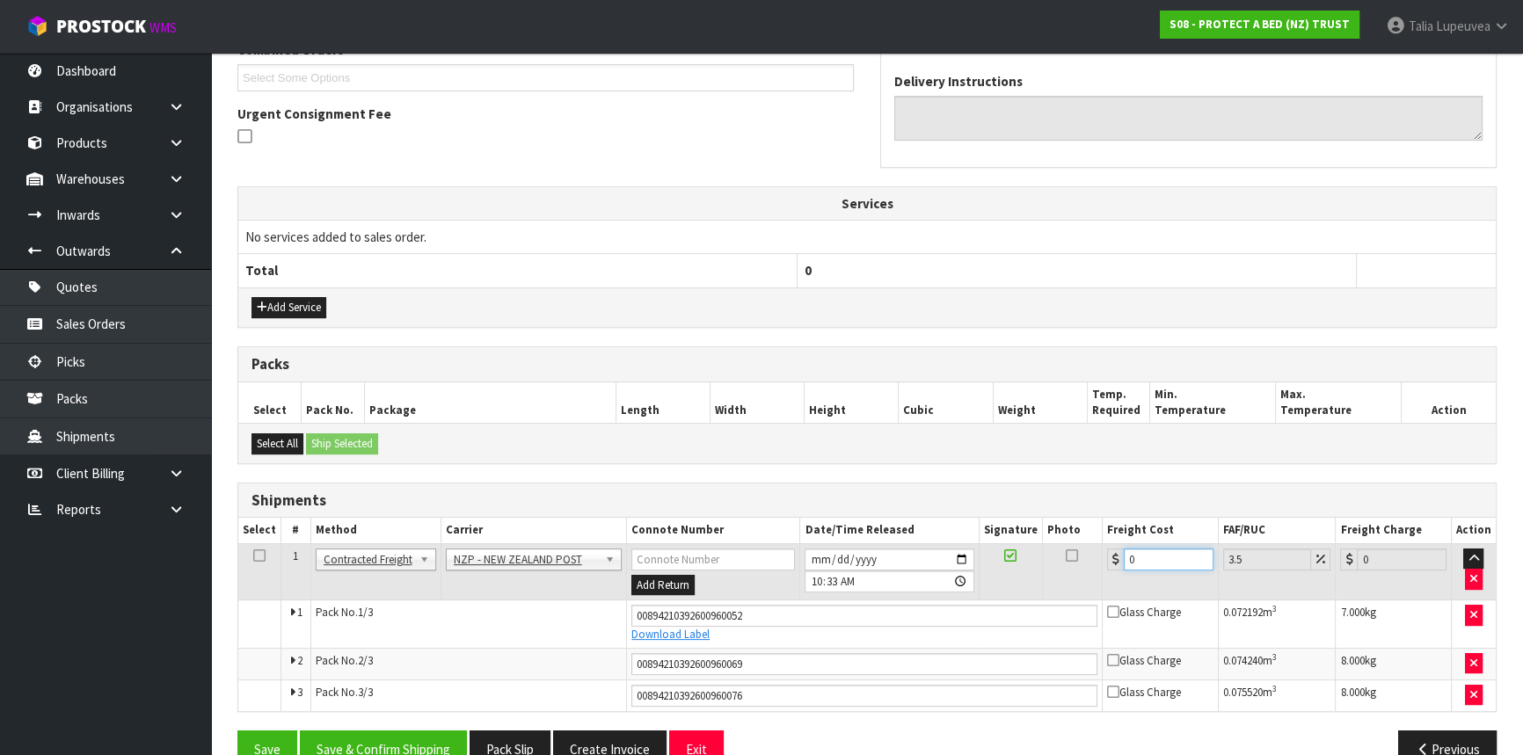
drag, startPoint x: 1154, startPoint y: 563, endPoint x: 1108, endPoint y: 571, distance: 46.4
click at [1108, 571] on td "0" at bounding box center [1161, 571] width 116 height 57
click at [421, 727] on button "Save & Confirm Shipping" at bounding box center [383, 750] width 167 height 38
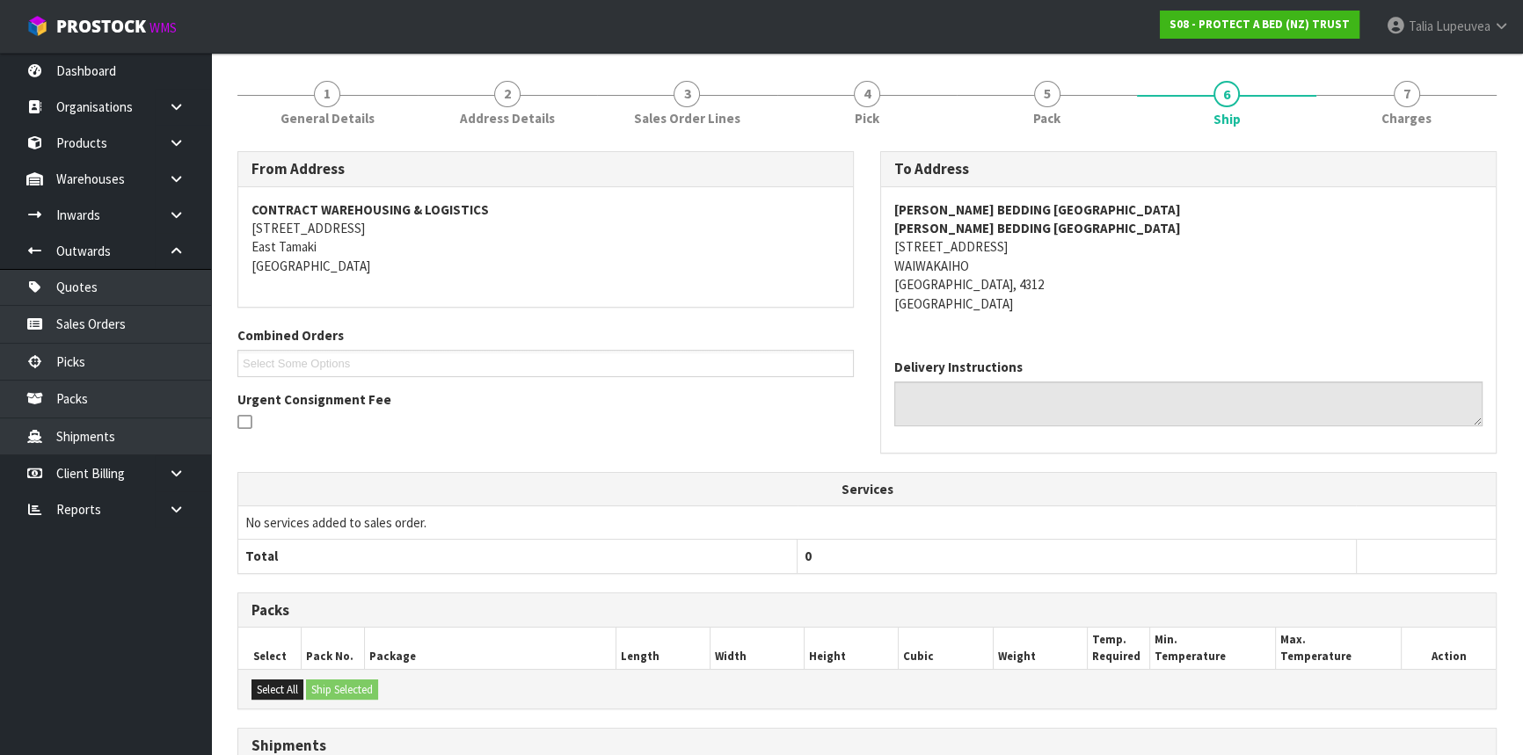
scroll to position [0, 0]
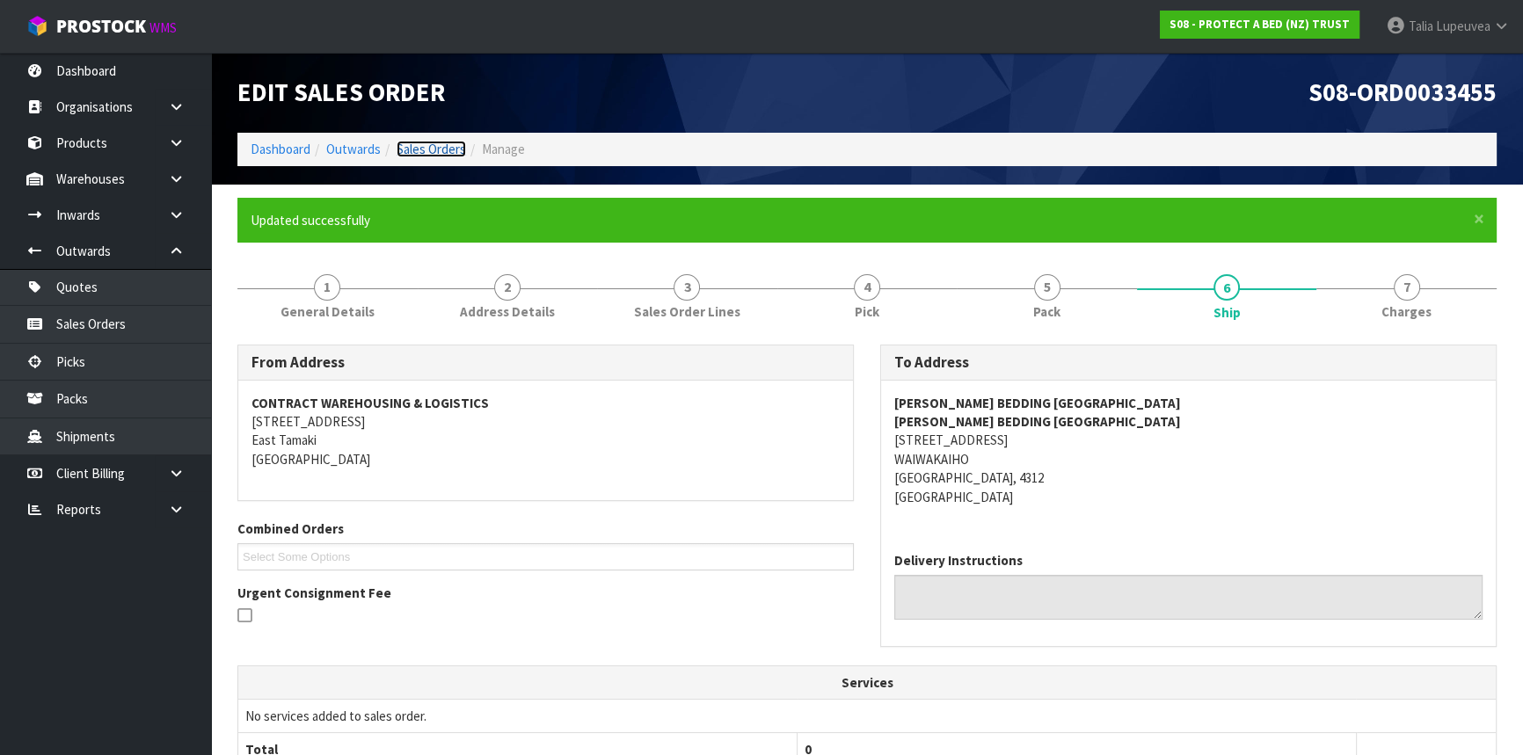
click at [420, 153] on link "Sales Orders" at bounding box center [431, 149] width 69 height 17
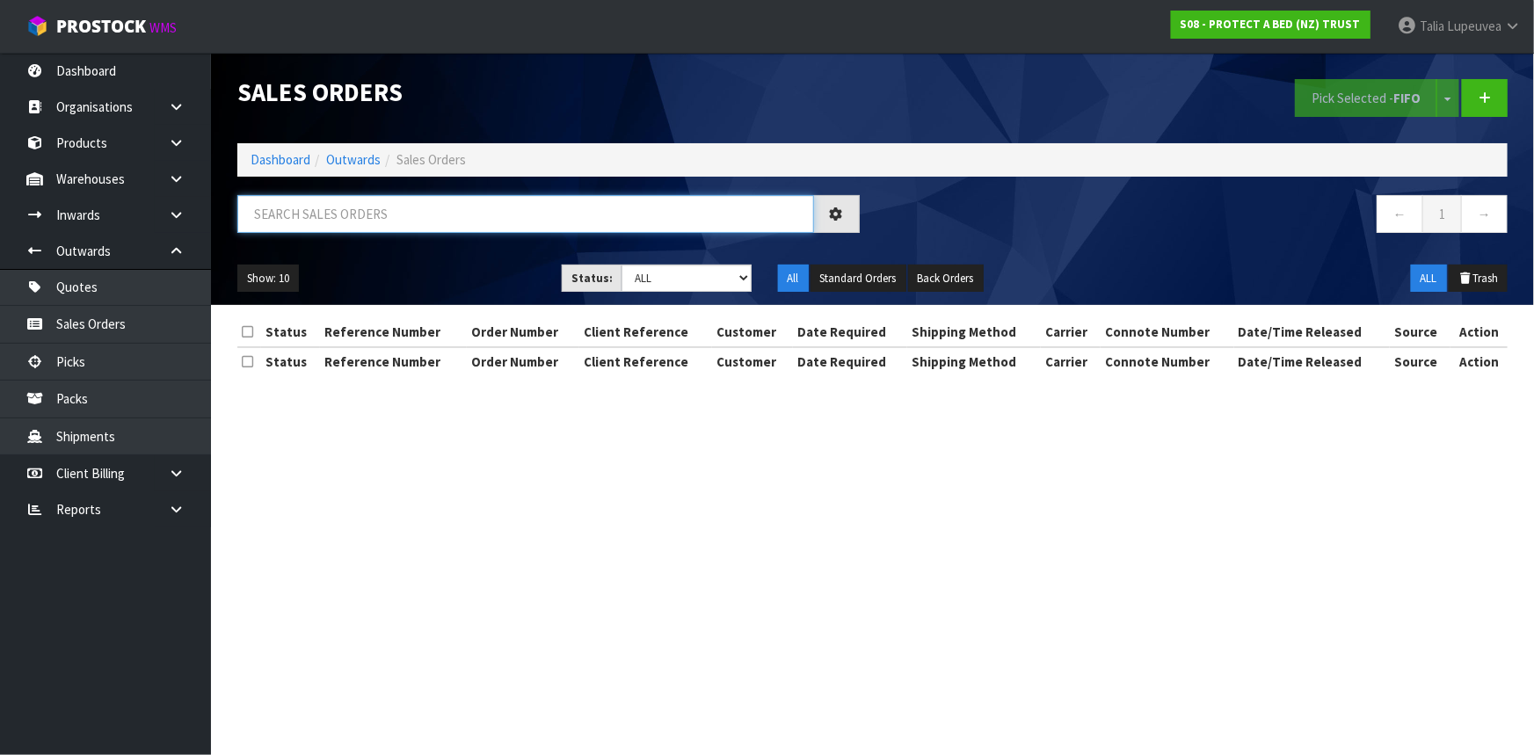
click at [386, 210] on input "text" at bounding box center [525, 214] width 577 height 38
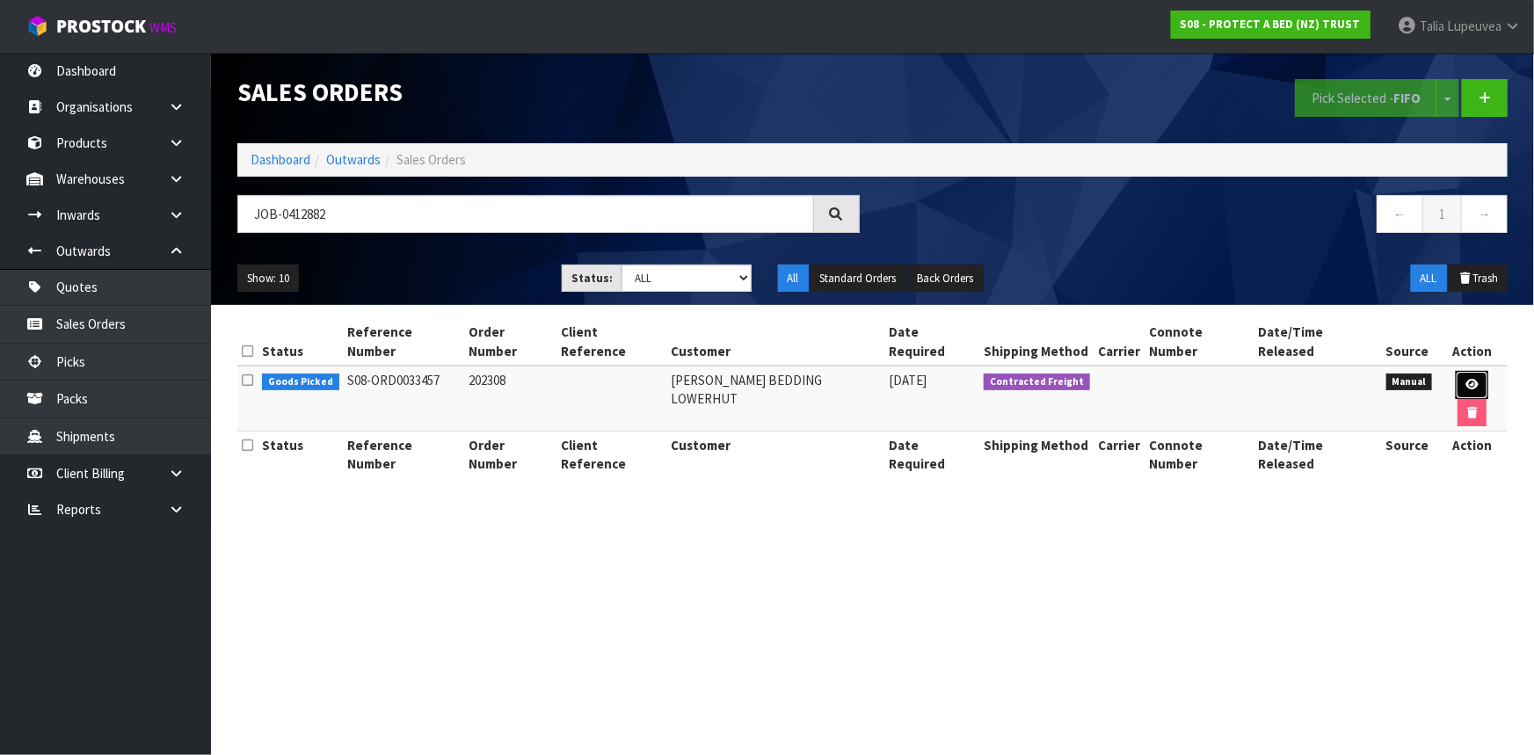
click at [1458, 374] on link at bounding box center [1472, 385] width 33 height 28
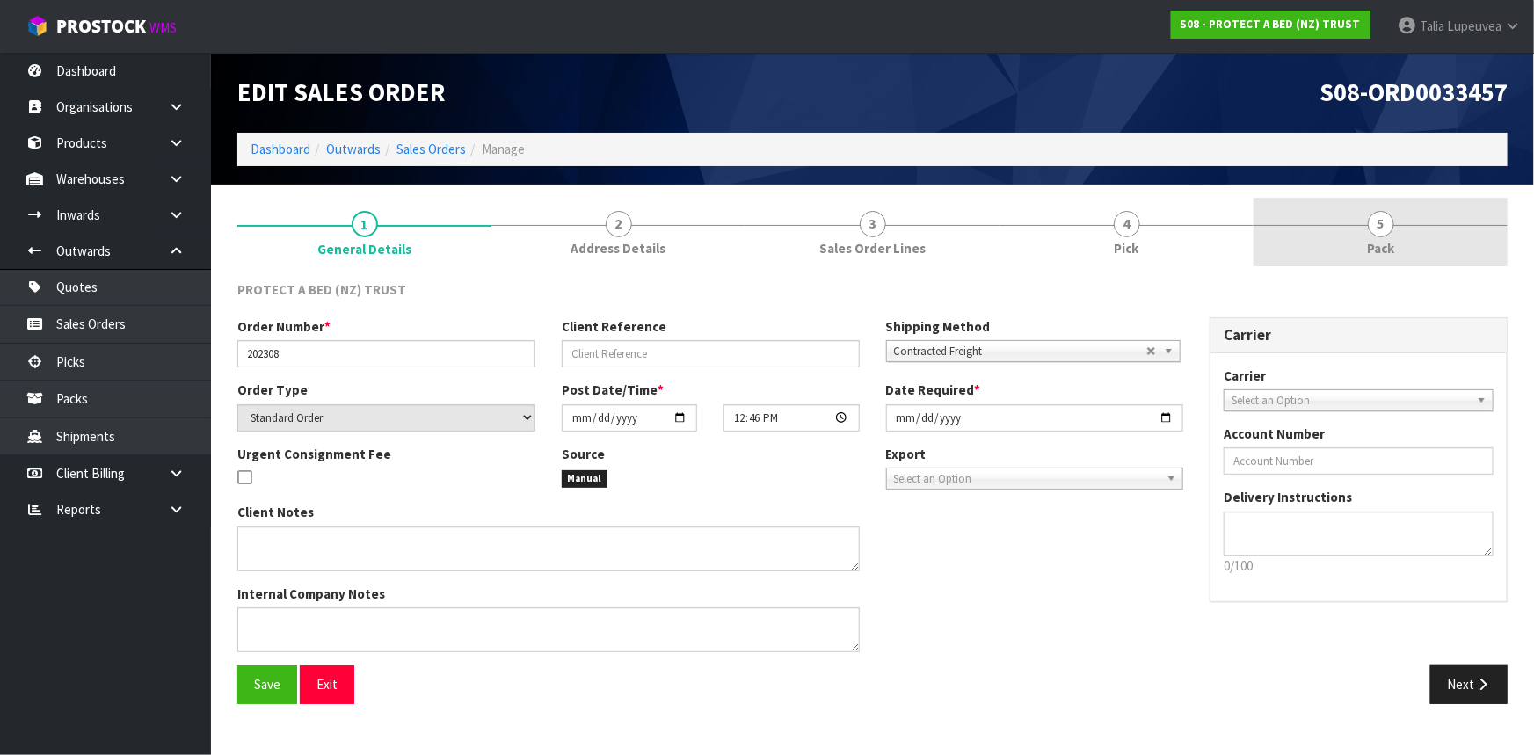
click at [1387, 236] on link "5 Pack" at bounding box center [1381, 232] width 254 height 69
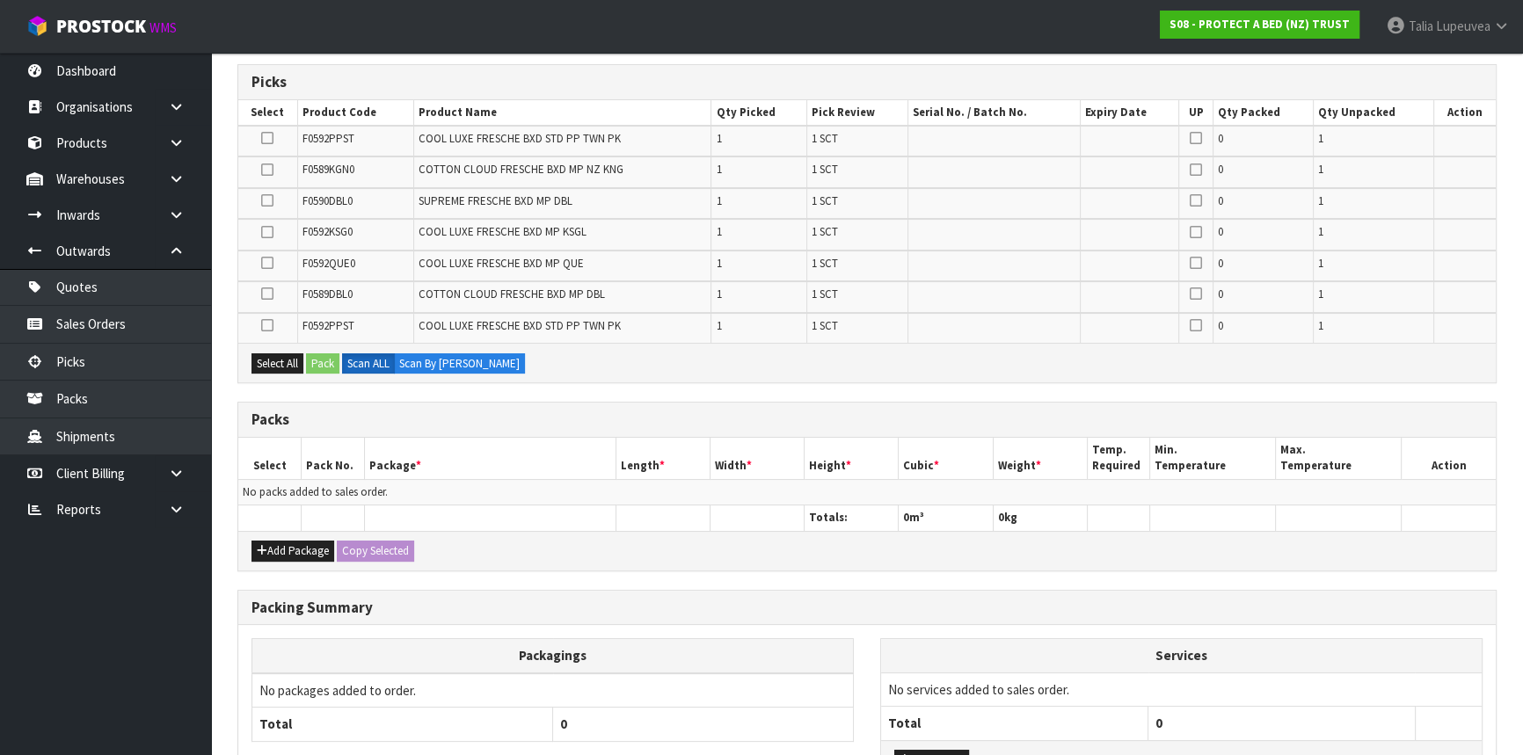
scroll to position [319, 0]
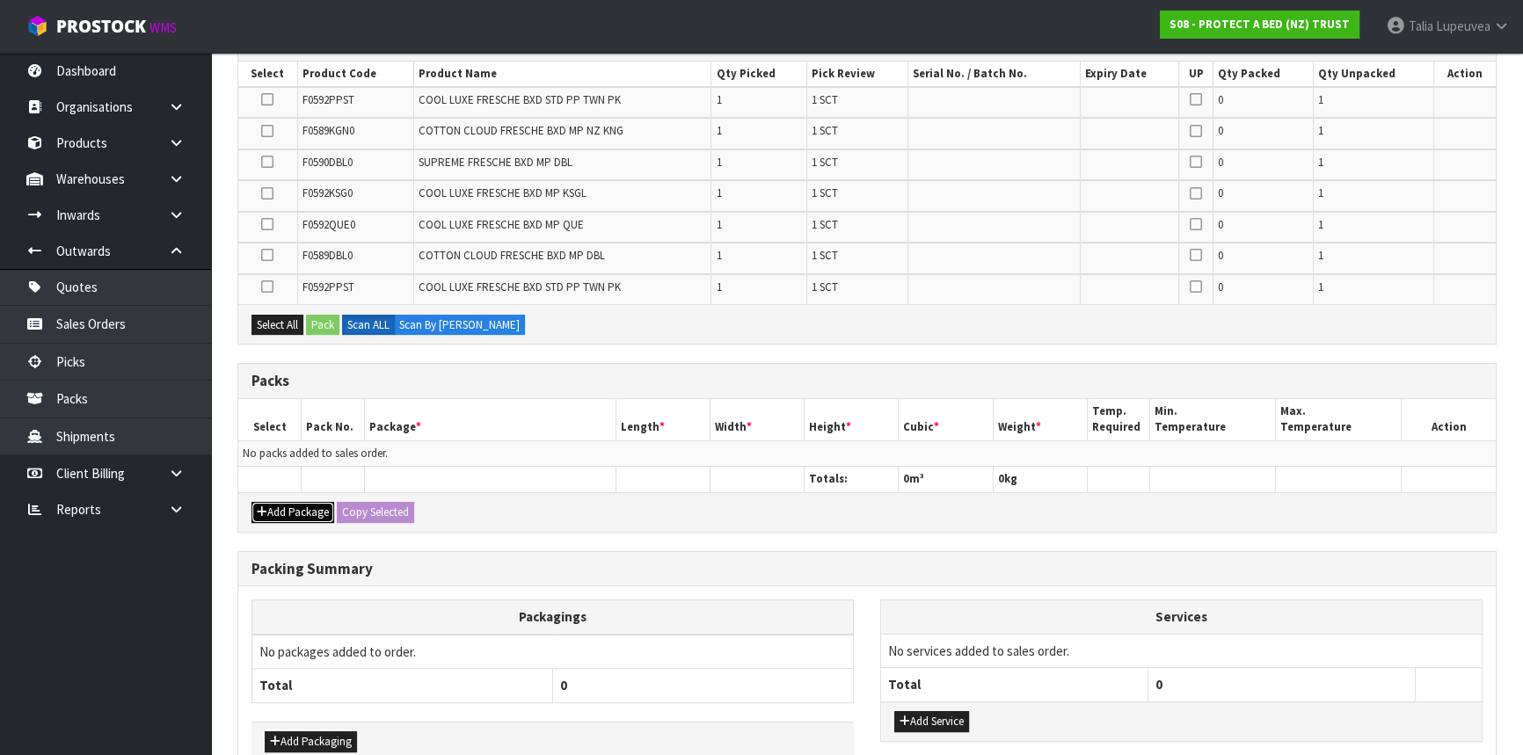
click at [292, 512] on button "Add Package" at bounding box center [292, 512] width 83 height 21
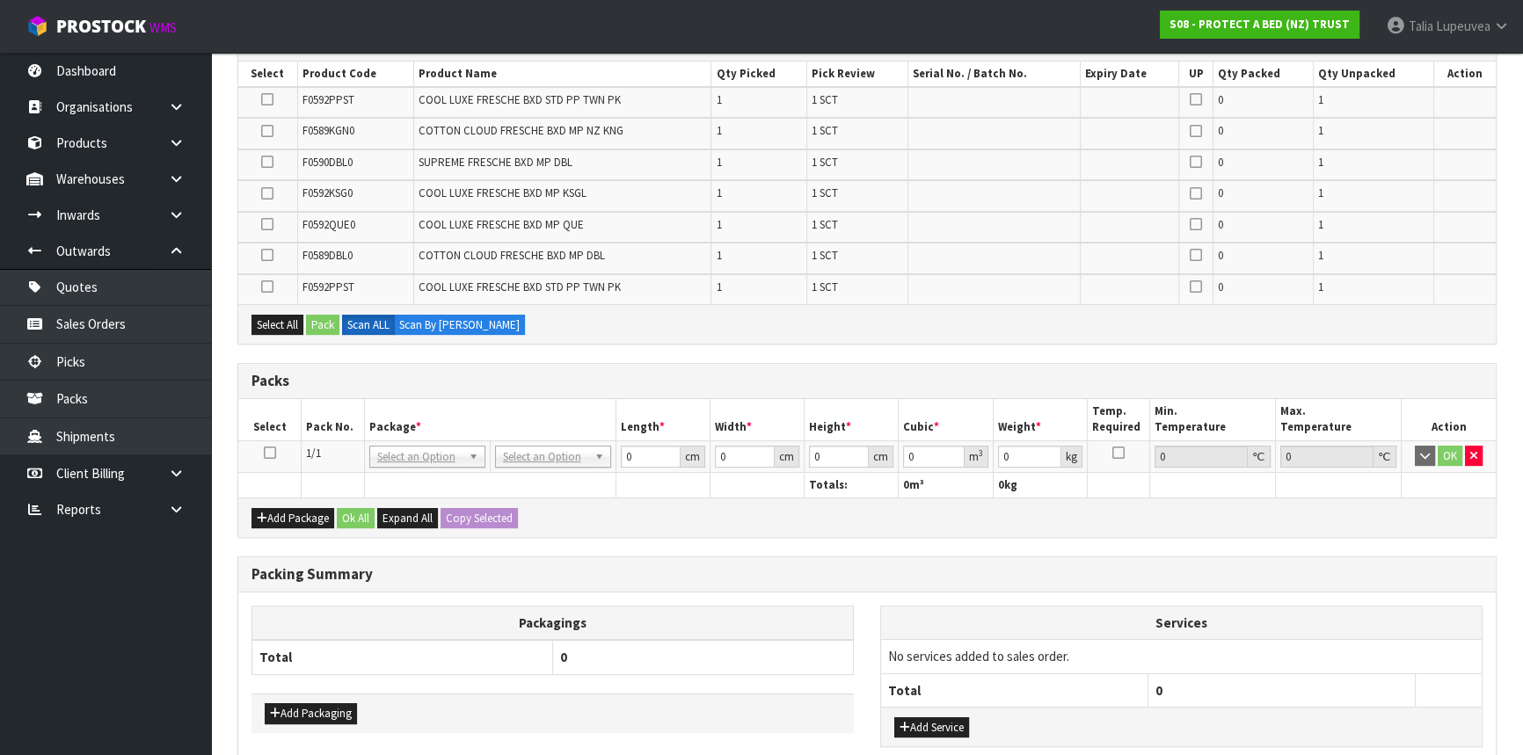
click at [264, 453] on icon at bounding box center [270, 453] width 12 height 1
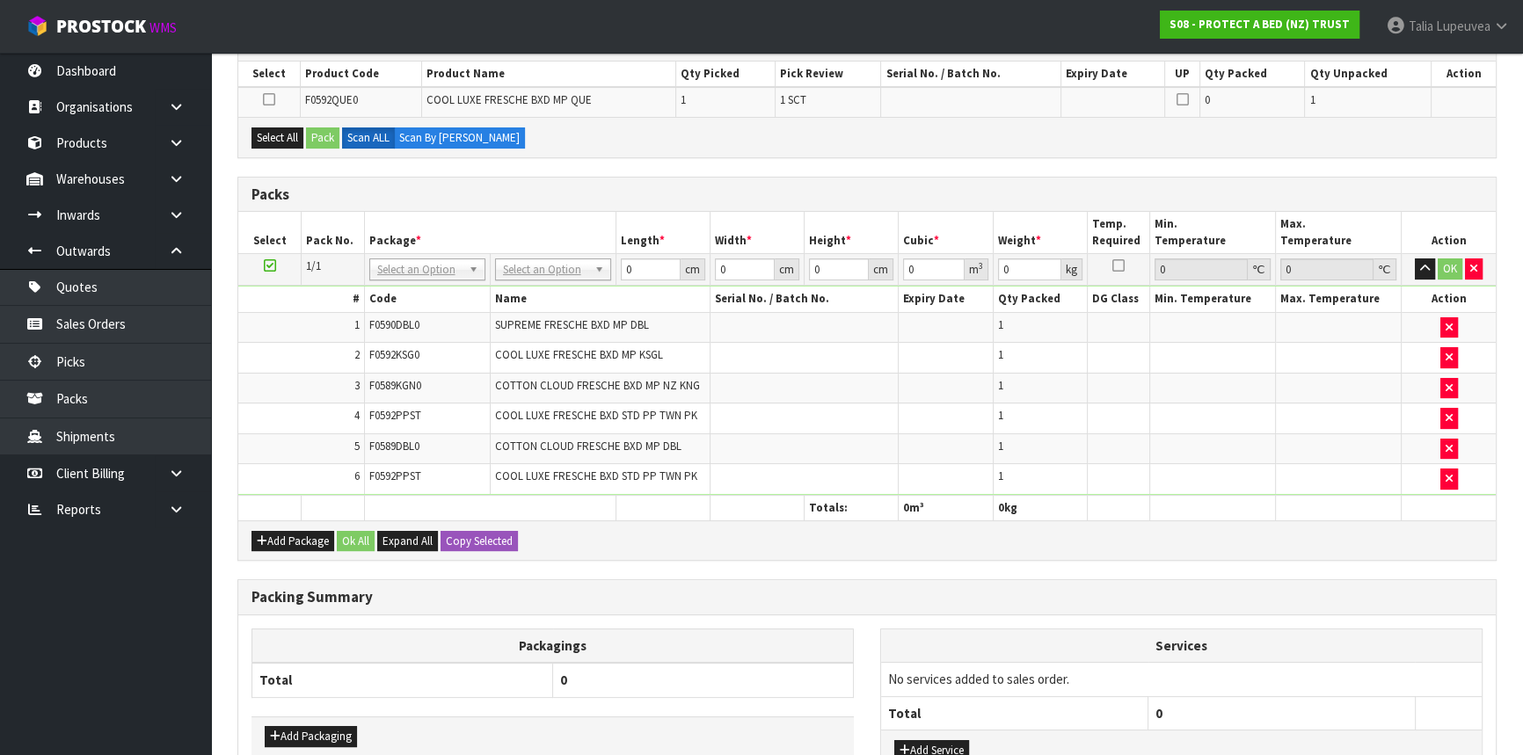
click at [270, 266] on icon at bounding box center [270, 266] width 12 height 1
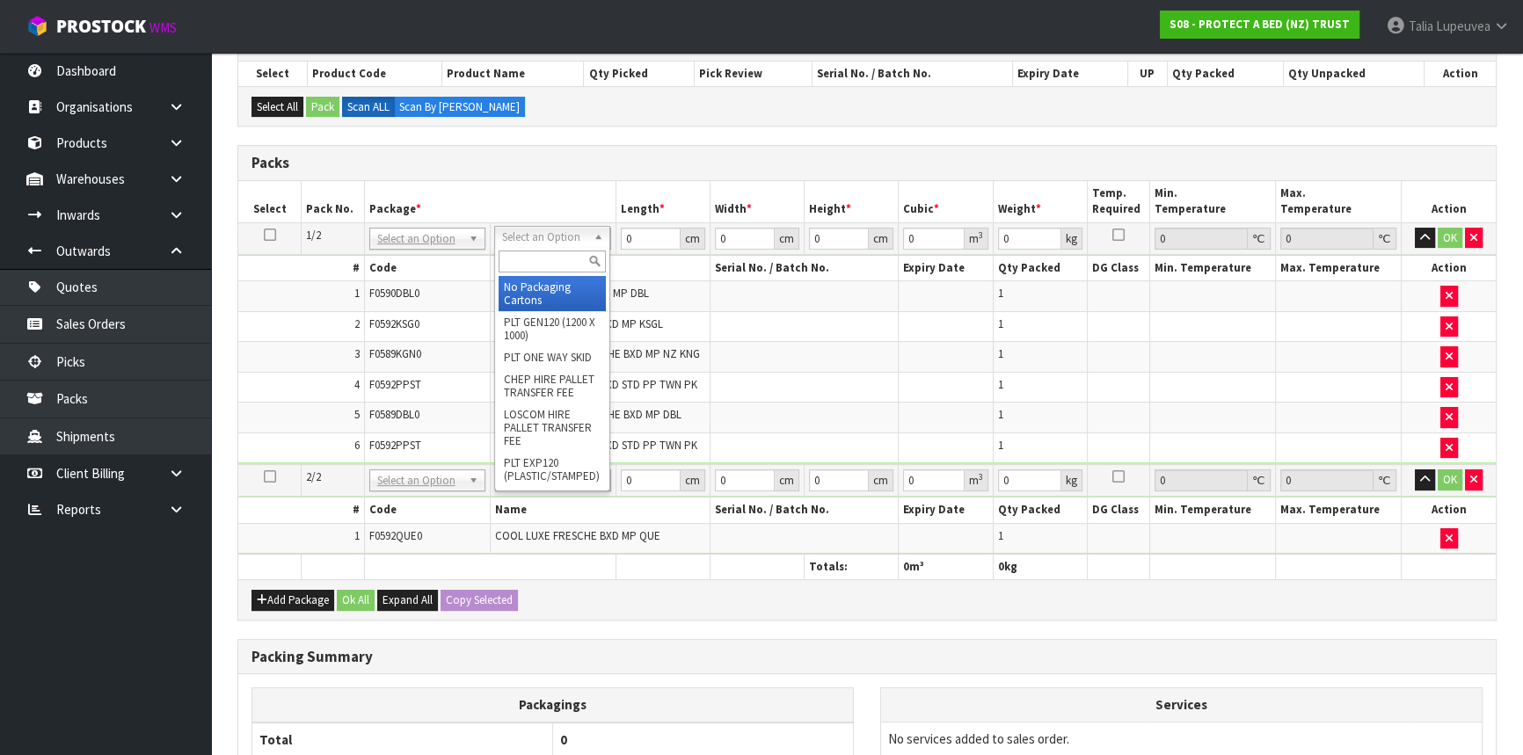
click at [536, 256] on input "text" at bounding box center [552, 262] width 107 height 22
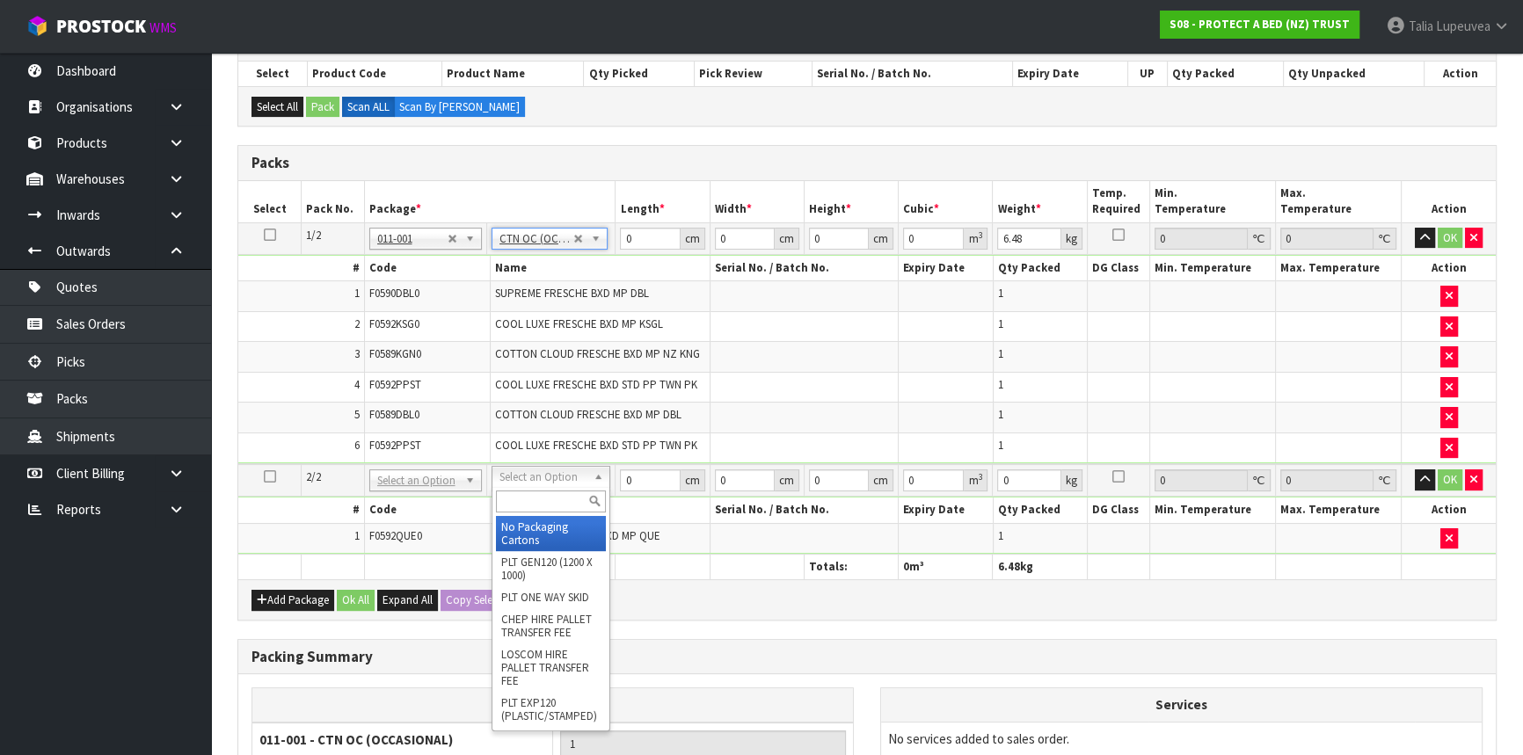
click at [565, 495] on input "text" at bounding box center [551, 502] width 110 height 22
click at [528, 501] on input "text" at bounding box center [558, 502] width 110 height 22
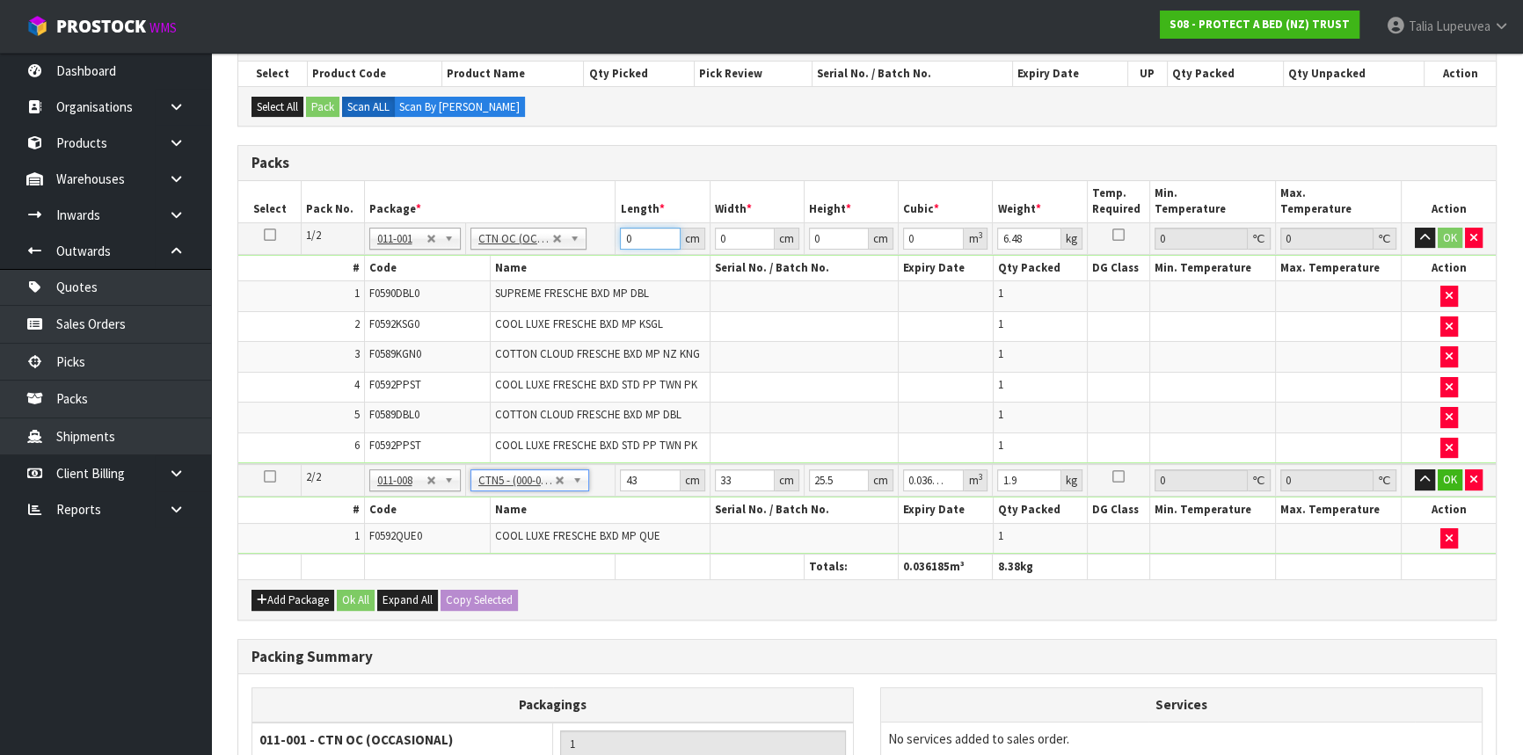
drag, startPoint x: 641, startPoint y: 237, endPoint x: 589, endPoint y: 244, distance: 52.3
click at [590, 244] on tr "1/2 NONE 007-001 007-002 007-004 007-009 007-013 007-014 007-015 007-017 007-01…" at bounding box center [866, 238] width 1257 height 32
drag, startPoint x: 638, startPoint y: 479, endPoint x: 588, endPoint y: 476, distance: 50.2
click at [586, 477] on tr "2/2 NONE 007-001 007-002 007-004 007-009 007-013 007-014 007-015 007-017 007-01…" at bounding box center [866, 480] width 1257 height 33
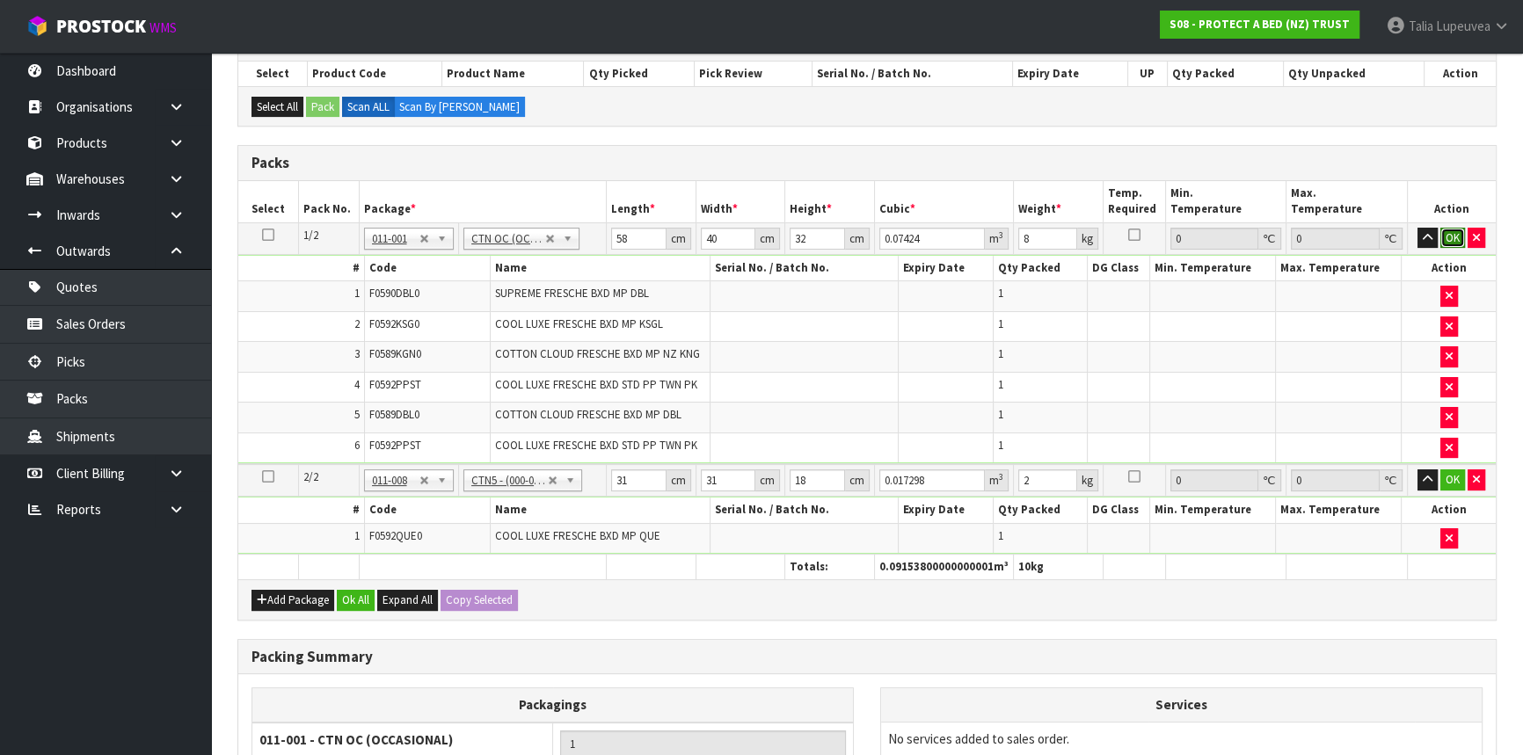
click at [1452, 239] on button "OK" at bounding box center [1452, 238] width 25 height 21
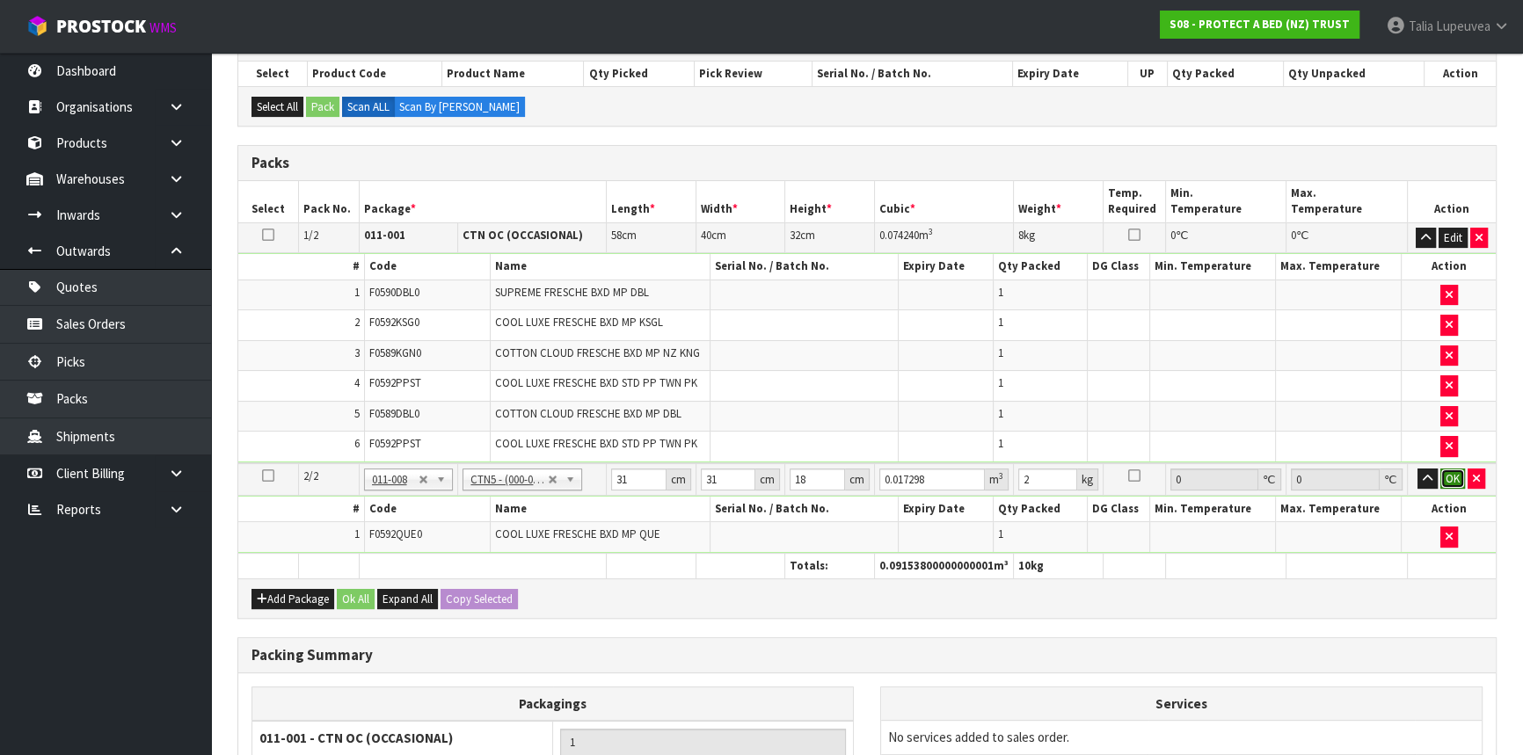
click at [1455, 484] on button "OK" at bounding box center [1452, 479] width 25 height 21
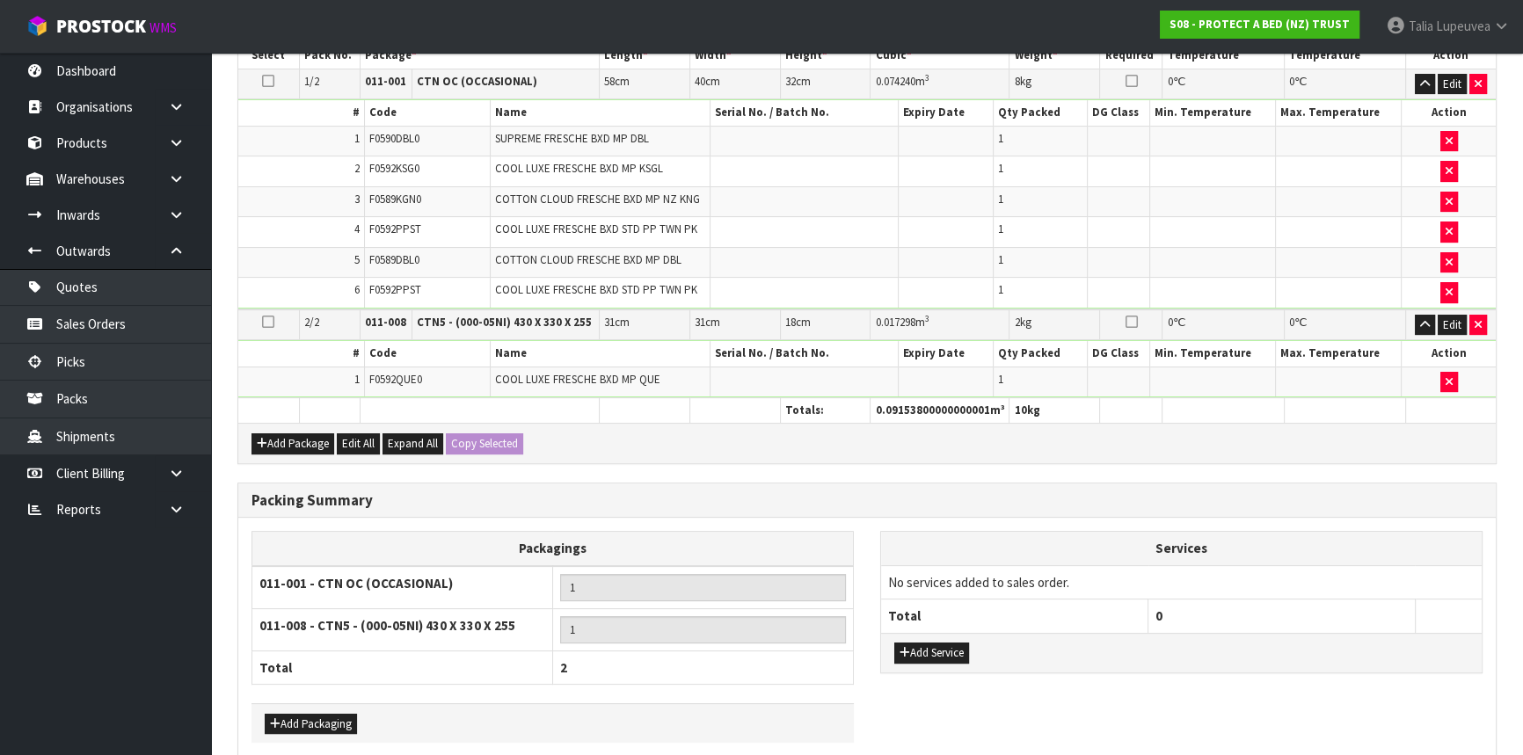
scroll to position [551, 0]
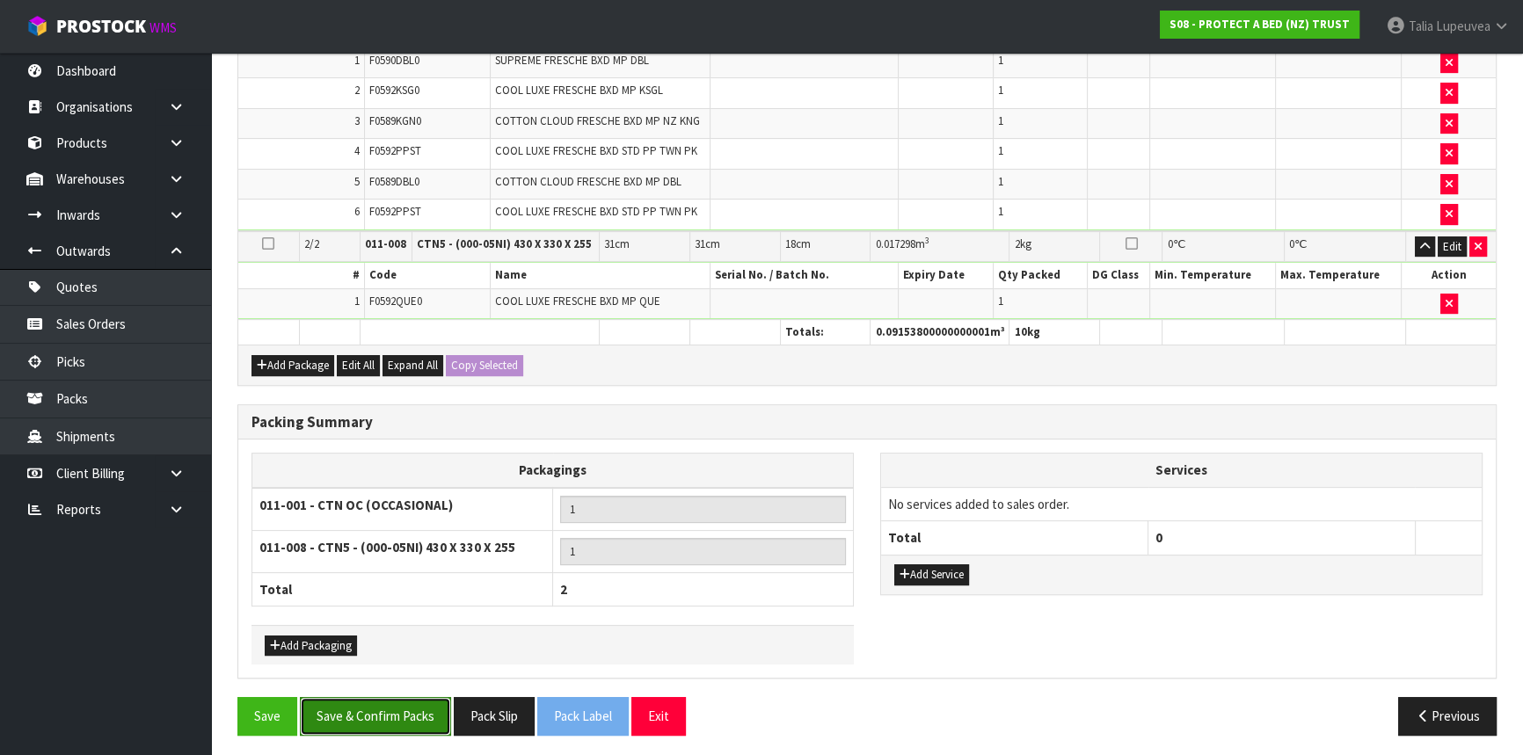
click at [436, 712] on button "Save & Confirm Packs" at bounding box center [375, 716] width 151 height 38
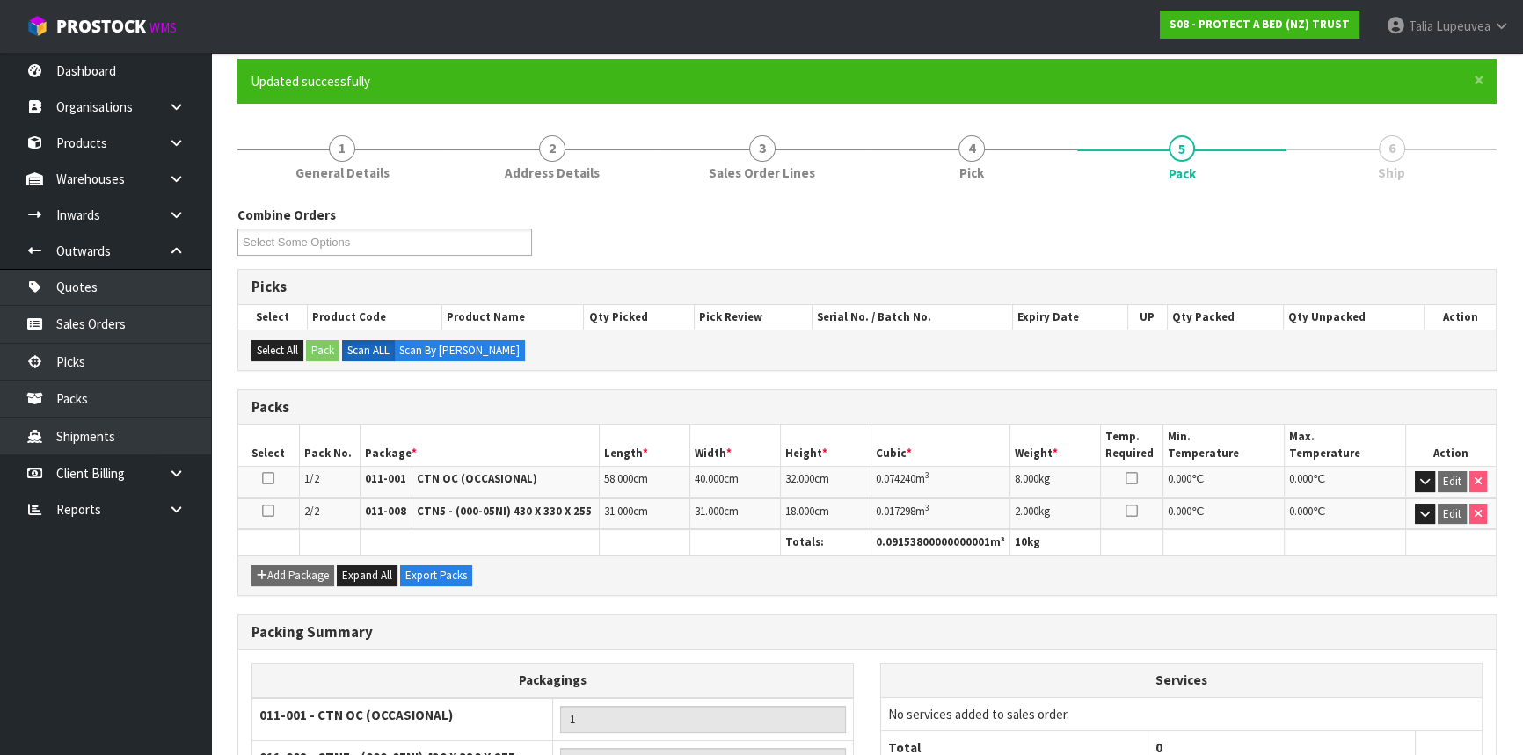
scroll to position [312, 0]
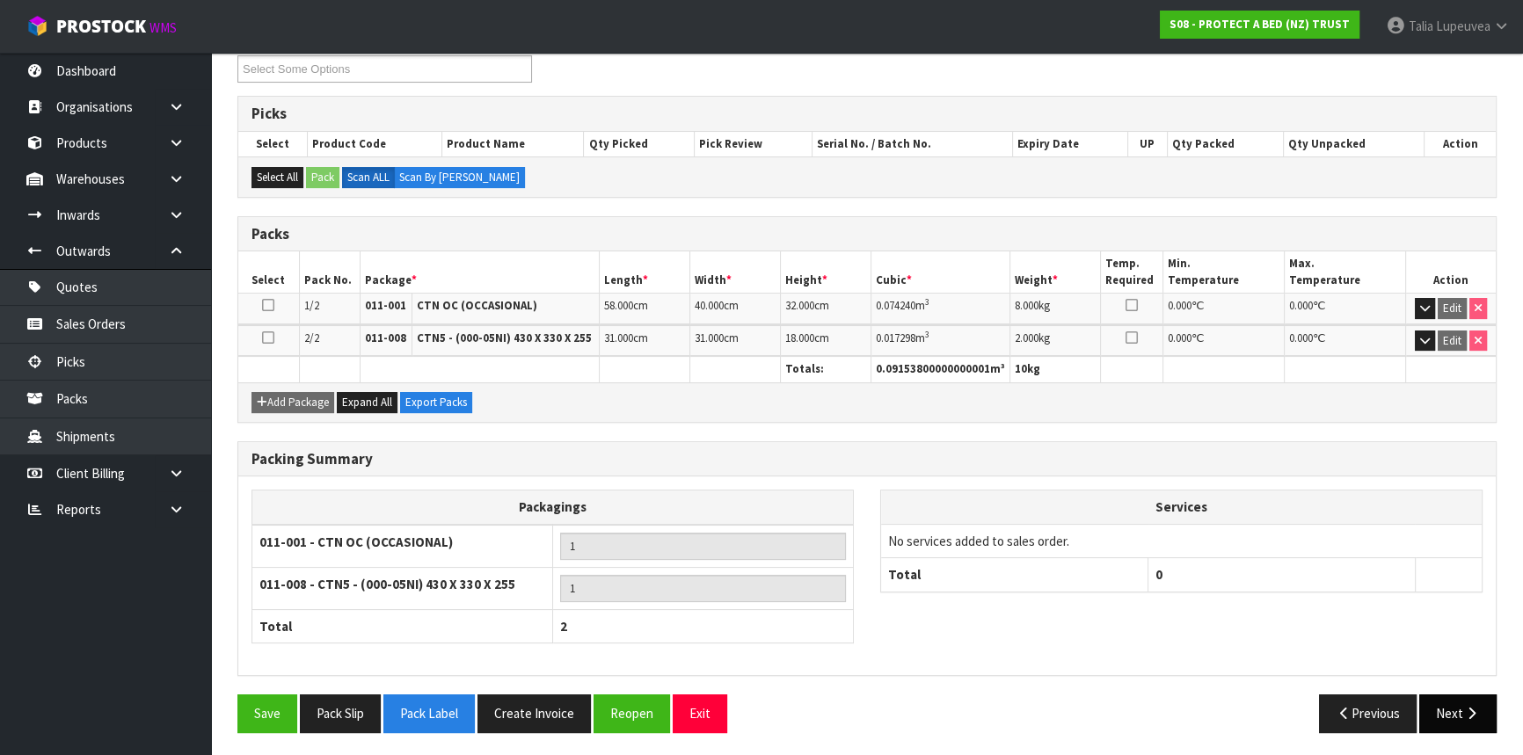
click at [1439, 701] on button "Next" at bounding box center [1457, 714] width 77 height 38
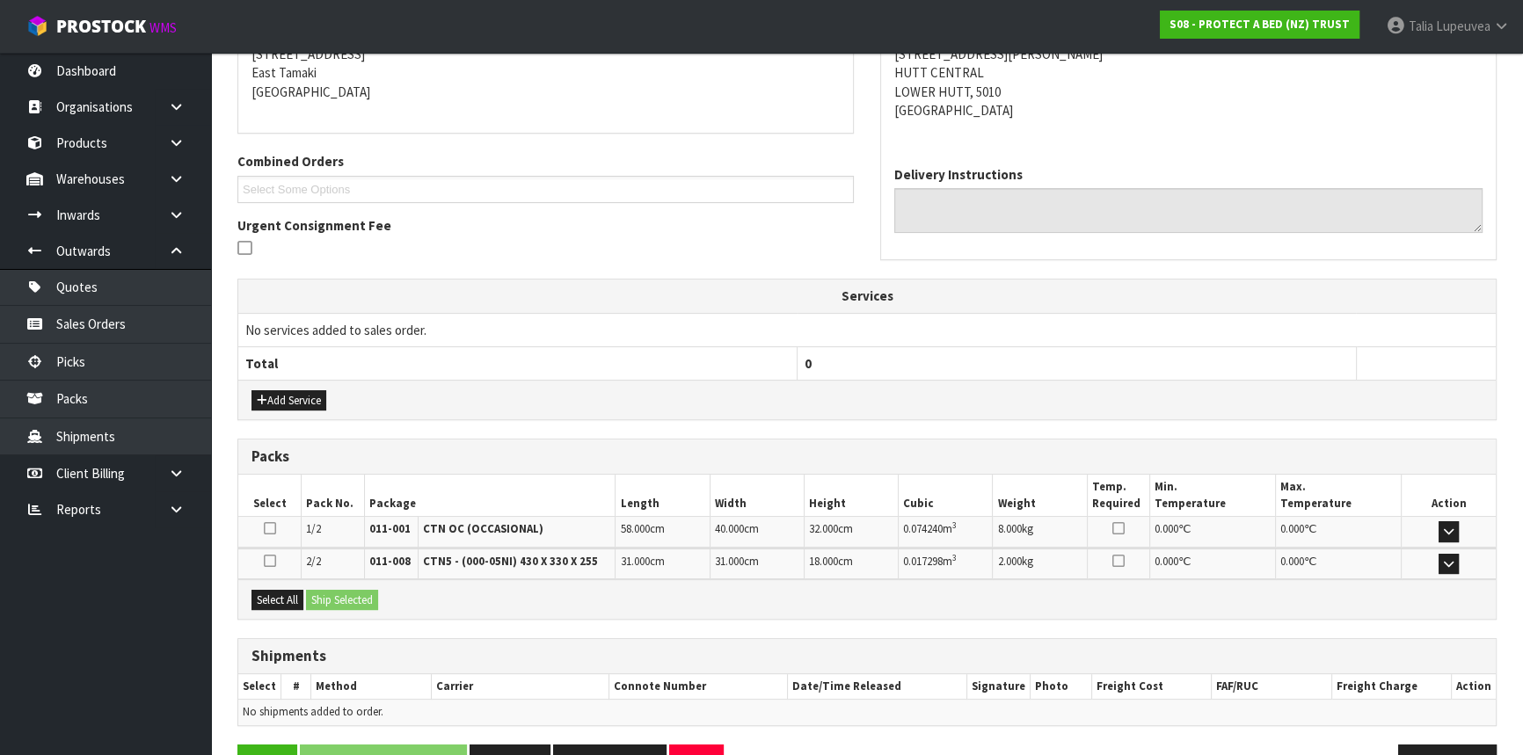
scroll to position [417, 0]
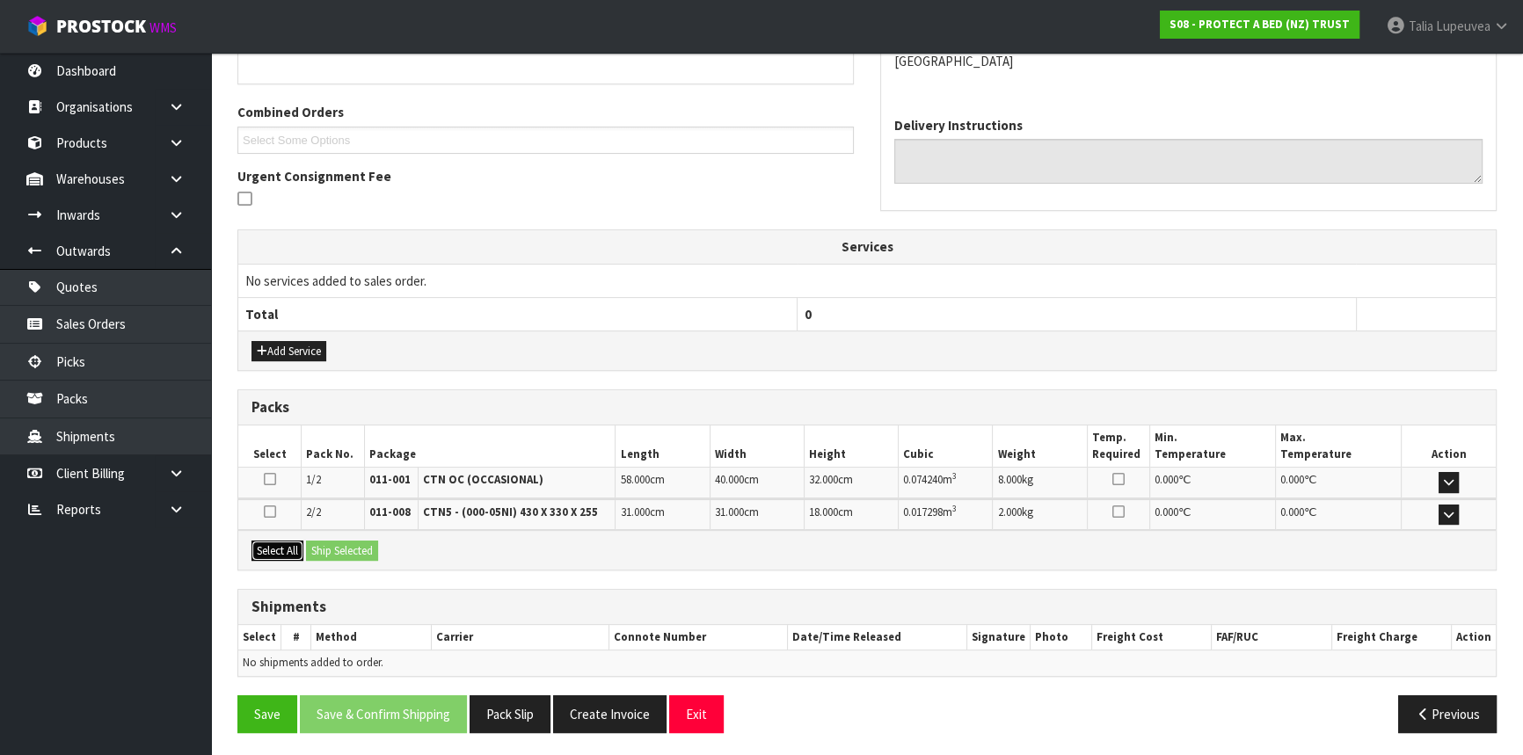
drag, startPoint x: 273, startPoint y: 539, endPoint x: 306, endPoint y: 542, distance: 32.6
click at [273, 541] on button "Select All" at bounding box center [277, 551] width 52 height 21
click at [370, 542] on button "Ship Selected" at bounding box center [342, 551] width 72 height 21
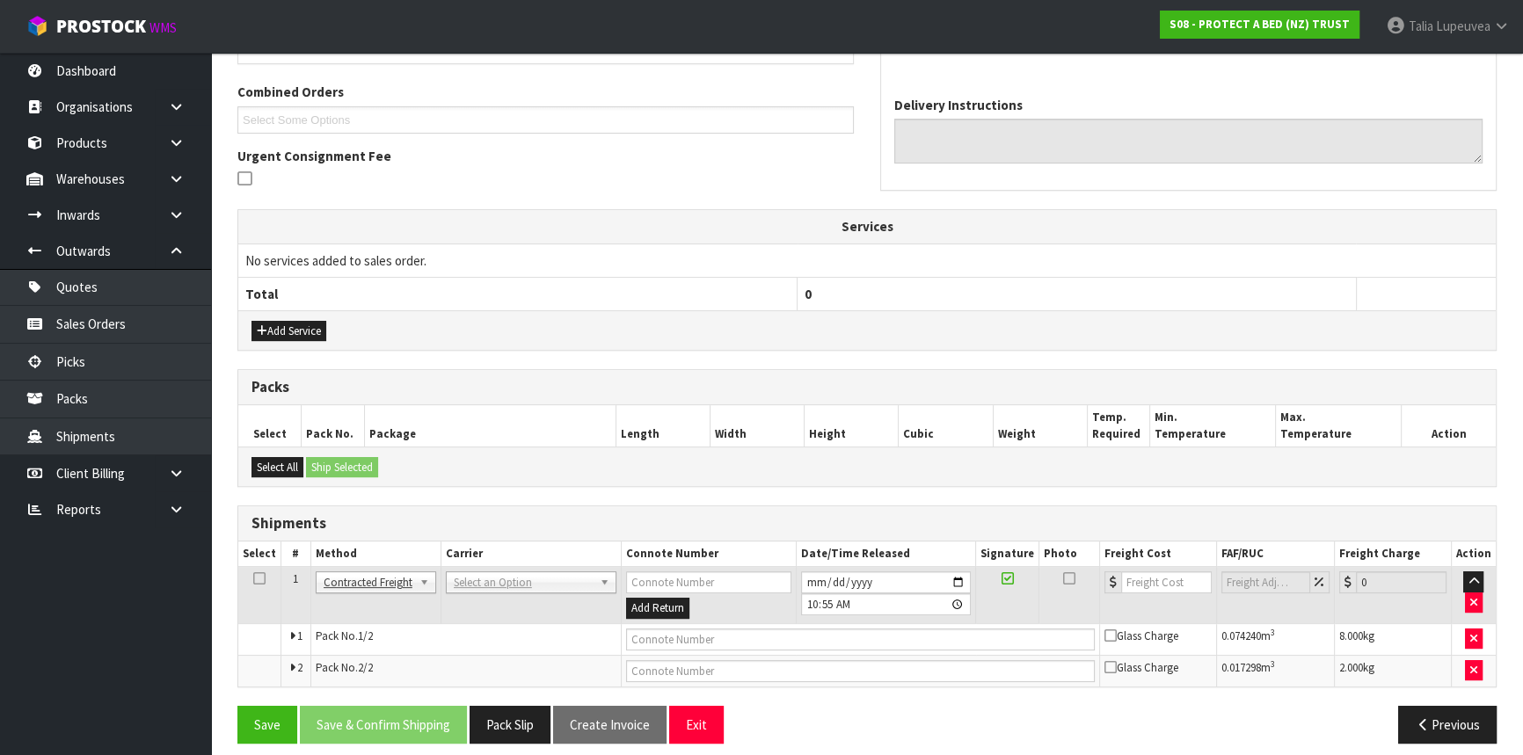
scroll to position [448, 0]
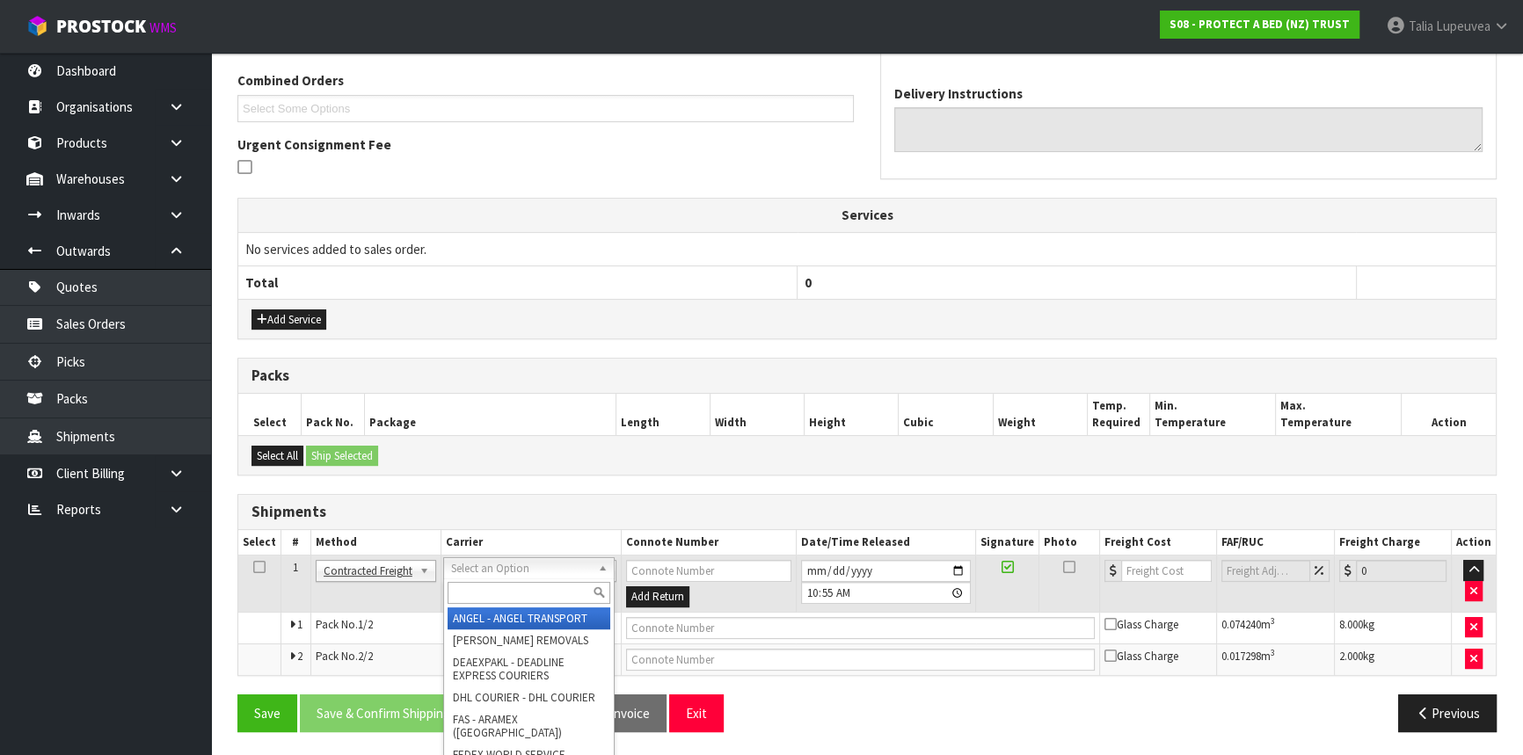
click at [476, 590] on input "text" at bounding box center [529, 593] width 163 height 22
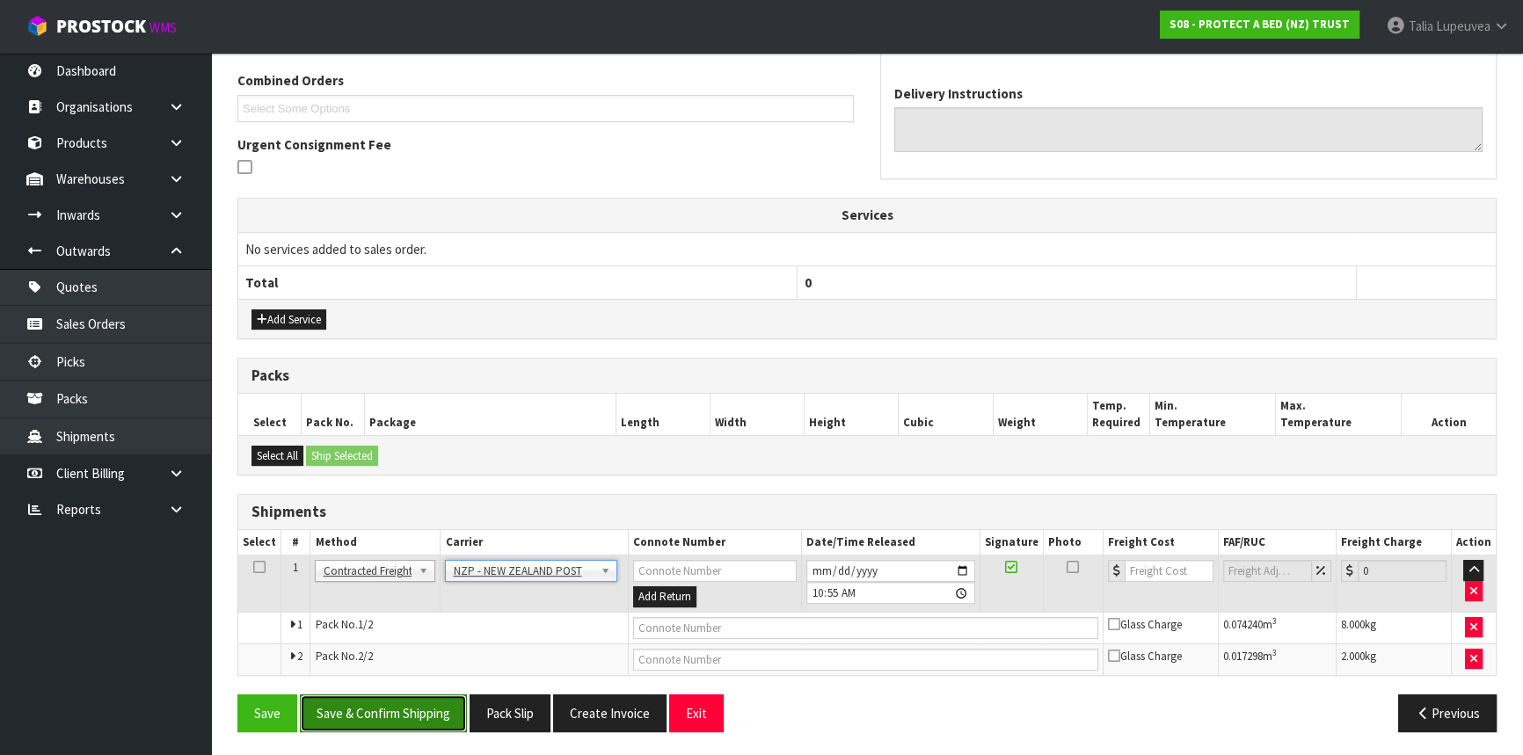
click at [444, 712] on button "Save & Confirm Shipping" at bounding box center [383, 714] width 167 height 38
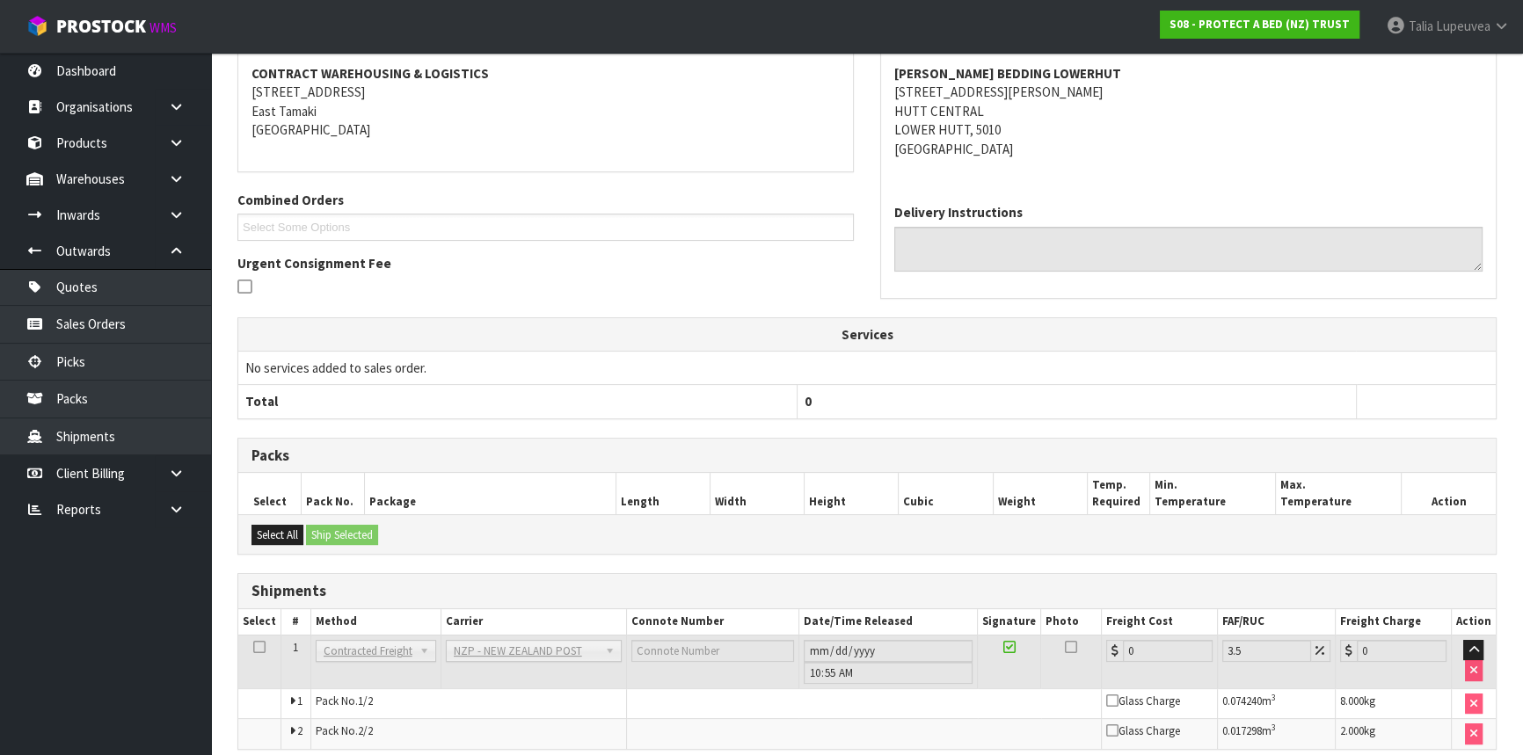
scroll to position [422, 0]
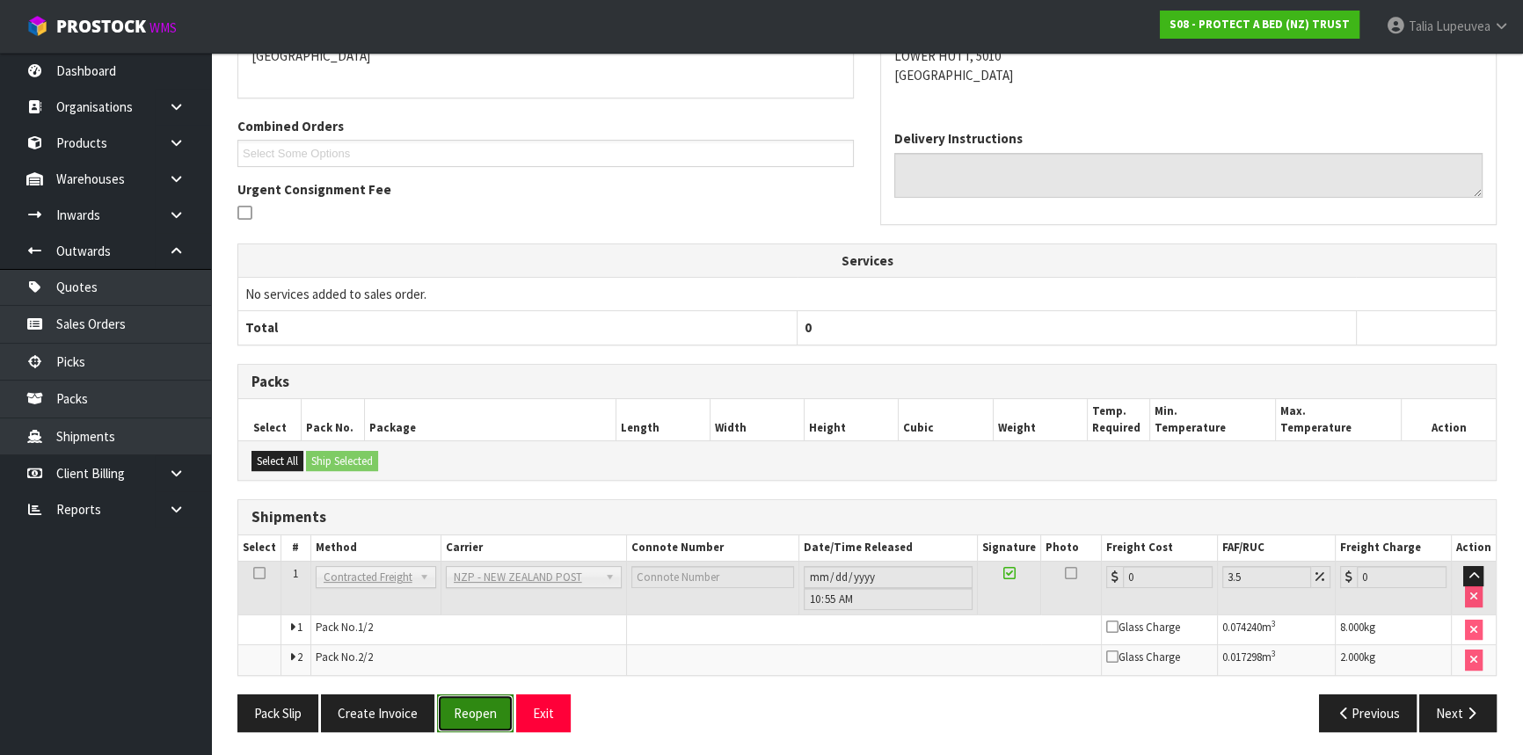
click at [472, 717] on button "Reopen" at bounding box center [475, 714] width 76 height 38
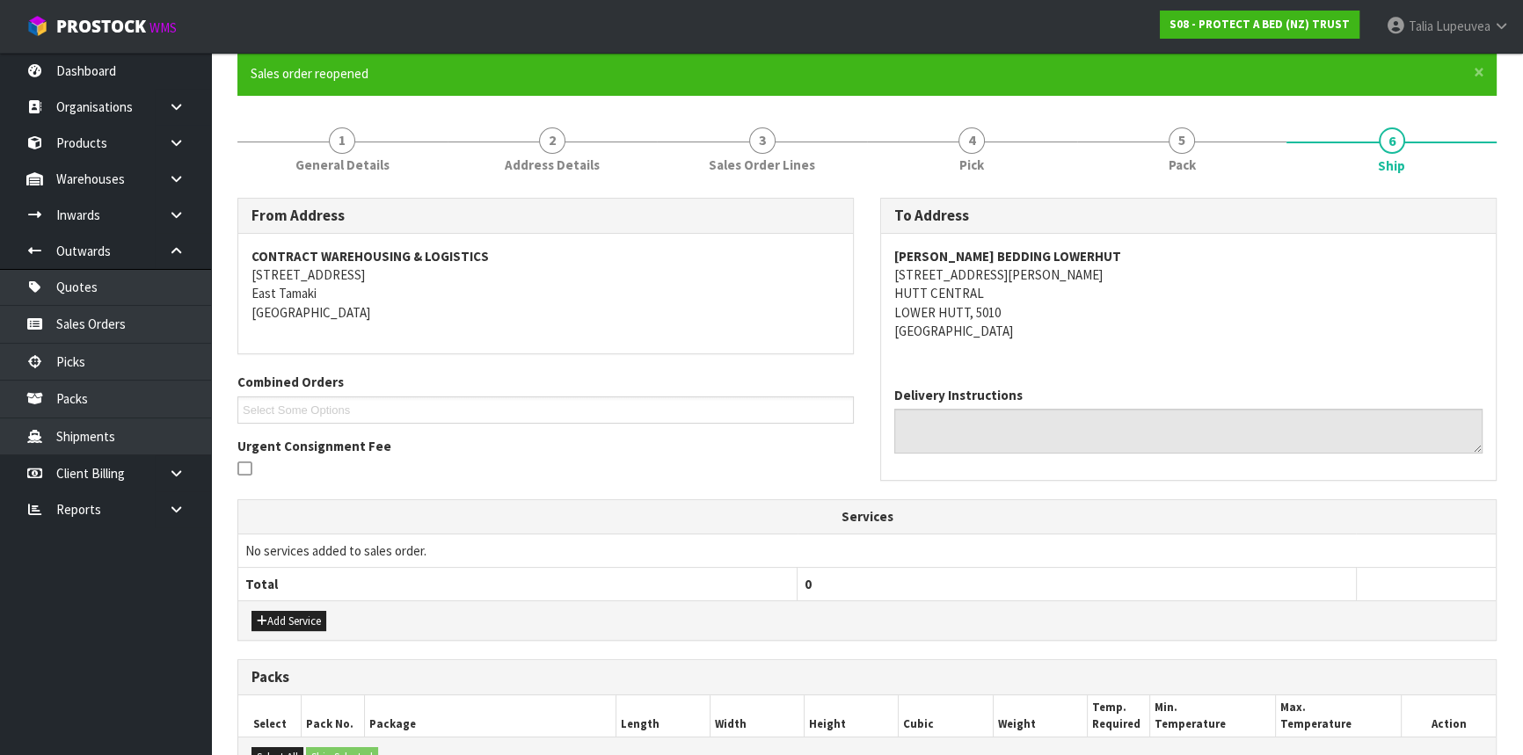
scroll to position [465, 0]
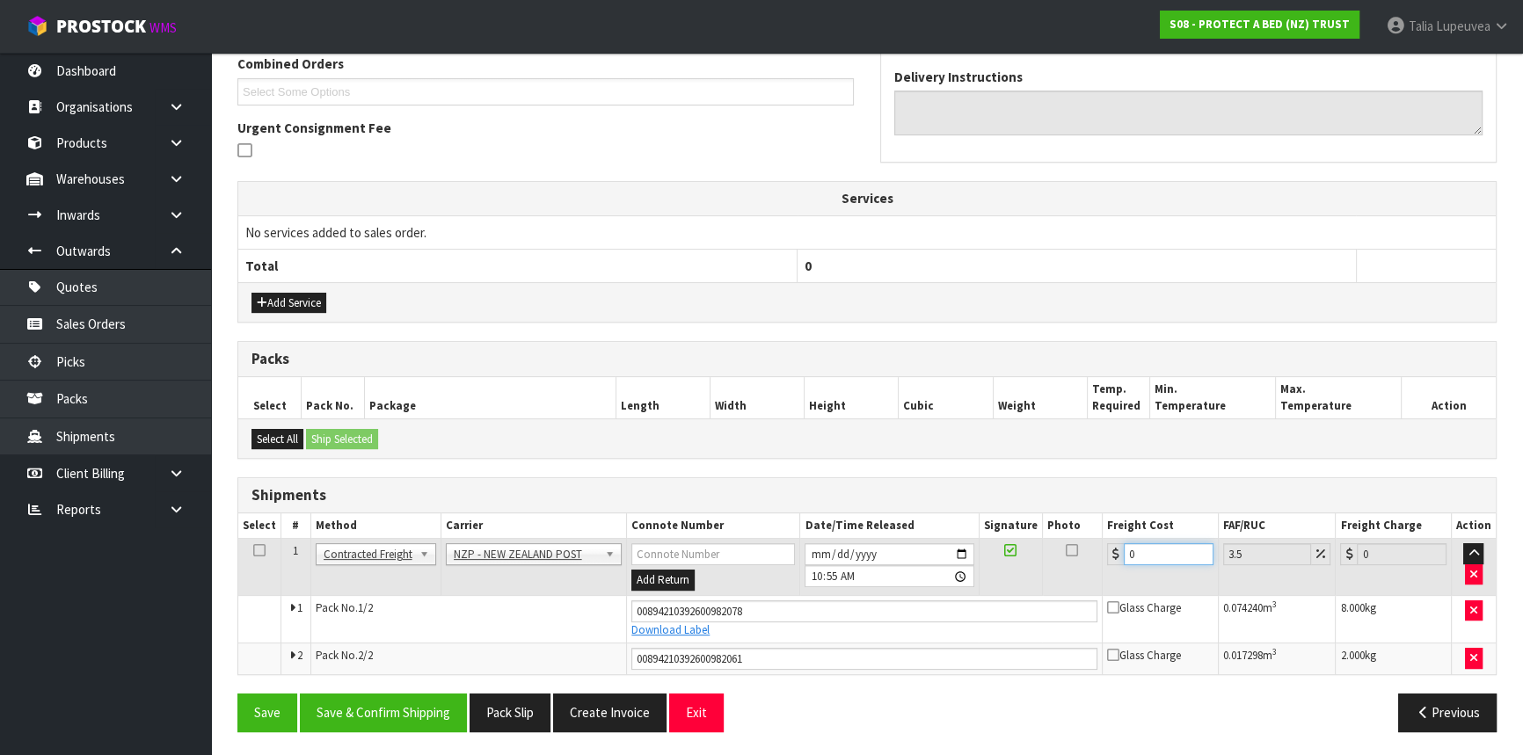
drag, startPoint x: 1136, startPoint y: 557, endPoint x: 1112, endPoint y: 567, distance: 26.0
click at [1112, 567] on td "0" at bounding box center [1161, 567] width 116 height 57
click at [443, 718] on button "Save & Confirm Shipping" at bounding box center [383, 713] width 167 height 38
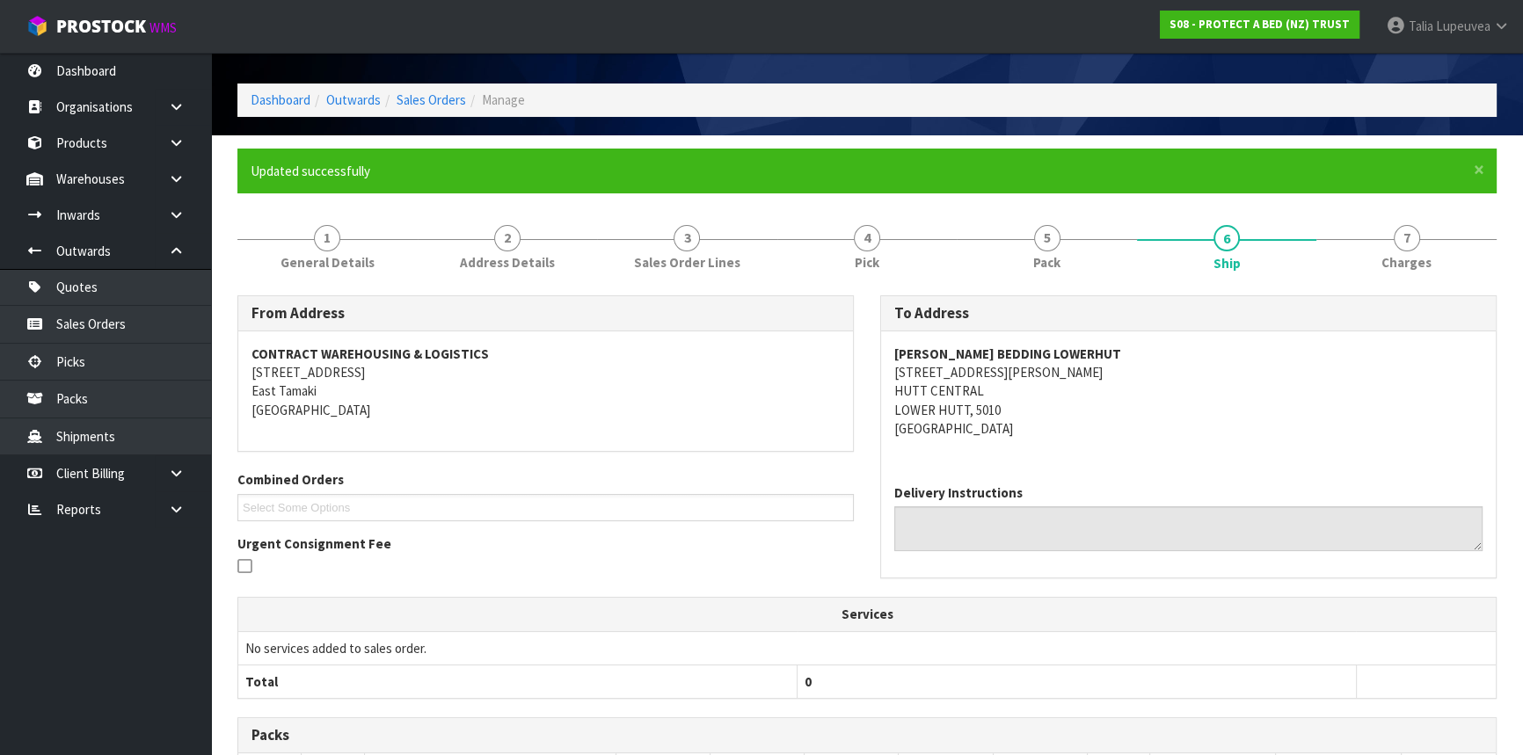
scroll to position [16, 0]
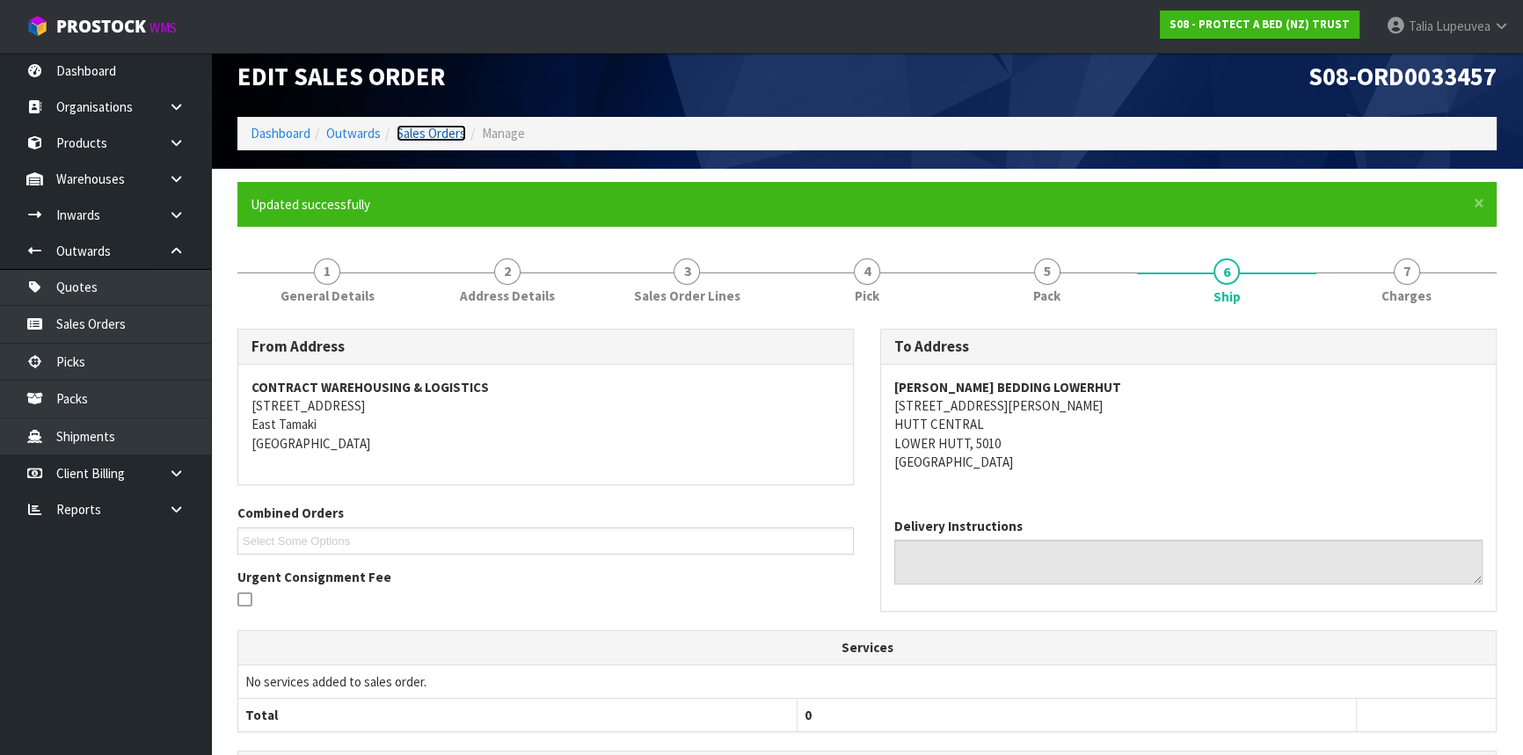
click at [447, 136] on link "Sales Orders" at bounding box center [431, 133] width 69 height 17
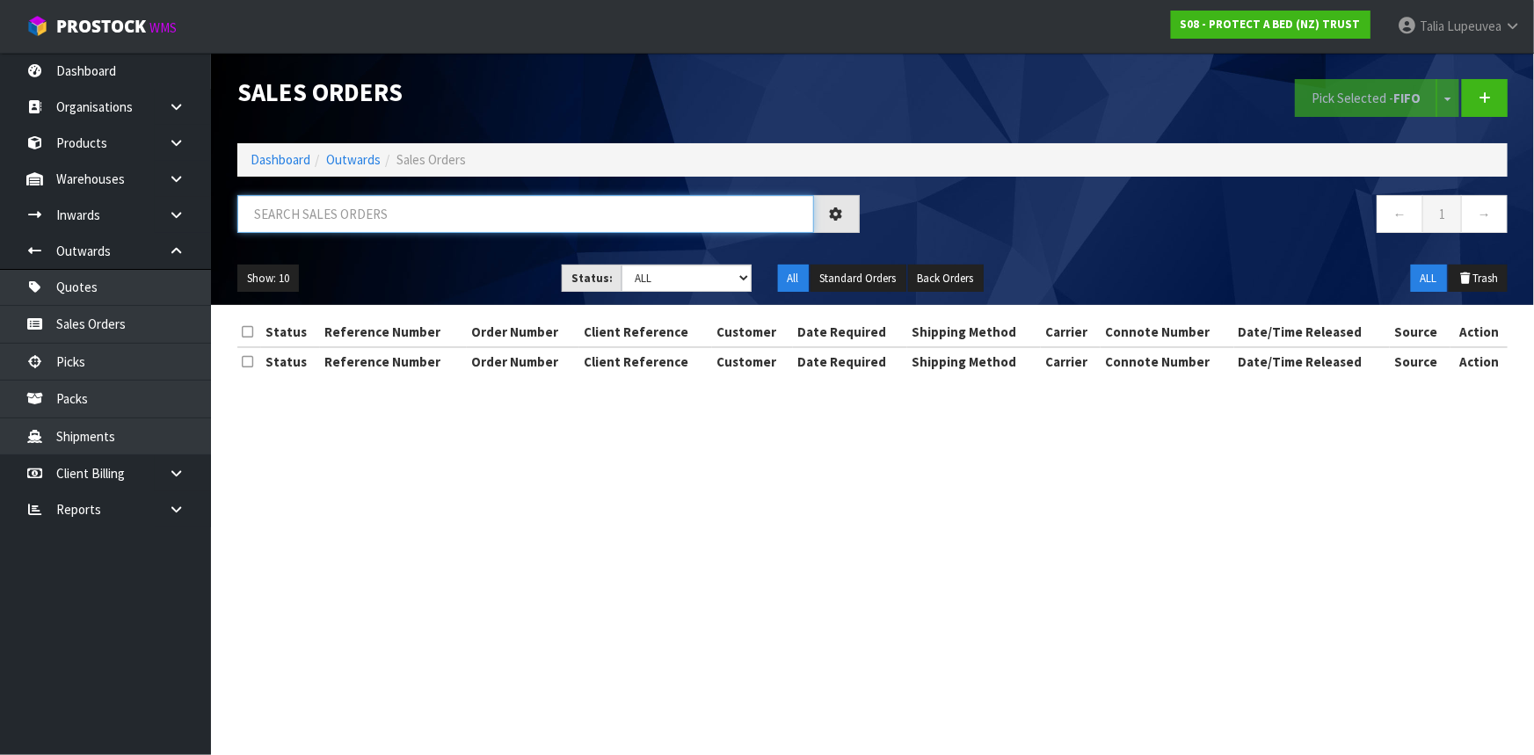
click at [294, 217] on input "text" at bounding box center [525, 214] width 577 height 38
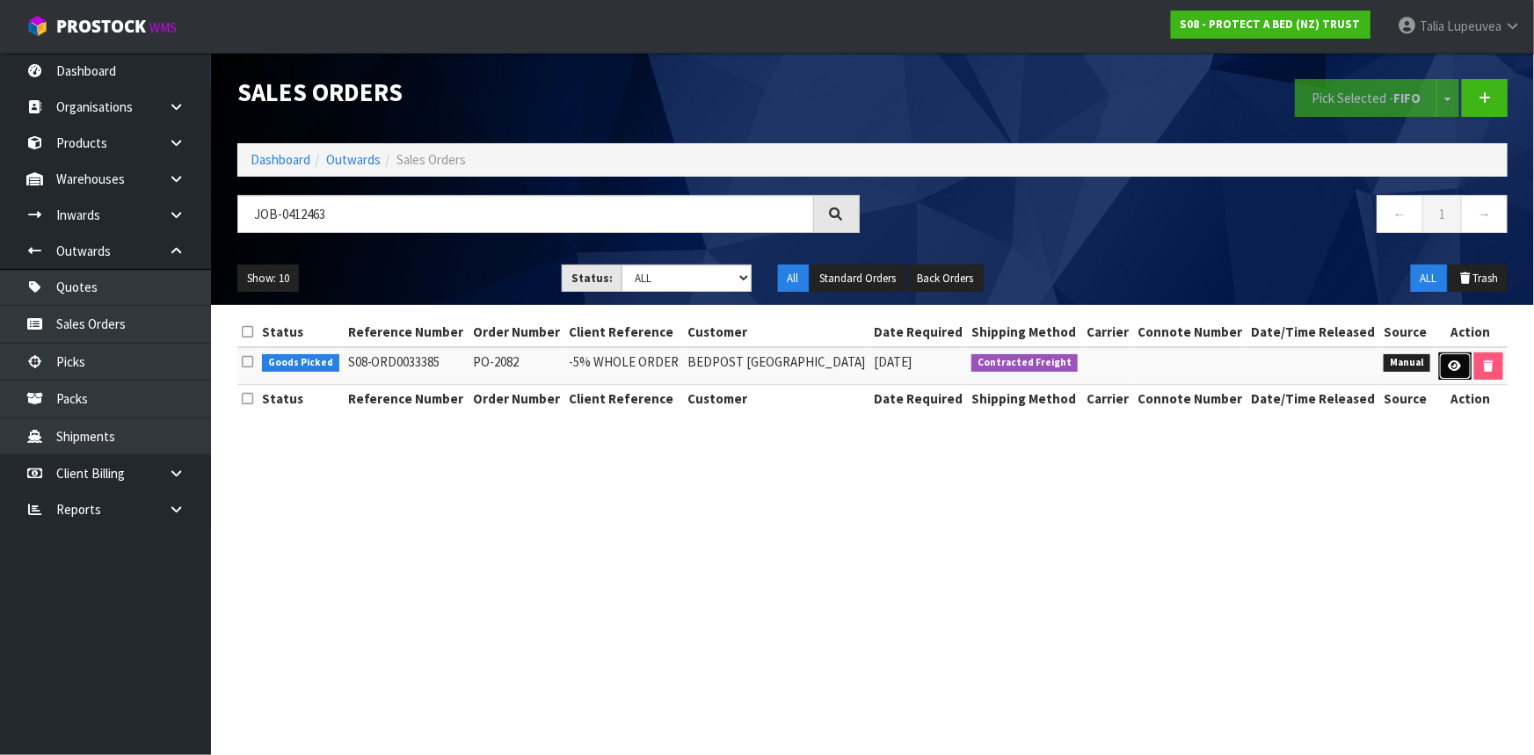
click at [1457, 369] on icon at bounding box center [1455, 365] width 13 height 11
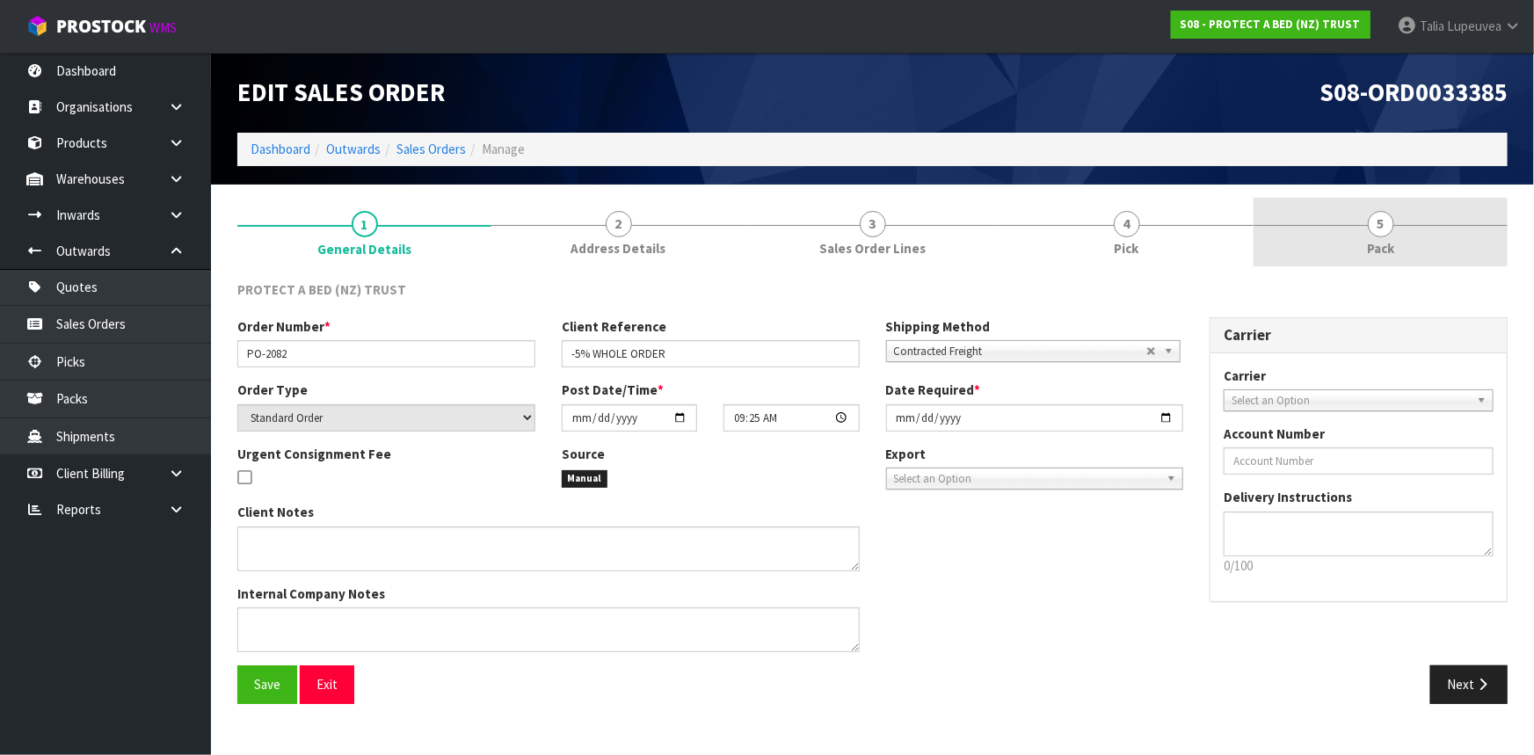
click at [1382, 258] on link "5 Pack" at bounding box center [1381, 232] width 254 height 69
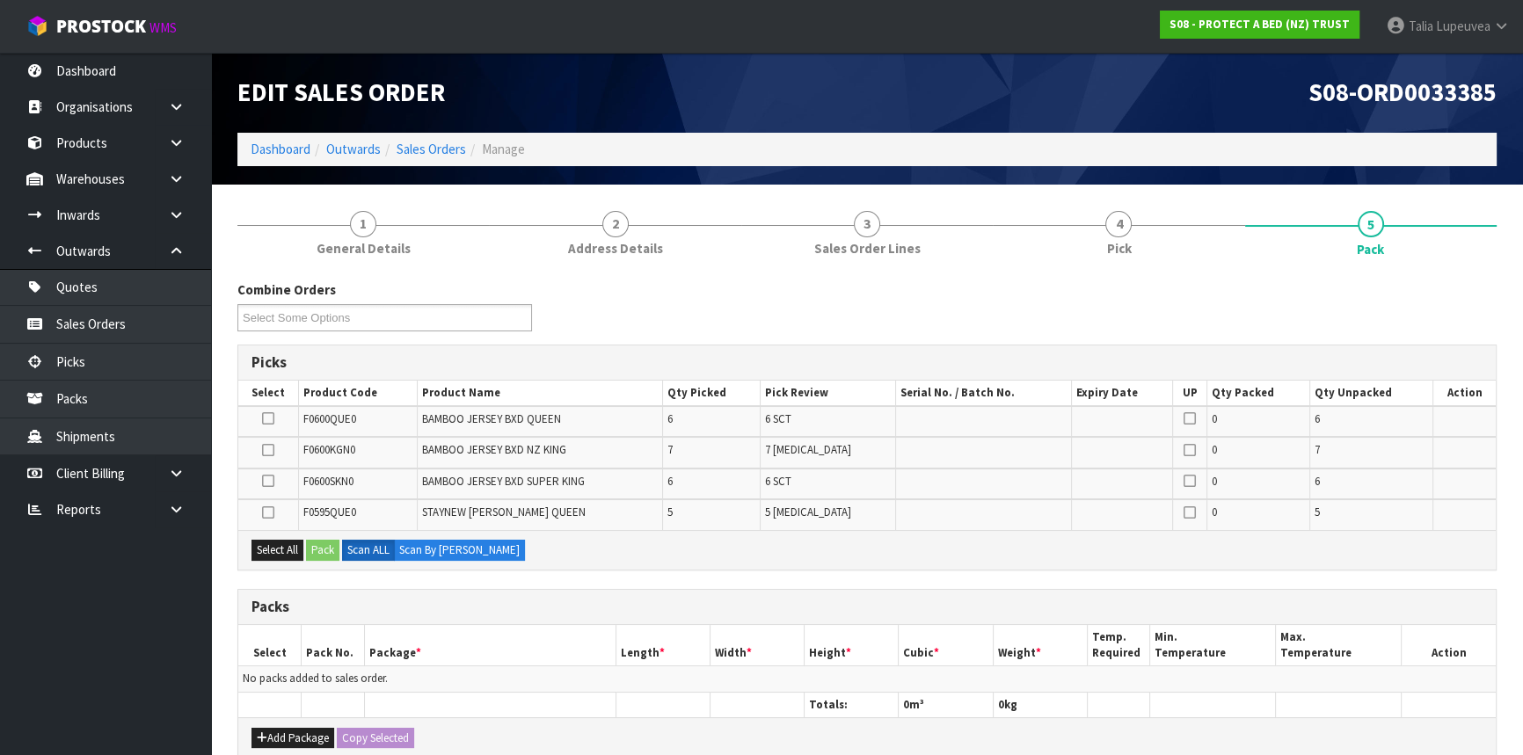
scroll to position [159, 0]
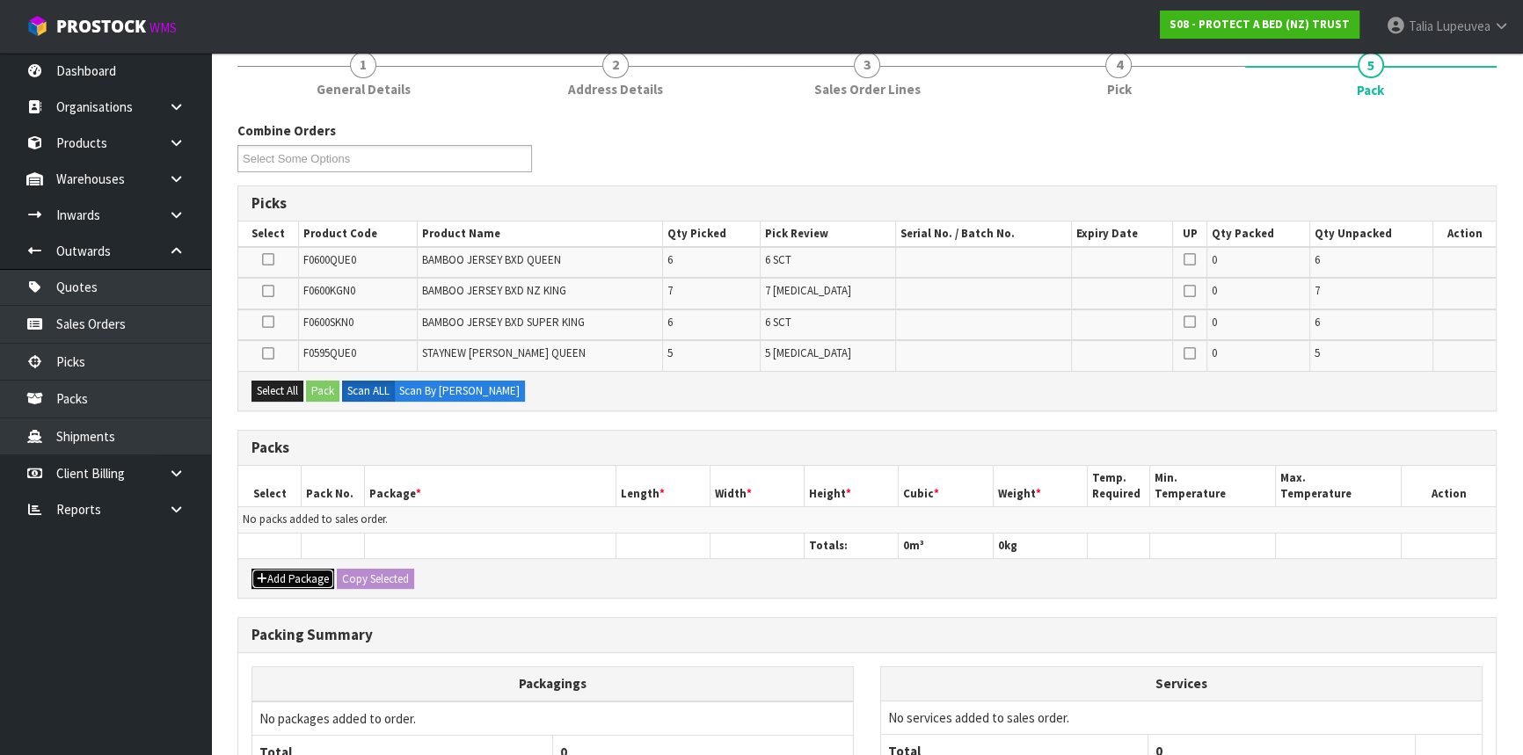
click at [308, 580] on button "Add Package" at bounding box center [292, 579] width 83 height 21
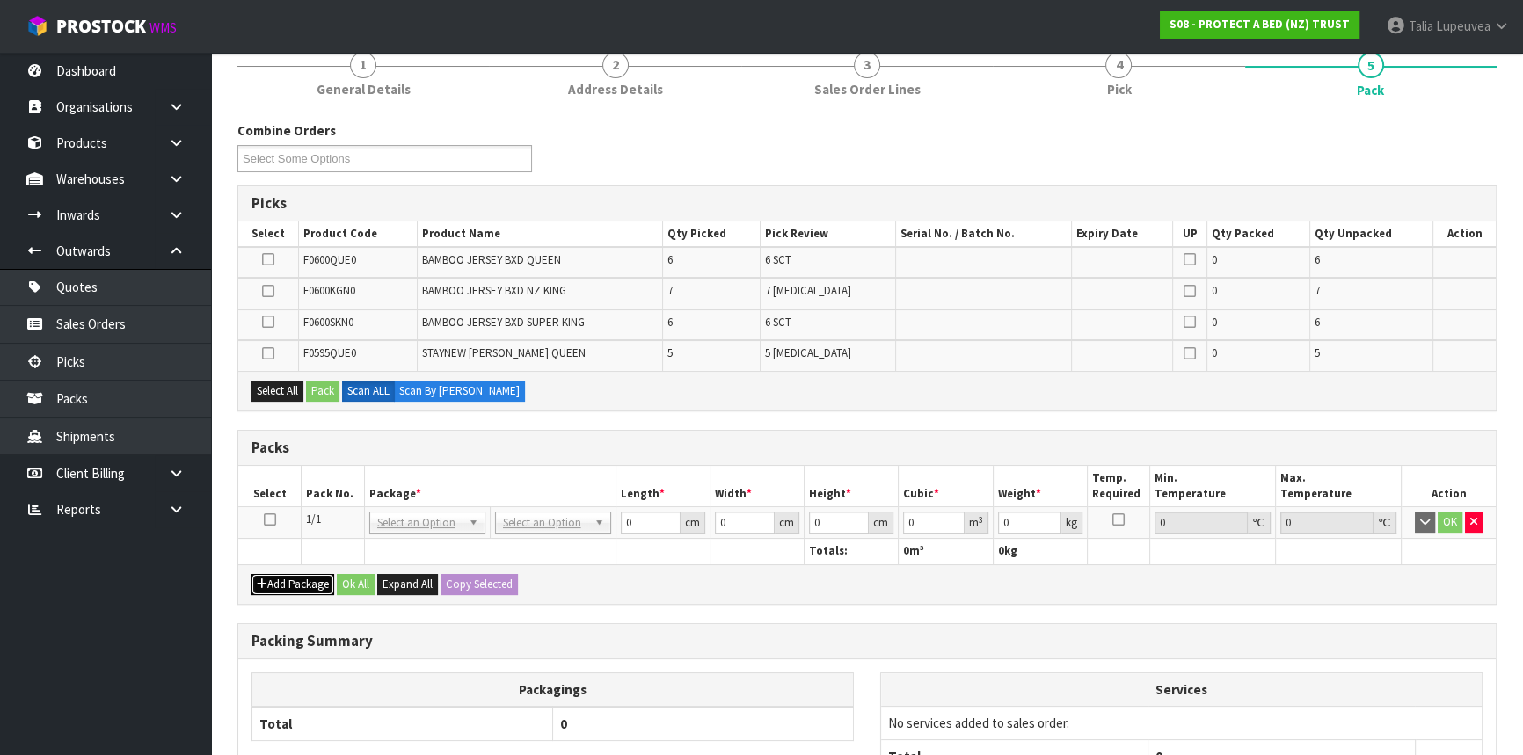
click at [251, 574] on button "Add Package" at bounding box center [292, 584] width 83 height 21
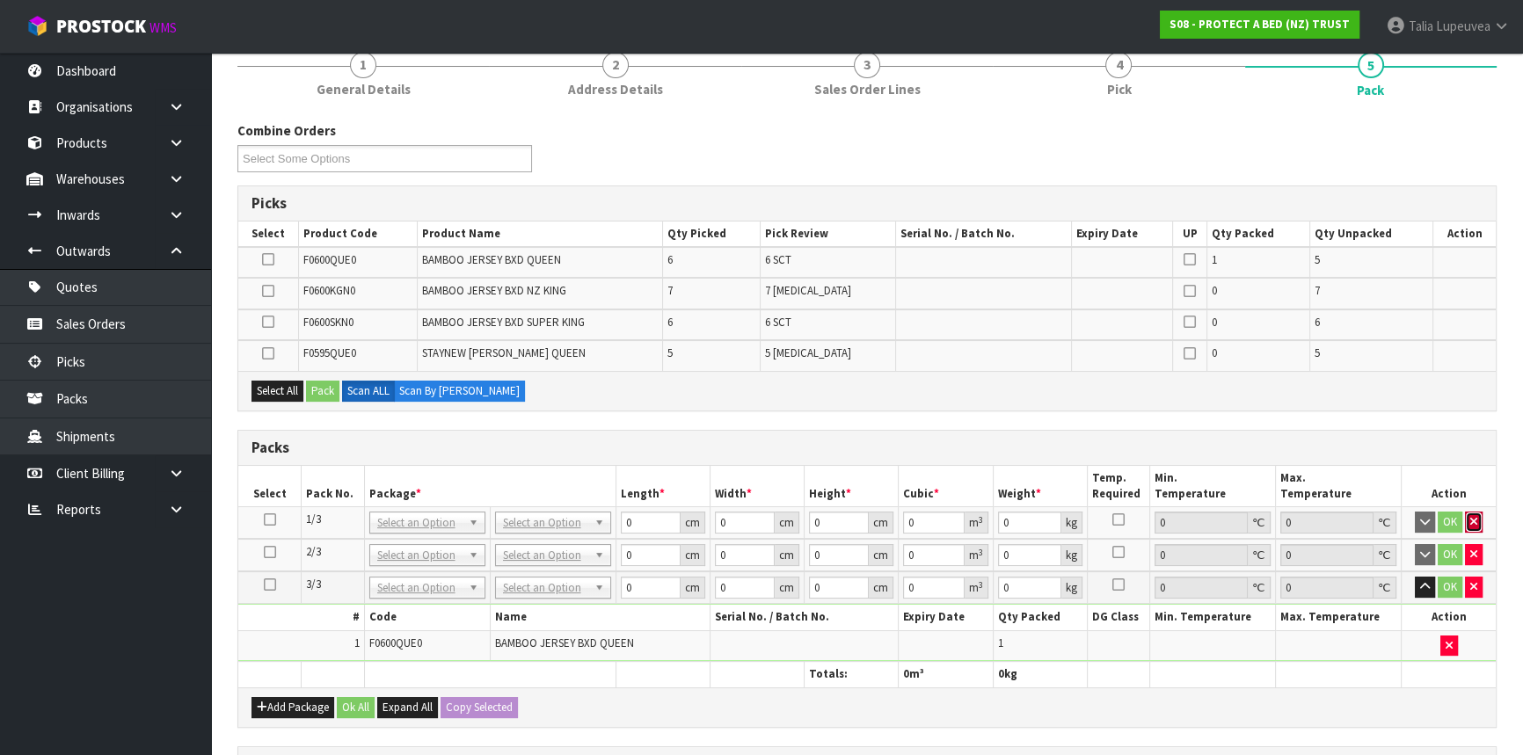
click at [1481, 521] on button "button" at bounding box center [1474, 522] width 18 height 21
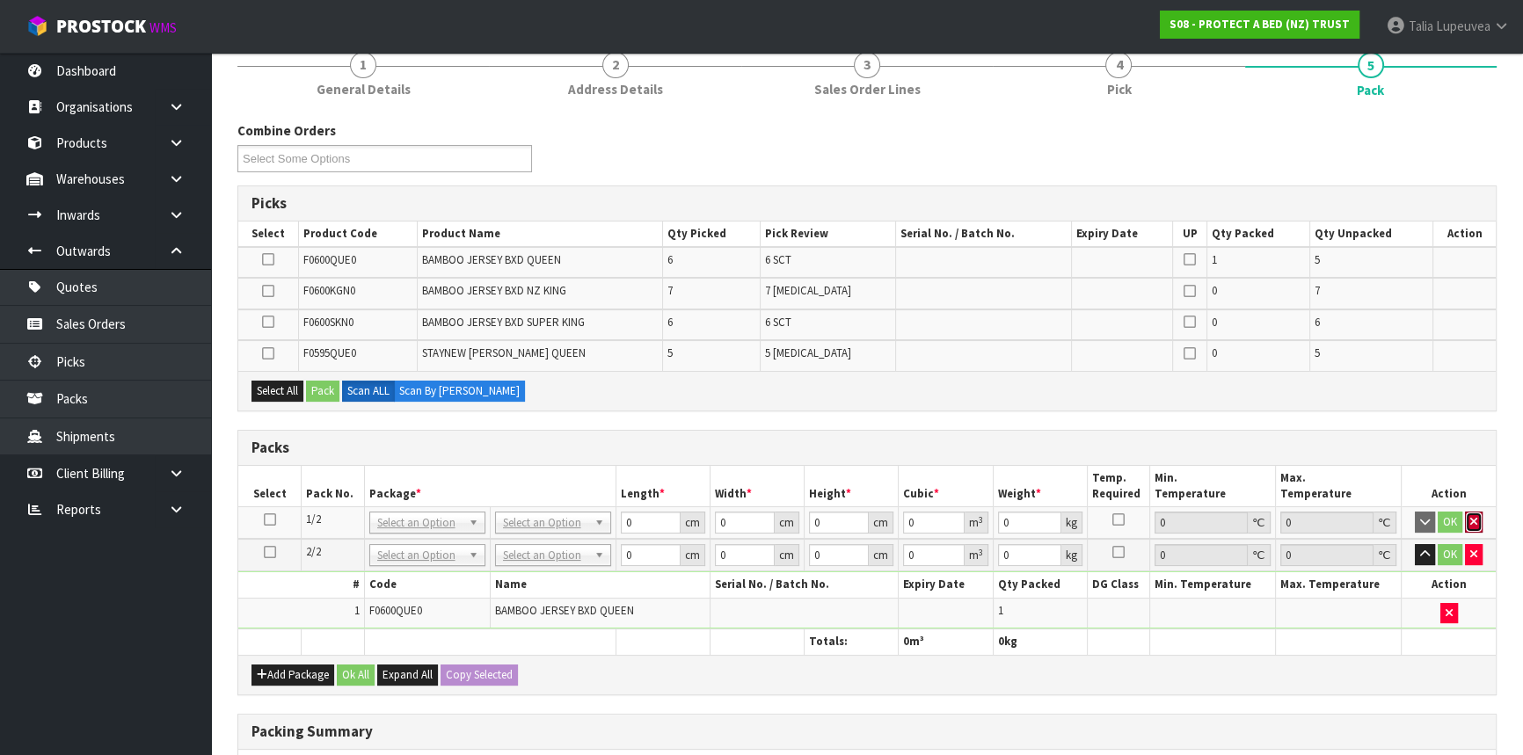
click at [1481, 521] on button "button" at bounding box center [1474, 522] width 18 height 21
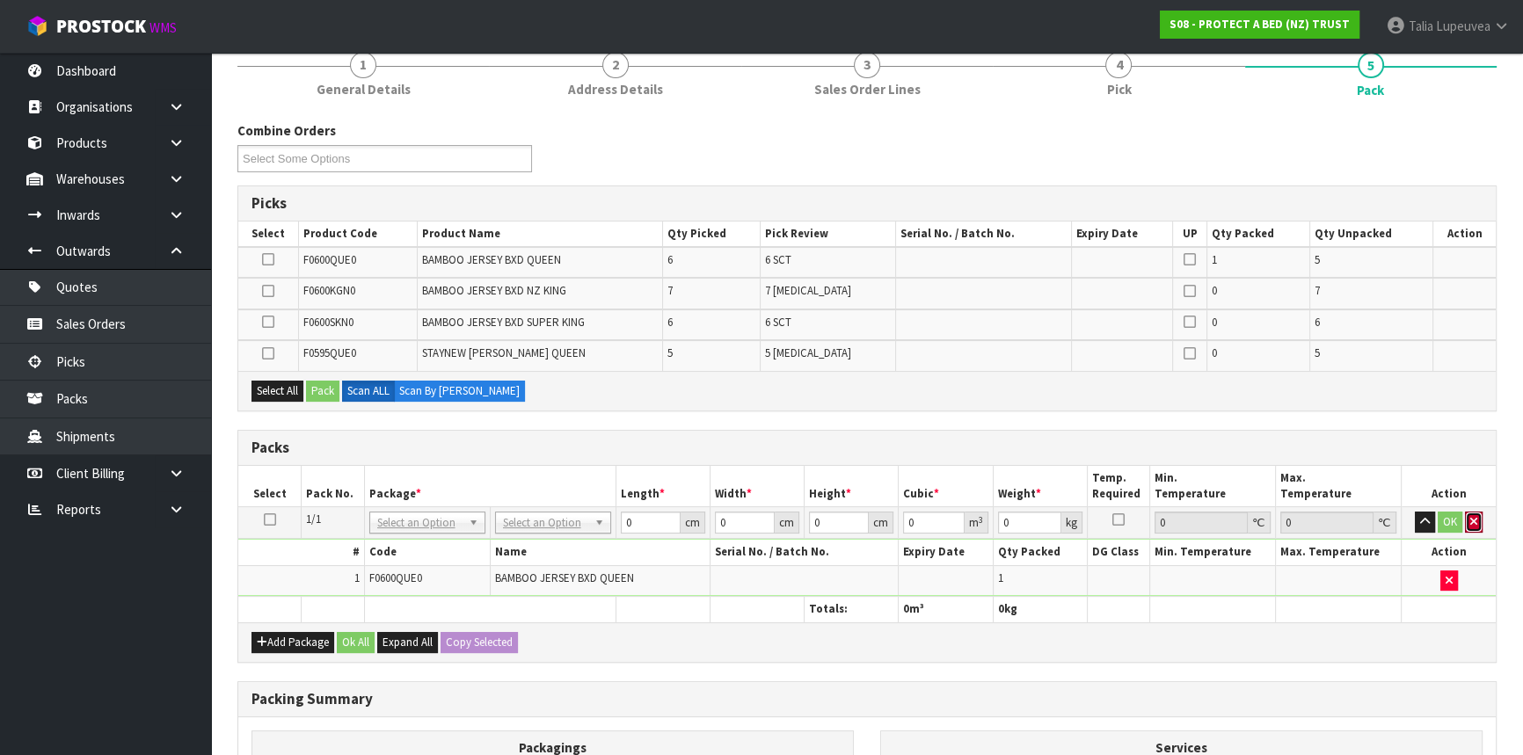
click at [1481, 521] on button "button" at bounding box center [1474, 522] width 18 height 21
click at [270, 520] on icon at bounding box center [270, 520] width 12 height 1
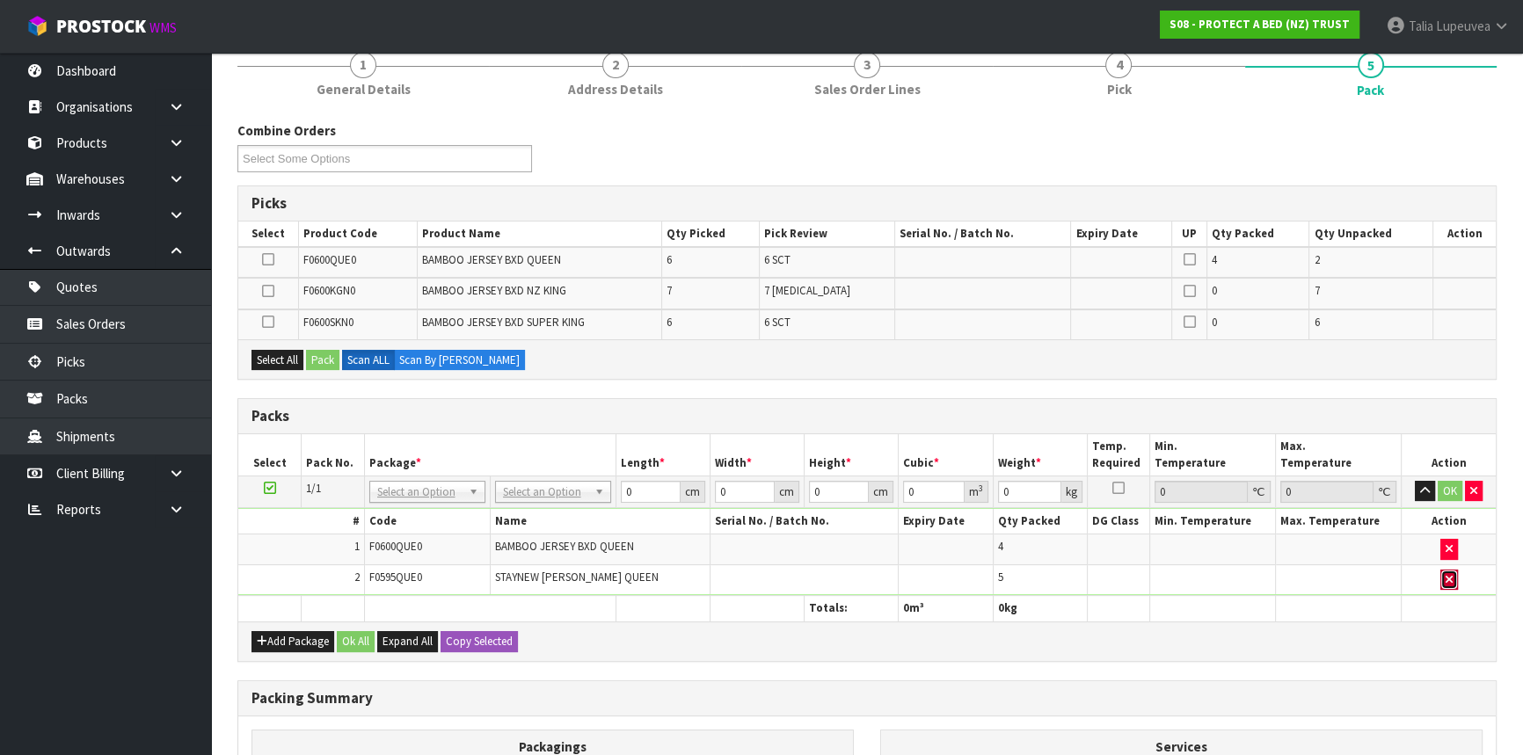
click at [1440, 579] on button "button" at bounding box center [1449, 580] width 18 height 21
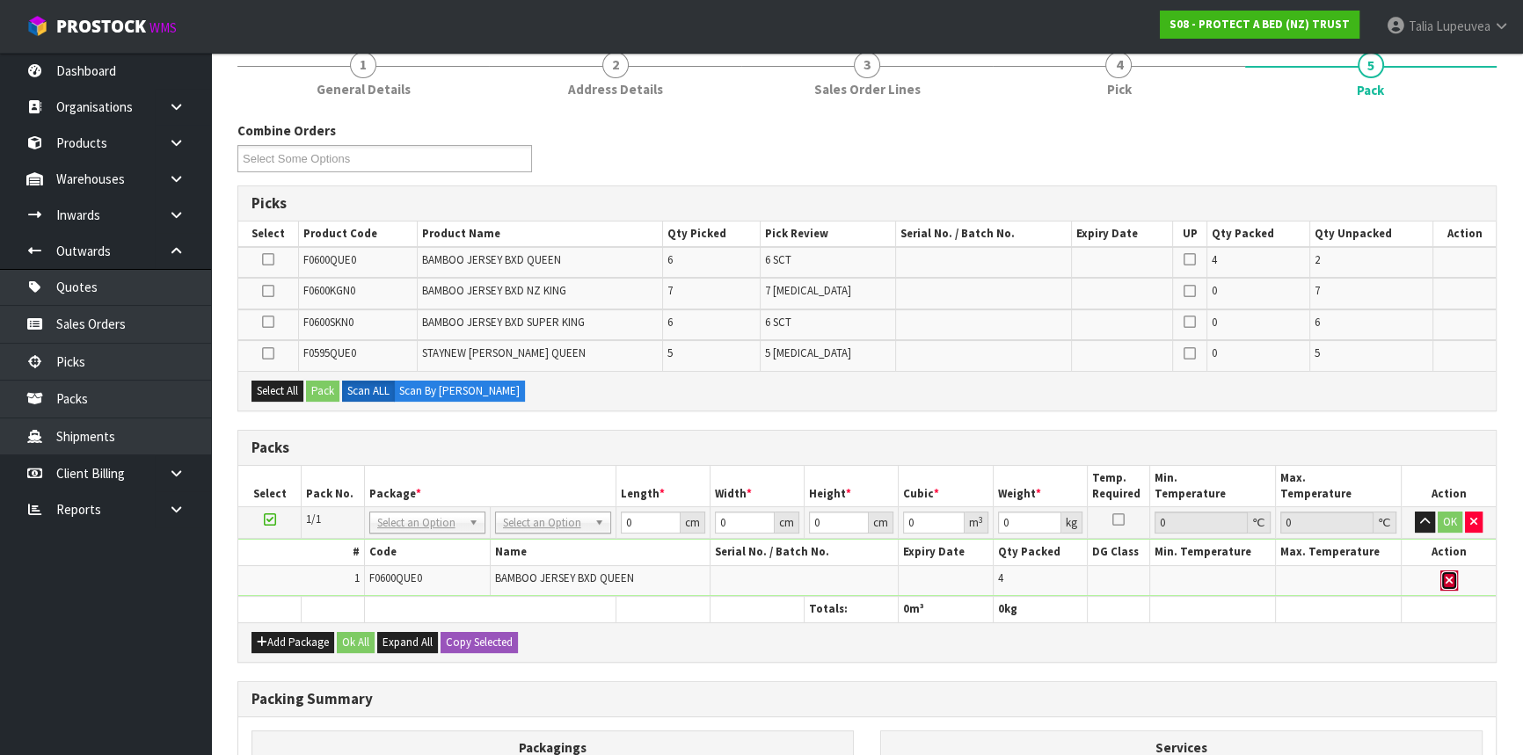
click at [1455, 571] on button "button" at bounding box center [1449, 581] width 18 height 21
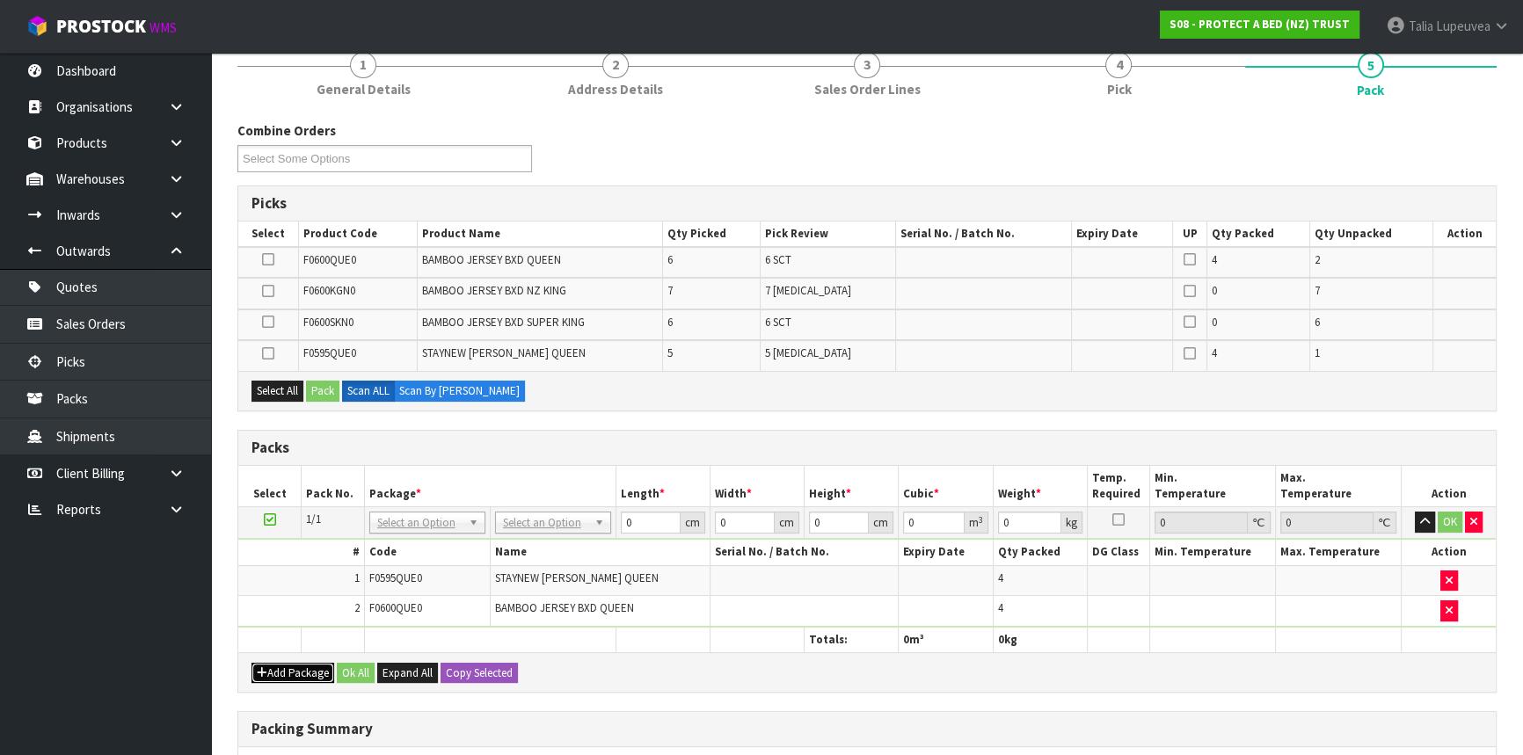
click at [313, 663] on button "Add Package" at bounding box center [292, 673] width 83 height 21
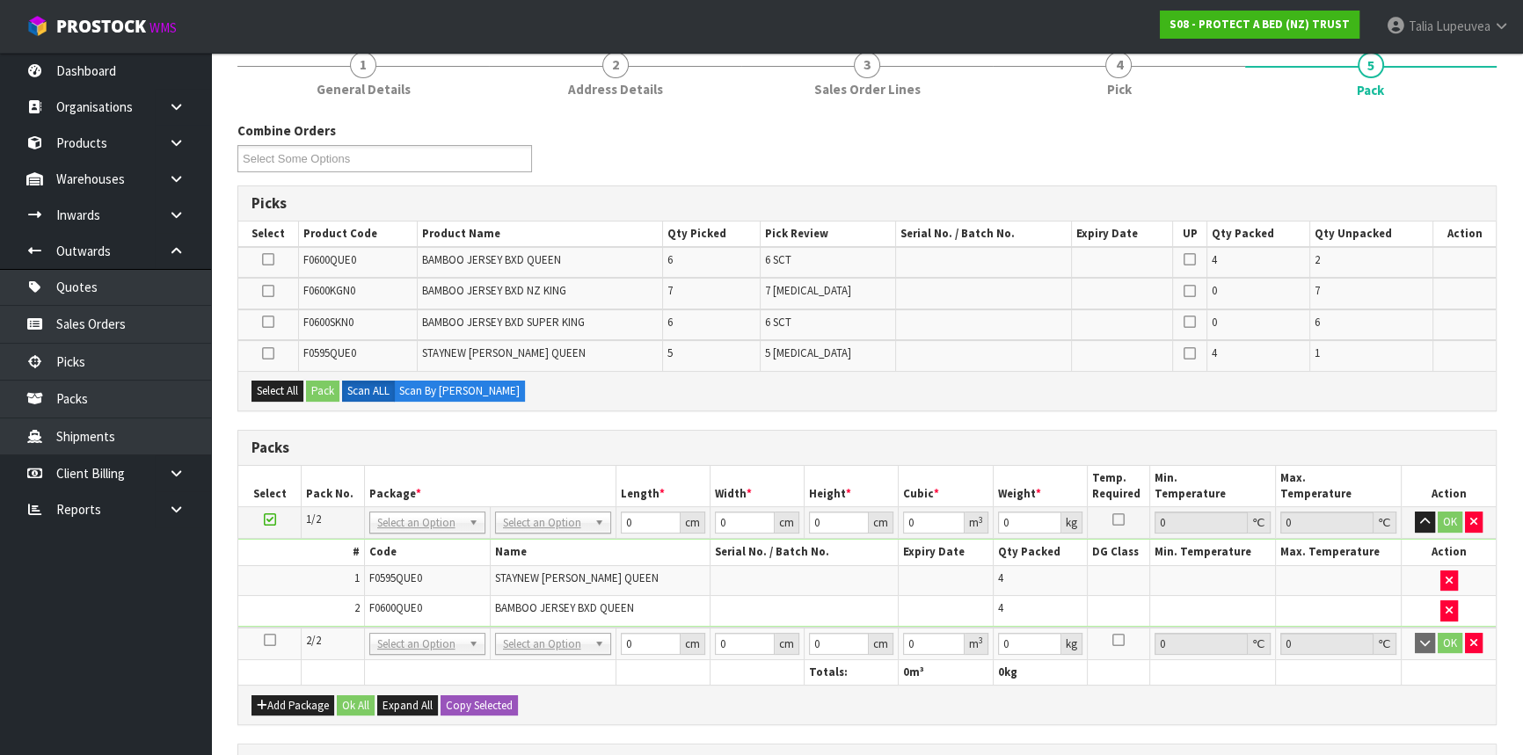
click at [267, 640] on icon at bounding box center [270, 640] width 12 height 1
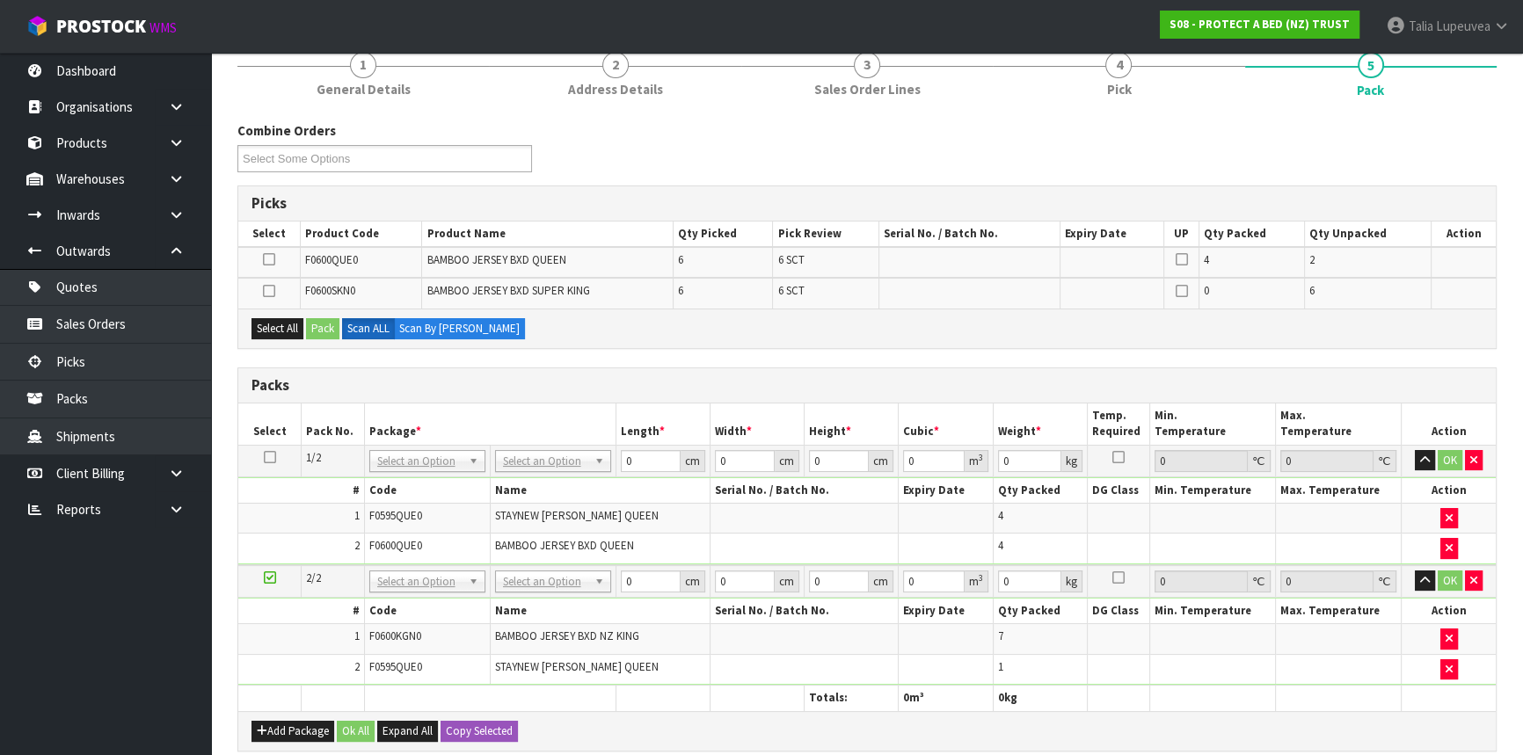
click at [291, 713] on div "Add Package Ok All Expand All Copy Selected" at bounding box center [866, 731] width 1257 height 40
click at [292, 725] on button "Add Package" at bounding box center [292, 731] width 83 height 21
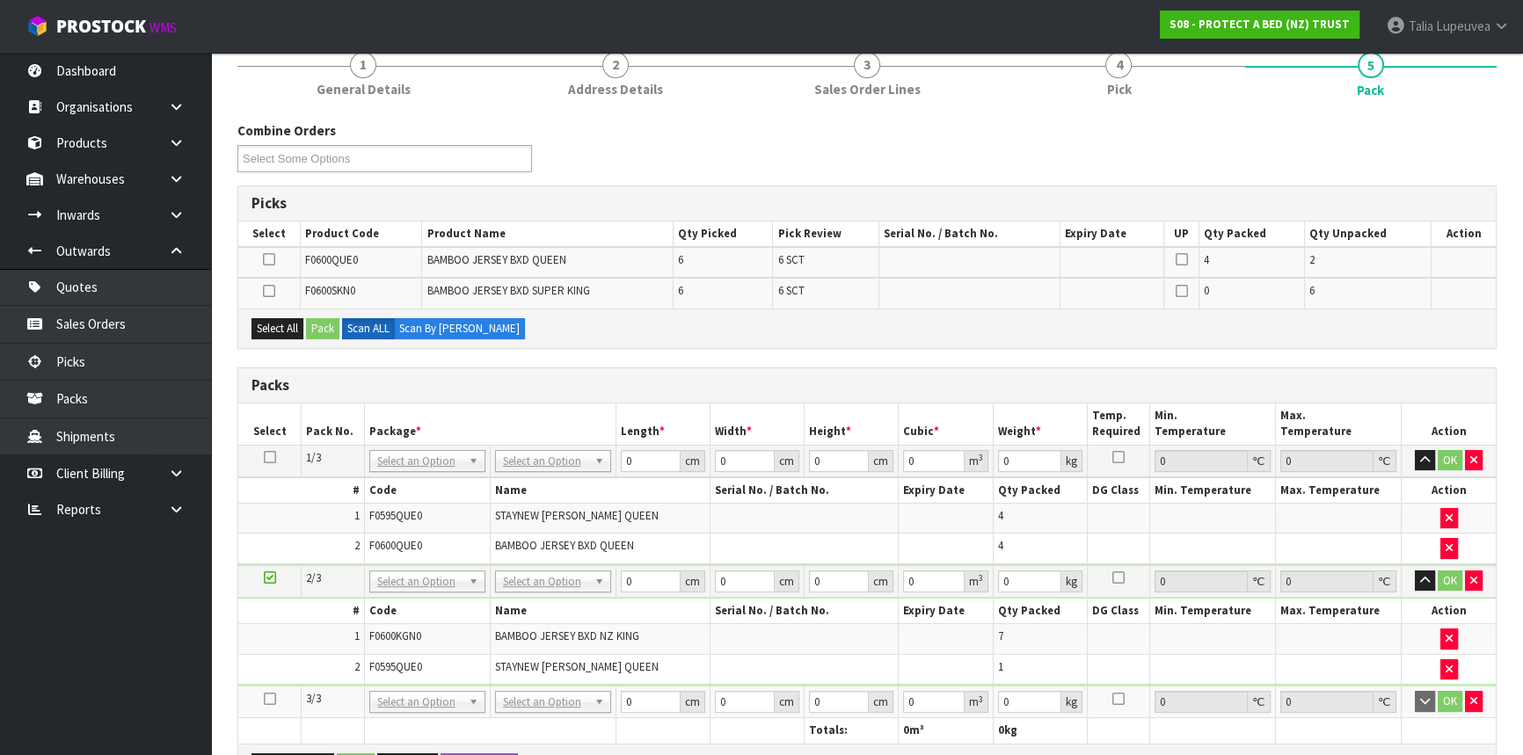
click at [270, 699] on icon at bounding box center [270, 699] width 12 height 1
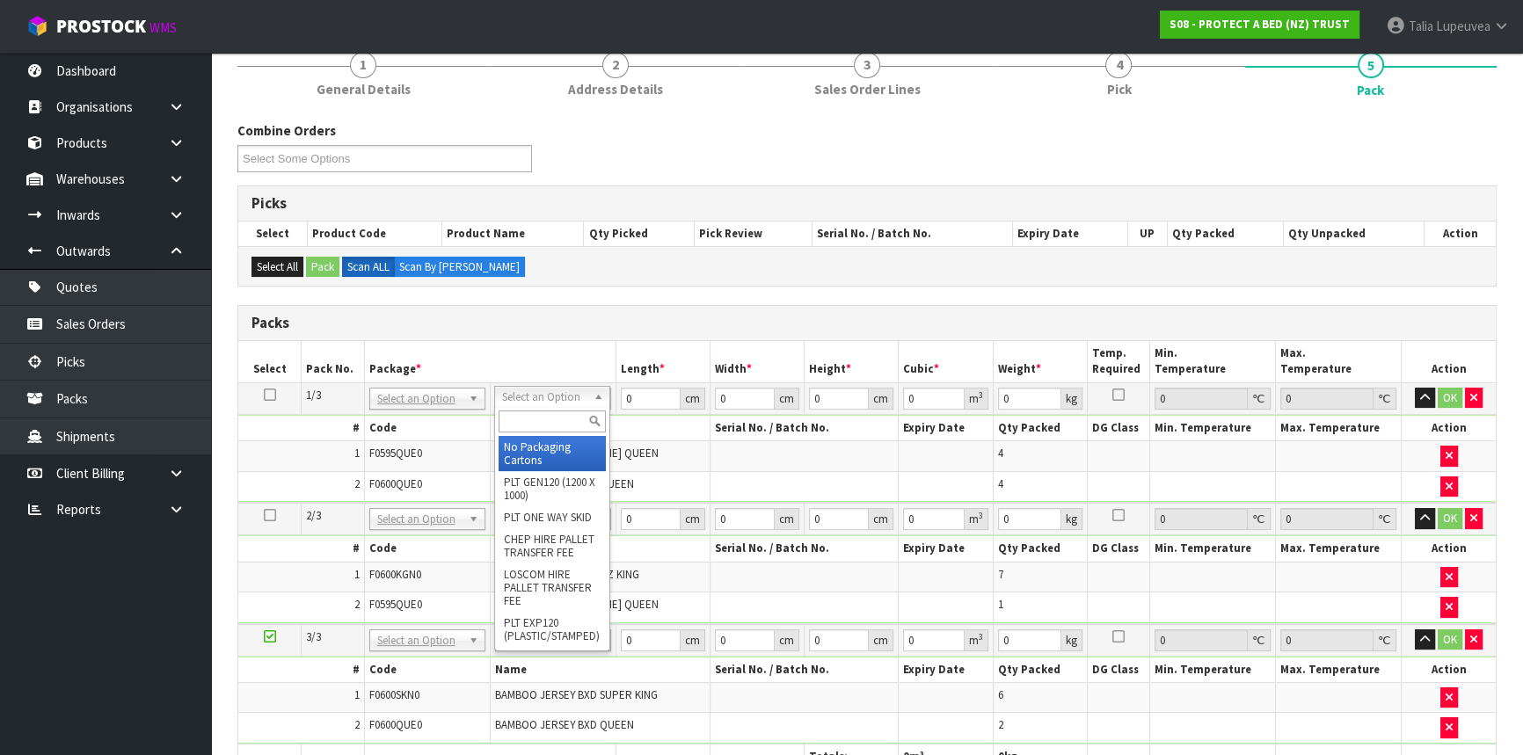
click at [528, 411] on input "text" at bounding box center [552, 422] width 107 height 22
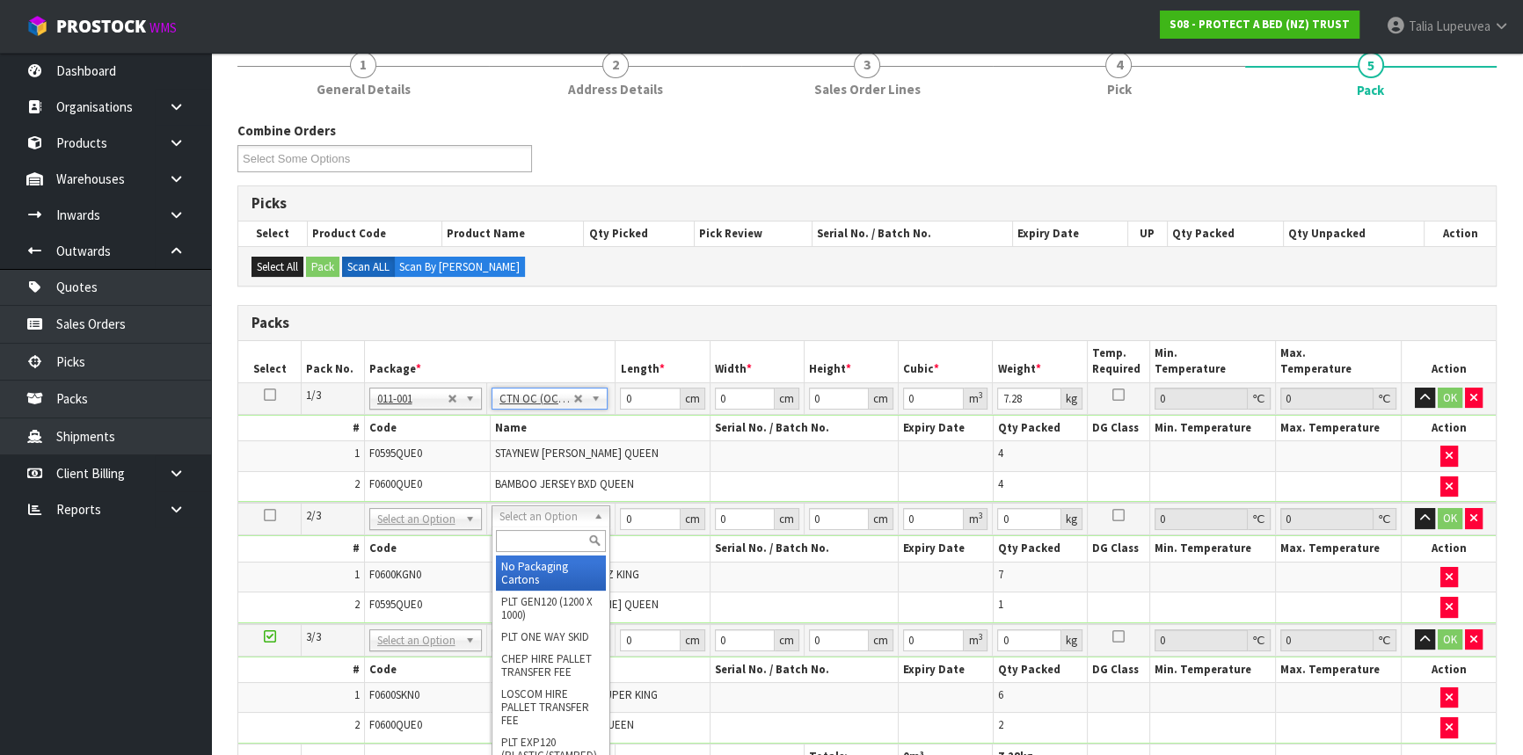
click at [534, 546] on input "text" at bounding box center [551, 541] width 110 height 22
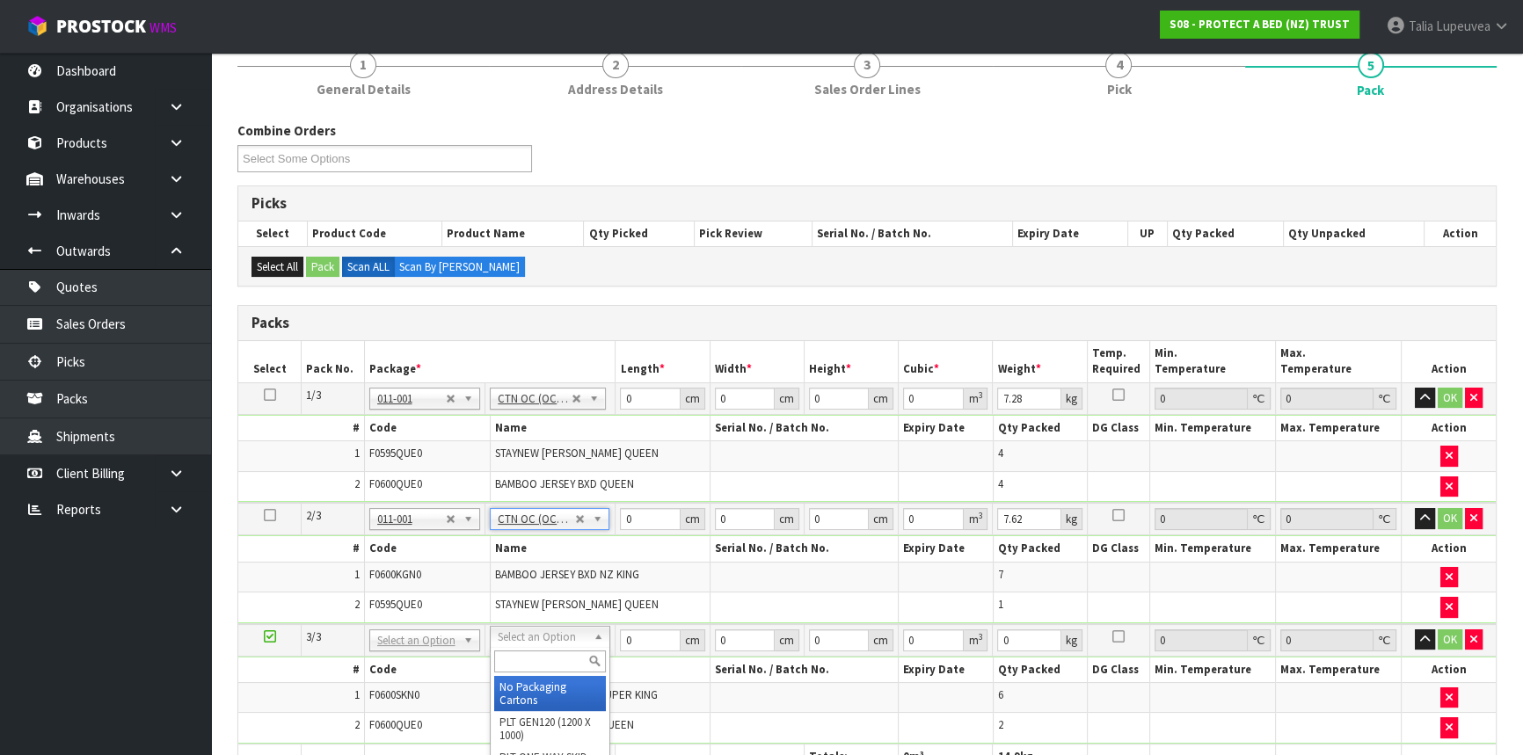
click at [536, 658] on input "text" at bounding box center [550, 662] width 112 height 22
drag, startPoint x: 519, startPoint y: 698, endPoint x: 627, endPoint y: 502, distance: 223.9
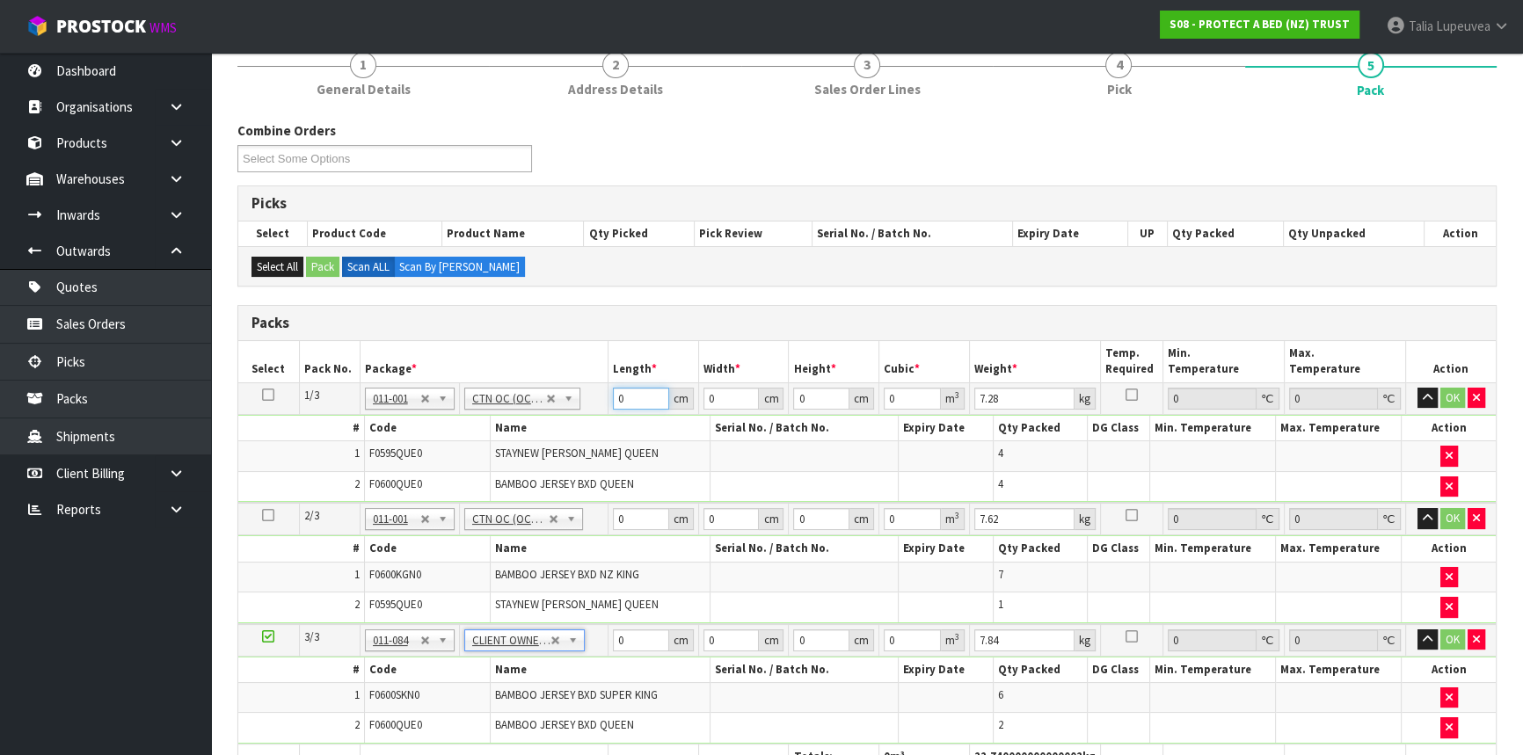
click at [551, 421] on tbody "1/3 NONE 007-001 007-002 007-004 007-009 007-013 007-014 007-015 007-017 007-01…" at bounding box center [866, 442] width 1257 height 120
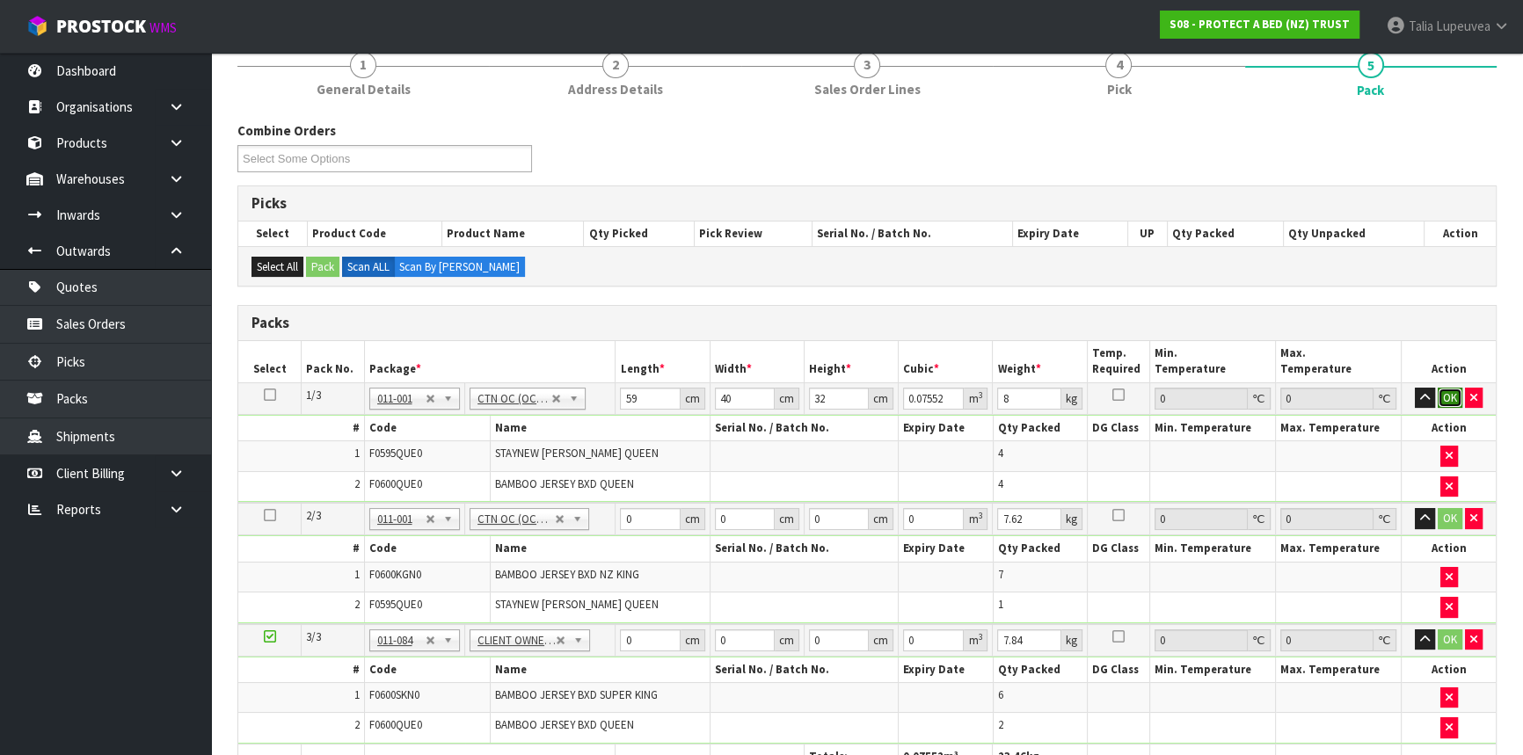
click at [1450, 398] on button "OK" at bounding box center [1450, 398] width 25 height 21
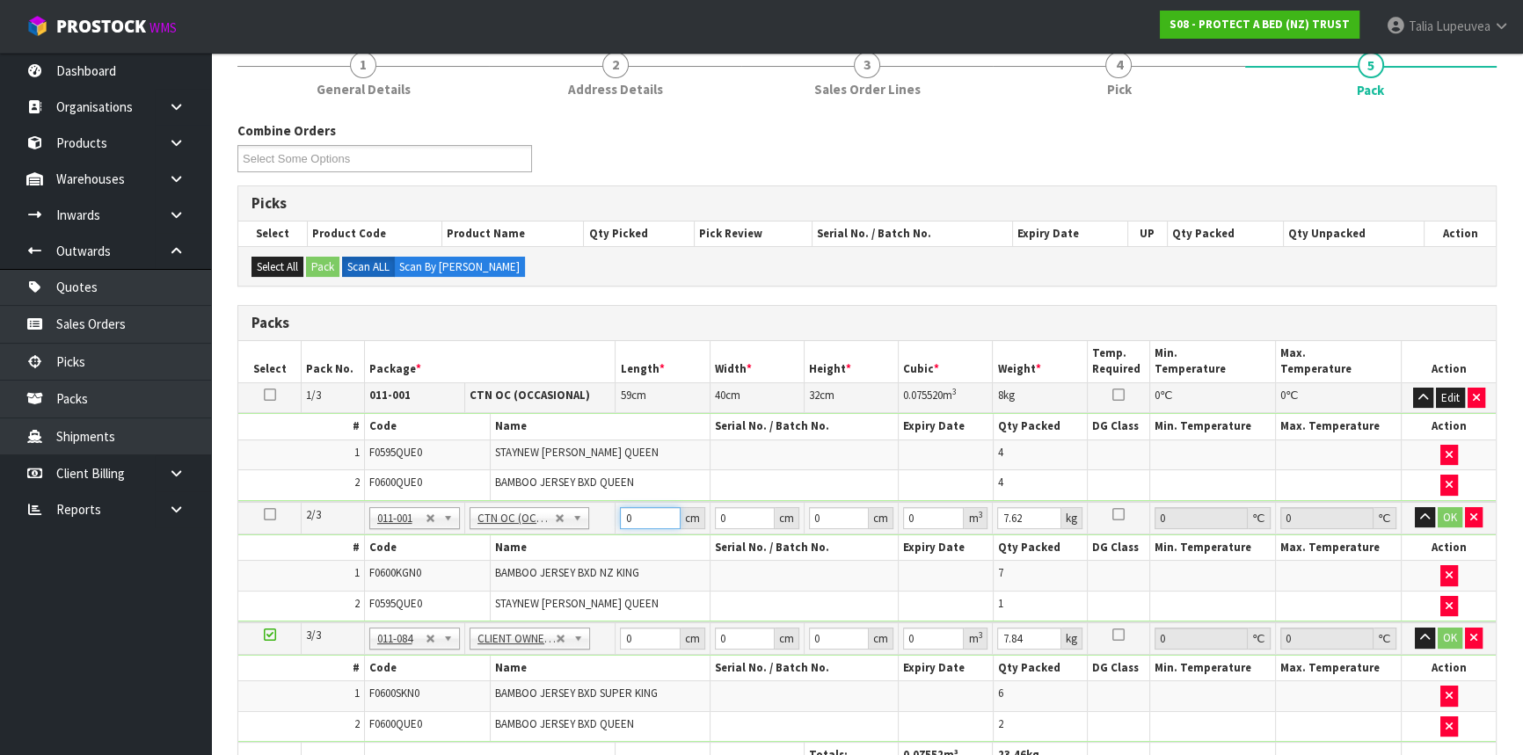
drag, startPoint x: 634, startPoint y: 514, endPoint x: 600, endPoint y: 515, distance: 34.3
click at [600, 515] on tr "2/3 NONE 007-001 007-002 007-004 007-009 007-013 007-014 007-015 007-017 007-01…" at bounding box center [866, 518] width 1257 height 33
drag, startPoint x: 642, startPoint y: 642, endPoint x: 589, endPoint y: 663, distance: 56.8
click at [589, 663] on tbody "3/3 NONE 007-001 007-002 007-004 007-009 007-013 007-014 007-015 007-017 007-01…" at bounding box center [866, 682] width 1257 height 120
click at [1450, 507] on button "OK" at bounding box center [1450, 517] width 25 height 21
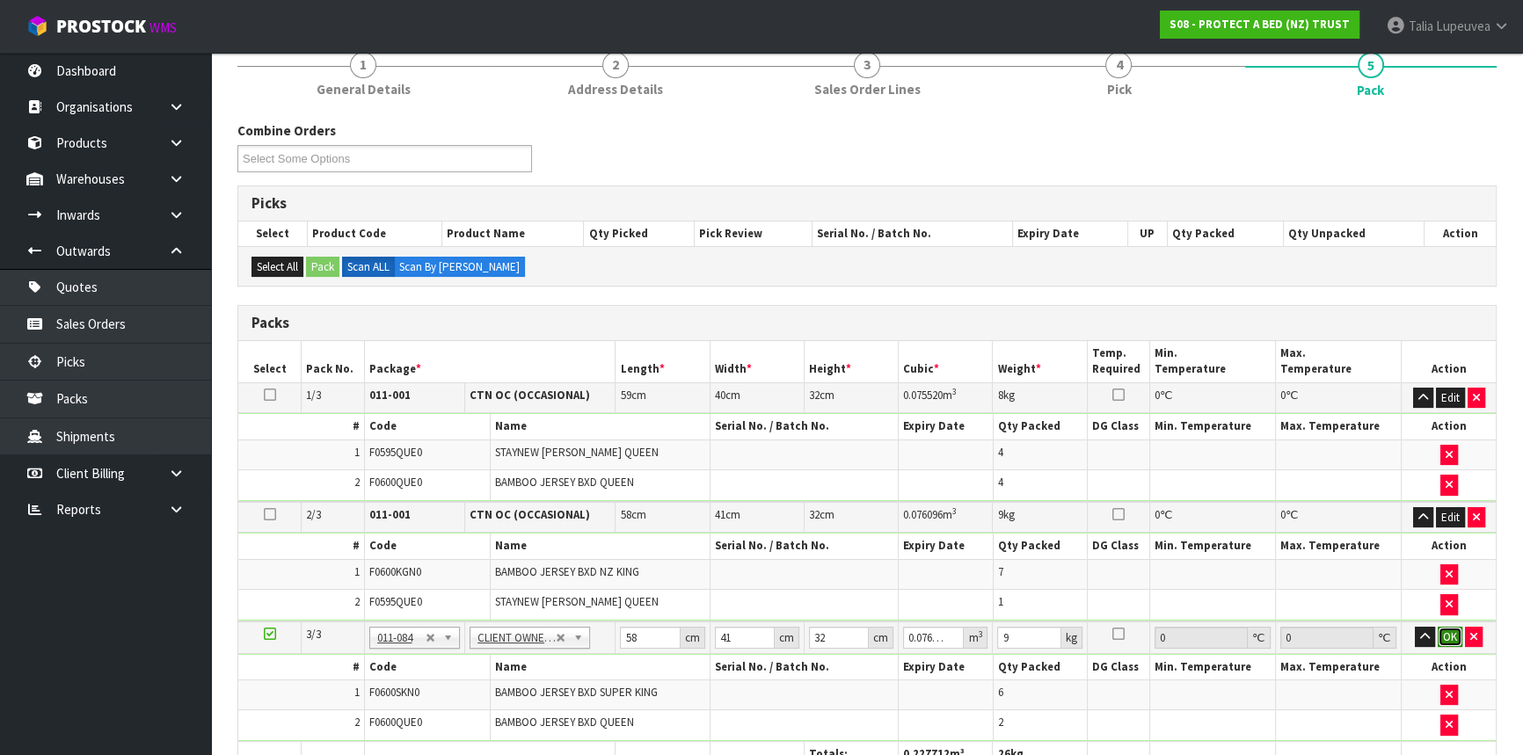
click at [1448, 627] on button "OK" at bounding box center [1450, 637] width 25 height 21
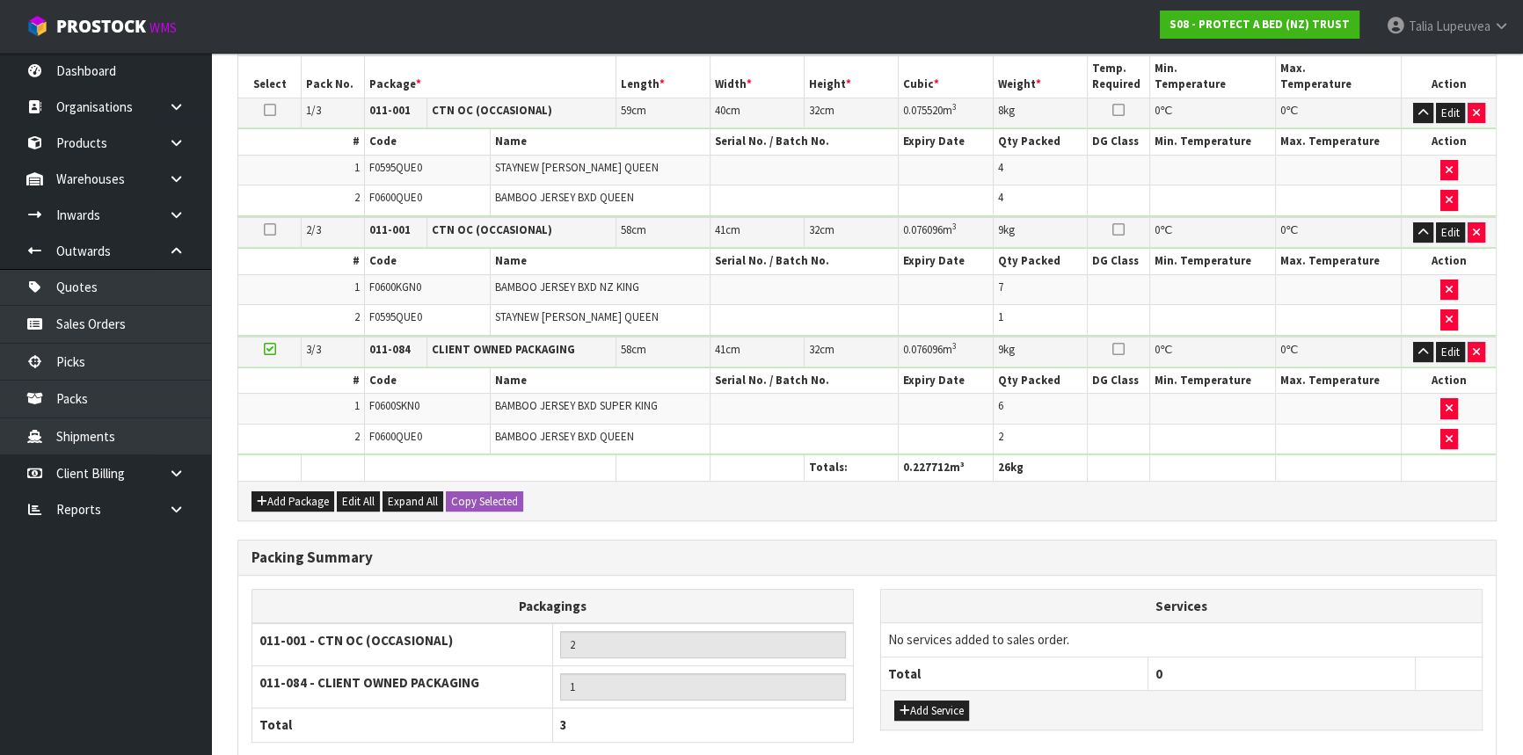
scroll to position [579, 0]
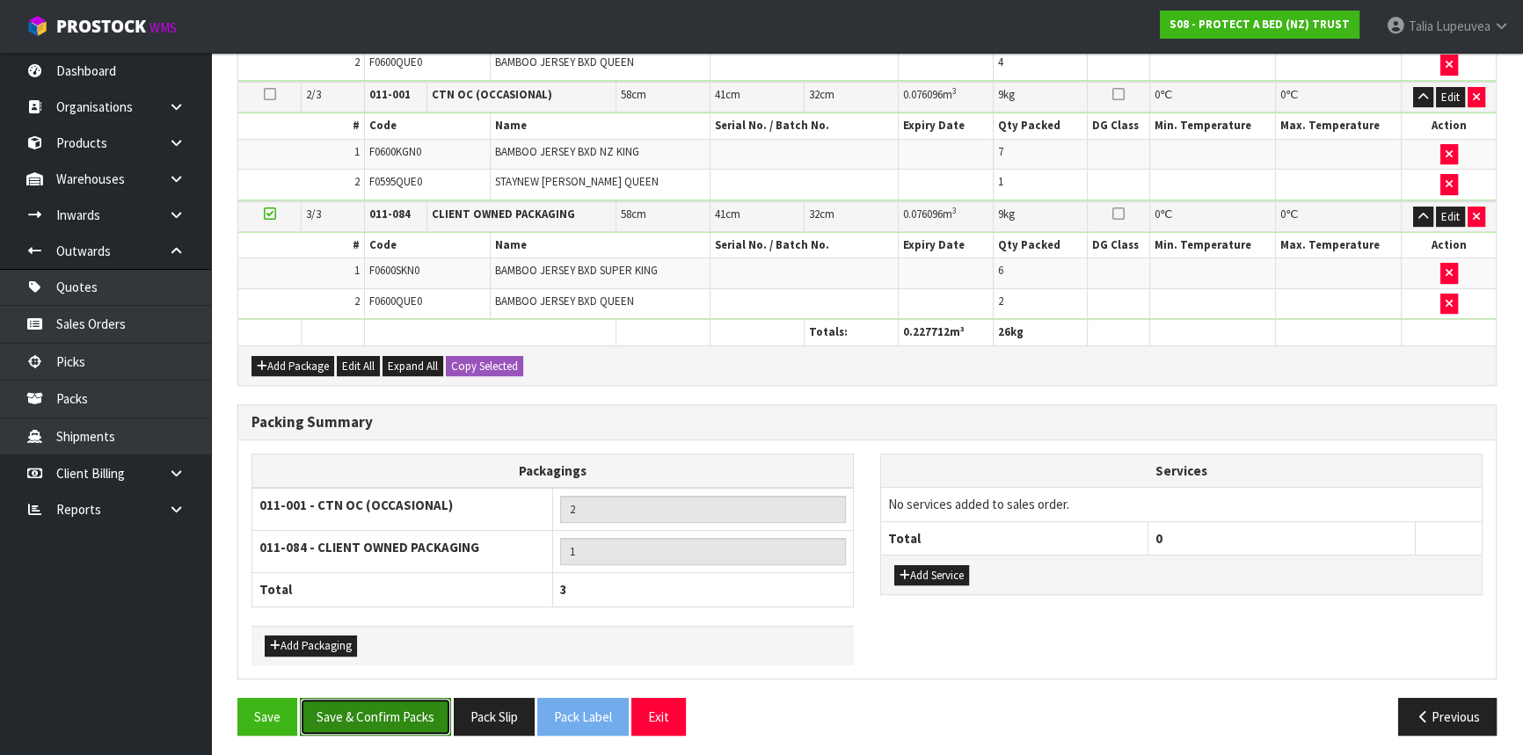
click at [434, 700] on button "Save & Confirm Packs" at bounding box center [375, 717] width 151 height 38
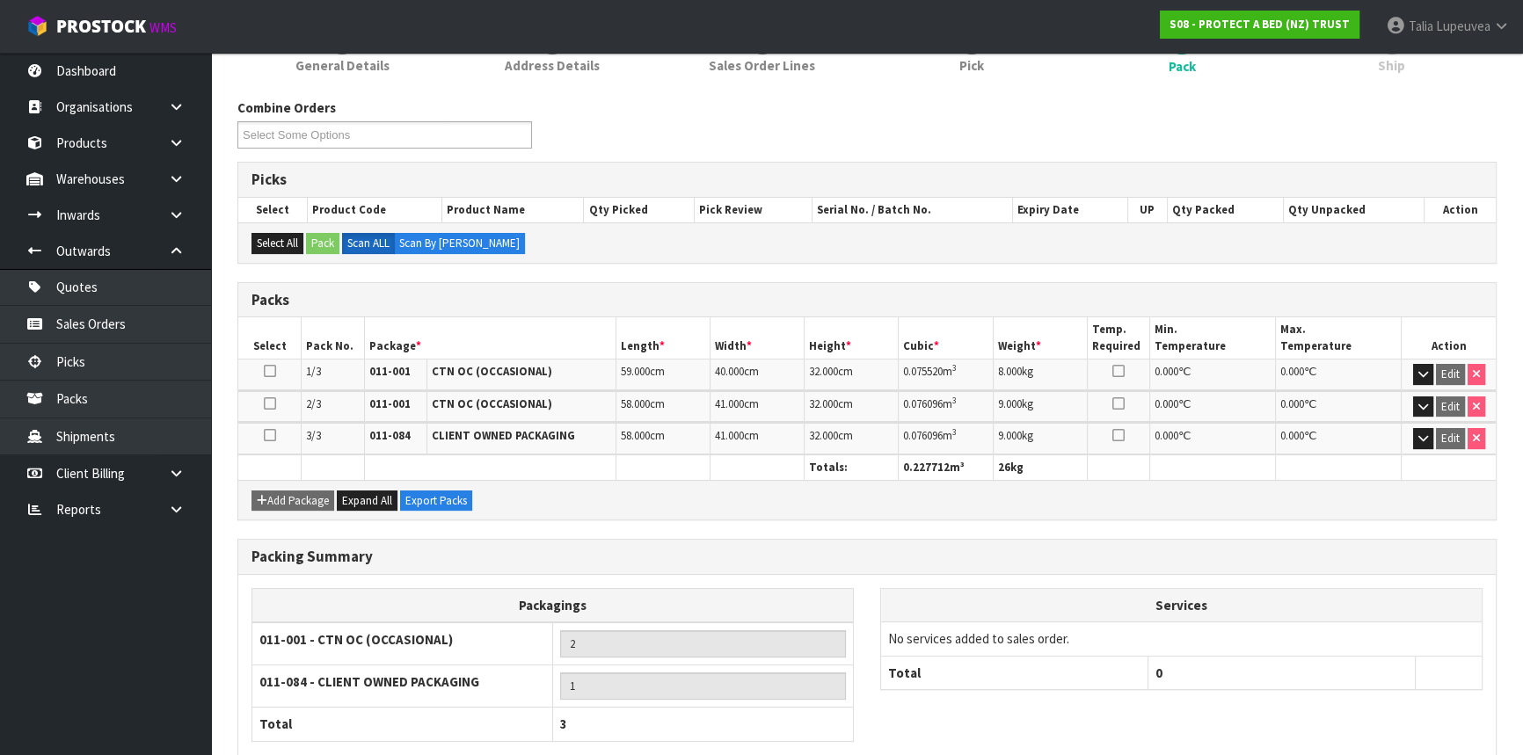
scroll to position [344, 0]
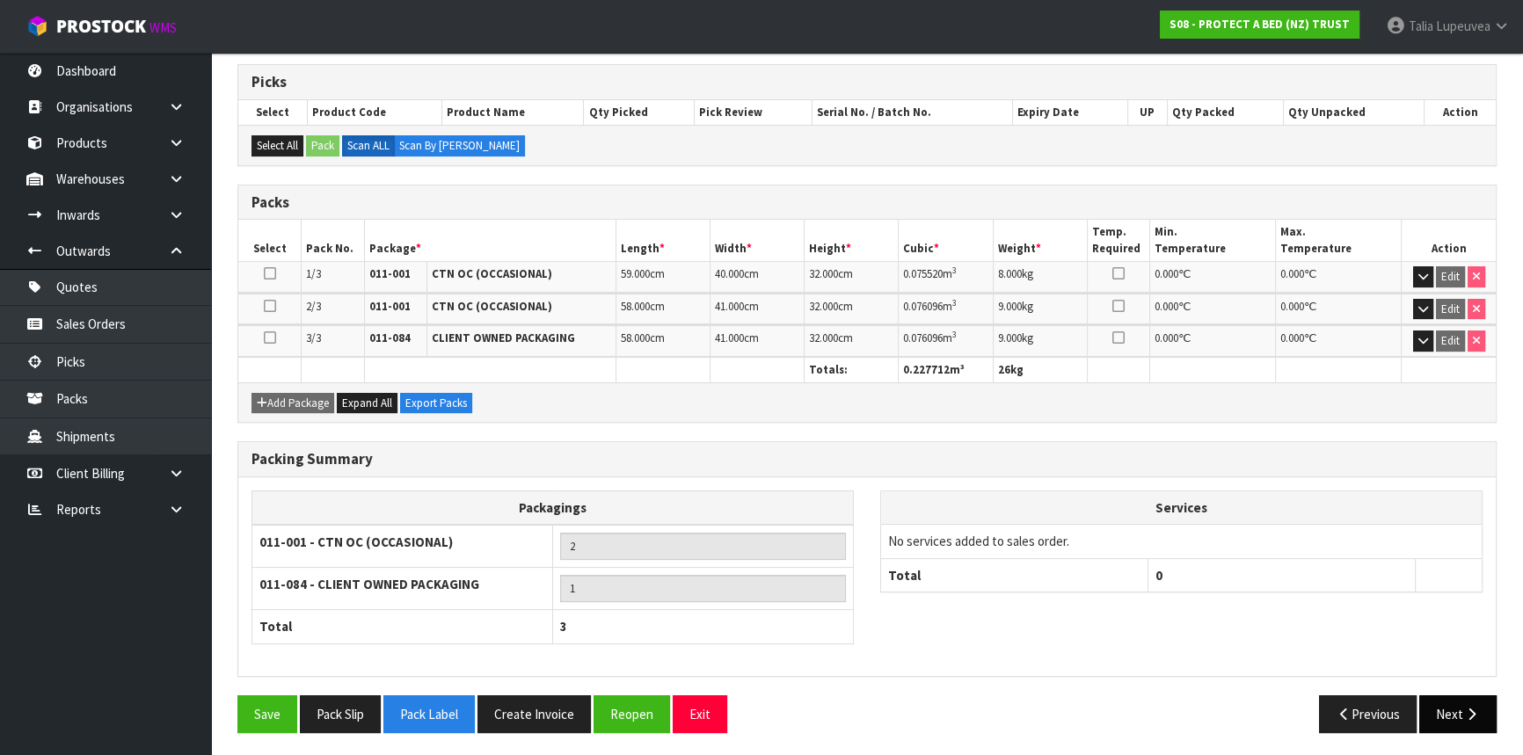
click at [1467, 716] on button "Next" at bounding box center [1457, 714] width 77 height 38
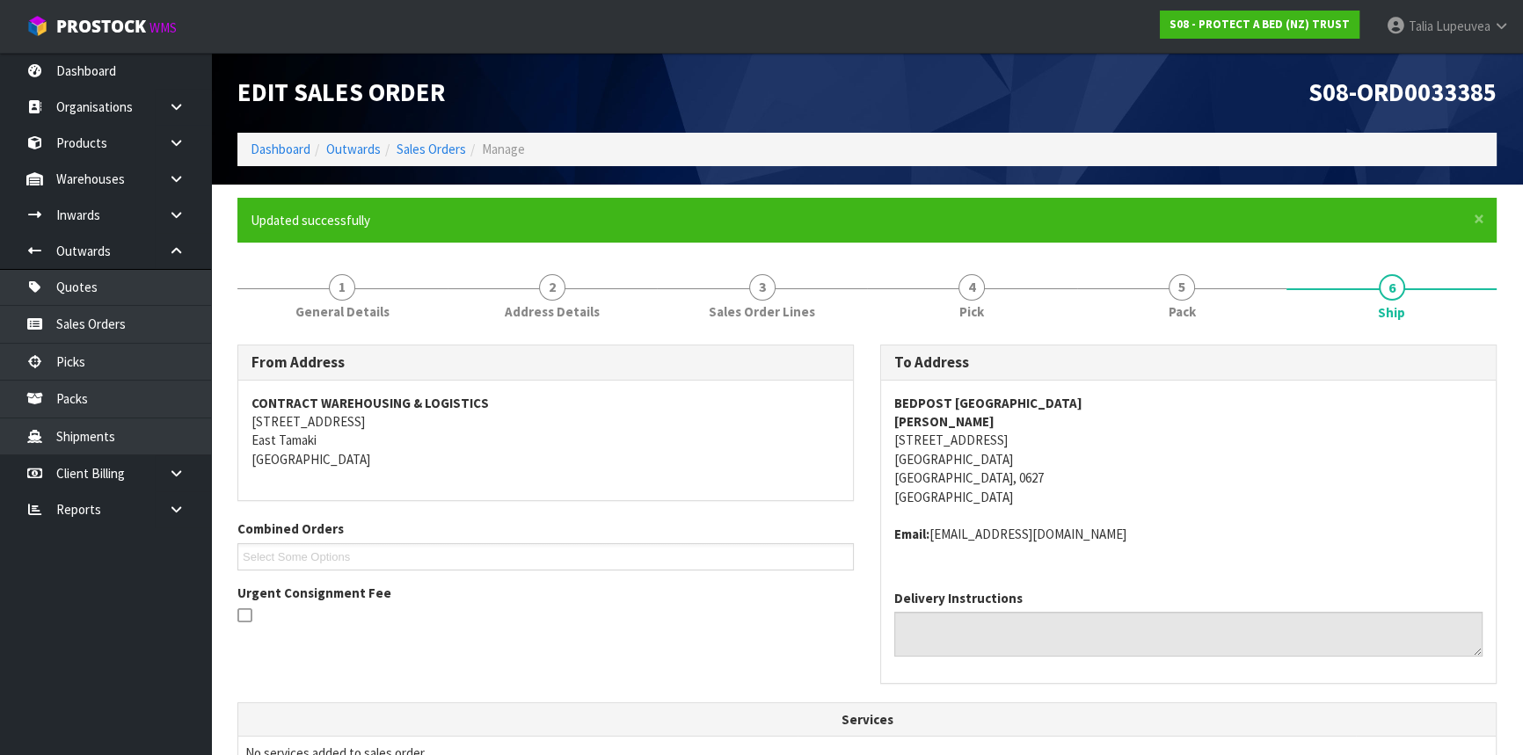
scroll to position [479, 0]
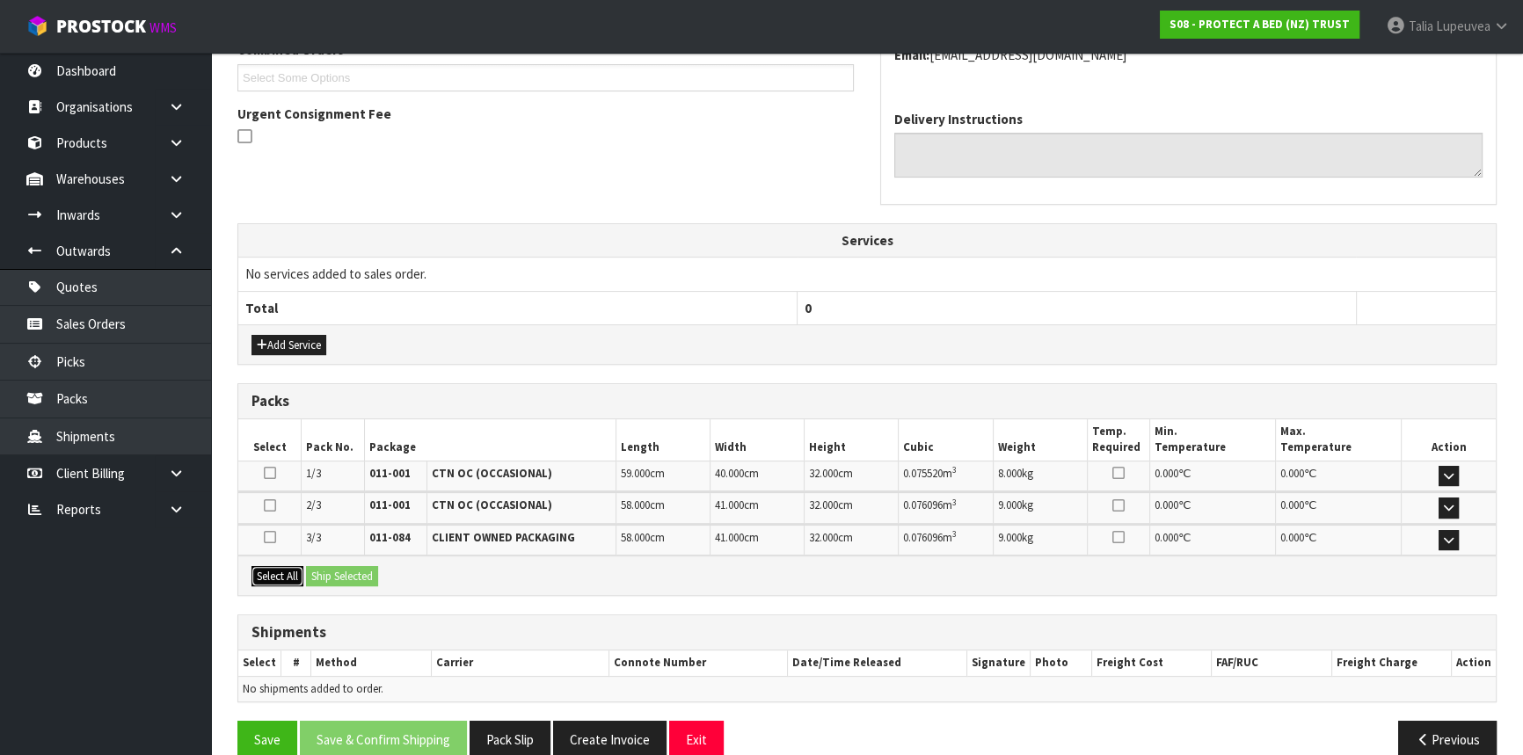
click at [277, 571] on button "Select All" at bounding box center [277, 576] width 52 height 21
click at [327, 573] on button "Ship Selected" at bounding box center [342, 576] width 72 height 21
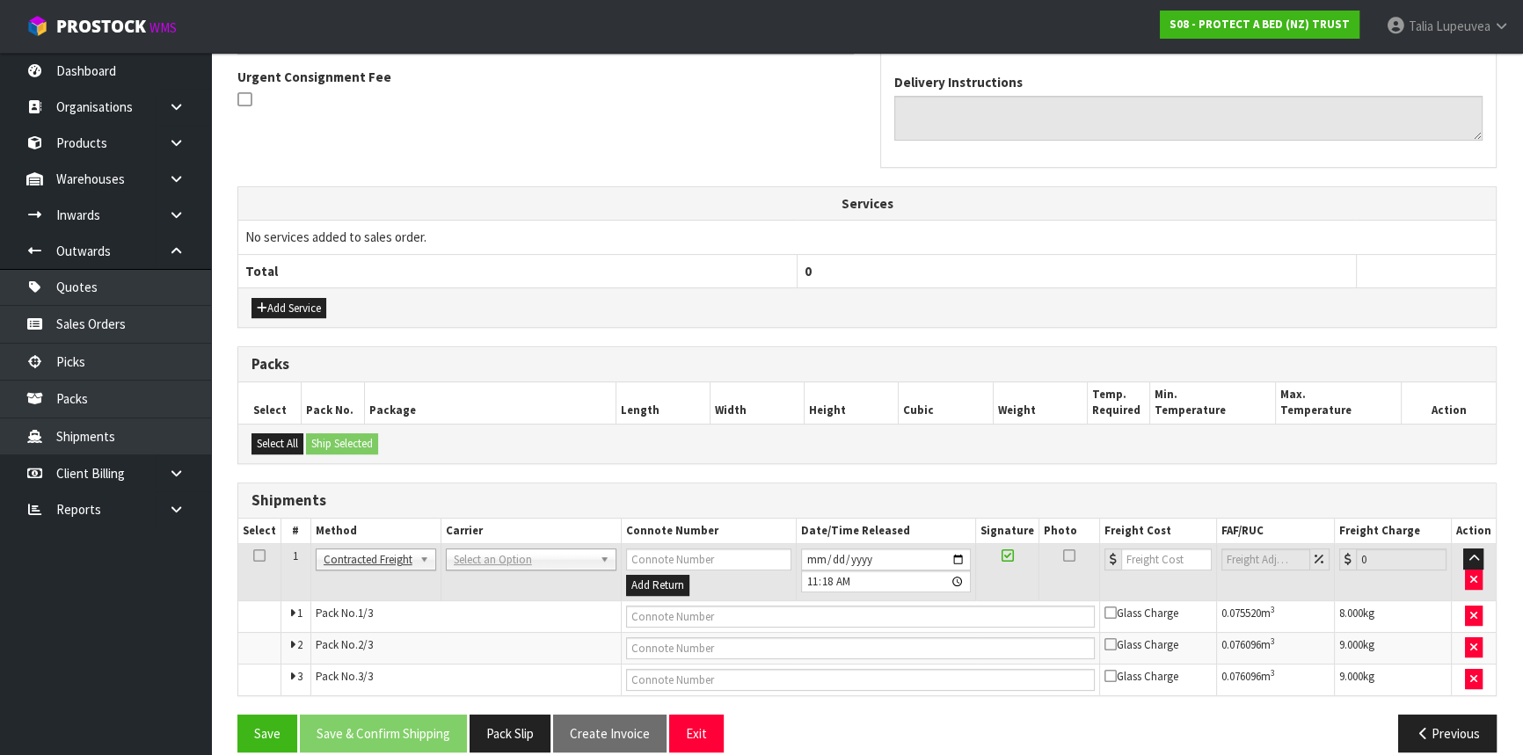
scroll to position [536, 0]
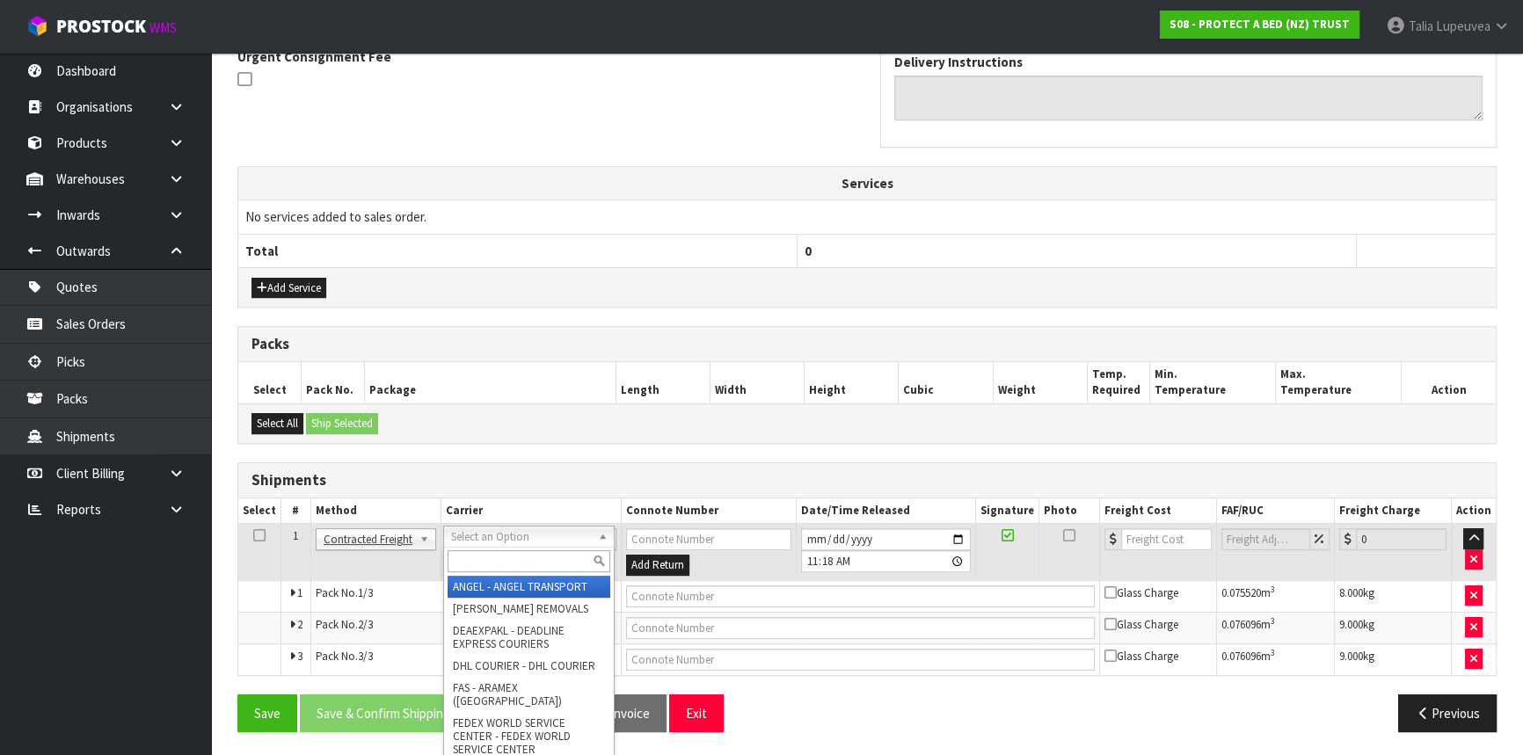
click at [475, 573] on div at bounding box center [529, 561] width 170 height 29
click at [475, 567] on input "text" at bounding box center [529, 561] width 163 height 22
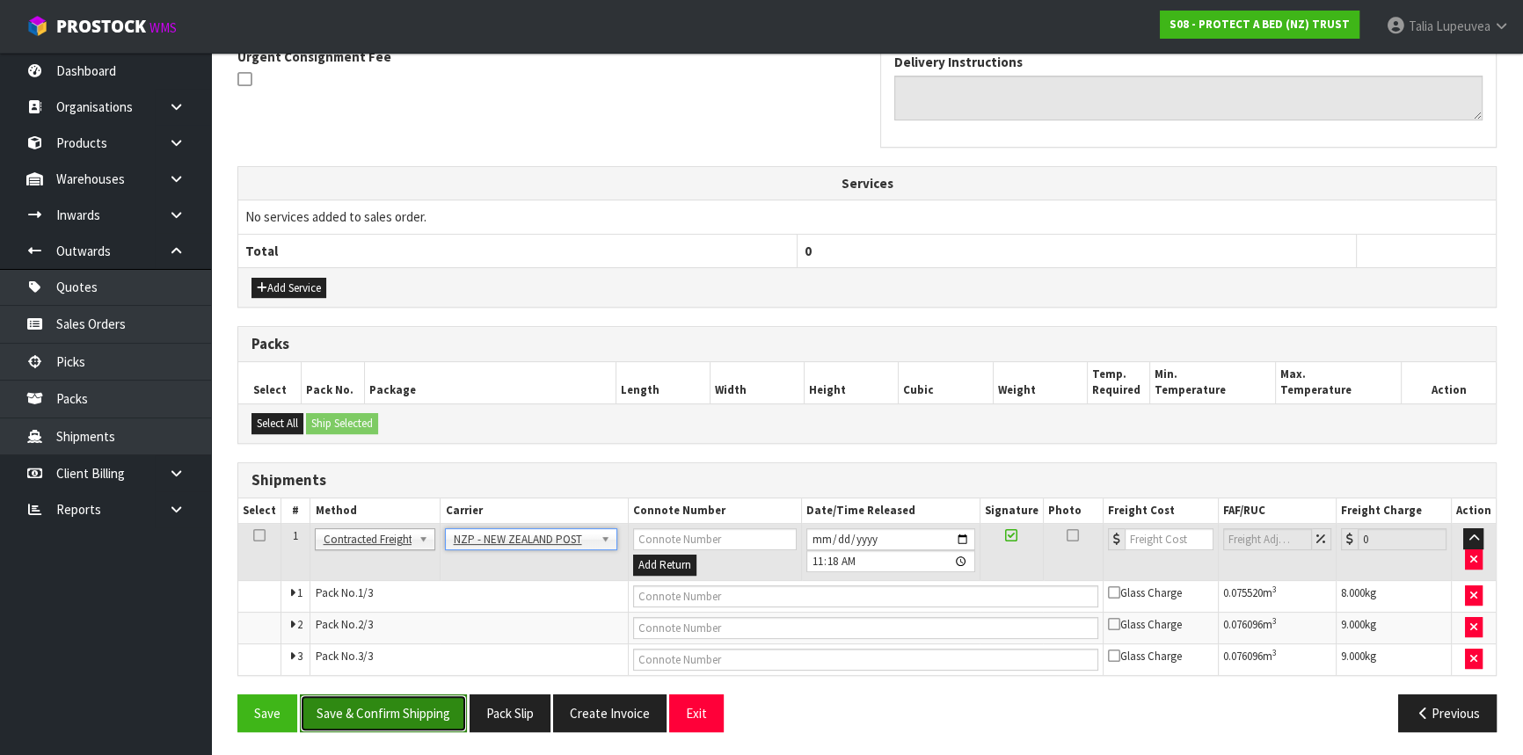
click at [420, 718] on button "Save & Confirm Shipping" at bounding box center [383, 714] width 167 height 38
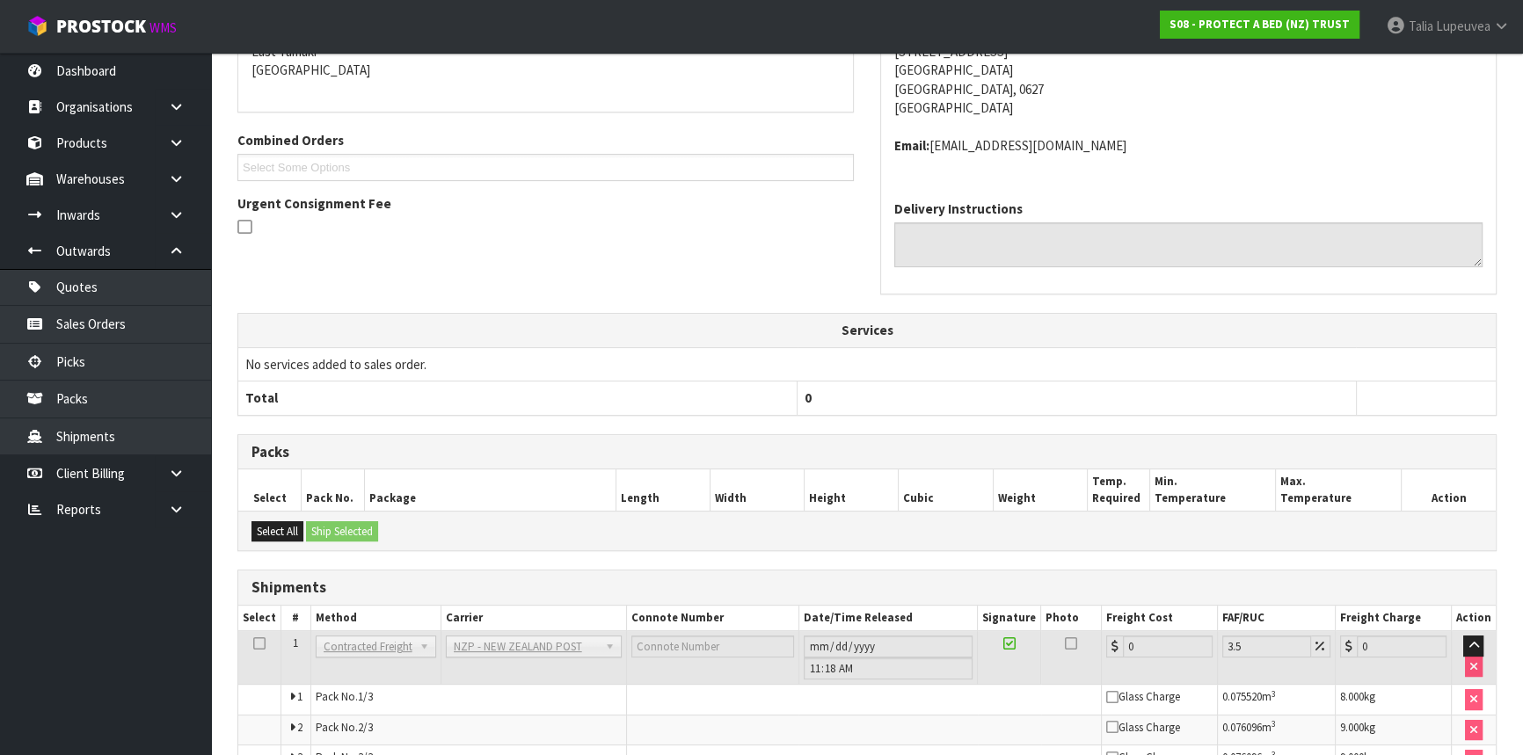
scroll to position [509, 0]
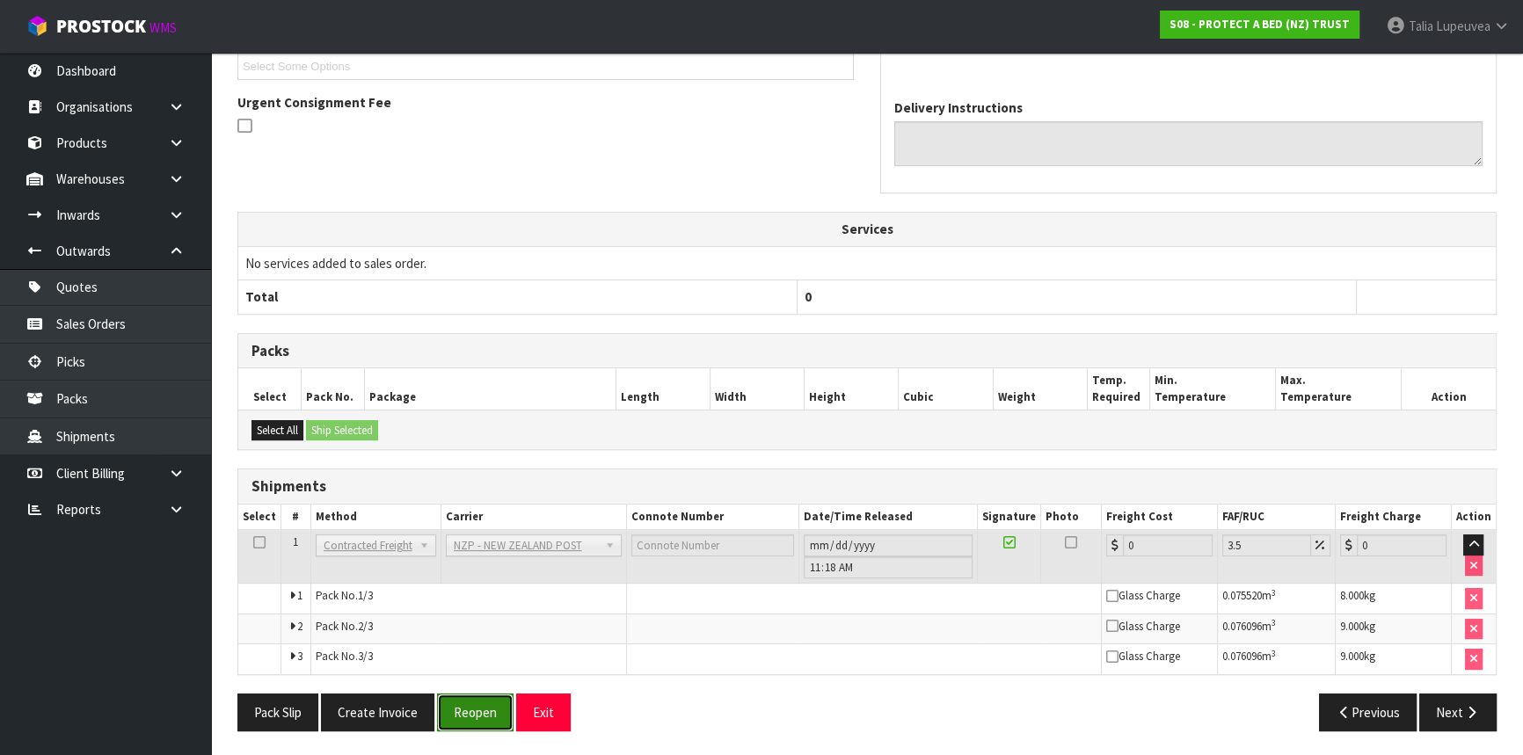
click at [469, 707] on button "Reopen" at bounding box center [475, 713] width 76 height 38
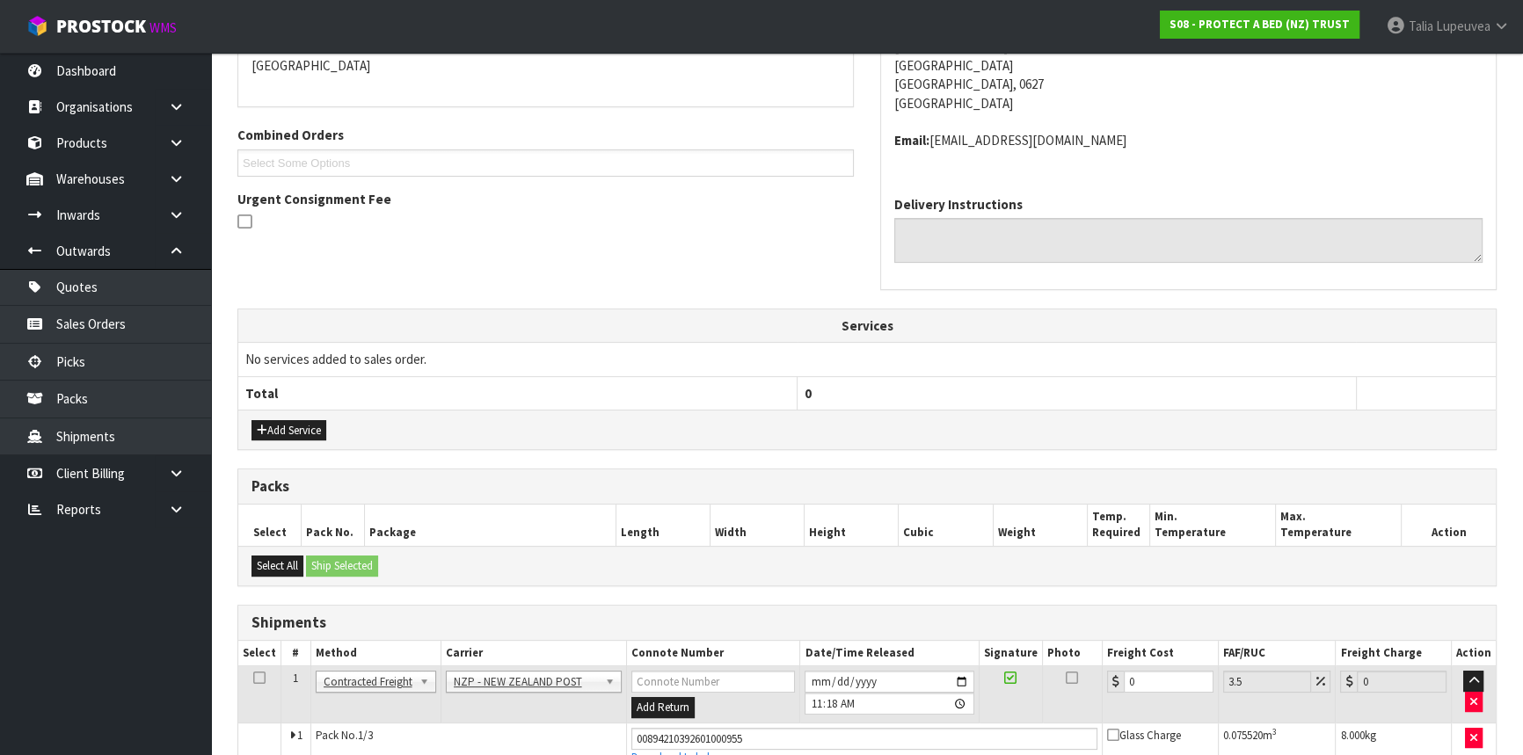
scroll to position [479, 0]
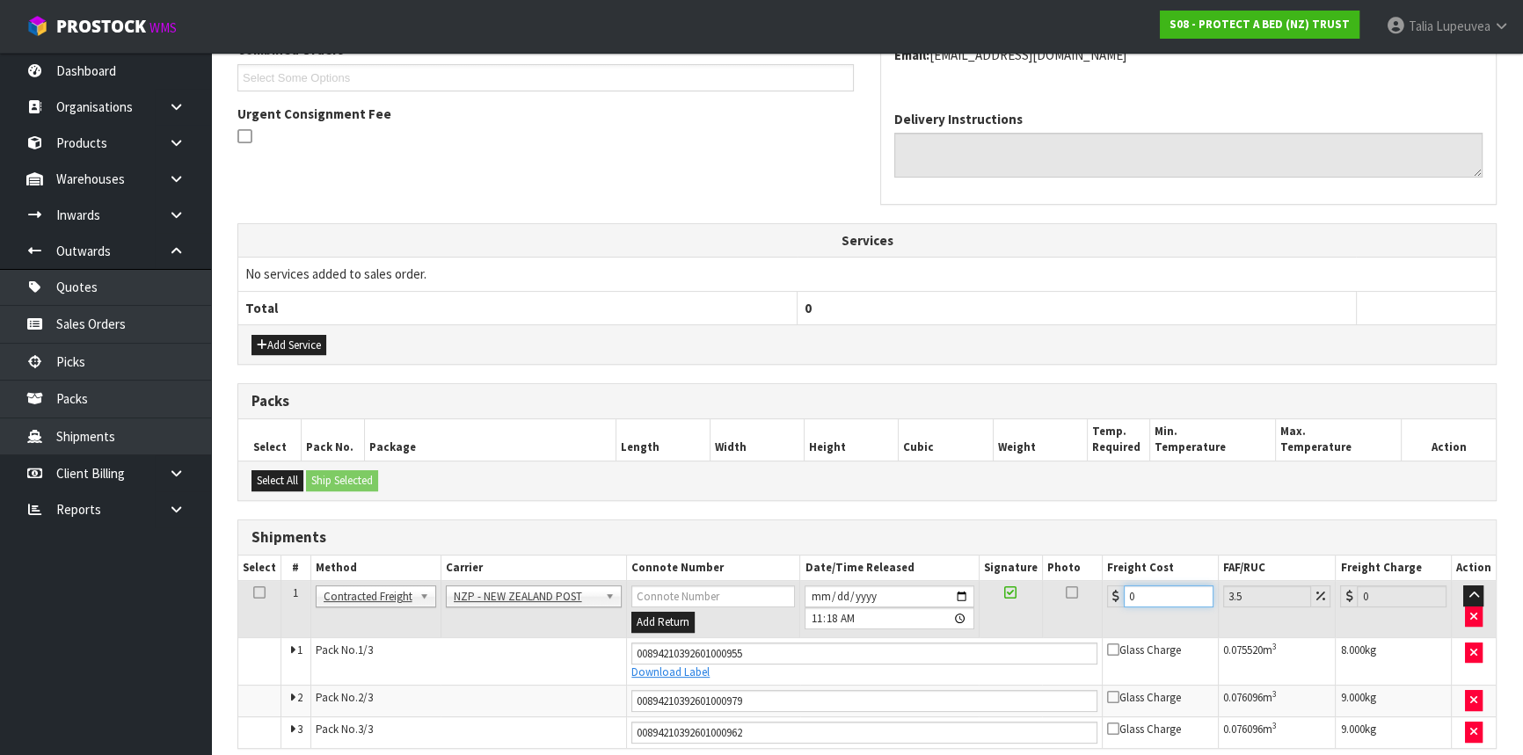
drag, startPoint x: 1145, startPoint y: 592, endPoint x: 1107, endPoint y: 608, distance: 41.0
click at [1107, 608] on td "0" at bounding box center [1161, 609] width 116 height 57
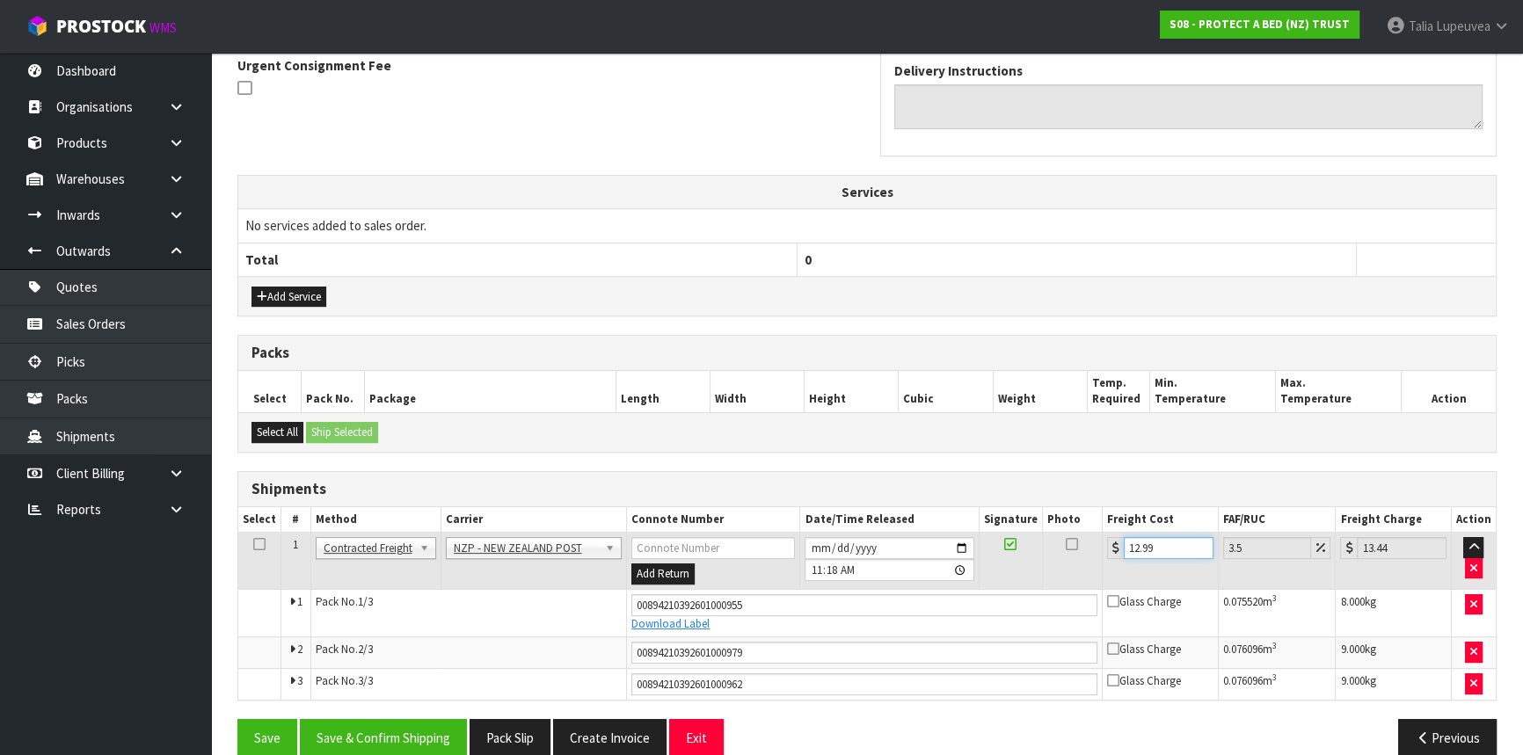
scroll to position [552, 0]
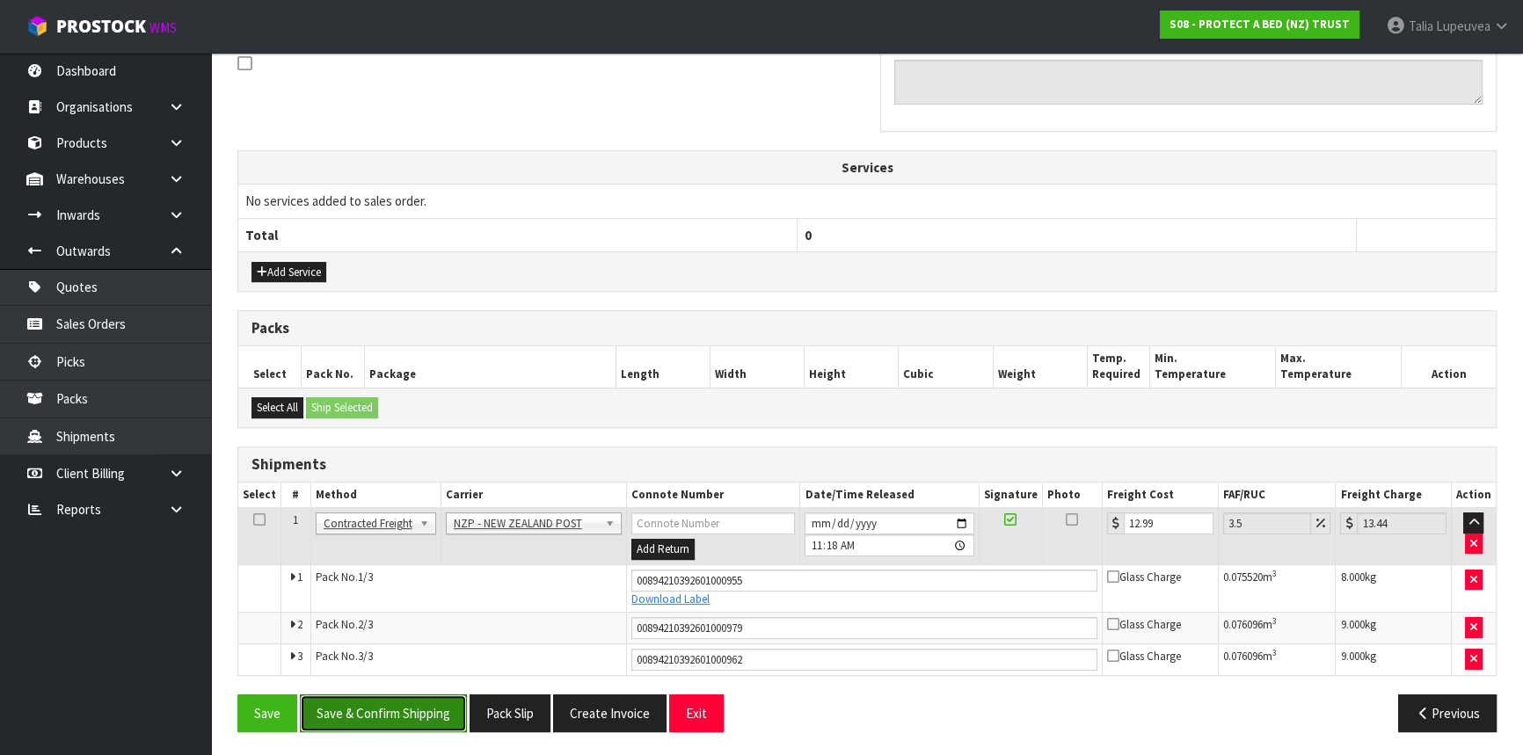
click at [369, 695] on button "Save & Confirm Shipping" at bounding box center [383, 714] width 167 height 38
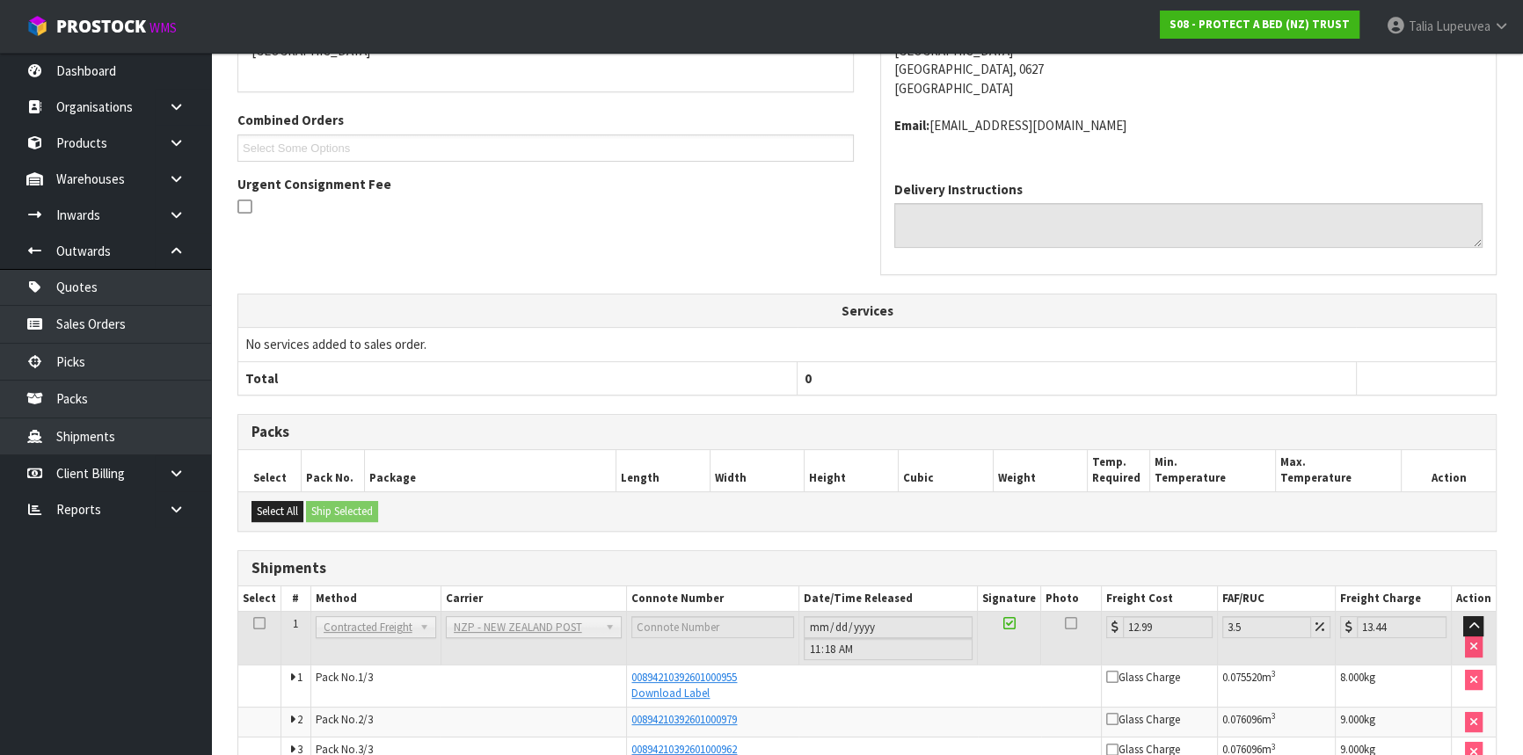
scroll to position [0, 0]
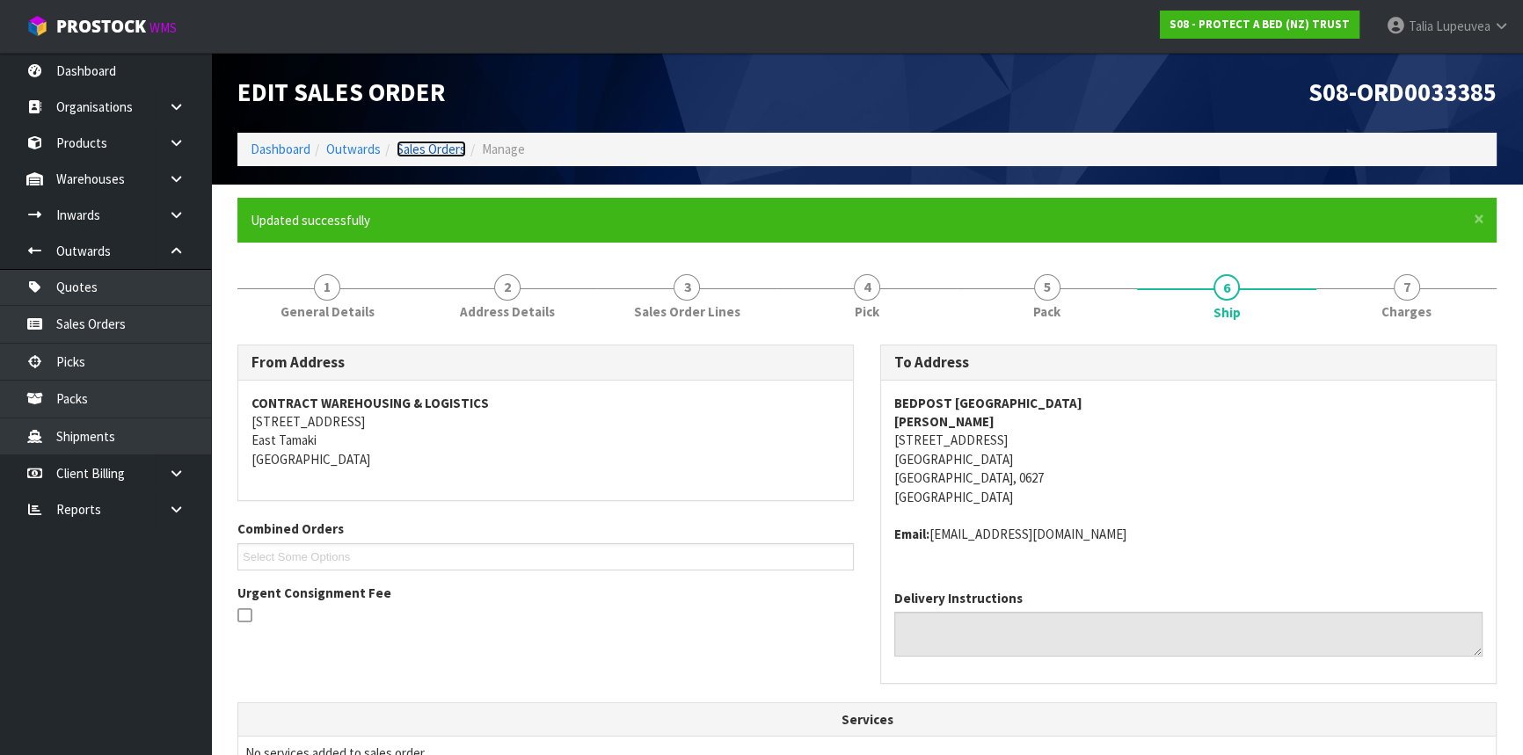
click at [404, 145] on link "Sales Orders" at bounding box center [431, 149] width 69 height 17
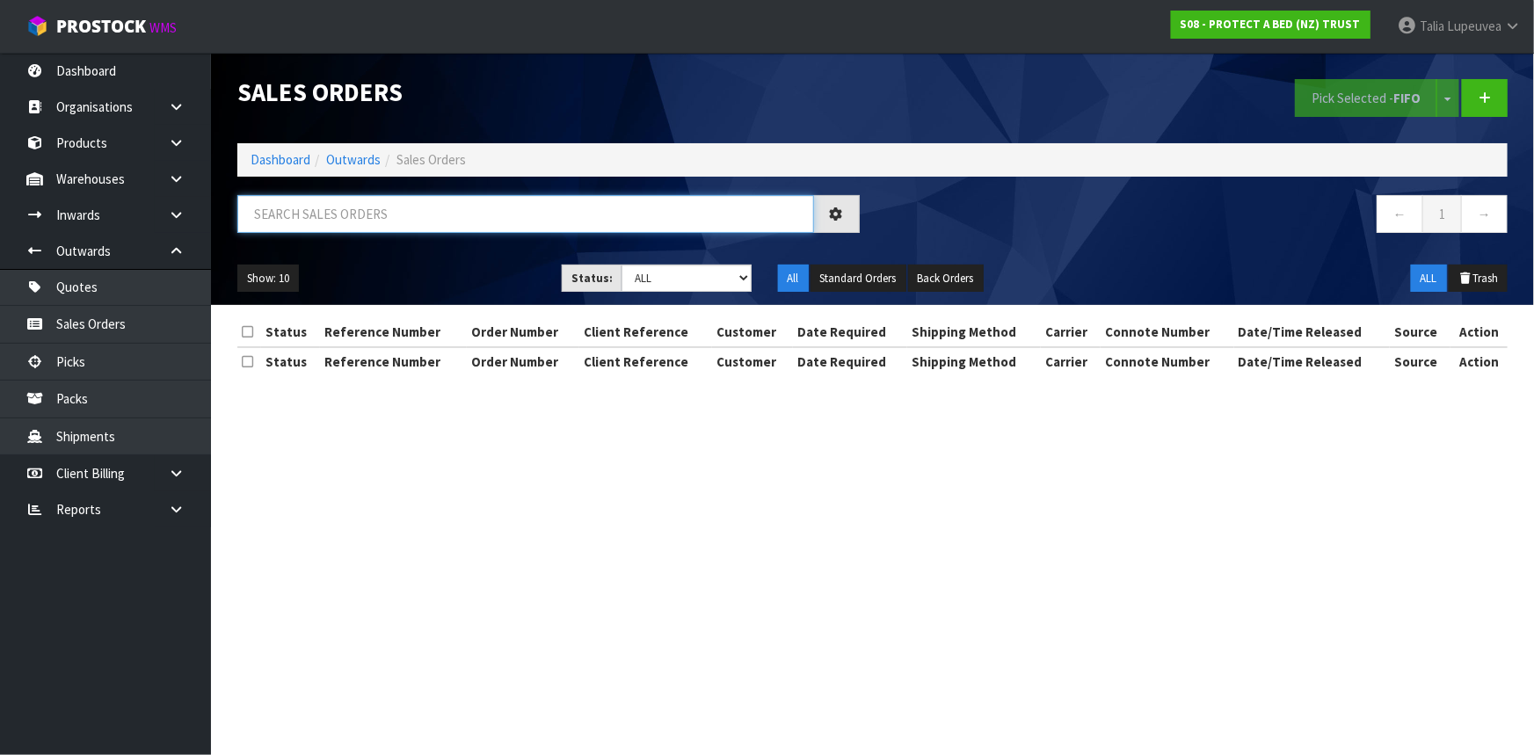
click at [344, 219] on input "text" at bounding box center [525, 214] width 577 height 38
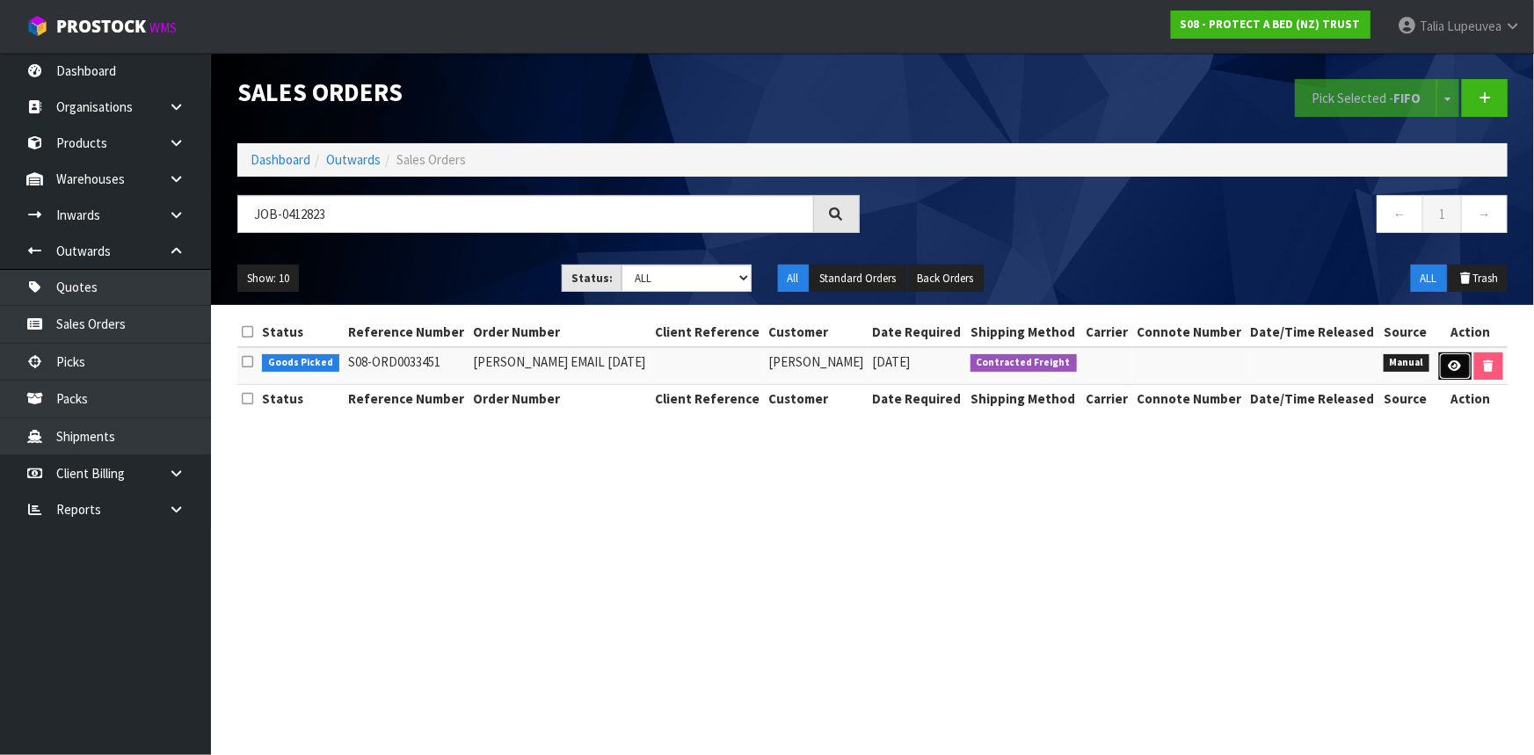
click at [1449, 363] on icon at bounding box center [1455, 365] width 13 height 11
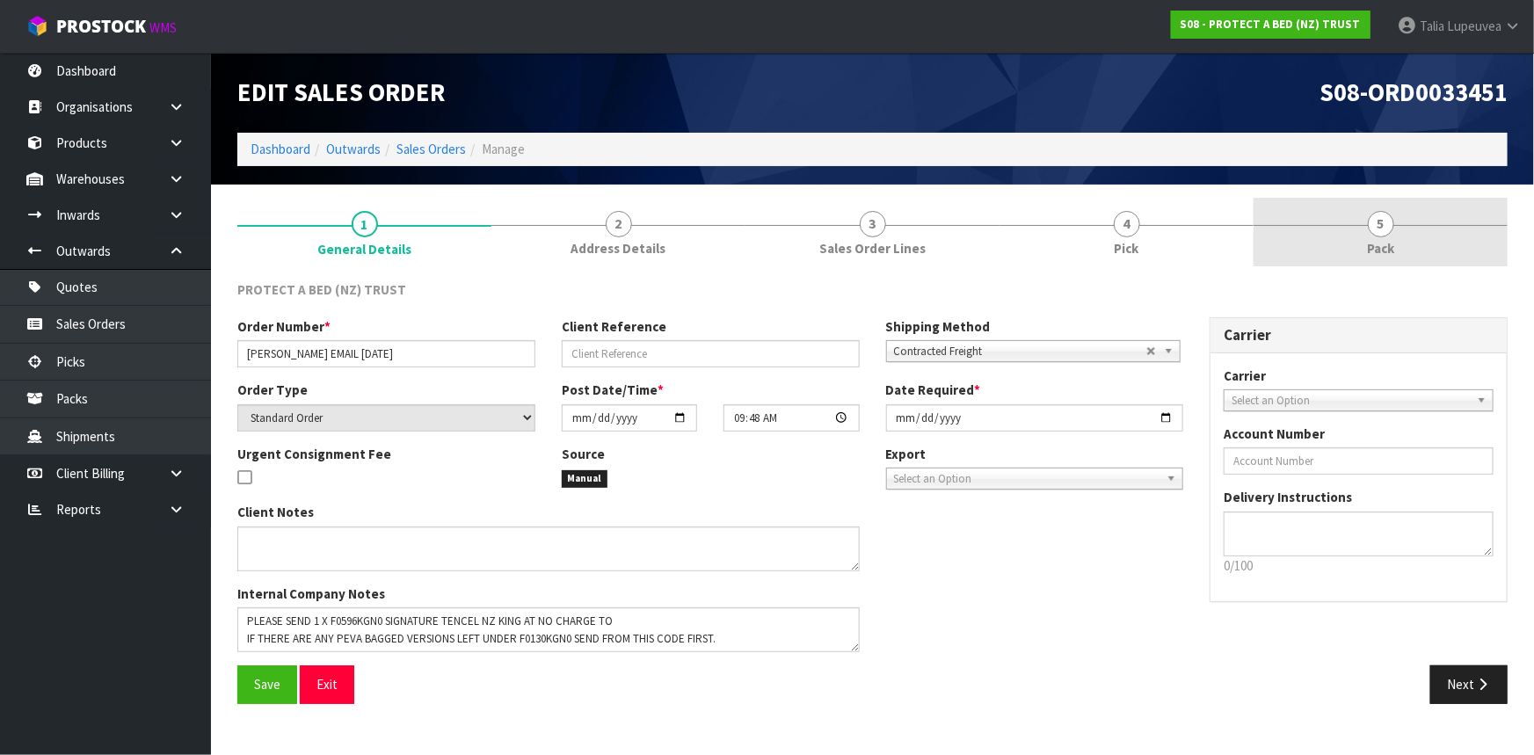
click at [1391, 237] on link "5 Pack" at bounding box center [1381, 232] width 254 height 69
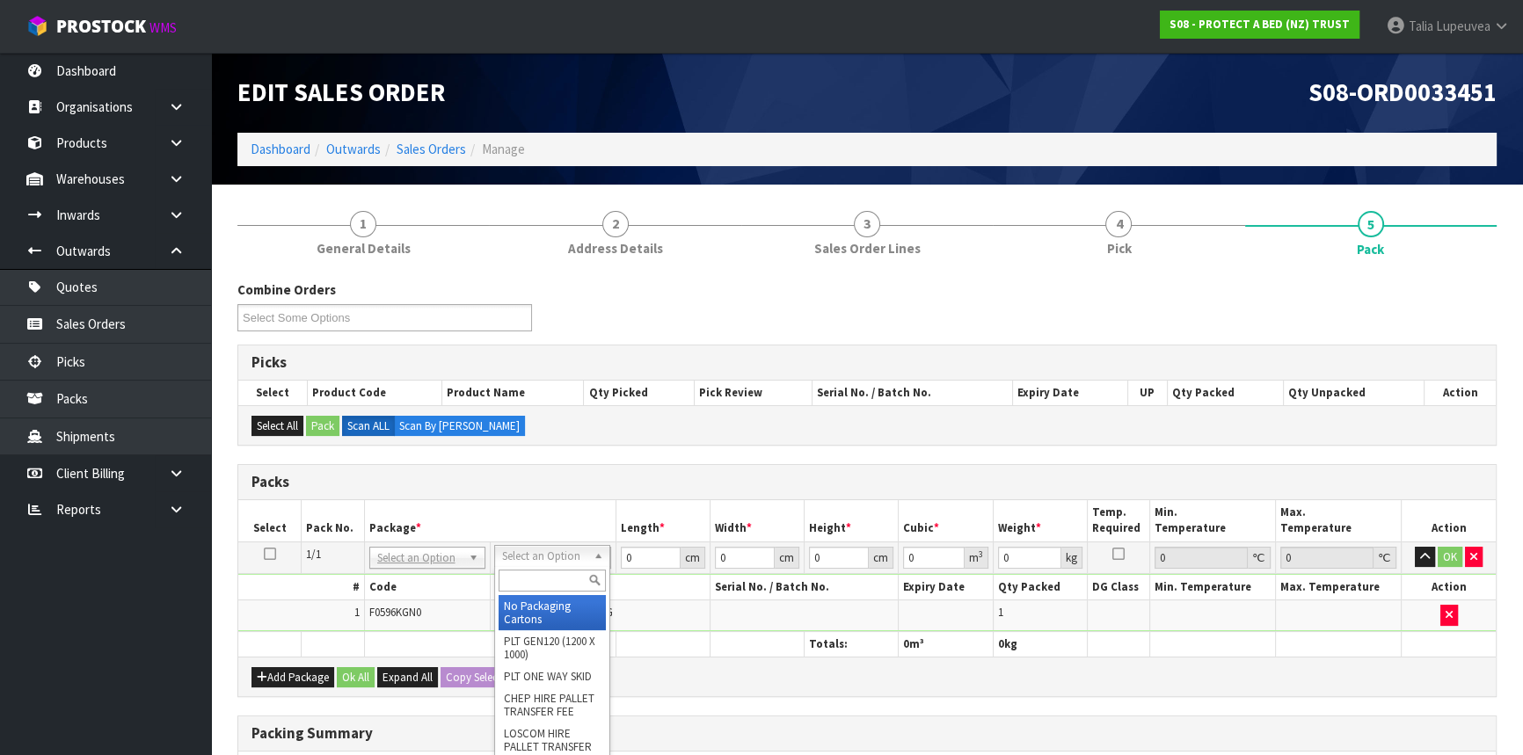
click at [564, 578] on input "text" at bounding box center [552, 581] width 107 height 22
click at [518, 580] on input "text" at bounding box center [524, 581] width 107 height 22
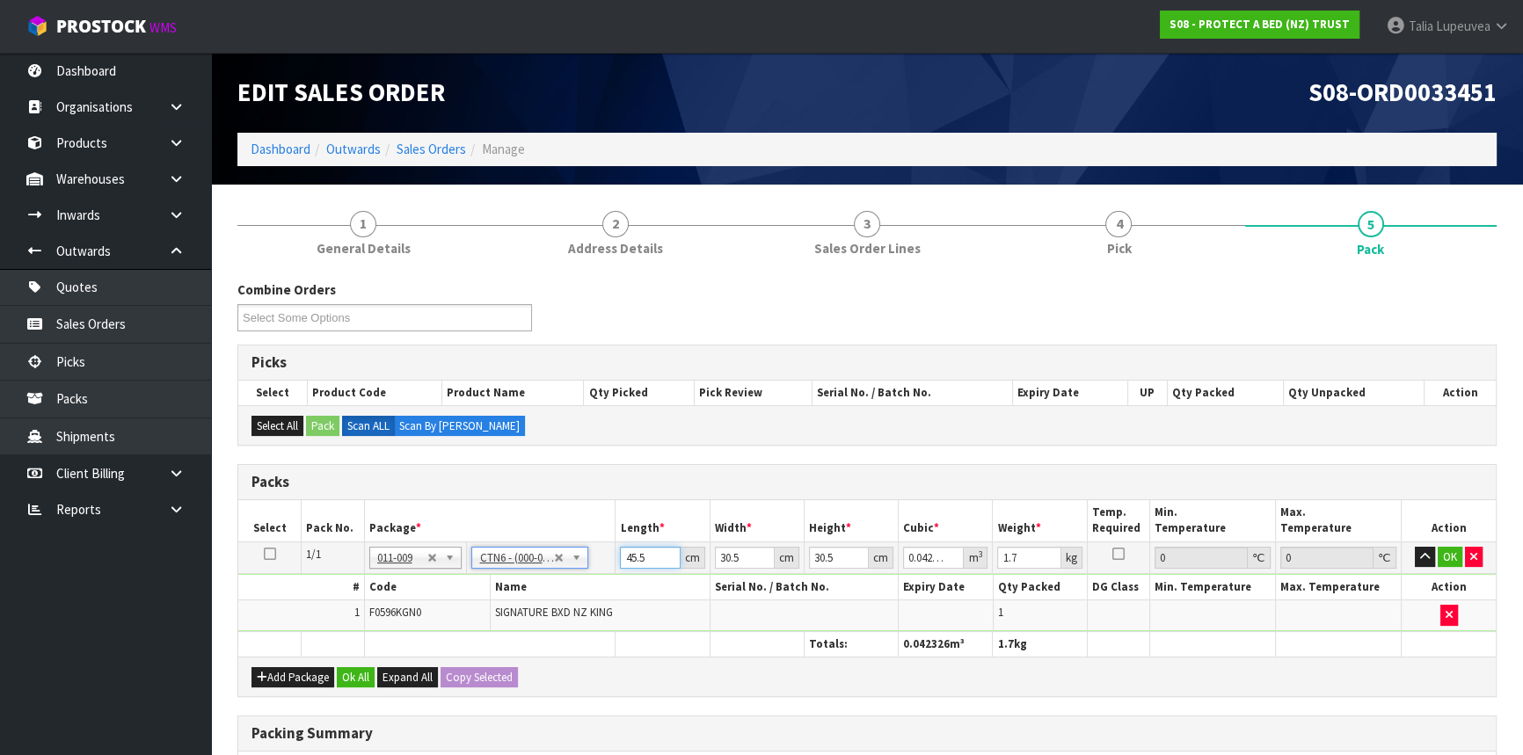
drag, startPoint x: 651, startPoint y: 564, endPoint x: 580, endPoint y: 577, distance: 72.3
click at [590, 577] on tbody "1/1 NONE 007-001 007-002 007-004 007-009 007-013 007-014 007-015 007-017 007-01…" at bounding box center [866, 587] width 1257 height 90
click at [1440, 552] on button "OK" at bounding box center [1450, 557] width 25 height 21
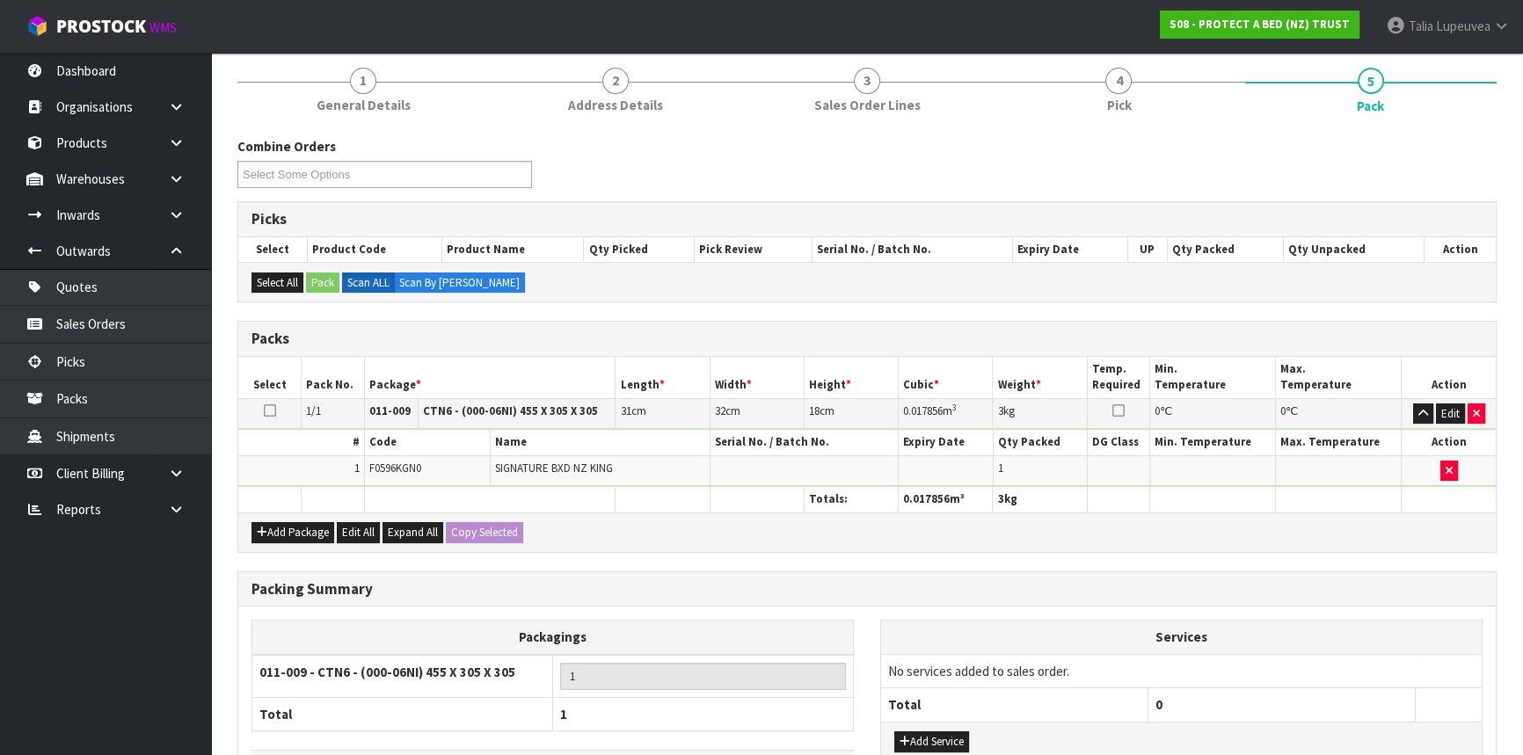
scroll to position [270, 0]
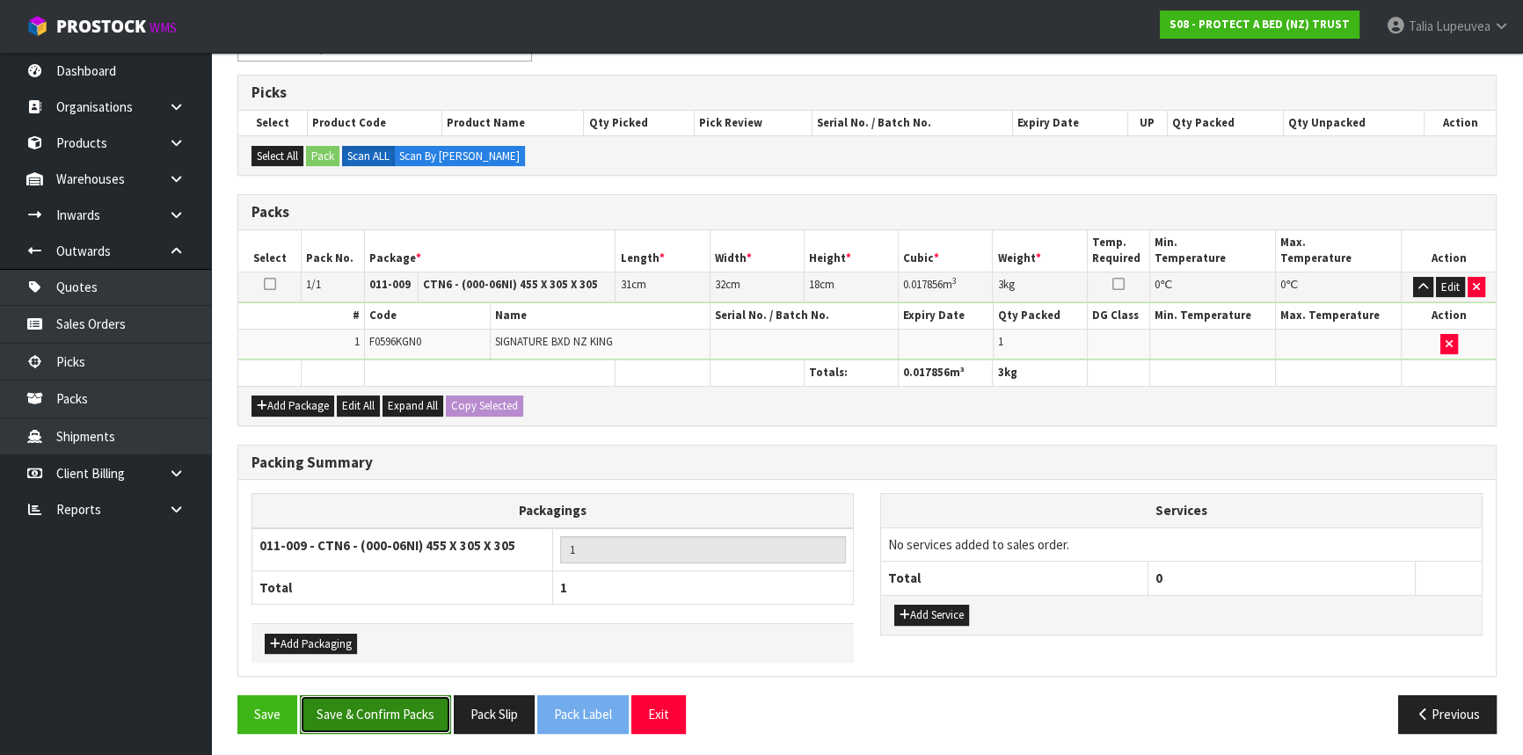
click at [427, 711] on button "Save & Confirm Packs" at bounding box center [375, 714] width 151 height 38
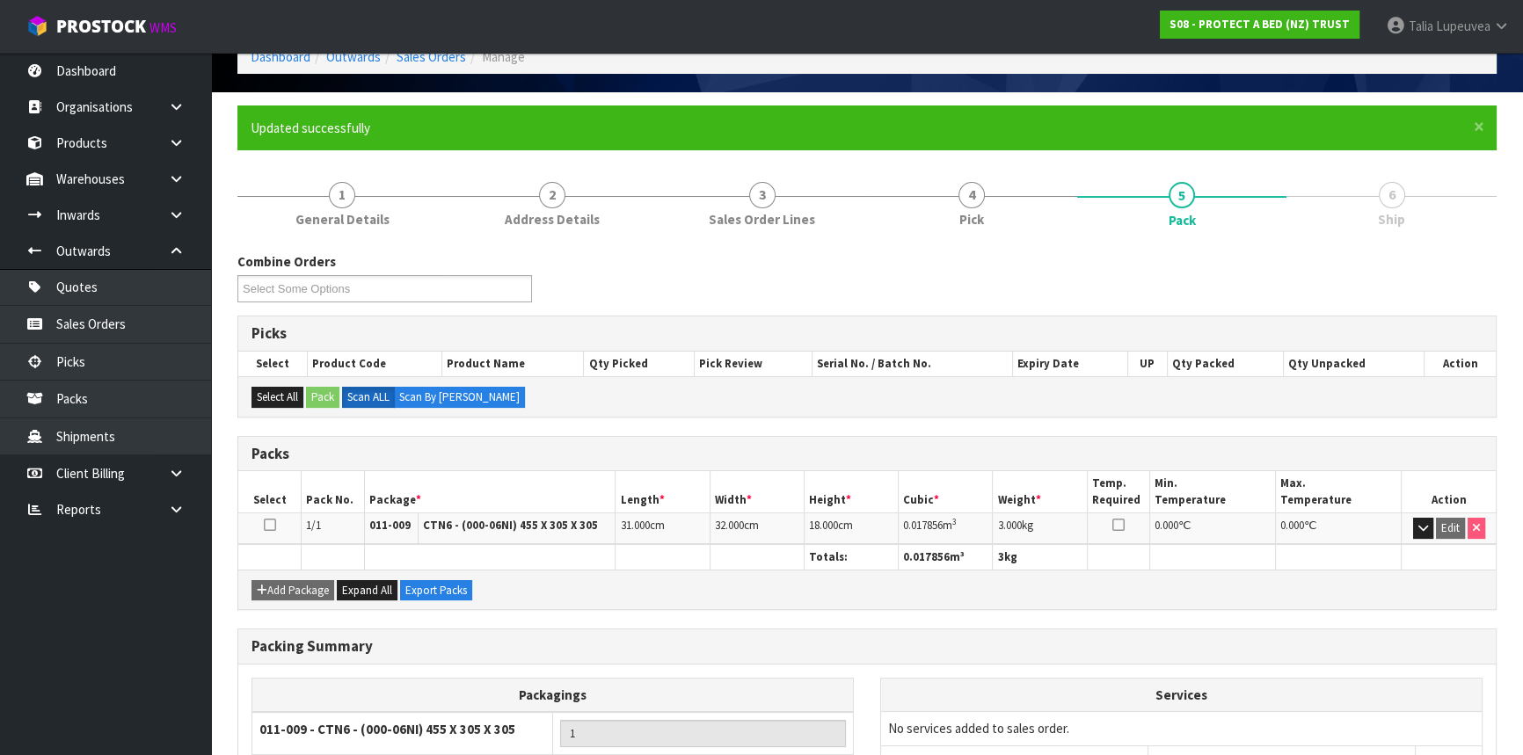
scroll to position [237, 0]
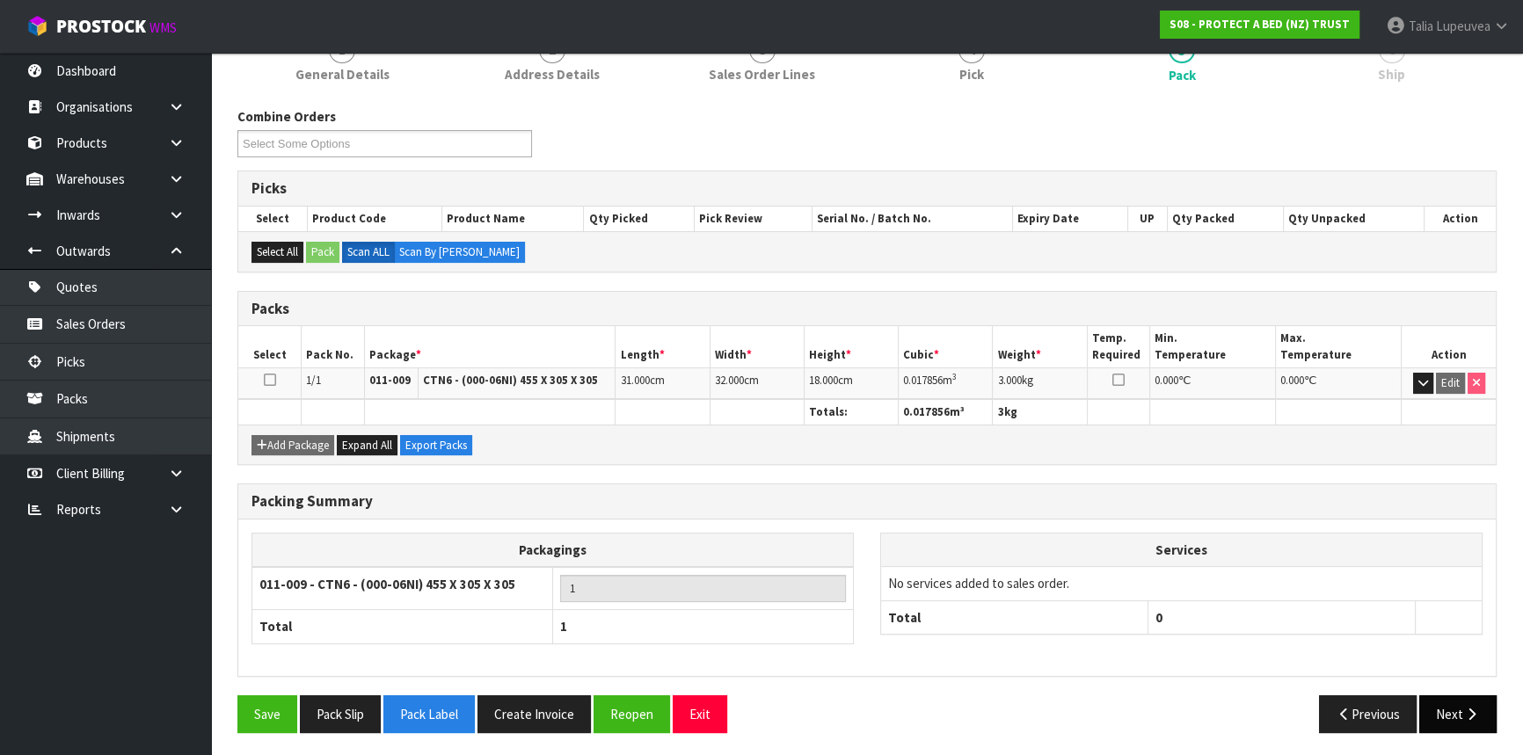
click at [1469, 717] on button "Next" at bounding box center [1457, 714] width 77 height 38
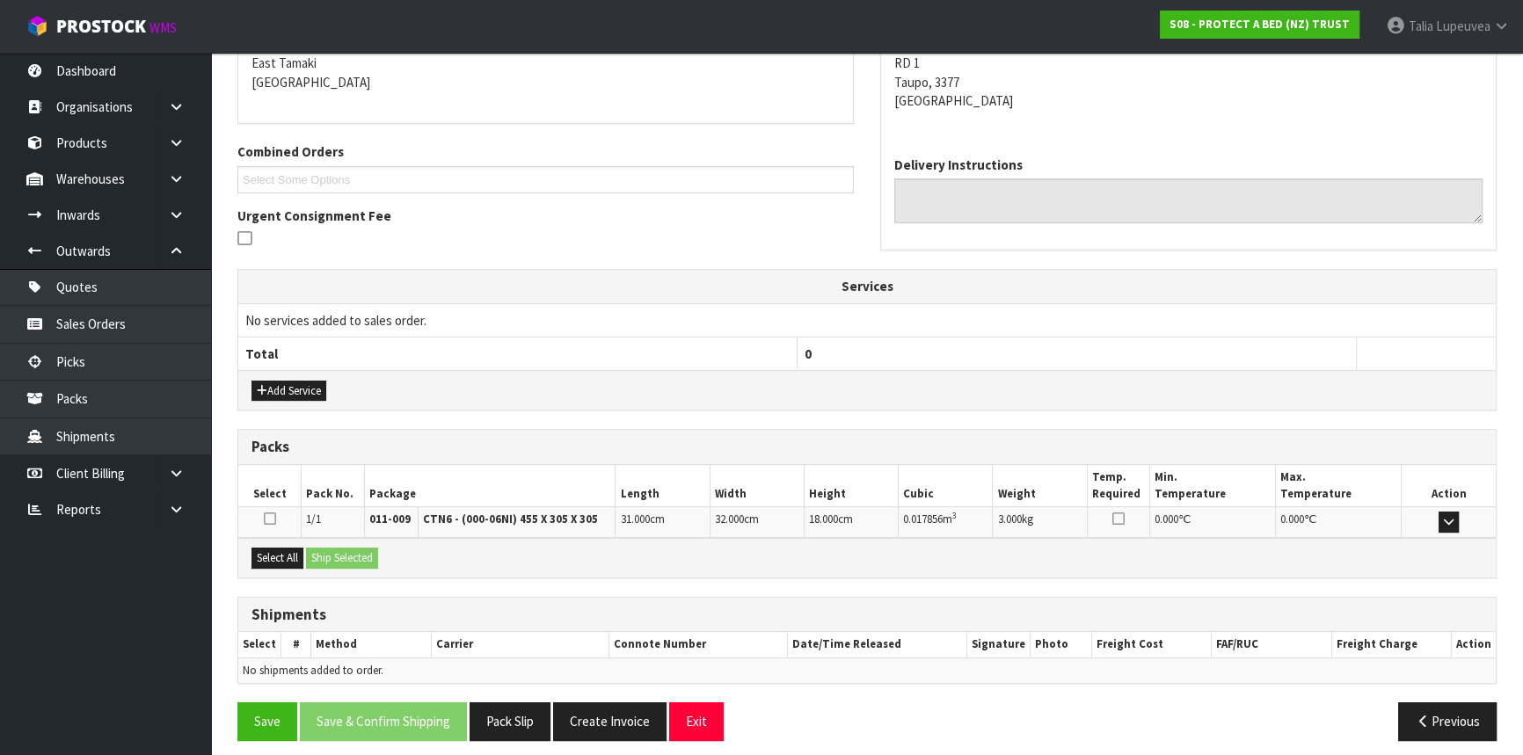
scroll to position [386, 0]
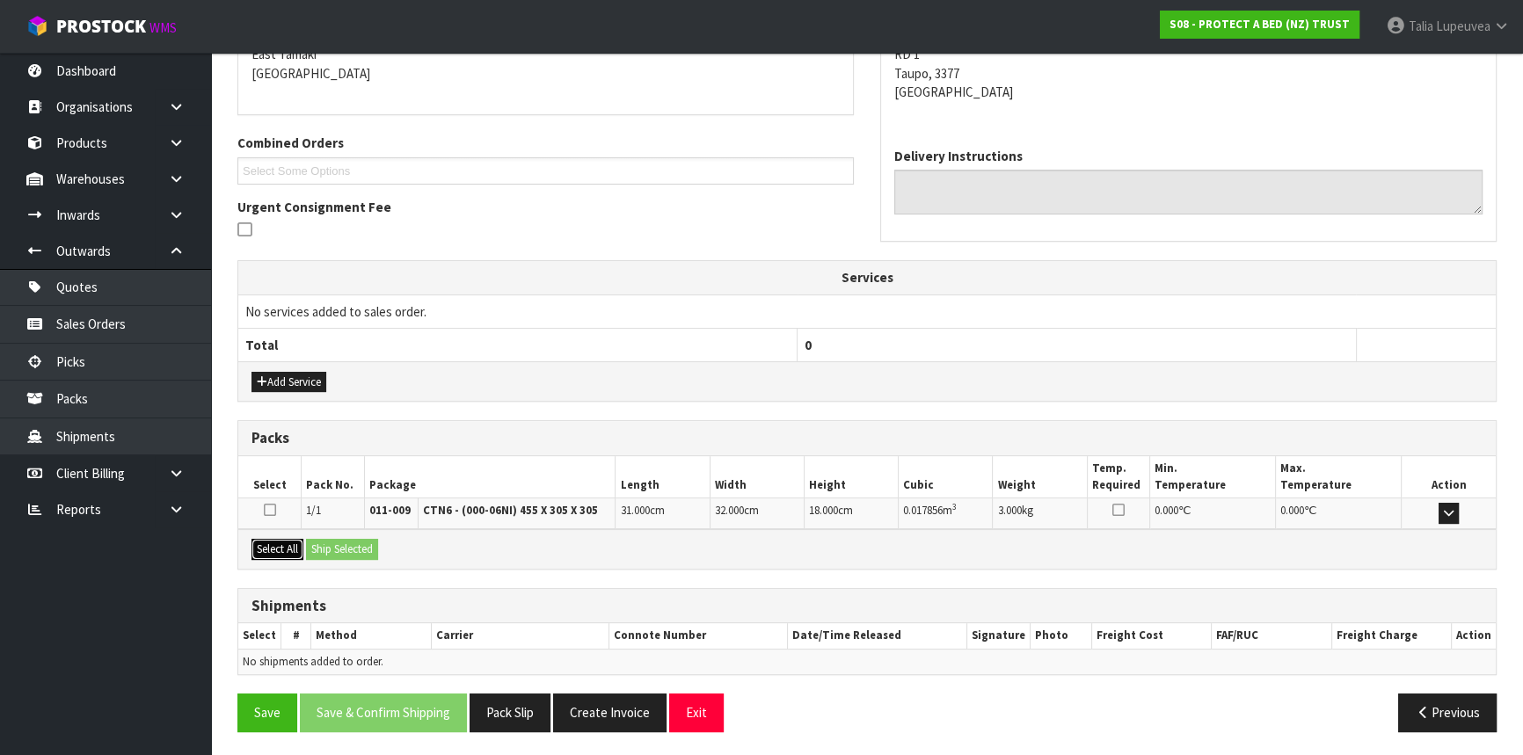
click at [280, 546] on button "Select All" at bounding box center [277, 549] width 52 height 21
click at [328, 540] on button "Ship Selected" at bounding box center [342, 549] width 72 height 21
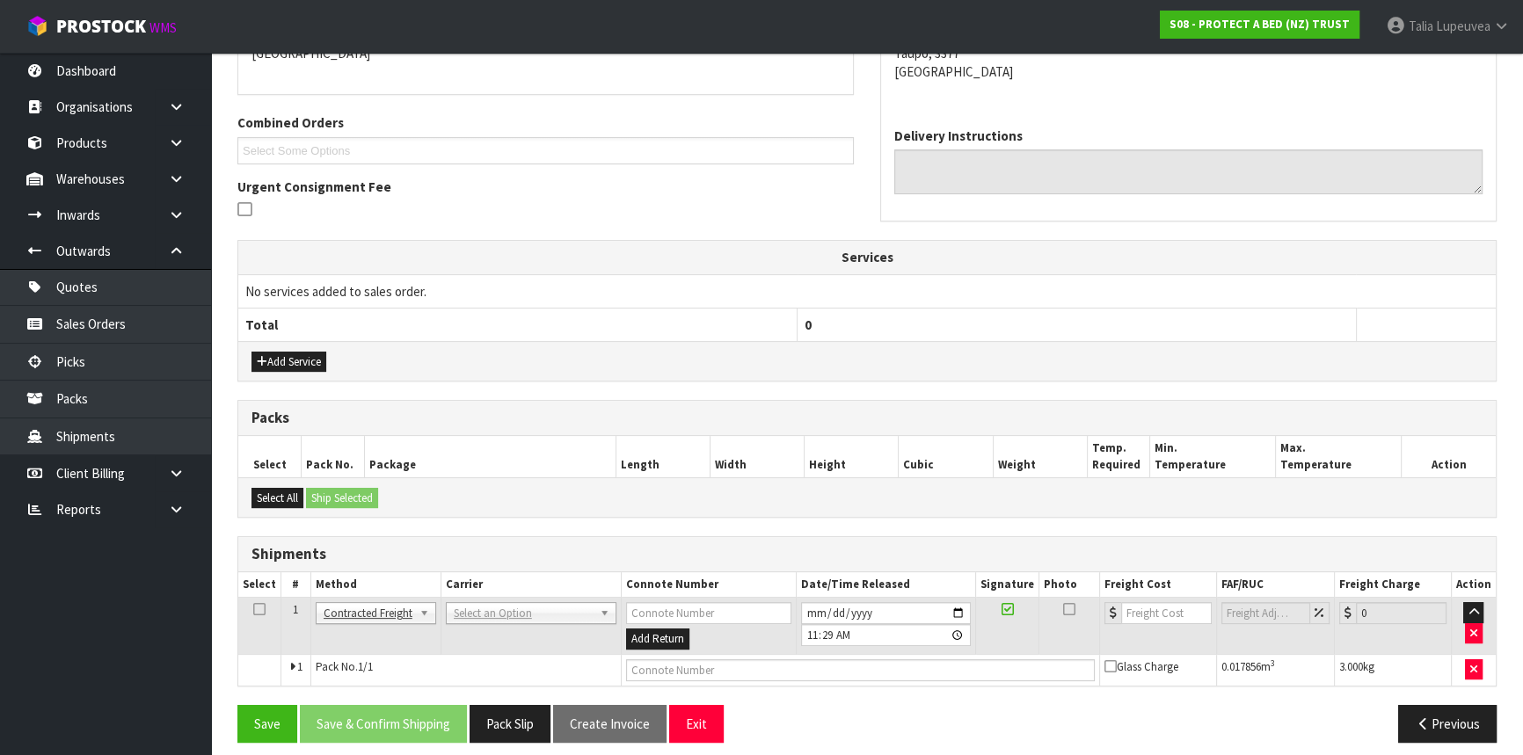
scroll to position [417, 0]
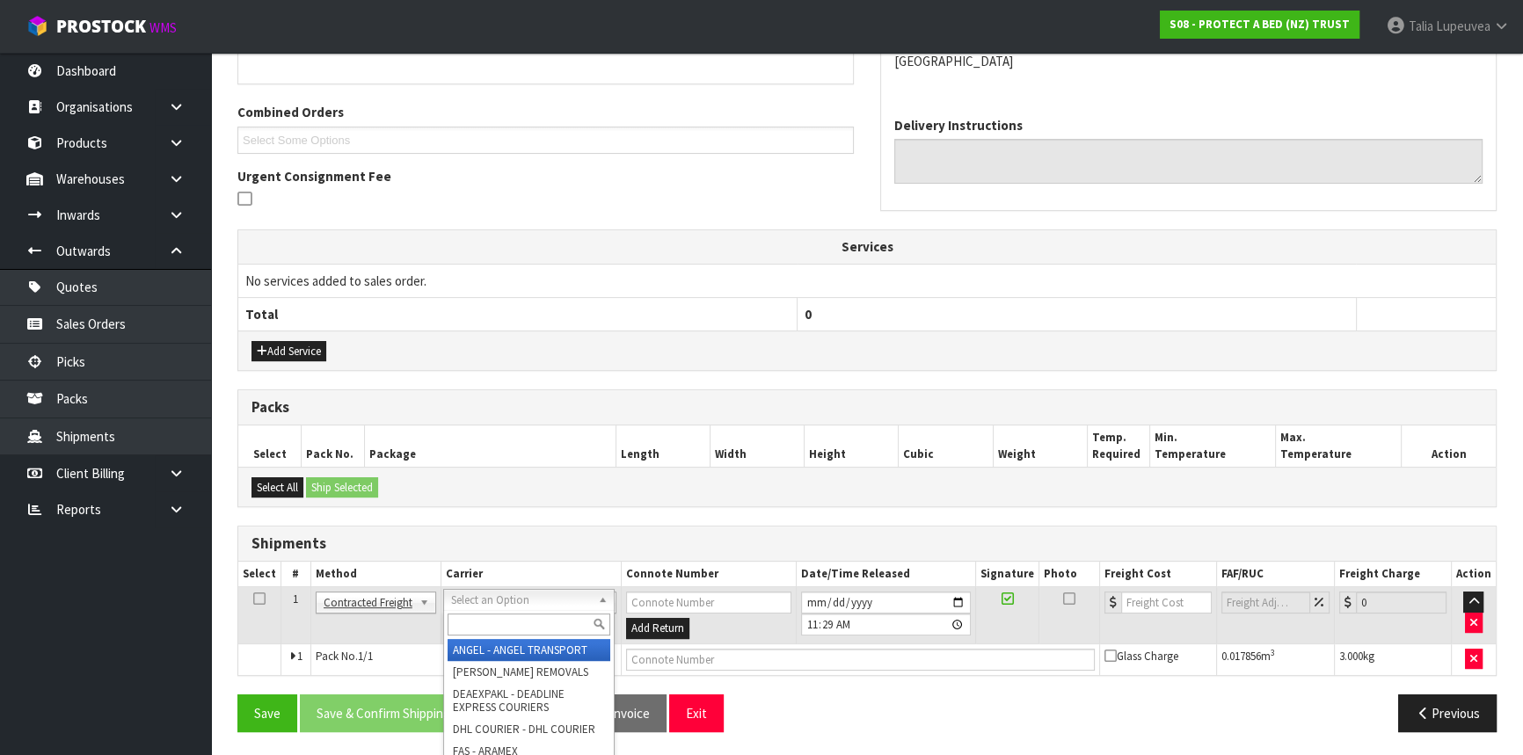
click at [498, 632] on input "text" at bounding box center [529, 625] width 163 height 22
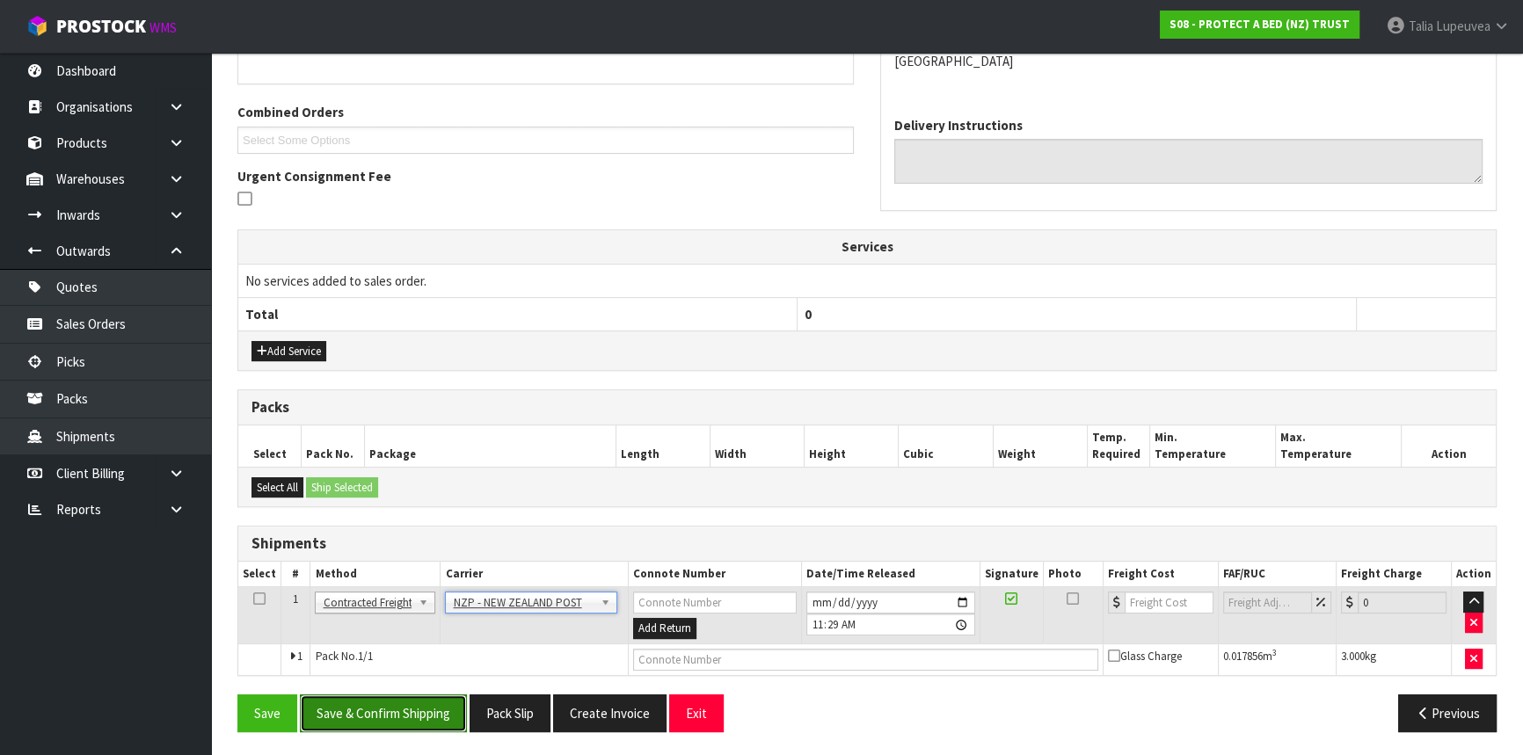
click at [354, 702] on button "Save & Confirm Shipping" at bounding box center [383, 714] width 167 height 38
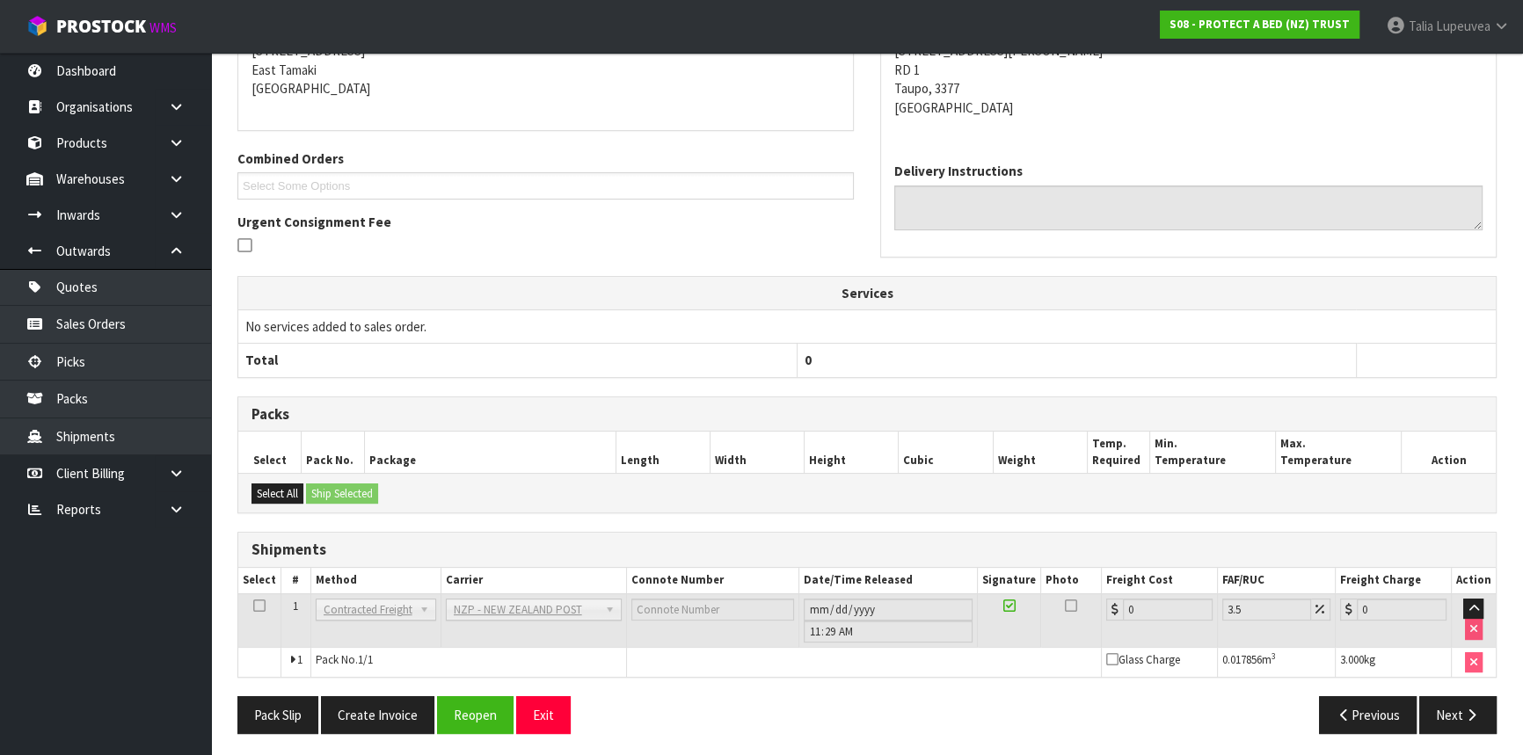
scroll to position [392, 0]
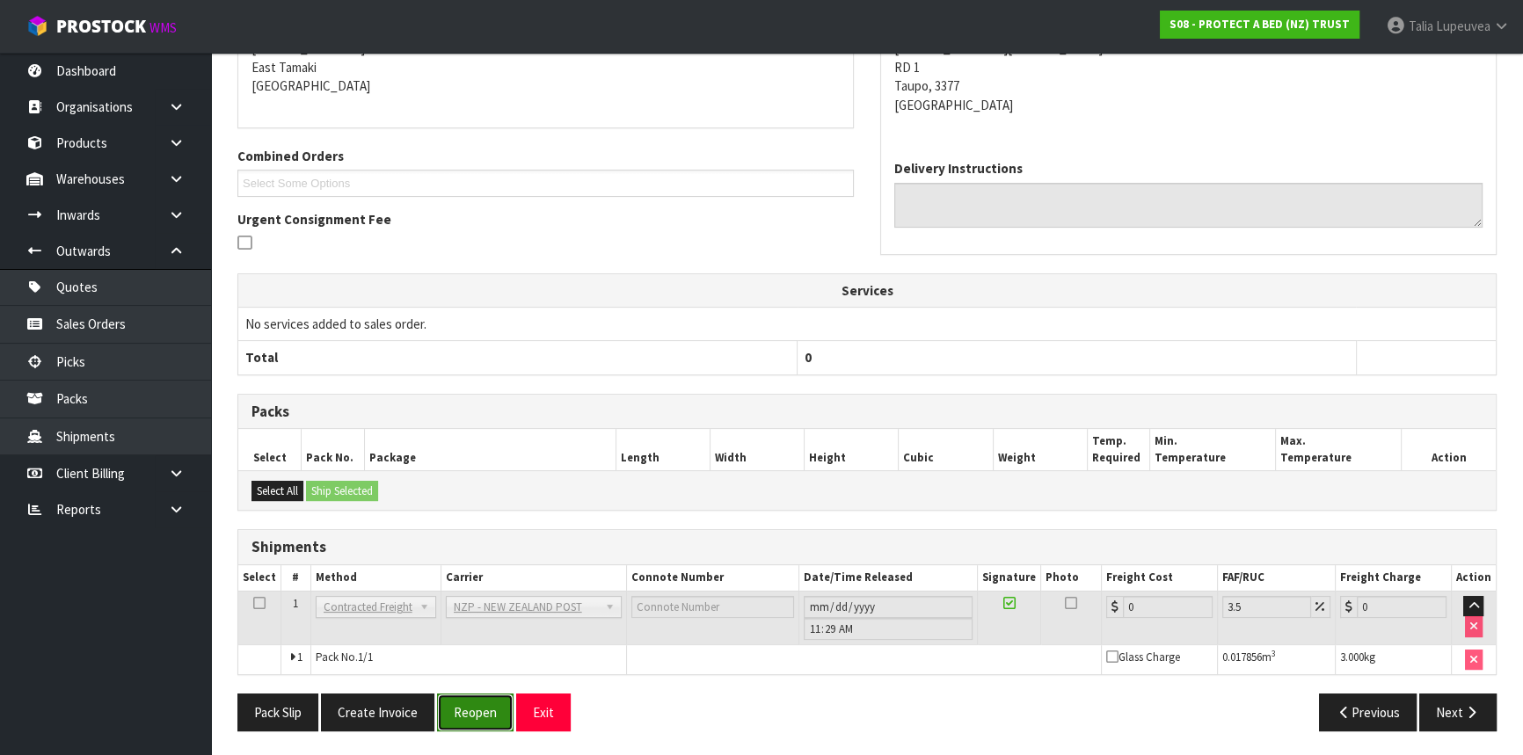
click at [461, 709] on button "Reopen" at bounding box center [475, 713] width 76 height 38
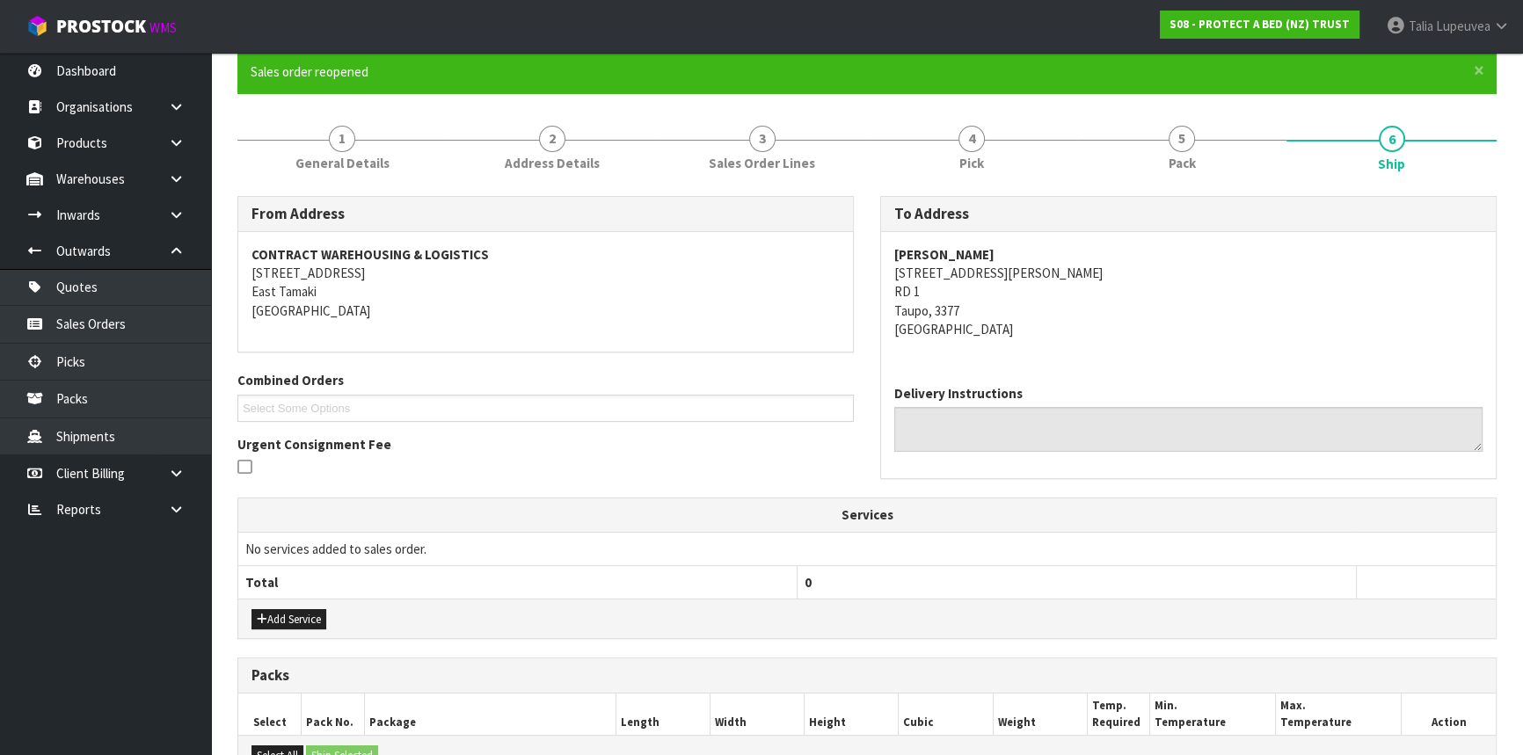
scroll to position [433, 0]
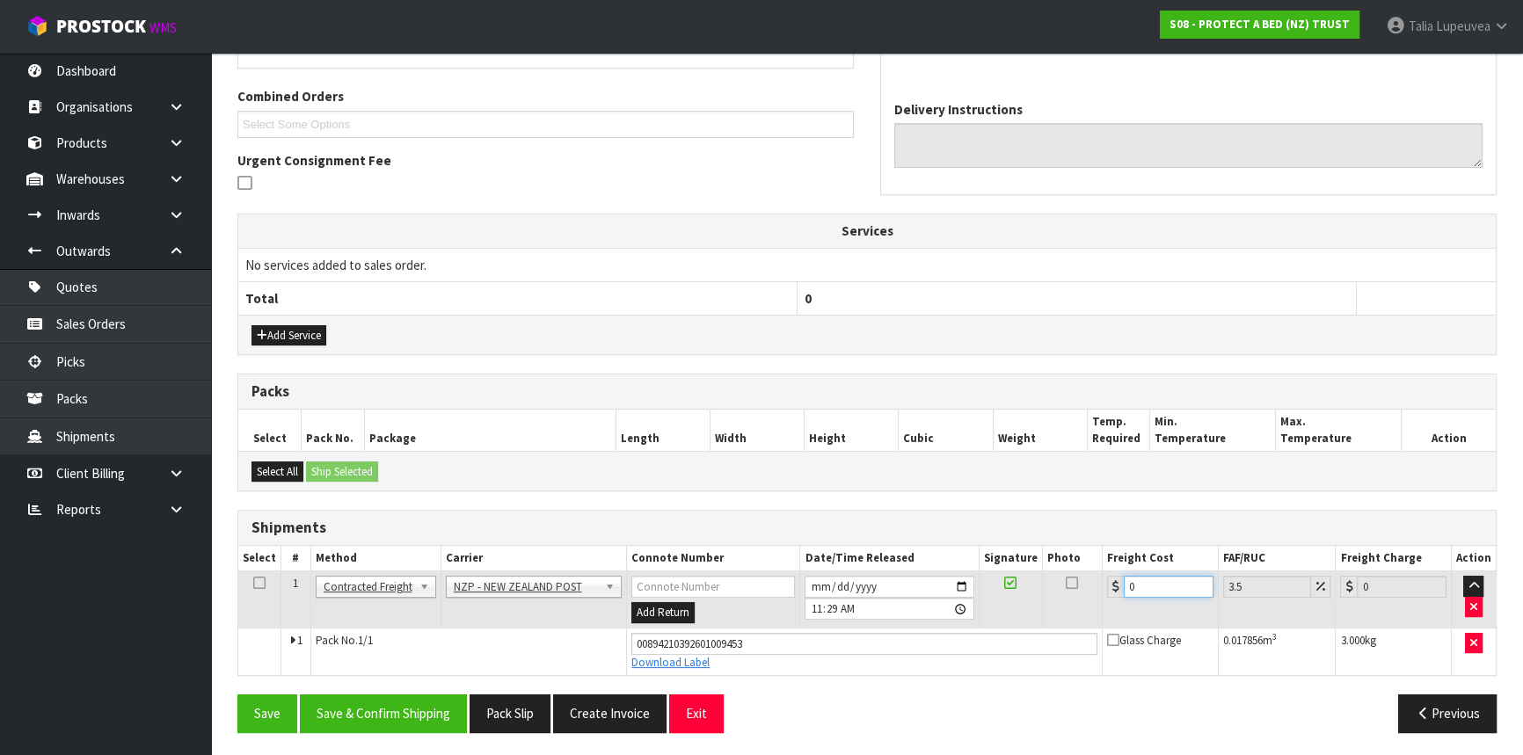
drag, startPoint x: 1140, startPoint y: 592, endPoint x: 1111, endPoint y: 602, distance: 30.9
click at [1111, 602] on td "0" at bounding box center [1161, 599] width 116 height 57
click at [346, 708] on button "Save & Confirm Shipping" at bounding box center [383, 714] width 167 height 38
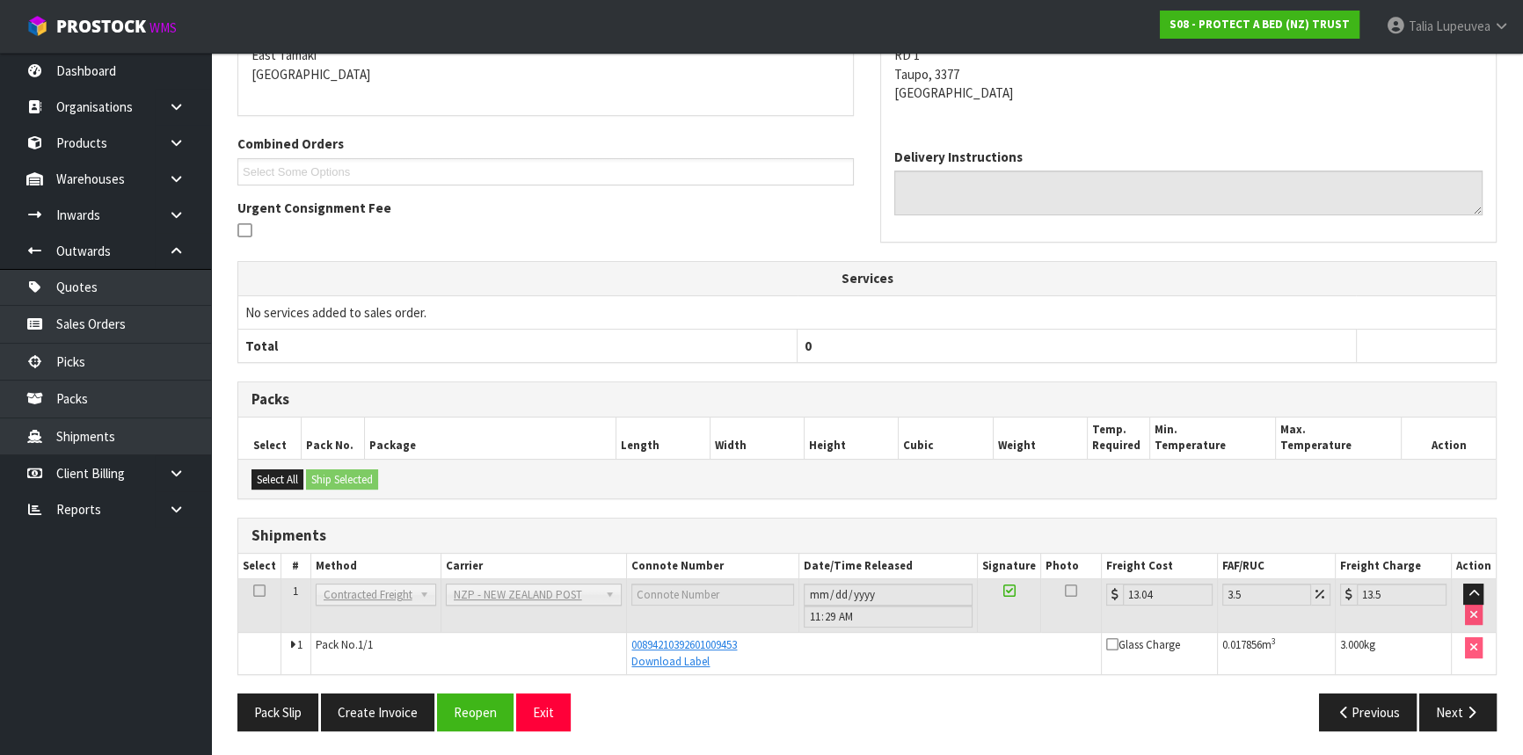
scroll to position [0, 0]
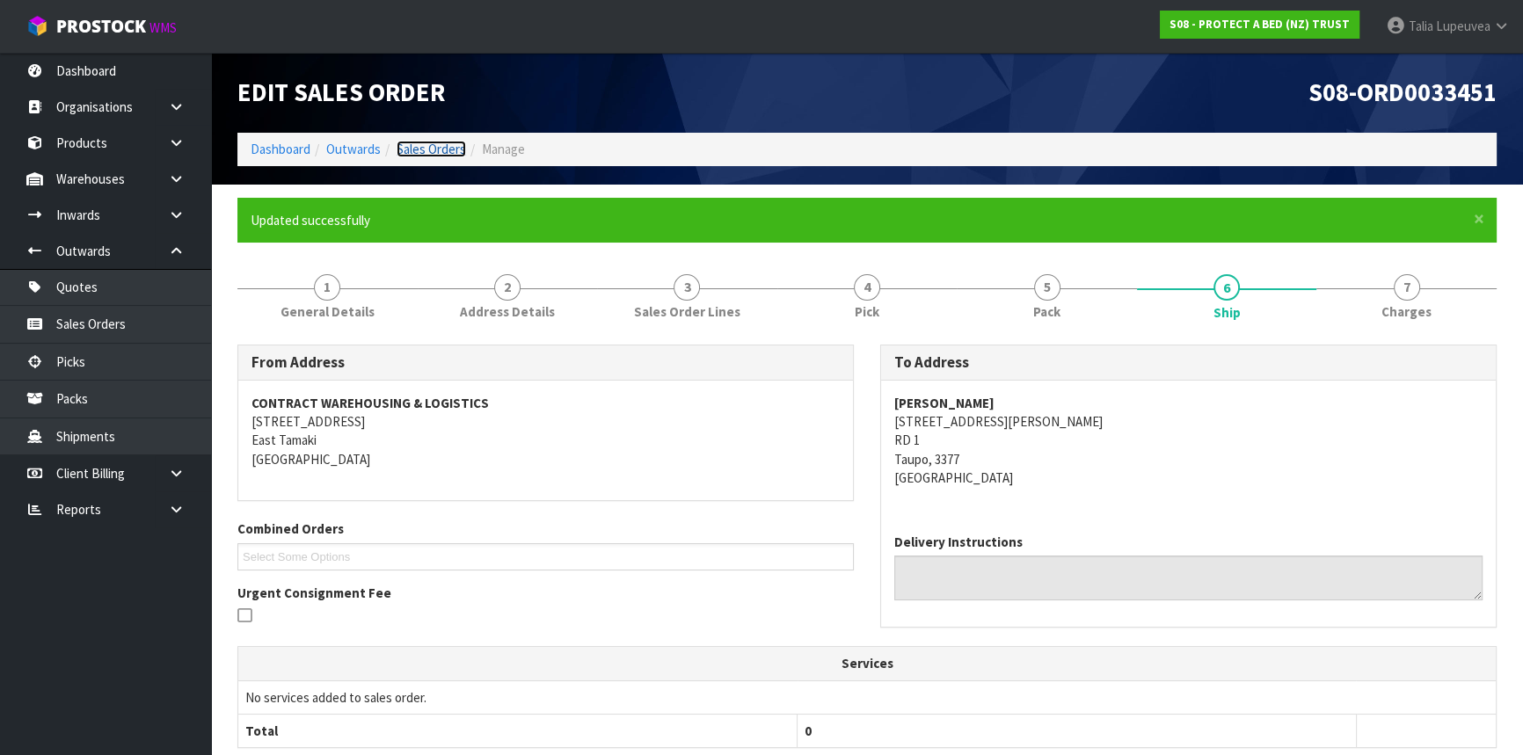
click at [411, 149] on link "Sales Orders" at bounding box center [431, 149] width 69 height 17
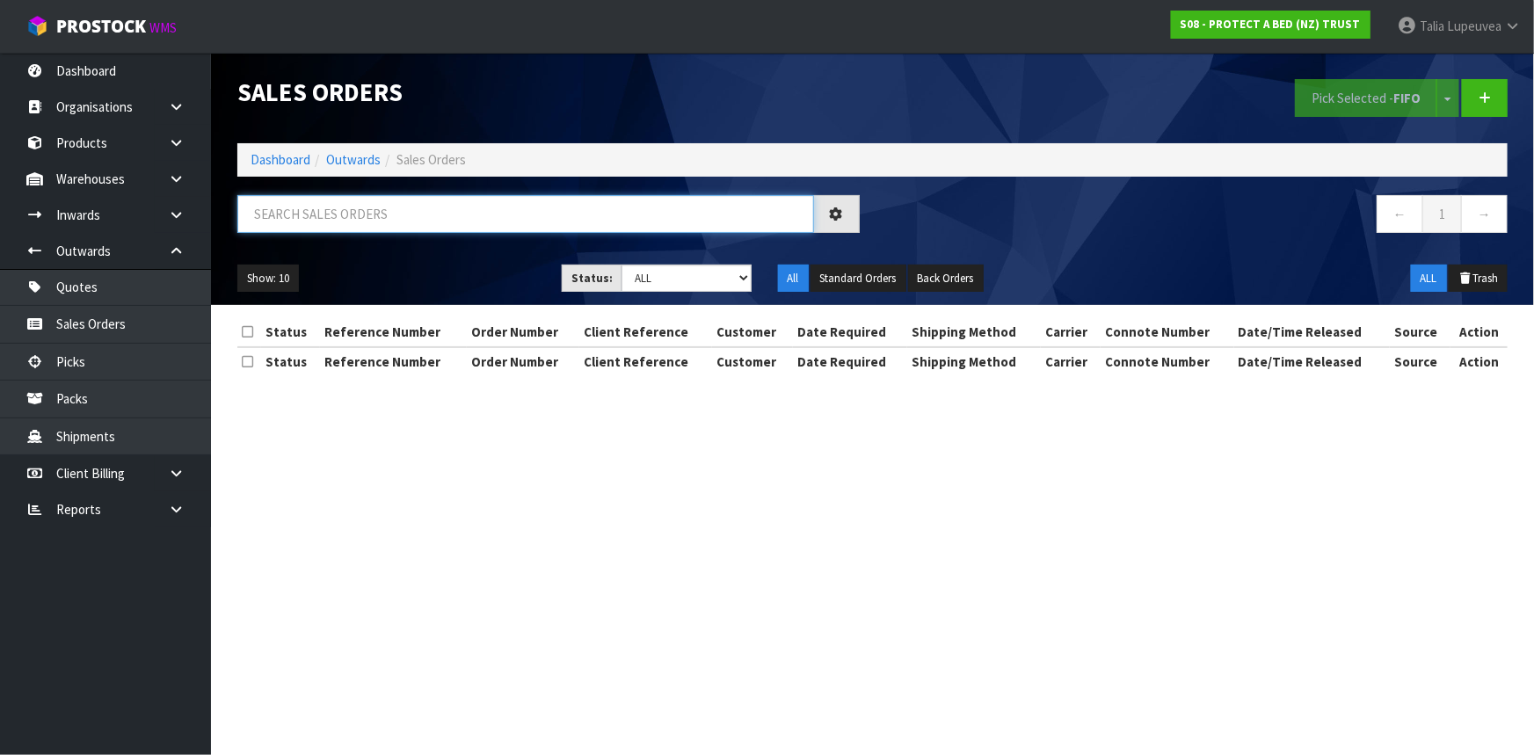
click at [363, 208] on input "text" at bounding box center [525, 214] width 577 height 38
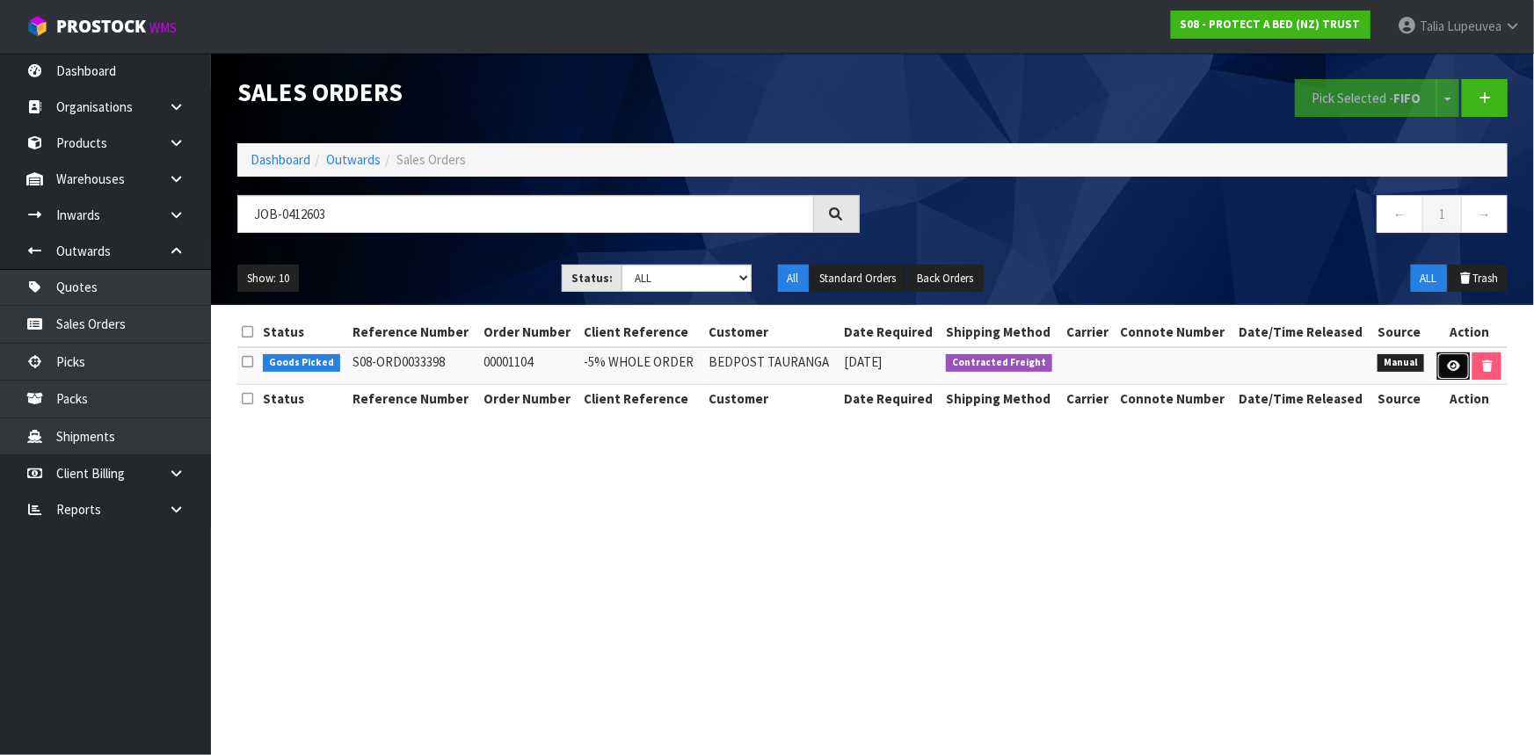
click at [1450, 363] on icon at bounding box center [1453, 365] width 13 height 11
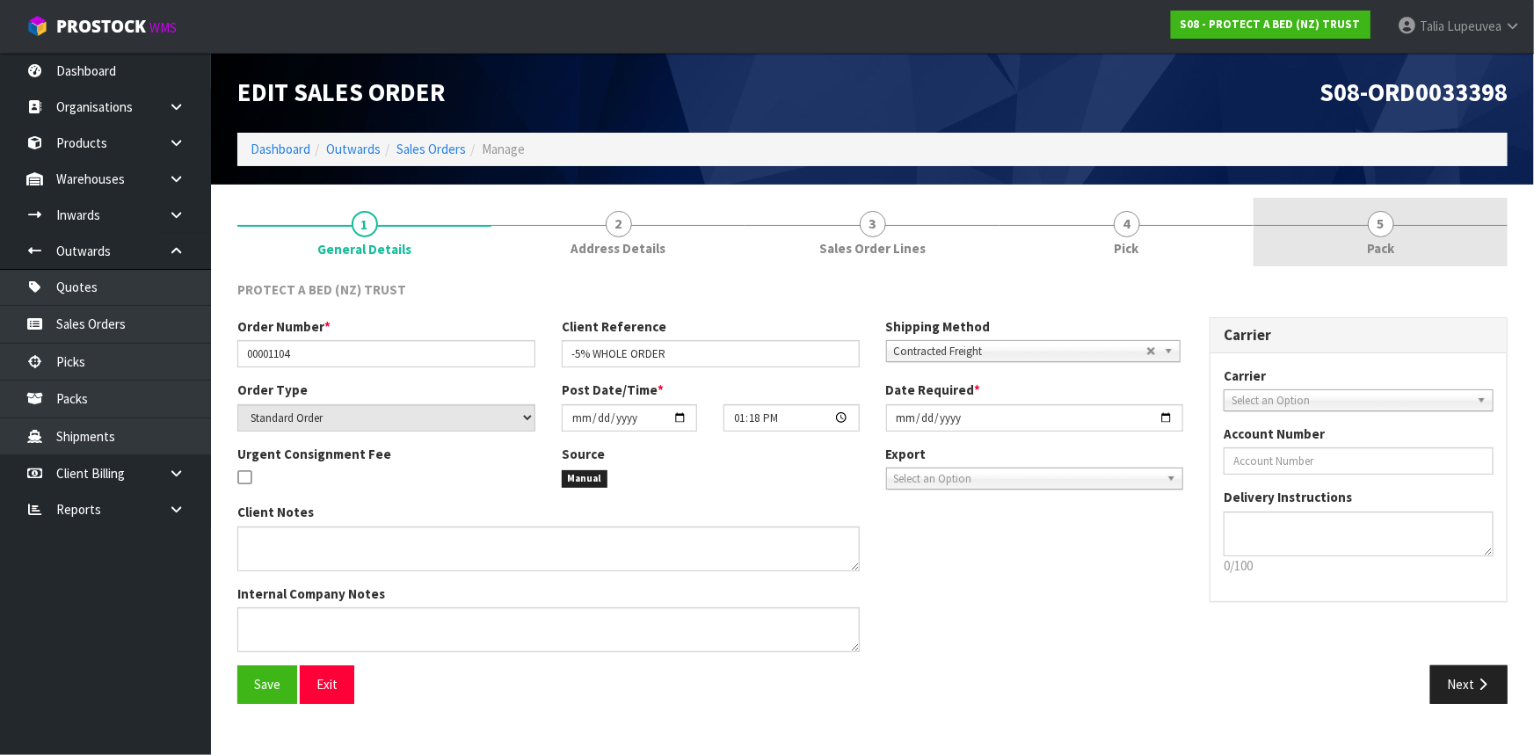
click at [1396, 219] on link "5 Pack" at bounding box center [1381, 232] width 254 height 69
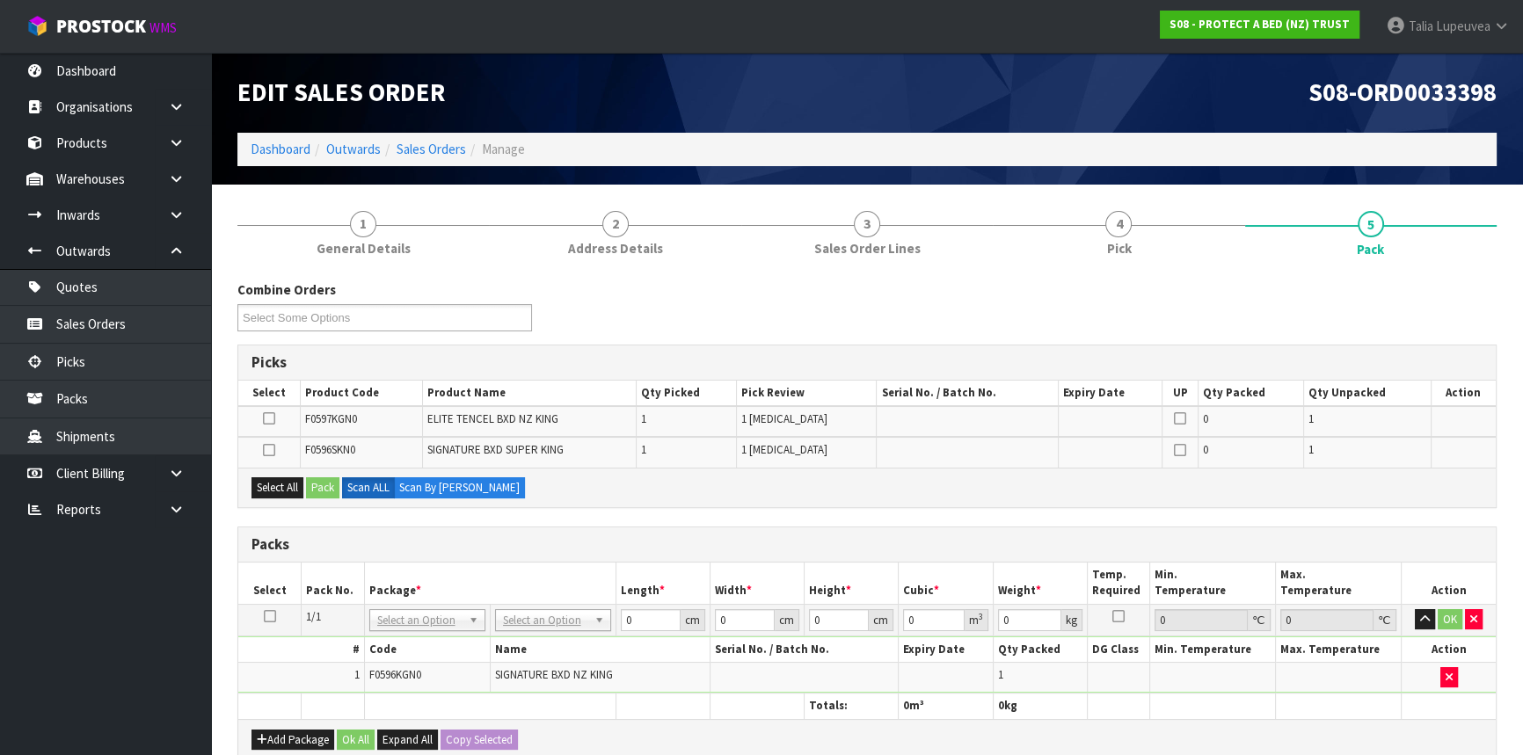
click at [266, 616] on icon at bounding box center [270, 616] width 12 height 1
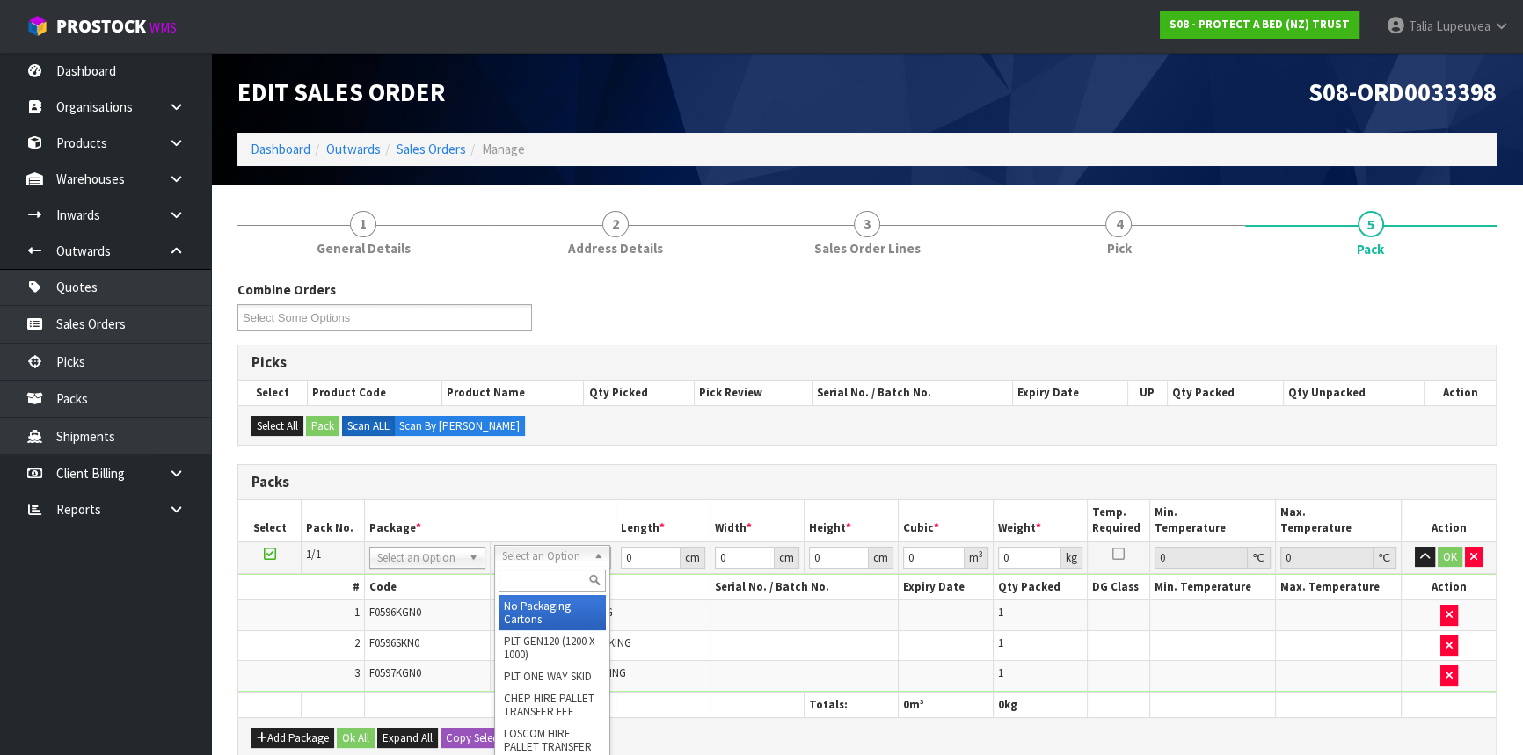
click at [556, 571] on input "text" at bounding box center [552, 581] width 107 height 22
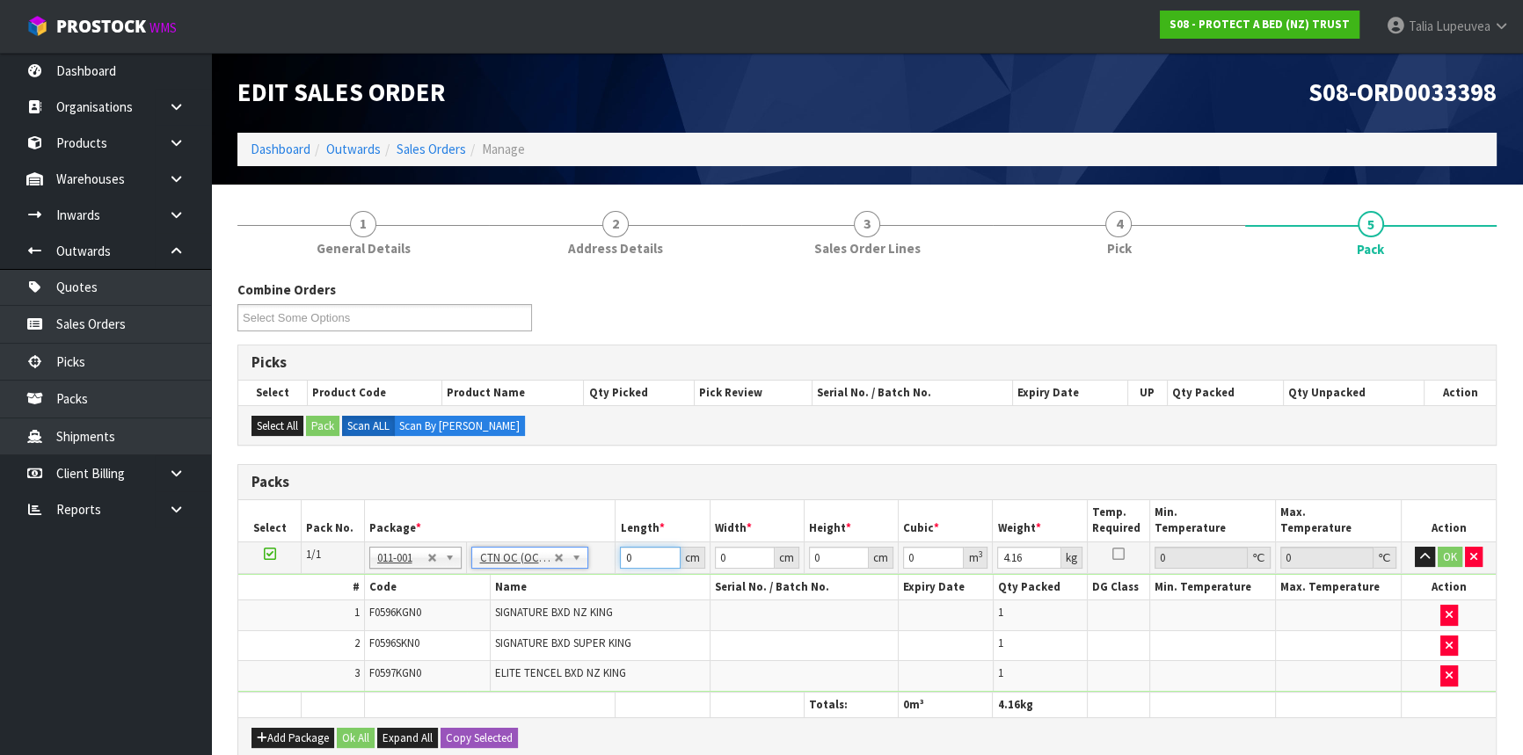
drag, startPoint x: 636, startPoint y: 556, endPoint x: 571, endPoint y: 586, distance: 70.8
click at [571, 586] on tbody "1/1 NONE 007-001 007-002 007-004 007-009 007-013 007-014 007-015 007-017 007-01…" at bounding box center [866, 617] width 1257 height 150
click at [636, 556] on input "50" at bounding box center [650, 558] width 60 height 22
click at [1458, 554] on button "OK" at bounding box center [1450, 557] width 25 height 21
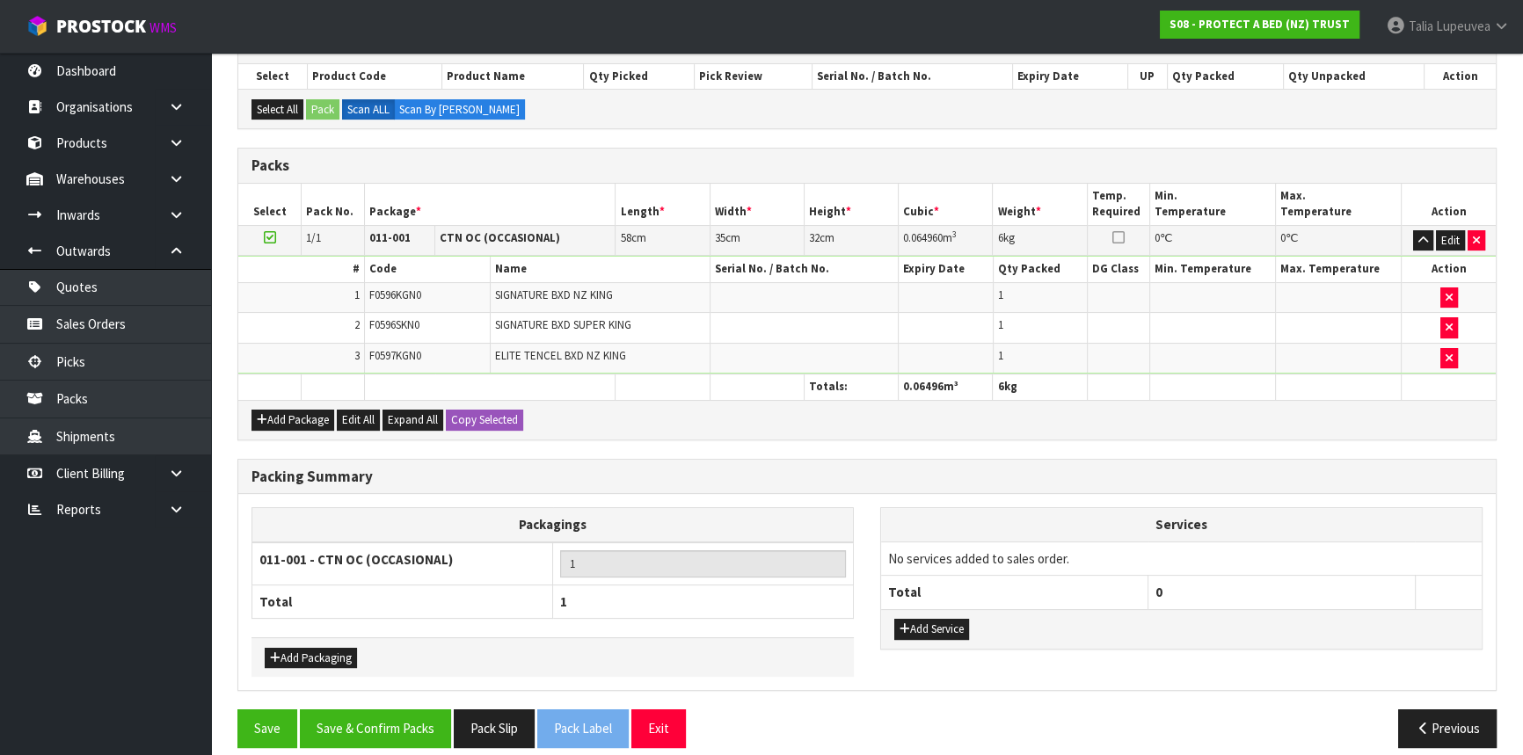
scroll to position [331, 0]
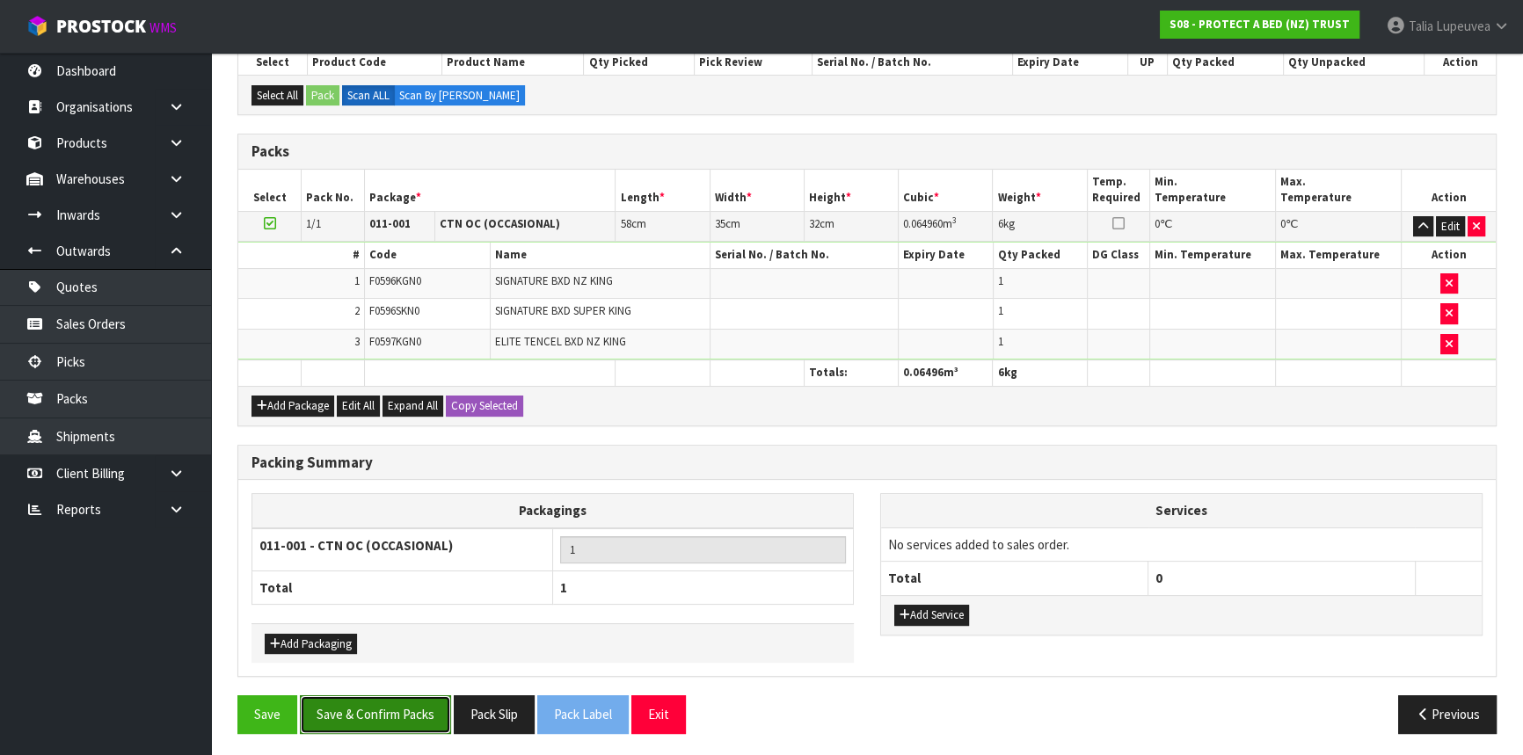
click at [405, 712] on button "Save & Confirm Packs" at bounding box center [375, 714] width 151 height 38
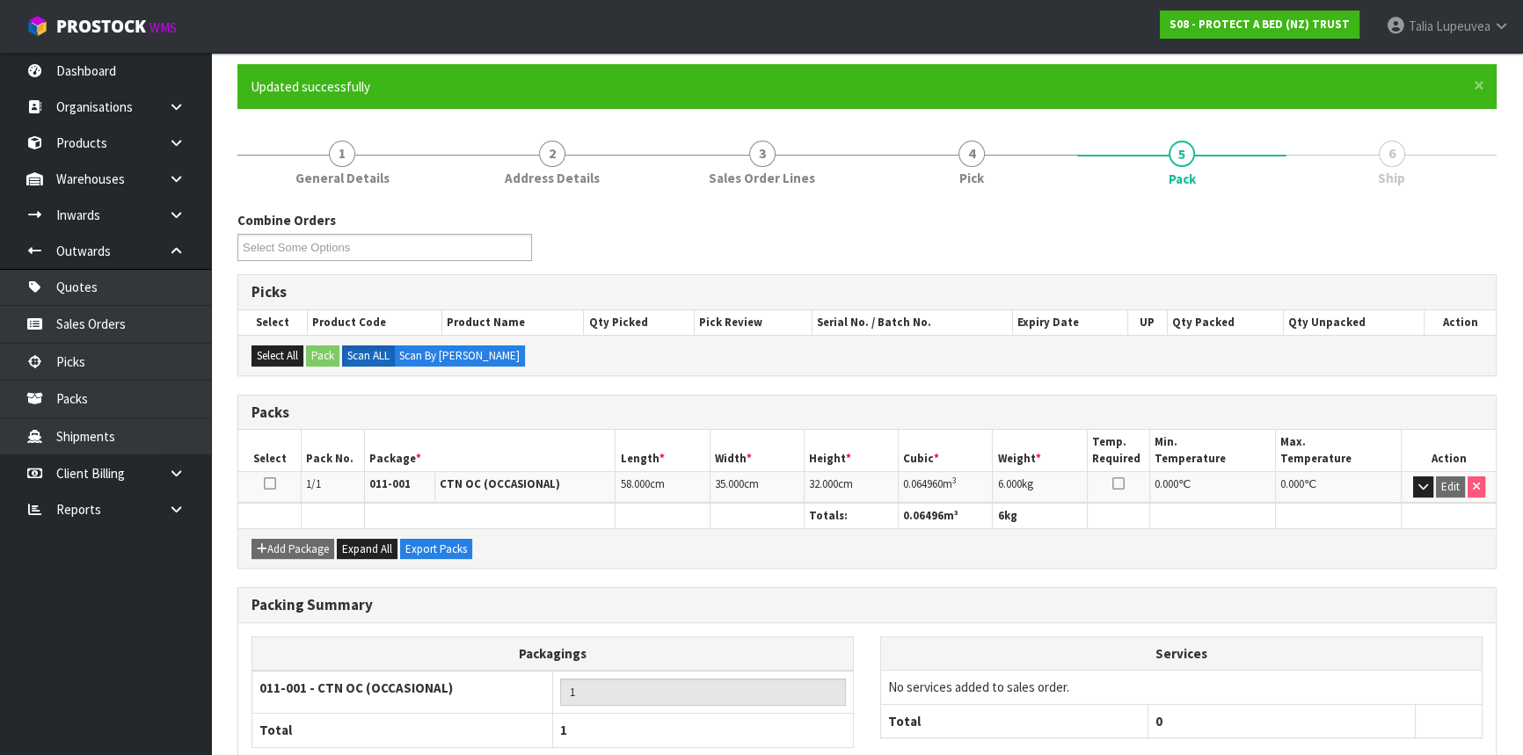
scroll to position [237, 0]
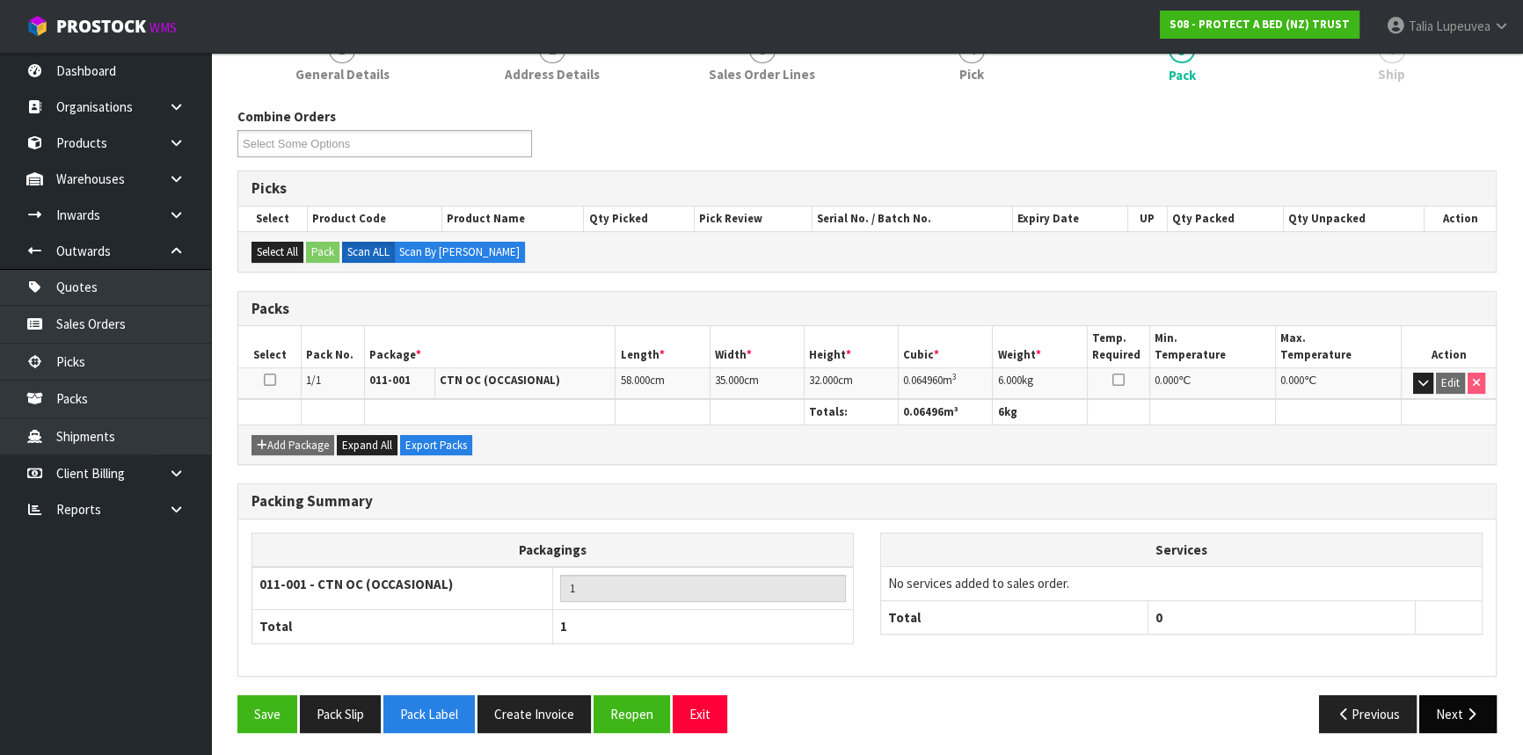
click at [1451, 710] on button "Next" at bounding box center [1457, 714] width 77 height 38
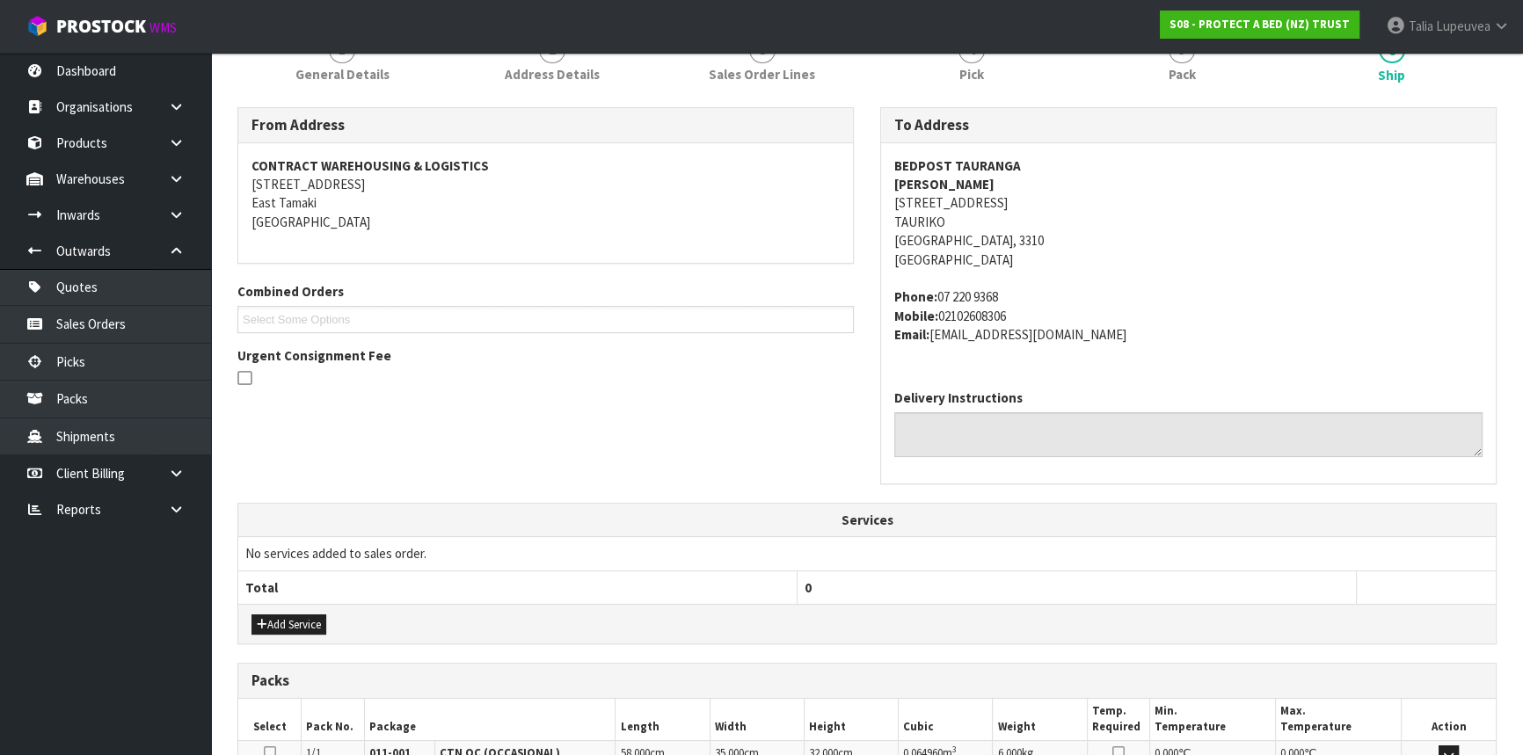
scroll to position [479, 0]
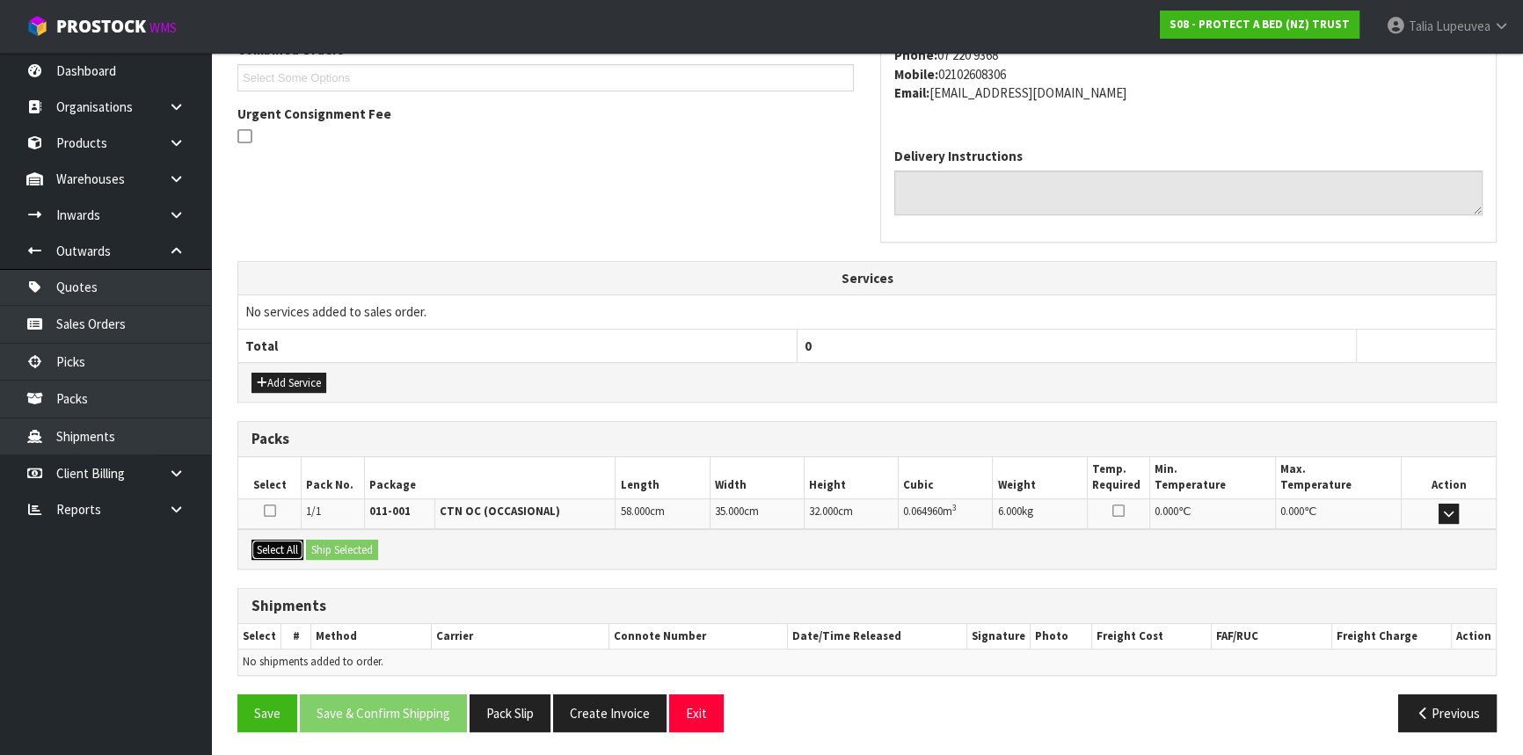
click at [280, 550] on button "Select All" at bounding box center [277, 550] width 52 height 21
click at [331, 540] on button "Ship Selected" at bounding box center [342, 550] width 72 height 21
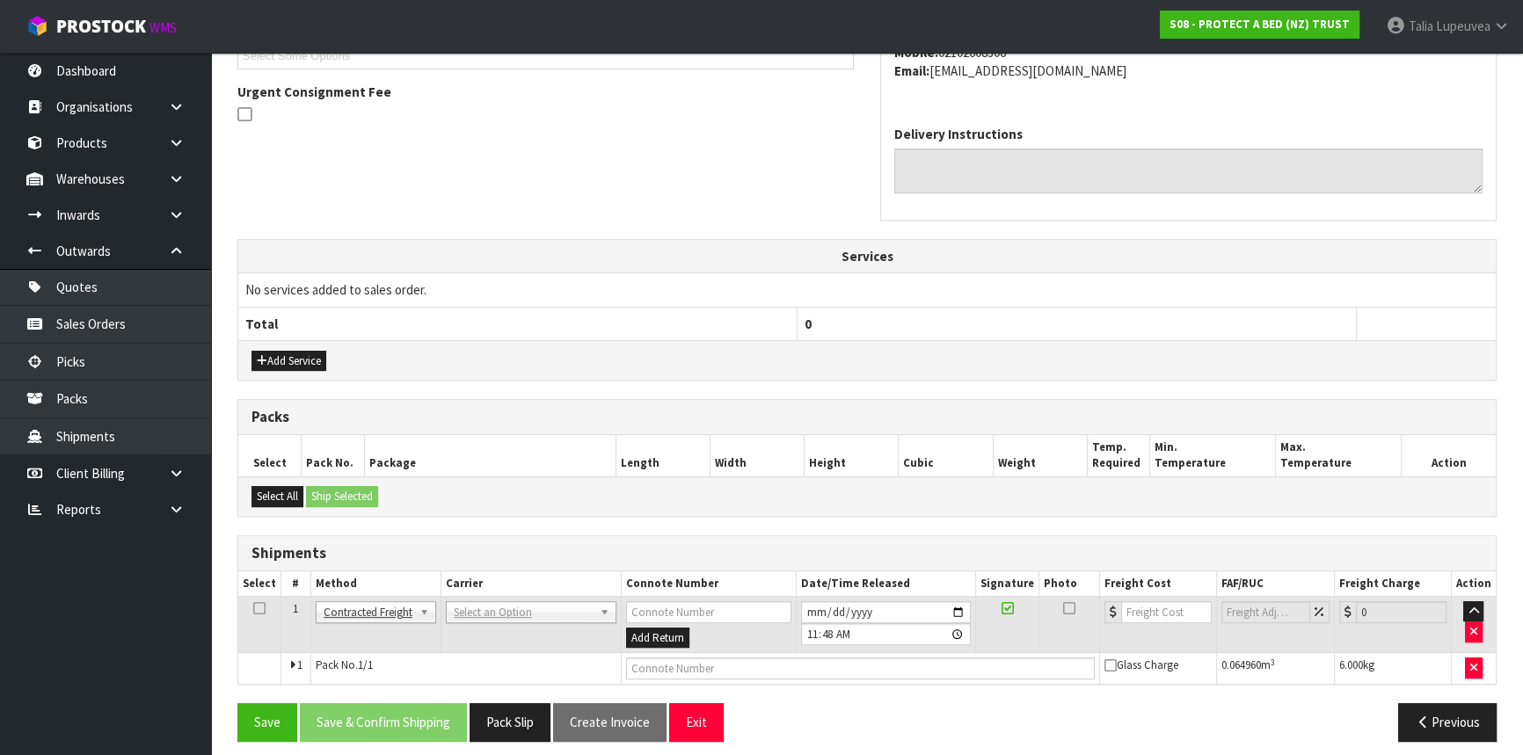
scroll to position [510, 0]
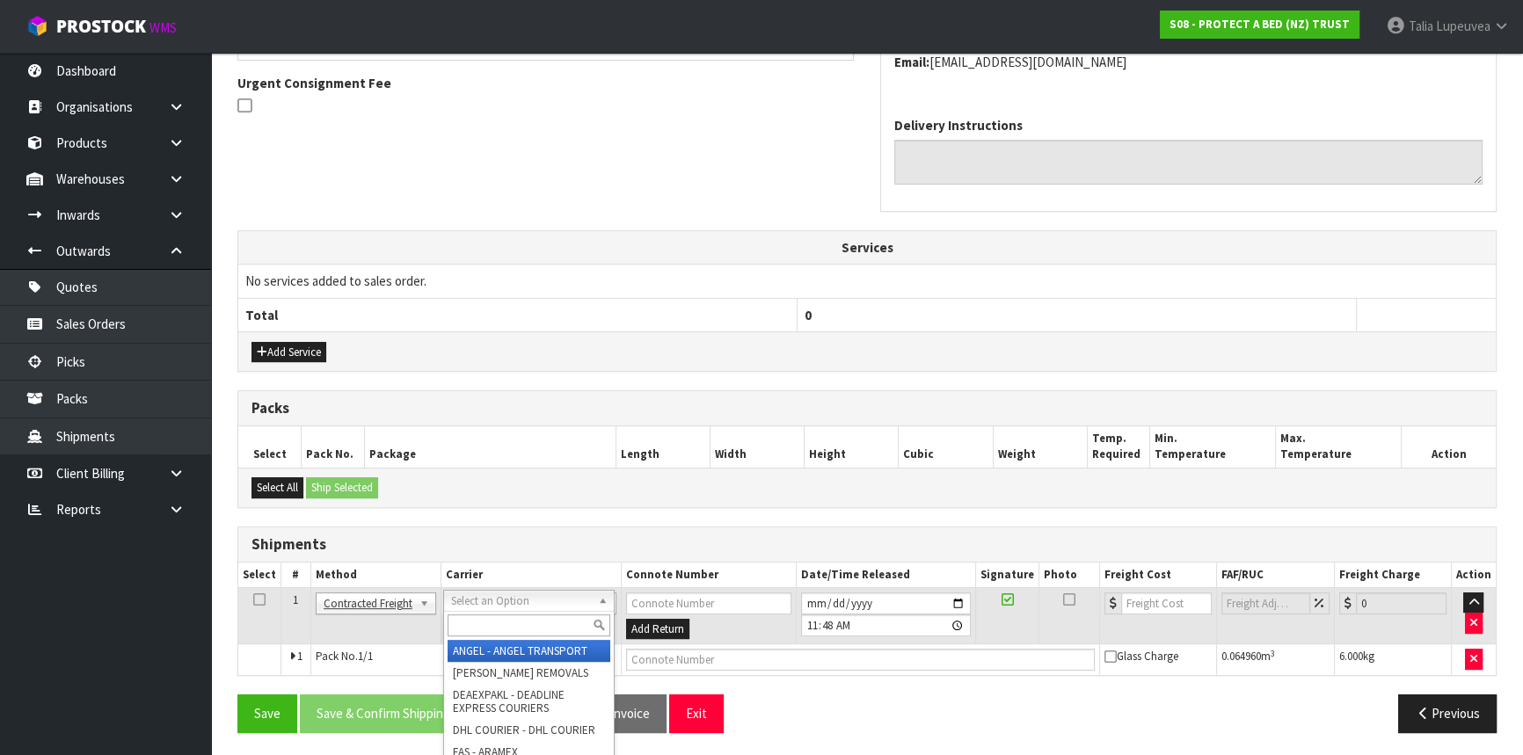
click at [496, 624] on input "text" at bounding box center [529, 626] width 163 height 22
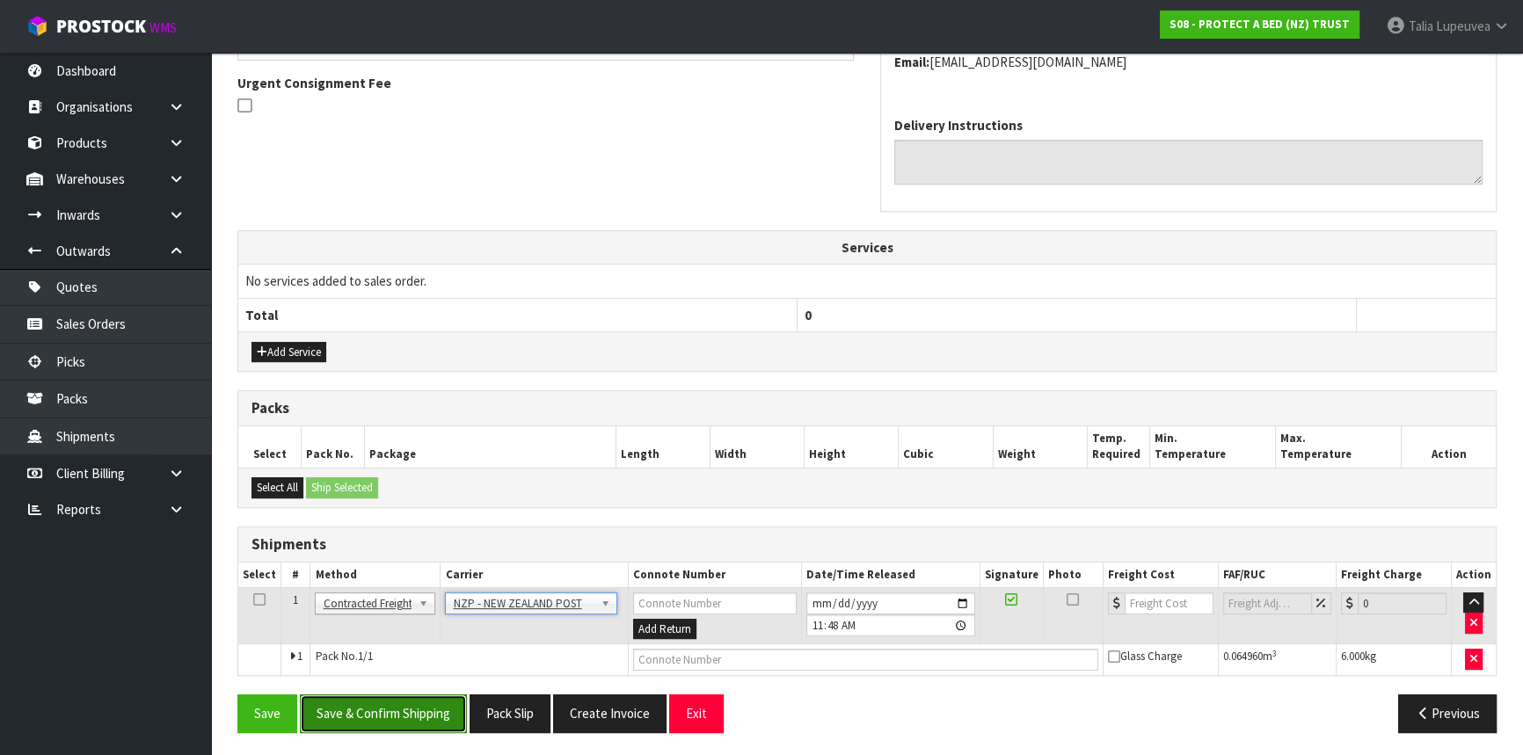
click at [372, 702] on button "Save & Confirm Shipping" at bounding box center [383, 714] width 167 height 38
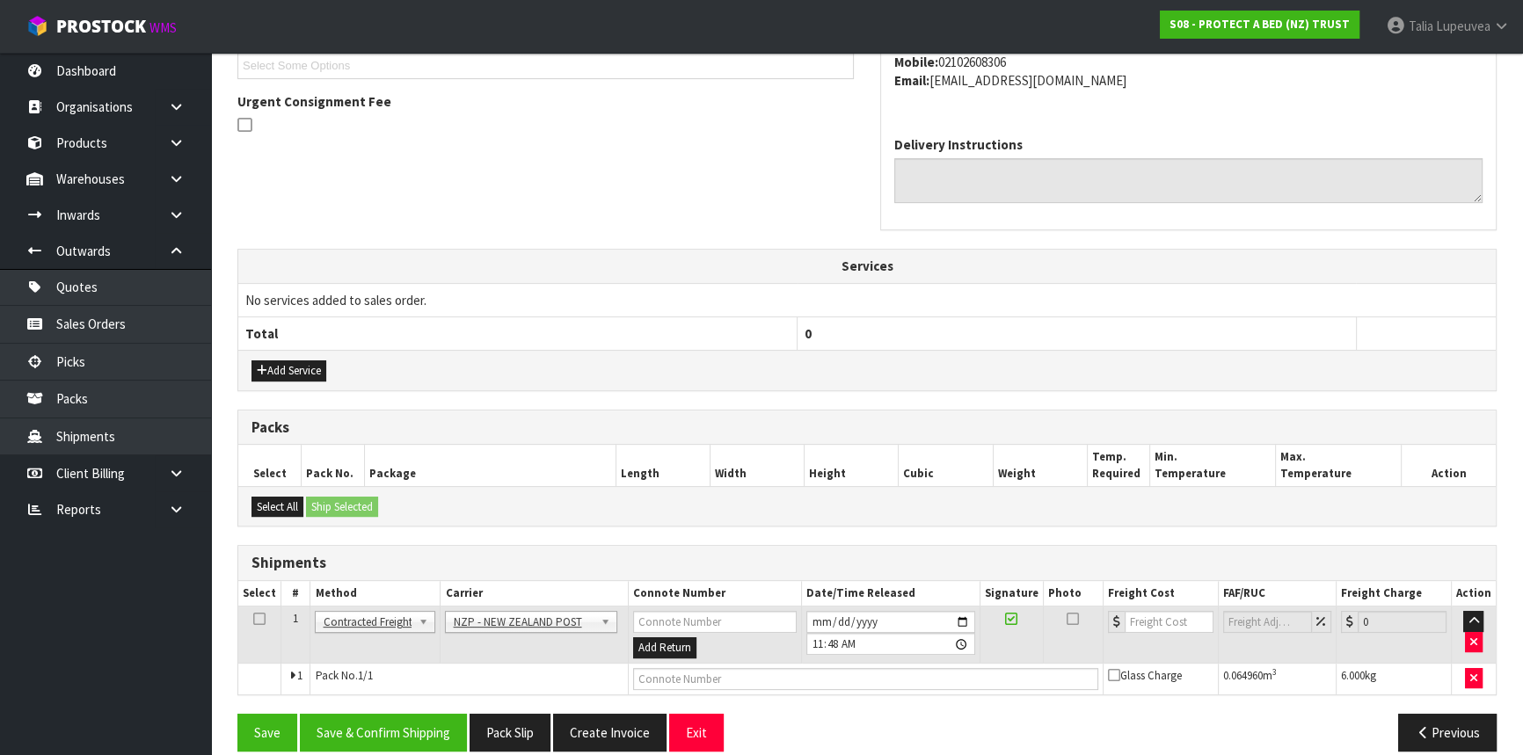
scroll to position [0, 0]
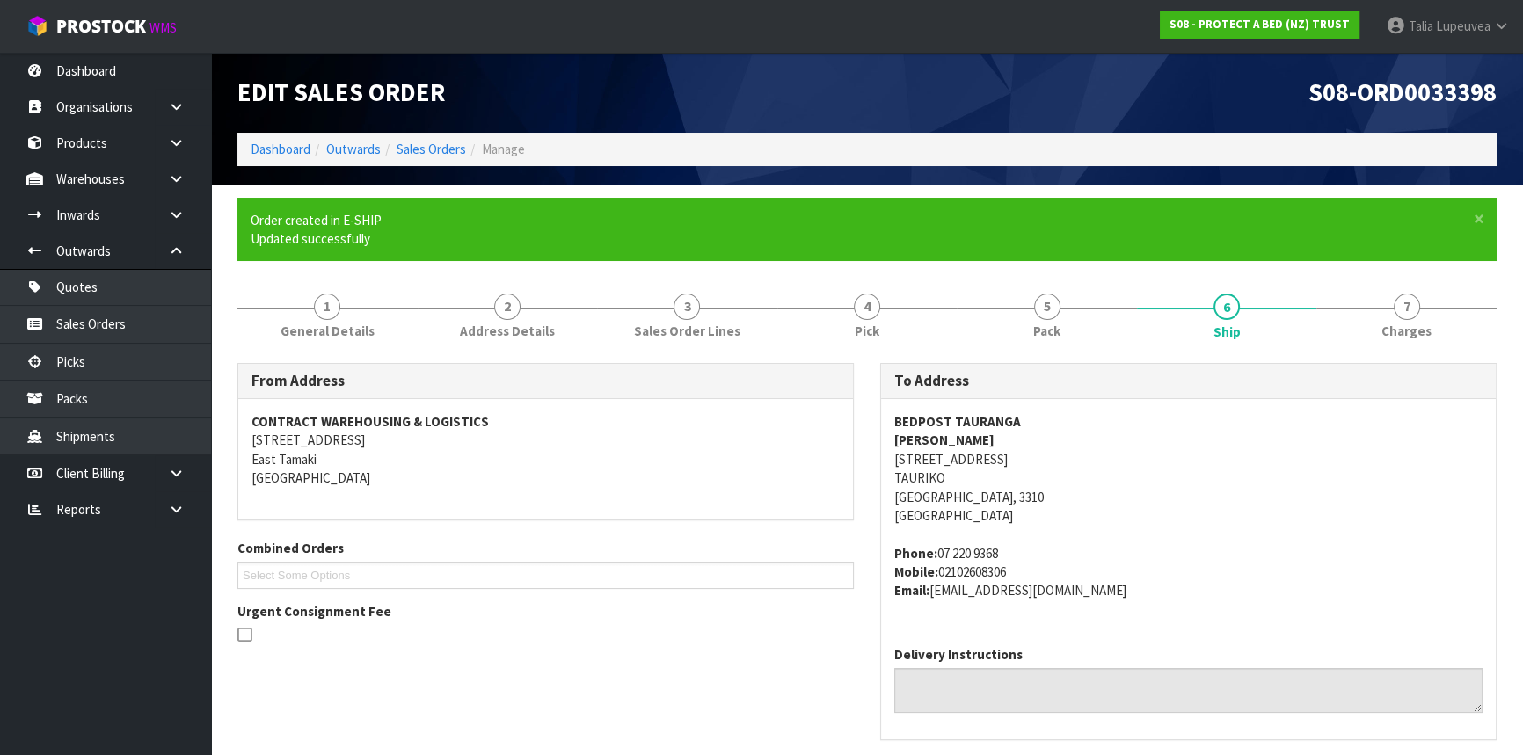
drag, startPoint x: 879, startPoint y: 459, endPoint x: 1037, endPoint y: 462, distance: 157.4
click at [1037, 462] on div "To Address BEDPOST TAURANGA [PERSON_NAME] [STREET_ADDRESS] Phone: [PHONE_NUMBER…" at bounding box center [1188, 551] width 616 height 377
copy address "[STREET_ADDRESS]"
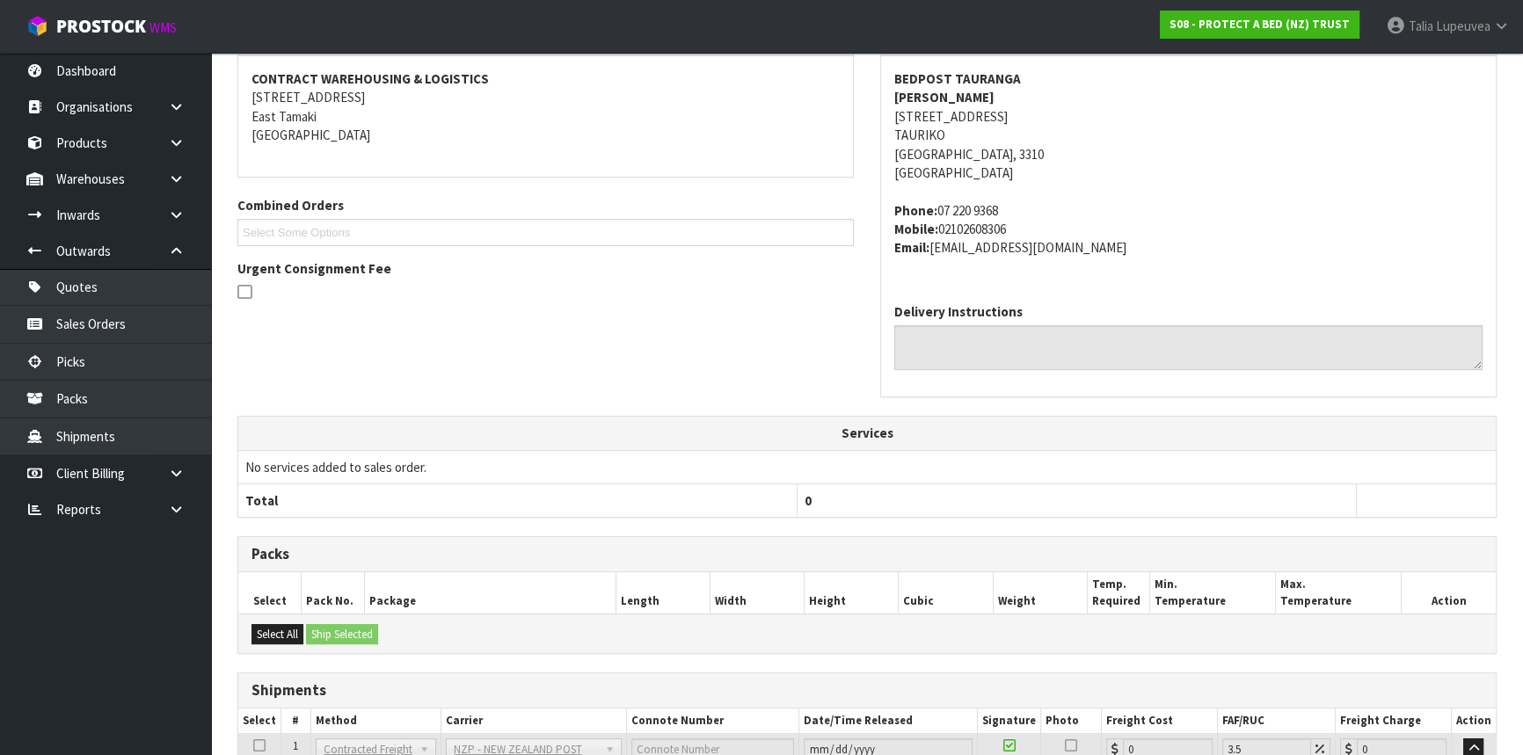
scroll to position [479, 0]
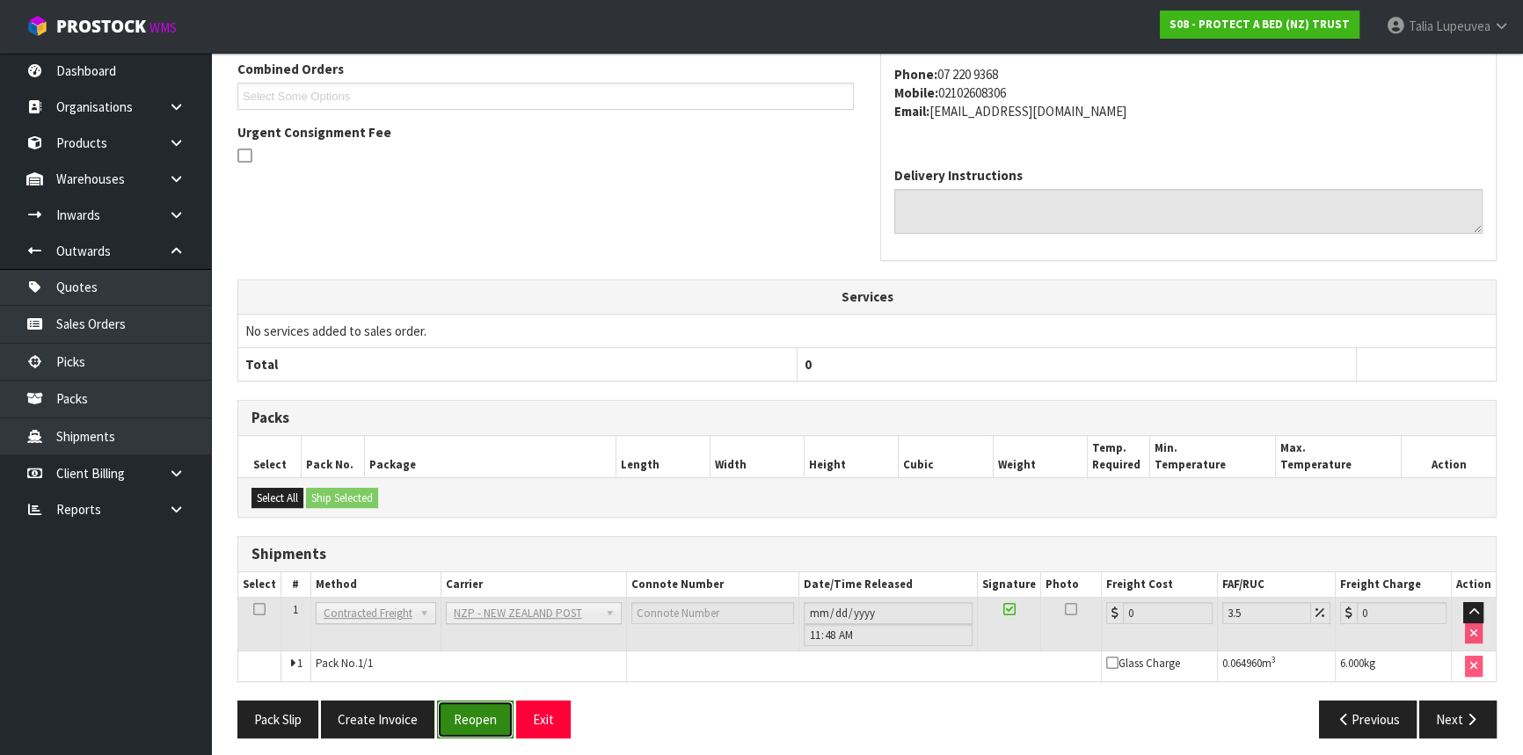
click at [479, 727] on button "Reopen" at bounding box center [475, 720] width 76 height 38
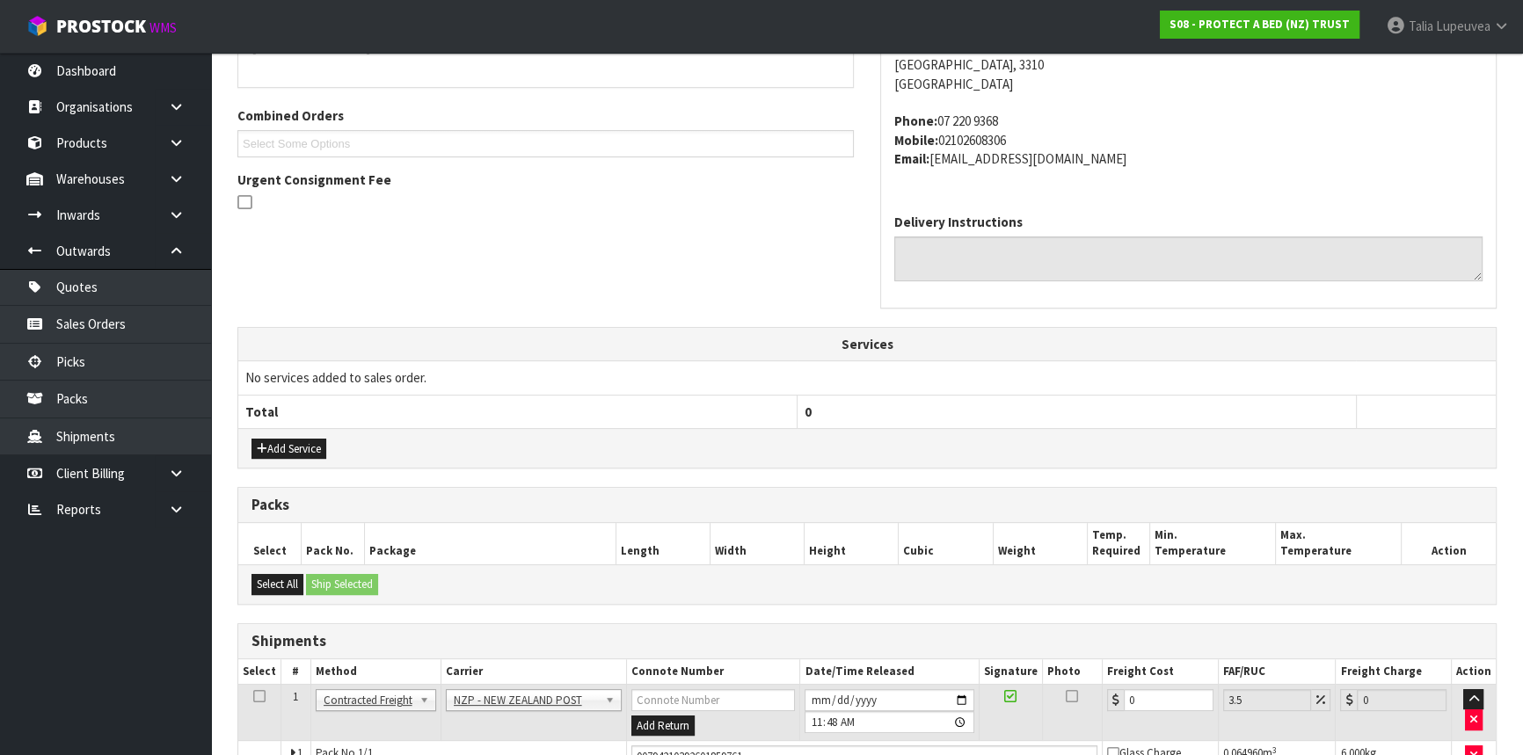
scroll to position [527, 0]
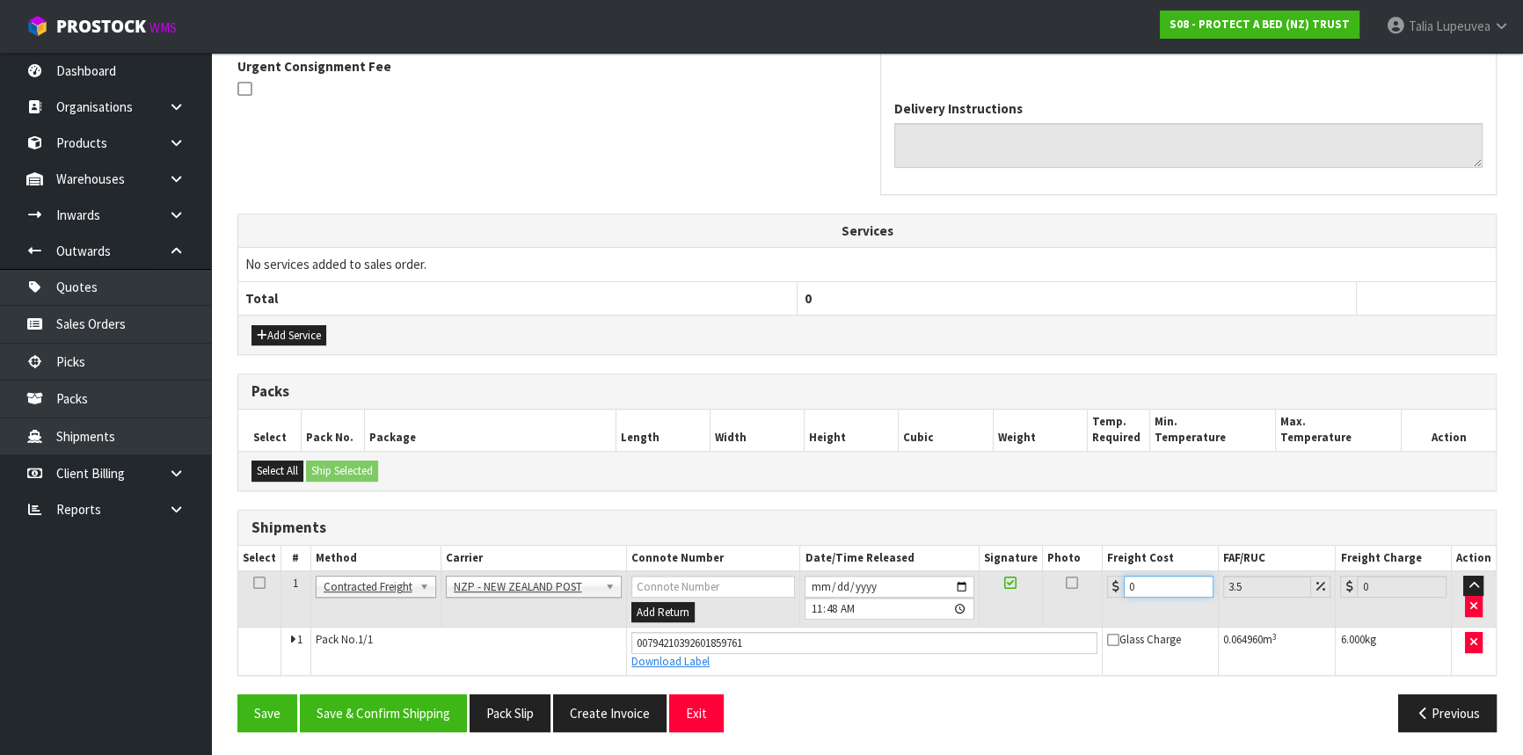
drag, startPoint x: 1134, startPoint y: 586, endPoint x: 1119, endPoint y: 594, distance: 17.3
click at [1119, 594] on div "0" at bounding box center [1160, 587] width 106 height 22
click at [457, 706] on button "Save & Confirm Shipping" at bounding box center [383, 714] width 167 height 38
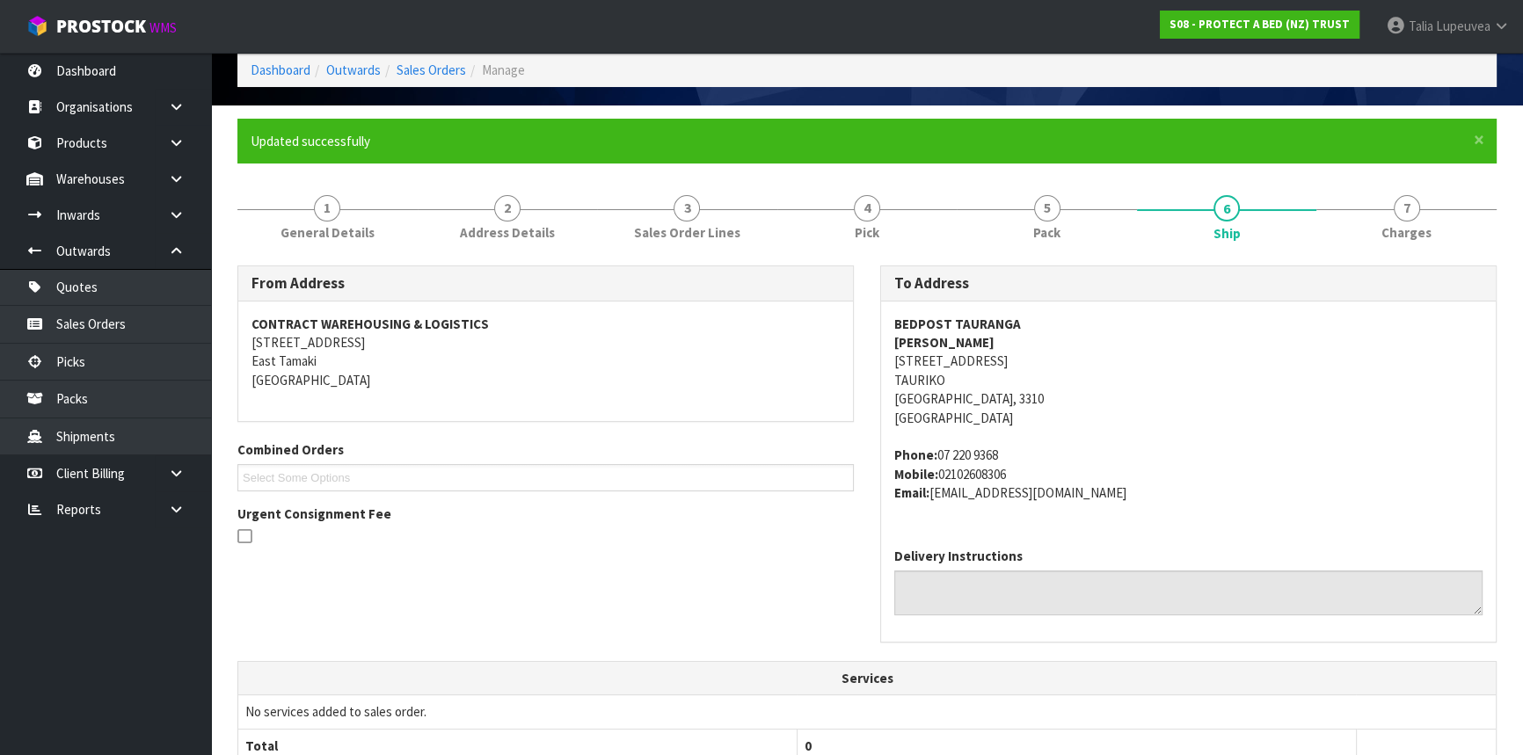
scroll to position [0, 0]
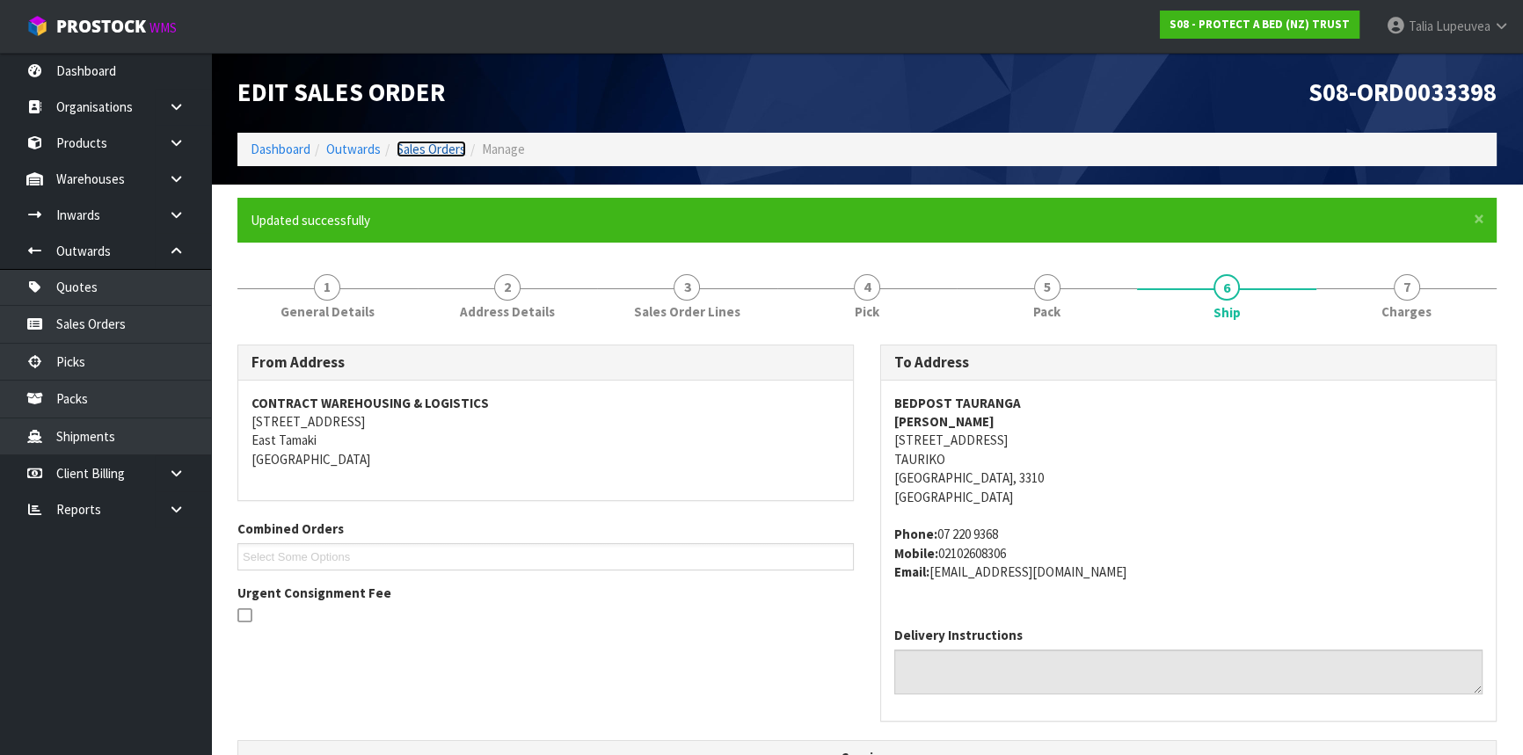
click at [425, 149] on link "Sales Orders" at bounding box center [431, 149] width 69 height 17
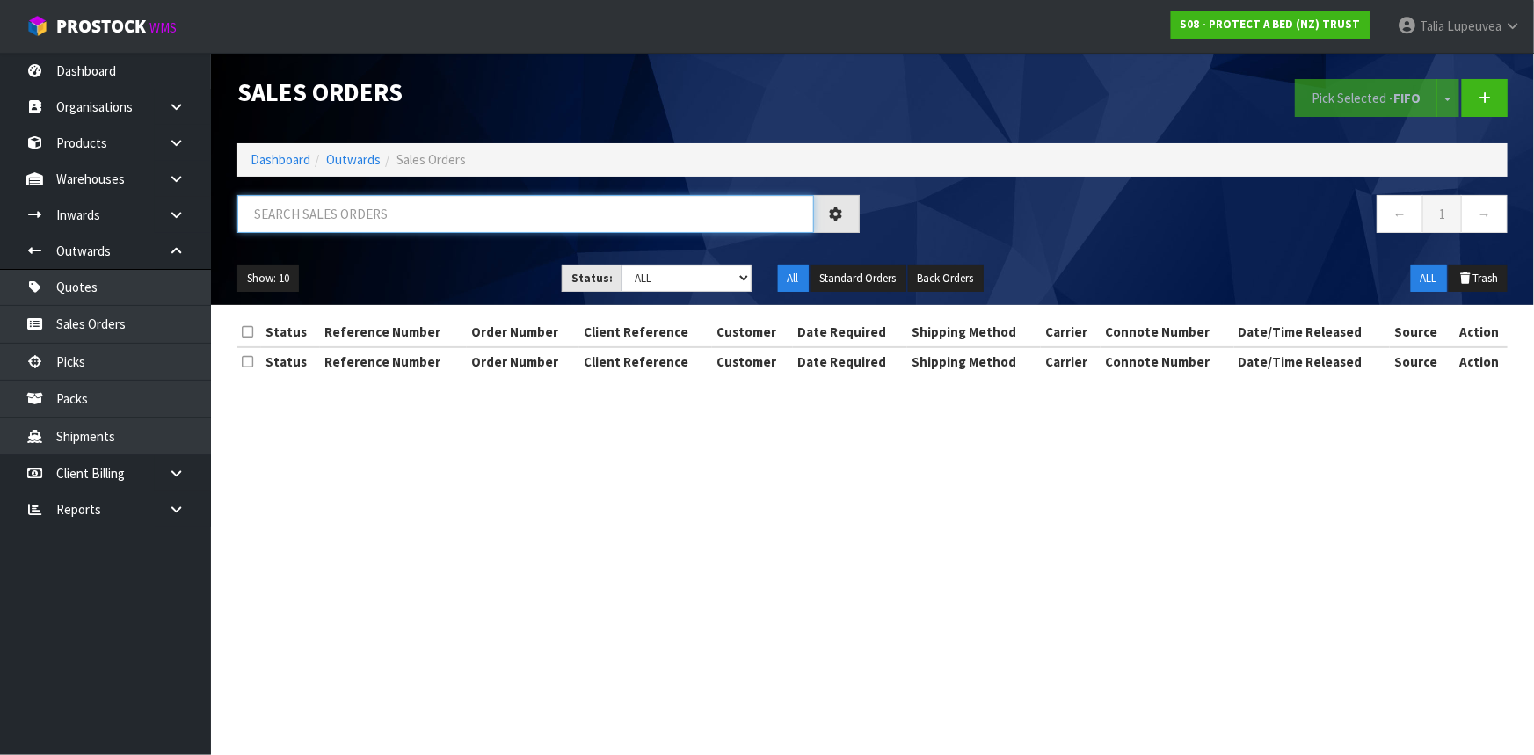
click at [439, 222] on input "text" at bounding box center [525, 214] width 577 height 38
